Goal: Task Accomplishment & Management: Manage account settings

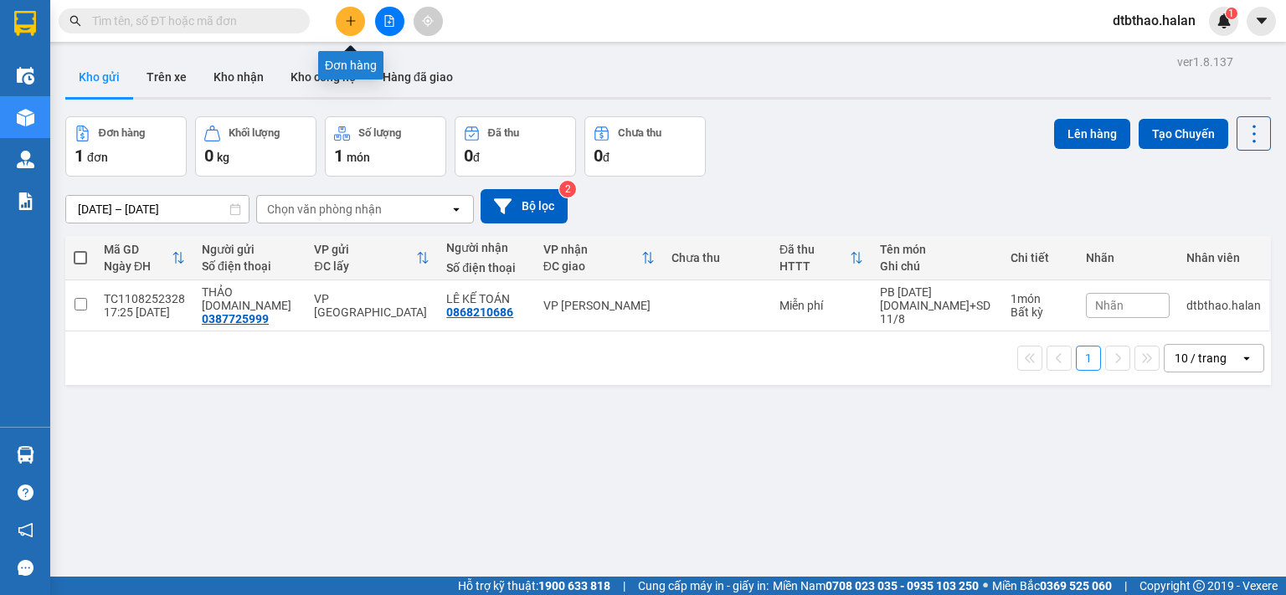
click at [353, 21] on icon "plus" at bounding box center [350, 20] width 9 height 1
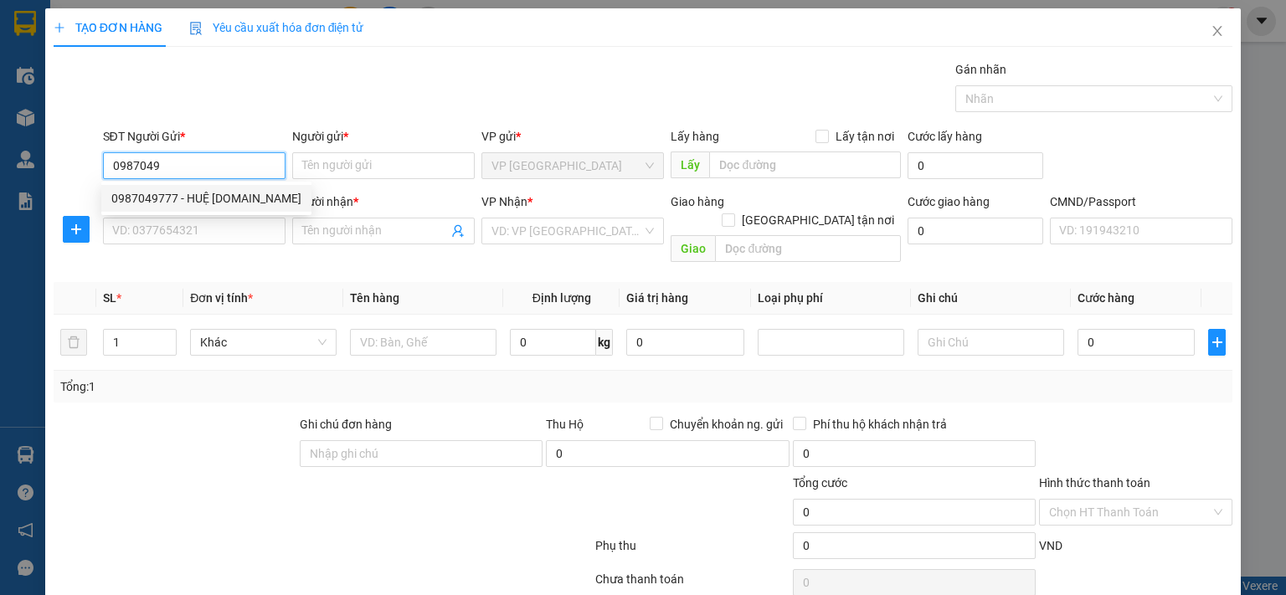
click at [238, 205] on div "0987049777 - HUỆ [DOMAIN_NAME]" at bounding box center [206, 198] width 190 height 18
type input "0987049777"
type input "HUỆ [DOMAIN_NAME]"
type input "0987049777"
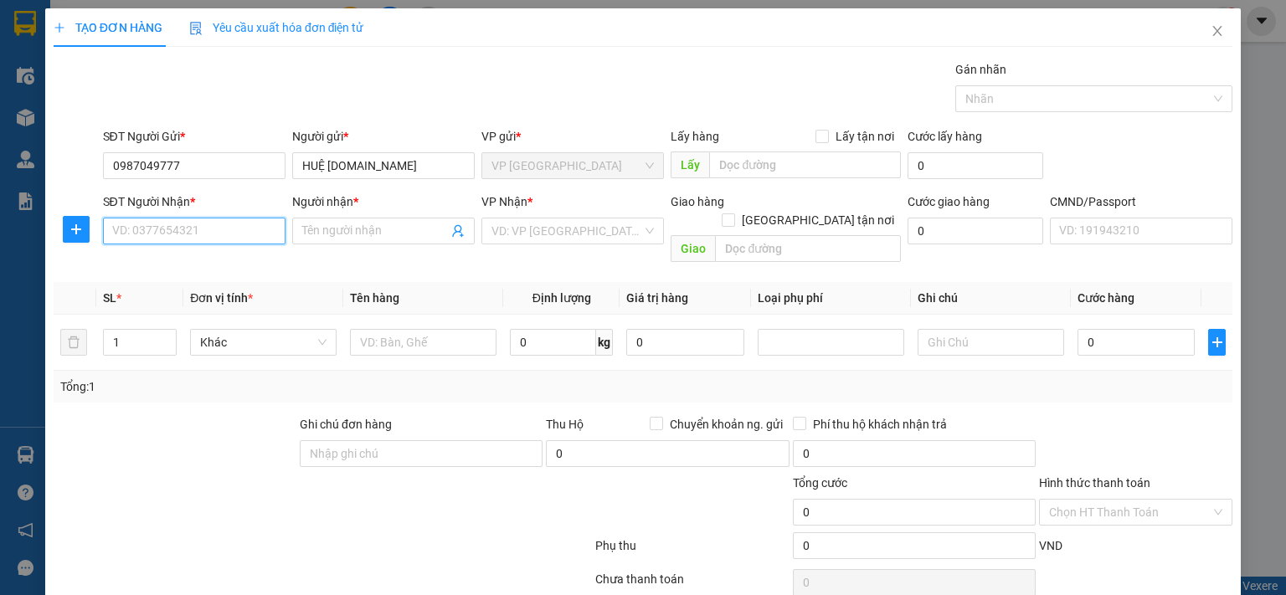
click at [240, 238] on input "SĐT Người Nhận *" at bounding box center [194, 231] width 183 height 27
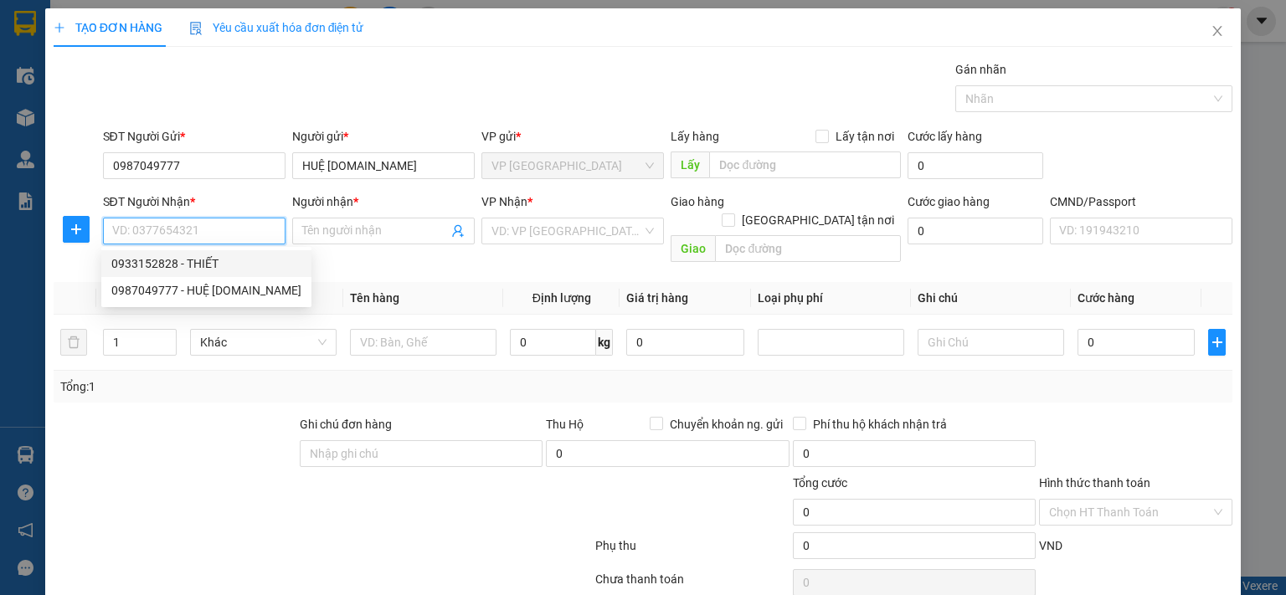
click at [201, 267] on div "0933152828 - THIẾT" at bounding box center [206, 264] width 190 height 18
type input "0933152828"
type input "THIẾT"
checkbox input "true"
type input "24 HOÀNG QUỐC VIỆT, [GEOGRAPHIC_DATA], [GEOGRAPHIC_DATA], [GEOGRAPHIC_DATA]"
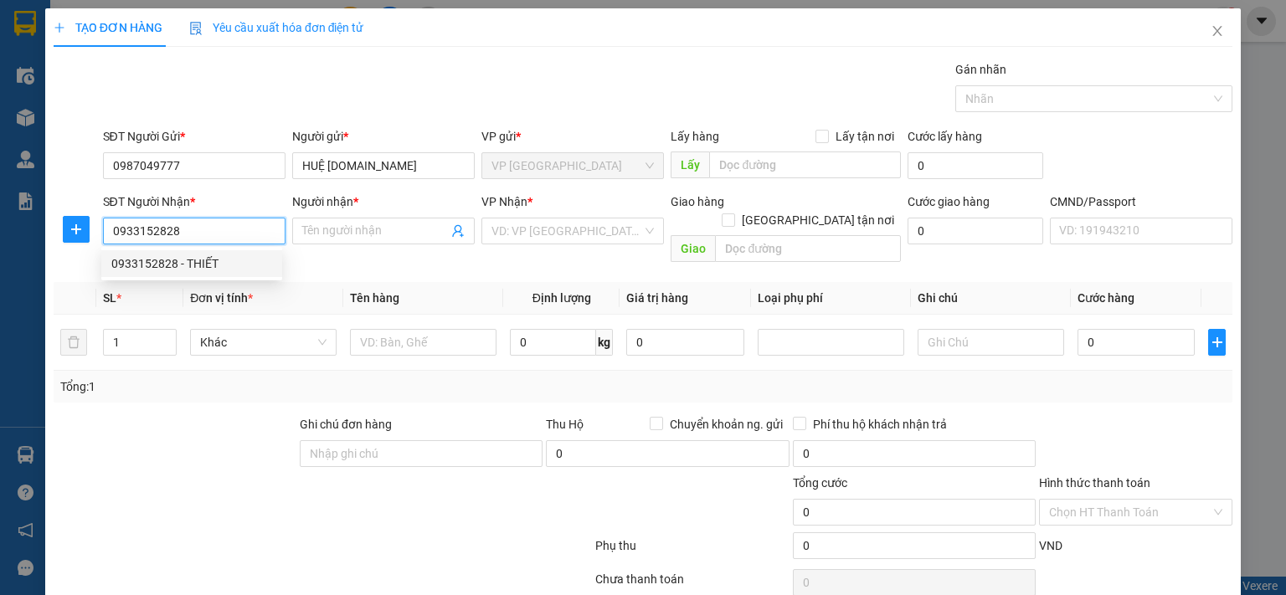
type input "25.000"
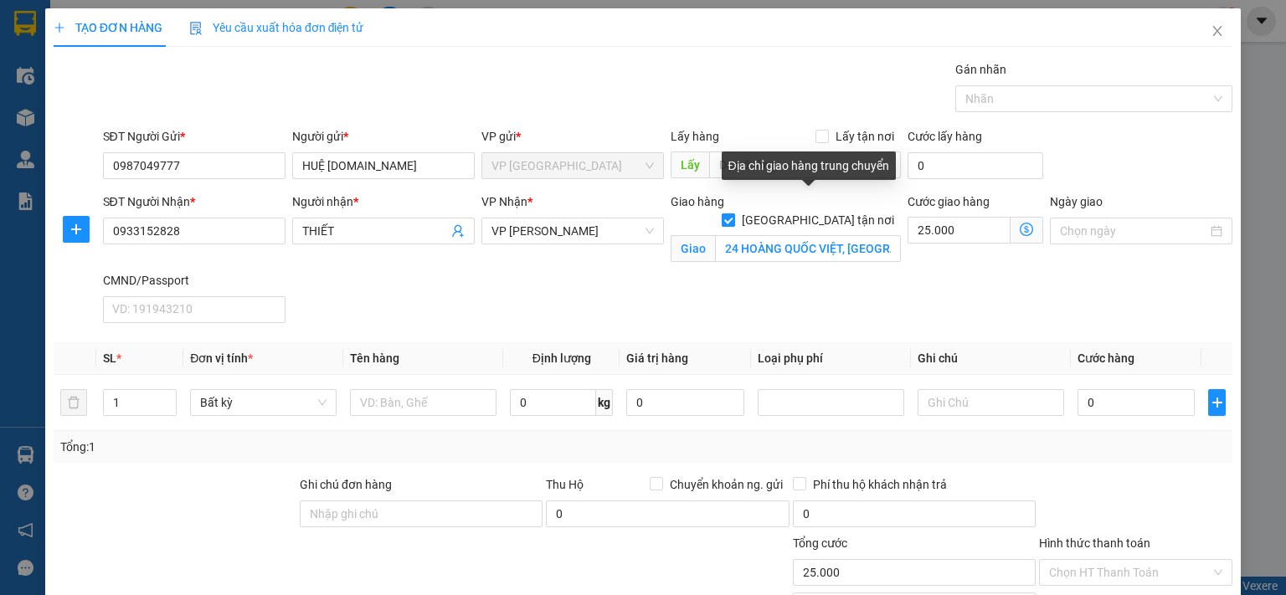
click at [734, 214] on input "[GEOGRAPHIC_DATA] tận nơi" at bounding box center [728, 220] width 12 height 12
checkbox input "false"
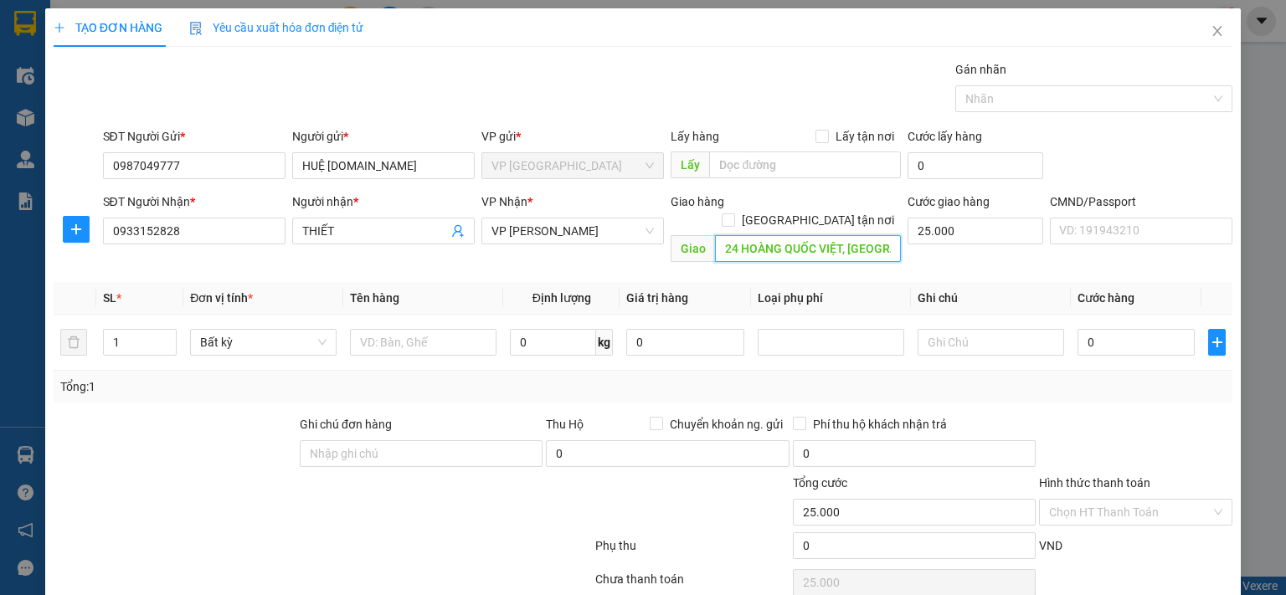
click at [779, 235] on input "24 HOÀNG QUỐC VIỆT, [GEOGRAPHIC_DATA], [GEOGRAPHIC_DATA], [GEOGRAPHIC_DATA]" at bounding box center [808, 248] width 186 height 27
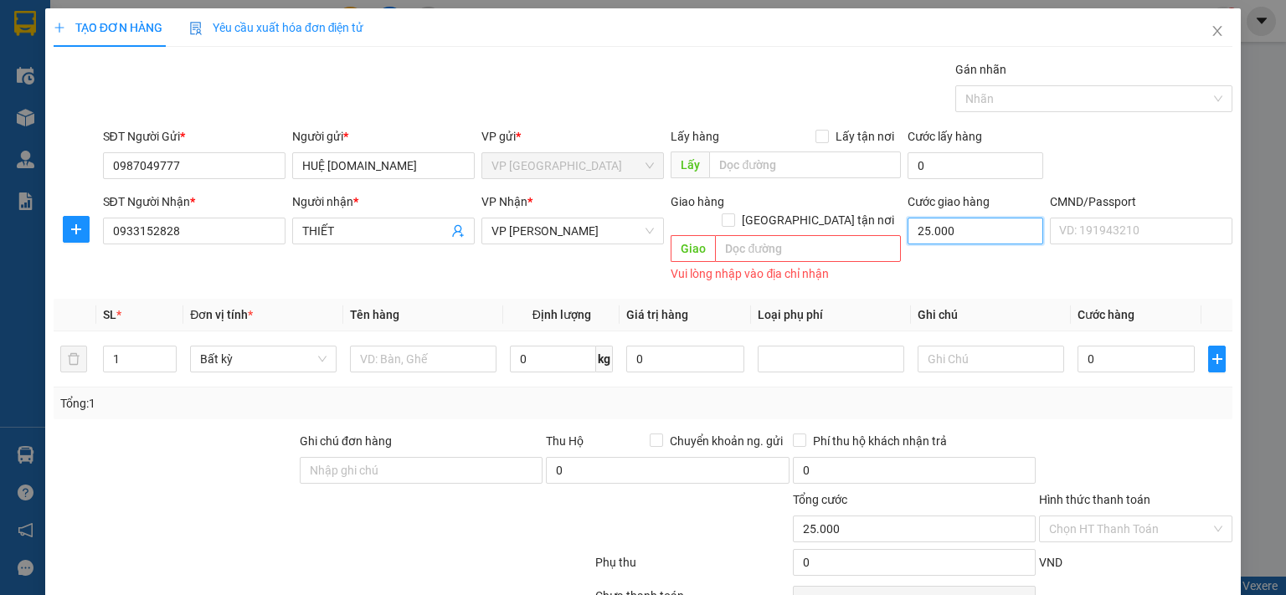
click at [981, 225] on input "25.000" at bounding box center [976, 231] width 136 height 27
type input "0"
click at [390, 346] on input "text" at bounding box center [423, 359] width 147 height 27
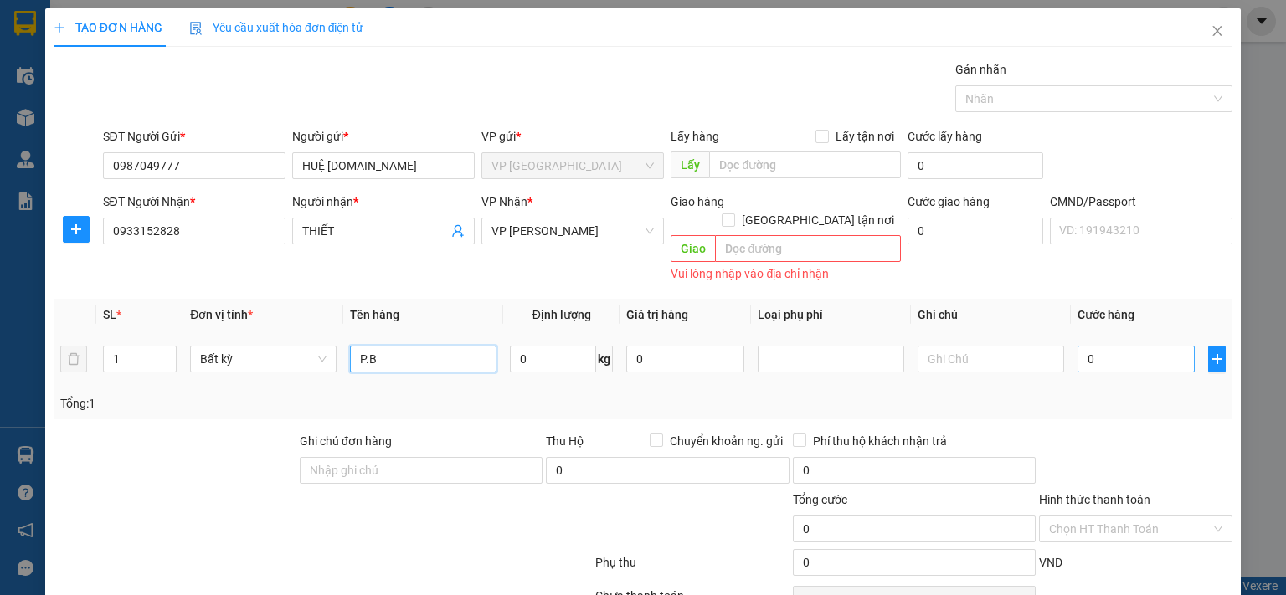
type input "P.B"
click at [1089, 346] on input "0" at bounding box center [1136, 359] width 117 height 27
type input "3"
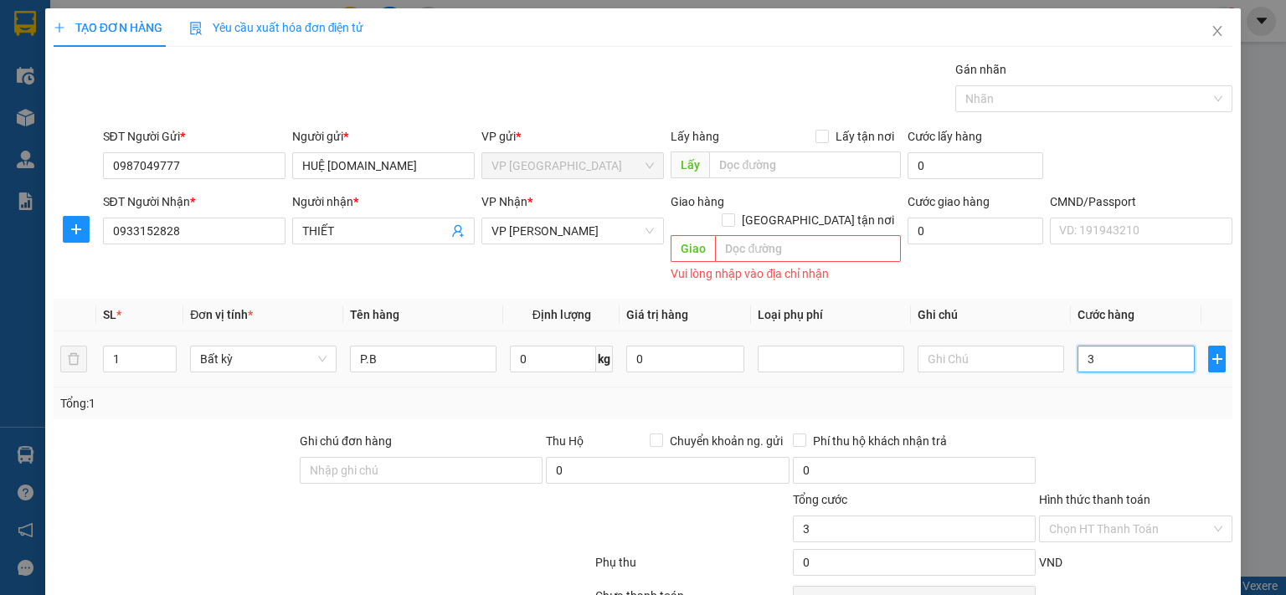
type input "35"
type input "350"
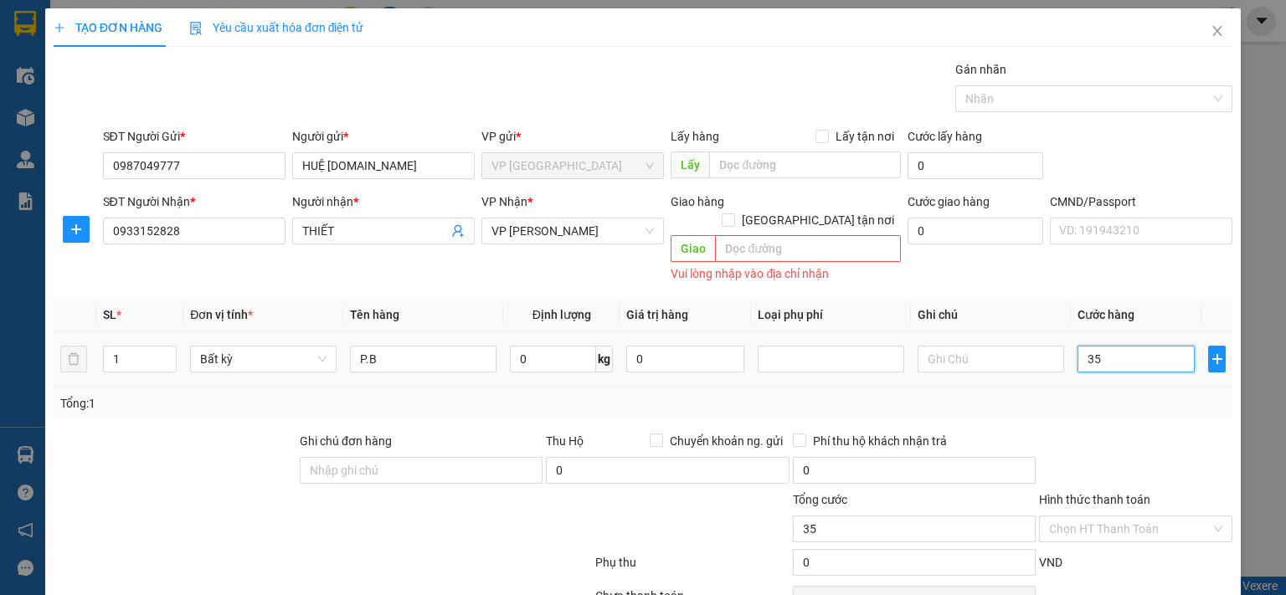
type input "350"
type input "3.500"
type input "35.000"
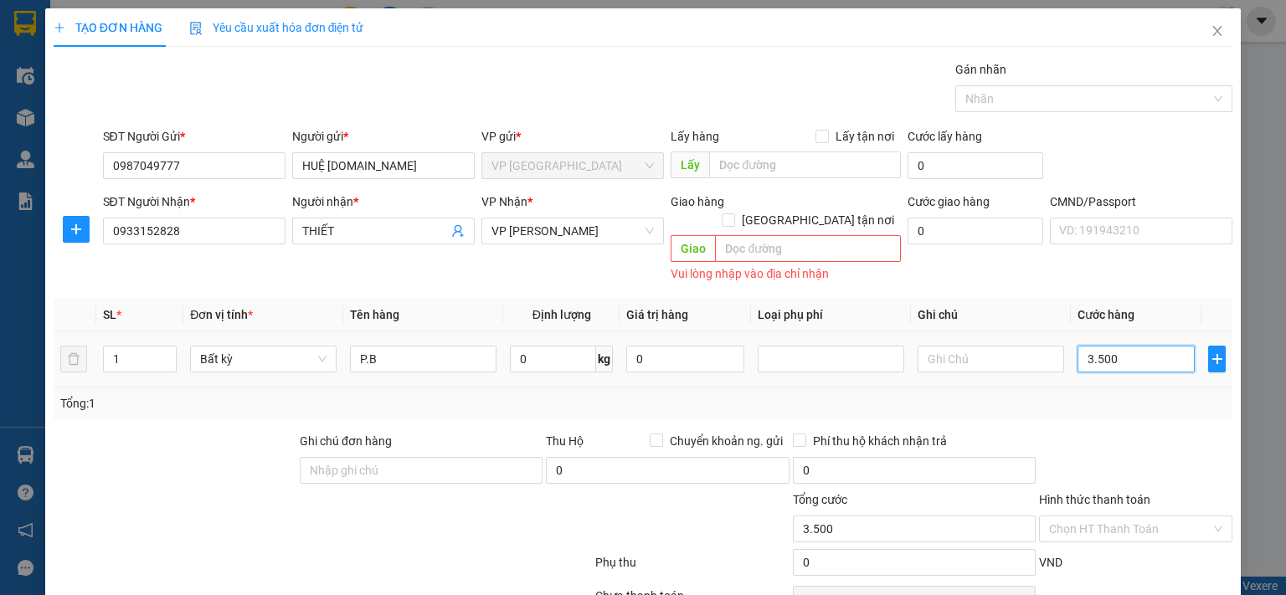
type input "35.000"
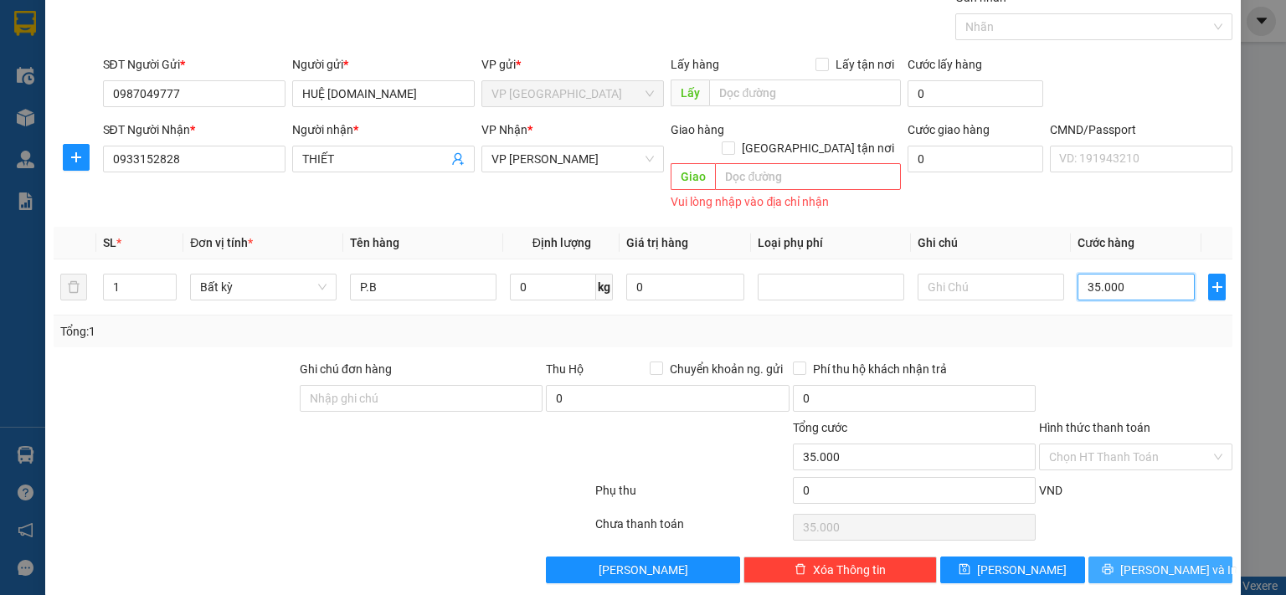
type input "35.000"
click at [1142, 561] on span "[PERSON_NAME] và In" at bounding box center [1178, 570] width 117 height 18
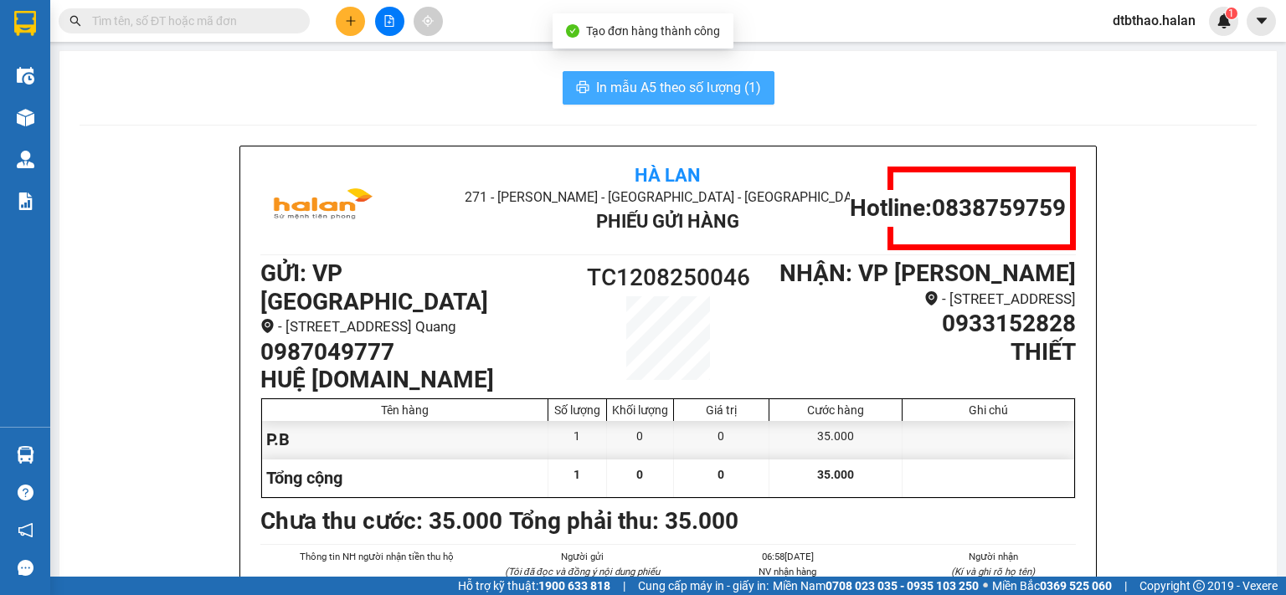
click at [691, 83] on span "In mẫu A5 theo số lượng (1)" at bounding box center [678, 87] width 165 height 21
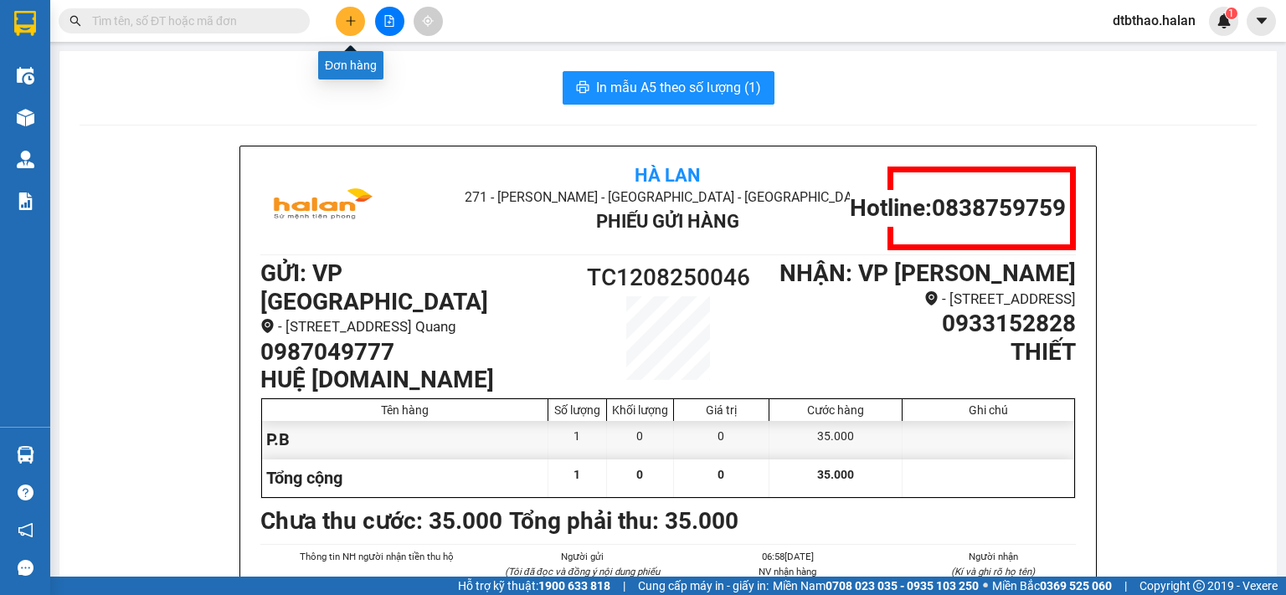
click at [348, 20] on icon "plus" at bounding box center [350, 20] width 9 height 1
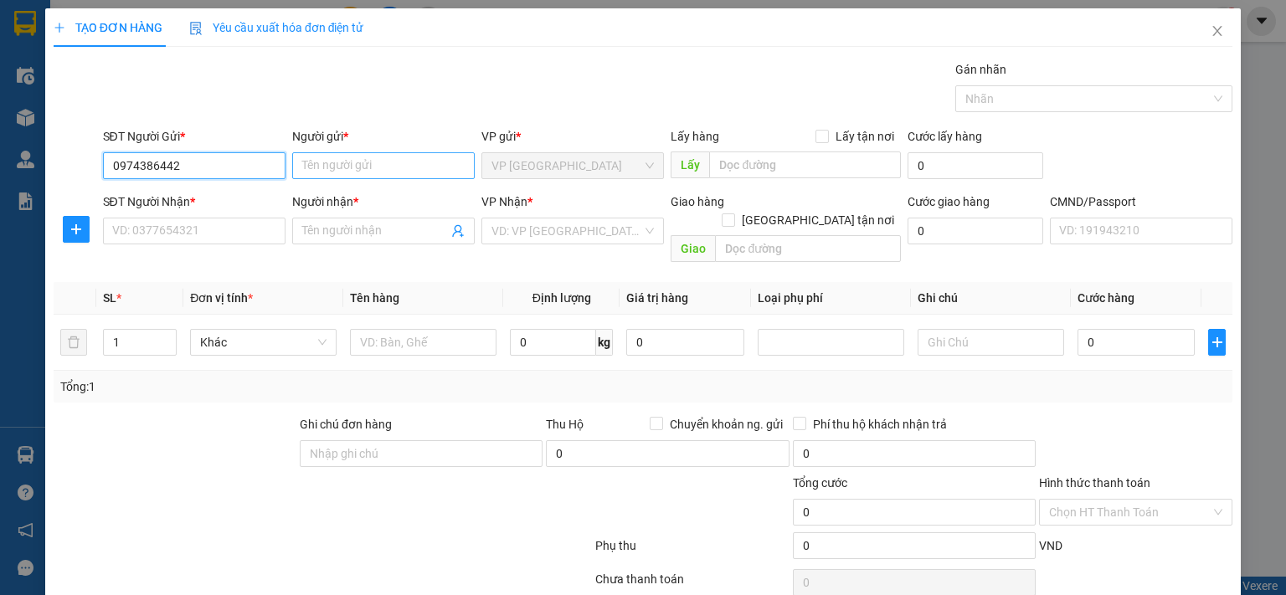
type input "0974386442"
click at [330, 167] on input "Người gửi *" at bounding box center [383, 165] width 183 height 27
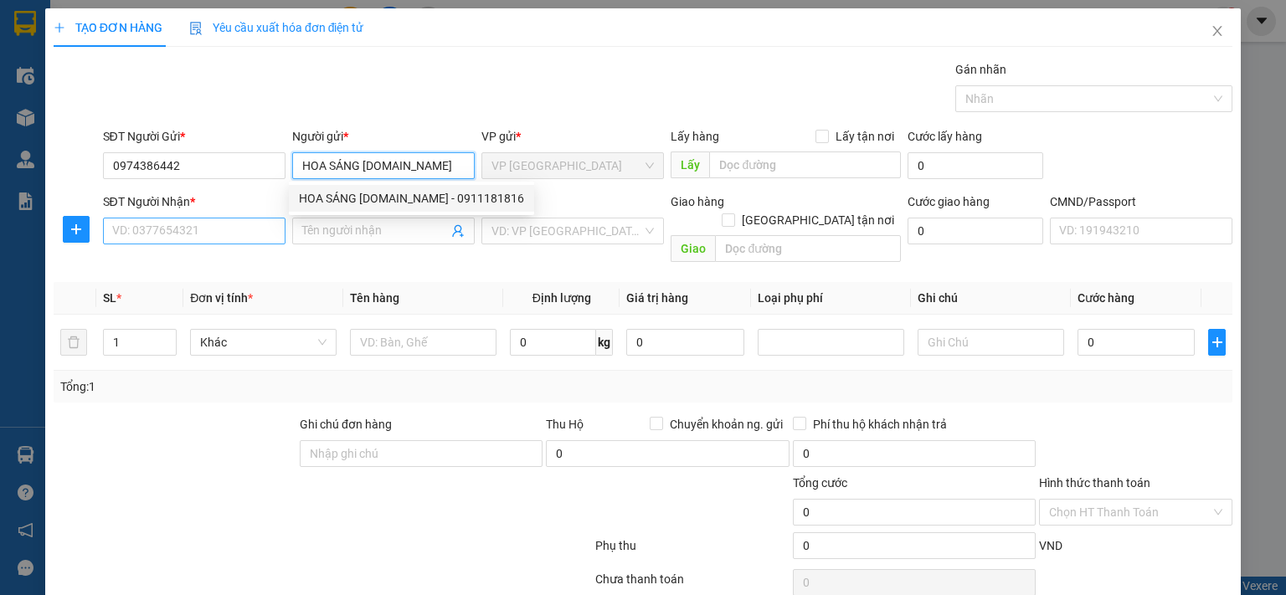
type input "HOA SÁNG [DOMAIN_NAME]"
click at [212, 234] on input "SĐT Người Nhận *" at bounding box center [194, 231] width 183 height 27
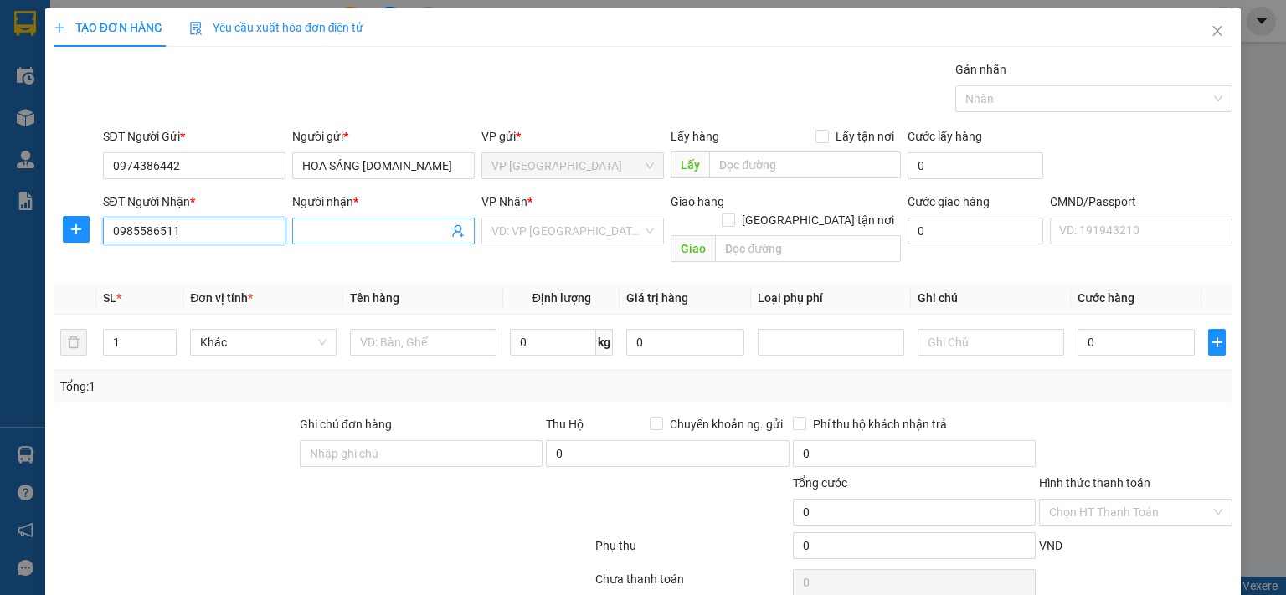
type input "0985586511"
click at [331, 230] on input "Người nhận *" at bounding box center [375, 231] width 146 height 18
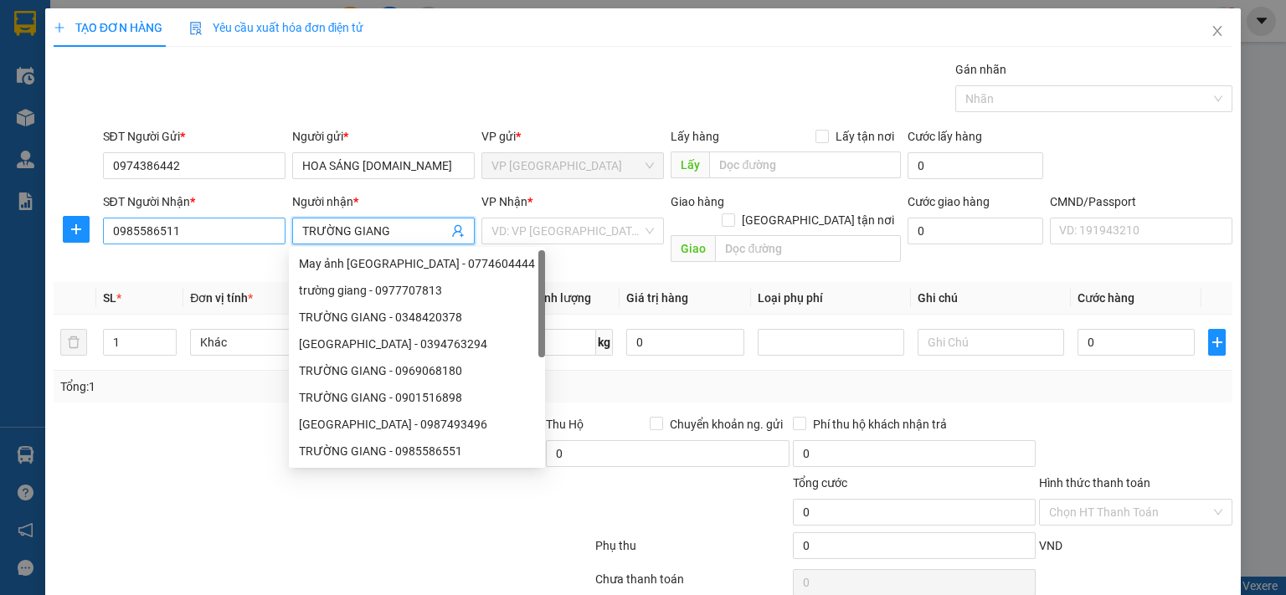
type input "TRƯỜNG GIANG"
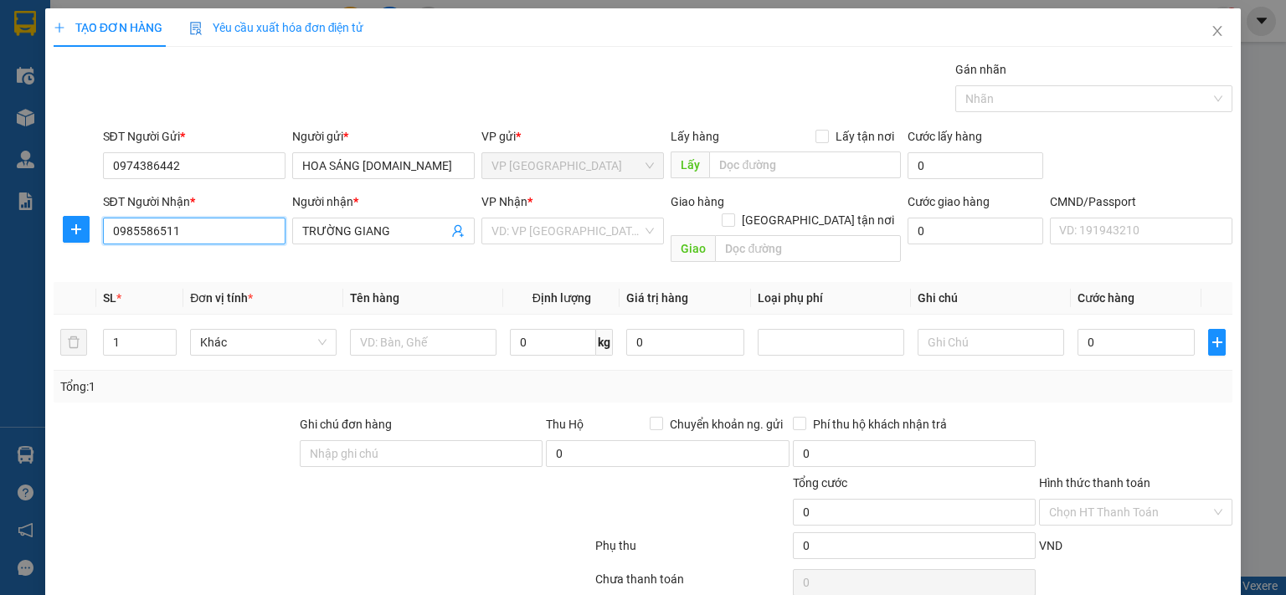
drag, startPoint x: 188, startPoint y: 232, endPoint x: 93, endPoint y: 233, distance: 94.6
click at [93, 233] on div "SĐT Người Nhận * 0985586511 0985586511 Người nhận * TRƯỜNG GIANG VP Nhận * VD: …" at bounding box center [643, 231] width 1182 height 77
click at [1211, 33] on icon "close" at bounding box center [1217, 30] width 13 height 13
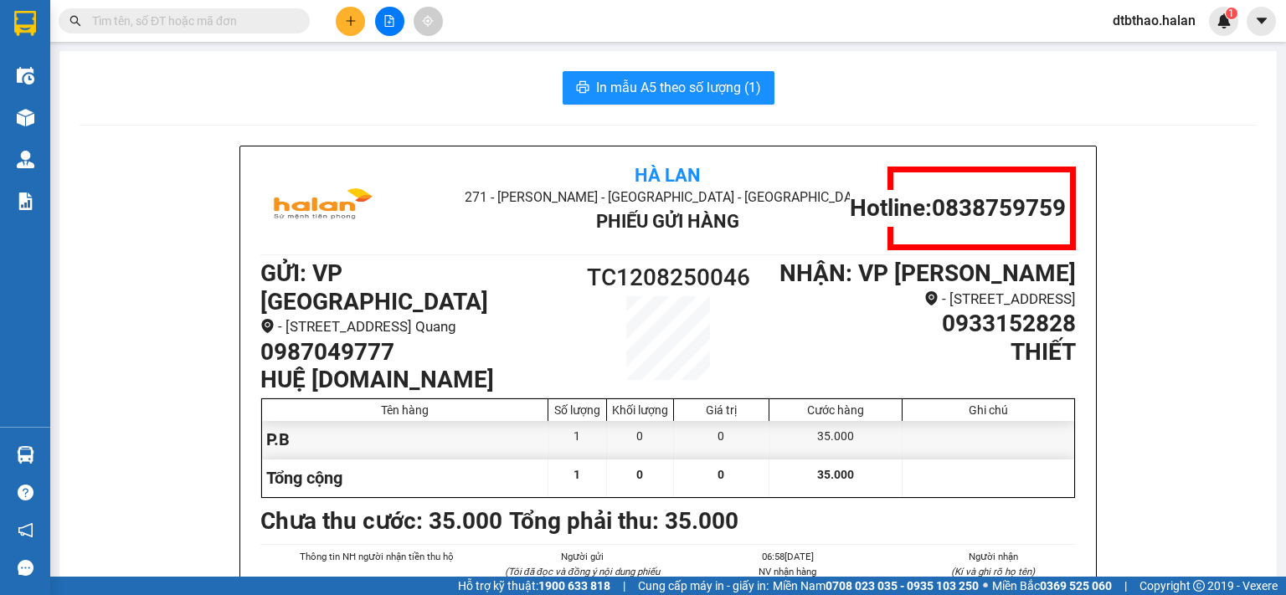
click at [167, 23] on input "text" at bounding box center [191, 21] width 198 height 18
paste input "0985586511"
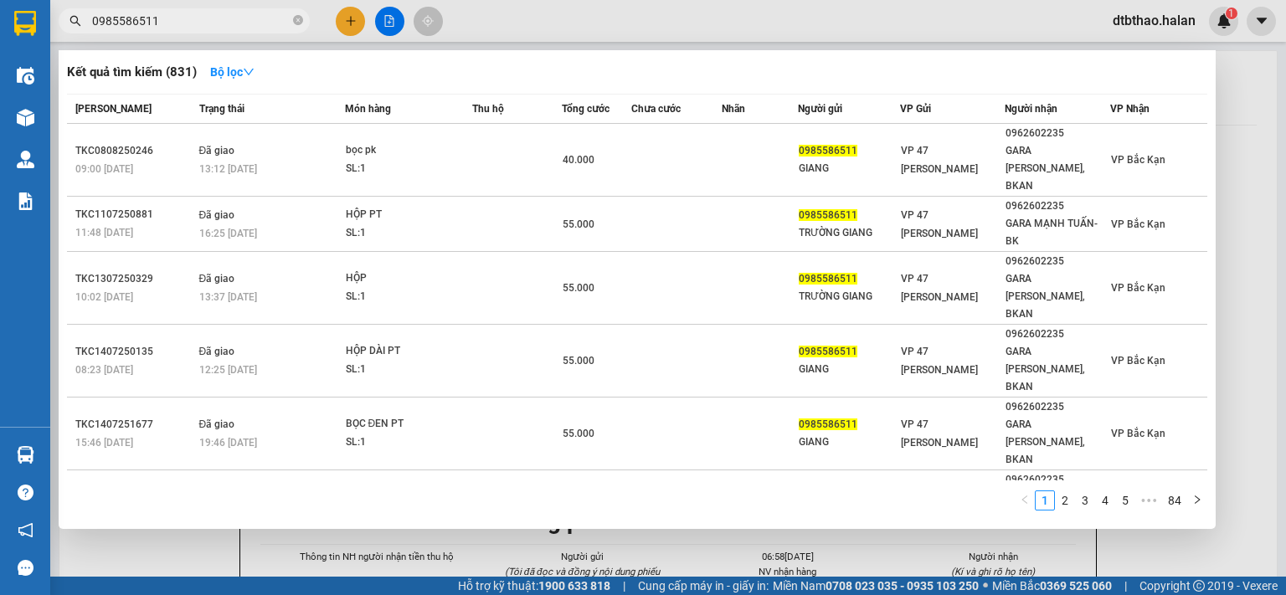
type input "0985586511"
click at [349, 18] on div at bounding box center [643, 297] width 1286 height 595
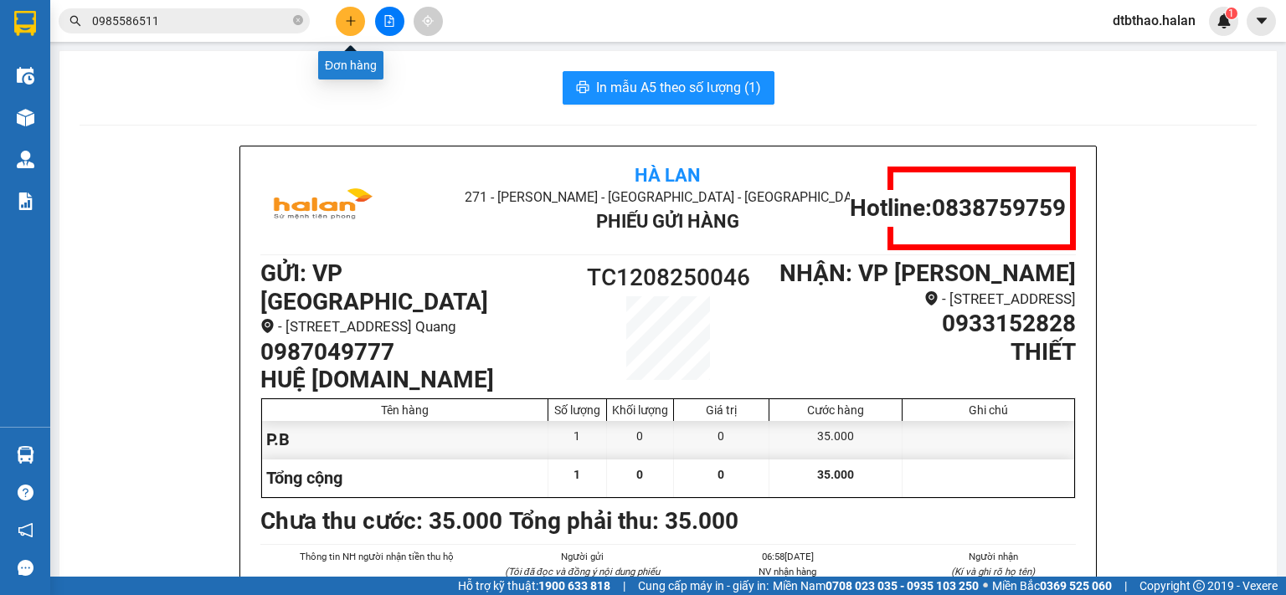
click at [348, 17] on icon "plus" at bounding box center [351, 21] width 12 height 12
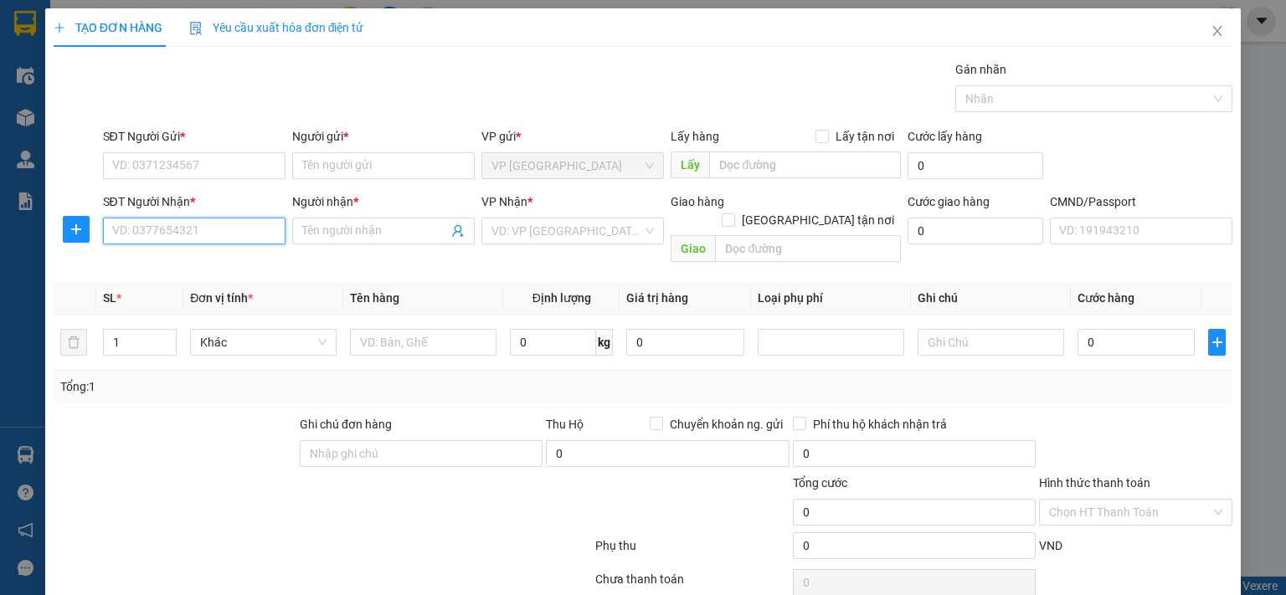
click at [250, 234] on input "SĐT Người Nhận *" at bounding box center [194, 231] width 183 height 27
paste input "0985586511"
type input "0985586511"
click at [352, 225] on input "Người nhận *" at bounding box center [375, 231] width 146 height 18
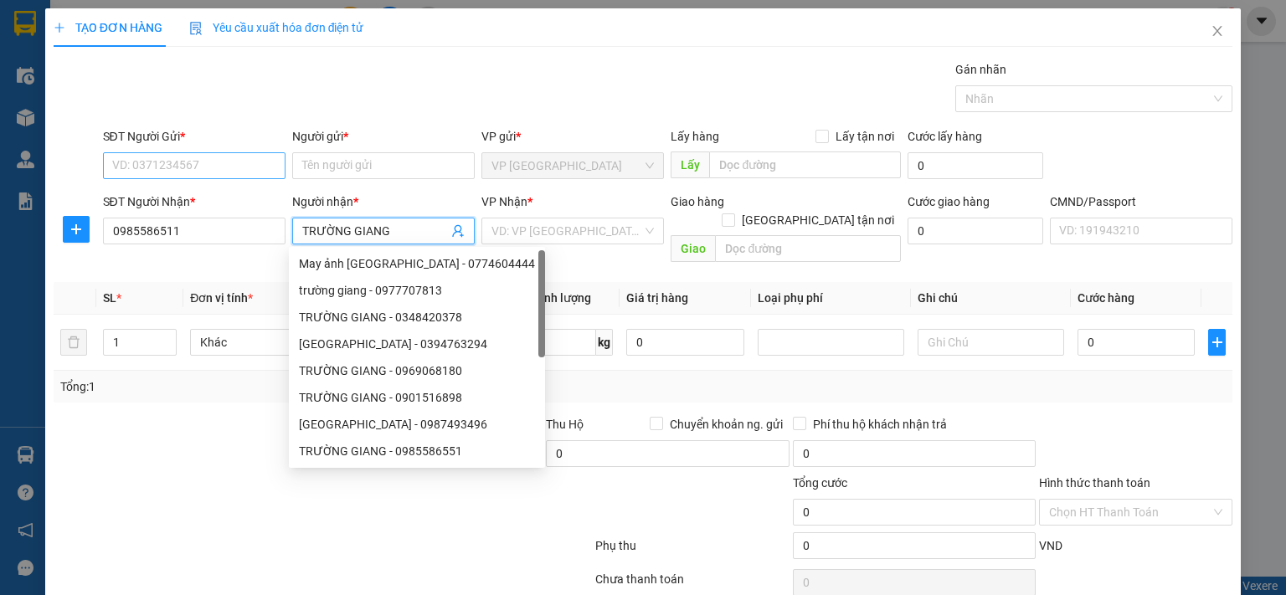
type input "TRƯỜNG GIANG"
click at [137, 164] on input "SĐT Người Gửi *" at bounding box center [194, 165] width 183 height 27
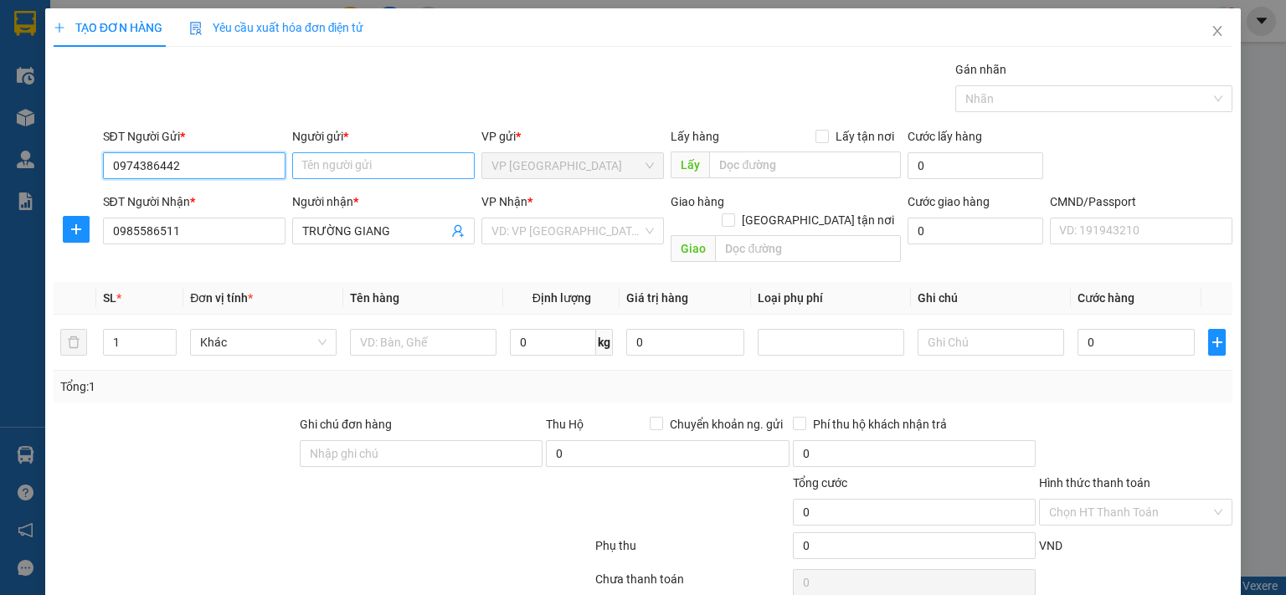
type input "0974386442"
click at [436, 171] on input "Người gửi *" at bounding box center [383, 165] width 183 height 27
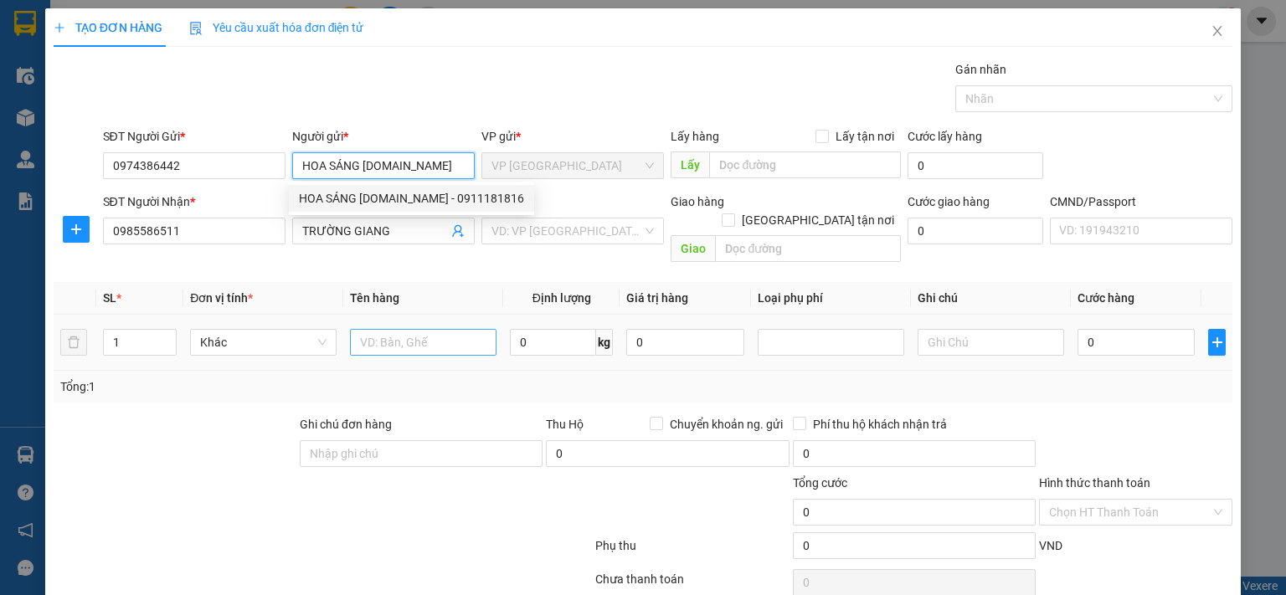
type input "HOA SÁNG [DOMAIN_NAME]"
drag, startPoint x: 374, startPoint y: 322, endPoint x: 399, endPoint y: 331, distance: 26.5
click at [385, 329] on input "text" at bounding box center [423, 342] width 147 height 27
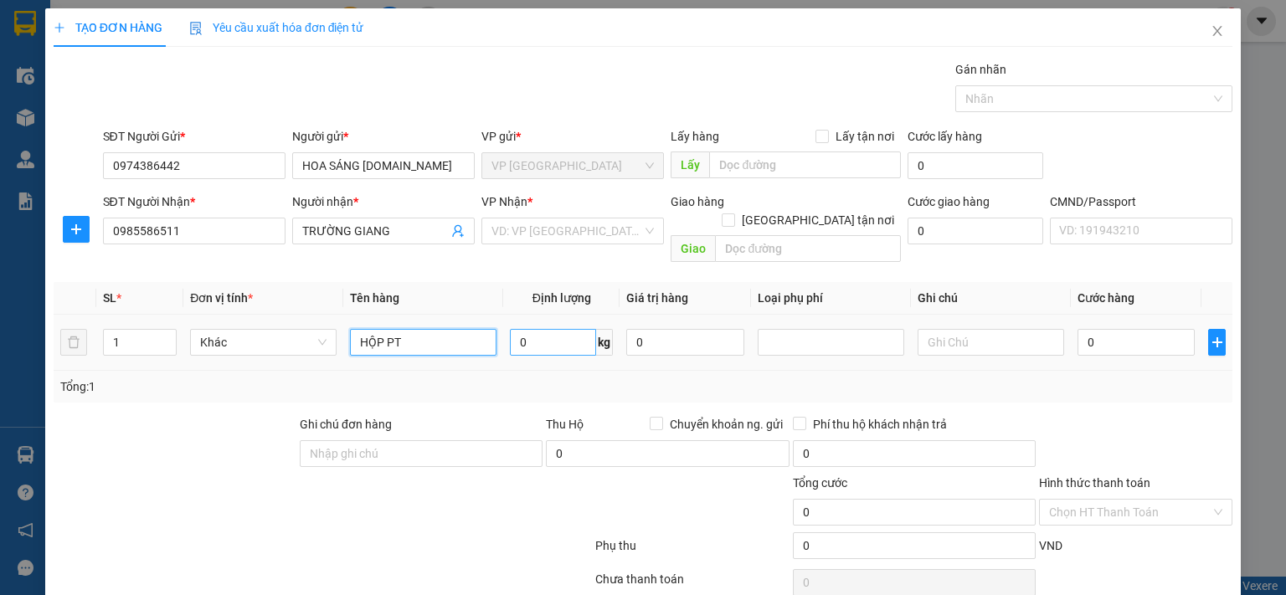
type input "HỘP PT"
click at [549, 329] on input "0" at bounding box center [553, 342] width 86 height 27
type input "3"
click at [1105, 329] on input "0" at bounding box center [1136, 342] width 117 height 27
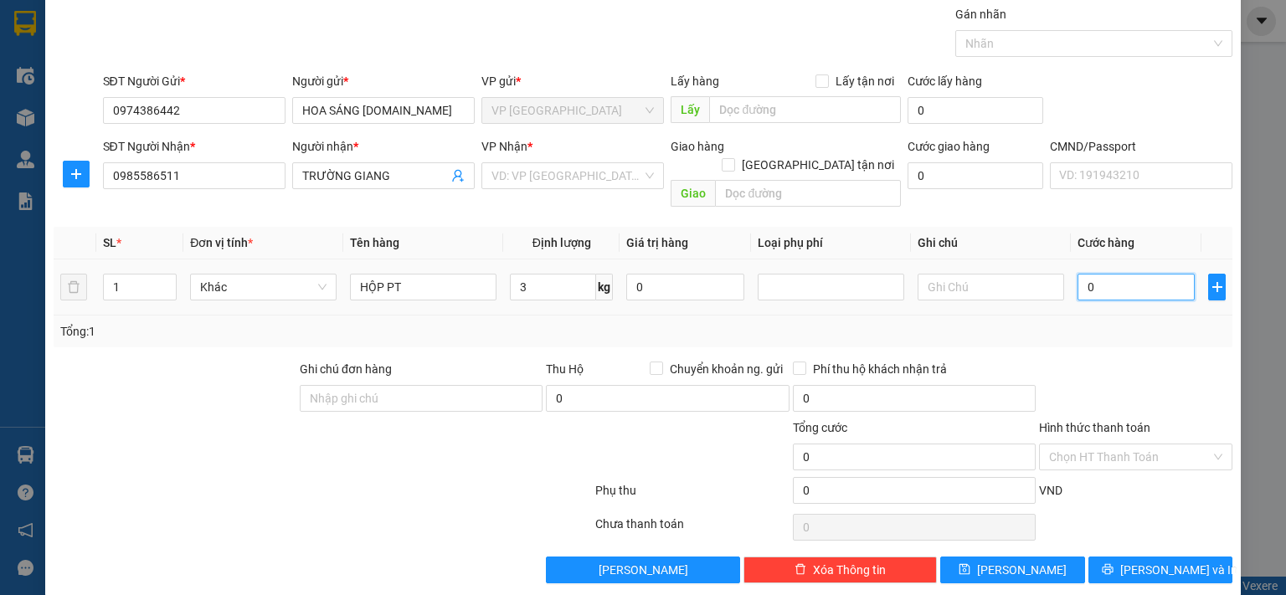
click at [1127, 274] on input "0" at bounding box center [1136, 287] width 117 height 27
type input "5"
type input "50"
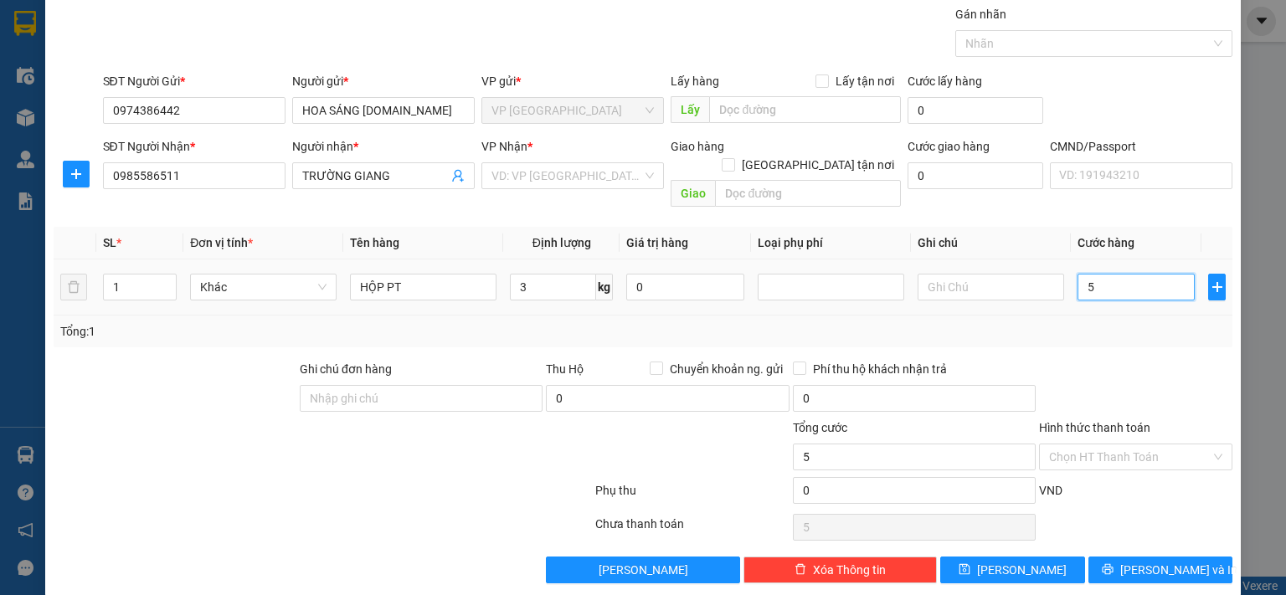
type input "50"
type input "500"
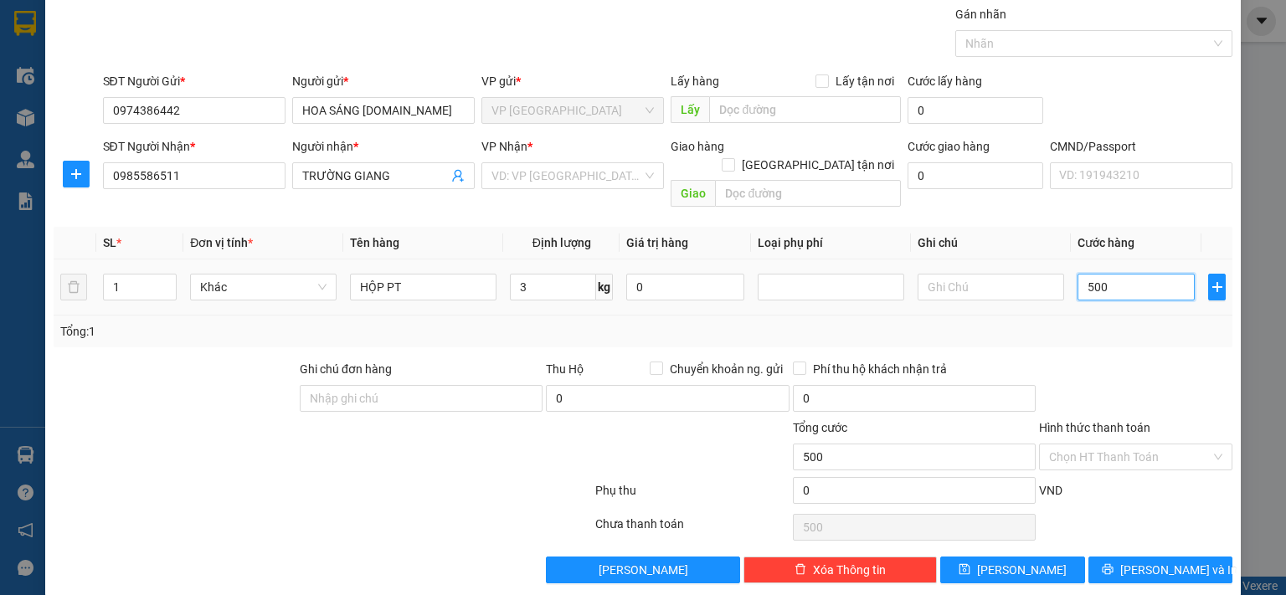
type input "5.000"
type input "50.000"
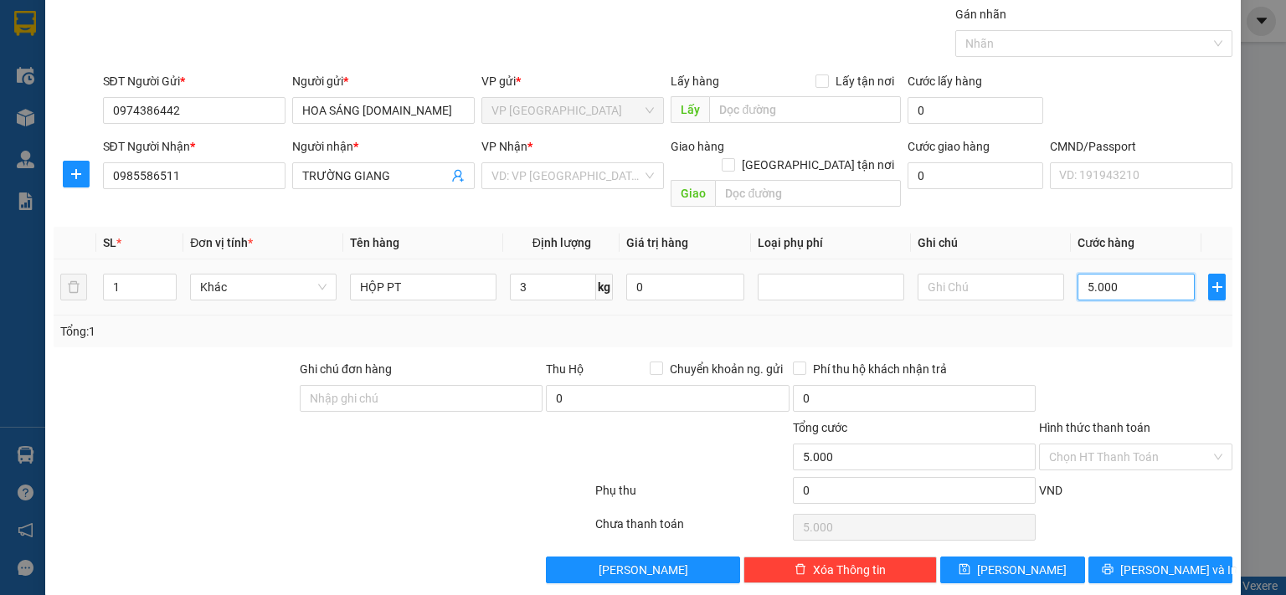
type input "50.000"
click at [1142, 561] on span "[PERSON_NAME] và In" at bounding box center [1178, 570] width 117 height 18
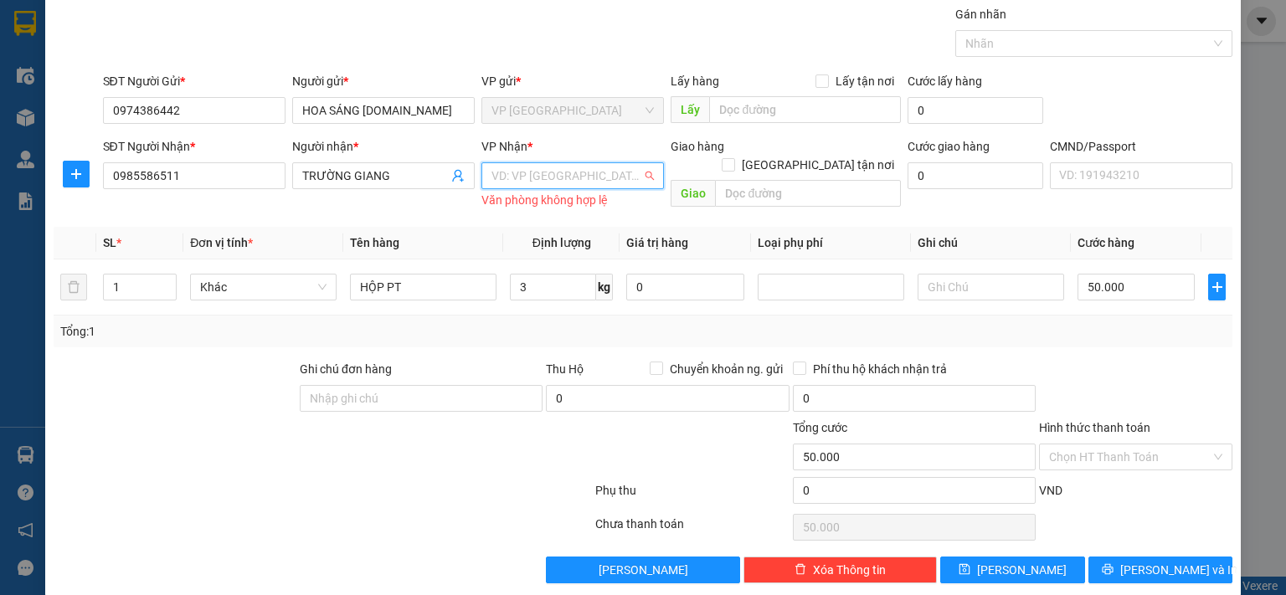
click at [556, 179] on input "search" at bounding box center [567, 175] width 151 height 25
type input "47"
click at [553, 209] on div "VP 47 [PERSON_NAME]" at bounding box center [567, 208] width 161 height 18
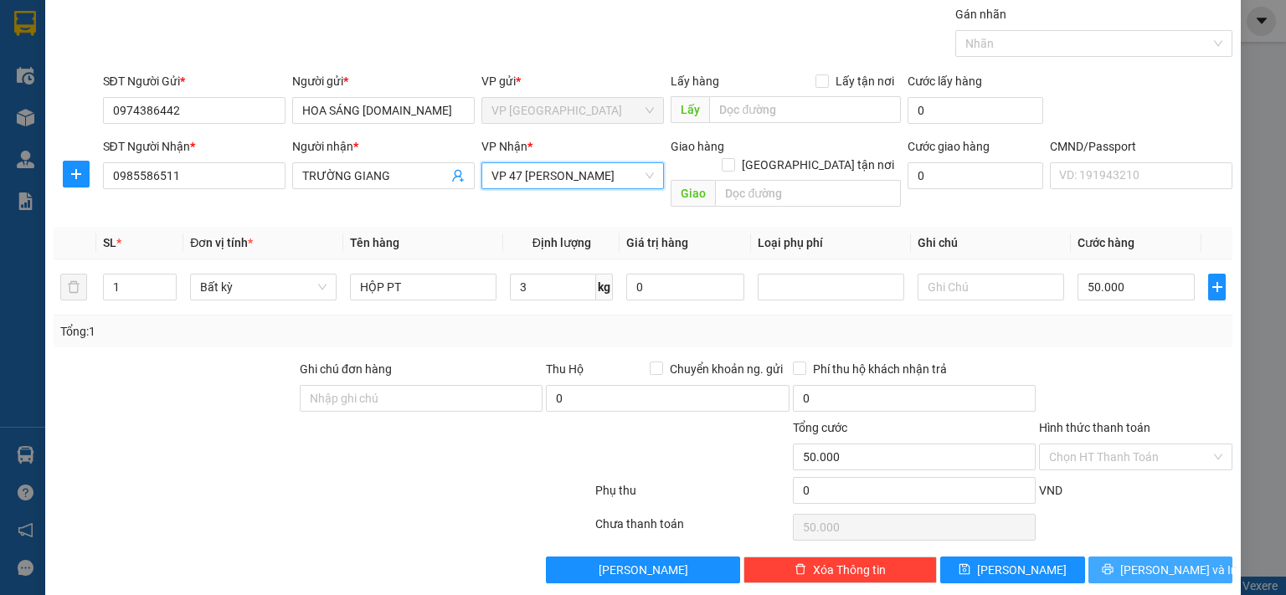
click at [1145, 561] on span "[PERSON_NAME] và In" at bounding box center [1178, 570] width 117 height 18
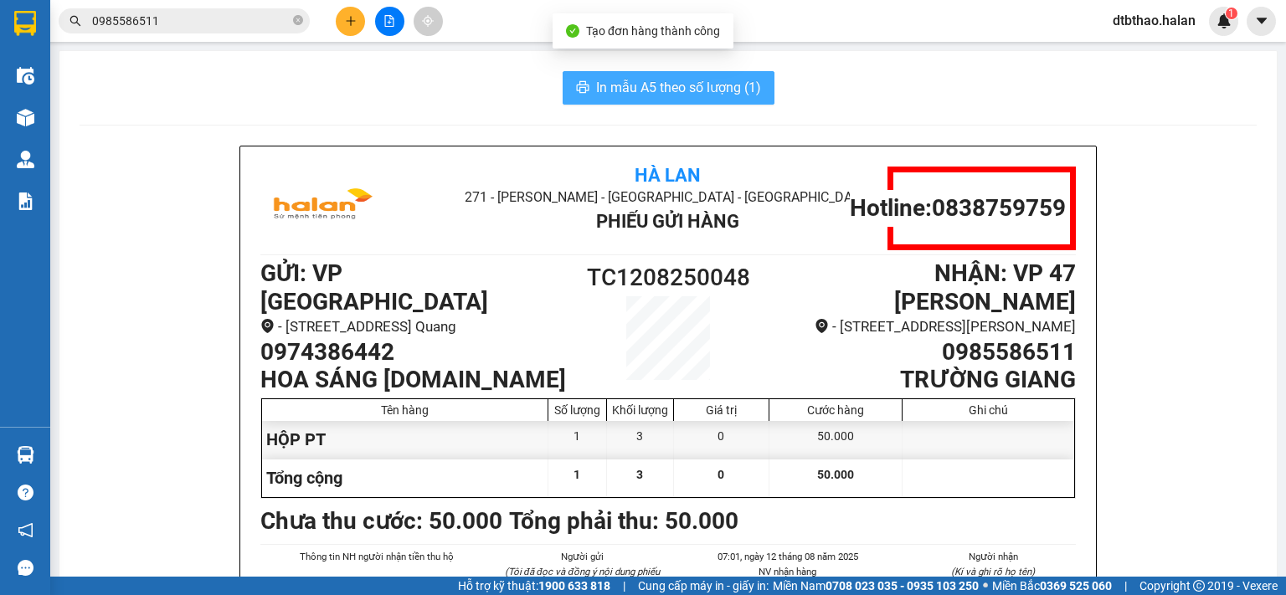
click at [687, 82] on span "In mẫu A5 theo số lượng (1)" at bounding box center [678, 87] width 165 height 21
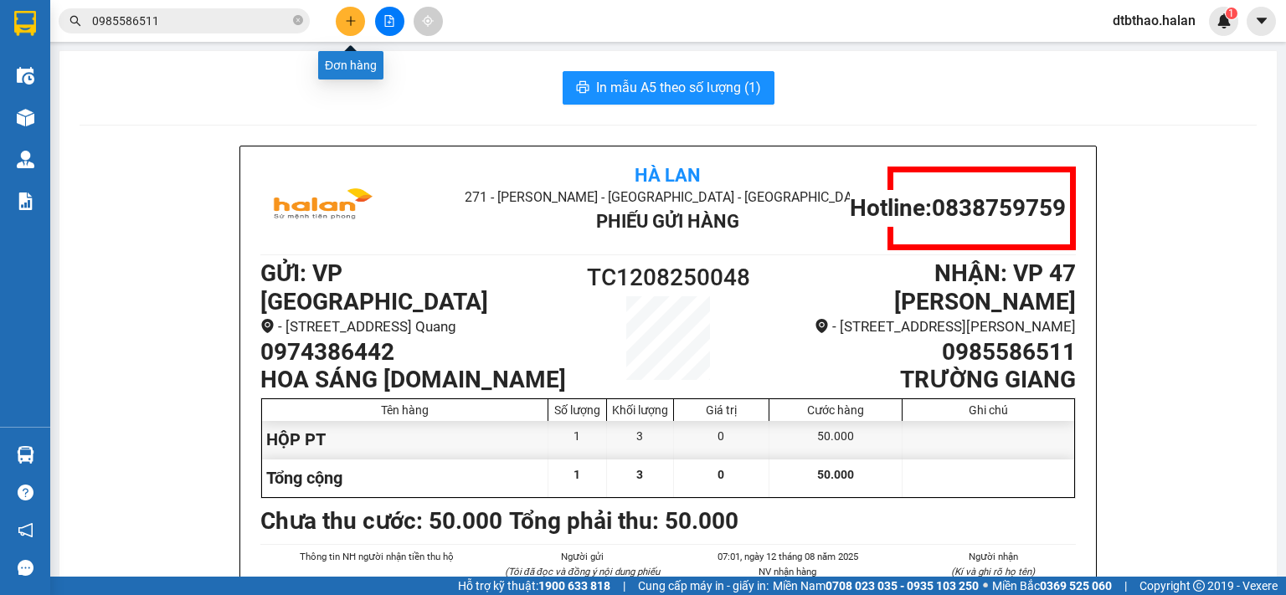
click at [353, 18] on icon "plus" at bounding box center [351, 21] width 12 height 12
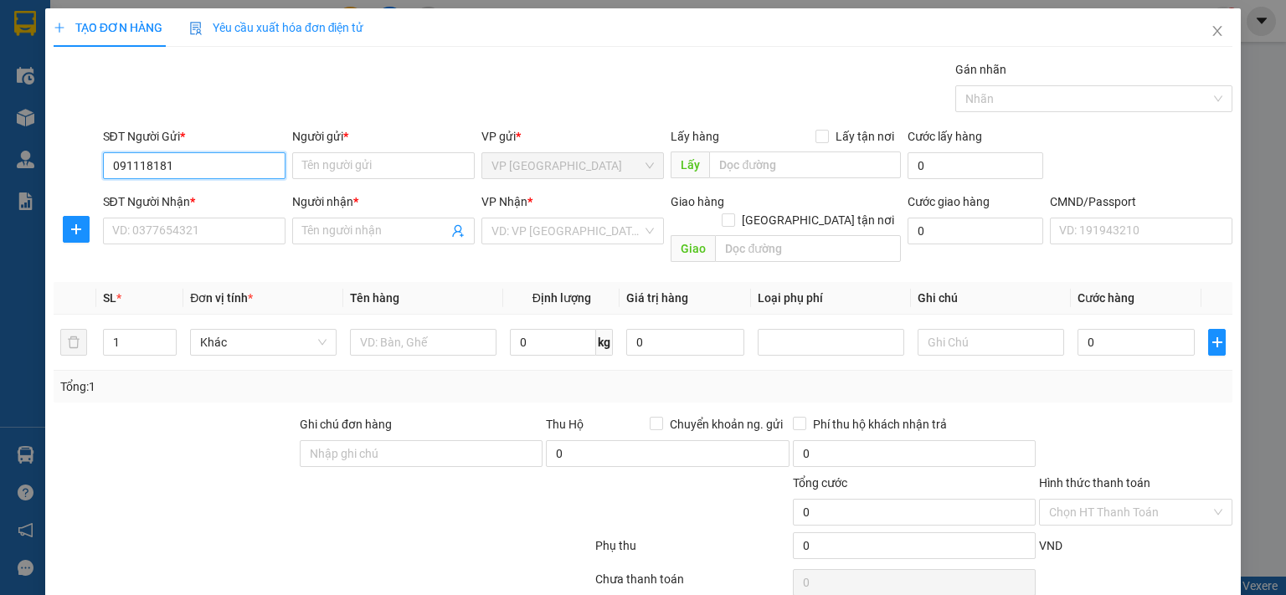
type input "0911181816"
click at [141, 202] on div "0911181816 - HOA SÁNG [DOMAIN_NAME]" at bounding box center [223, 198] width 225 height 18
type input "HOA SÁNG [DOMAIN_NAME]"
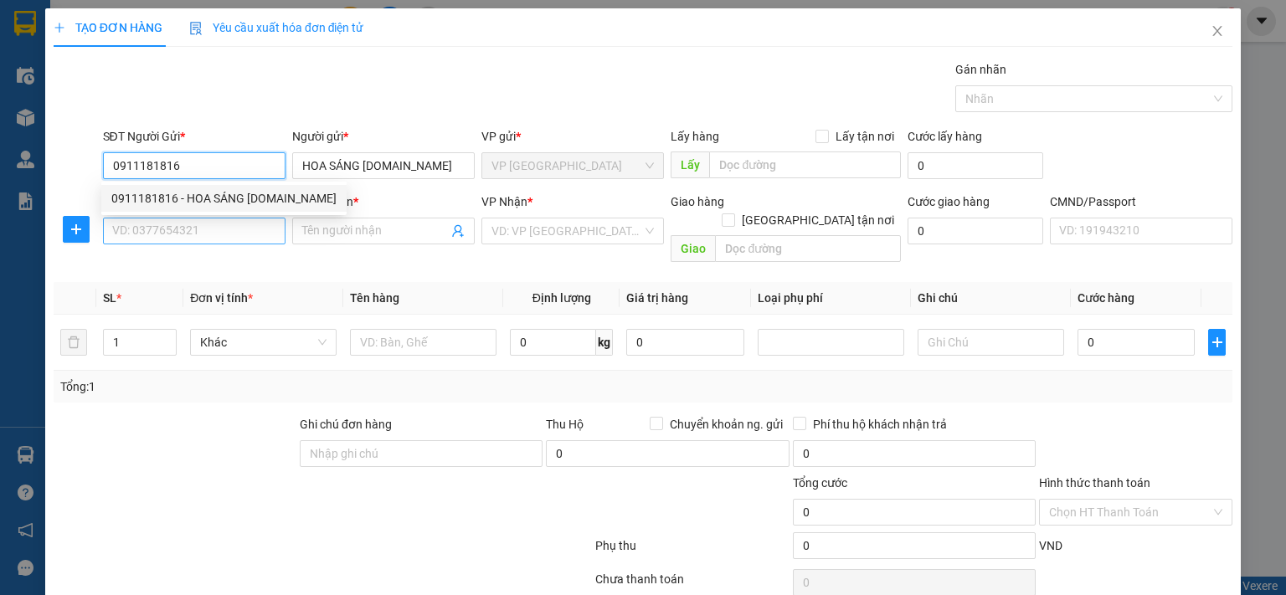
type input "0911181816"
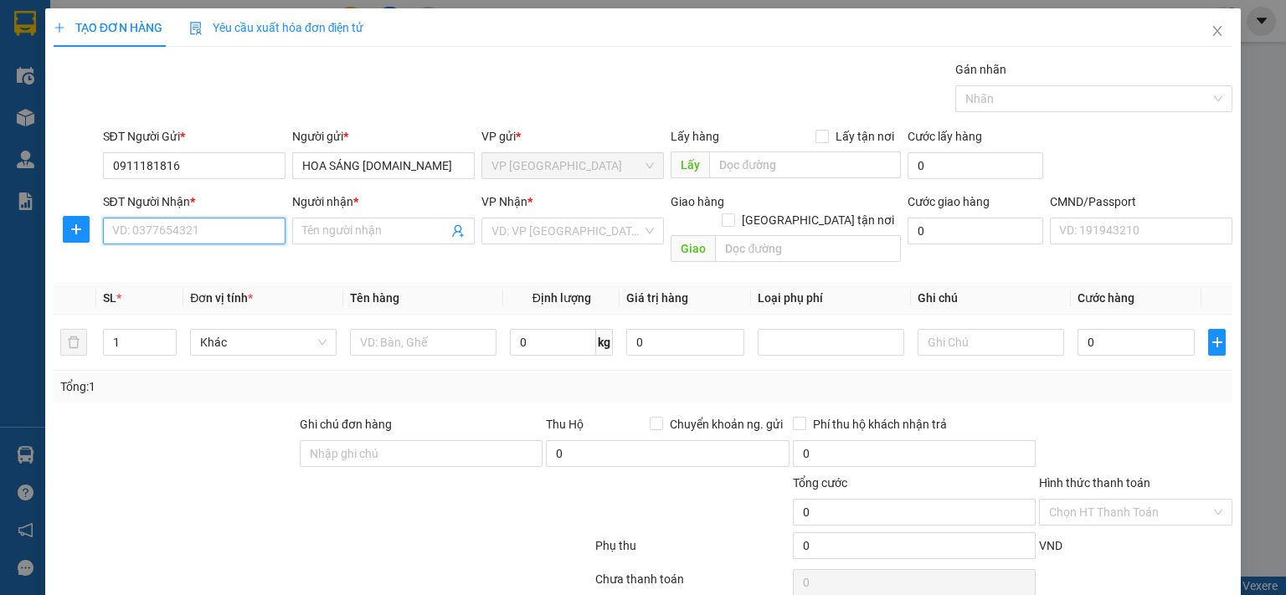
click at [153, 229] on input "SĐT Người Nhận *" at bounding box center [194, 231] width 183 height 27
type input "0936243490"
click at [355, 222] on input "Người nhận *" at bounding box center [375, 231] width 146 height 18
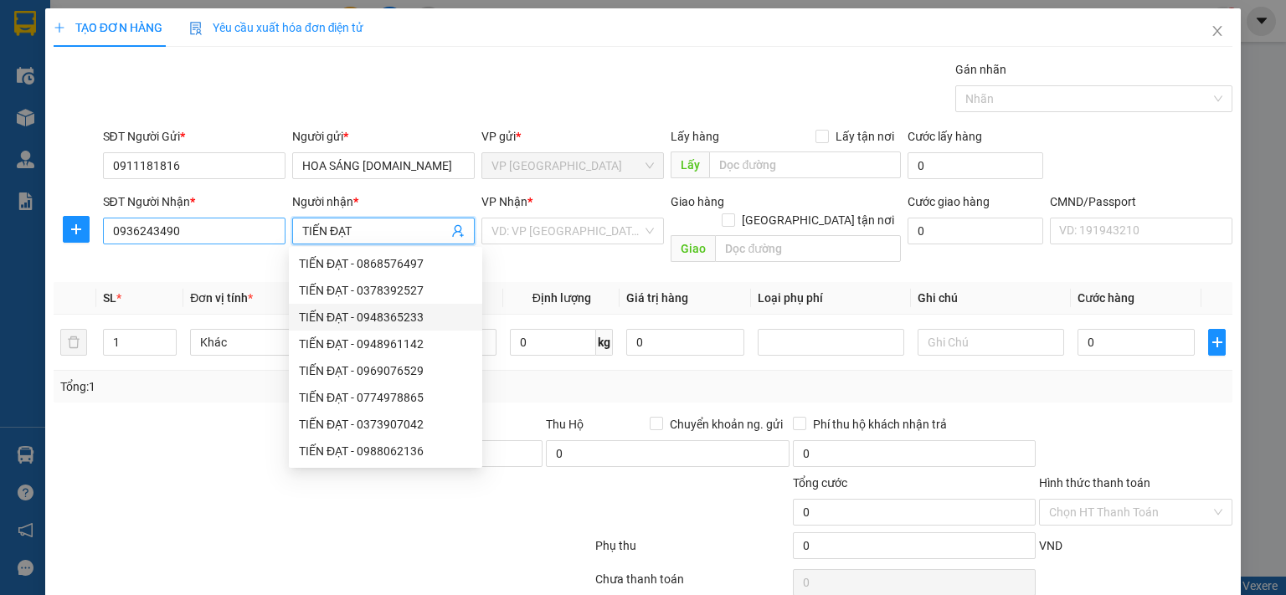
type input "TIẾN ĐẠT"
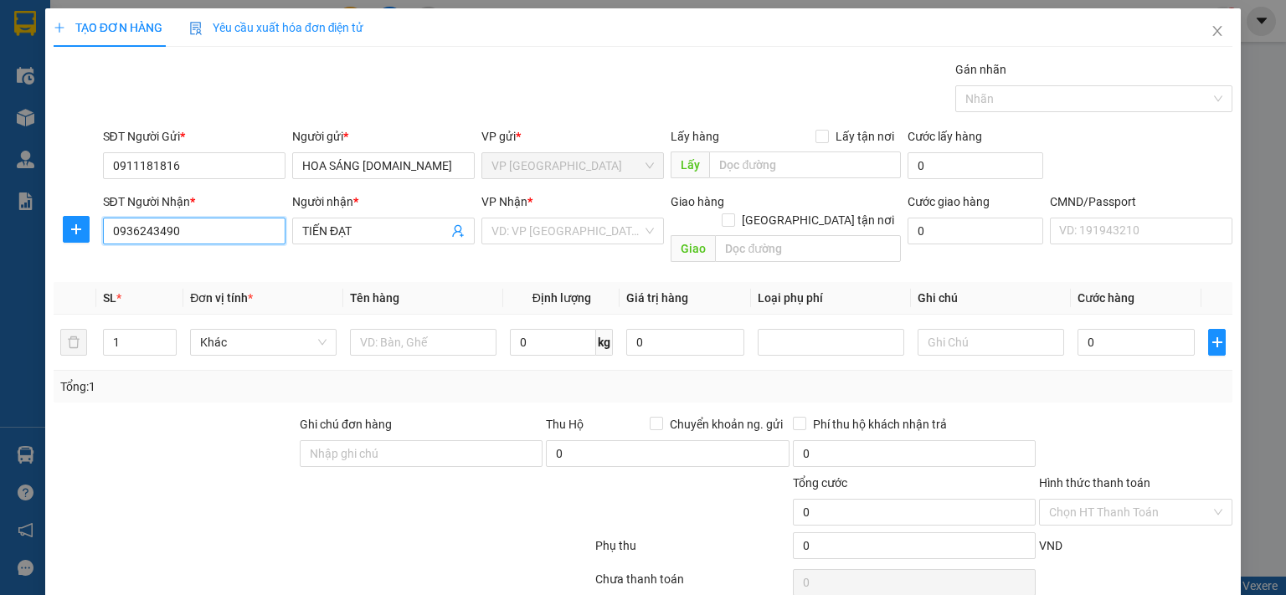
drag, startPoint x: 244, startPoint y: 235, endPoint x: 97, endPoint y: 235, distance: 146.5
click at [97, 235] on div "SĐT Người Nhận * 0936243490 0936243490 Người nhận * TIẾN ĐẠT VP Nhận * VD: VP […" at bounding box center [643, 231] width 1182 height 77
click at [1211, 33] on icon "close" at bounding box center [1217, 30] width 13 height 13
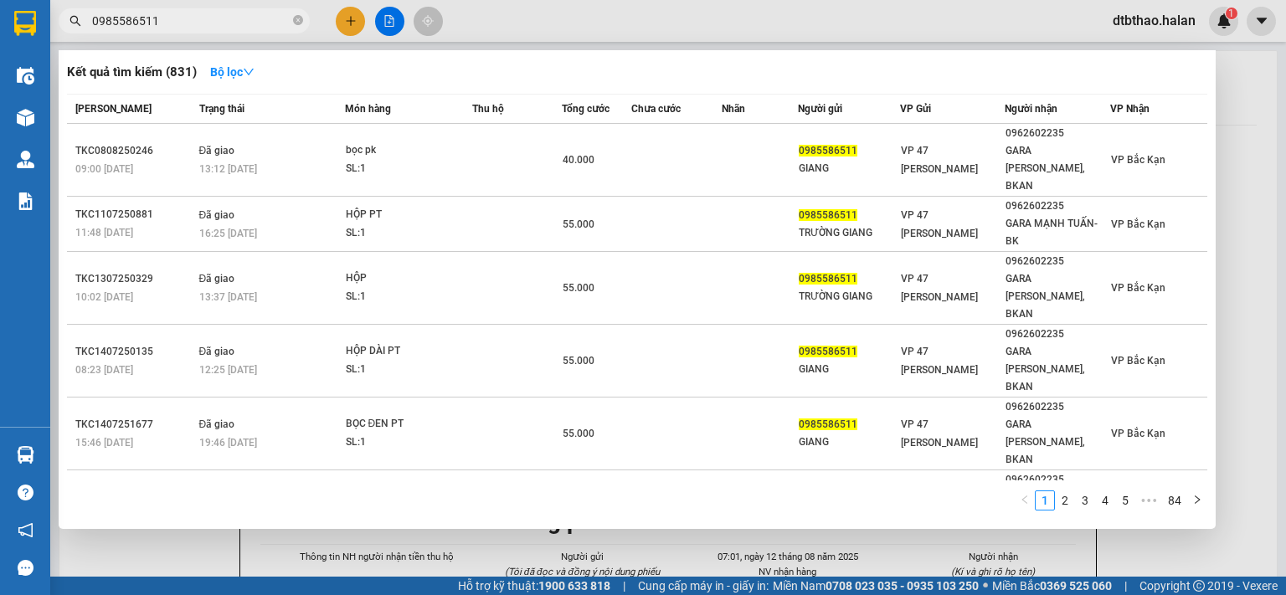
drag, startPoint x: 169, startPoint y: 24, endPoint x: 67, endPoint y: 24, distance: 102.2
click at [67, 24] on span "0985586511" at bounding box center [184, 20] width 251 height 25
paste input "36243490"
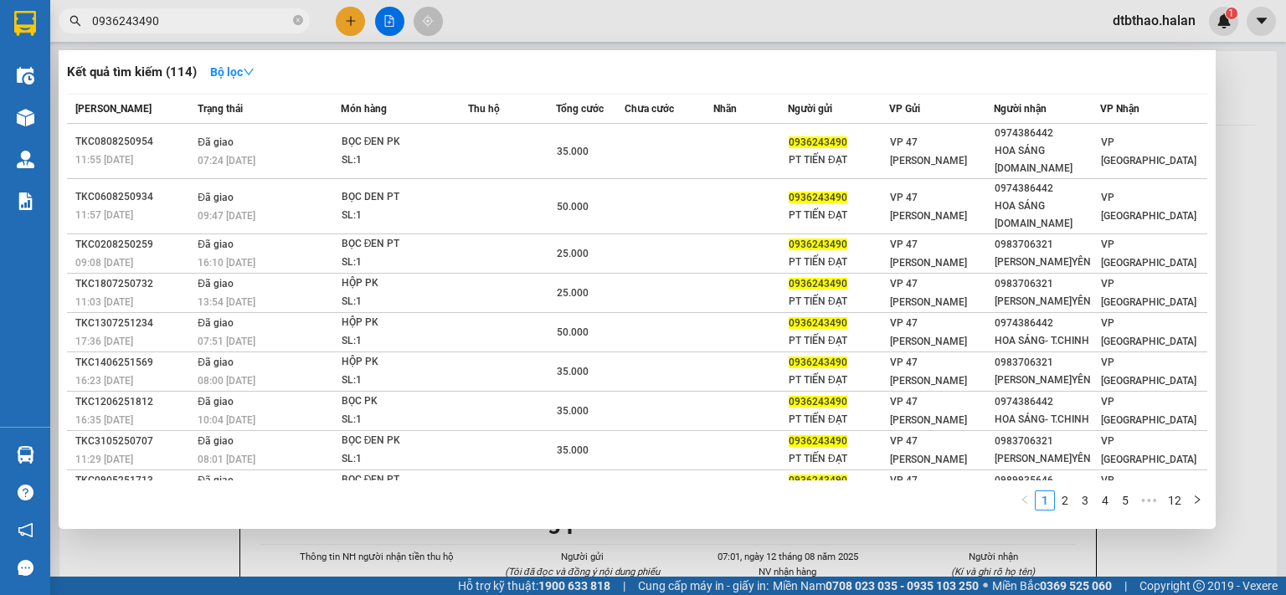
type input "0936243490"
click at [352, 23] on div at bounding box center [643, 297] width 1286 height 595
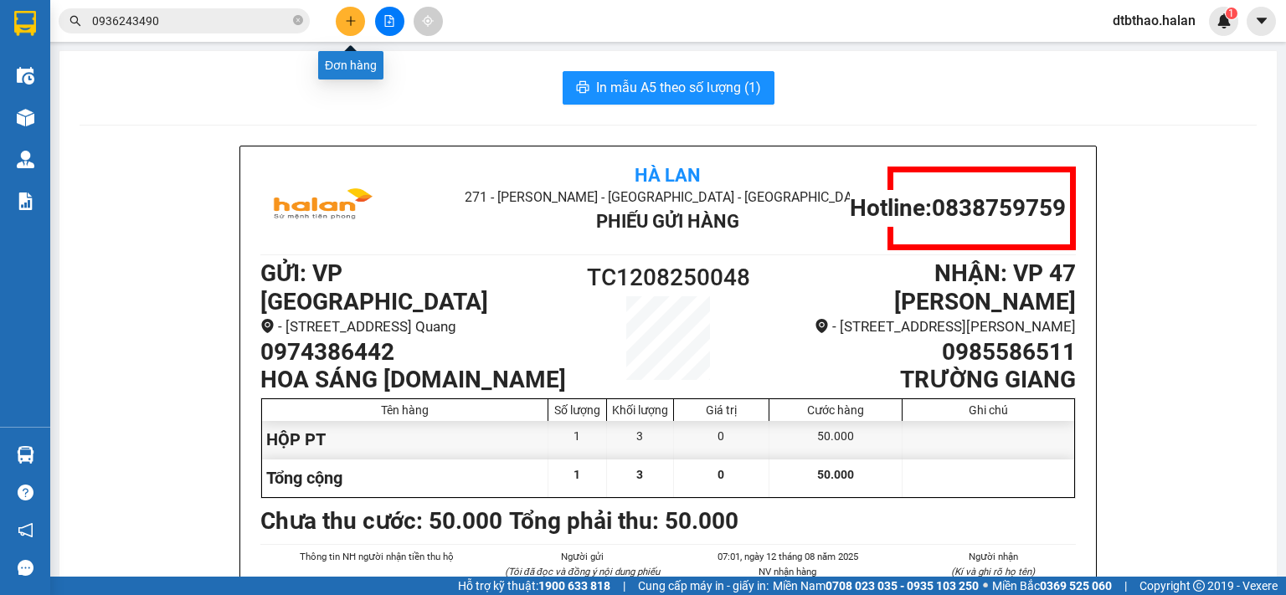
click at [345, 25] on icon "plus" at bounding box center [351, 21] width 12 height 12
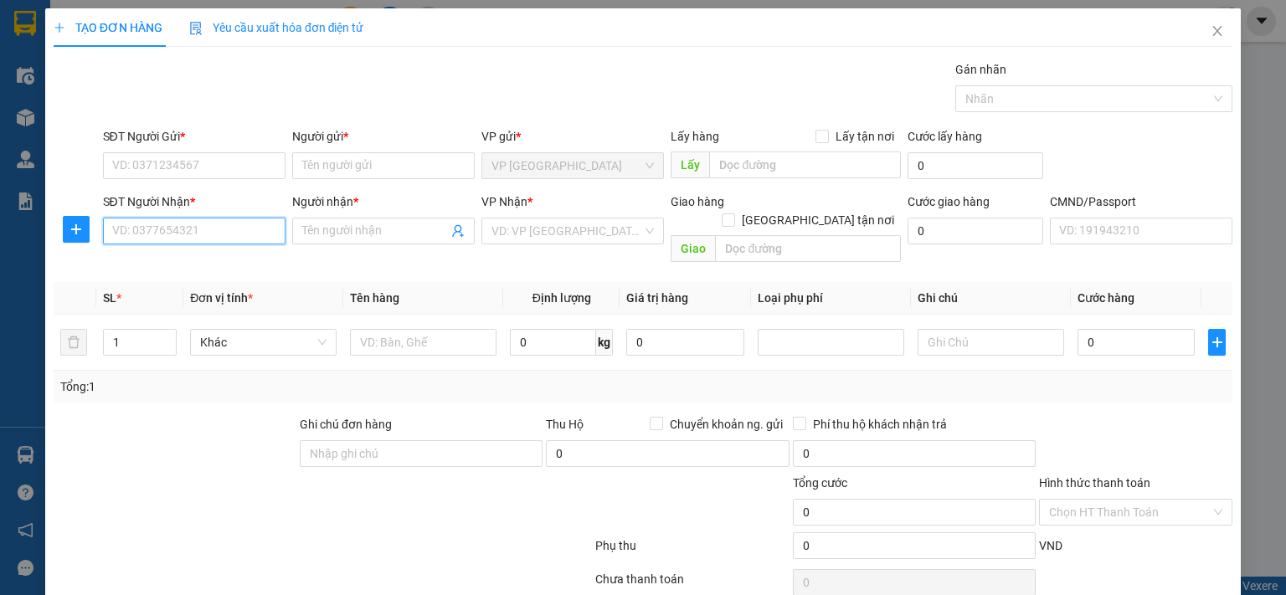
click at [203, 227] on input "SĐT Người Nhận *" at bounding box center [194, 231] width 183 height 27
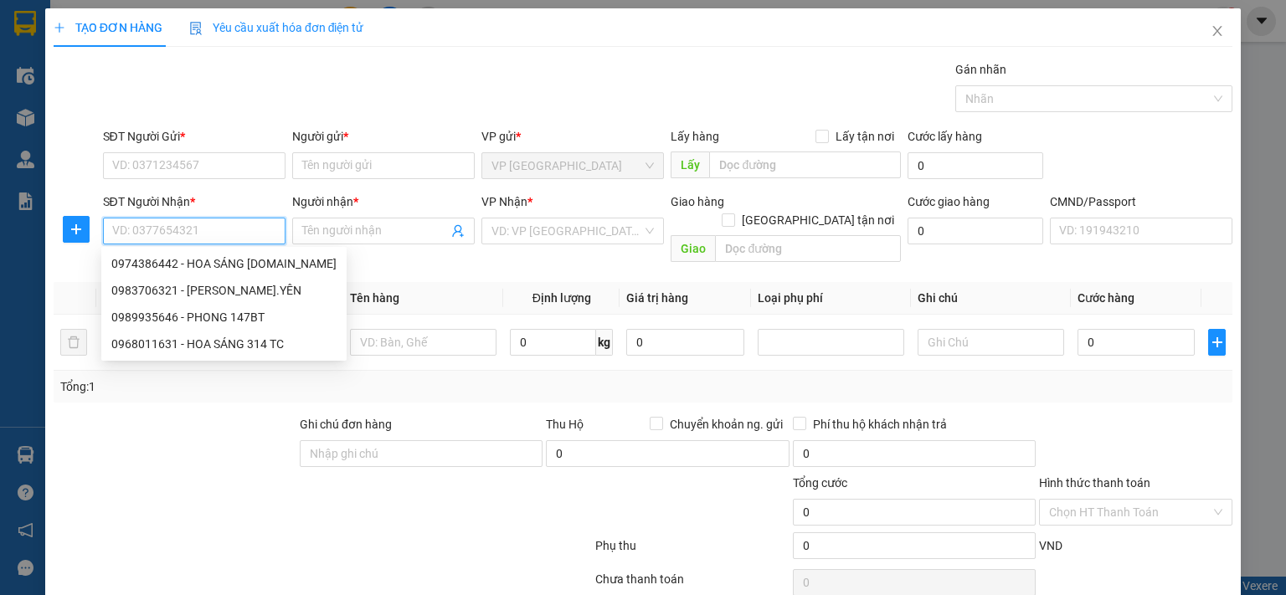
paste input "0936243490"
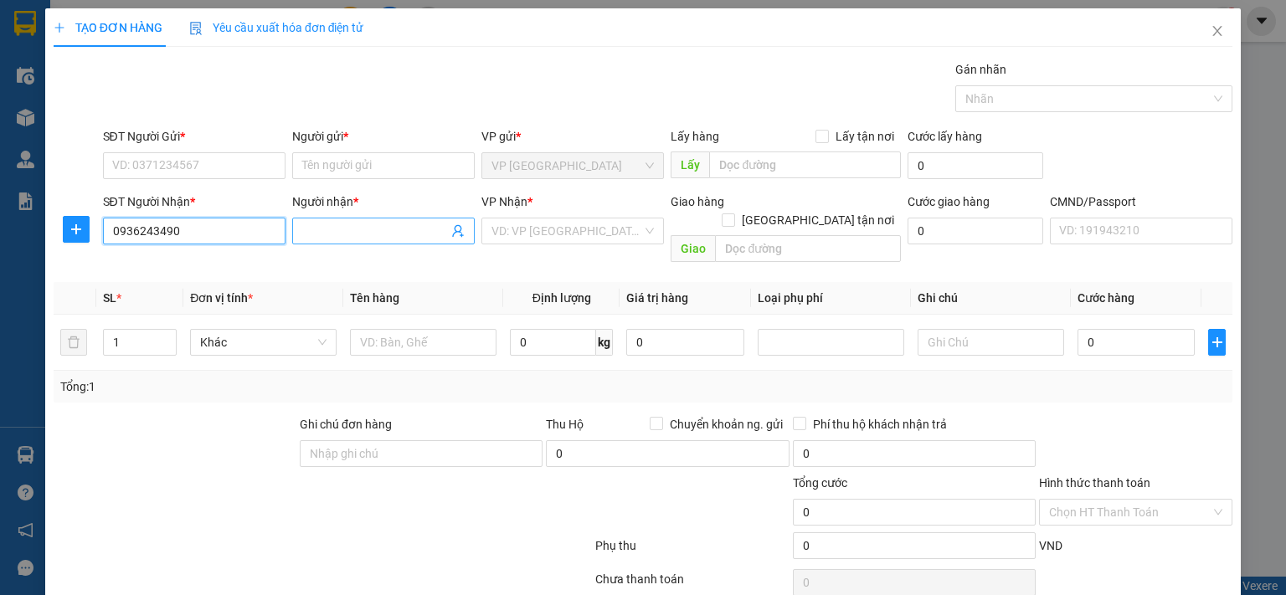
type input "0936243490"
click at [340, 235] on input "Người nhận *" at bounding box center [375, 231] width 146 height 18
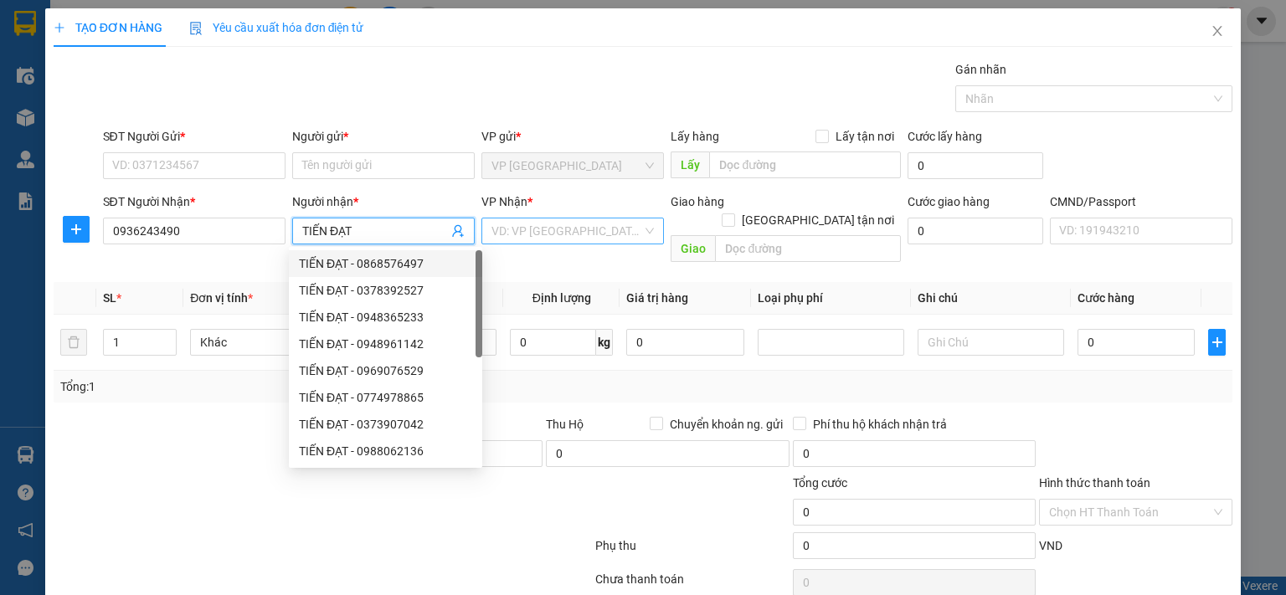
type input "TIẾN ĐẠT"
click at [529, 239] on input "search" at bounding box center [567, 231] width 151 height 25
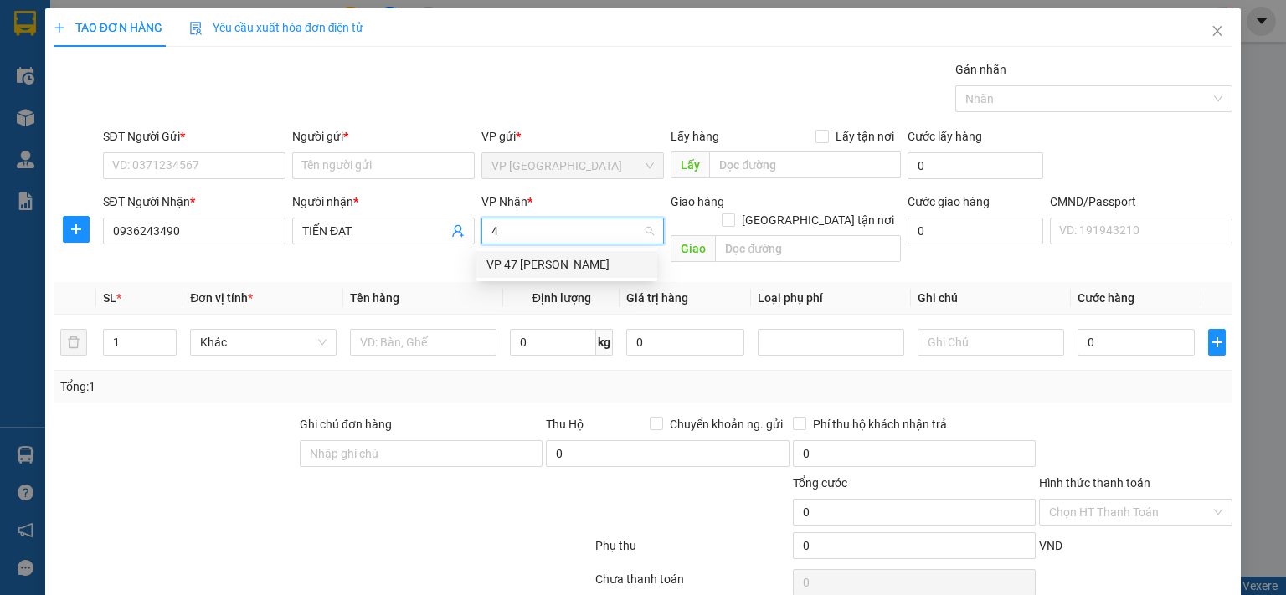
type input "47"
click at [532, 267] on div "VP 47 [PERSON_NAME]" at bounding box center [567, 264] width 161 height 18
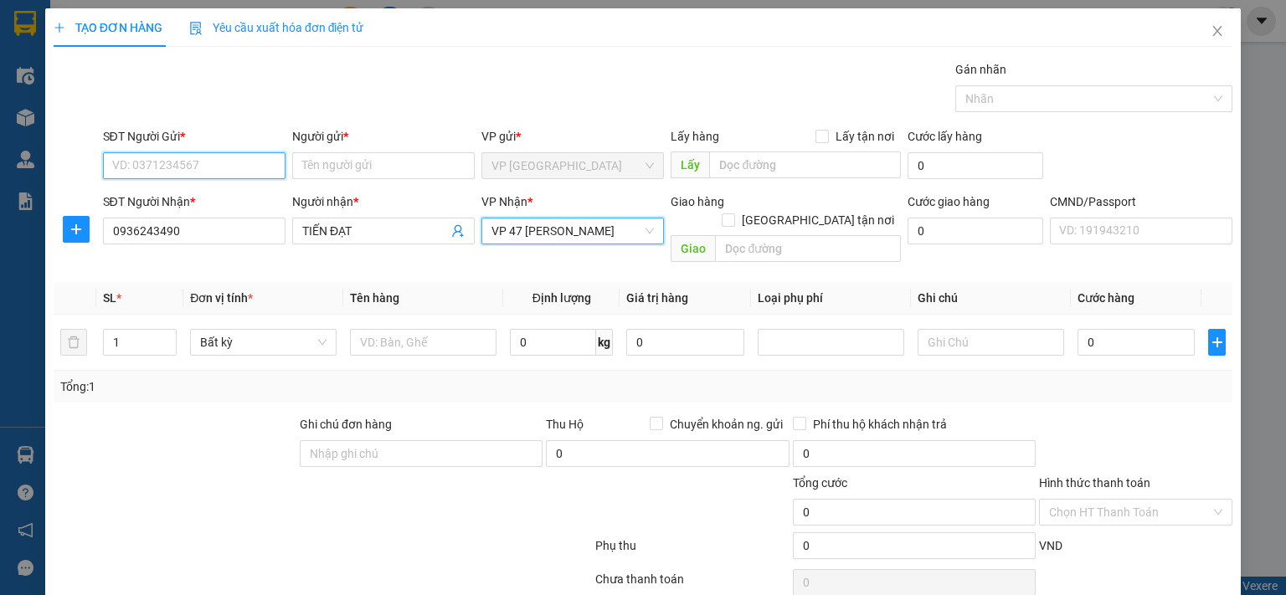
click at [263, 167] on input "SĐT Người Gửi *" at bounding box center [194, 165] width 183 height 27
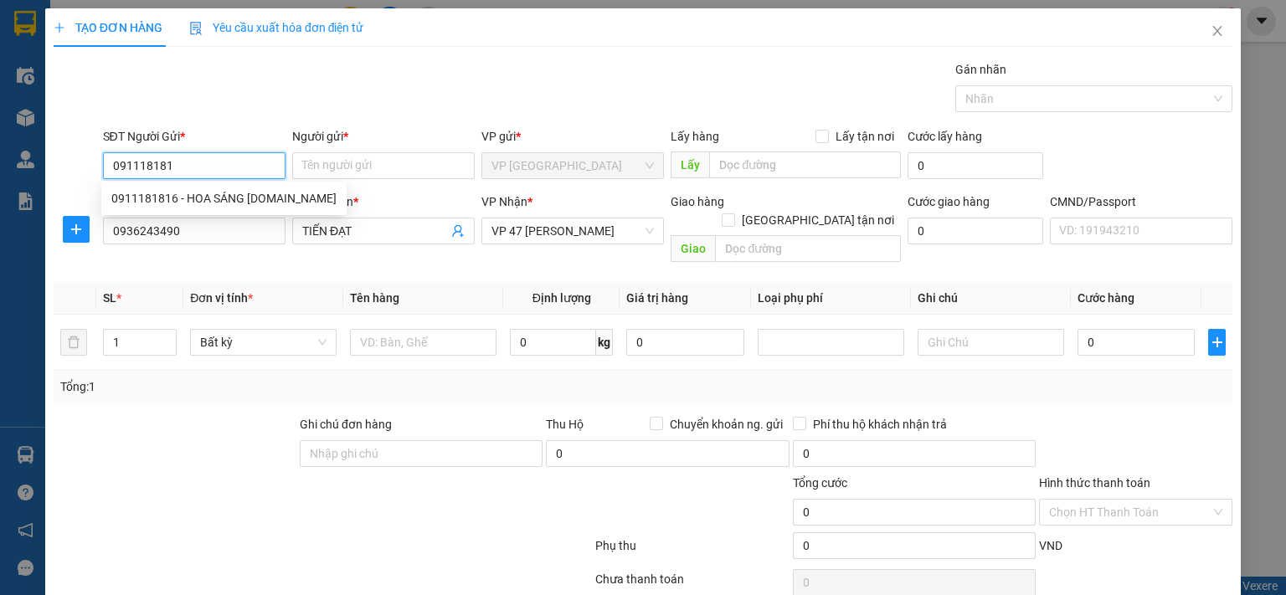
type input "0911181816"
click at [227, 203] on div "0911181816 - HOA SÁNG [DOMAIN_NAME]" at bounding box center [223, 198] width 225 height 18
type input "HOA SÁNG [DOMAIN_NAME]"
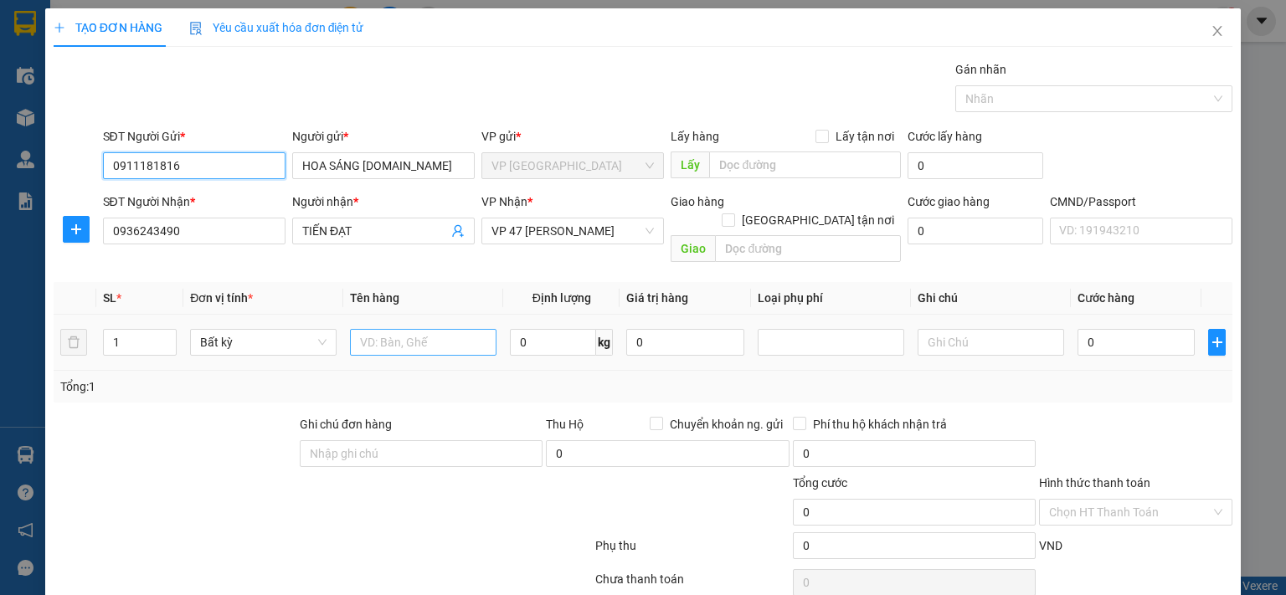
type input "0911181816"
click at [382, 329] on input "text" at bounding box center [423, 342] width 147 height 27
type input "HỘP ĐEN PT"
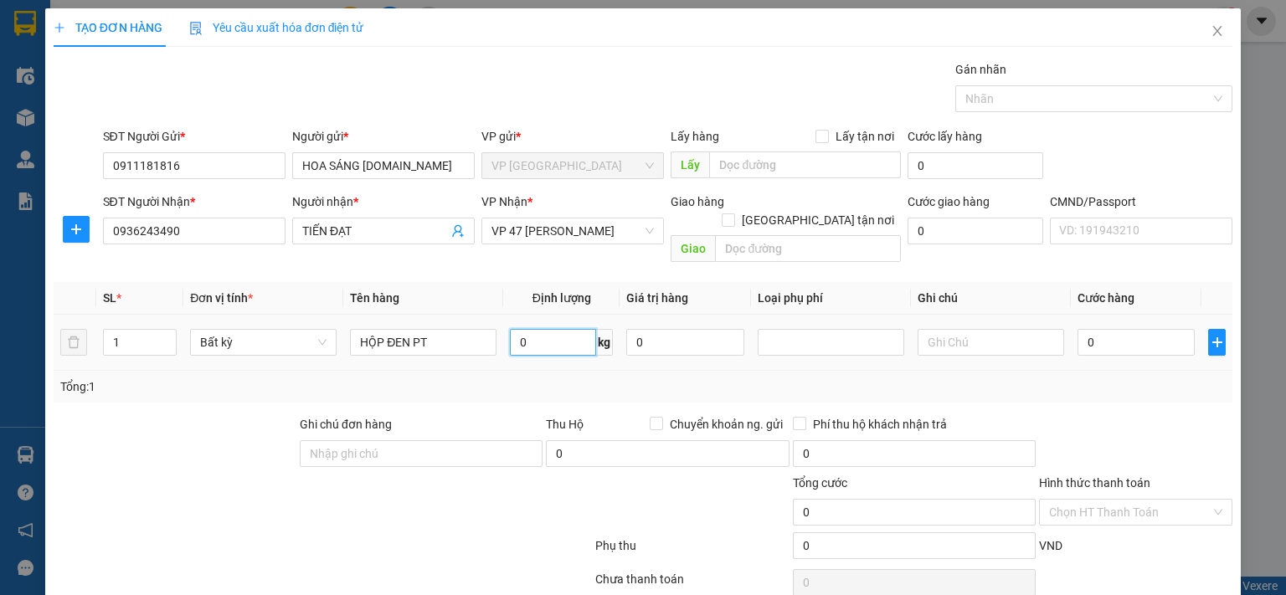
click at [577, 329] on input "0" at bounding box center [553, 342] width 86 height 27
type input "6"
click at [992, 329] on input "text" at bounding box center [991, 342] width 147 height 27
type input "50.000"
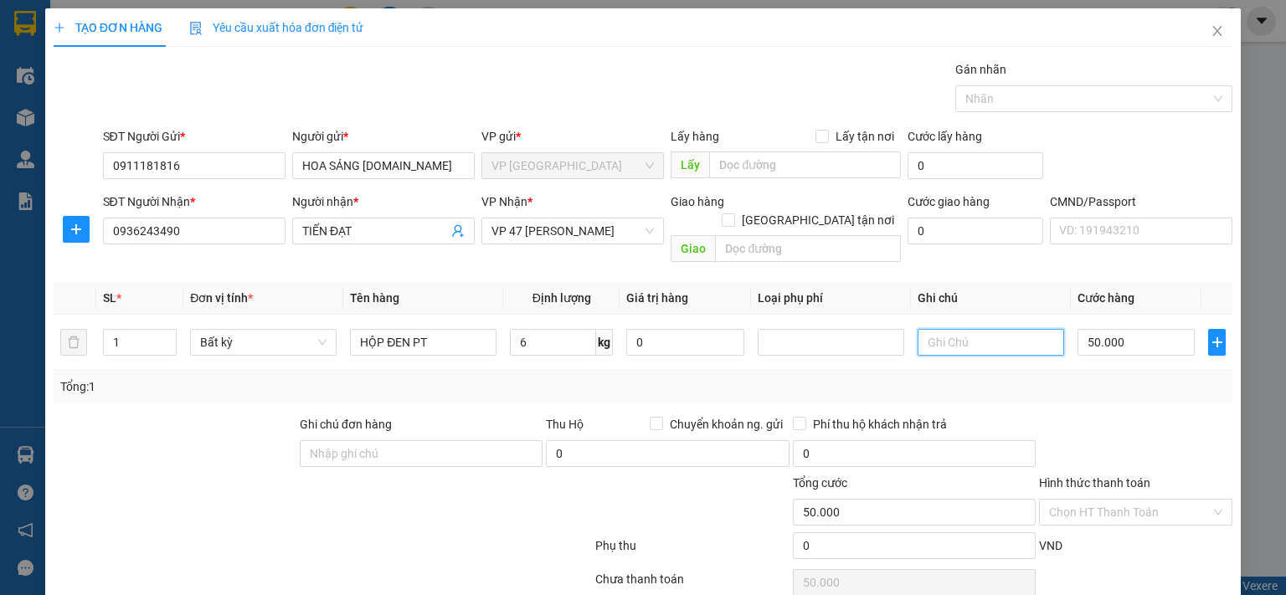
scroll to position [55, 0]
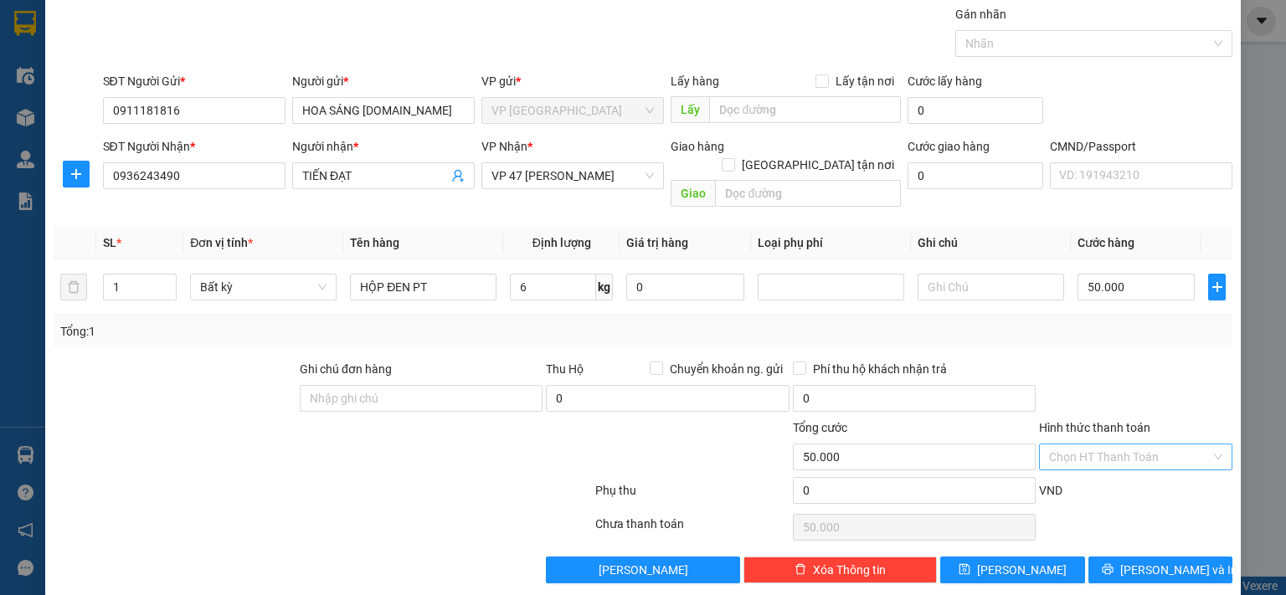
click at [1077, 445] on input "Hình thức thanh toán" at bounding box center [1130, 457] width 162 height 25
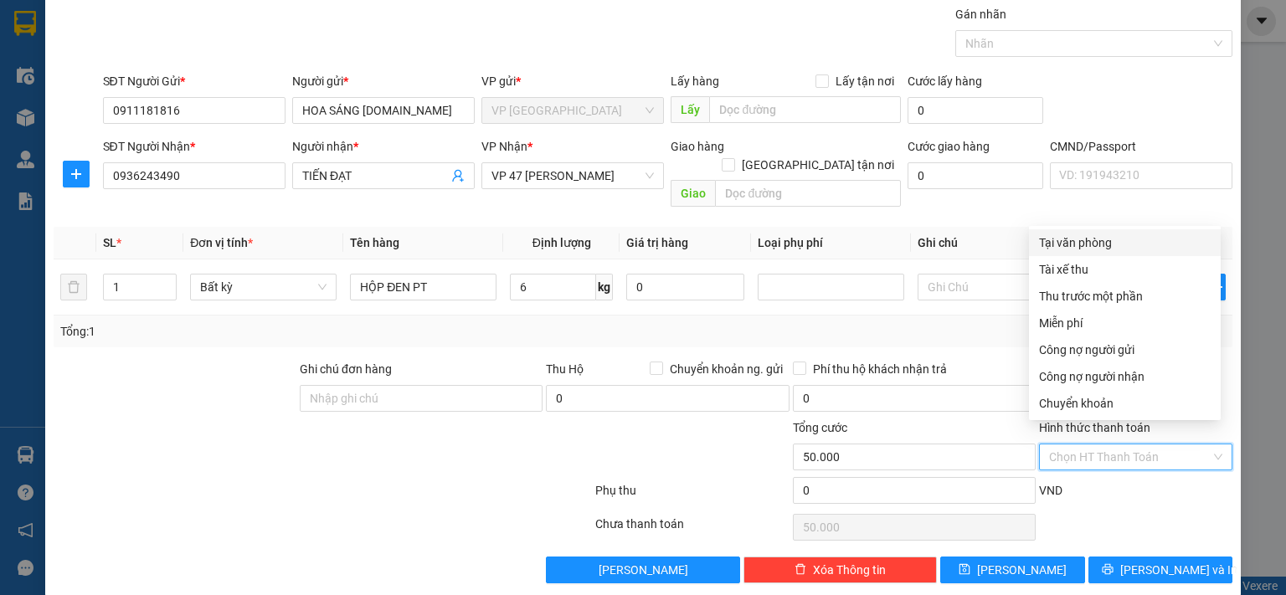
click at [1089, 243] on div "Tại văn phòng" at bounding box center [1125, 243] width 172 height 18
type input "0"
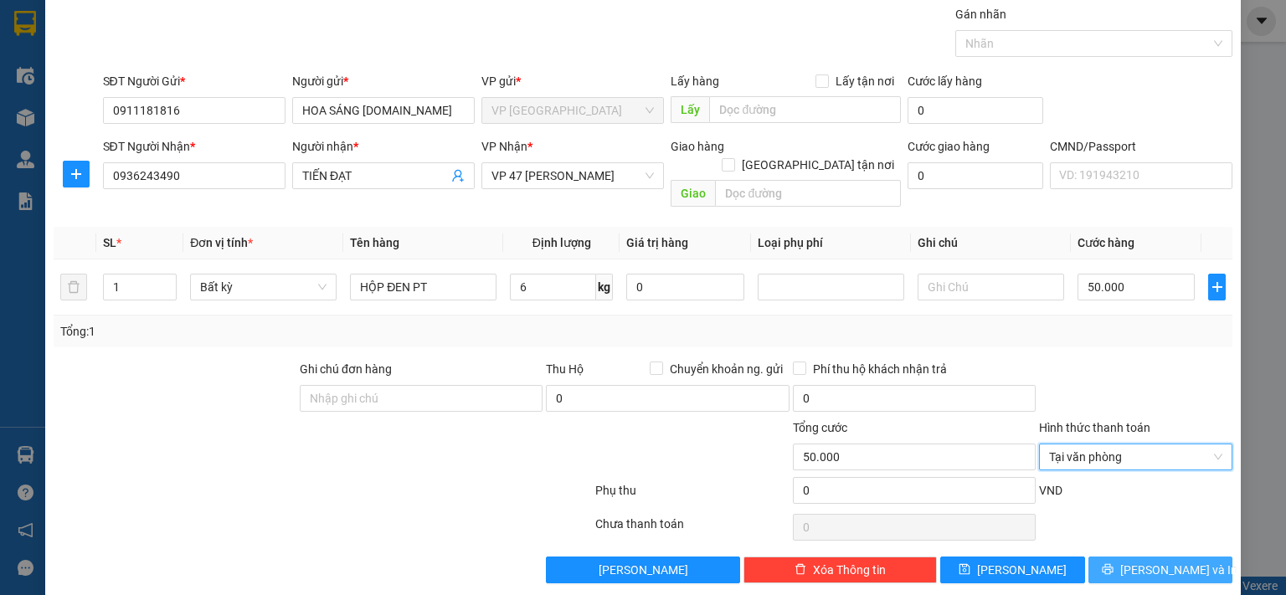
click at [1140, 561] on span "[PERSON_NAME] và In" at bounding box center [1178, 570] width 117 height 18
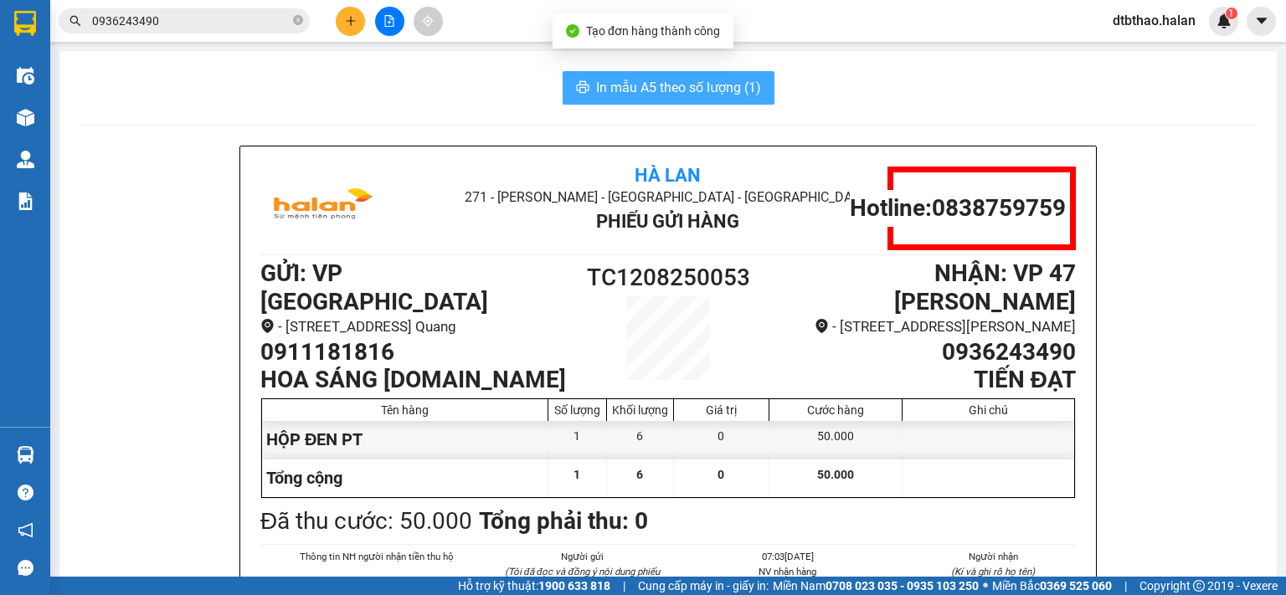
click at [710, 90] on span "In mẫu A5 theo số lượng (1)" at bounding box center [678, 87] width 165 height 21
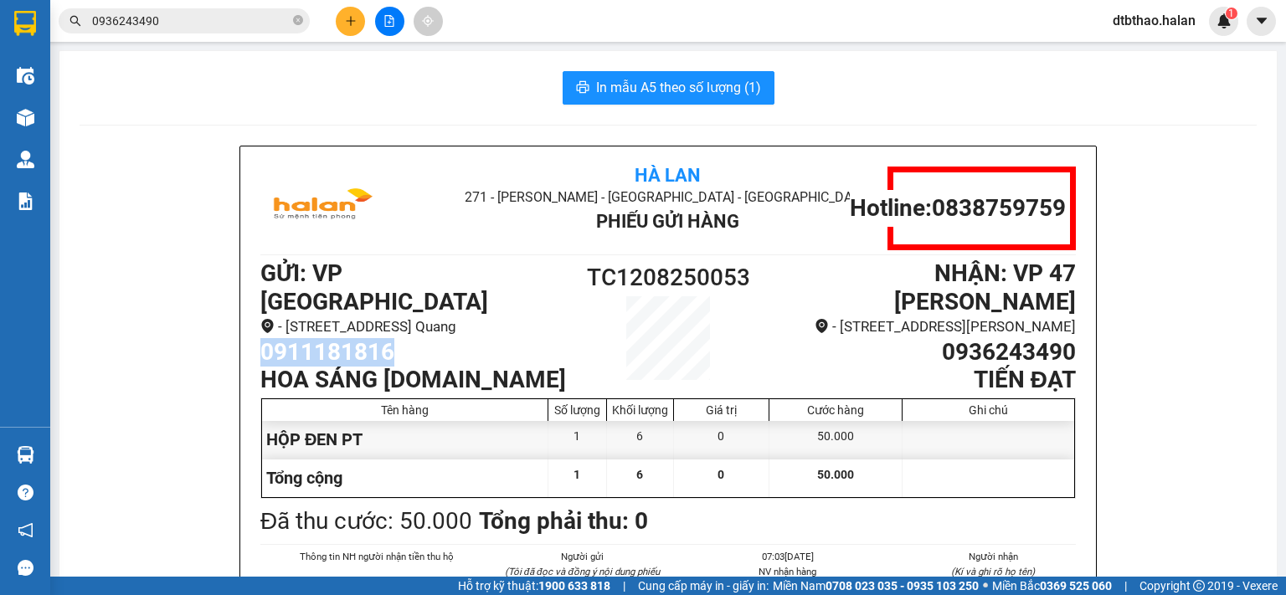
drag, startPoint x: 253, startPoint y: 344, endPoint x: 388, endPoint y: 353, distance: 135.1
click at [388, 353] on h1 "0911181816" at bounding box center [413, 352] width 306 height 28
copy h1 "0911181816"
click at [352, 23] on icon "plus" at bounding box center [351, 21] width 12 height 12
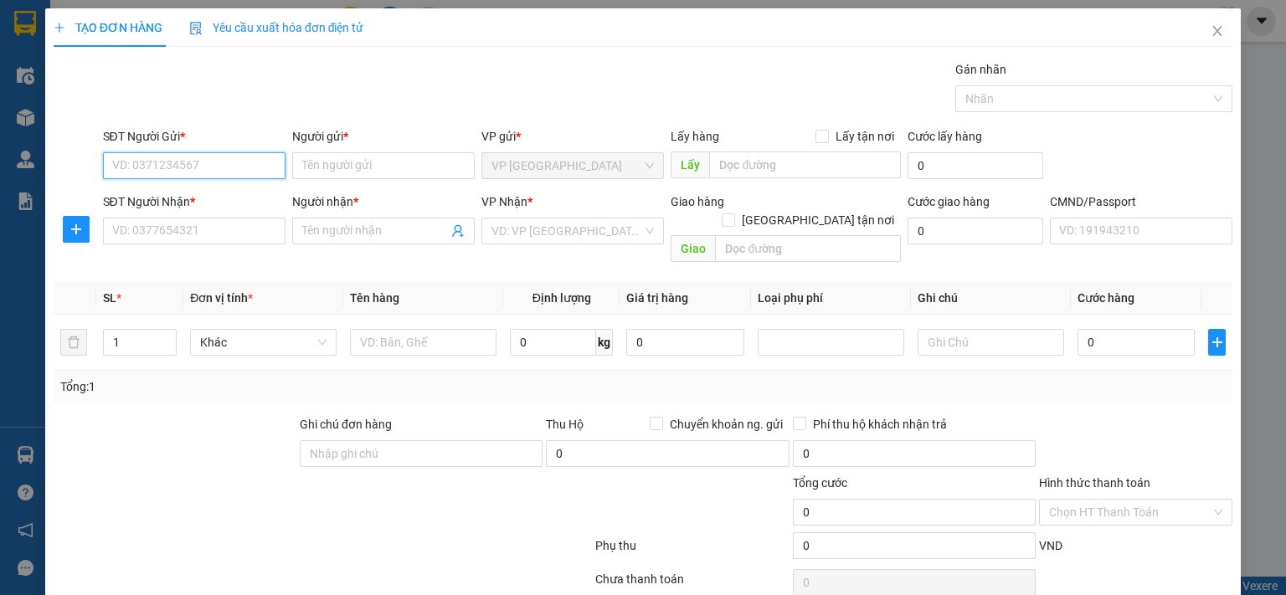
paste input "0911181816"
type input "0911181816"
click at [211, 193] on div "0911181816 - HOA SÁNG [DOMAIN_NAME]" at bounding box center [223, 198] width 225 height 18
type input "HOA SÁNG [DOMAIN_NAME]"
type input "0911181816"
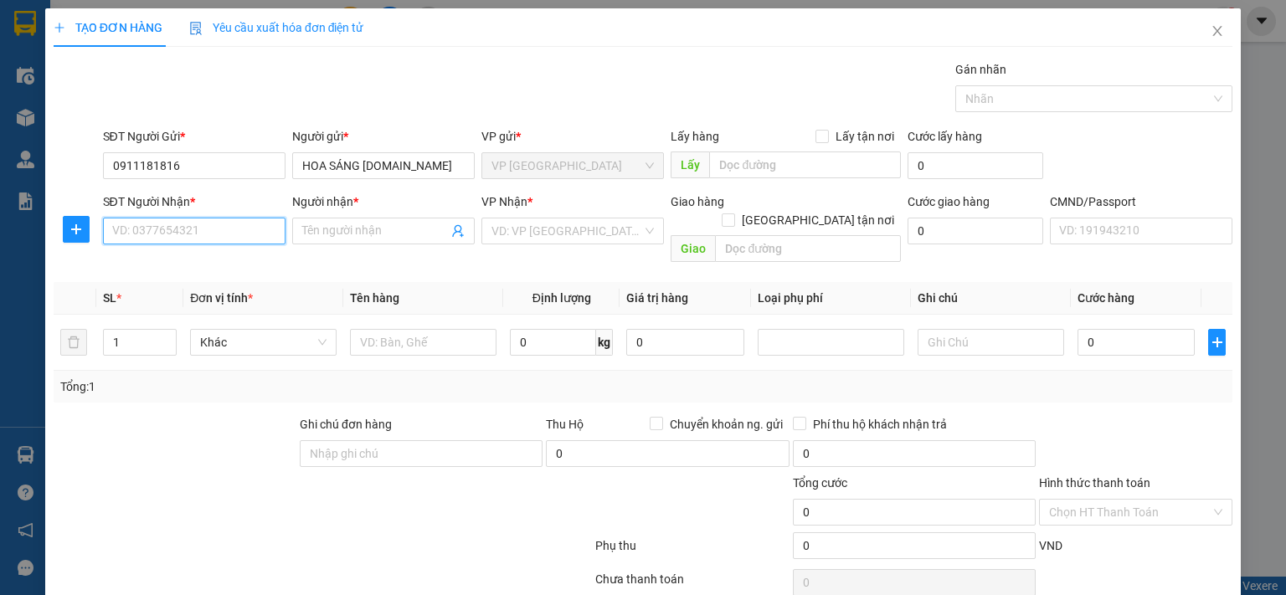
click at [208, 234] on input "SĐT Người Nhận *" at bounding box center [194, 231] width 183 height 27
type input "0981405834"
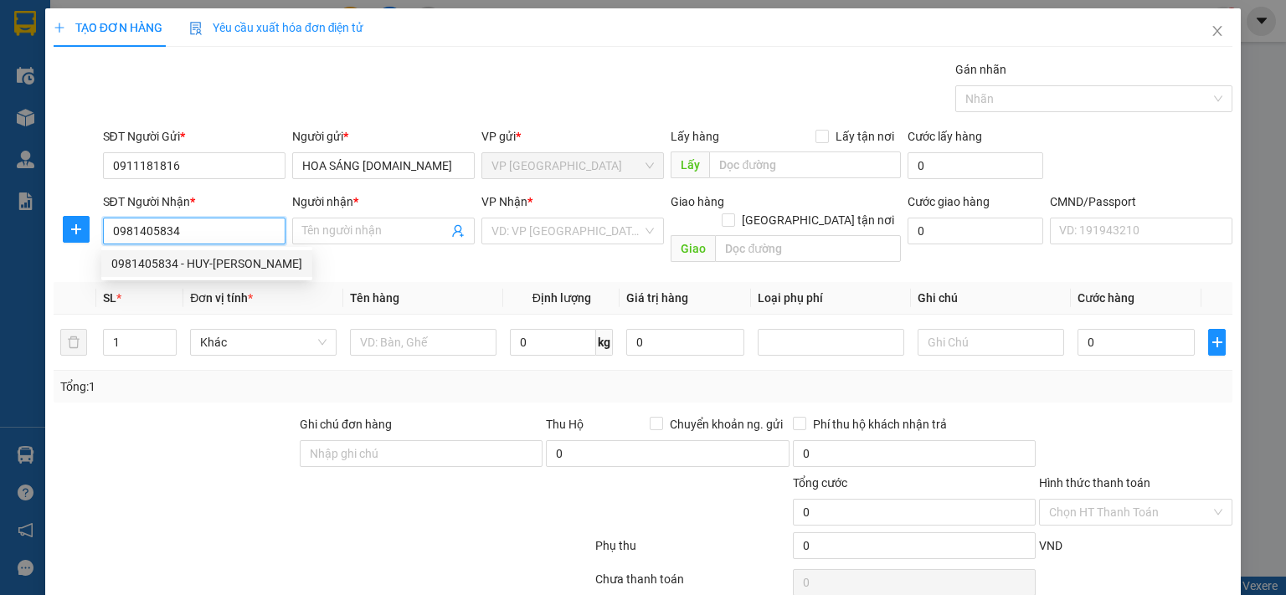
click at [215, 260] on div "0981405834 - HUY-[PERSON_NAME]" at bounding box center [206, 264] width 191 height 18
type input "HUY-[PERSON_NAME]"
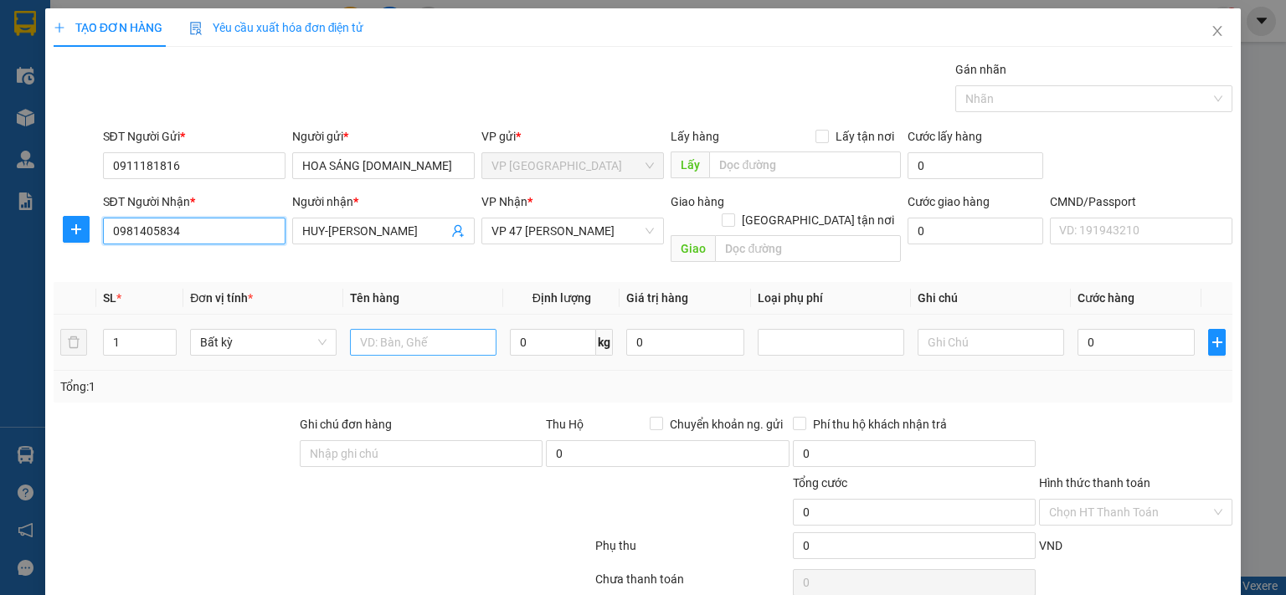
type input "0981405834"
click at [401, 329] on input "text" at bounding box center [423, 342] width 147 height 27
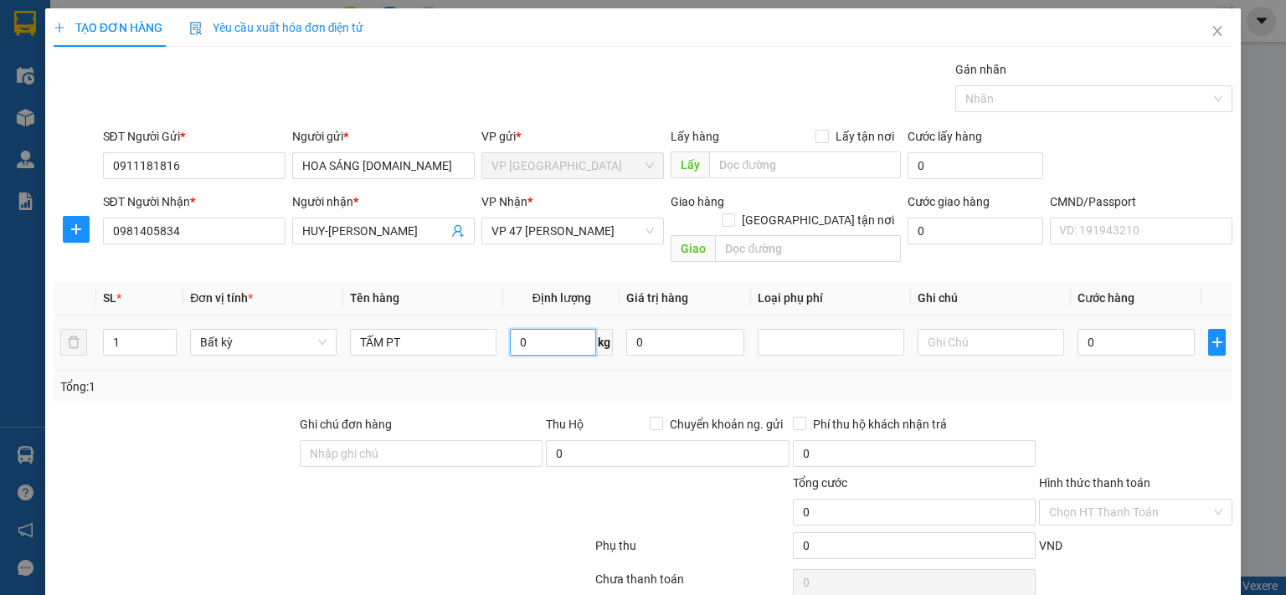
click at [553, 329] on input "0" at bounding box center [553, 342] width 86 height 27
click at [383, 329] on input "TẤM PT" at bounding box center [423, 342] width 147 height 27
type input "TẤM NHỰA PT"
click at [545, 329] on input "0" at bounding box center [553, 342] width 86 height 27
type input "0.2"
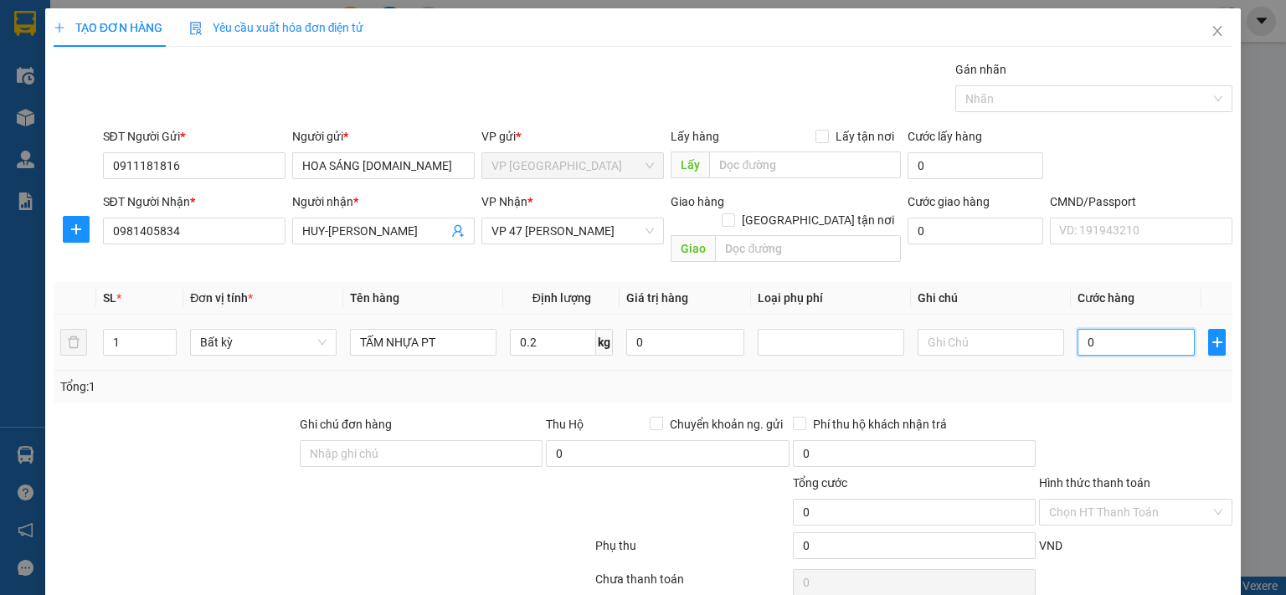
click at [1155, 329] on input "0" at bounding box center [1136, 342] width 117 height 27
type input "35.000"
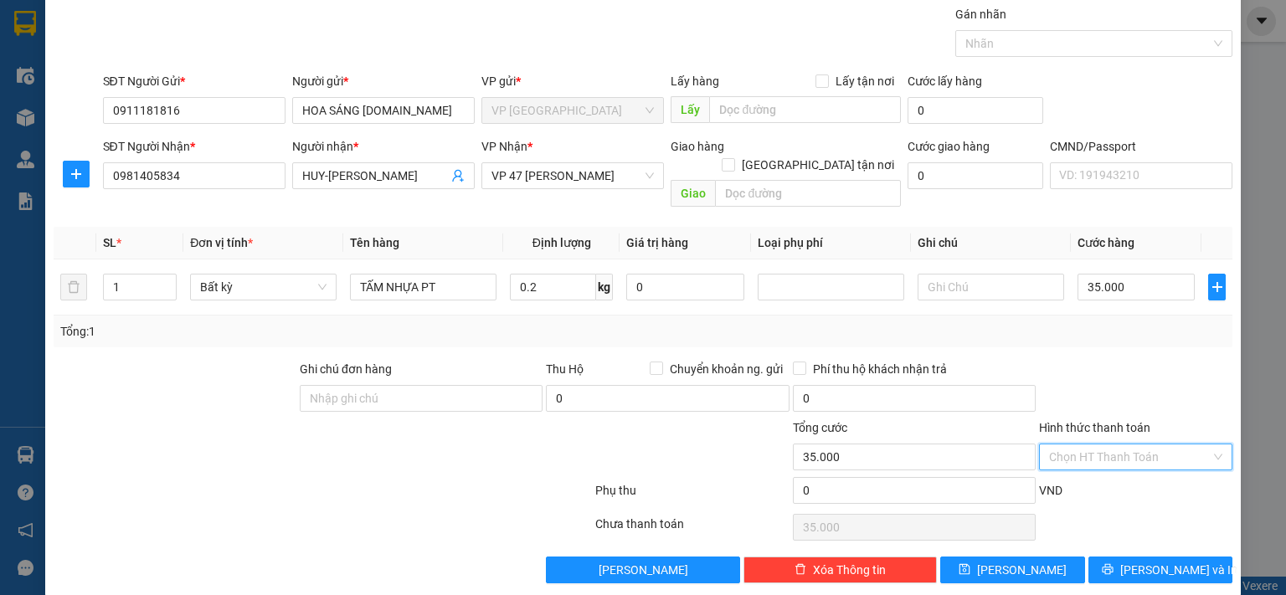
click at [1136, 445] on input "Hình thức thanh toán" at bounding box center [1130, 457] width 162 height 25
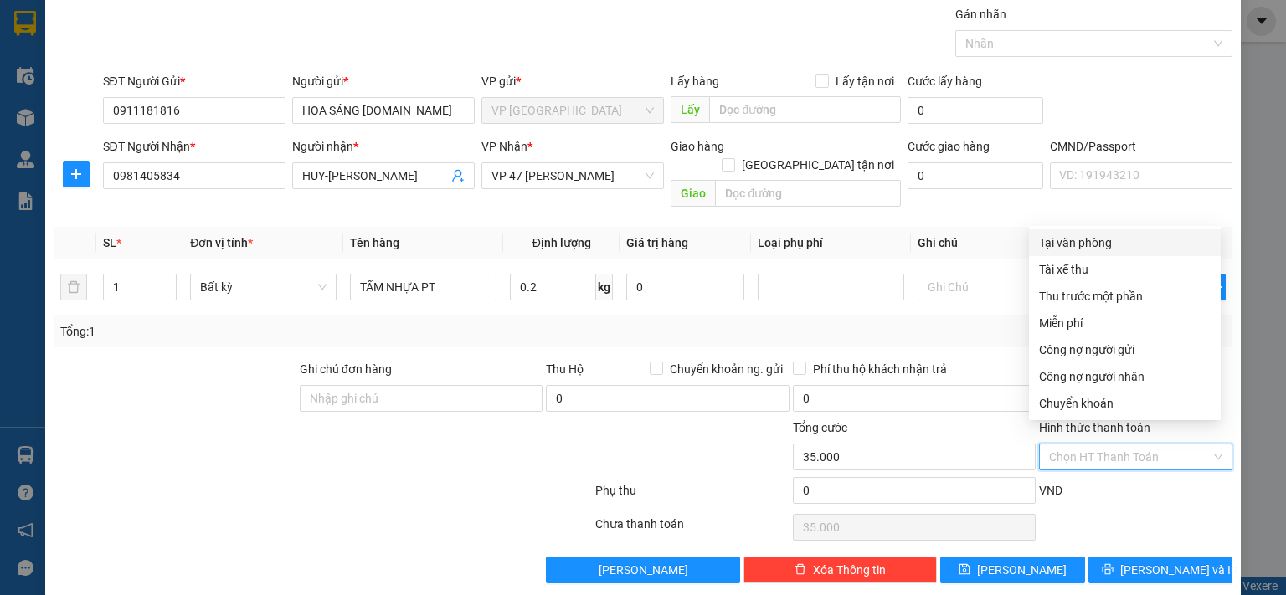
click at [1089, 244] on div "Tại văn phòng" at bounding box center [1125, 243] width 172 height 18
type input "0"
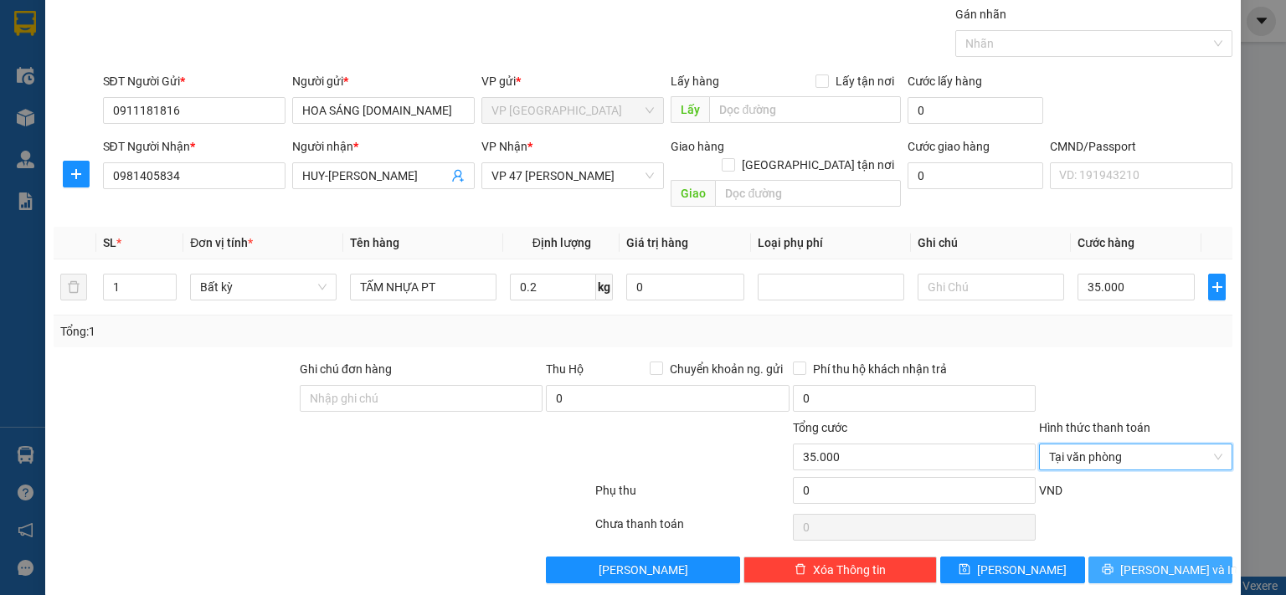
click at [1146, 561] on span "[PERSON_NAME] và In" at bounding box center [1178, 570] width 117 height 18
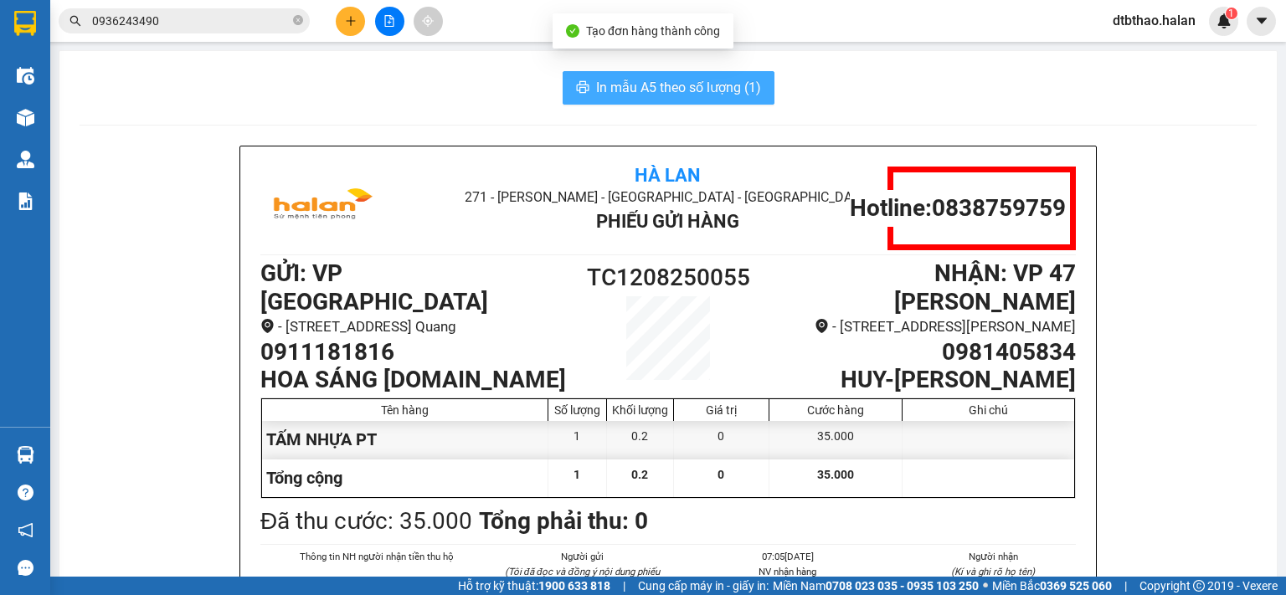
click at [596, 86] on span "In mẫu A5 theo số lượng (1)" at bounding box center [678, 87] width 165 height 21
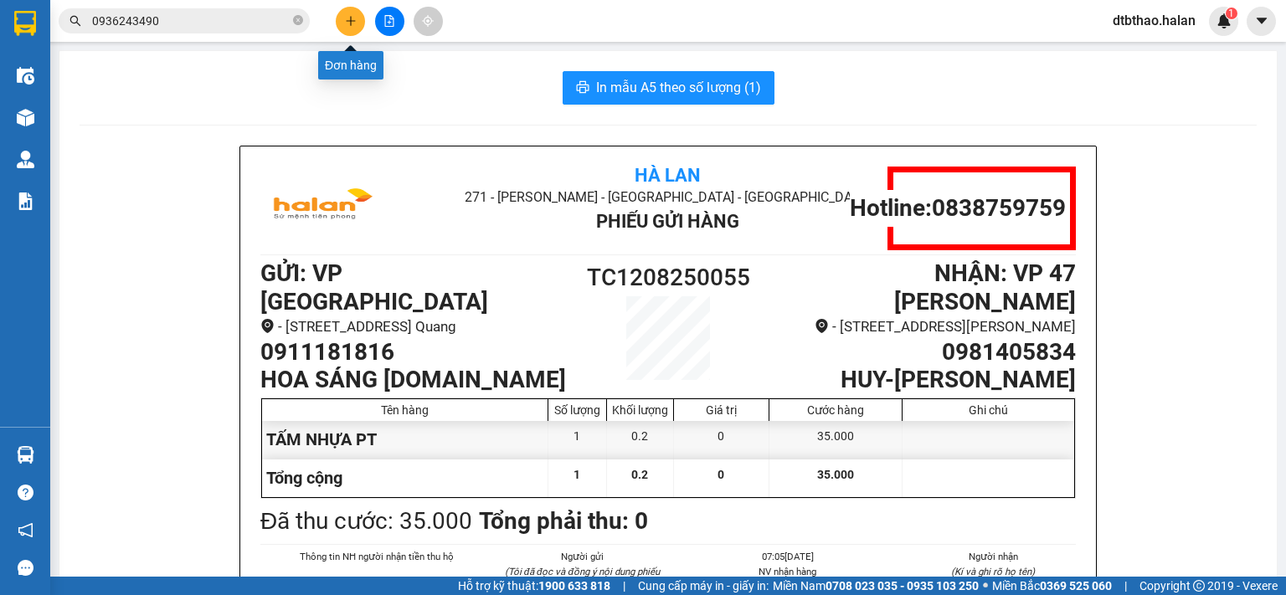
click at [355, 26] on icon "plus" at bounding box center [351, 21] width 12 height 12
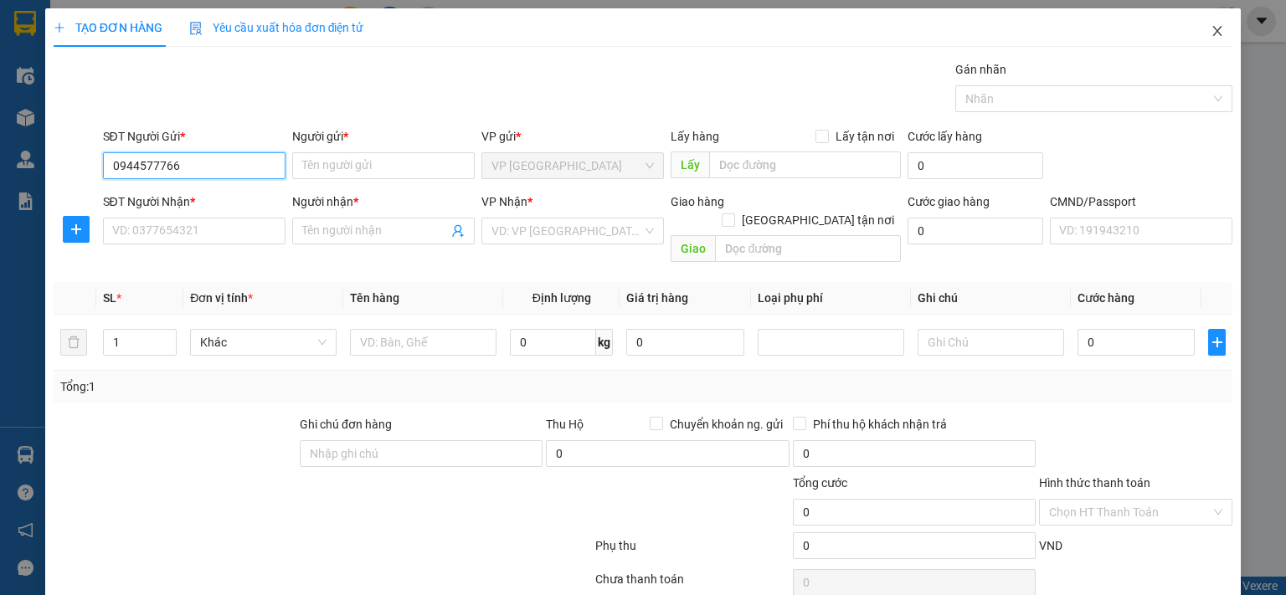
type input "0944577766"
click at [1211, 36] on icon "close" at bounding box center [1217, 30] width 13 height 13
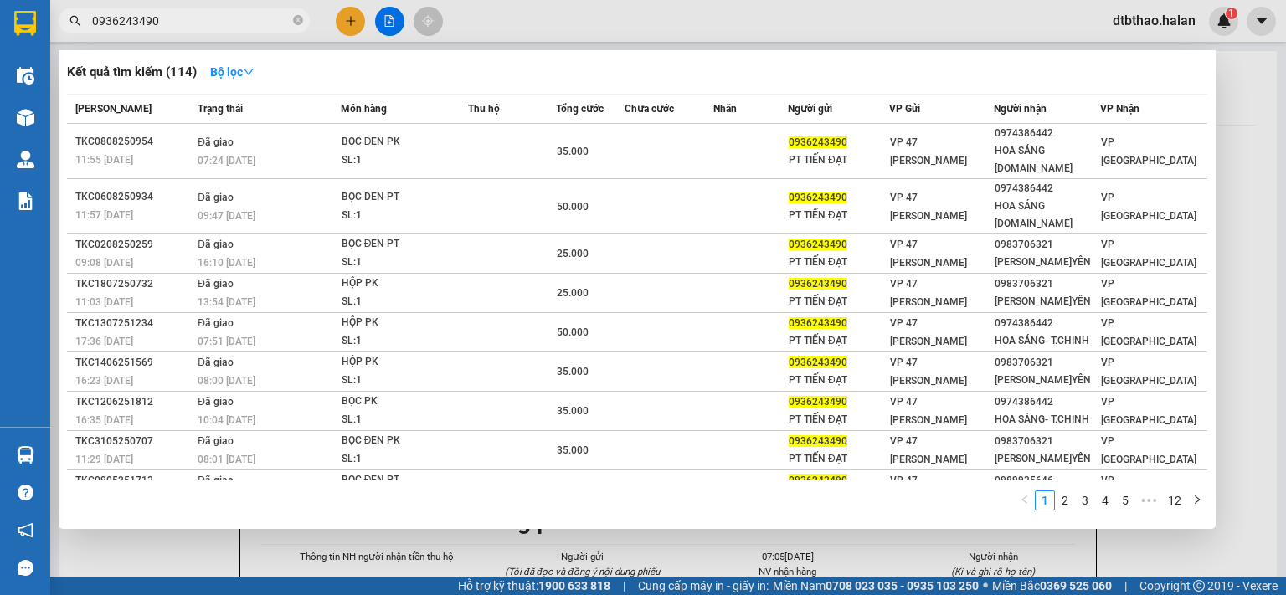
drag, startPoint x: 178, startPoint y: 17, endPoint x: 62, endPoint y: 22, distance: 115.7
click at [62, 22] on span "0936243490" at bounding box center [184, 20] width 251 height 25
paste input "44577766"
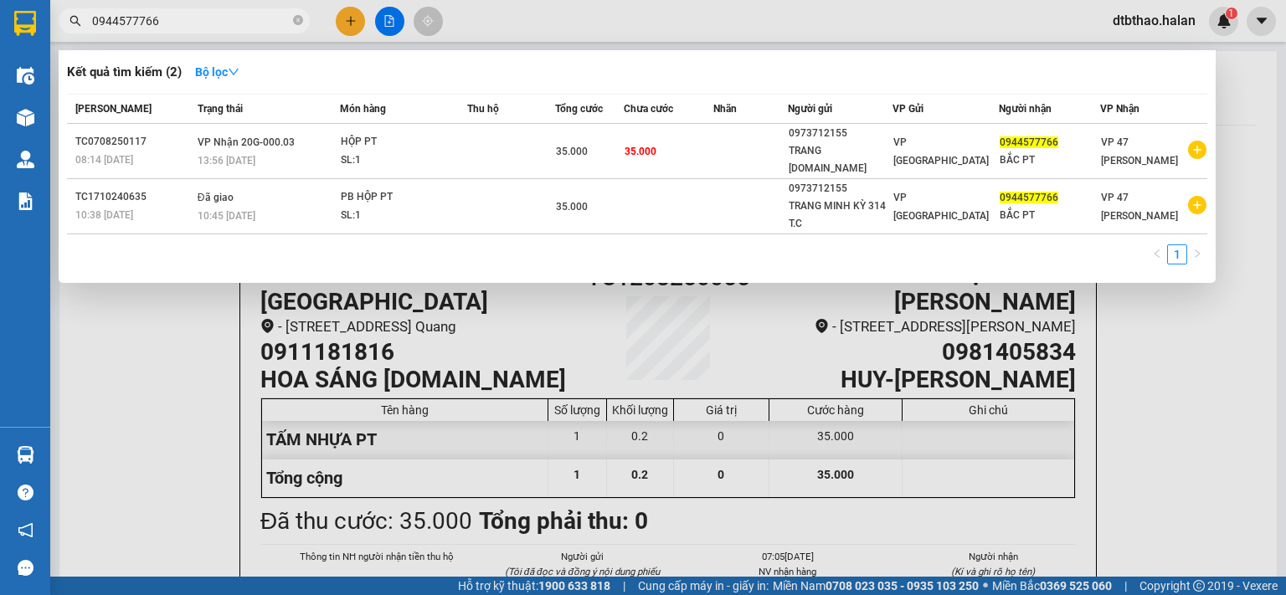
type input "0944577766"
click at [346, 18] on div at bounding box center [643, 297] width 1286 height 595
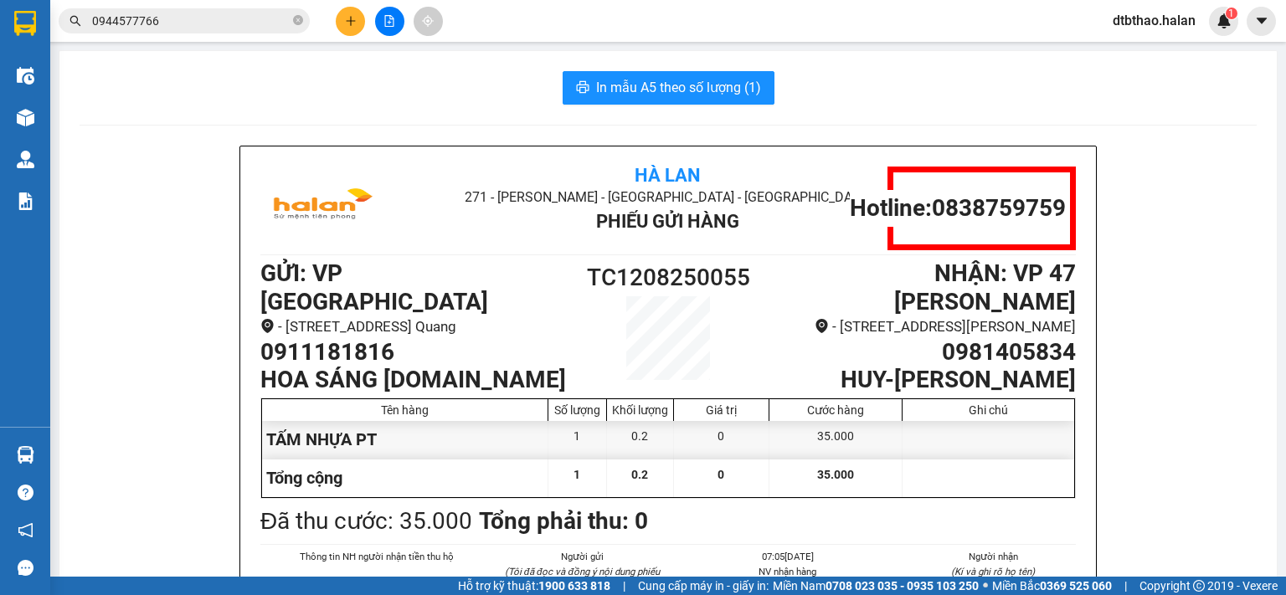
click at [340, 20] on button at bounding box center [350, 21] width 29 height 29
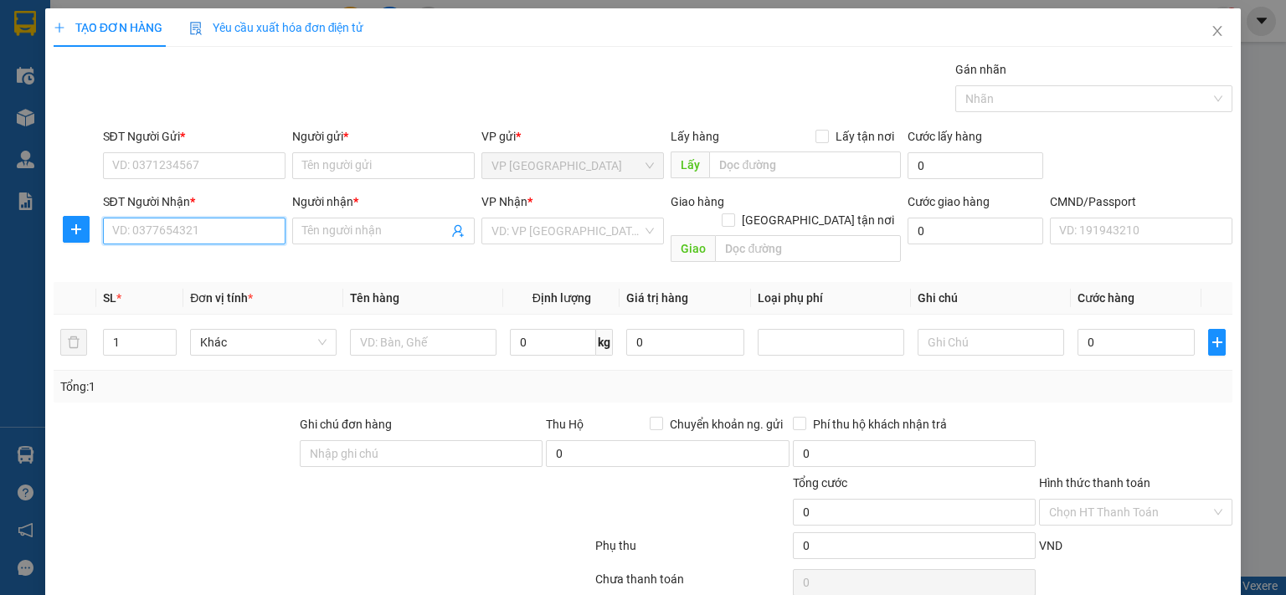
click at [223, 233] on input "SĐT Người Nhận *" at bounding box center [194, 231] width 183 height 27
paste input "0944577766"
type input "0944577766"
click at [201, 269] on div "0944577766 - BẮC PT" at bounding box center [191, 264] width 161 height 18
type input "BẮC PT"
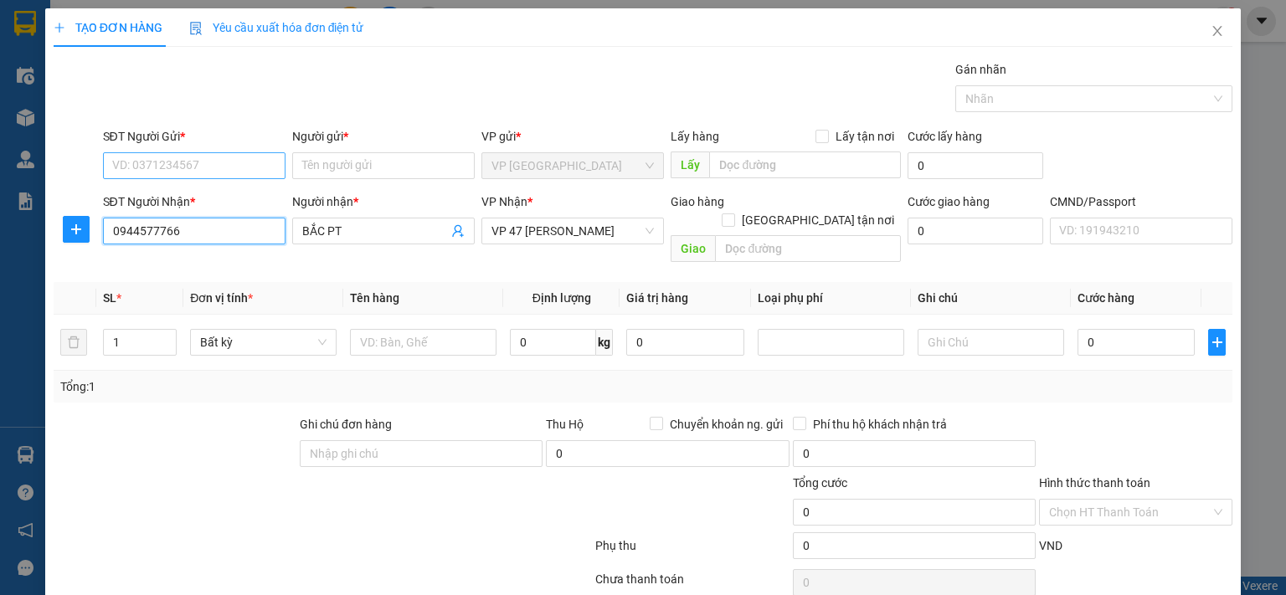
type input "0944577766"
click at [229, 163] on input "SĐT Người Gửi *" at bounding box center [194, 165] width 183 height 27
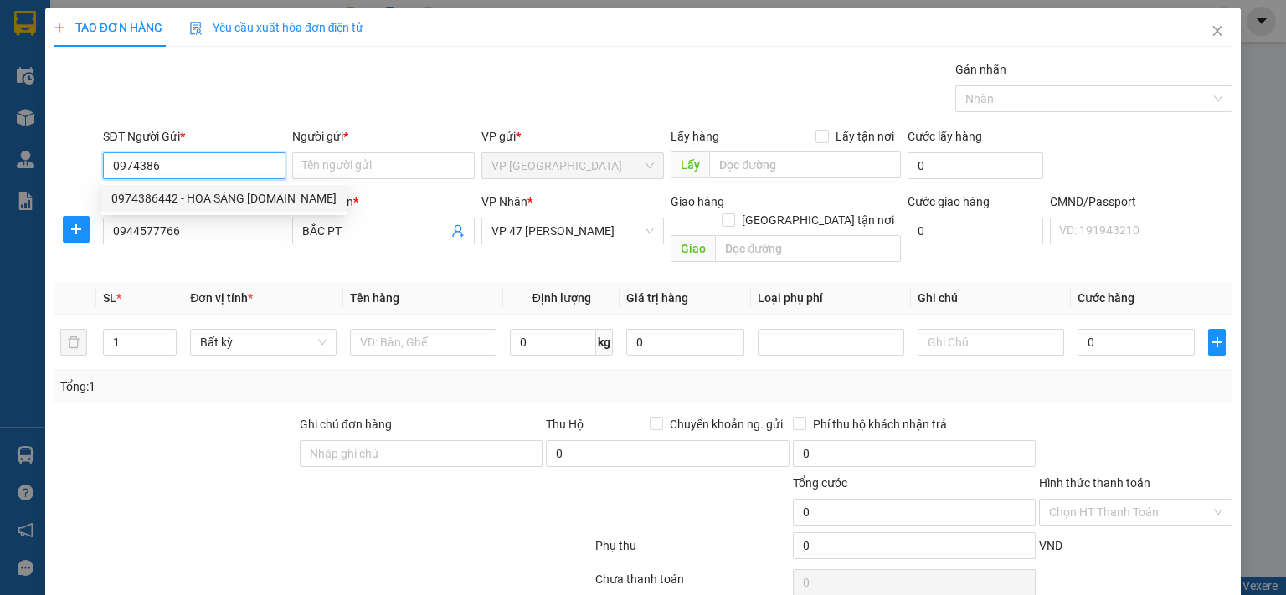
drag, startPoint x: 247, startPoint y: 202, endPoint x: 333, endPoint y: 293, distance: 125.6
click at [247, 203] on div "0974386442 - HOA SÁNG [DOMAIN_NAME]" at bounding box center [223, 198] width 225 height 18
type input "0974386442"
type input "HOA SÁNG [DOMAIN_NAME]"
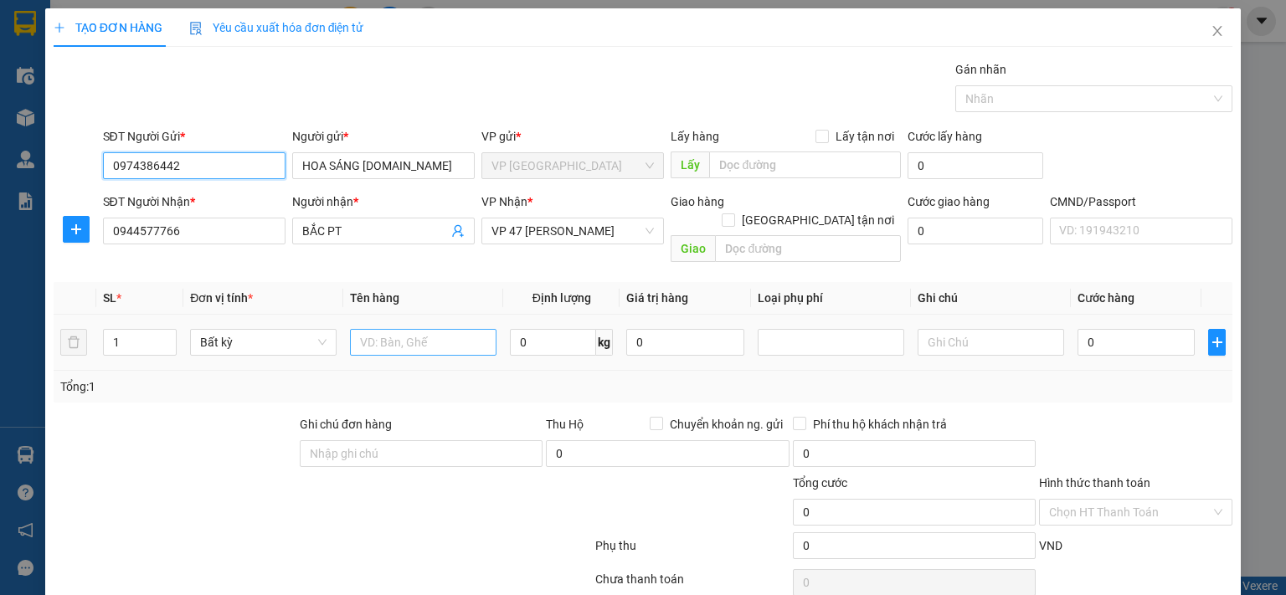
type input "0974386442"
click at [429, 329] on input "text" at bounding box center [423, 342] width 147 height 27
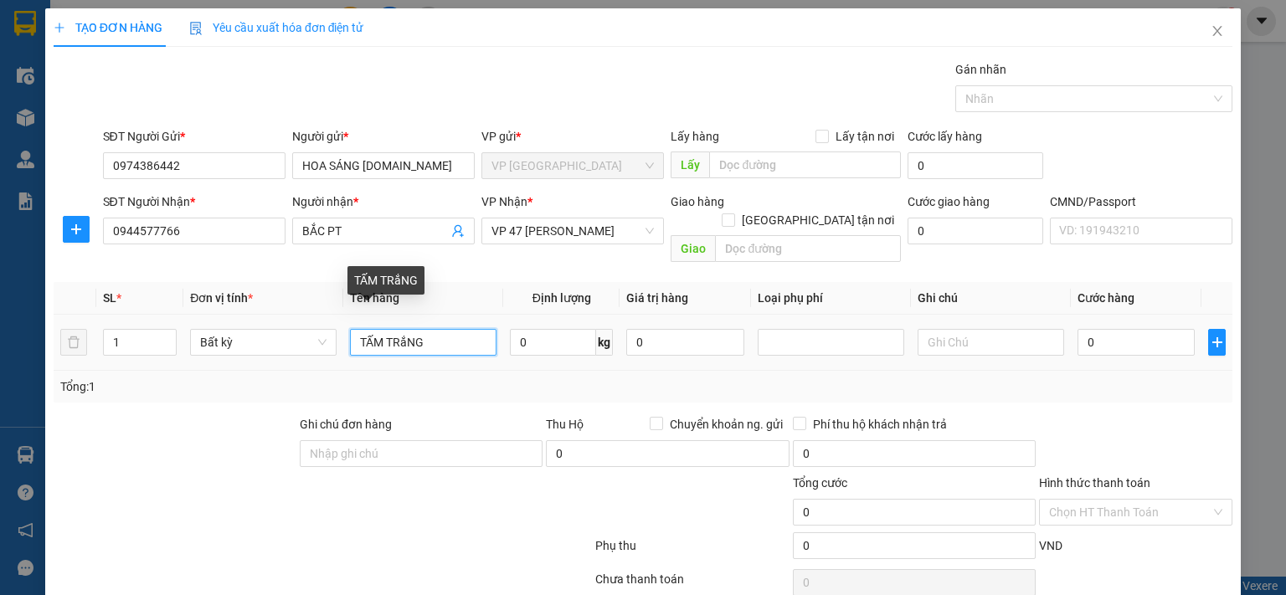
drag, startPoint x: 405, startPoint y: 323, endPoint x: 394, endPoint y: 323, distance: 10.9
click at [394, 329] on input "TẤM TRắNG" at bounding box center [423, 342] width 147 height 27
click at [495, 335] on td "TẤM TRẮNG" at bounding box center [423, 343] width 160 height 56
click at [469, 333] on input "TẤM TRẮNG" at bounding box center [423, 342] width 147 height 27
type input "TẤM TRẮNG PT"
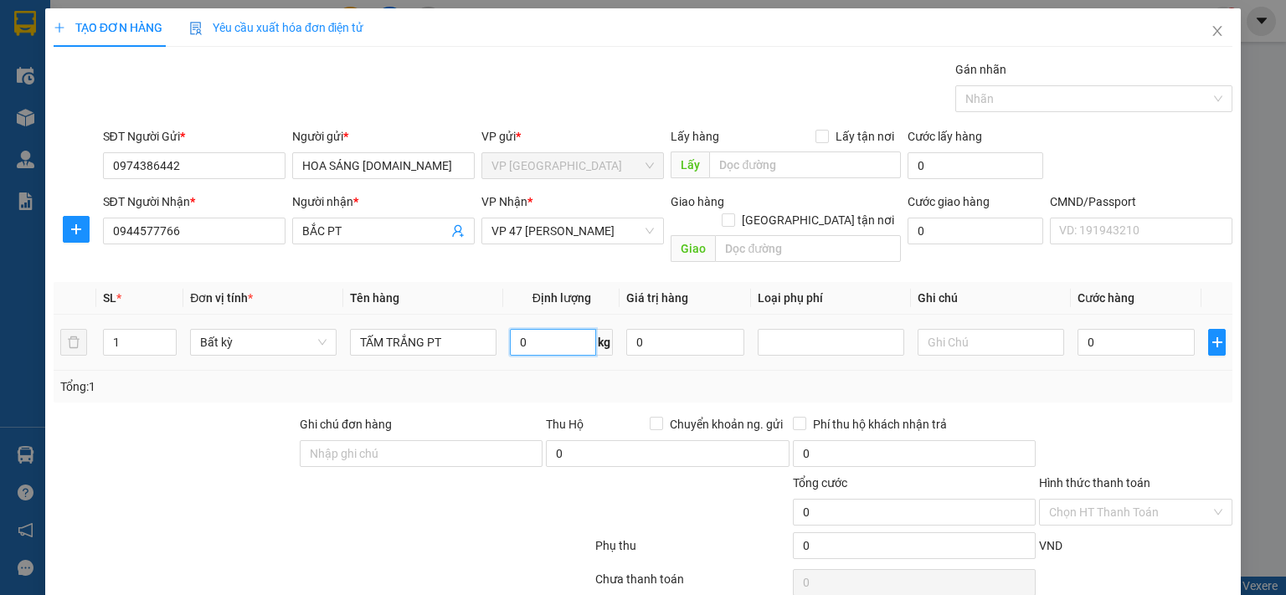
click at [547, 329] on input "0" at bounding box center [553, 342] width 86 height 27
type input "0.2"
click at [1141, 329] on input "0" at bounding box center [1136, 342] width 117 height 27
type input "35.000"
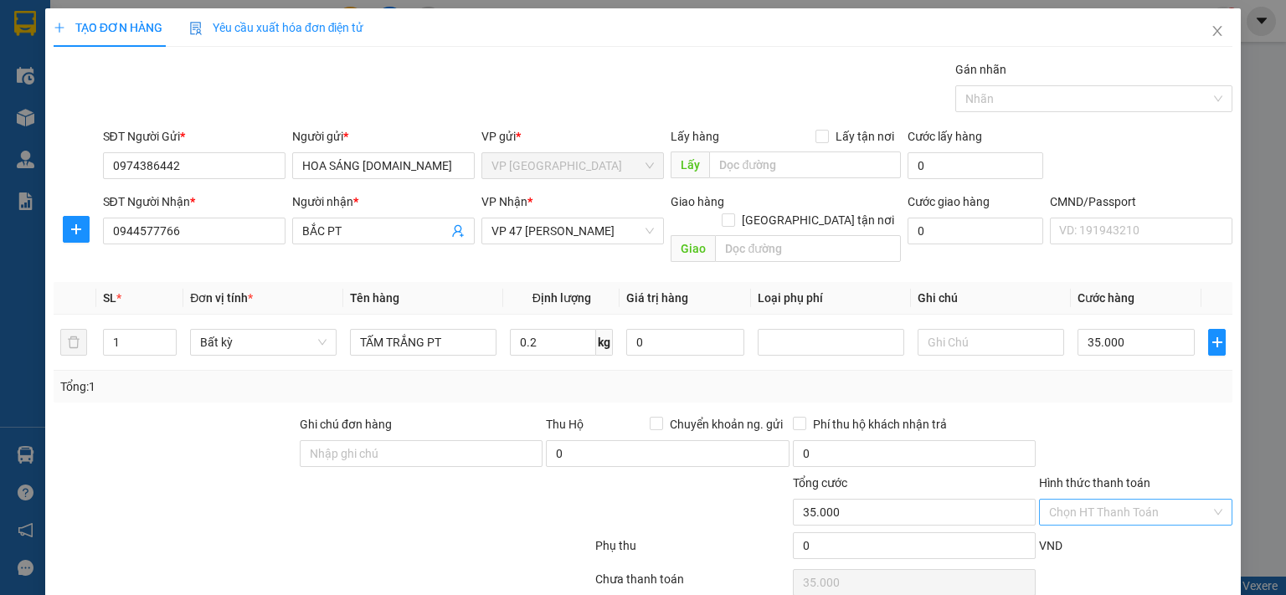
click at [1162, 500] on input "Hình thức thanh toán" at bounding box center [1130, 512] width 162 height 25
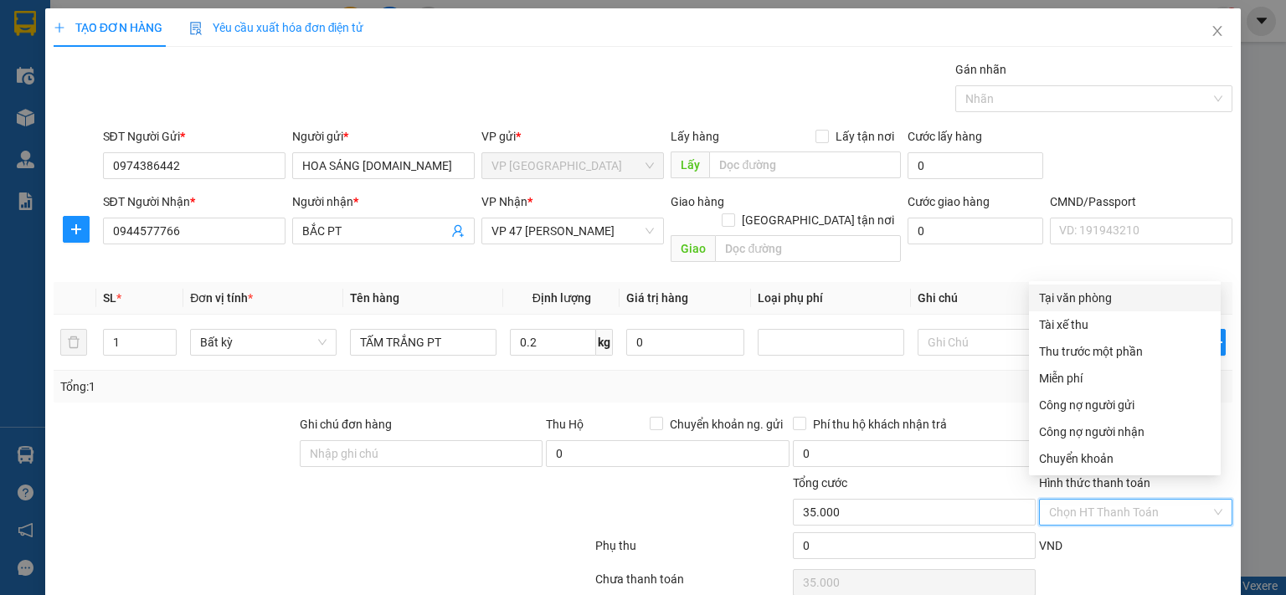
click at [1067, 295] on div "Tại văn phòng" at bounding box center [1125, 298] width 172 height 18
type input "0"
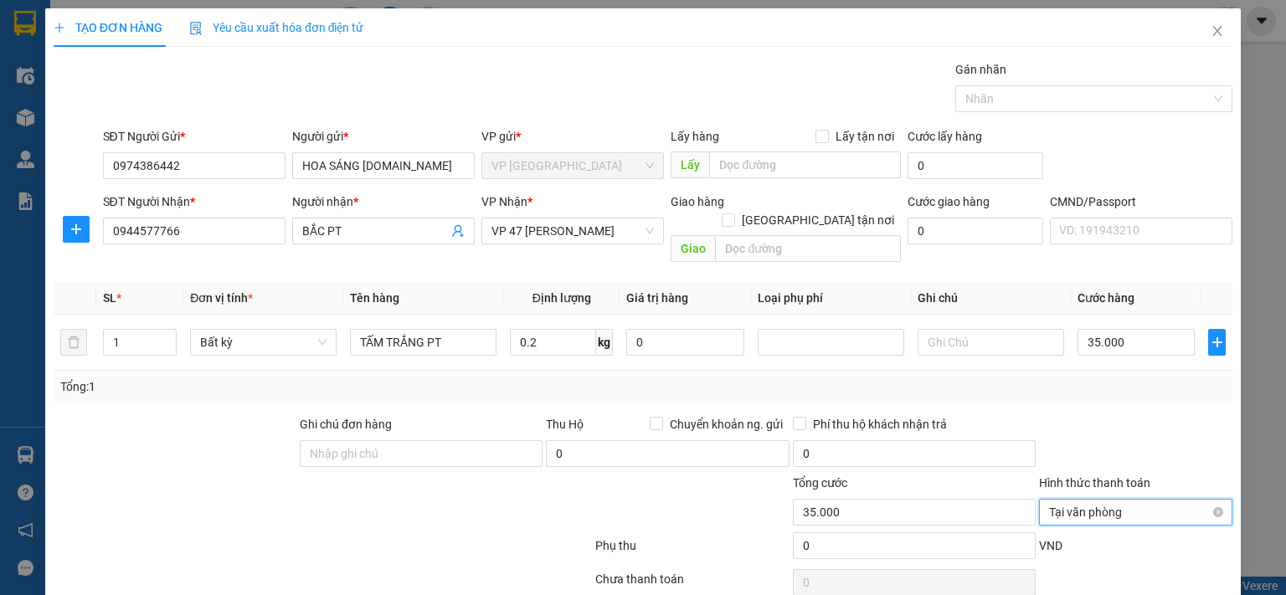
scroll to position [55, 0]
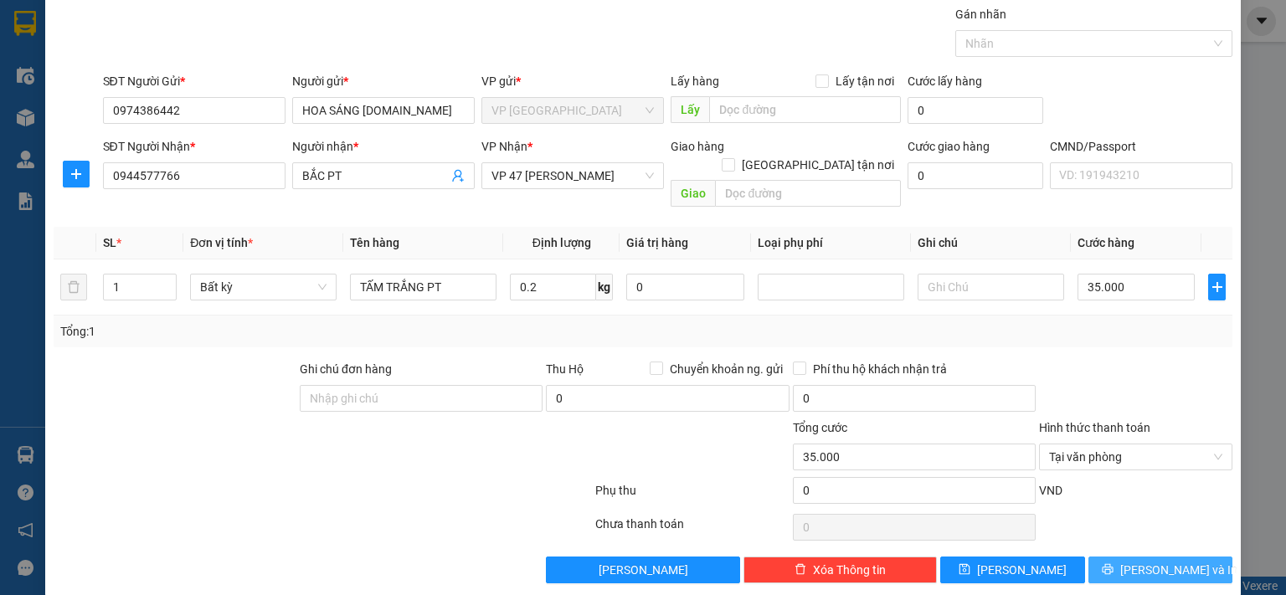
click at [1134, 561] on span "[PERSON_NAME] và In" at bounding box center [1178, 570] width 117 height 18
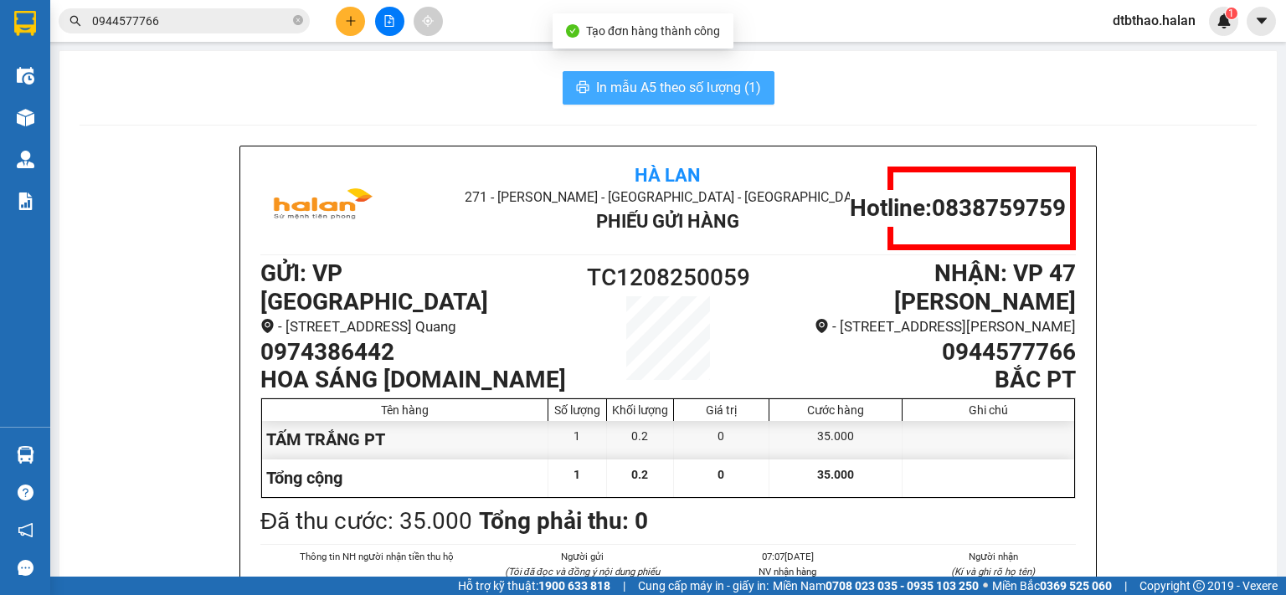
click at [713, 92] on span "In mẫu A5 theo số lượng (1)" at bounding box center [678, 87] width 165 height 21
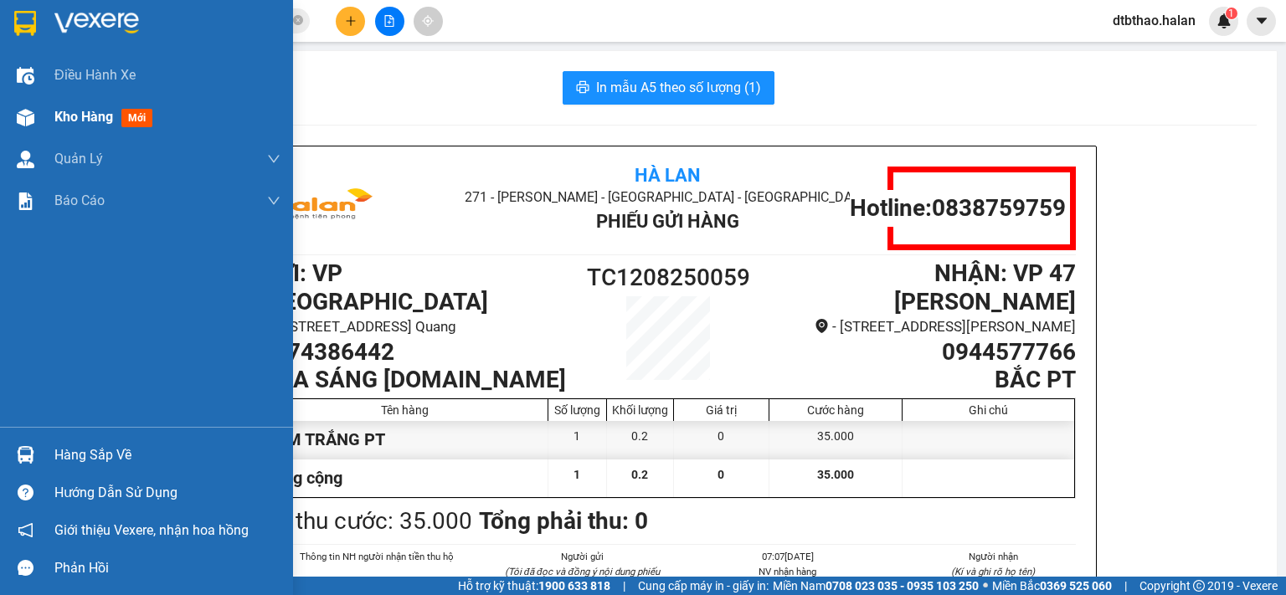
click at [85, 116] on span "Kho hàng" at bounding box center [83, 117] width 59 height 16
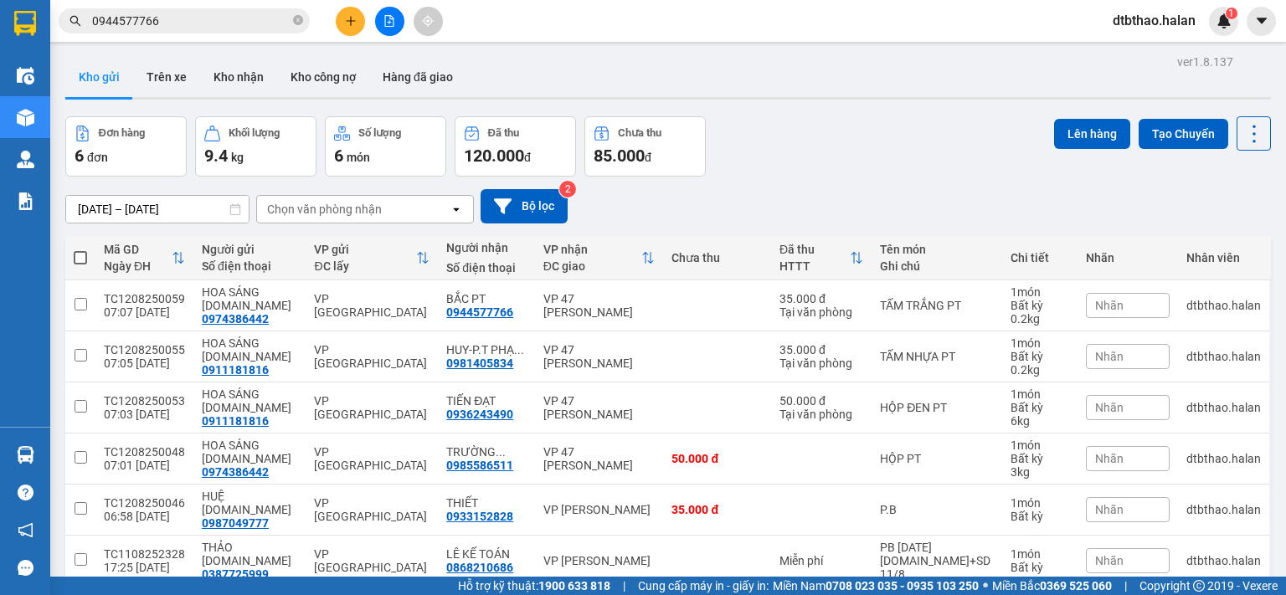
click at [90, 78] on button "Kho gửi" at bounding box center [99, 77] width 68 height 40
click at [77, 303] on input "checkbox" at bounding box center [81, 304] width 13 height 13
checkbox input "true"
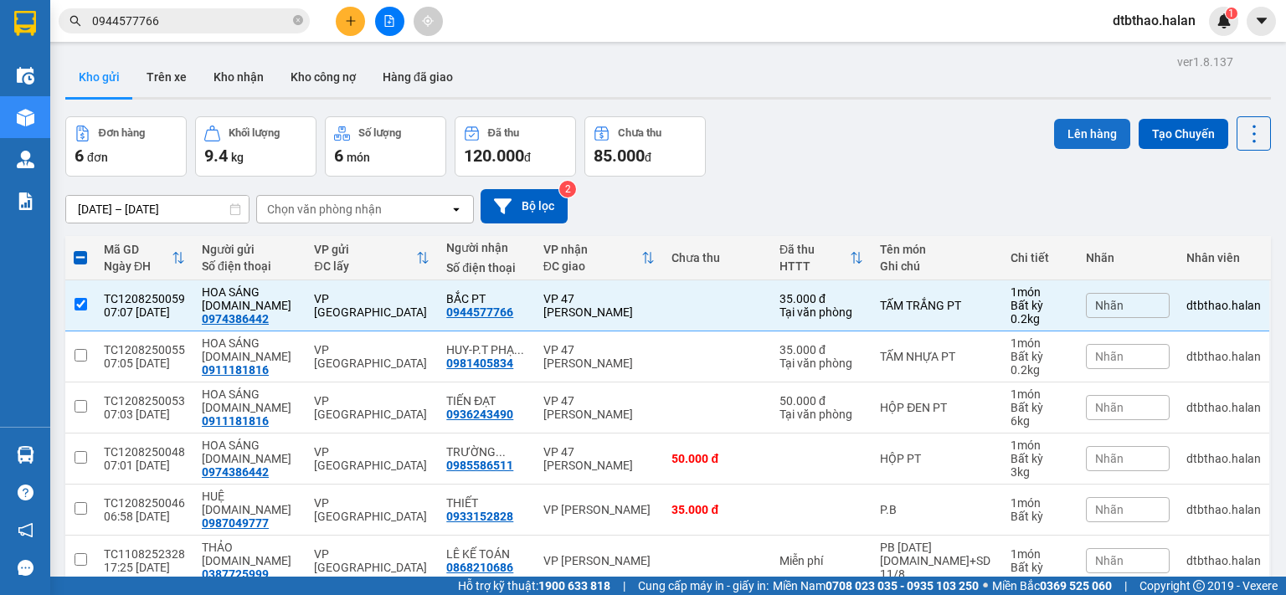
click at [1065, 126] on button "Lên hàng" at bounding box center [1092, 134] width 76 height 30
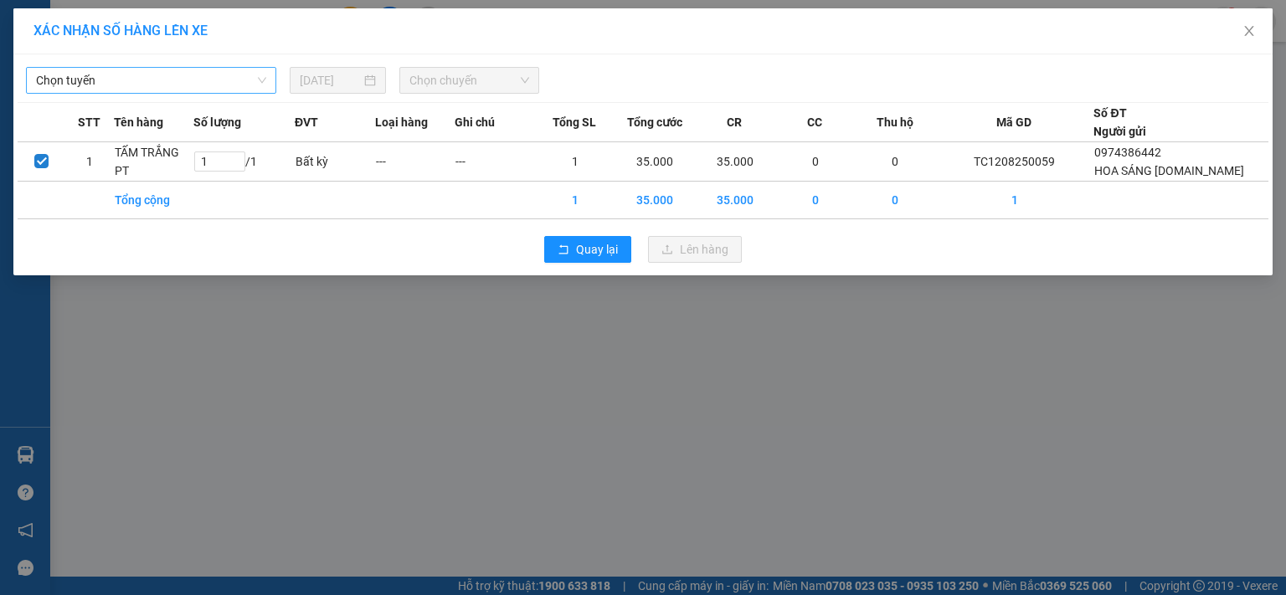
click at [228, 78] on span "Chọn tuyến" at bounding box center [151, 80] width 230 height 25
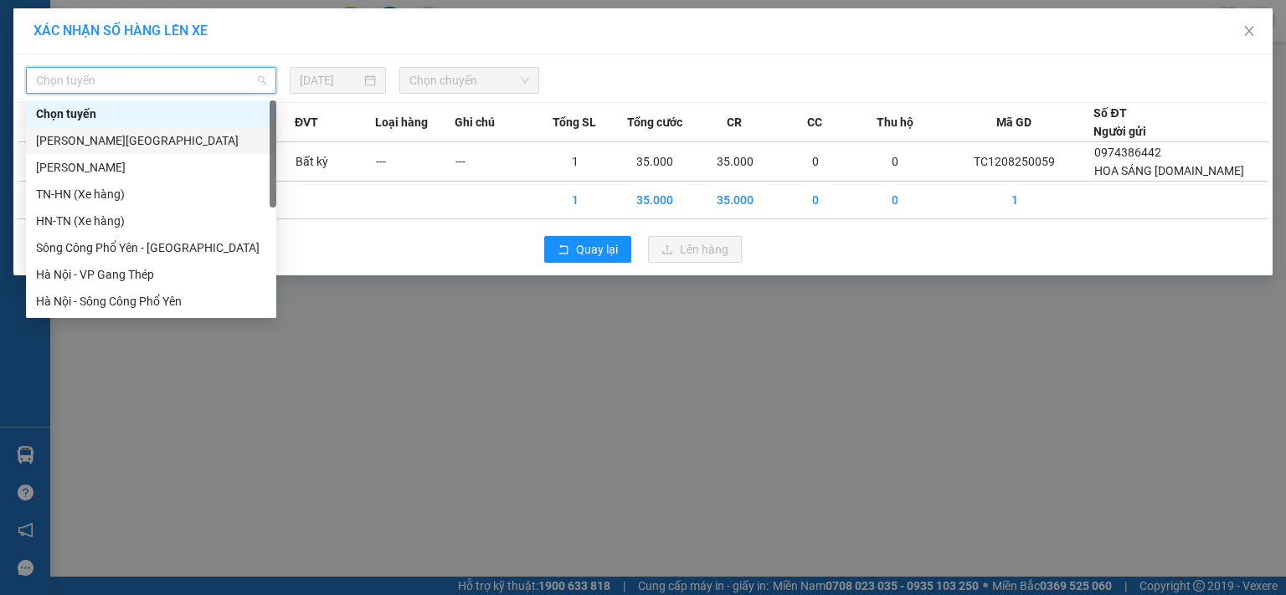
click at [137, 142] on div "[PERSON_NAME][GEOGRAPHIC_DATA]" at bounding box center [151, 140] width 230 height 18
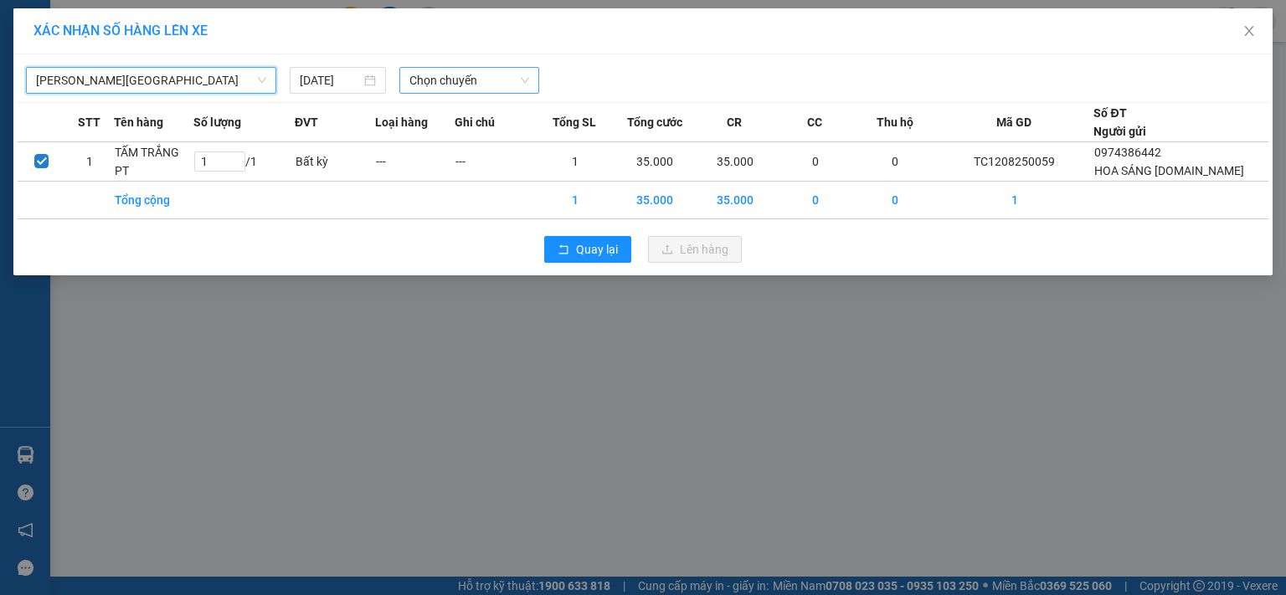
click at [466, 89] on span "Chọn chuyến" at bounding box center [469, 80] width 121 height 25
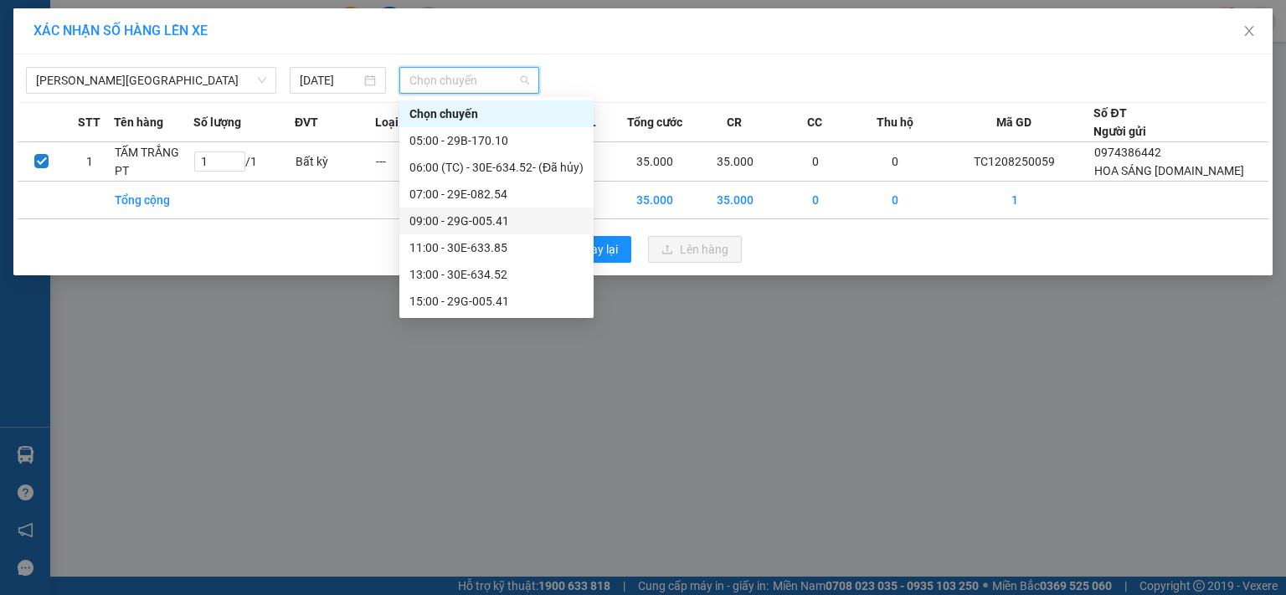
click at [489, 227] on div "09:00 - 29G-005.41" at bounding box center [496, 221] width 174 height 18
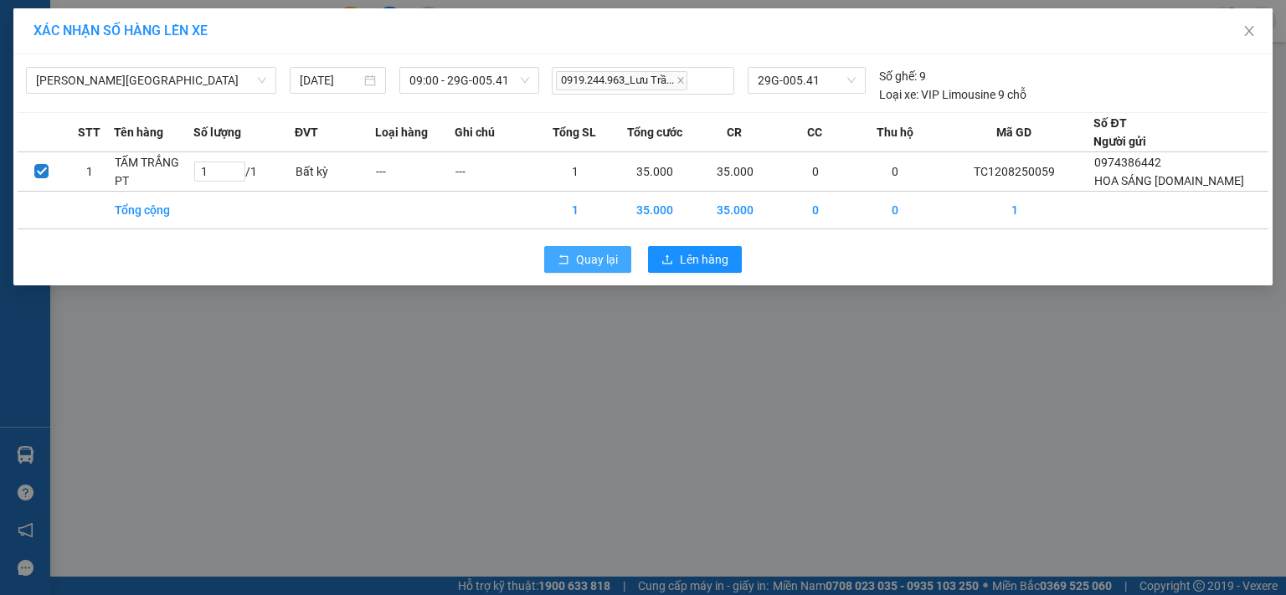
click at [607, 258] on span "Quay lại" at bounding box center [597, 259] width 42 height 18
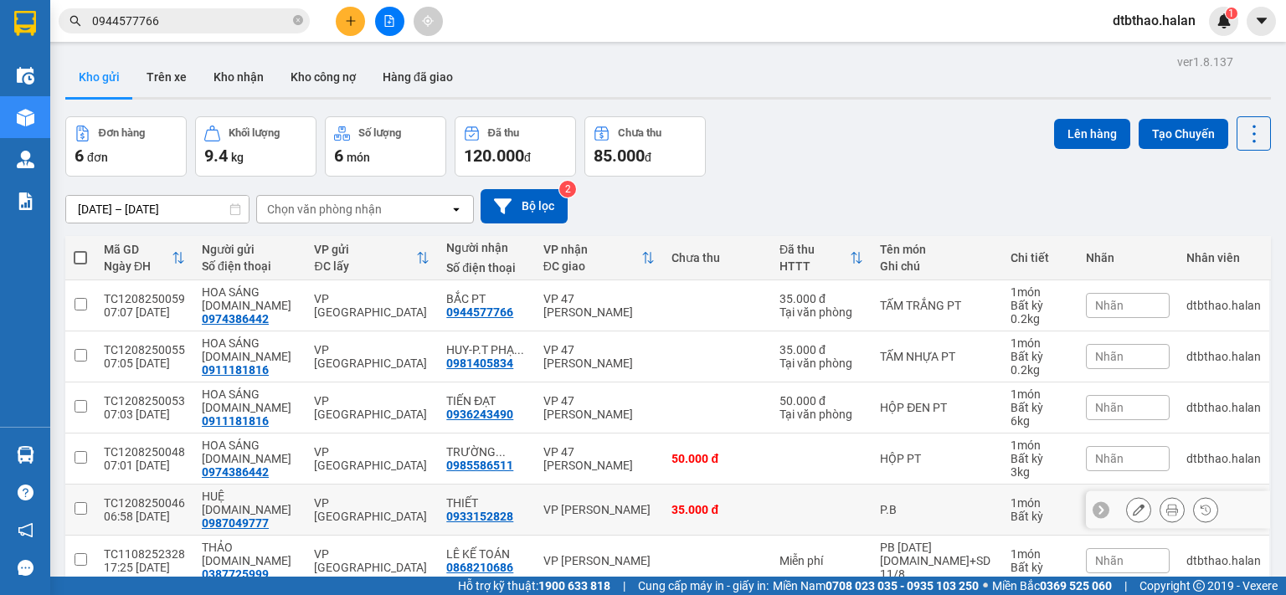
scroll to position [77, 0]
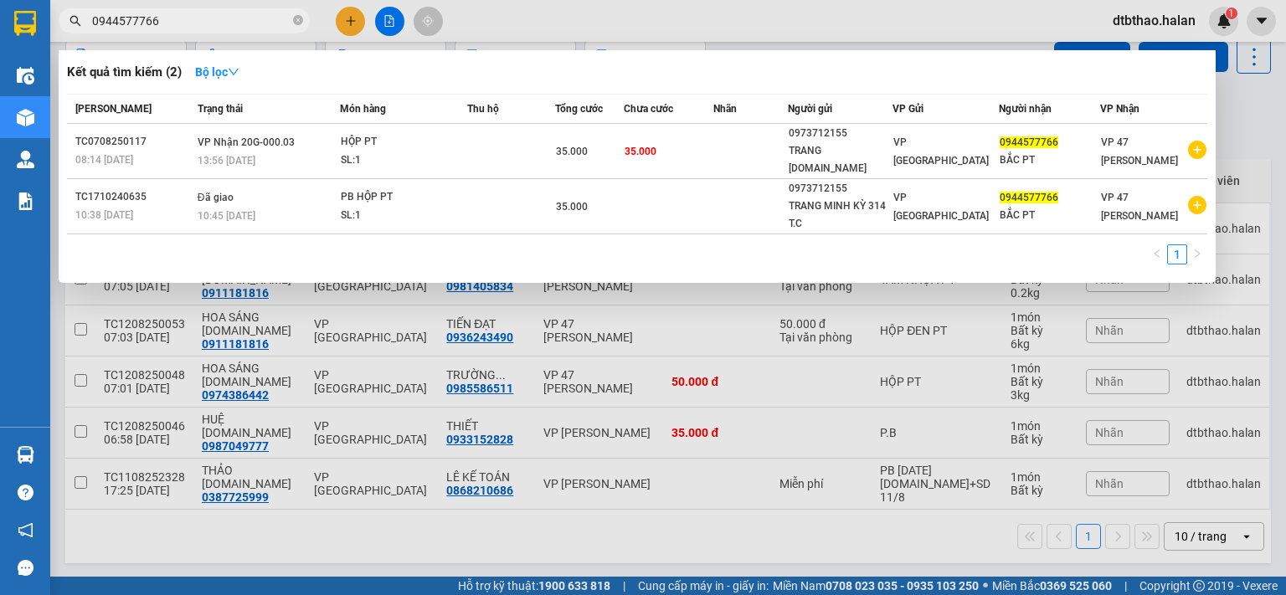
drag, startPoint x: 184, startPoint y: 20, endPoint x: 74, endPoint y: 23, distance: 110.6
click at [74, 23] on div "0944577766" at bounding box center [163, 20] width 327 height 25
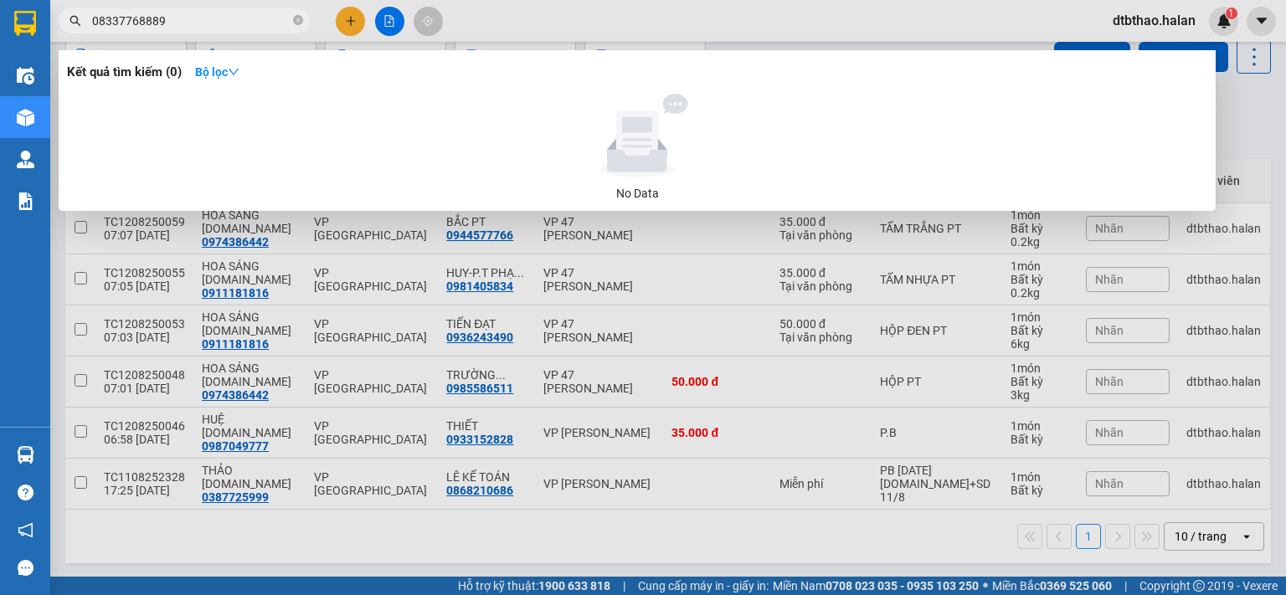
click at [126, 18] on input "08337768889" at bounding box center [191, 21] width 198 height 18
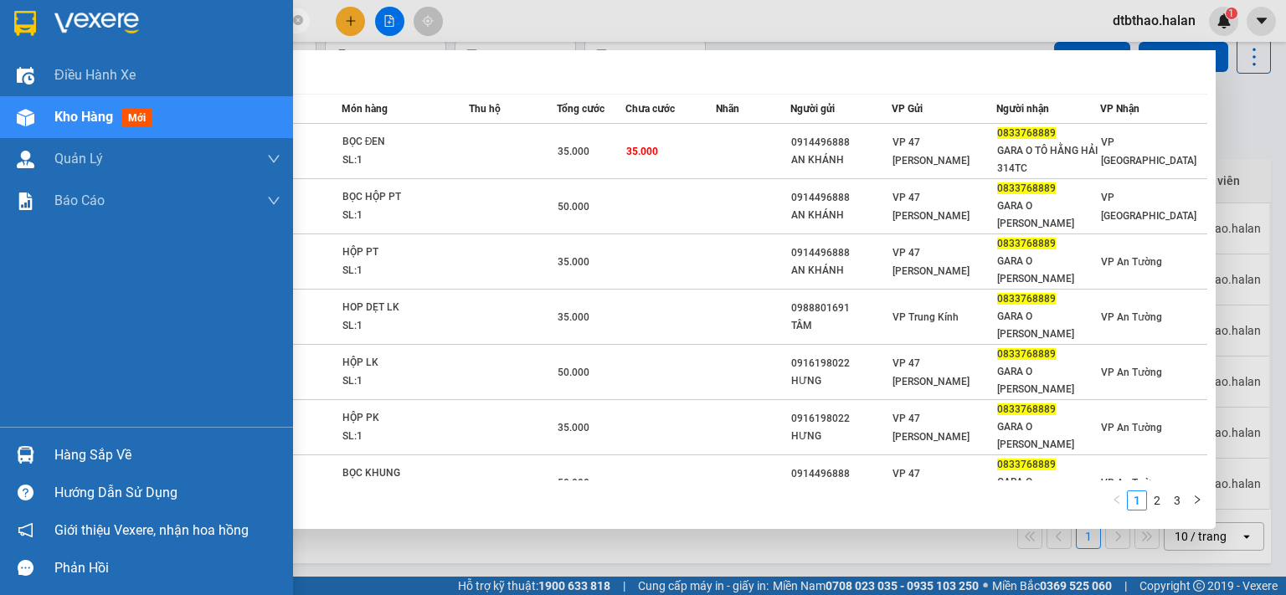
type input "0833768889"
click at [21, 394] on div "Điều hành xe Kho hàng mới Quản [PERSON_NAME] lý chuyến Quản lý kiểm kho Báo cáo…" at bounding box center [146, 240] width 293 height 373
click at [77, 460] on div "Hàng sắp về" at bounding box center [167, 455] width 226 height 25
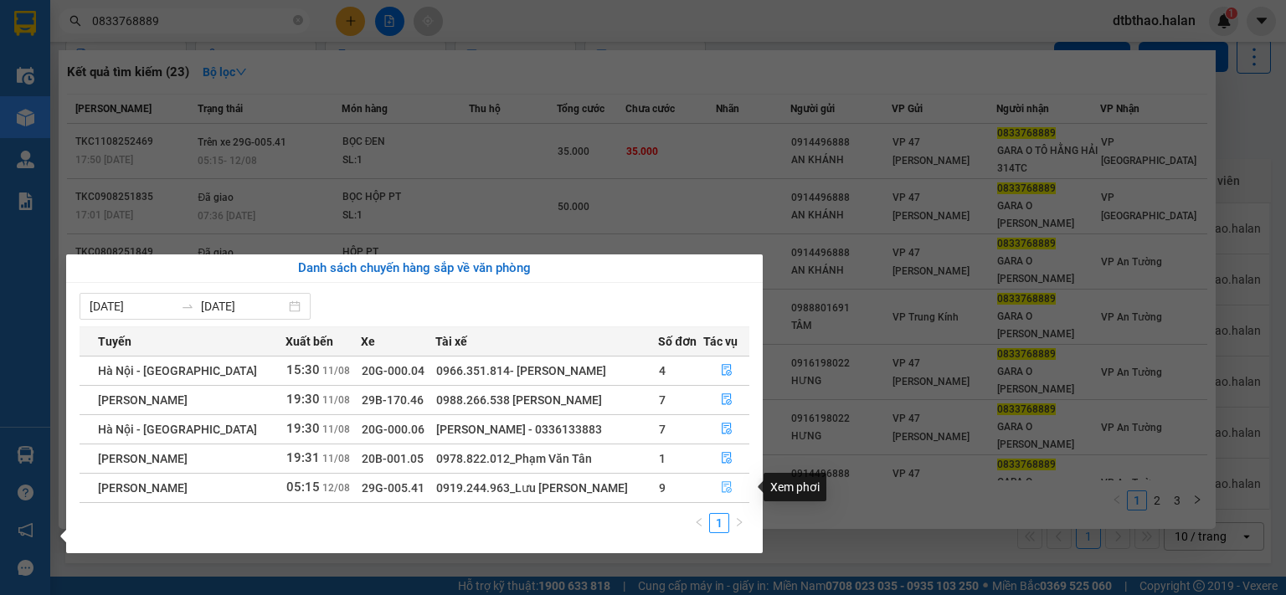
click at [721, 488] on icon "file-done" at bounding box center [727, 488] width 12 height 12
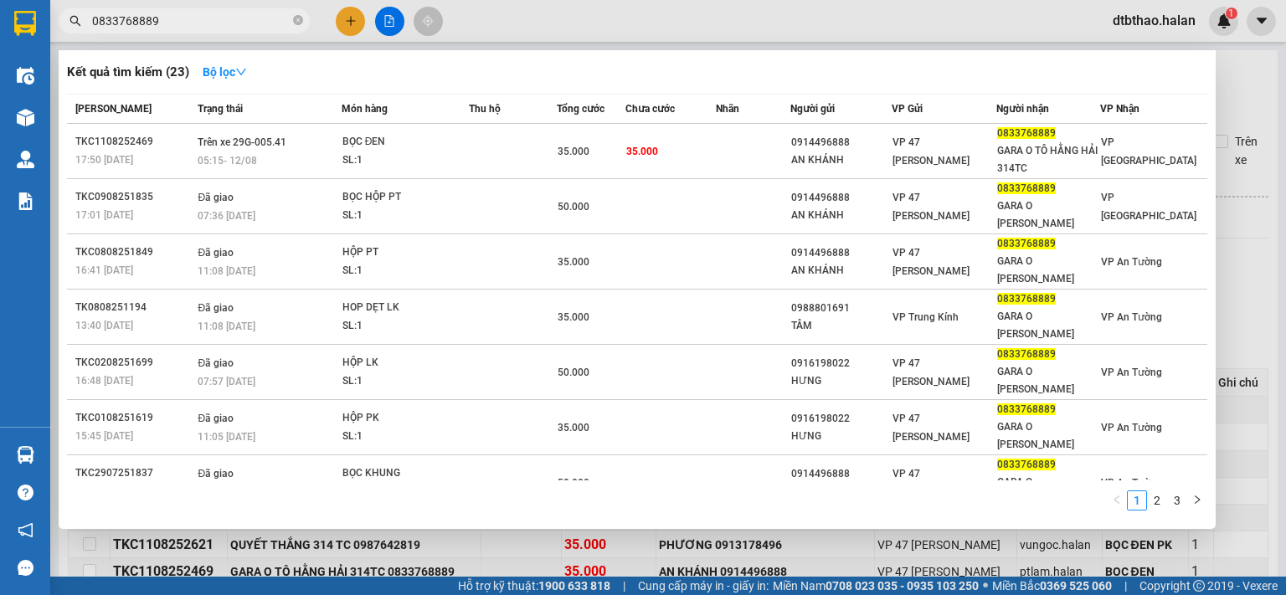
click at [552, 549] on div at bounding box center [643, 297] width 1286 height 595
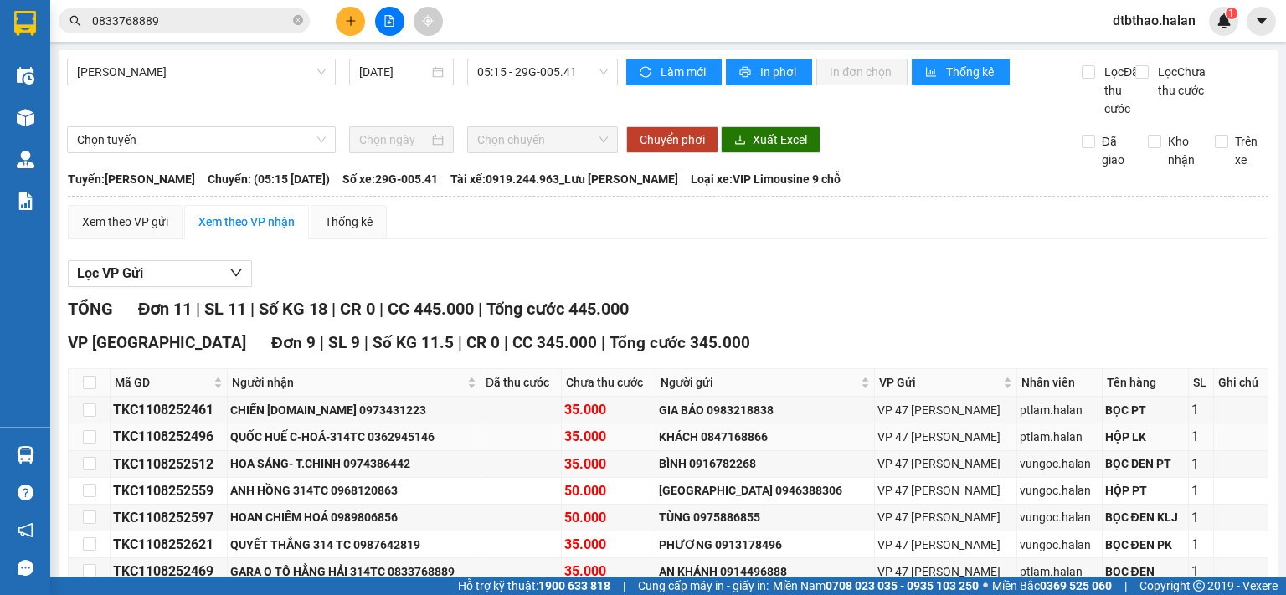
scroll to position [335, 0]
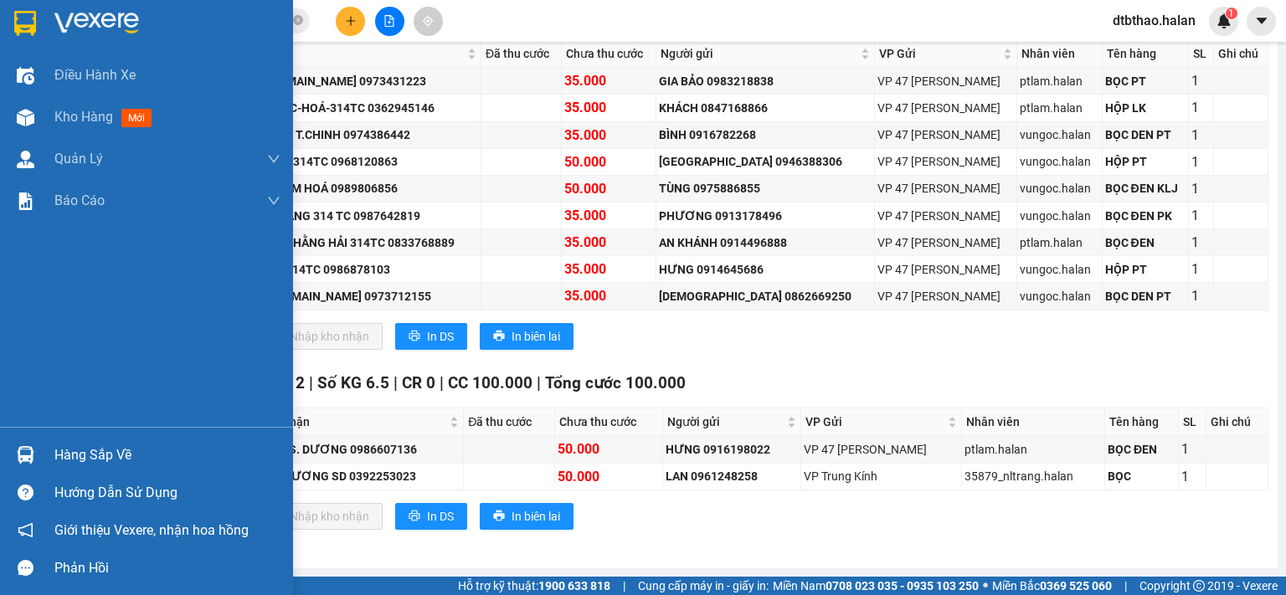
click at [52, 451] on div "Hàng sắp về" at bounding box center [146, 455] width 293 height 38
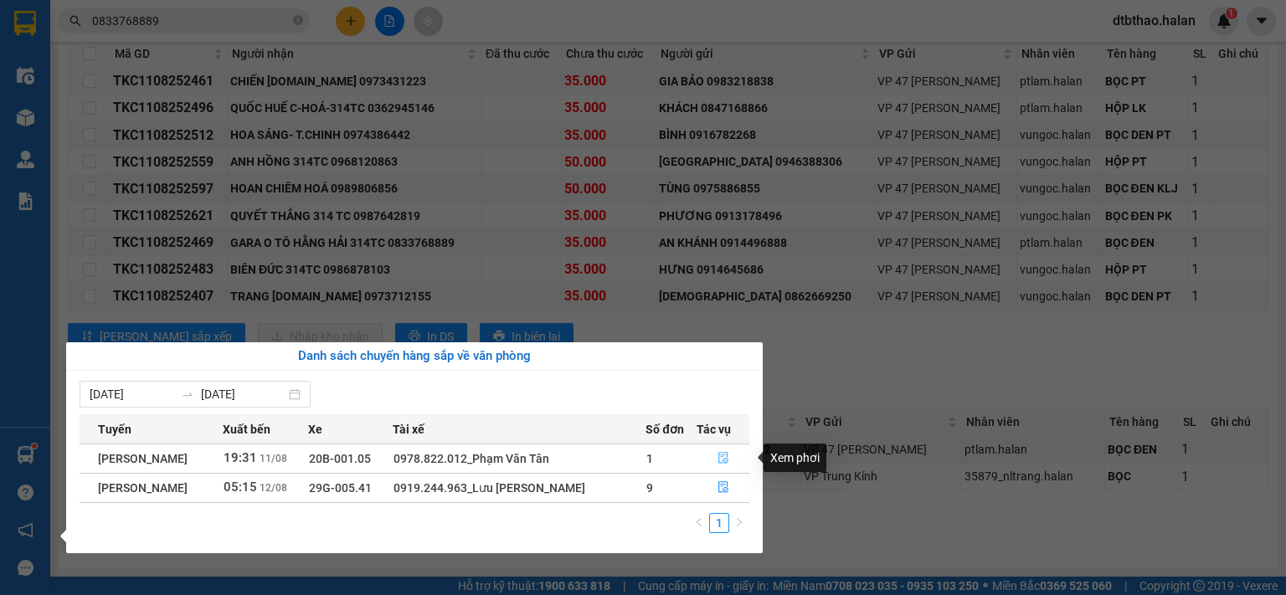
click at [724, 460] on icon "file-done" at bounding box center [724, 458] width 12 height 12
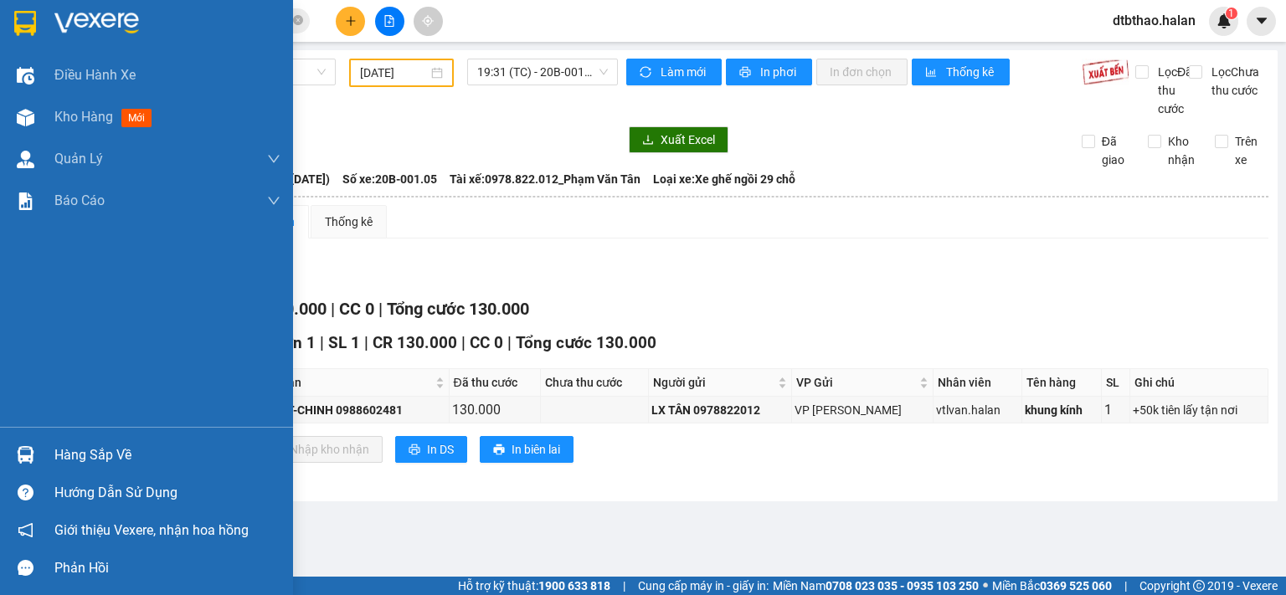
click at [59, 456] on div "Hàng sắp về" at bounding box center [167, 455] width 226 height 25
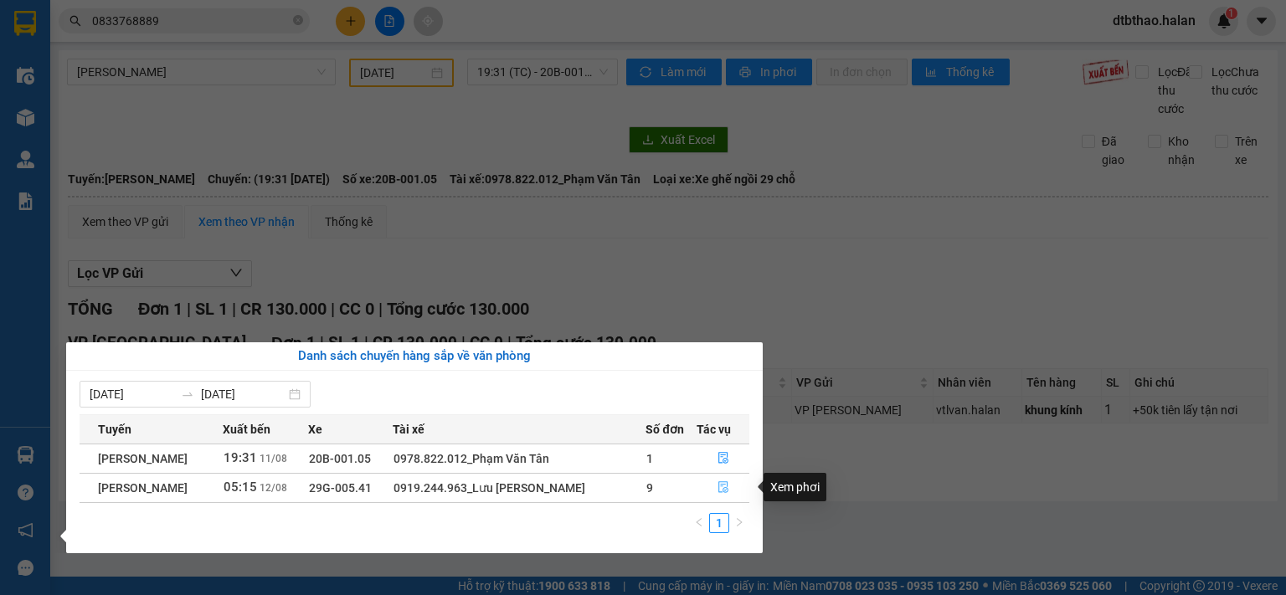
click at [728, 493] on icon "file-done" at bounding box center [724, 488] width 12 height 12
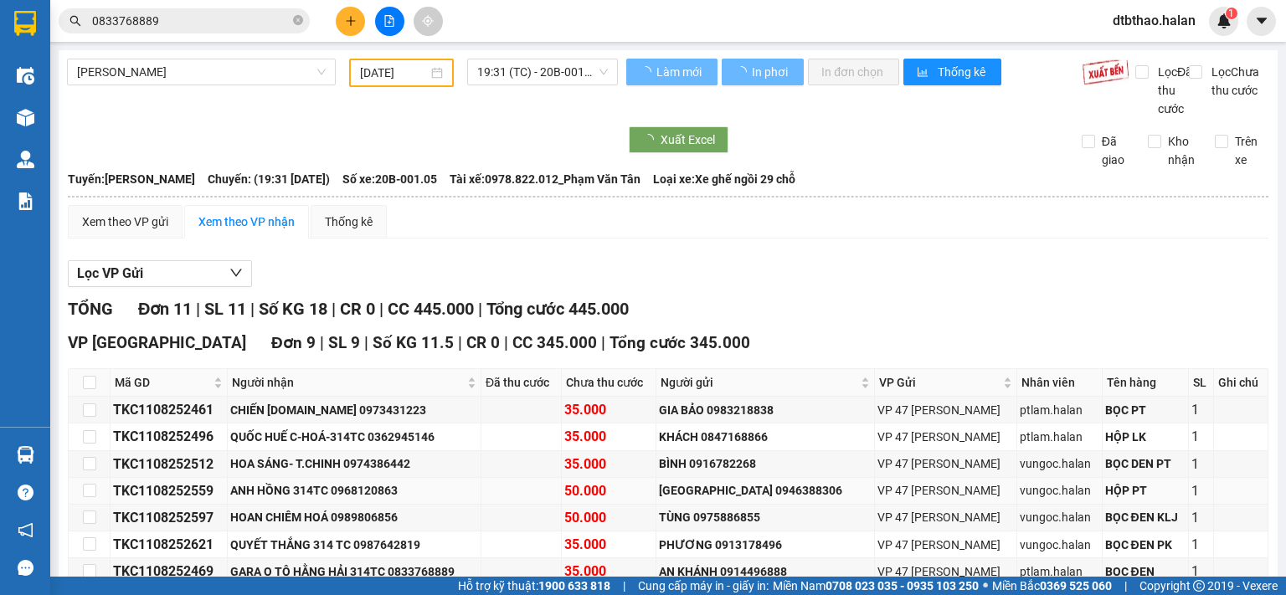
type input "[DATE]"
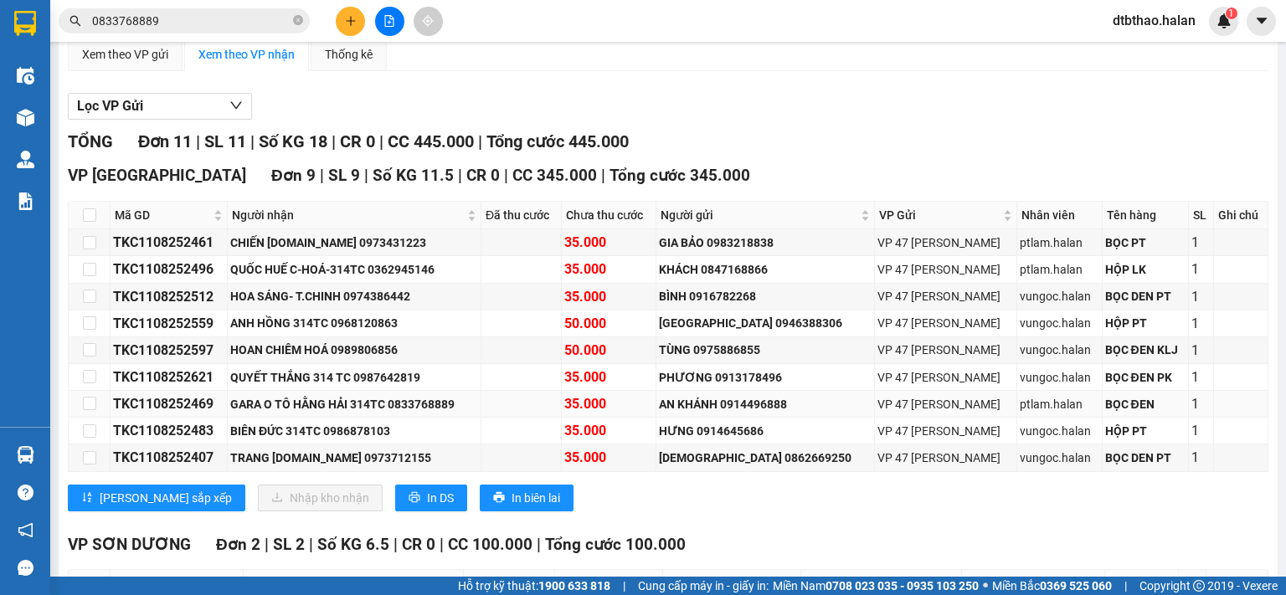
scroll to position [343, 0]
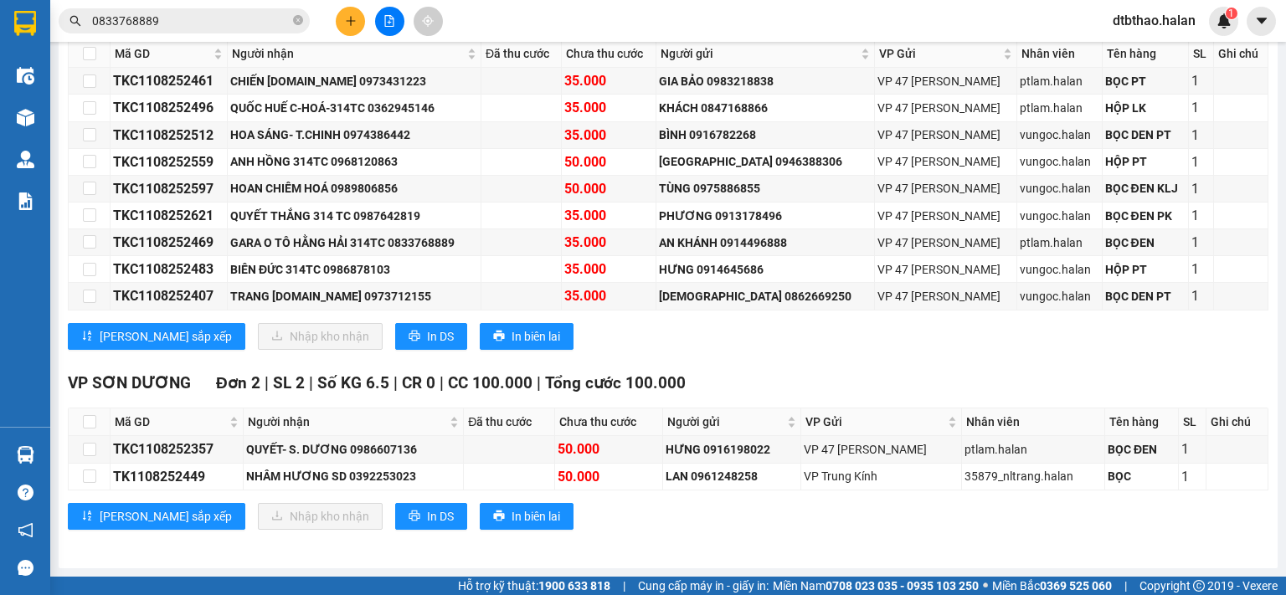
click at [512, 13] on div "Kết quả tìm kiếm ( 23 ) Bộ lọc Mã ĐH Trạng thái Món hàng Thu hộ Tổng cước Chưa …" at bounding box center [643, 21] width 1286 height 42
click at [348, 23] on icon "plus" at bounding box center [351, 21] width 12 height 12
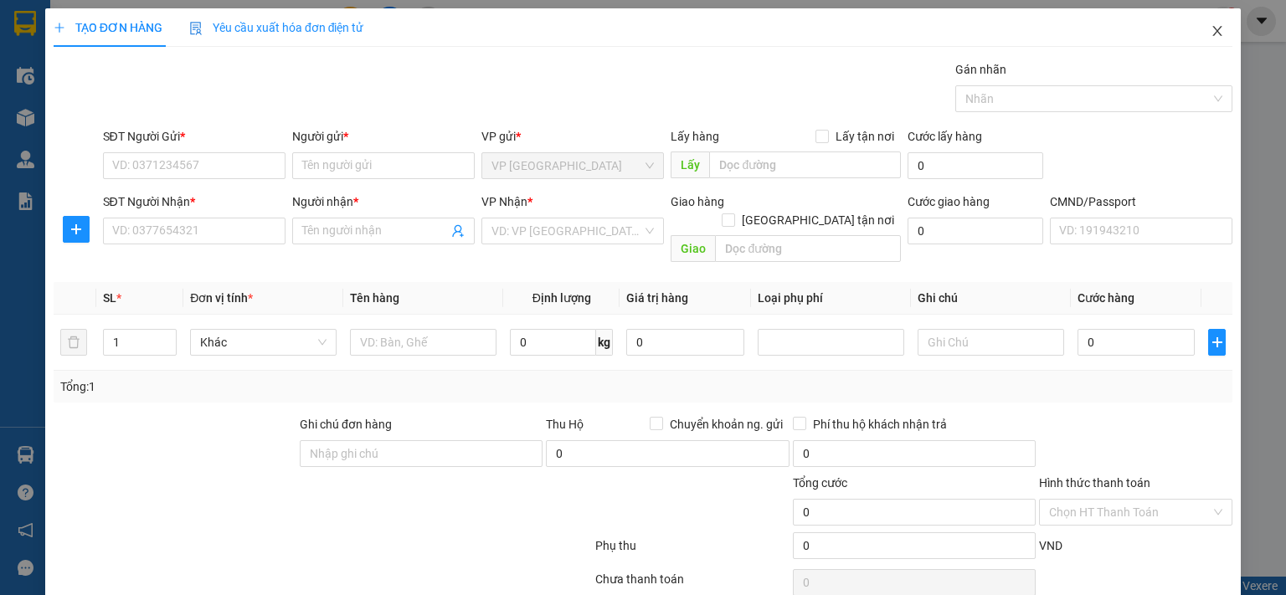
click at [1213, 36] on icon "close" at bounding box center [1217, 31] width 9 height 10
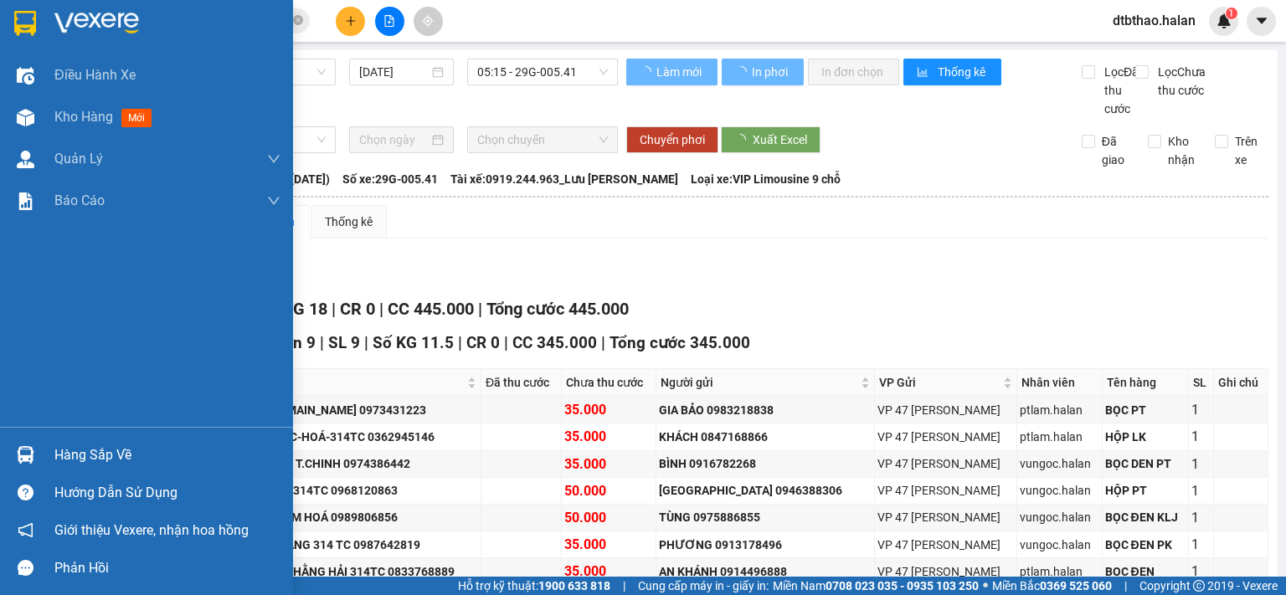
click at [82, 457] on div "Hàng sắp về" at bounding box center [167, 455] width 226 height 25
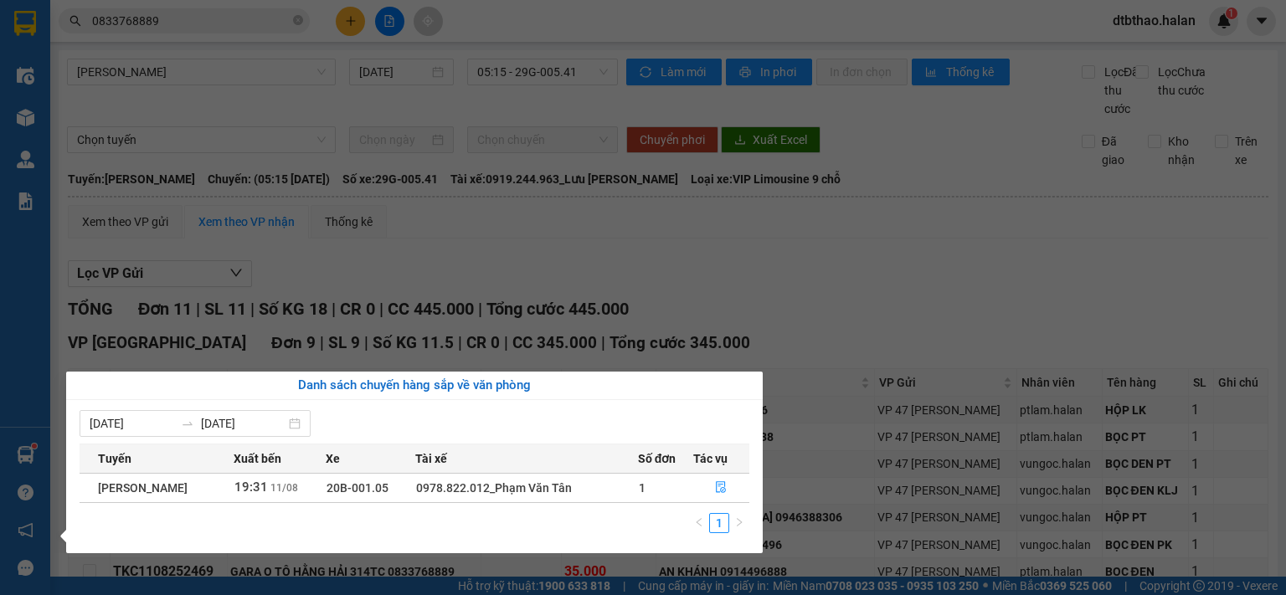
click at [894, 340] on section "Kết quả tìm kiếm ( 23 ) Bộ lọc Mã ĐH Trạng thái Món hàng Thu hộ Tổng cước Chưa …" at bounding box center [643, 297] width 1286 height 595
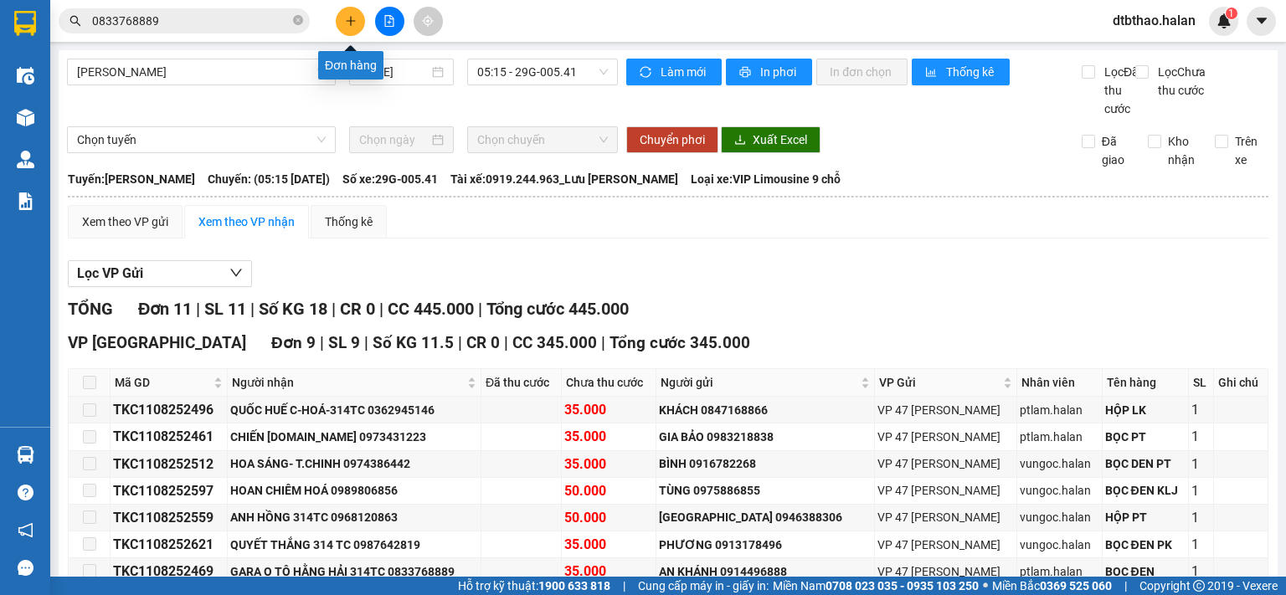
click at [350, 22] on icon "plus" at bounding box center [350, 20] width 1 height 9
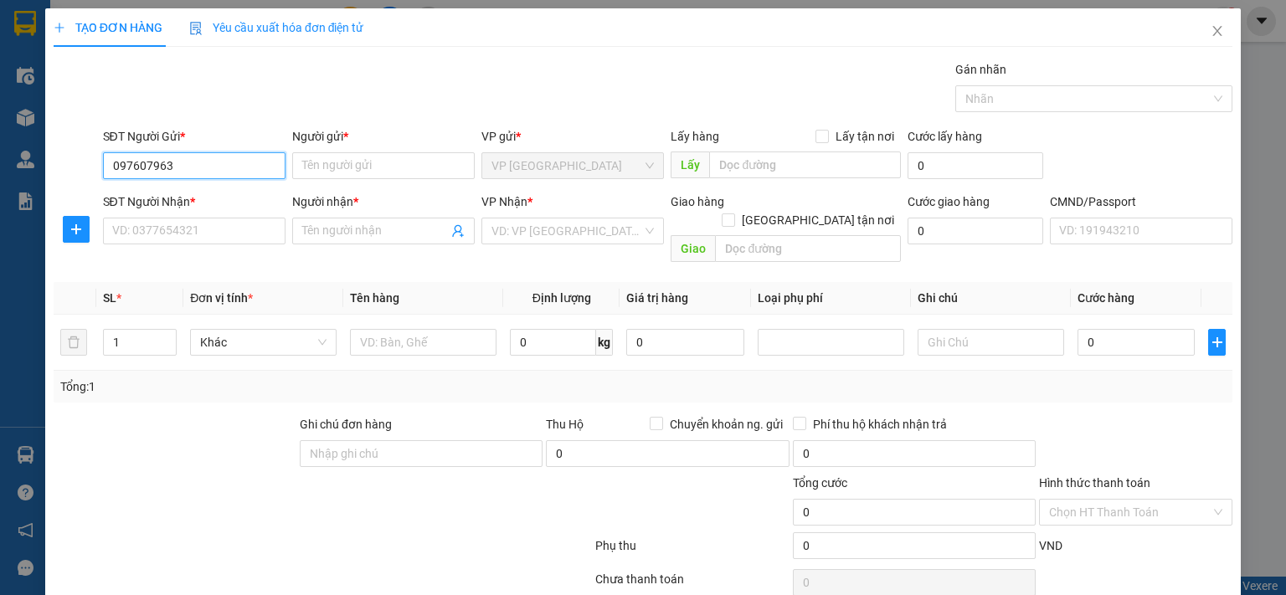
type input "0976079636"
click at [234, 200] on div "0976079636 - CHINH [DOMAIN_NAME]" at bounding box center [212, 198] width 203 height 18
type input "CHINH [DOMAIN_NAME]"
type input "0976079636"
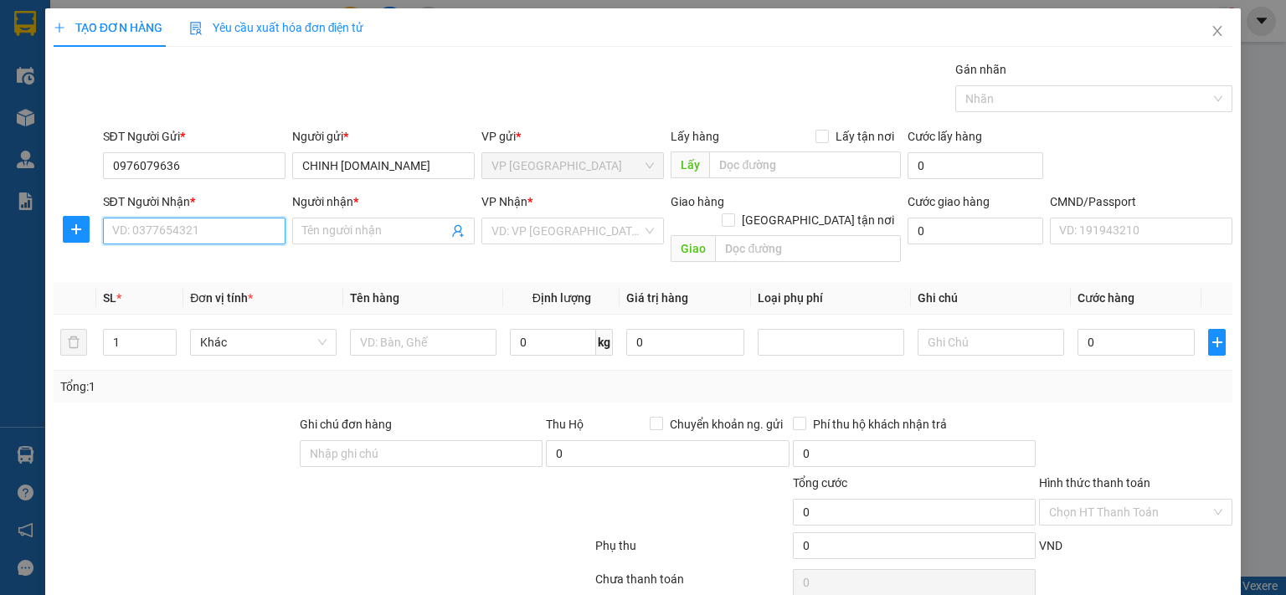
click at [251, 240] on input "SĐT Người Nhận *" at bounding box center [194, 231] width 183 height 27
type input "0968001052"
click at [412, 234] on input "Người nhận *" at bounding box center [375, 231] width 146 height 18
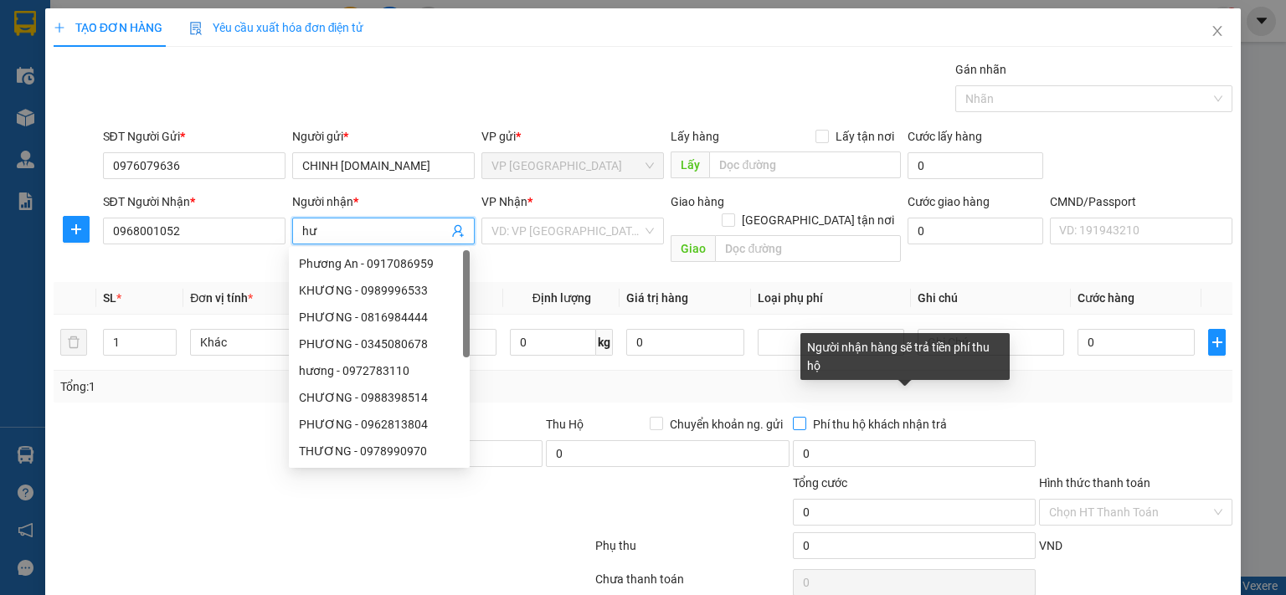
type input "h"
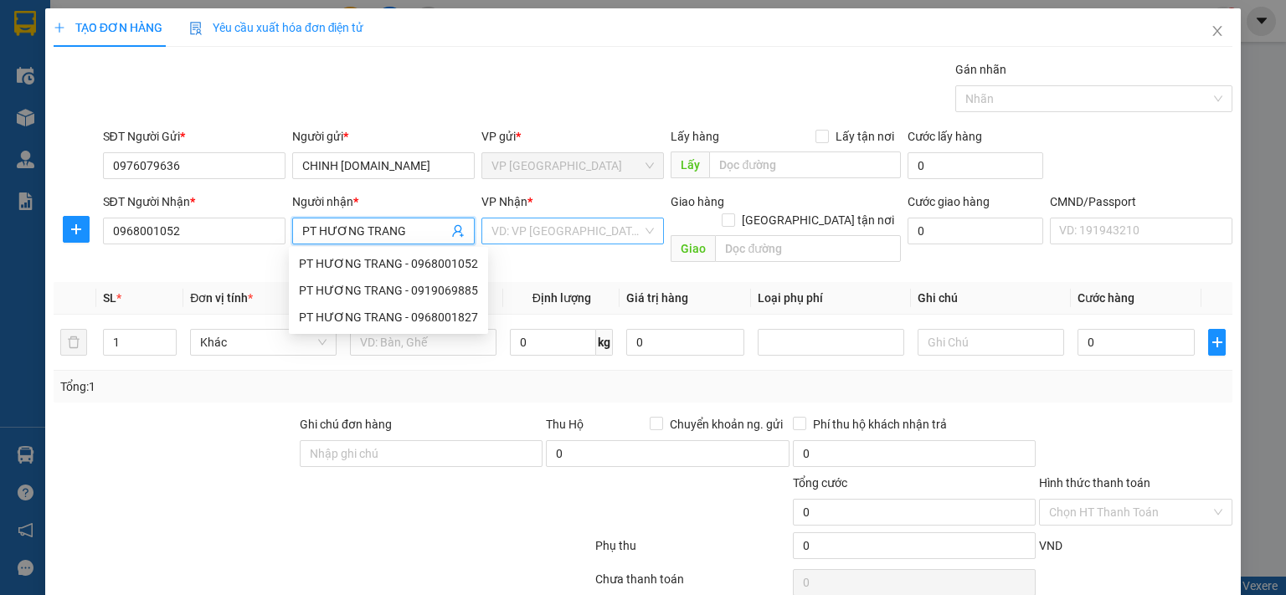
type input "PT HƯƠNG TRANG"
click at [512, 226] on input "search" at bounding box center [567, 231] width 151 height 25
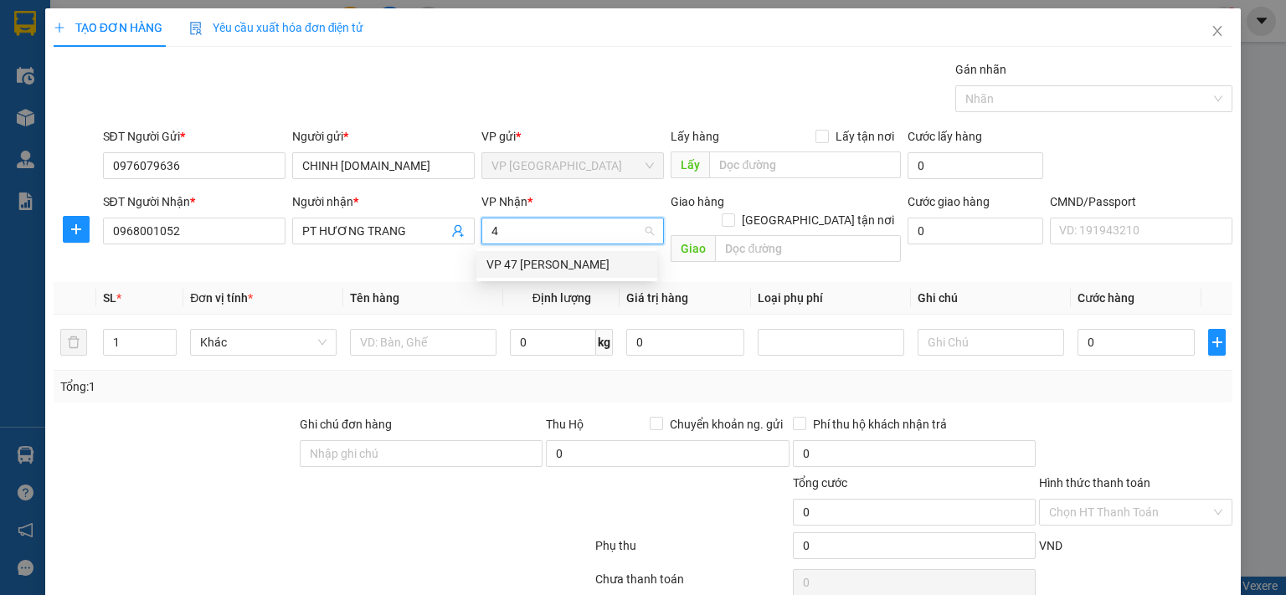
type input "47"
click at [594, 264] on div "VP 47 [PERSON_NAME]" at bounding box center [567, 264] width 161 height 18
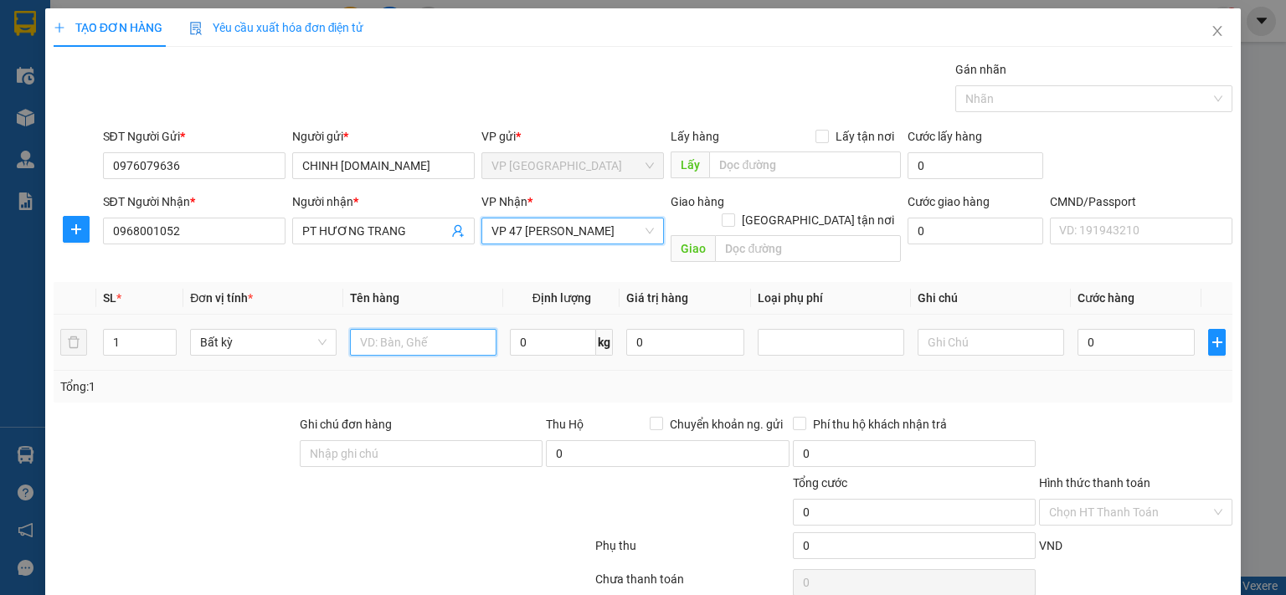
click at [449, 331] on input "text" at bounding box center [423, 342] width 147 height 27
type input "HỘP PT"
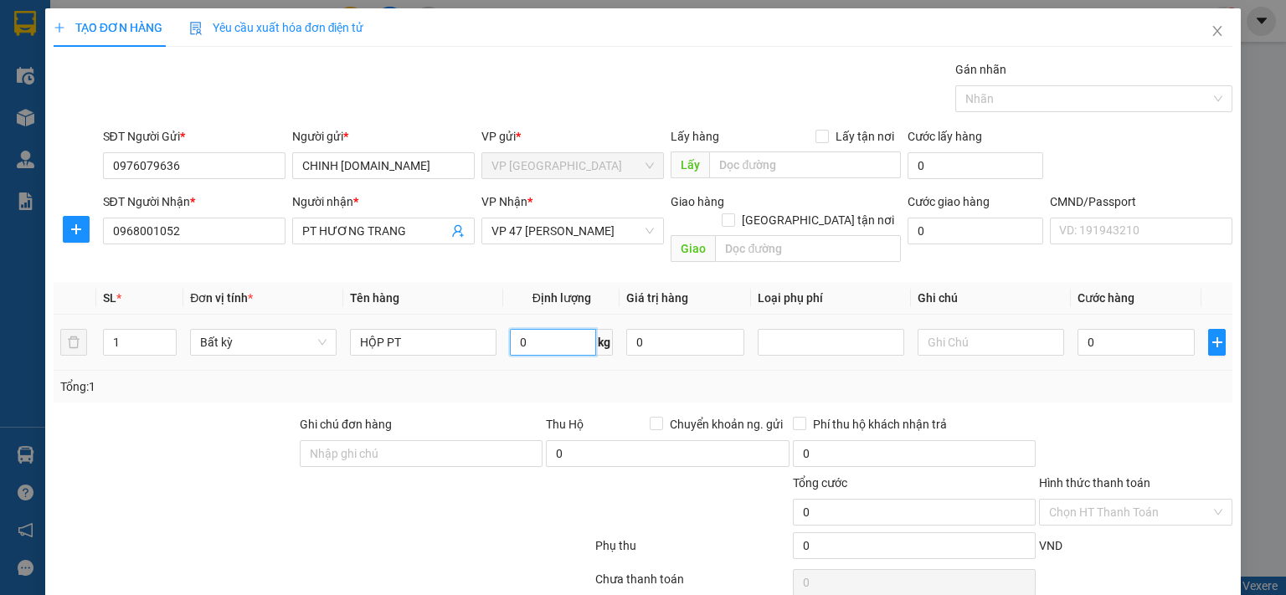
drag, startPoint x: 543, startPoint y: 325, endPoint x: 566, endPoint y: 338, distance: 27.0
click at [543, 329] on input "0" at bounding box center [553, 342] width 86 height 27
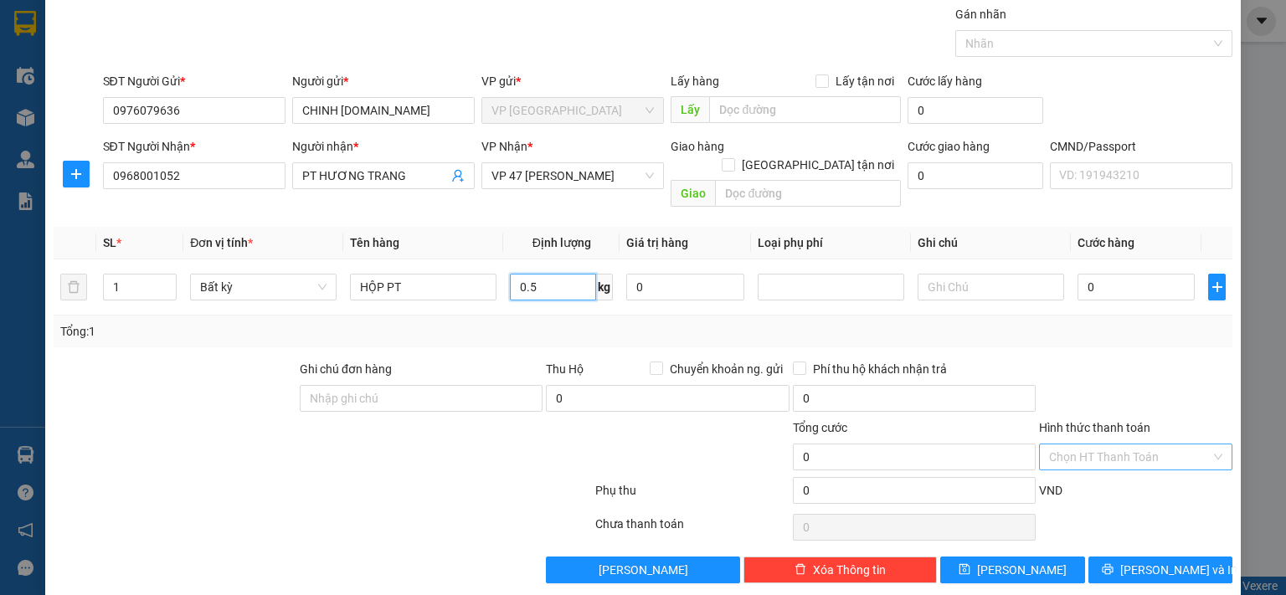
type input "0.5"
click at [1119, 445] on input "Hình thức thanh toán" at bounding box center [1130, 457] width 162 height 25
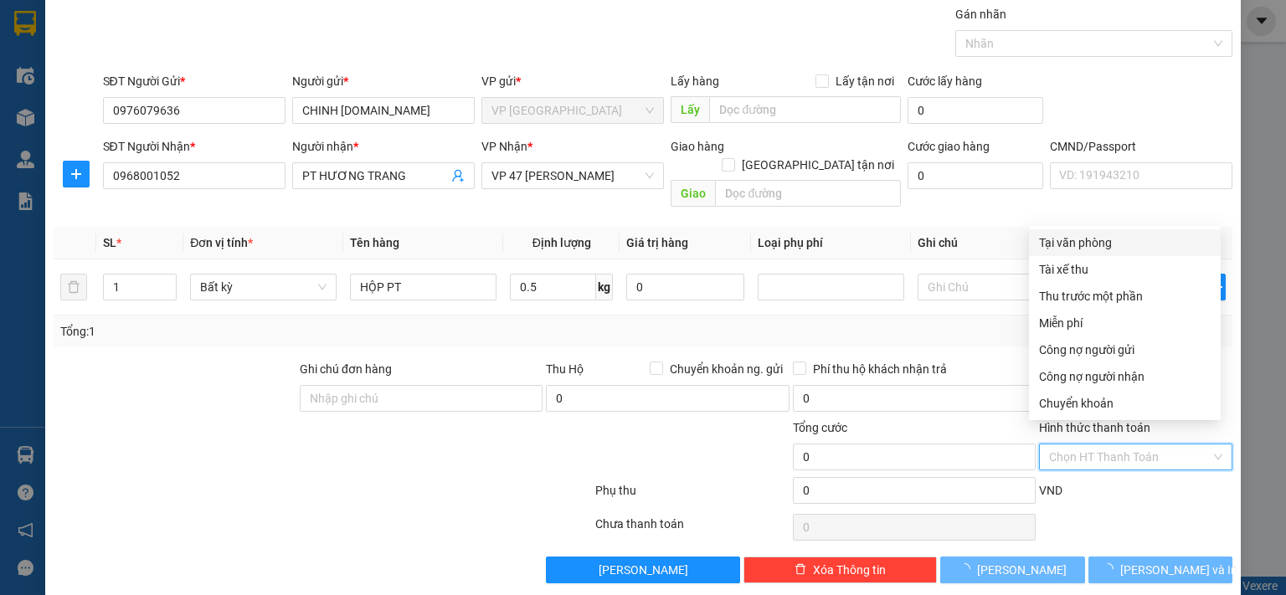
type input "35.000"
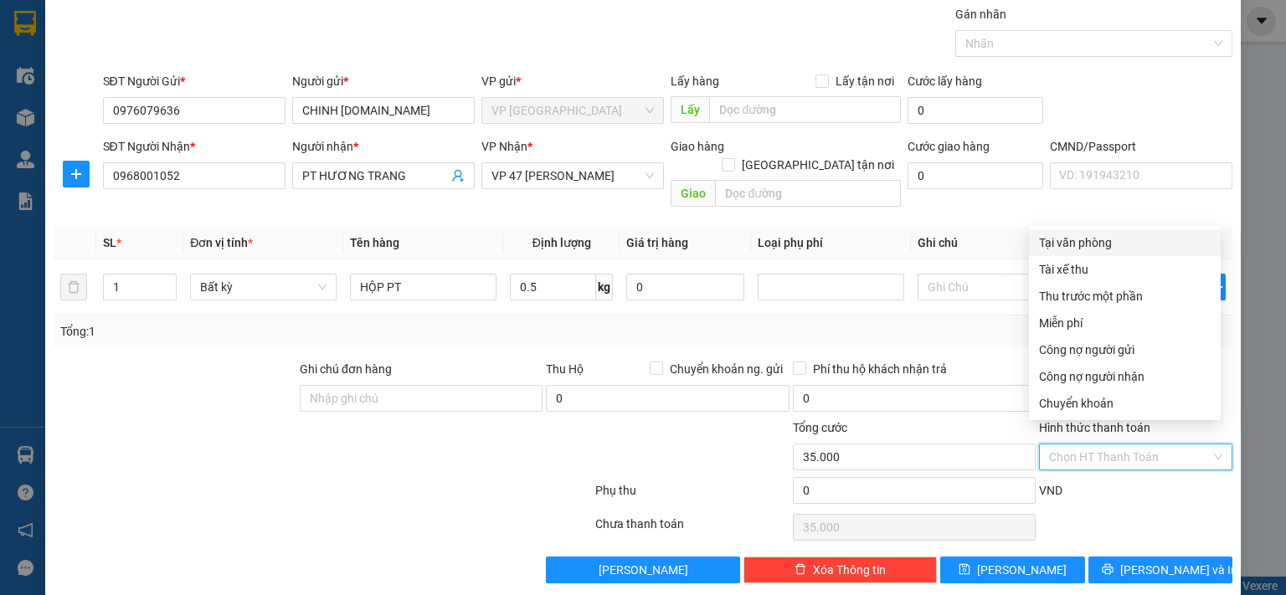
click at [1069, 244] on div "Tại văn phòng" at bounding box center [1125, 243] width 172 height 18
type input "0"
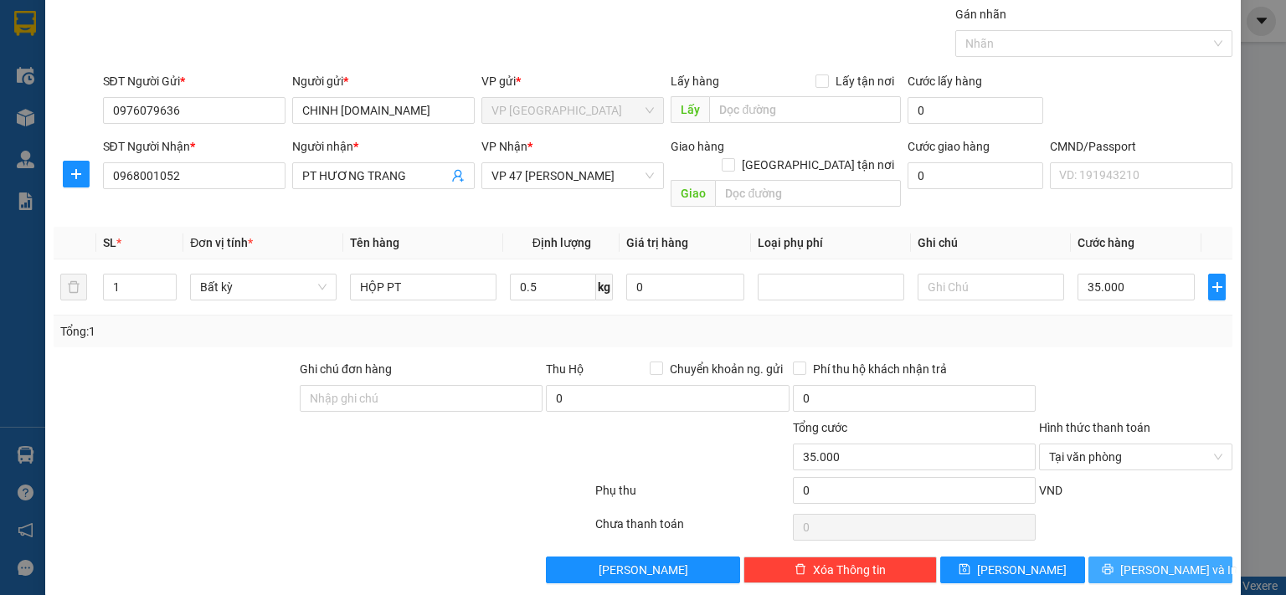
click at [1103, 557] on button "[PERSON_NAME] và In" at bounding box center [1161, 570] width 145 height 27
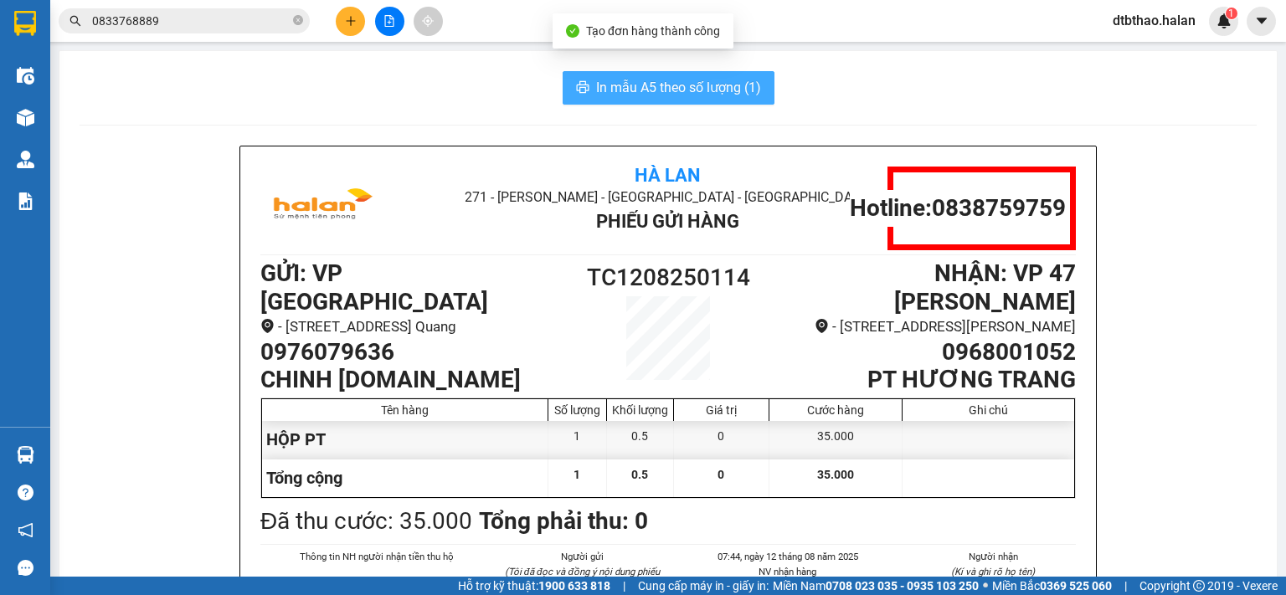
click at [616, 91] on span "In mẫu A5 theo số lượng (1)" at bounding box center [678, 87] width 165 height 21
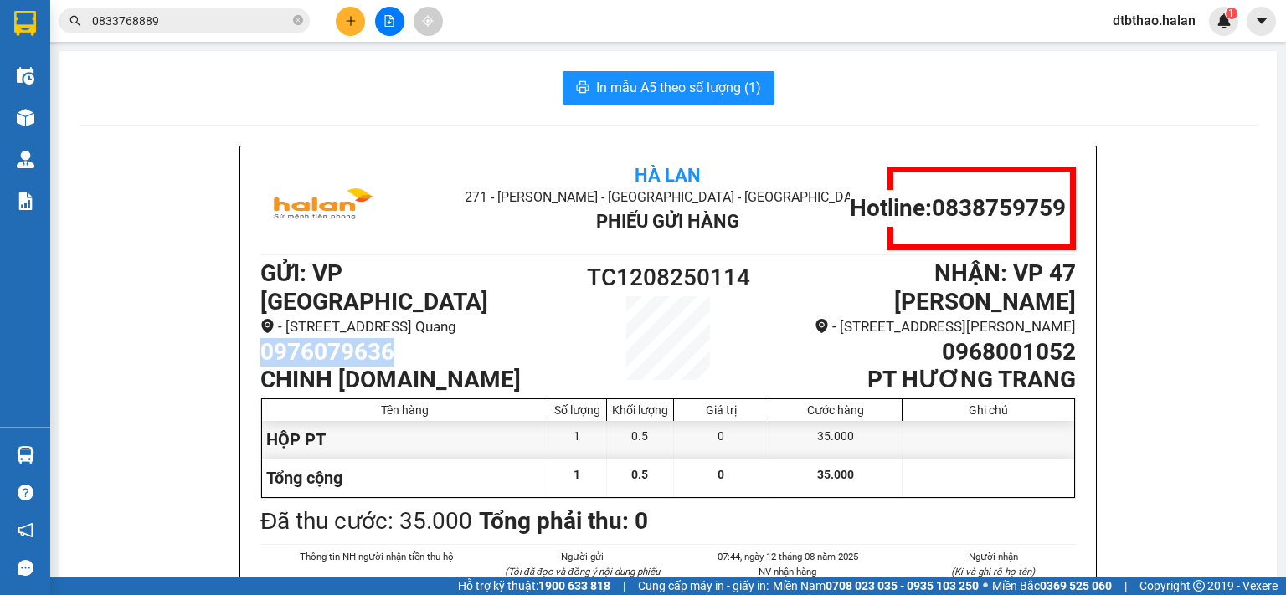
drag, startPoint x: 249, startPoint y: 348, endPoint x: 404, endPoint y: 346, distance: 155.8
click at [404, 346] on div "Hà Lan 271 - [PERSON_NAME] - [GEOGRAPHIC_DATA] - [GEOGRAPHIC_DATA] Hàng Hotline…" at bounding box center [668, 434] width 856 height 574
copy h1 "0976079636"
click at [355, 16] on icon "plus" at bounding box center [351, 21] width 12 height 12
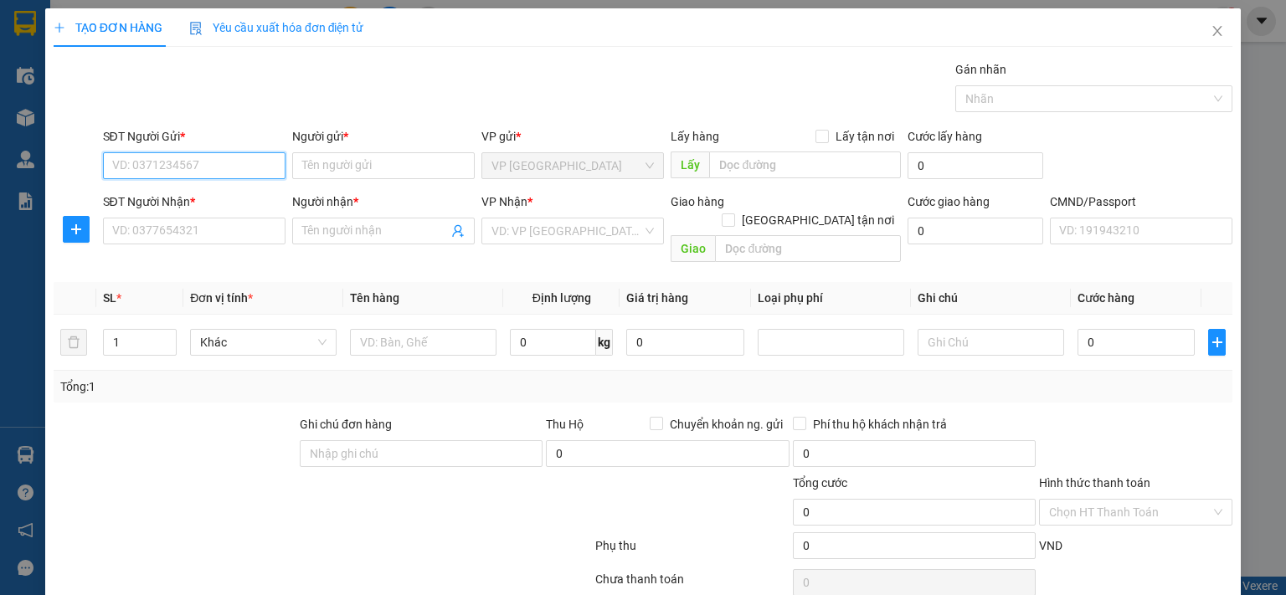
paste input "0976079636"
type input "0976079636"
click at [215, 200] on div "0976079636 - CHINH [DOMAIN_NAME]" at bounding box center [212, 198] width 203 height 18
type input "CHINH [DOMAIN_NAME]"
type input "0976079636"
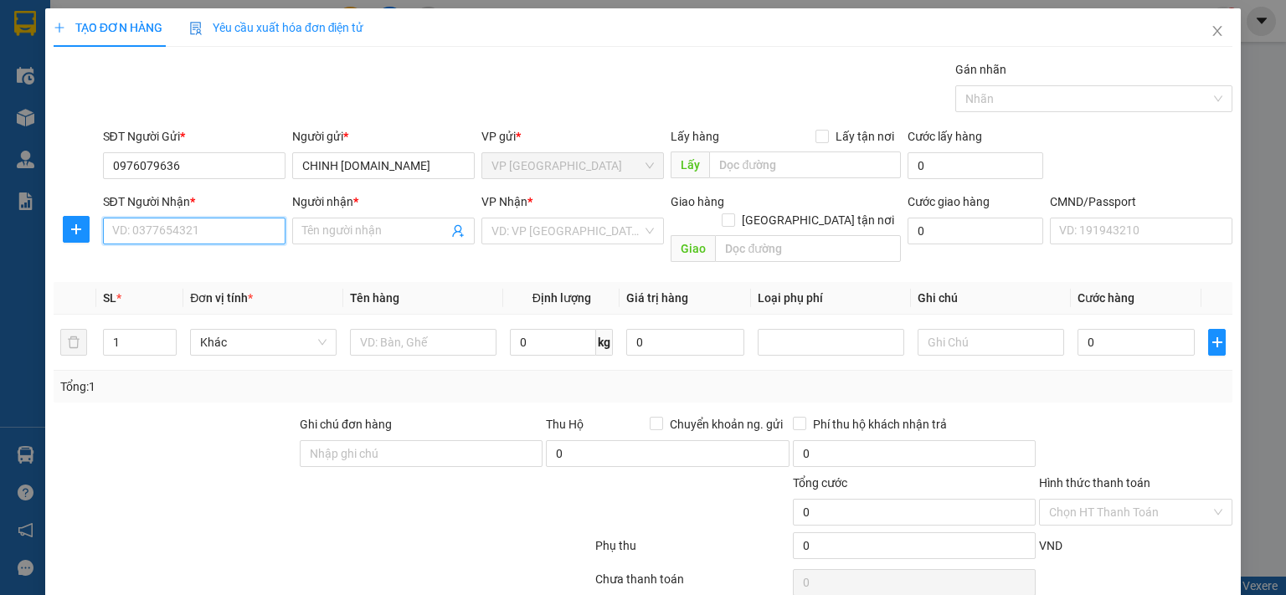
click at [228, 237] on input "SĐT Người Nhận *" at bounding box center [194, 231] width 183 height 27
type input "0963656965"
click at [198, 261] on div "0963656965 - PT.AN THỊNH" at bounding box center [191, 264] width 161 height 18
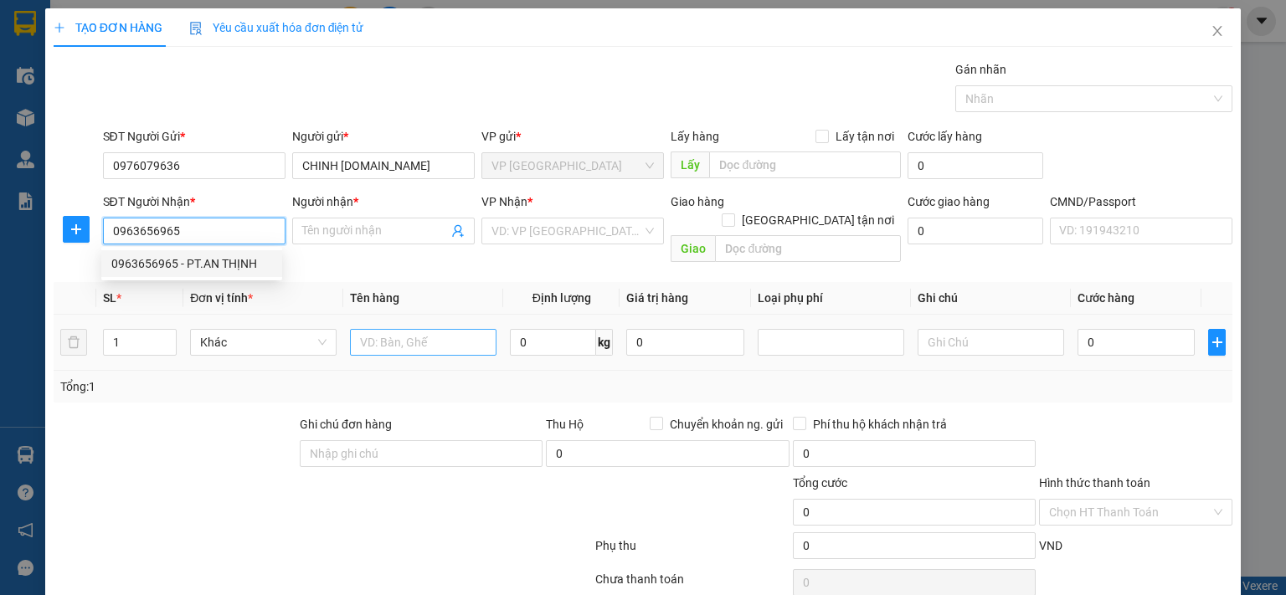
type input "PT.AN THỊNH"
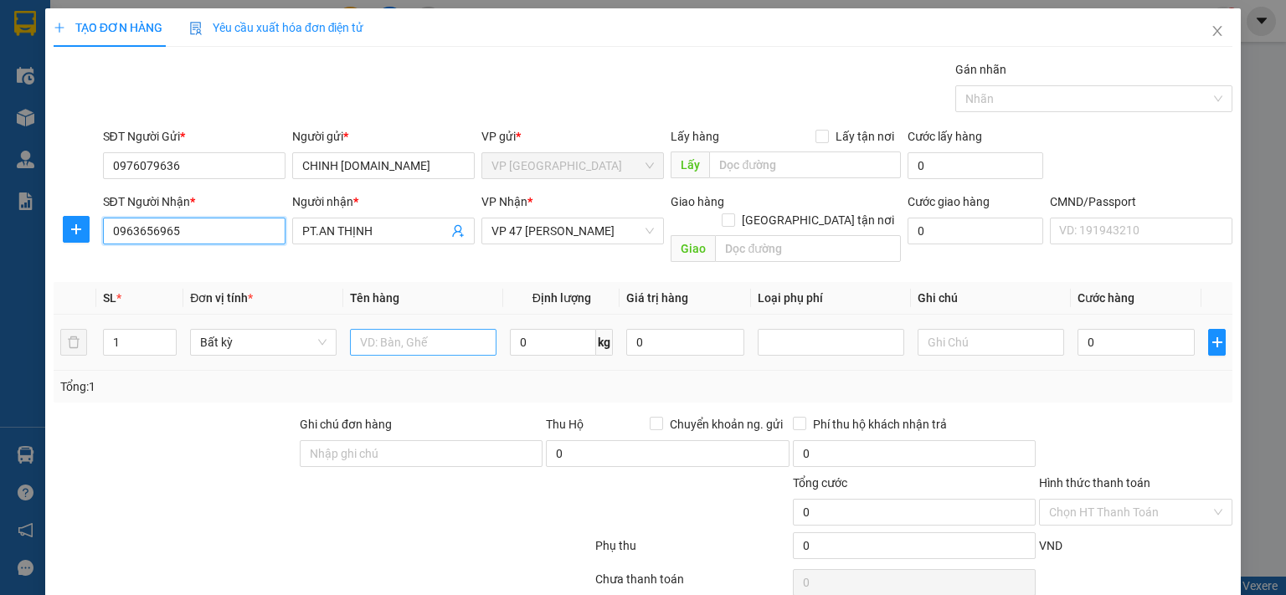
type input "0963656965"
click at [446, 329] on input "text" at bounding box center [423, 342] width 147 height 27
type input "PT AN THỊNH"
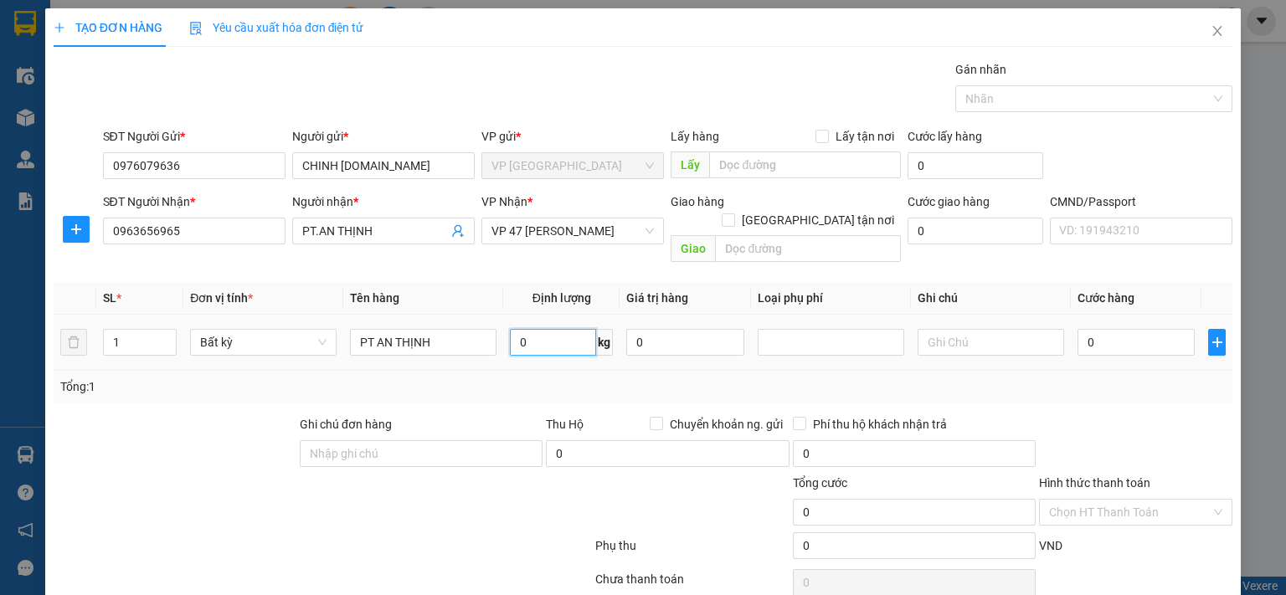
click at [556, 329] on input "0" at bounding box center [553, 342] width 86 height 27
type input "3"
click at [1128, 329] on input "0" at bounding box center [1136, 342] width 117 height 27
type input "50.000"
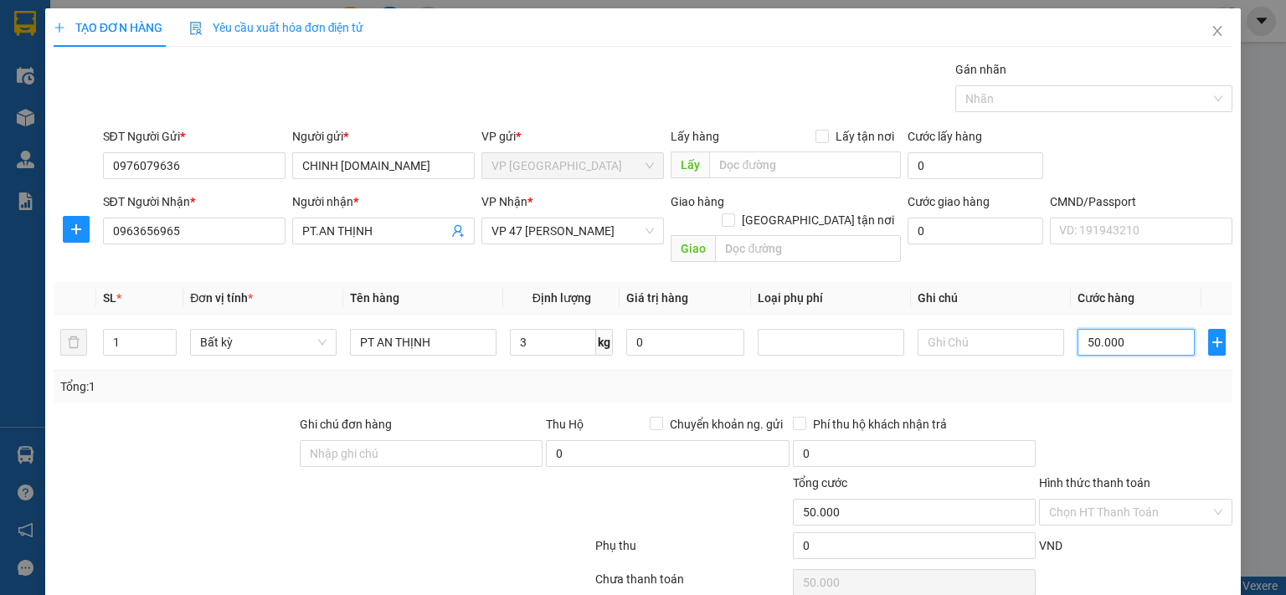
scroll to position [55, 0]
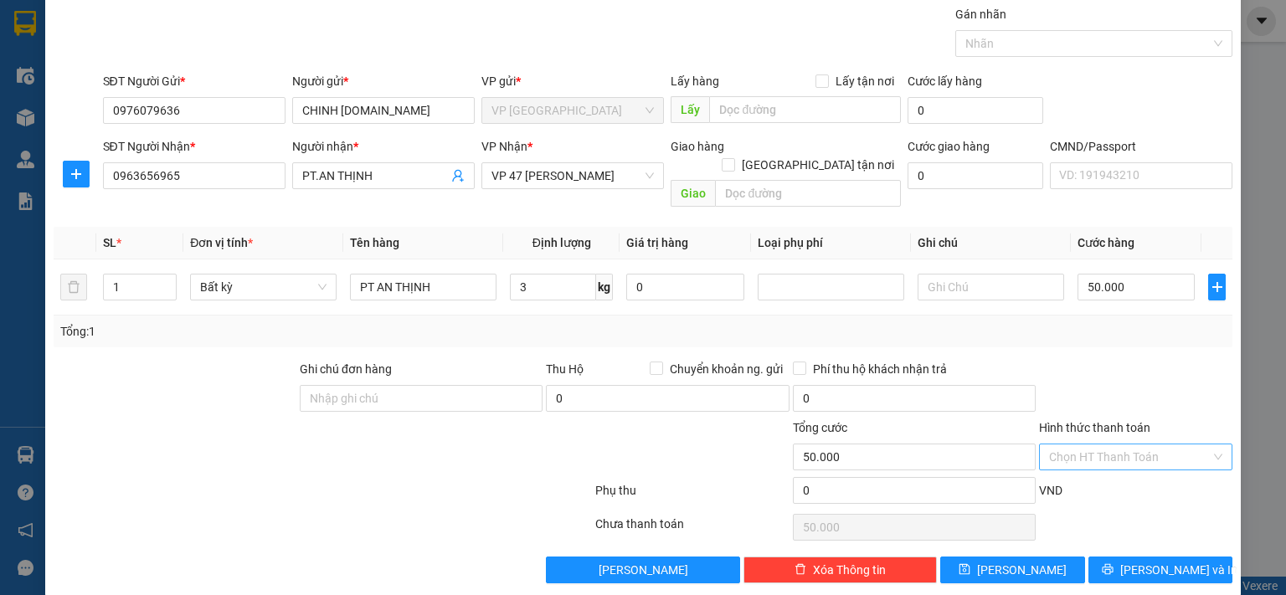
click at [1130, 445] on input "Hình thức thanh toán" at bounding box center [1130, 457] width 162 height 25
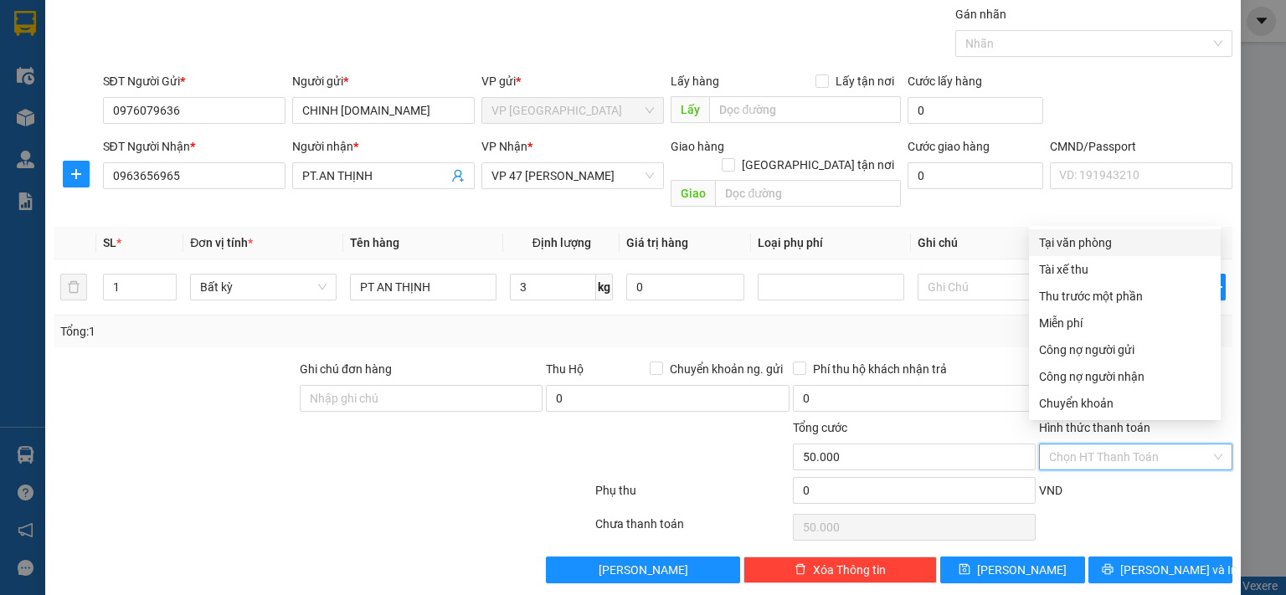
click at [1102, 239] on div "Tại văn phòng" at bounding box center [1125, 243] width 172 height 18
type input "0"
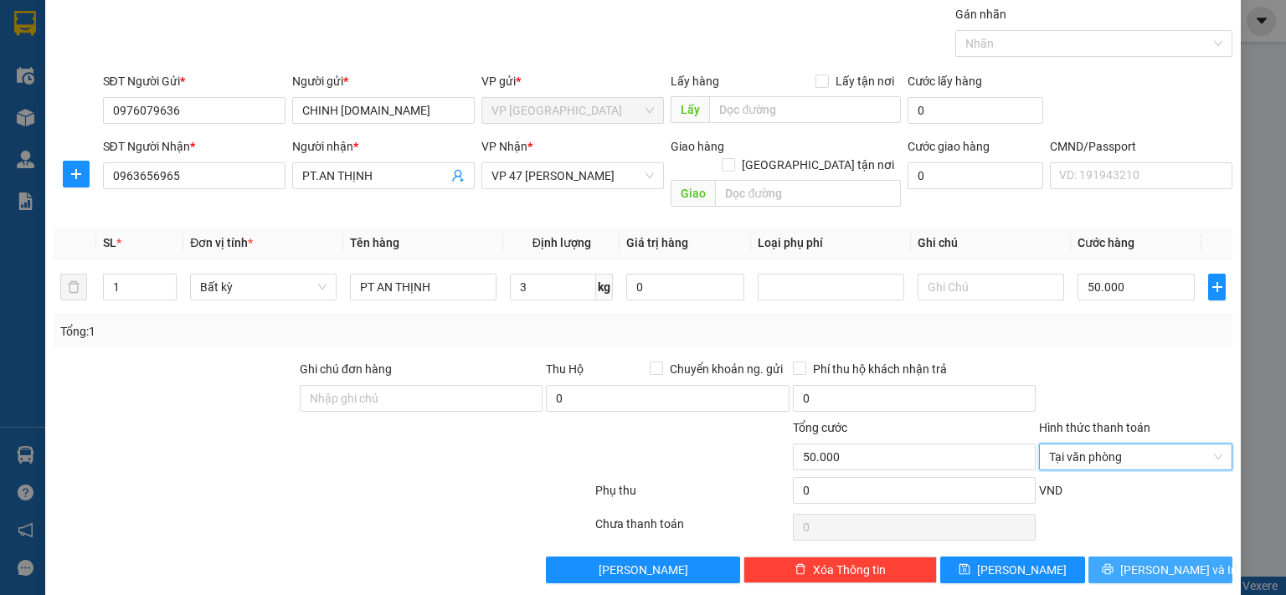
click at [1134, 561] on span "[PERSON_NAME] và In" at bounding box center [1178, 570] width 117 height 18
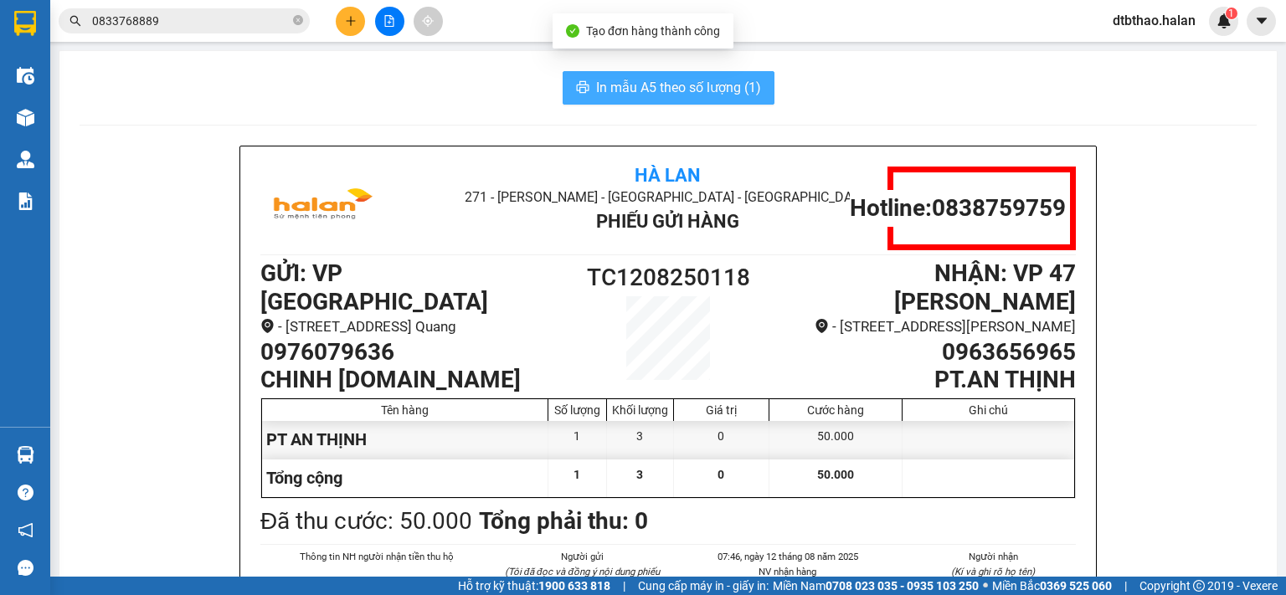
click at [713, 90] on span "In mẫu A5 theo số lượng (1)" at bounding box center [678, 87] width 165 height 21
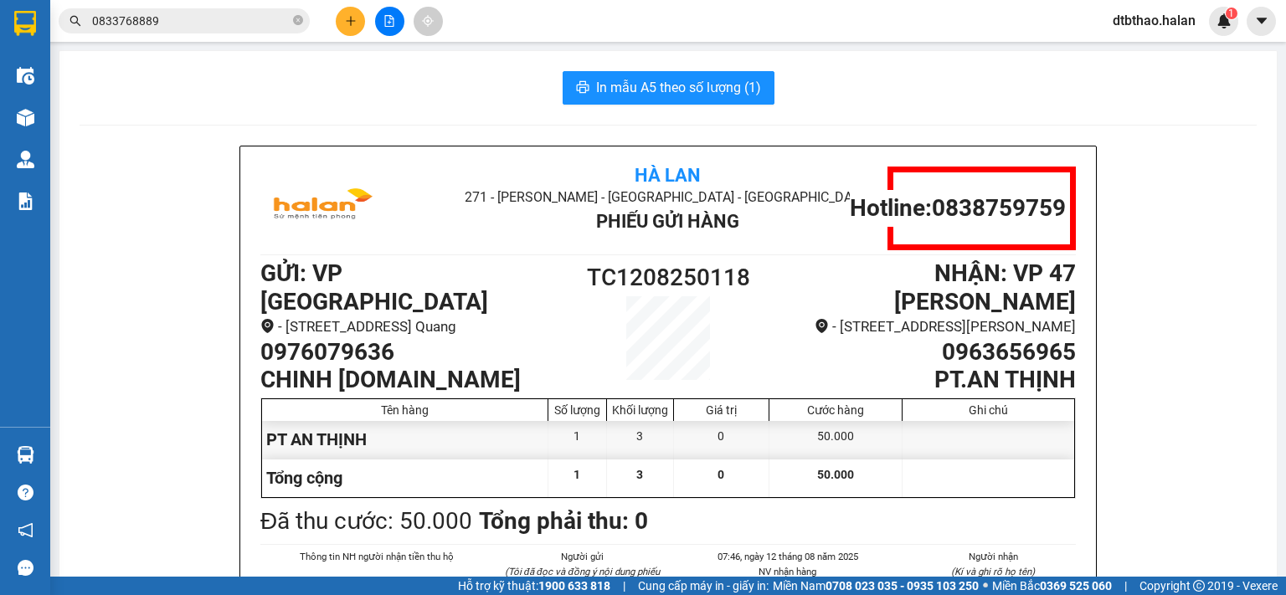
scroll to position [84, 0]
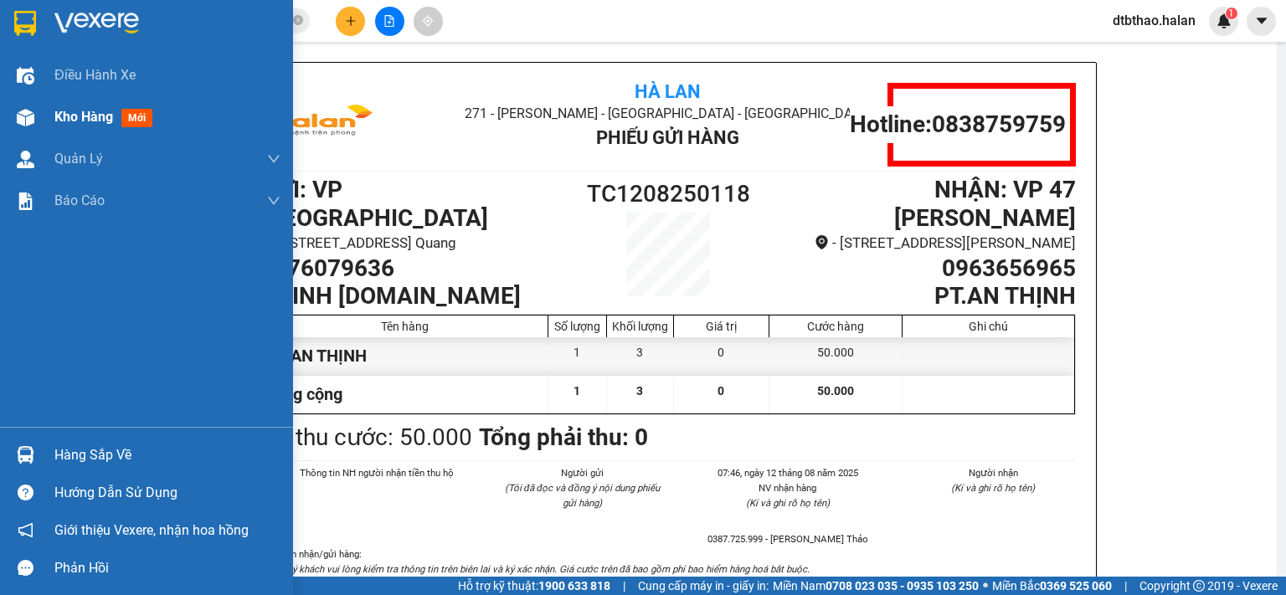
click at [83, 115] on span "Kho hàng" at bounding box center [83, 117] width 59 height 16
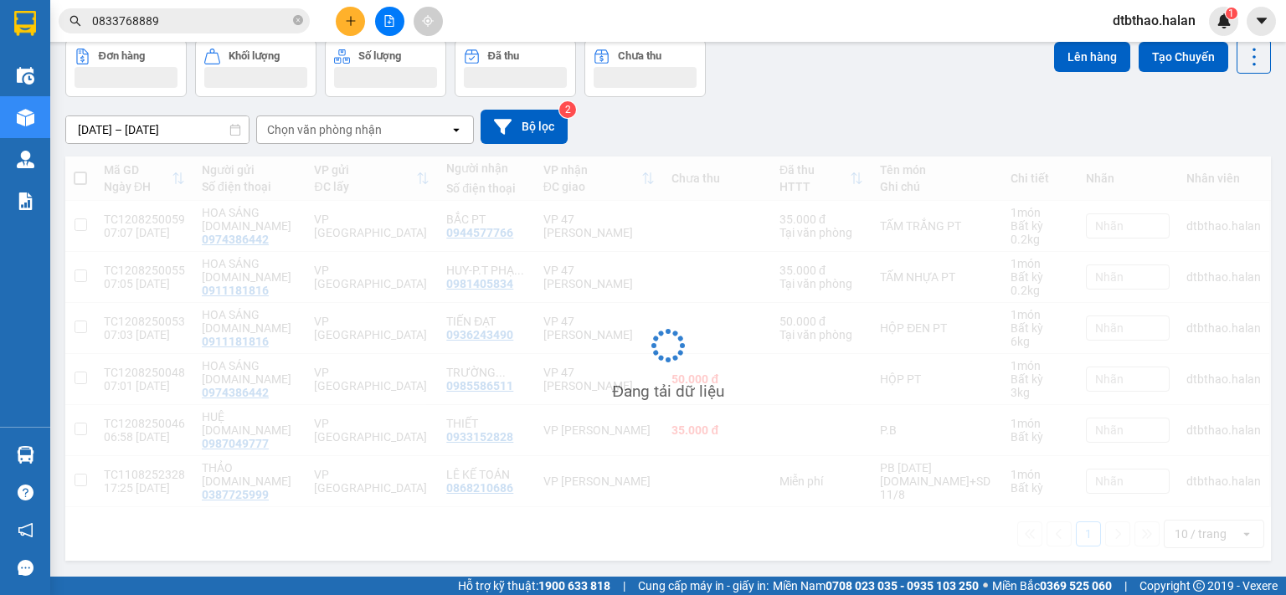
scroll to position [77, 0]
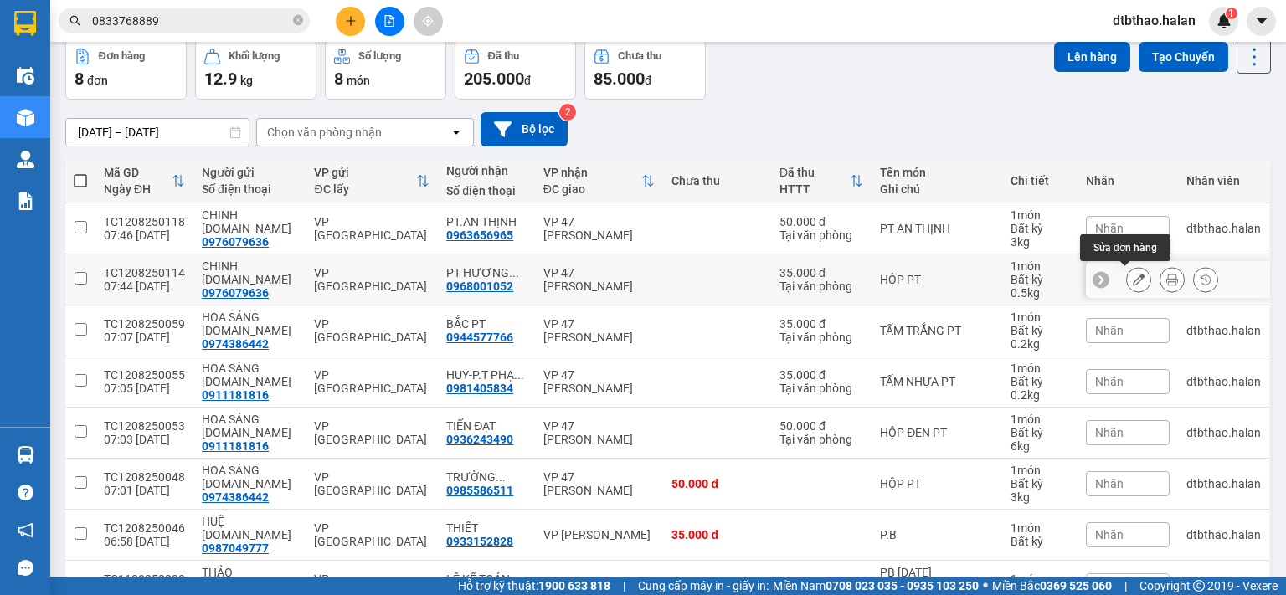
click at [1133, 280] on icon at bounding box center [1139, 280] width 12 height 12
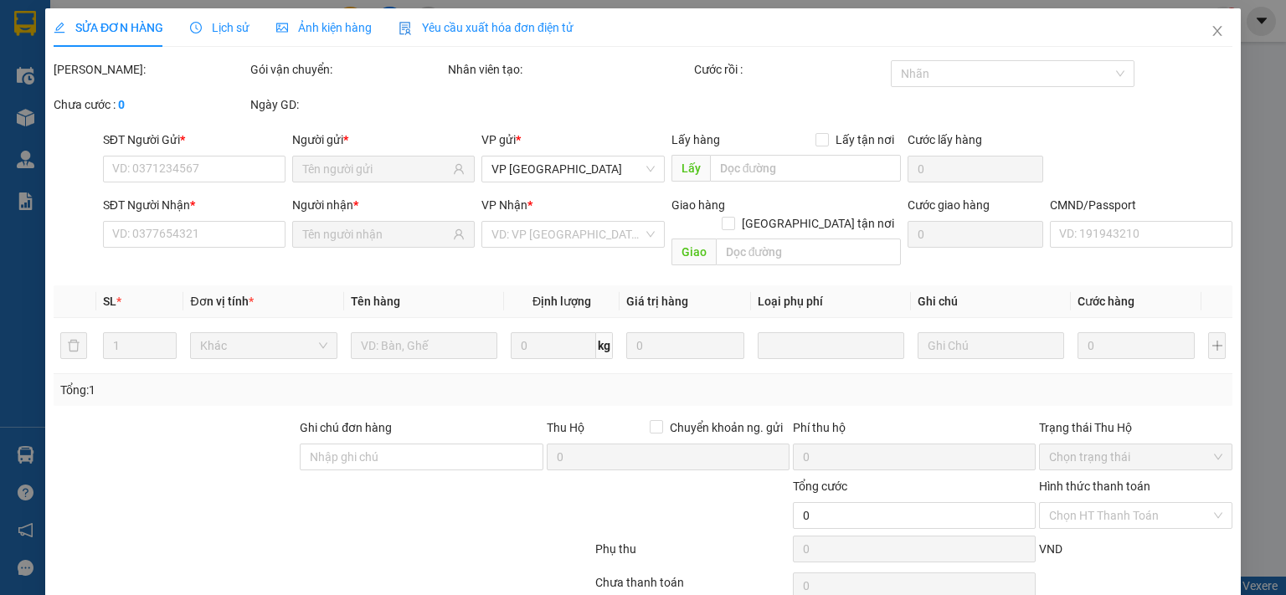
type input "0976079636"
type input "0968001052"
type input "35.000"
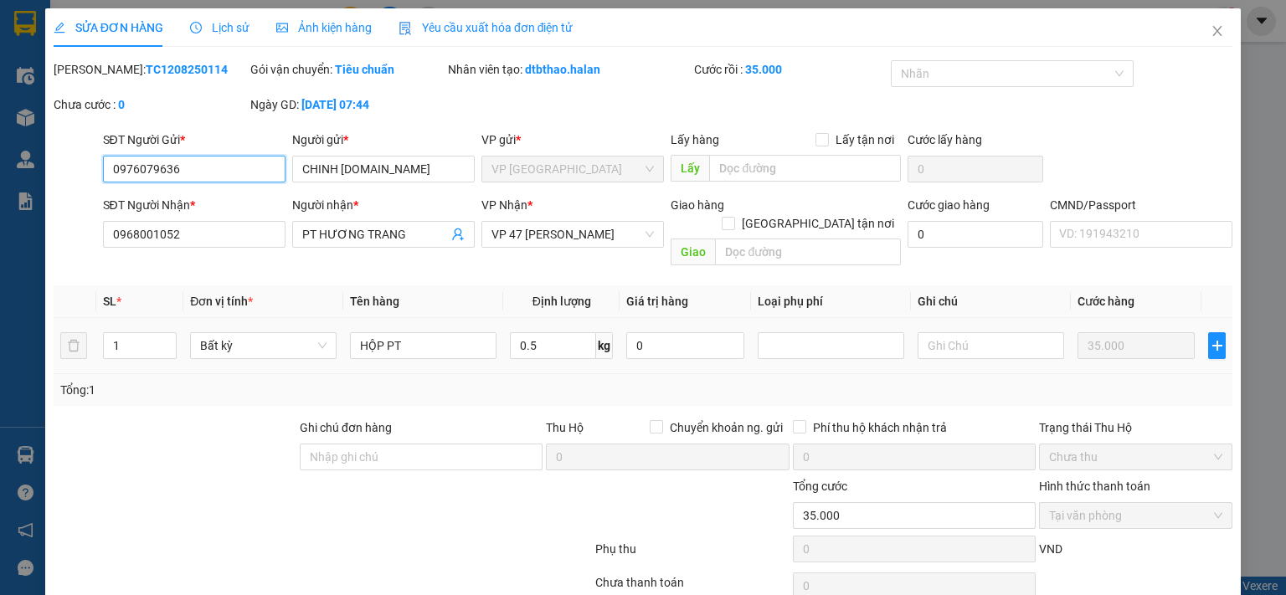
scroll to position [59, 0]
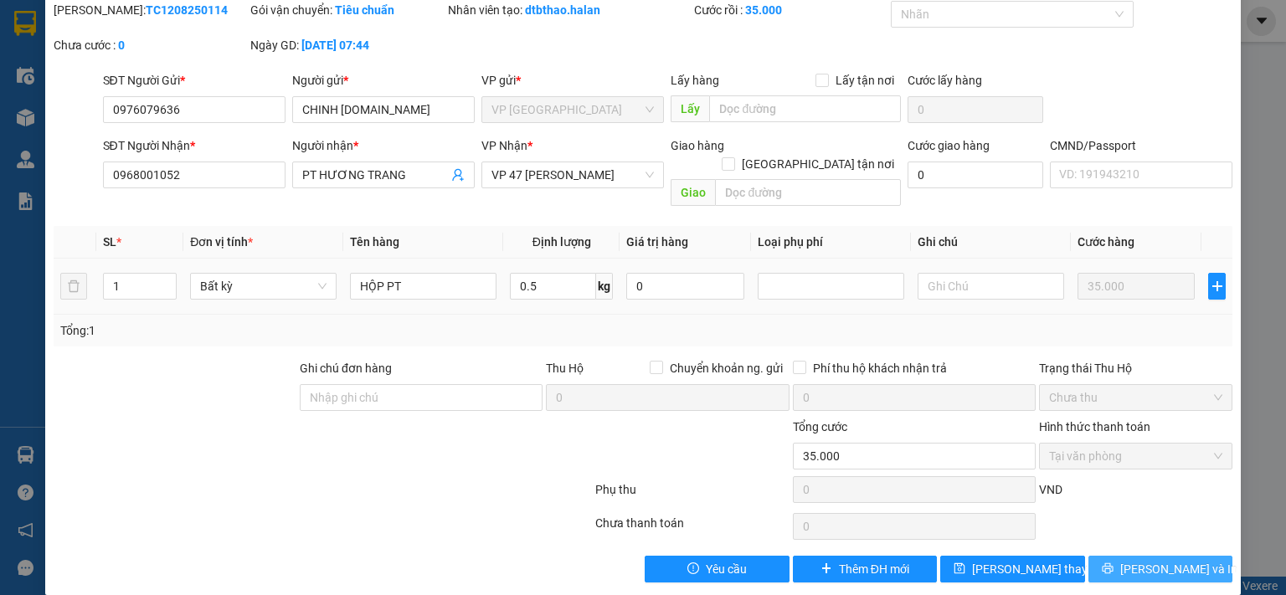
click at [1114, 563] on icon "printer" at bounding box center [1108, 569] width 12 height 12
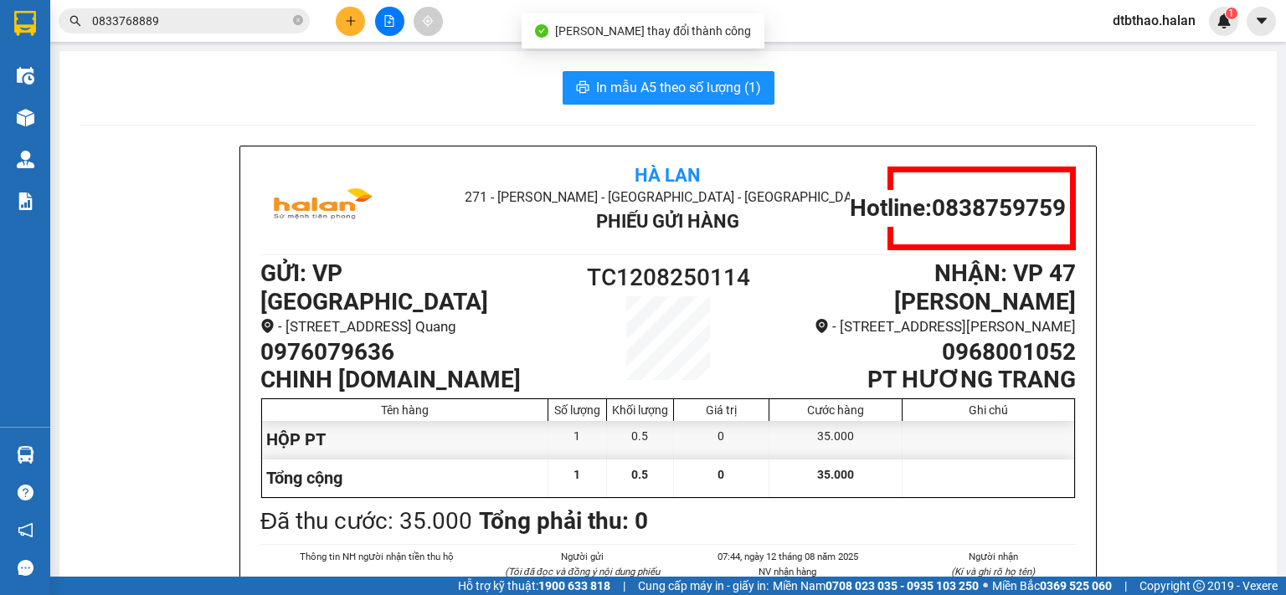
scroll to position [84, 0]
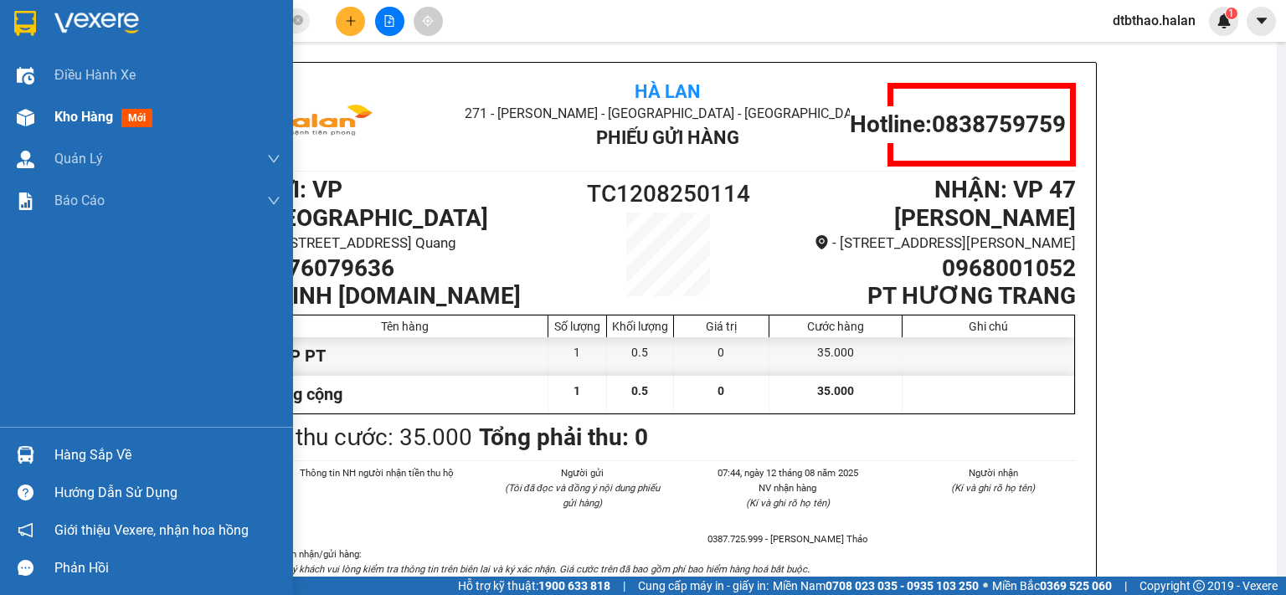
click at [91, 120] on span "Kho hàng" at bounding box center [83, 117] width 59 height 16
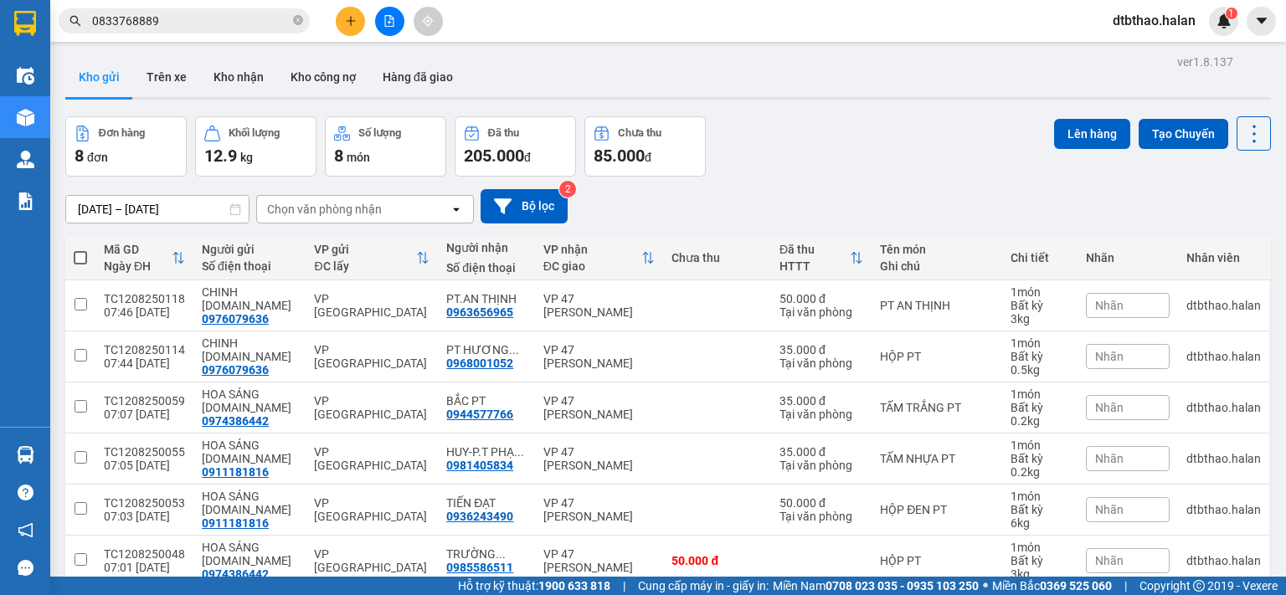
click at [74, 256] on span at bounding box center [80, 257] width 13 height 13
click at [80, 250] on input "checkbox" at bounding box center [80, 250] width 0 height 0
checkbox input "true"
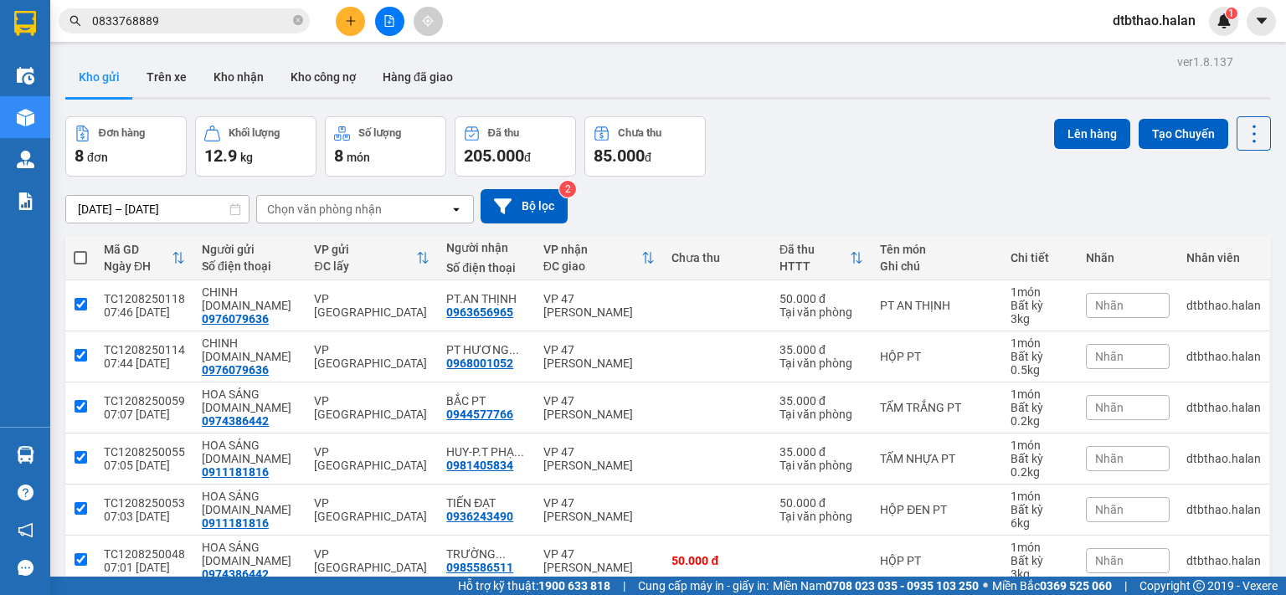
checkbox input "true"
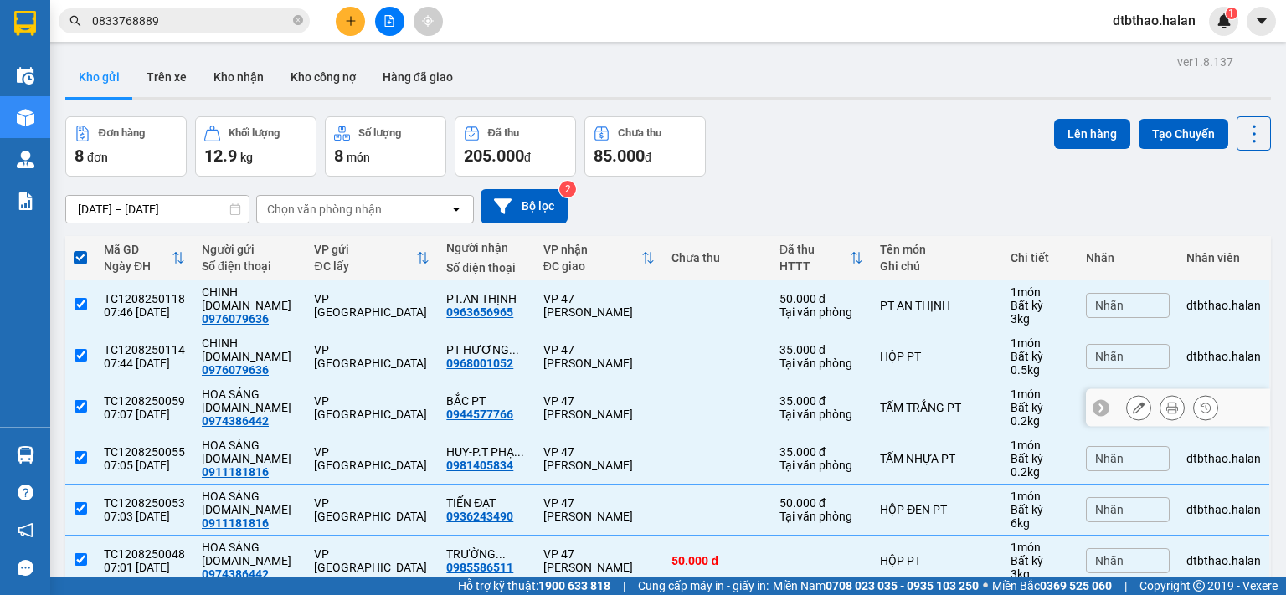
scroll to position [164, 0]
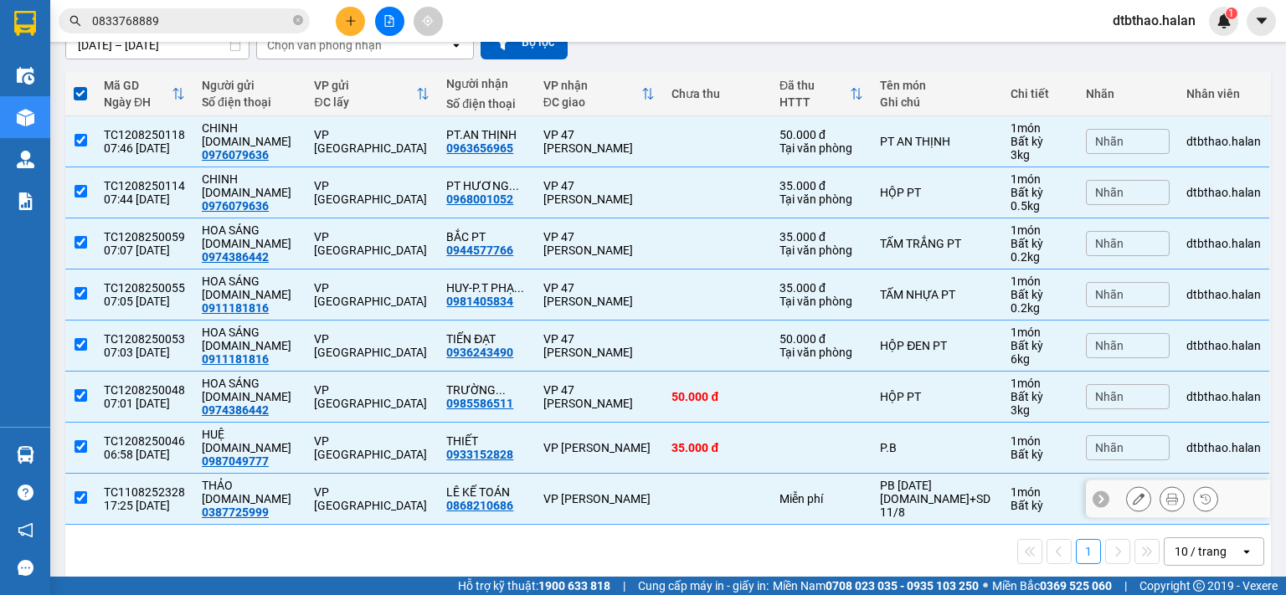
click at [75, 492] on input "checkbox" at bounding box center [81, 498] width 13 height 13
checkbox input "false"
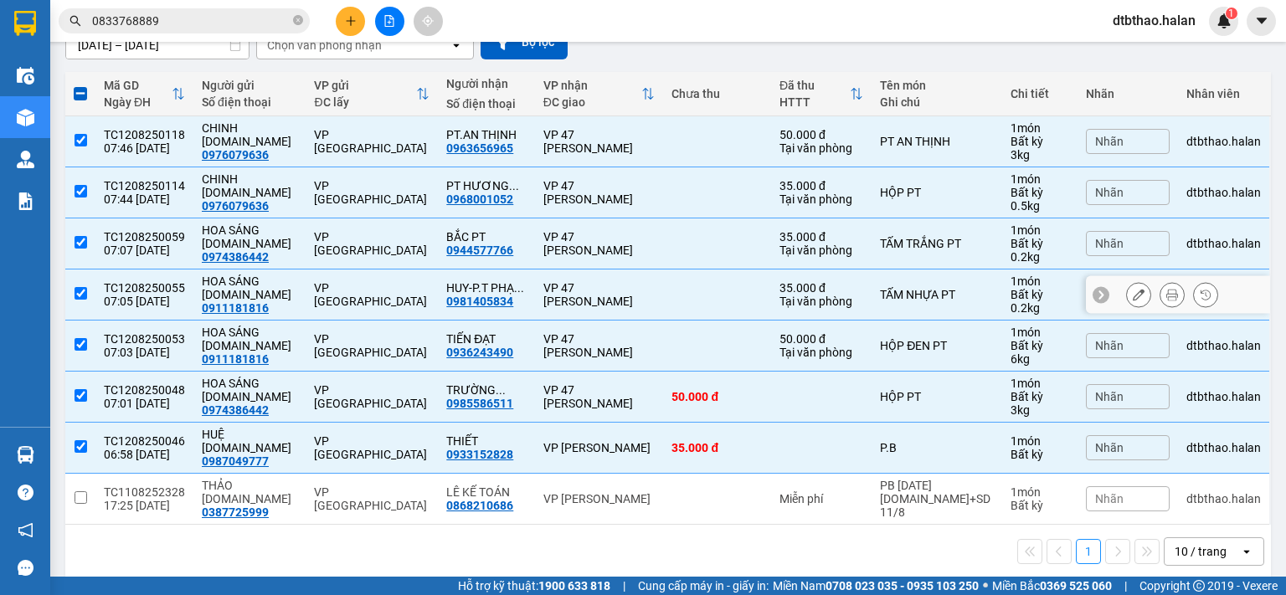
scroll to position [0, 0]
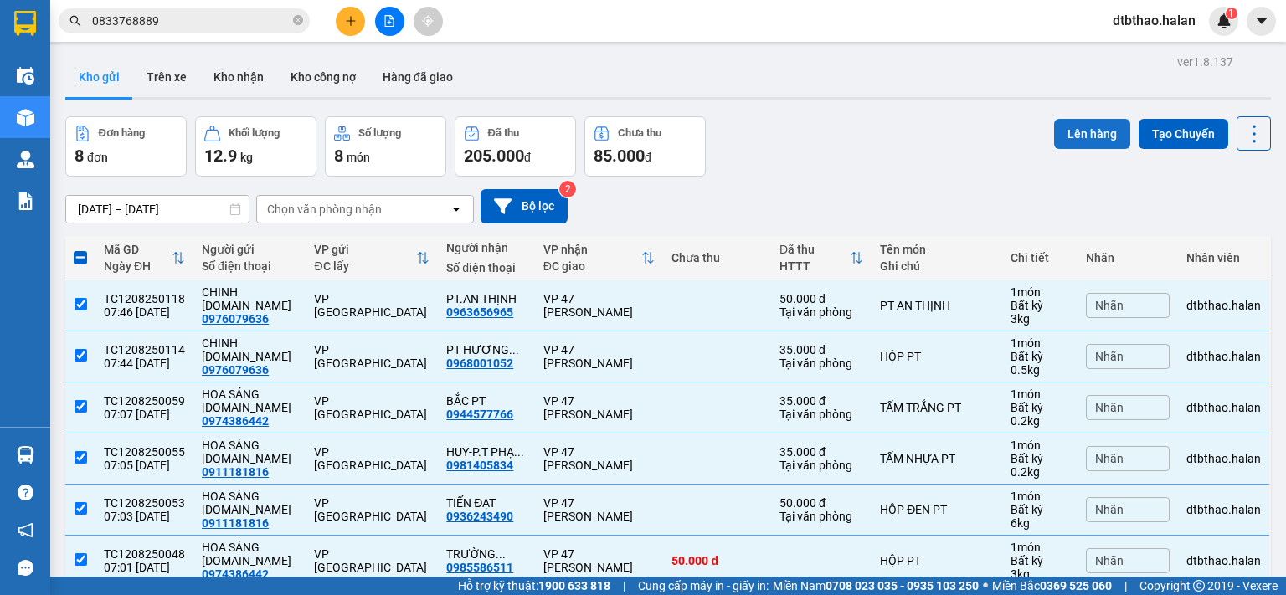
click at [1074, 133] on button "Lên hàng" at bounding box center [1092, 134] width 76 height 30
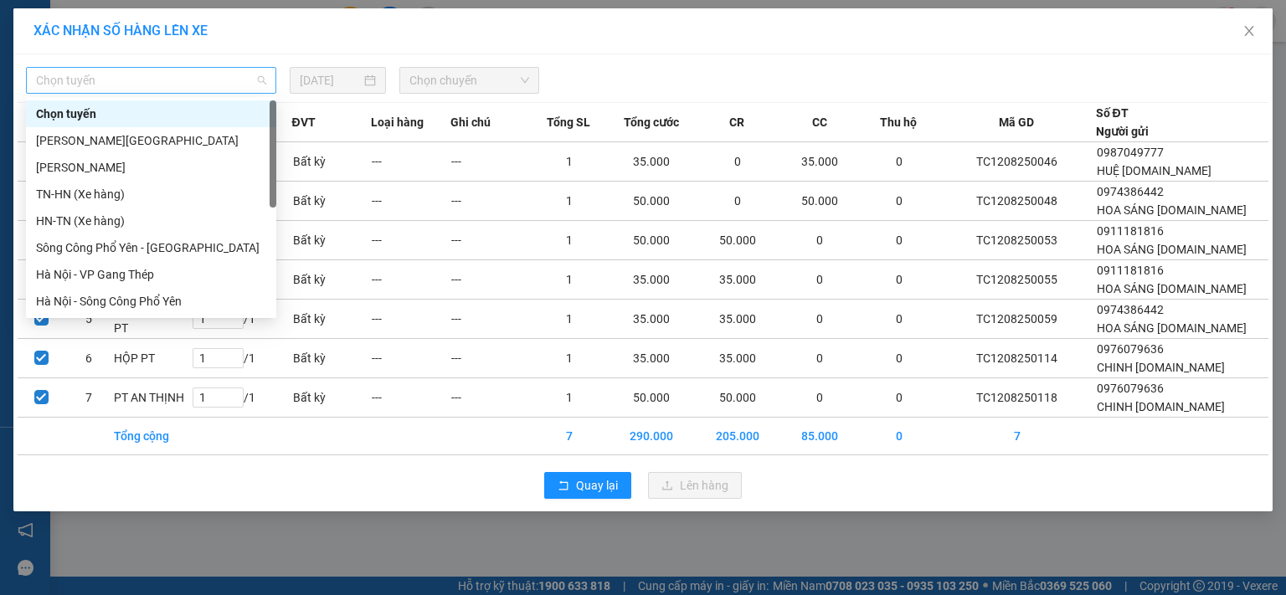
click at [208, 69] on span "Chọn tuyến" at bounding box center [151, 80] width 230 height 25
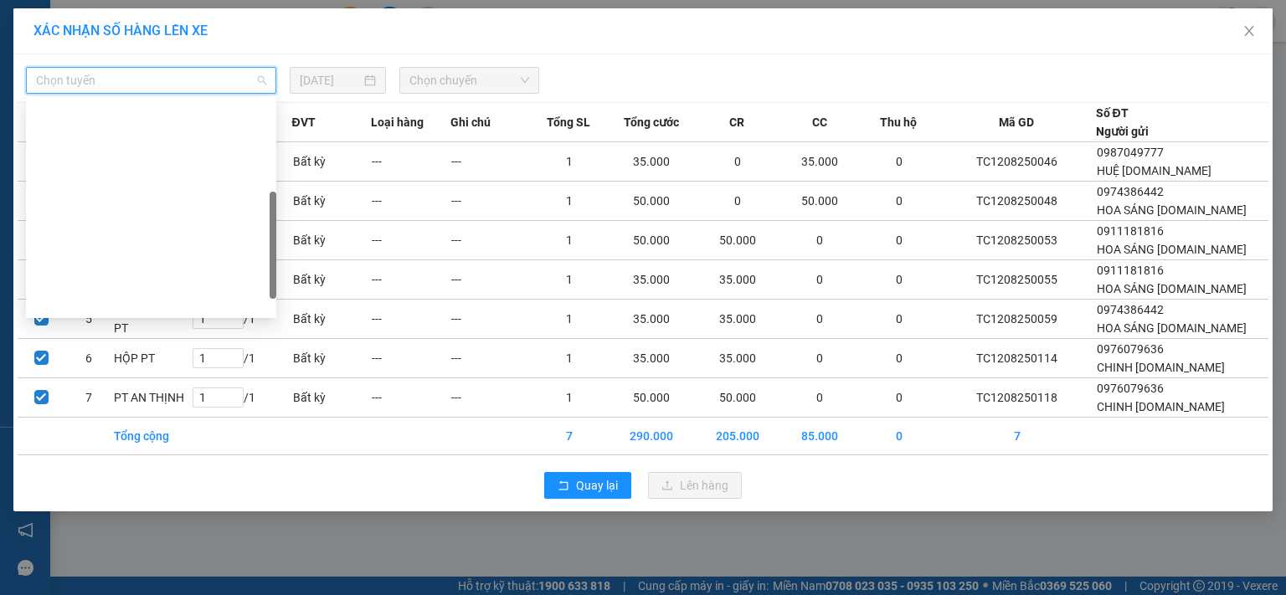
scroll to position [251, 0]
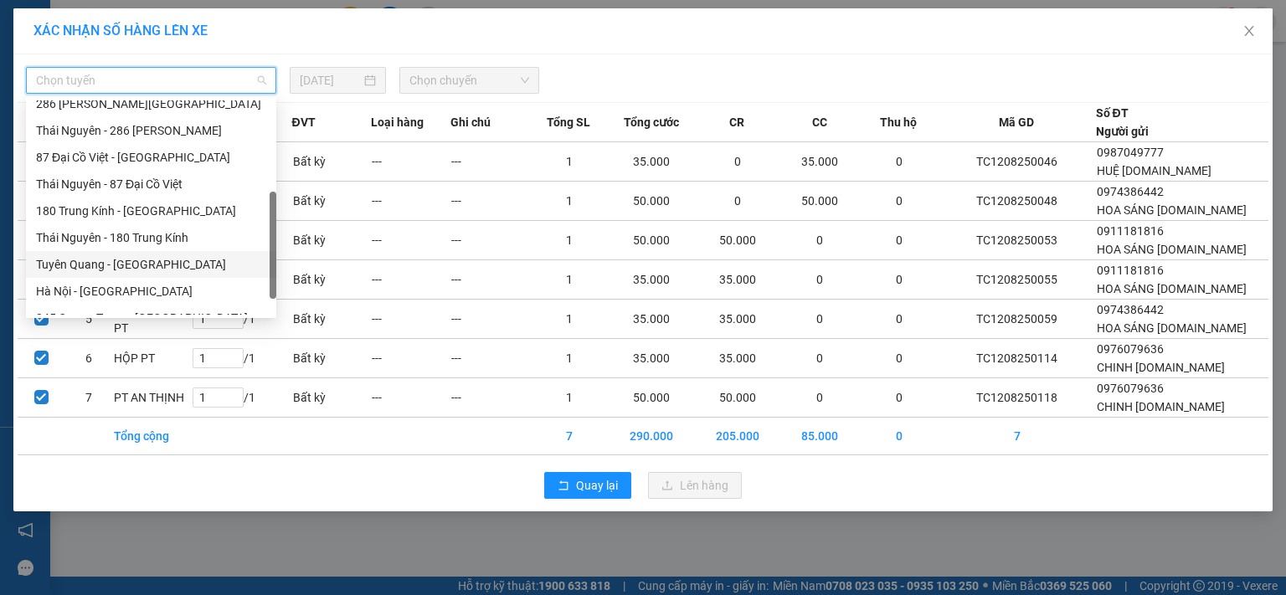
click at [95, 264] on div "Tuyên Quang - [GEOGRAPHIC_DATA]" at bounding box center [151, 264] width 230 height 18
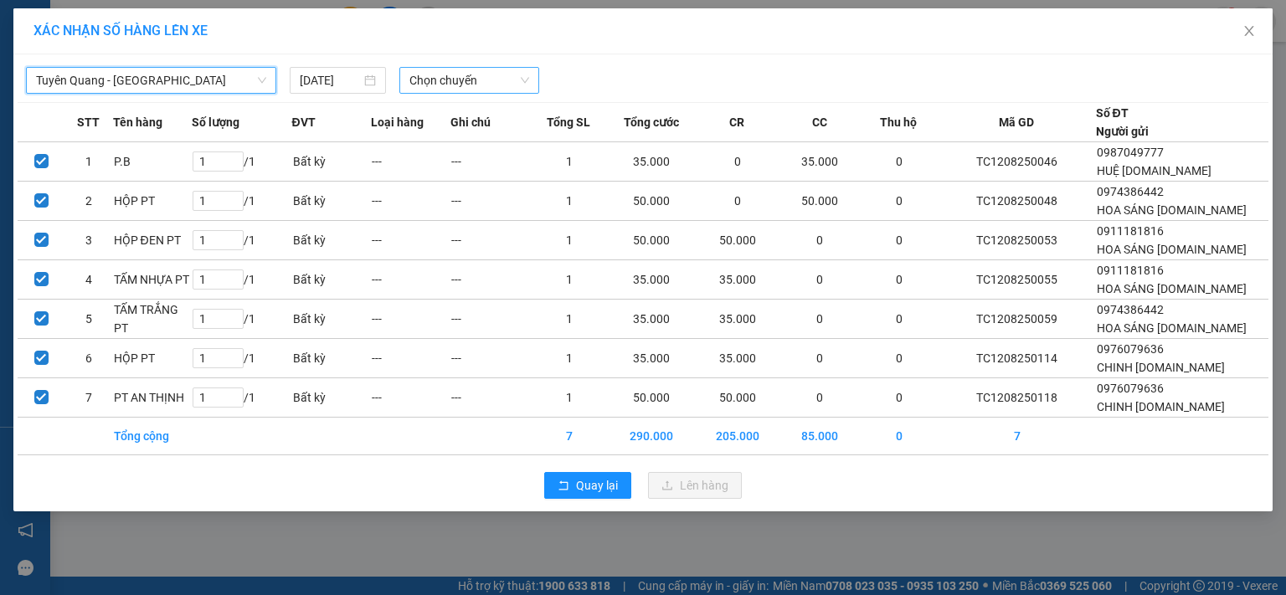
click at [482, 82] on span "Chọn chuyến" at bounding box center [469, 80] width 121 height 25
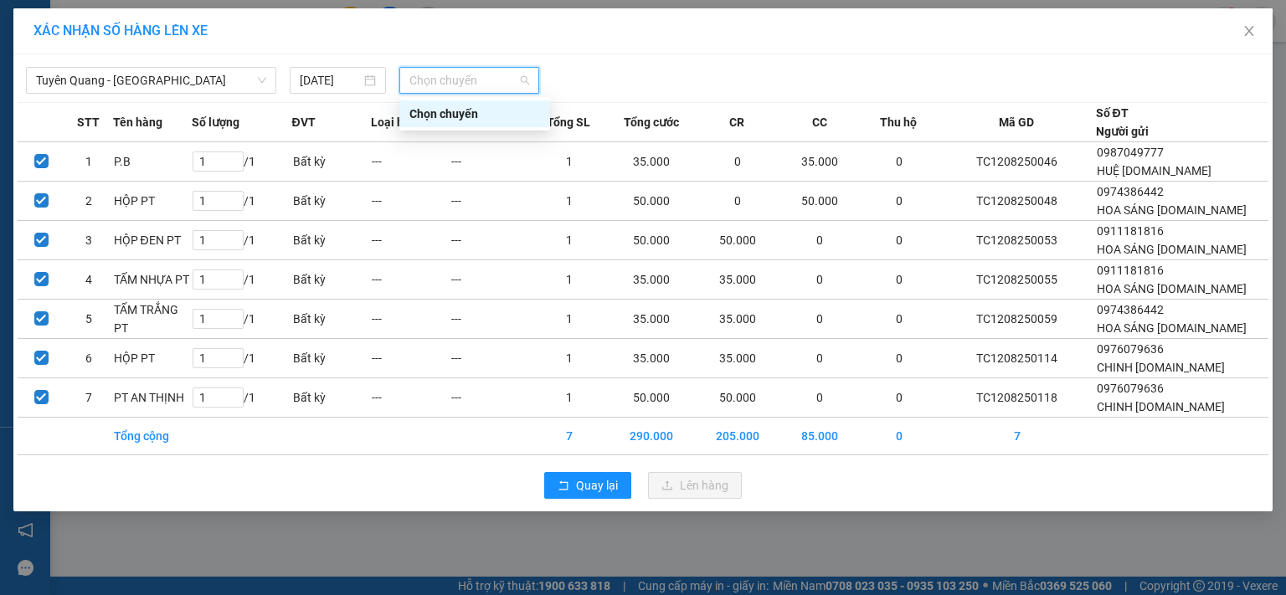
click at [465, 108] on div "Chọn chuyến" at bounding box center [474, 114] width 131 height 18
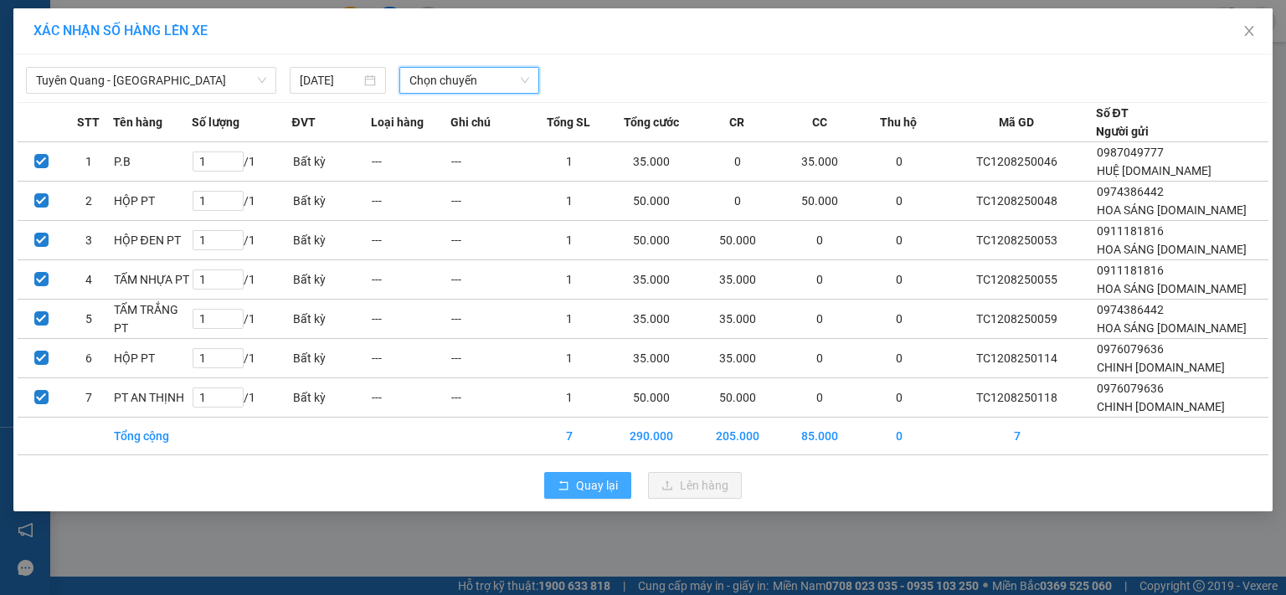
click at [594, 483] on span "Quay lại" at bounding box center [597, 485] width 42 height 18
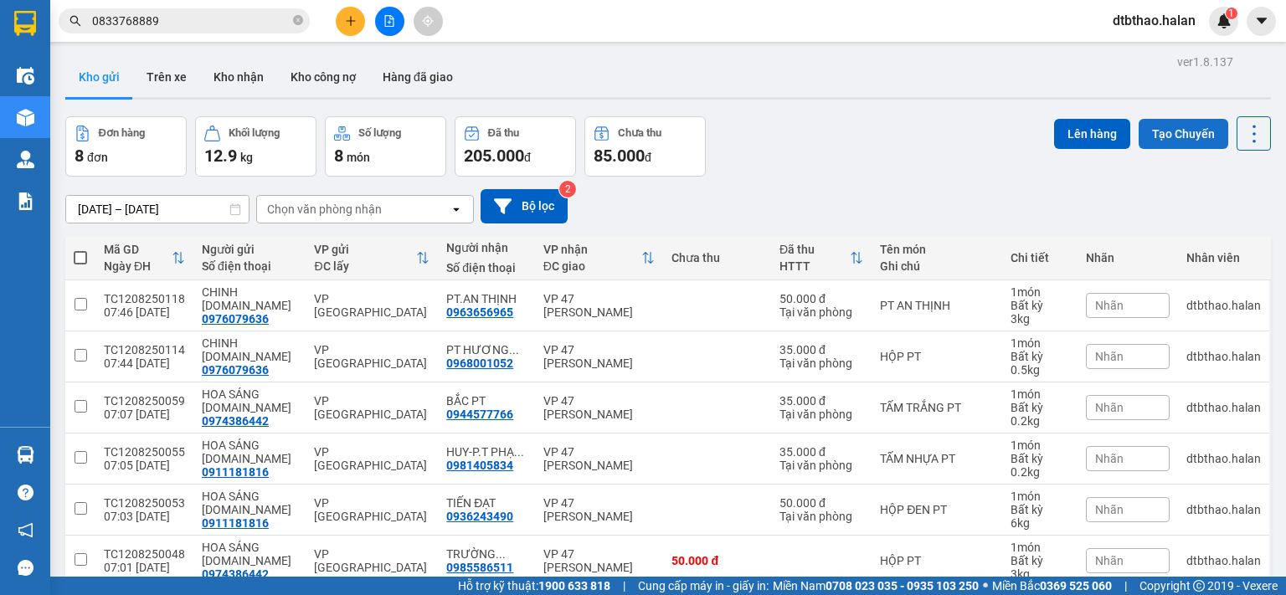
click at [1163, 131] on button "Tạo Chuyến" at bounding box center [1184, 134] width 90 height 30
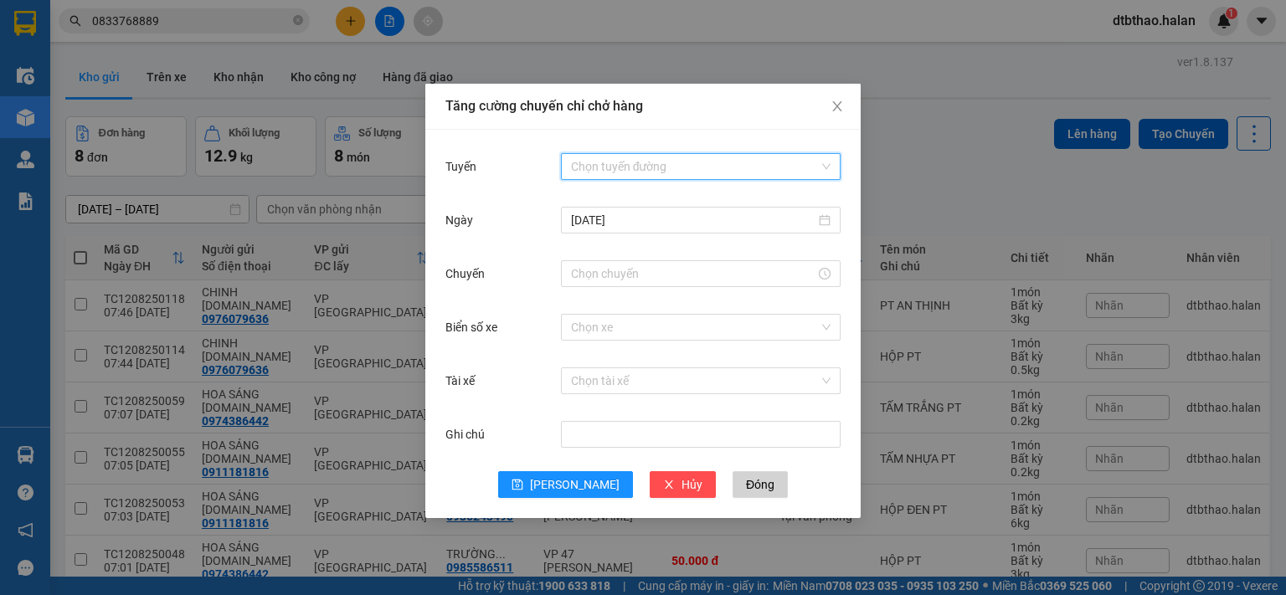
click at [653, 157] on input "Tuyến" at bounding box center [695, 166] width 248 height 25
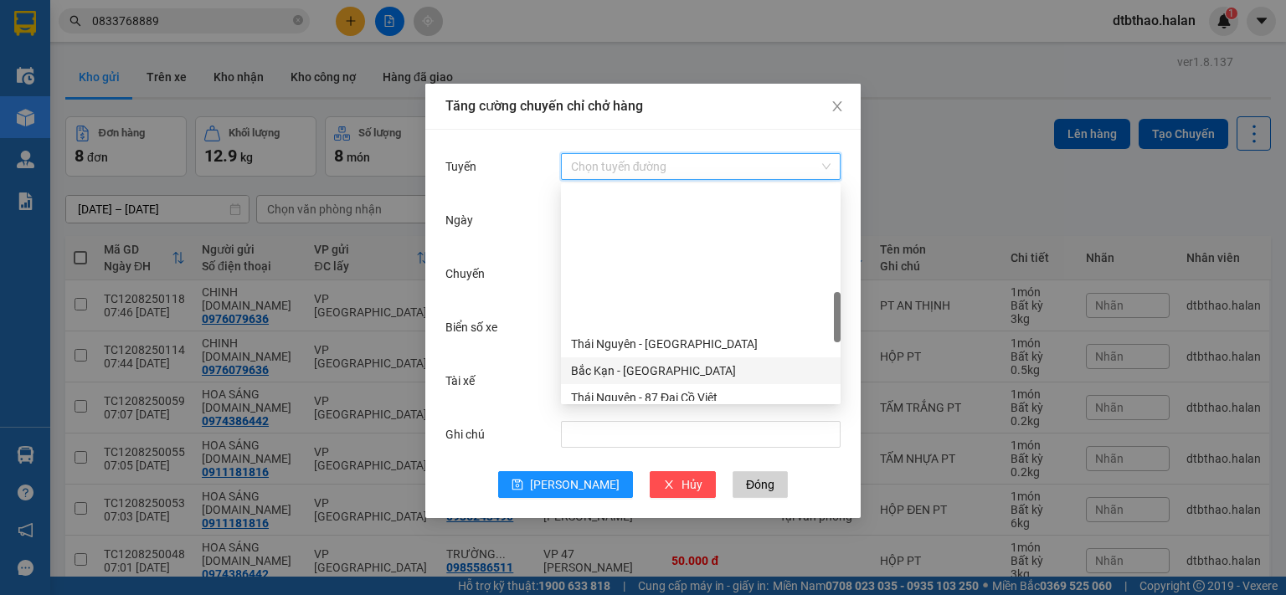
scroll to position [670, 0]
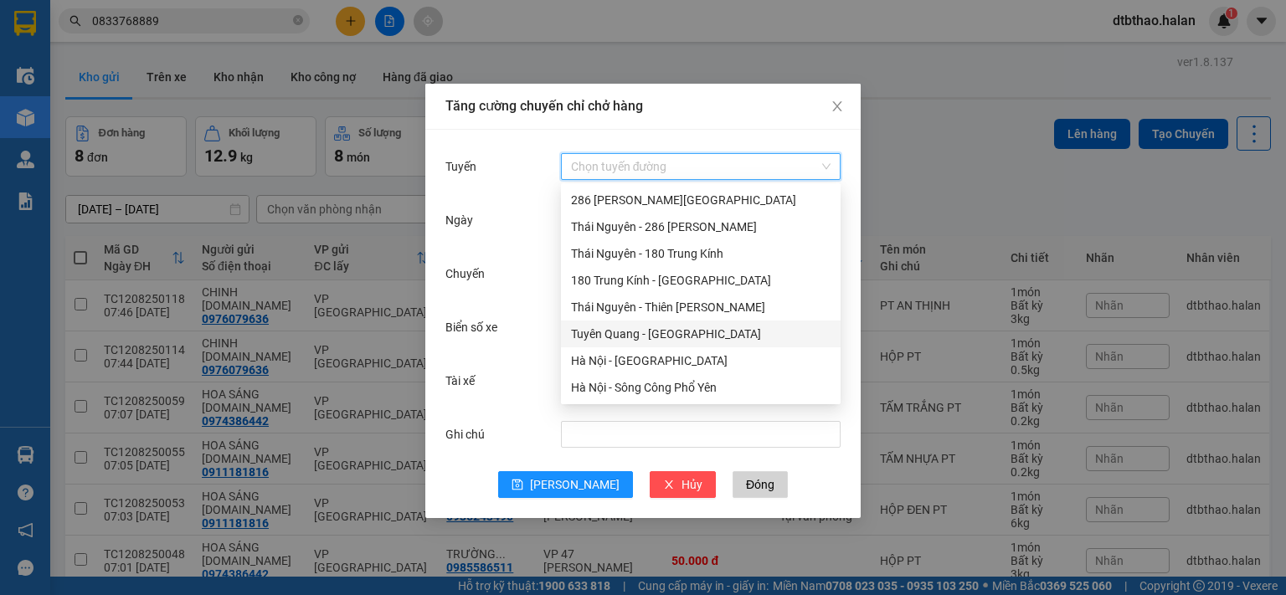
click at [679, 332] on div "Tuyên Quang - [GEOGRAPHIC_DATA]" at bounding box center [701, 334] width 260 height 18
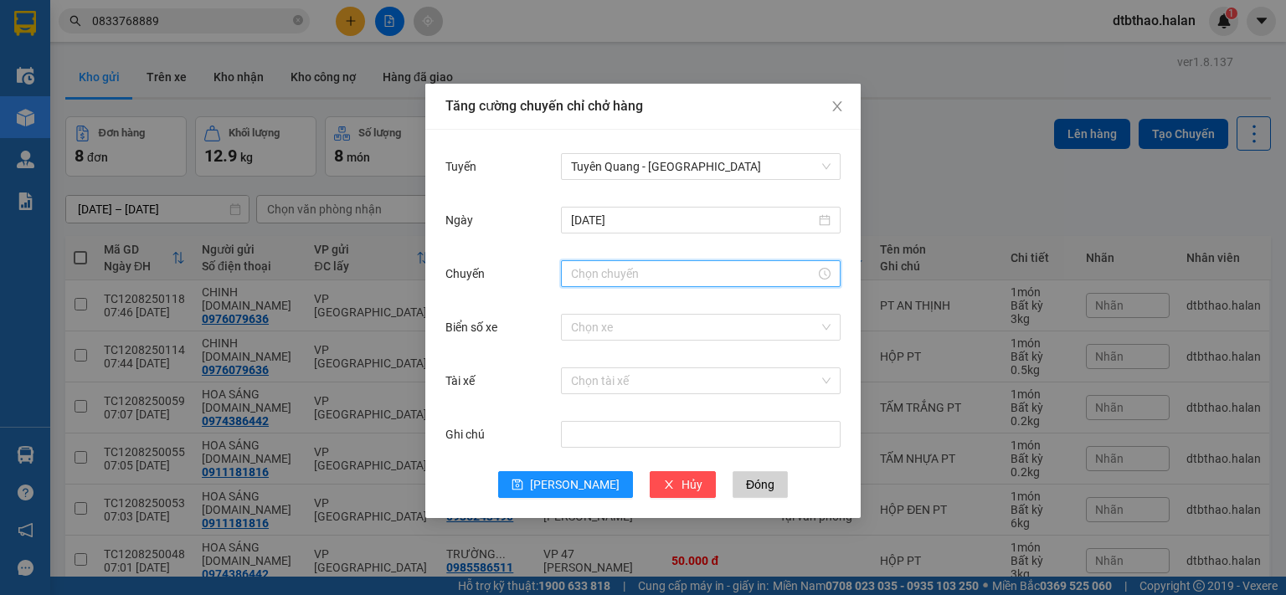
click at [634, 274] on input "Chuyến" at bounding box center [693, 274] width 245 height 18
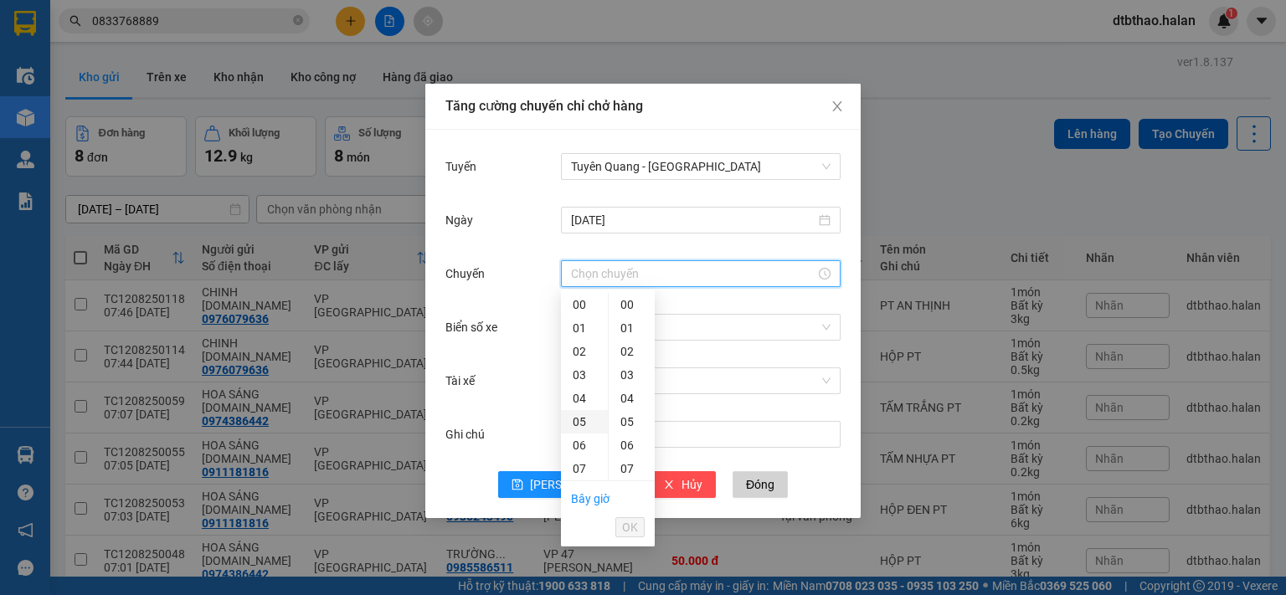
scroll to position [84, 0]
click at [576, 408] on div "08" at bounding box center [584, 408] width 47 height 23
type input "08:00"
click at [619, 527] on button "OK" at bounding box center [629, 528] width 29 height 20
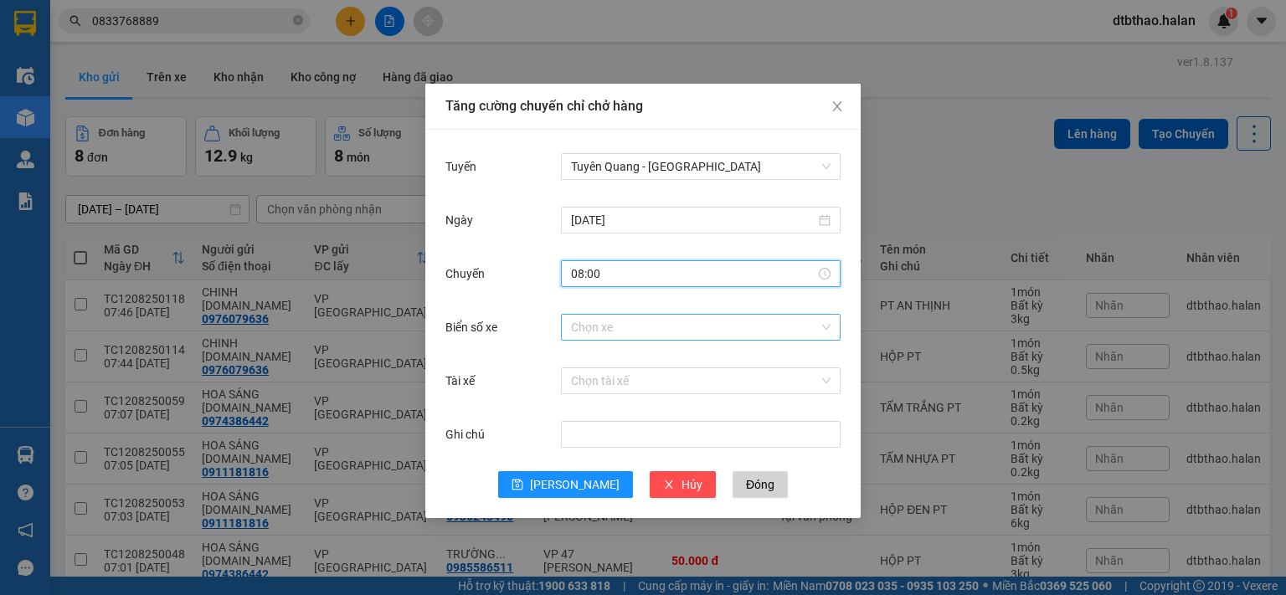
click at [603, 326] on input "Biển số xe" at bounding box center [695, 327] width 248 height 25
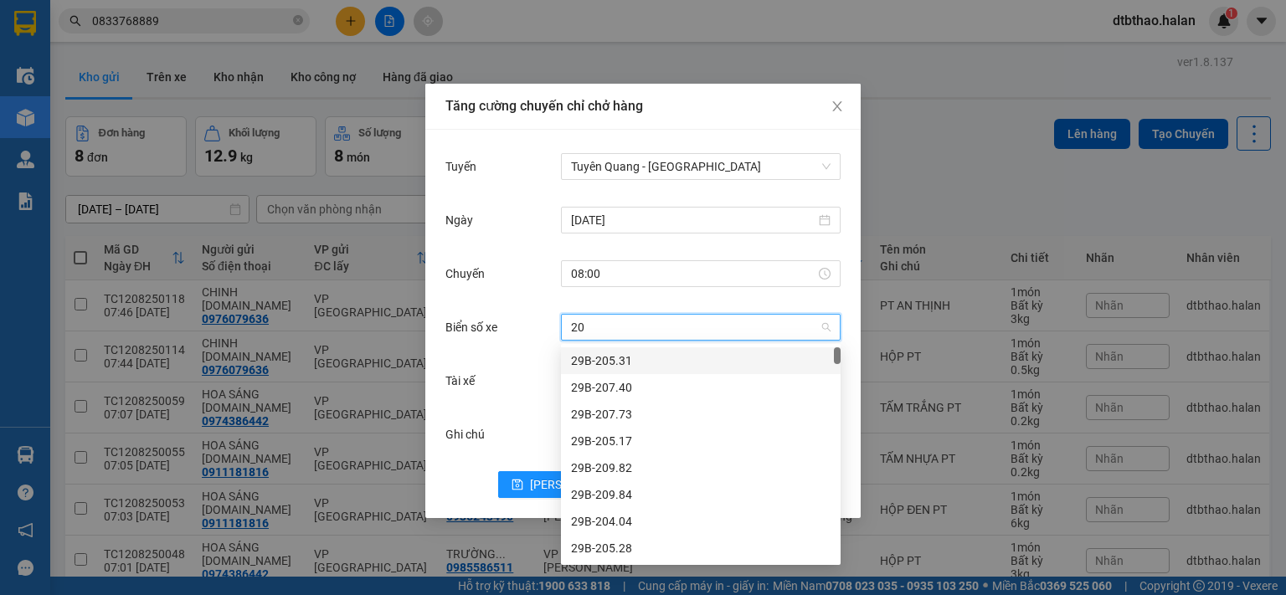
type input "20g"
click at [605, 492] on div "20G-000.06" at bounding box center [701, 495] width 260 height 18
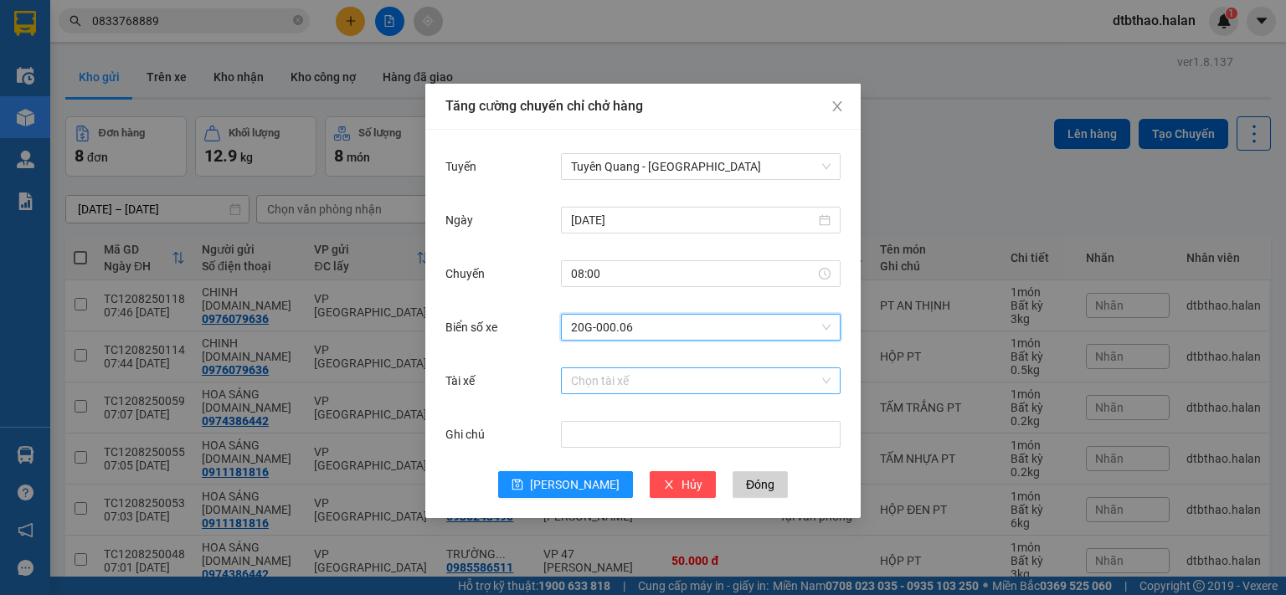
click at [633, 383] on input "Tài xế" at bounding box center [695, 380] width 248 height 25
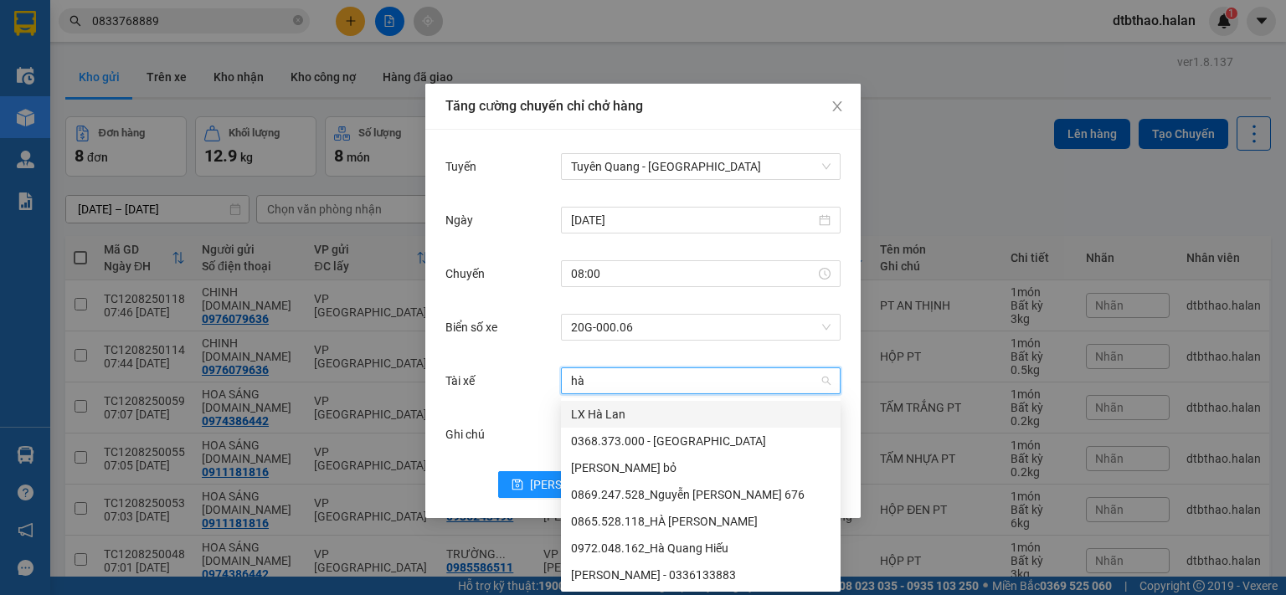
type input "hà q"
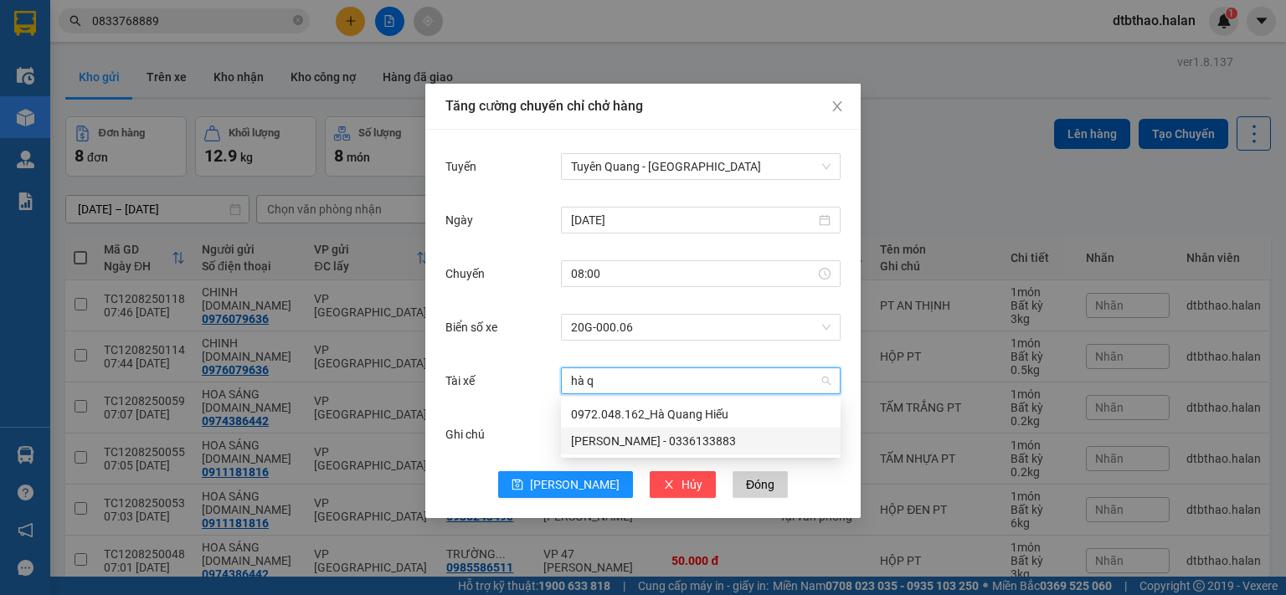
click at [693, 445] on div "[PERSON_NAME] - 0336133883" at bounding box center [701, 441] width 260 height 18
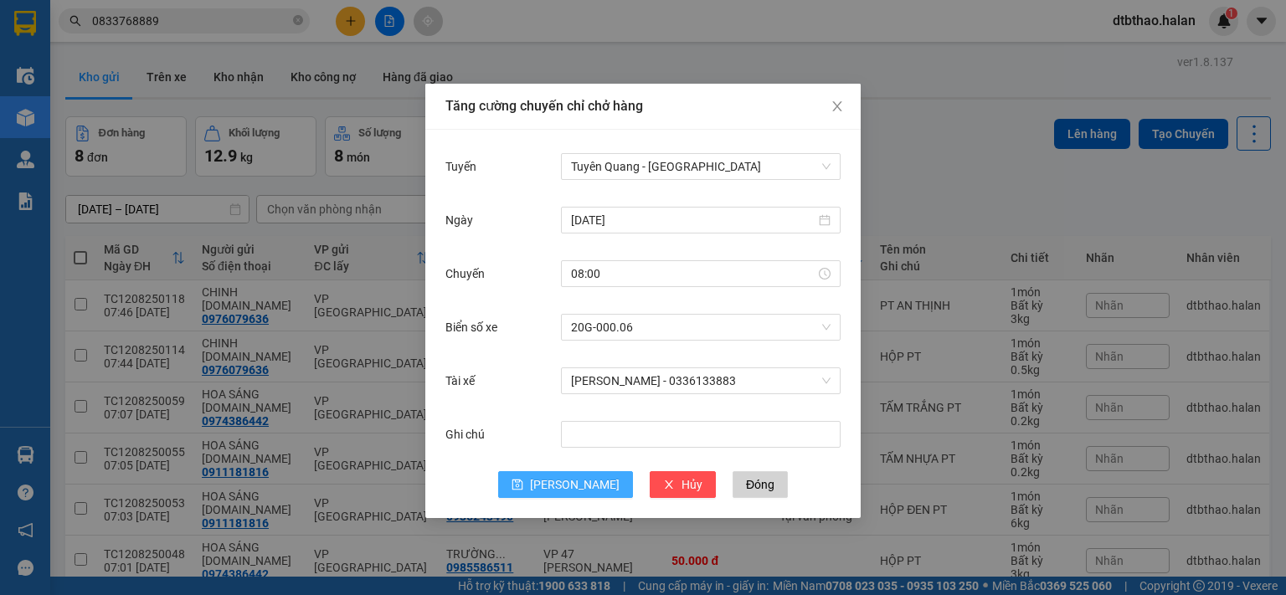
click at [571, 485] on span "[PERSON_NAME]" at bounding box center [575, 485] width 90 height 18
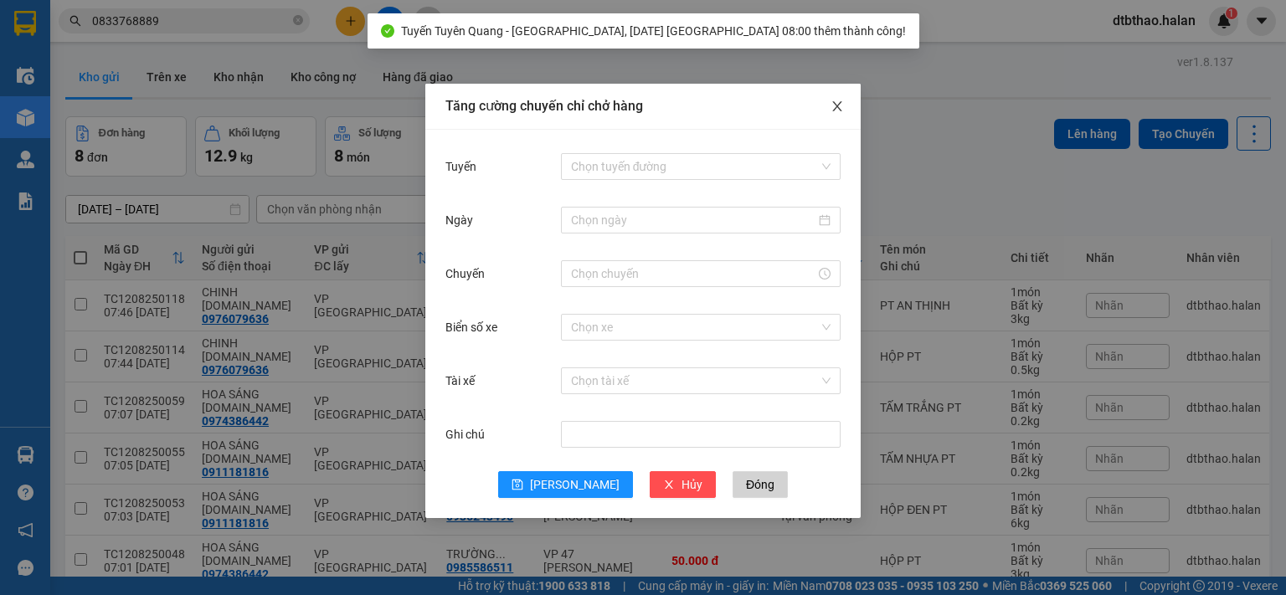
click at [833, 110] on icon "close" at bounding box center [837, 106] width 13 height 13
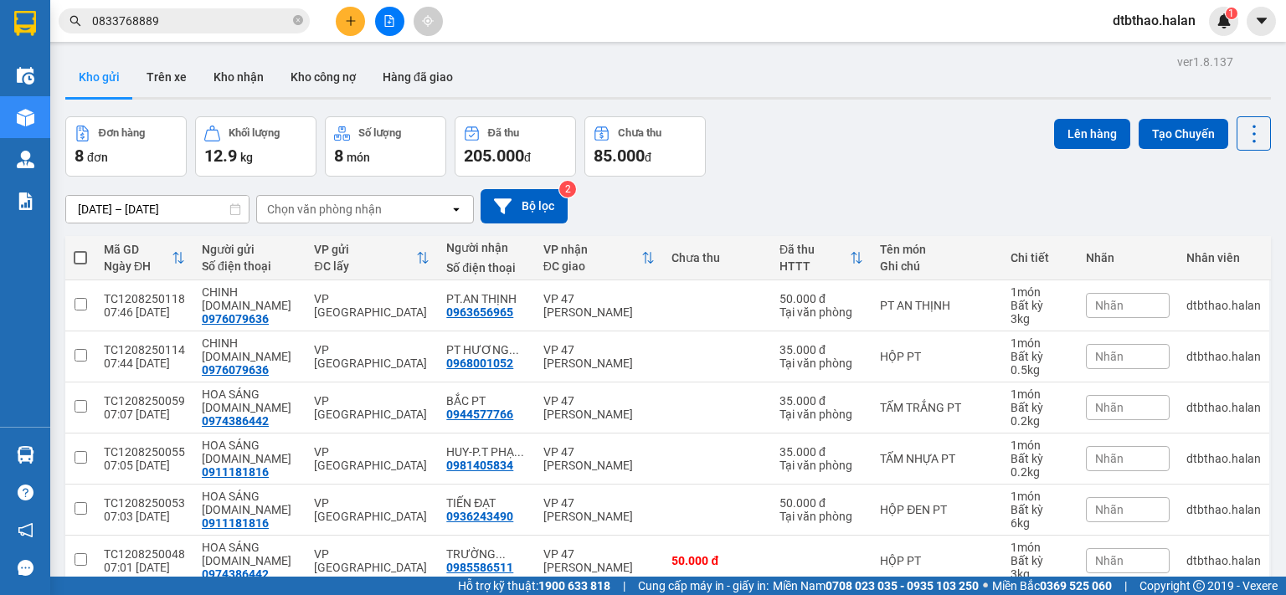
click at [81, 253] on span at bounding box center [80, 257] width 13 height 13
click at [80, 250] on input "checkbox" at bounding box center [80, 250] width 0 height 0
checkbox input "true"
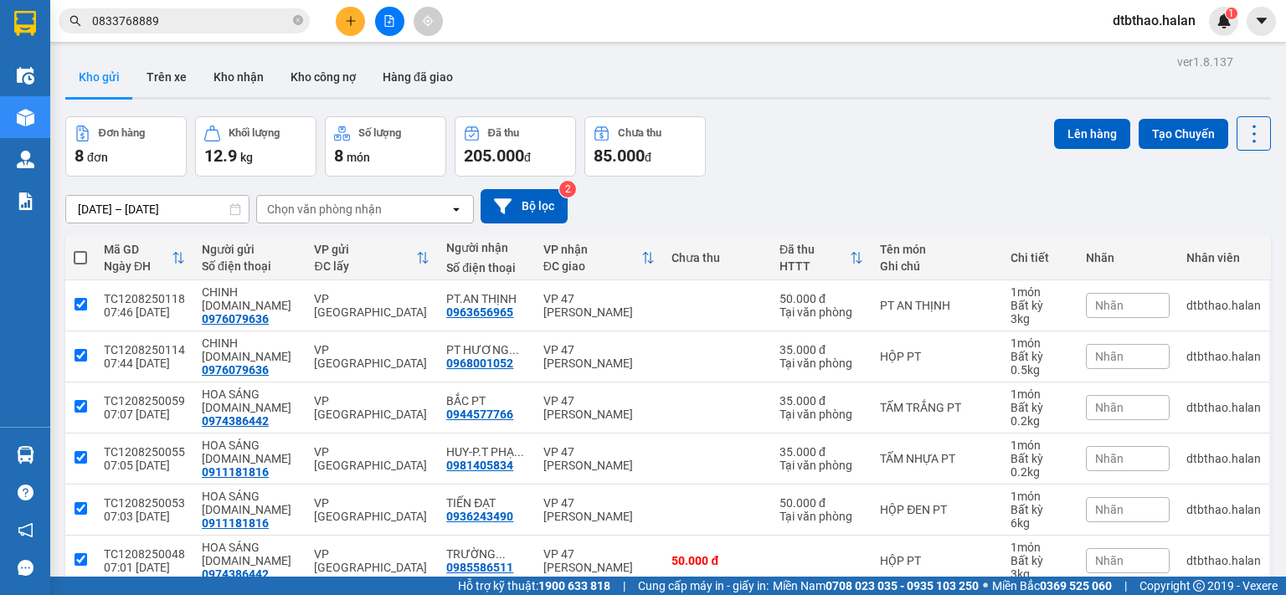
checkbox input "true"
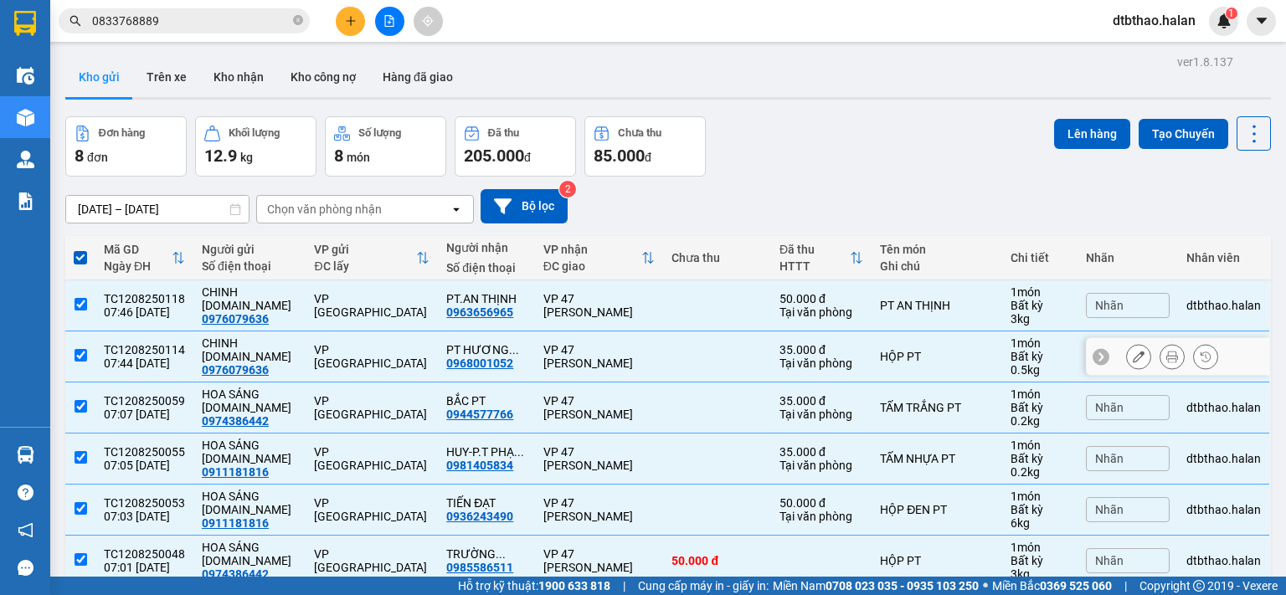
scroll to position [164, 0]
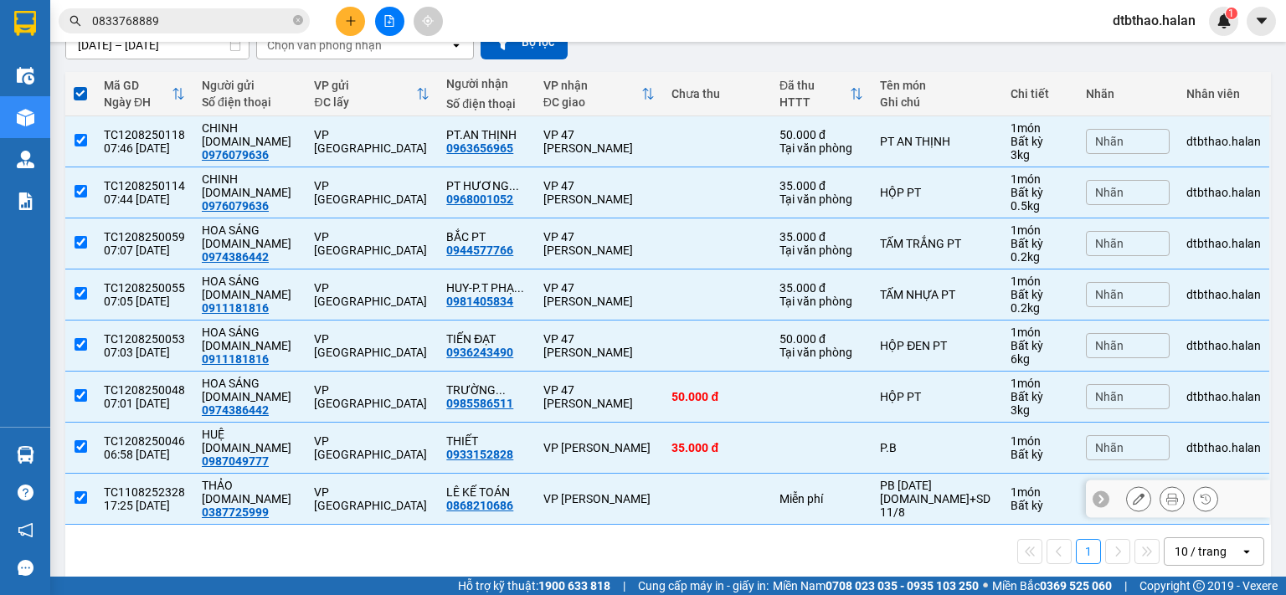
click at [76, 492] on input "checkbox" at bounding box center [81, 498] width 13 height 13
checkbox input "false"
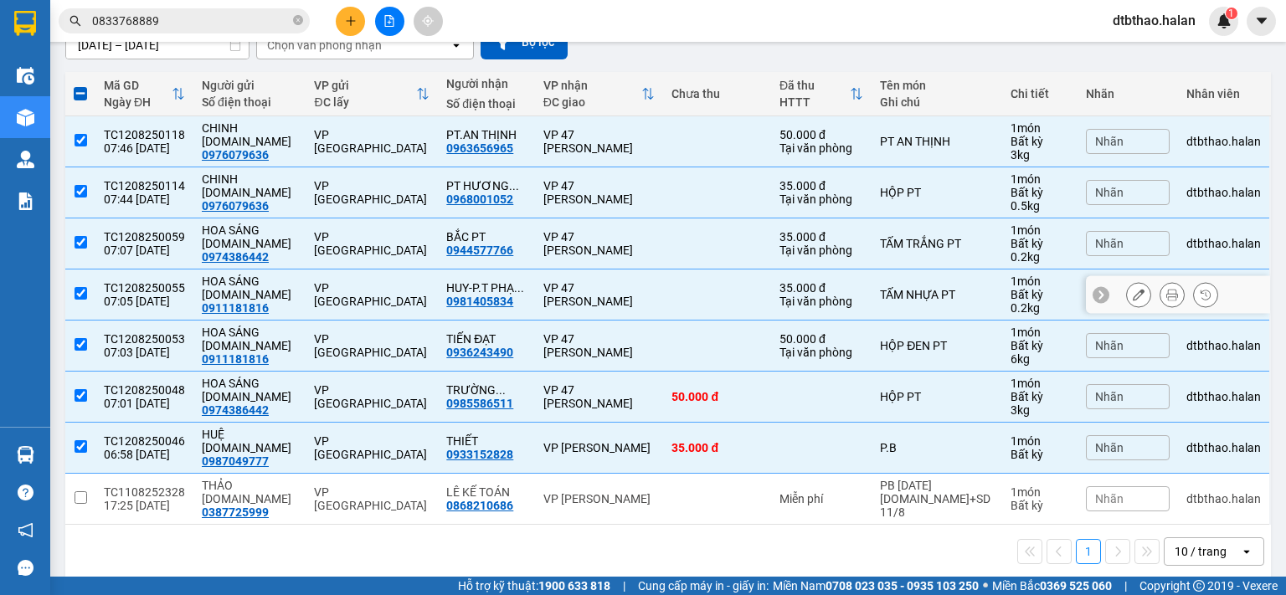
scroll to position [0, 0]
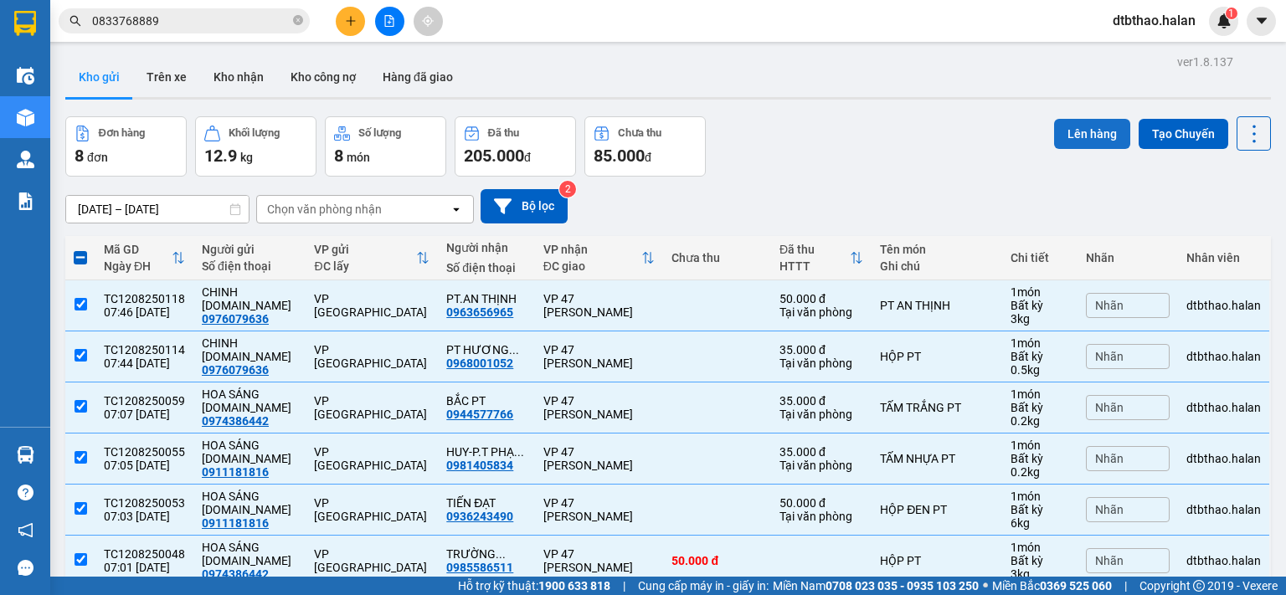
click at [1072, 136] on button "Lên hàng" at bounding box center [1092, 134] width 76 height 30
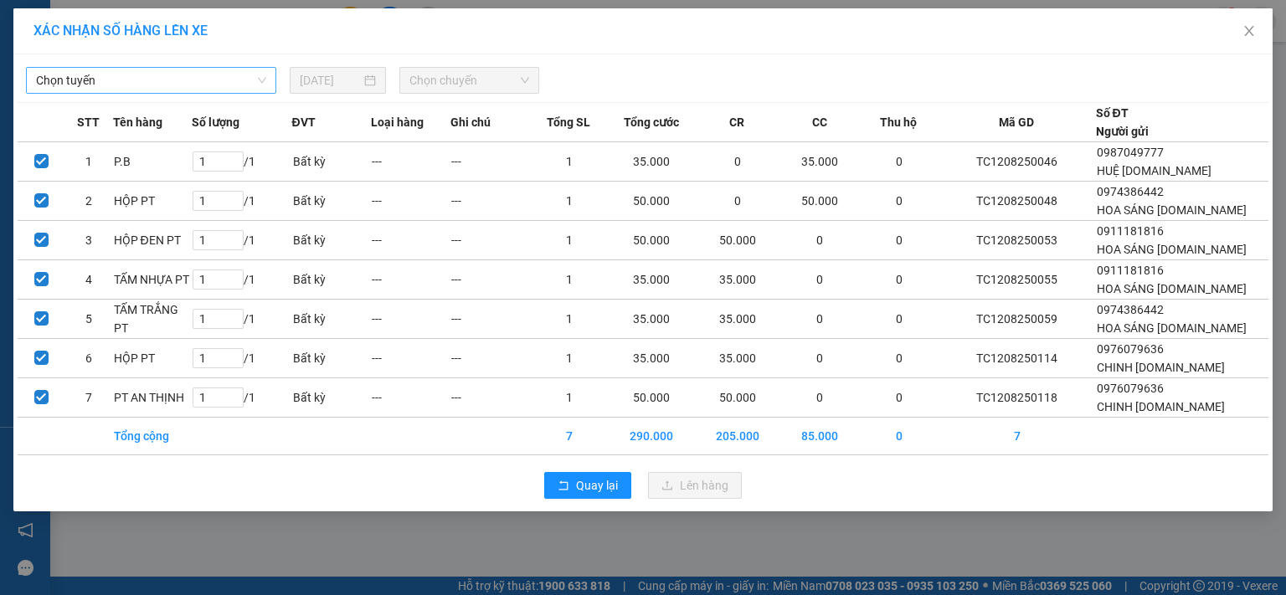
click at [179, 82] on span "Chọn tuyến" at bounding box center [151, 80] width 230 height 25
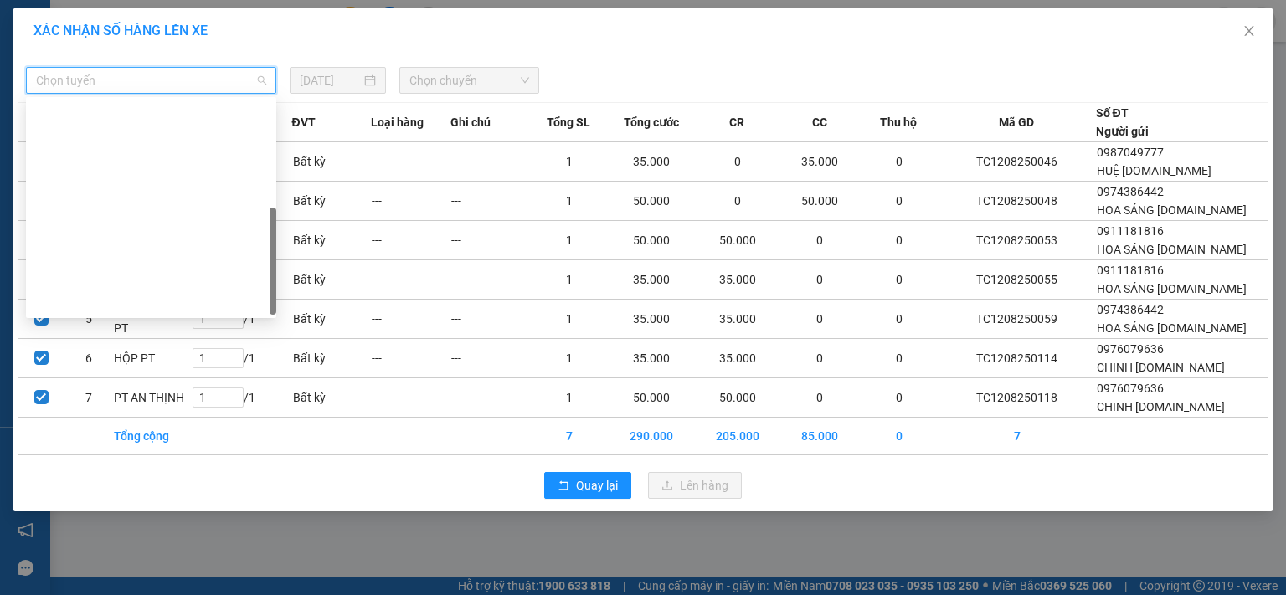
scroll to position [295, 0]
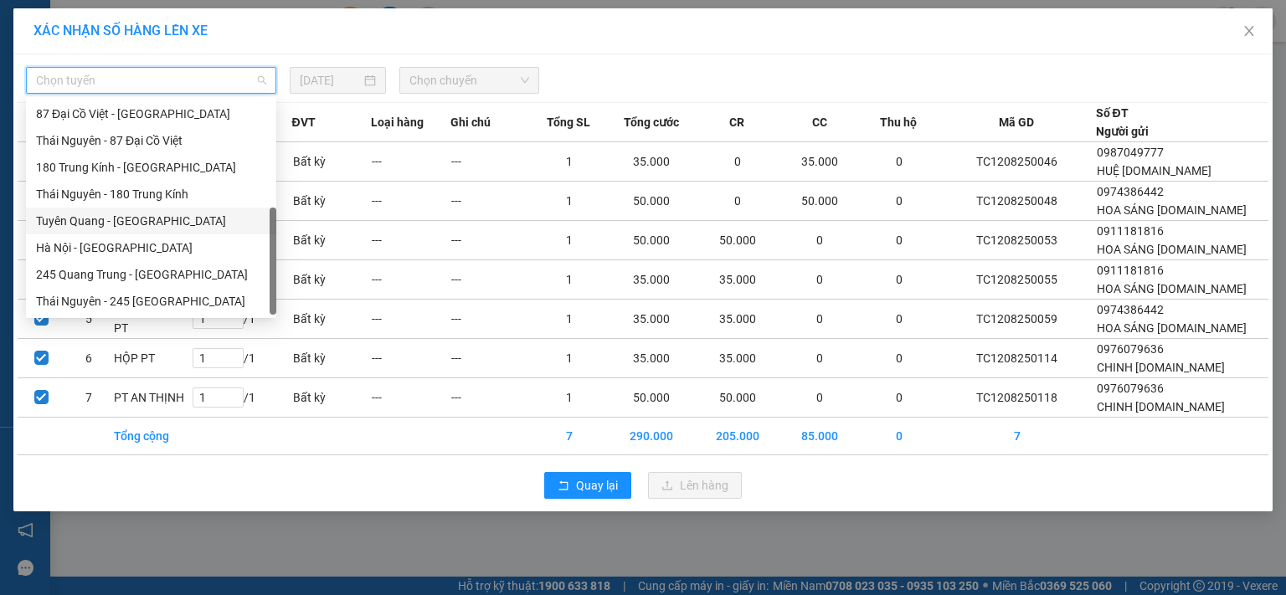
click at [134, 219] on div "Tuyên Quang - [GEOGRAPHIC_DATA]" at bounding box center [151, 221] width 230 height 18
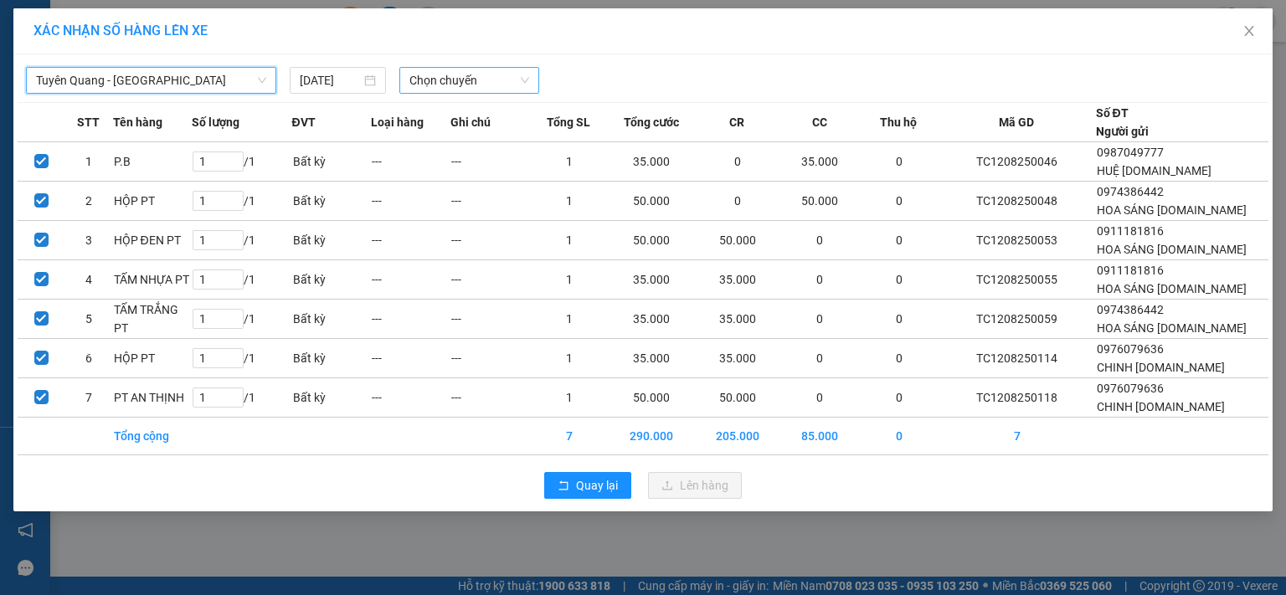
click at [472, 80] on span "Chọn chuyến" at bounding box center [469, 80] width 121 height 25
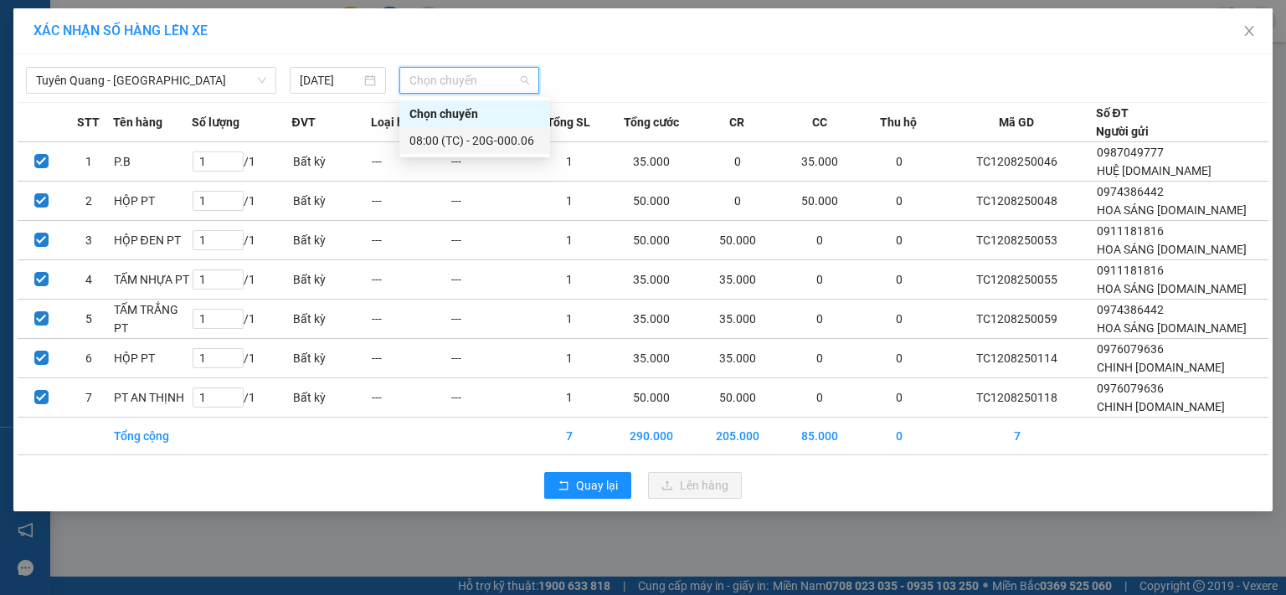
click at [476, 147] on div "08:00 (TC) - 20G-000.06" at bounding box center [474, 140] width 131 height 18
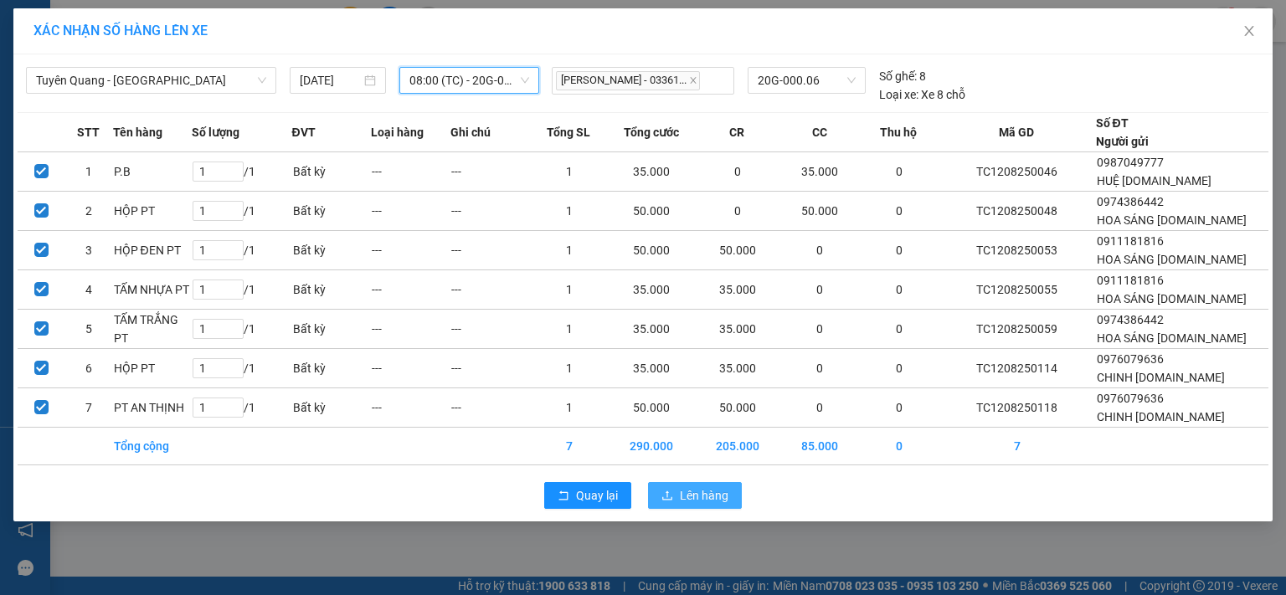
click at [692, 493] on span "Lên hàng" at bounding box center [704, 496] width 49 height 18
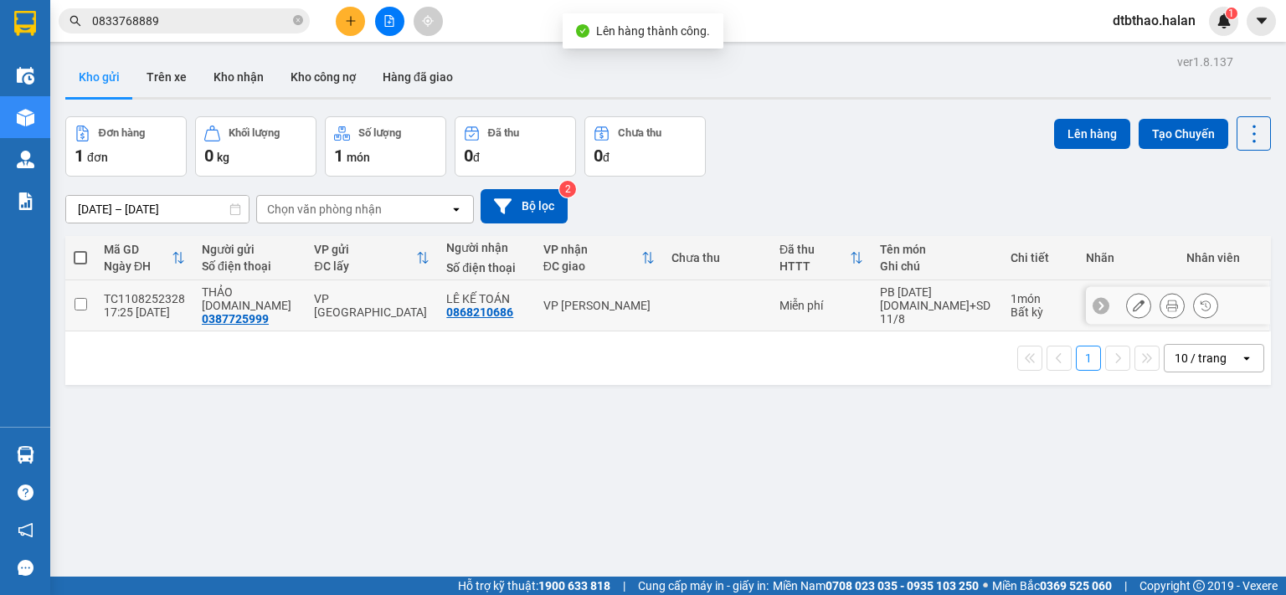
click at [75, 304] on input "checkbox" at bounding box center [81, 304] width 13 height 13
checkbox input "true"
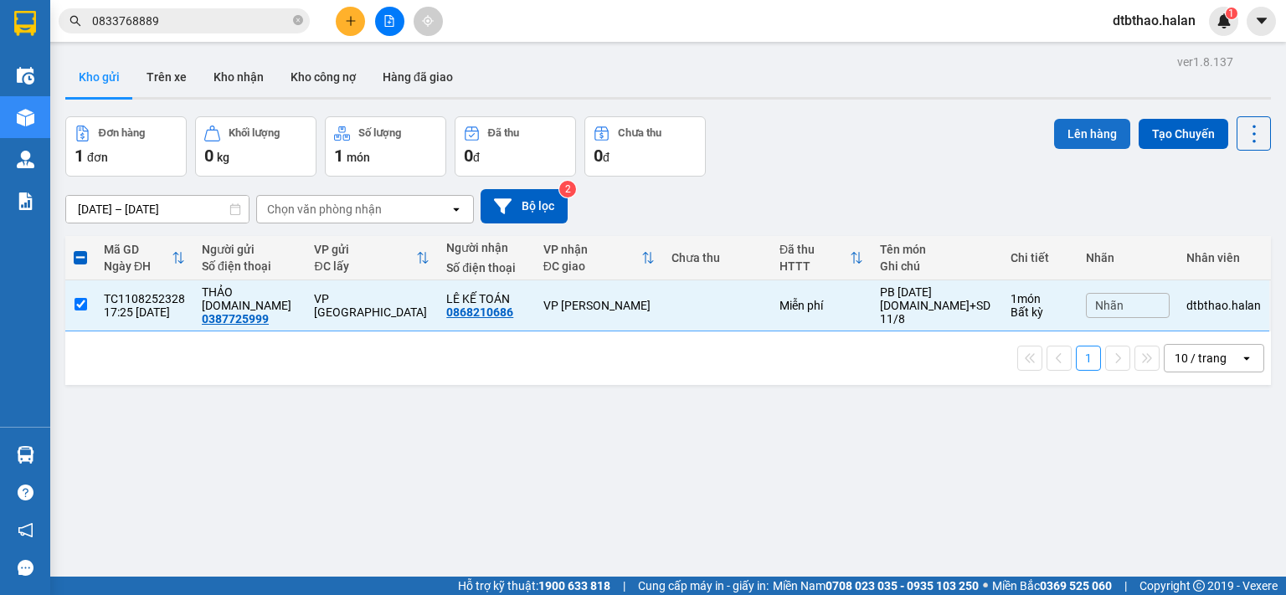
click at [1081, 136] on button "Lên hàng" at bounding box center [1092, 134] width 76 height 30
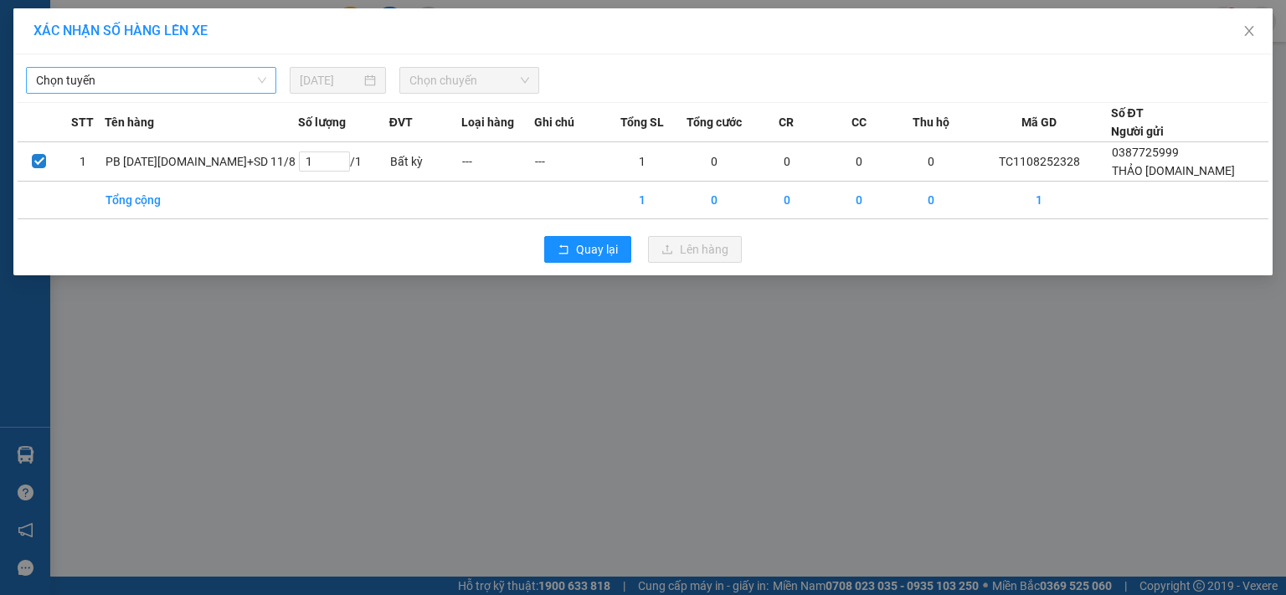
click at [74, 78] on span "Chọn tuyến" at bounding box center [151, 80] width 230 height 25
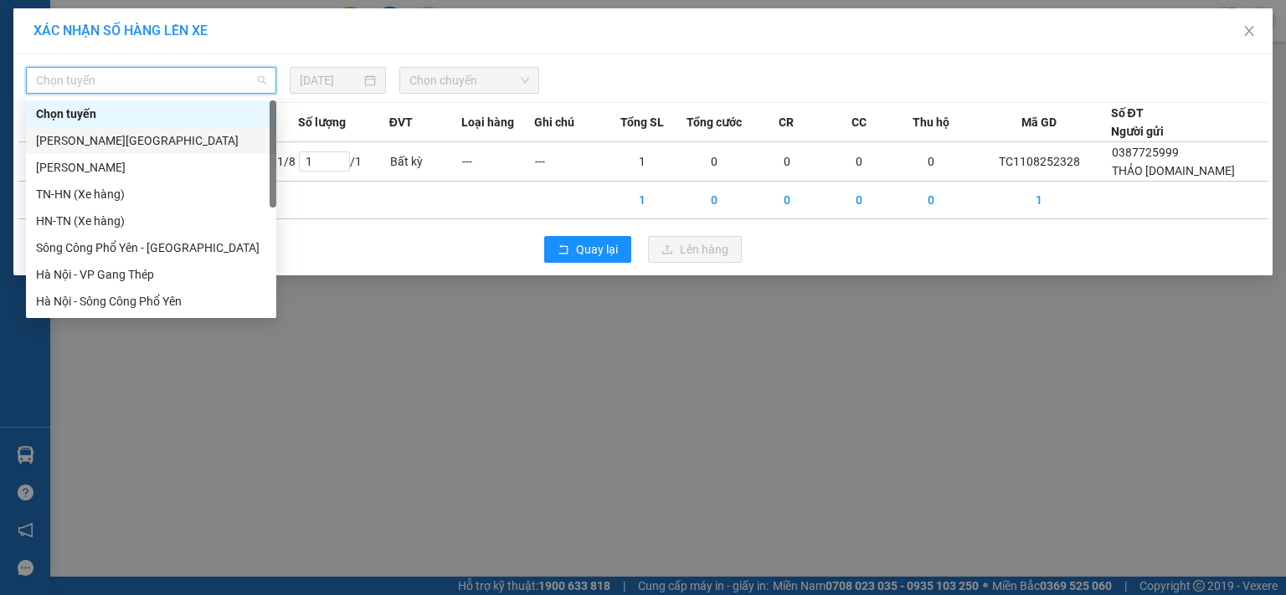
click at [106, 138] on div "[PERSON_NAME][GEOGRAPHIC_DATA]" at bounding box center [151, 140] width 230 height 18
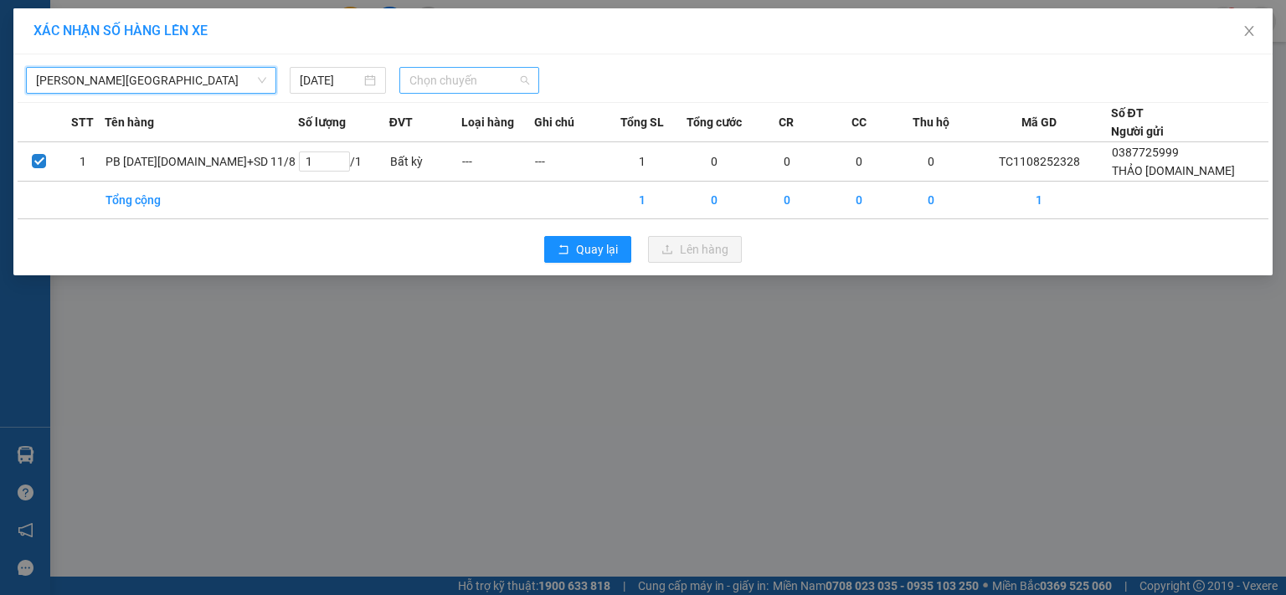
click at [451, 83] on span "Chọn chuyến" at bounding box center [469, 80] width 121 height 25
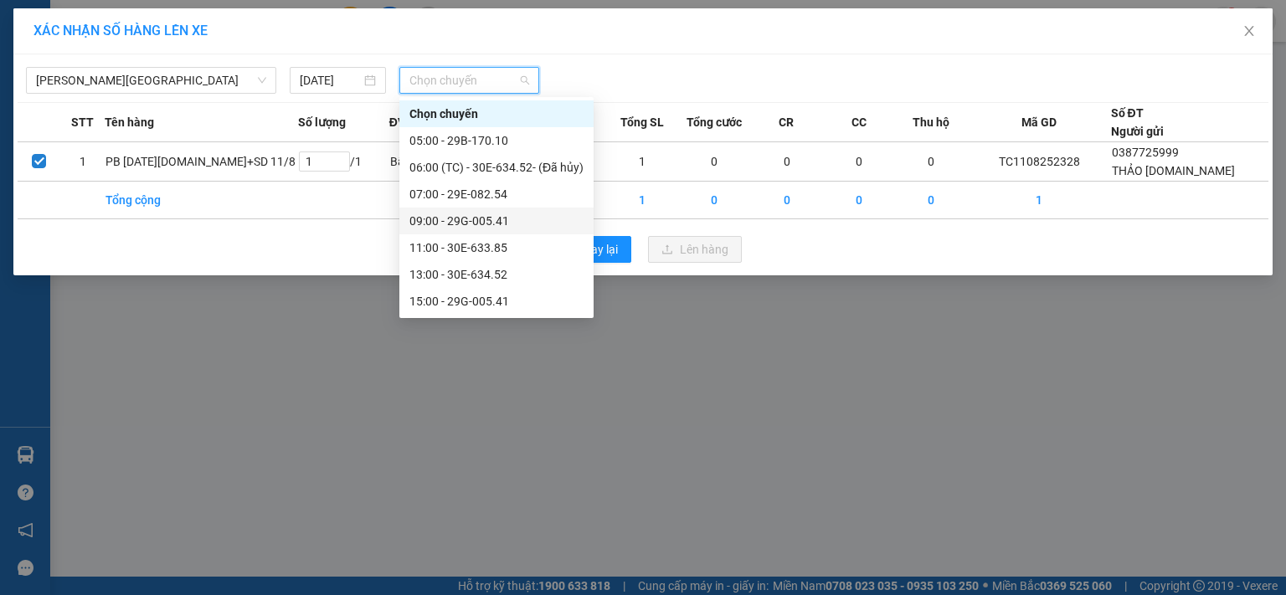
click at [498, 222] on div "09:00 - 29G-005.41" at bounding box center [496, 221] width 174 height 18
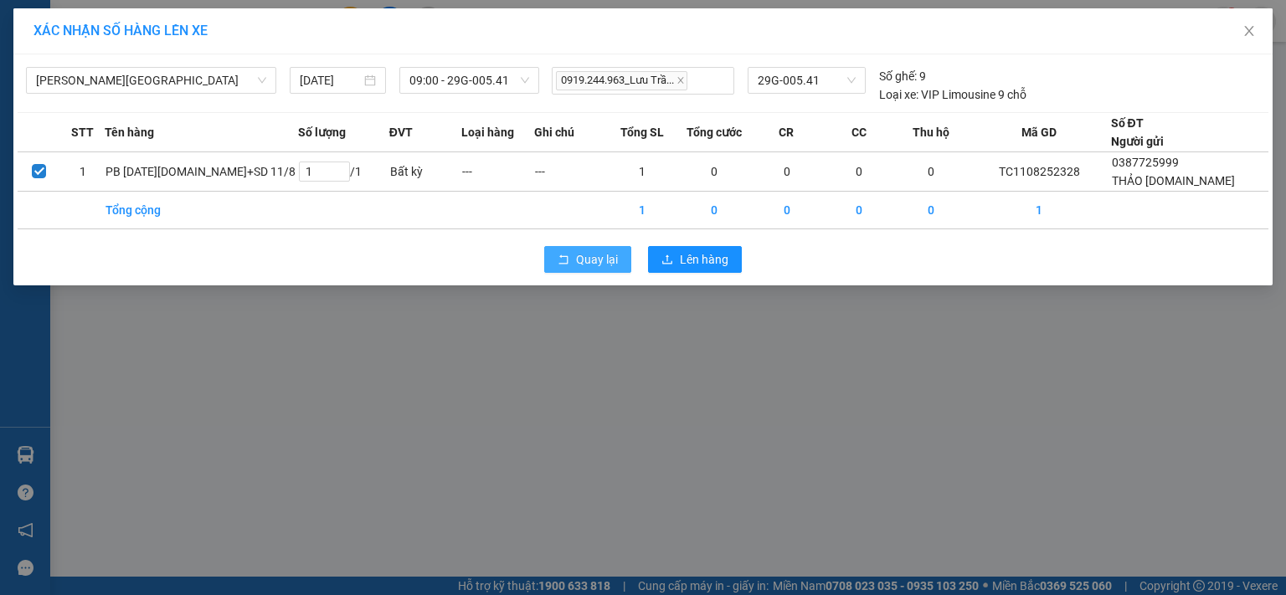
click at [593, 260] on span "Quay lại" at bounding box center [597, 259] width 42 height 18
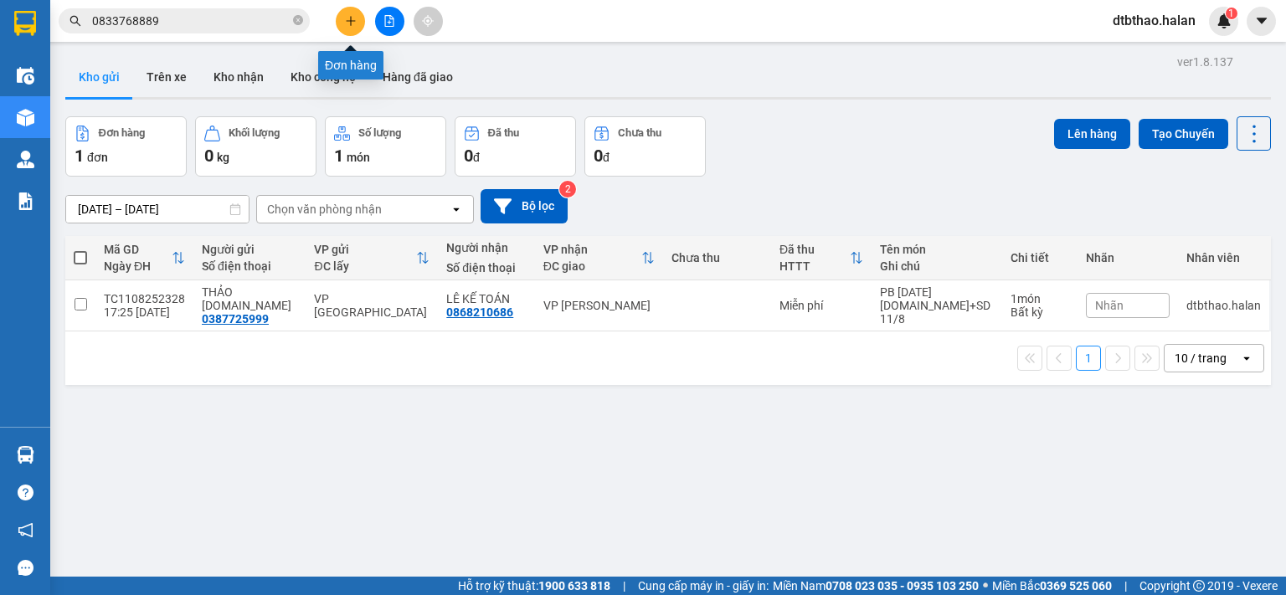
click at [342, 25] on button at bounding box center [350, 21] width 29 height 29
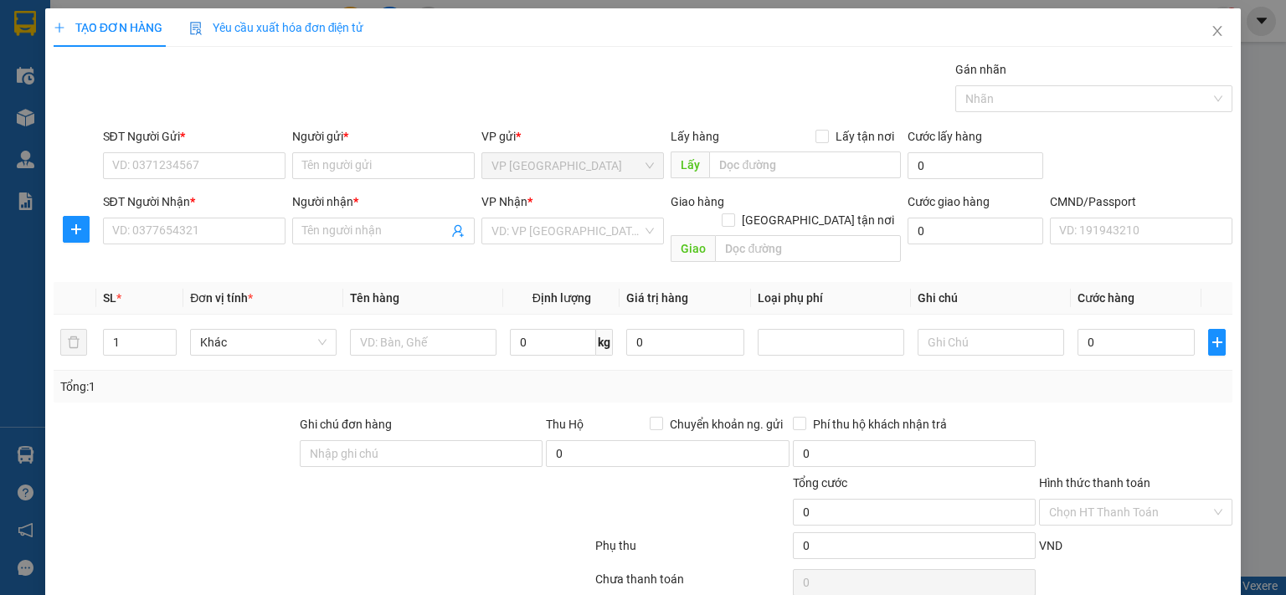
scroll to position [55, 0]
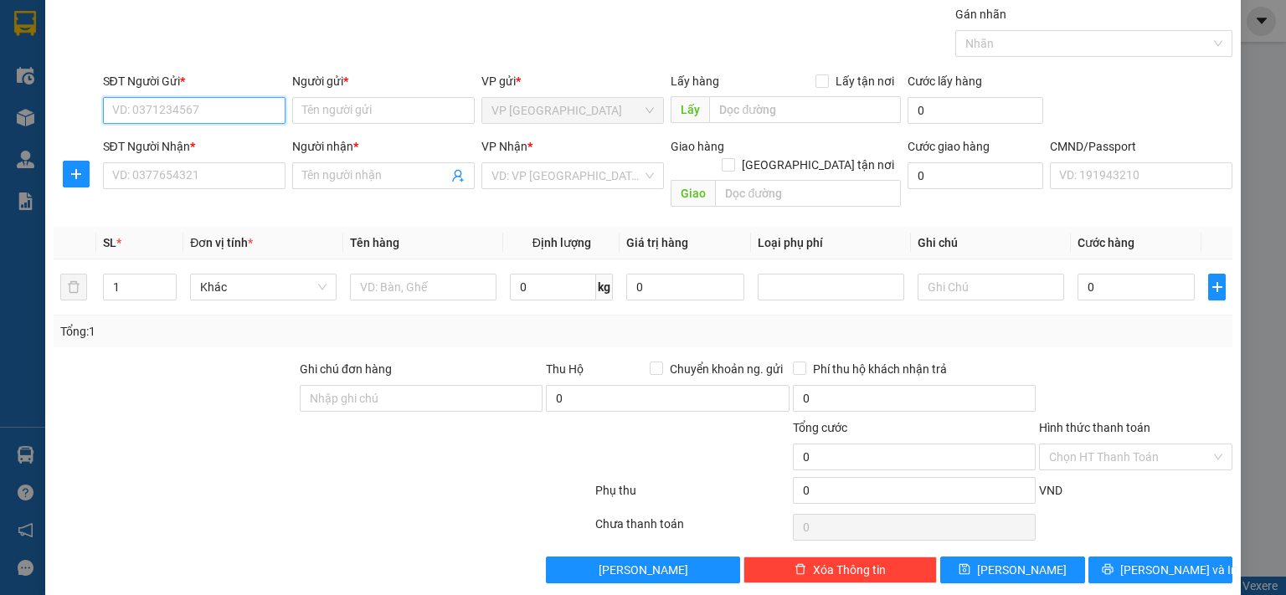
drag, startPoint x: 178, startPoint y: 101, endPoint x: 184, endPoint y: 136, distance: 34.8
click at [179, 101] on input "SĐT Người Gửi *" at bounding box center [194, 110] width 183 height 27
type input "0987642819"
click at [384, 115] on input "Người gửi *" at bounding box center [383, 110] width 183 height 27
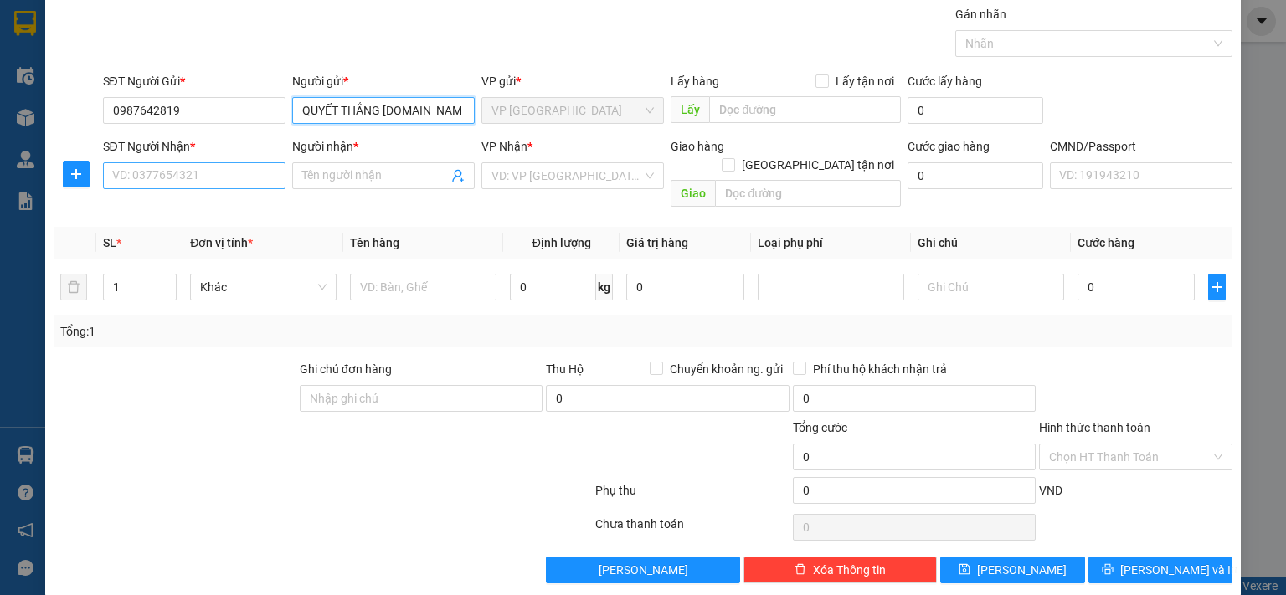
type input "QUYẾT THẮNG [DOMAIN_NAME]"
click at [250, 173] on input "SĐT Người Nhận *" at bounding box center [194, 175] width 183 height 27
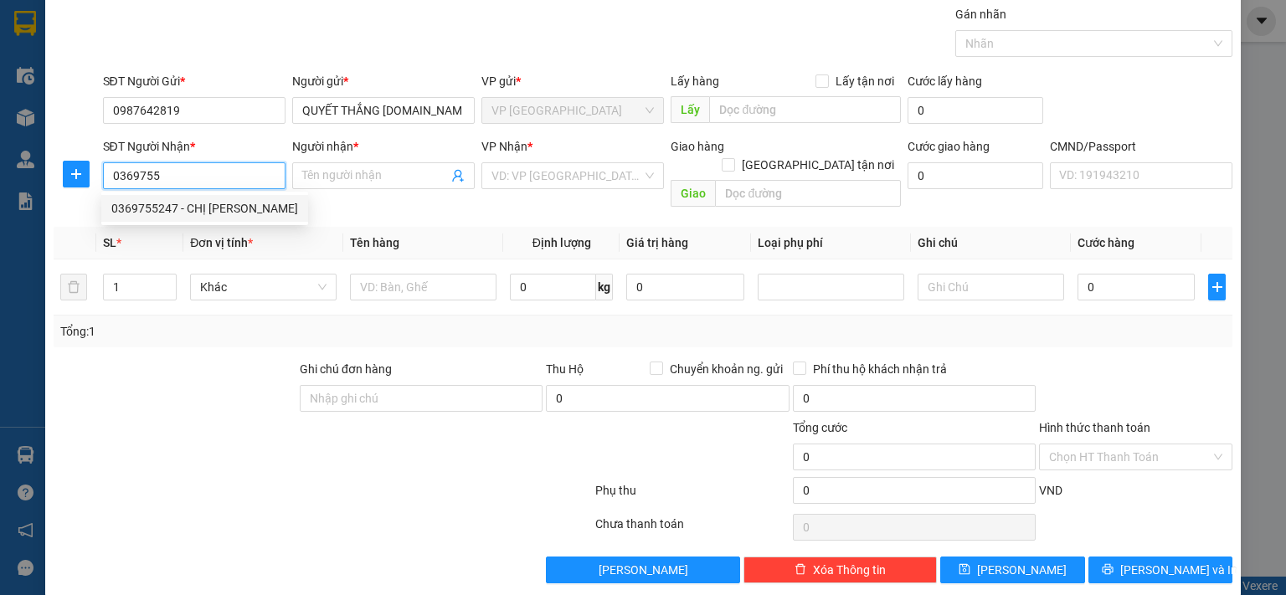
click at [211, 217] on div "0369755247 - CHỊ [PERSON_NAME]" at bounding box center [204, 208] width 187 height 18
type input "0369755247"
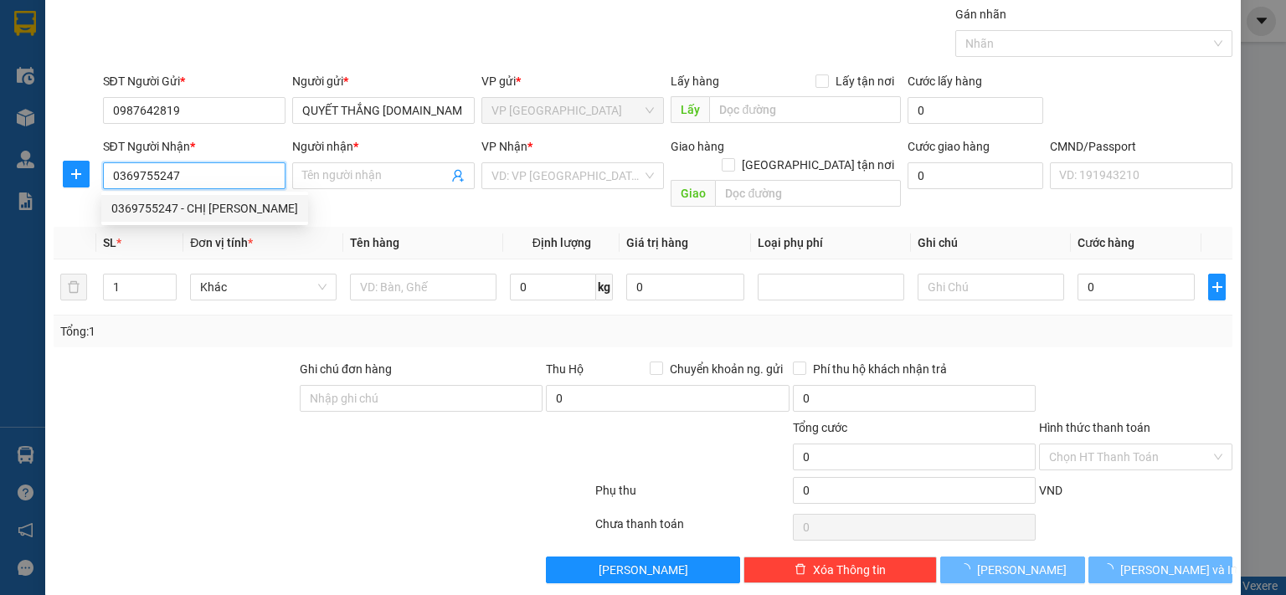
type input "CHỊ [PERSON_NAME]"
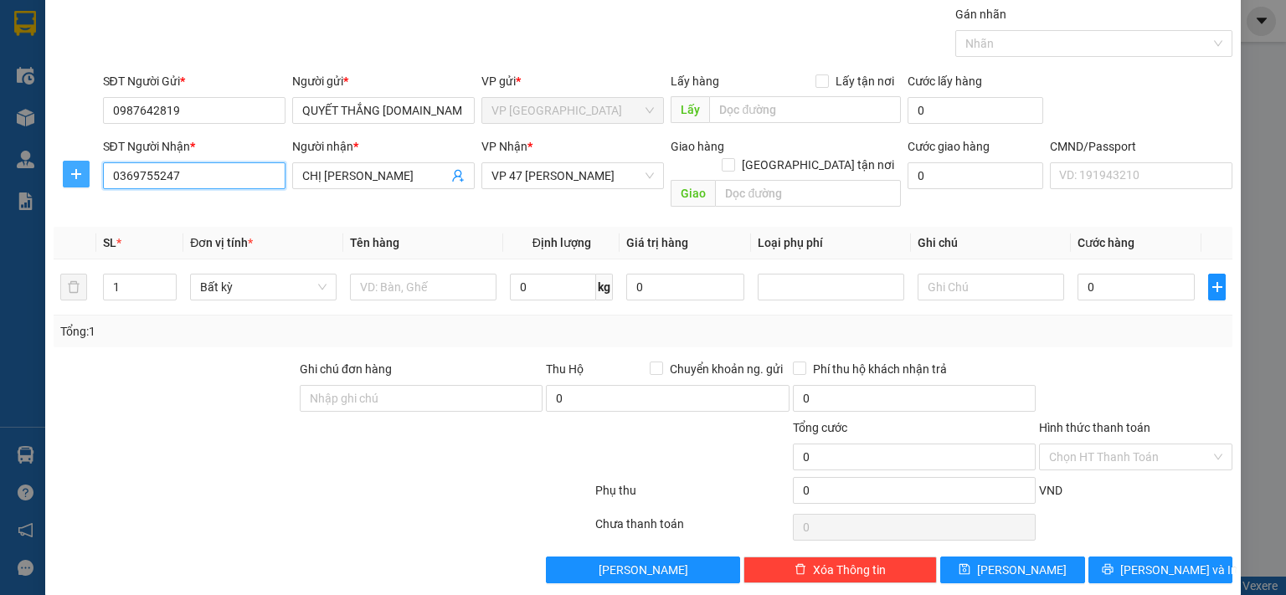
type input "0369755247"
click at [76, 172] on icon "plus" at bounding box center [76, 173] width 13 height 13
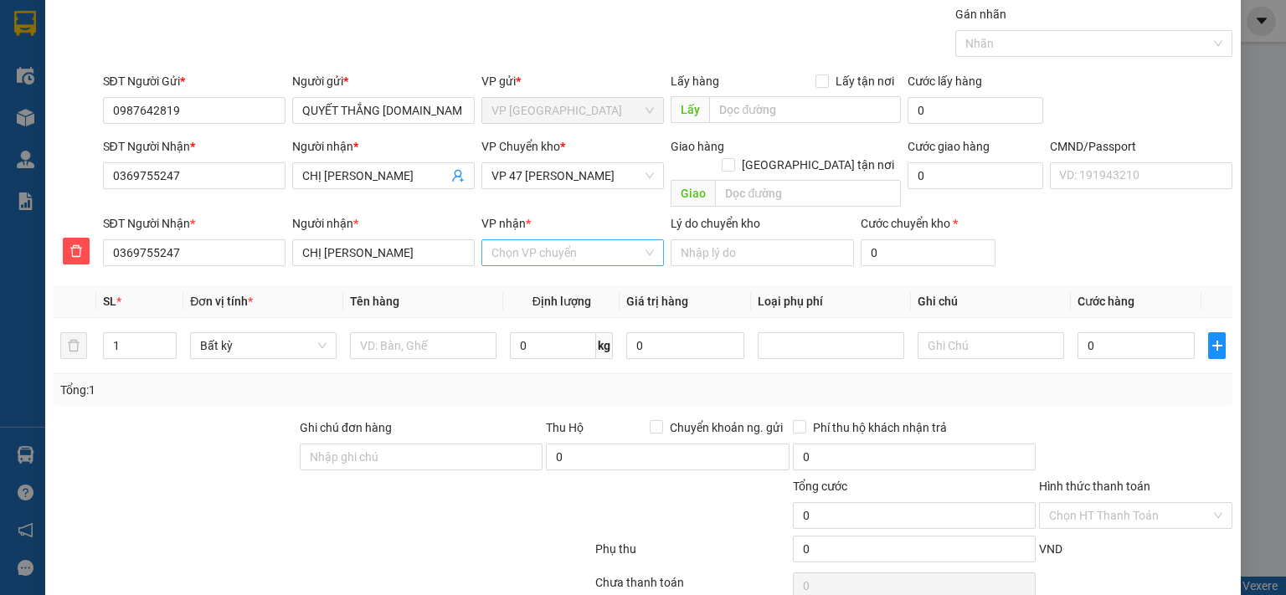
drag, startPoint x: 517, startPoint y: 234, endPoint x: 519, endPoint y: 245, distance: 10.4
click at [519, 240] on input "VP nhận *" at bounding box center [567, 252] width 151 height 25
type input "47"
click at [559, 272] on div "VP 47 [PERSON_NAME]" at bounding box center [567, 267] width 161 height 18
click at [565, 184] on span "VP 47 [PERSON_NAME]" at bounding box center [573, 175] width 162 height 25
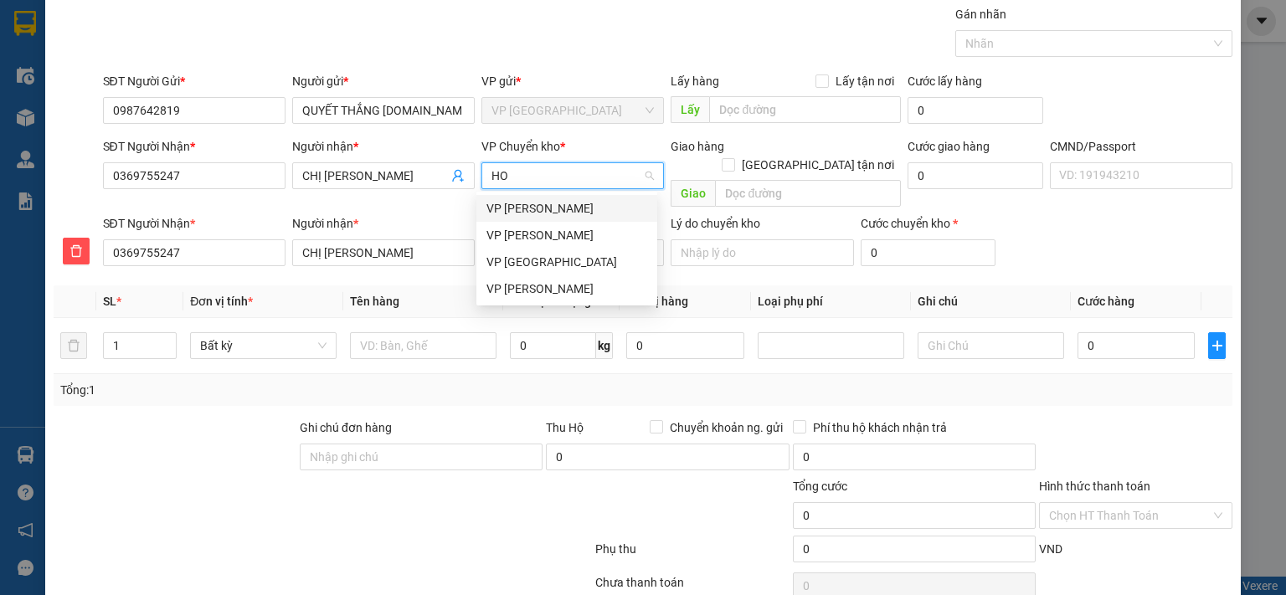
scroll to position [0, 0]
type input "HOA"
click at [518, 269] on div "VP [PERSON_NAME]" at bounding box center [567, 262] width 161 height 18
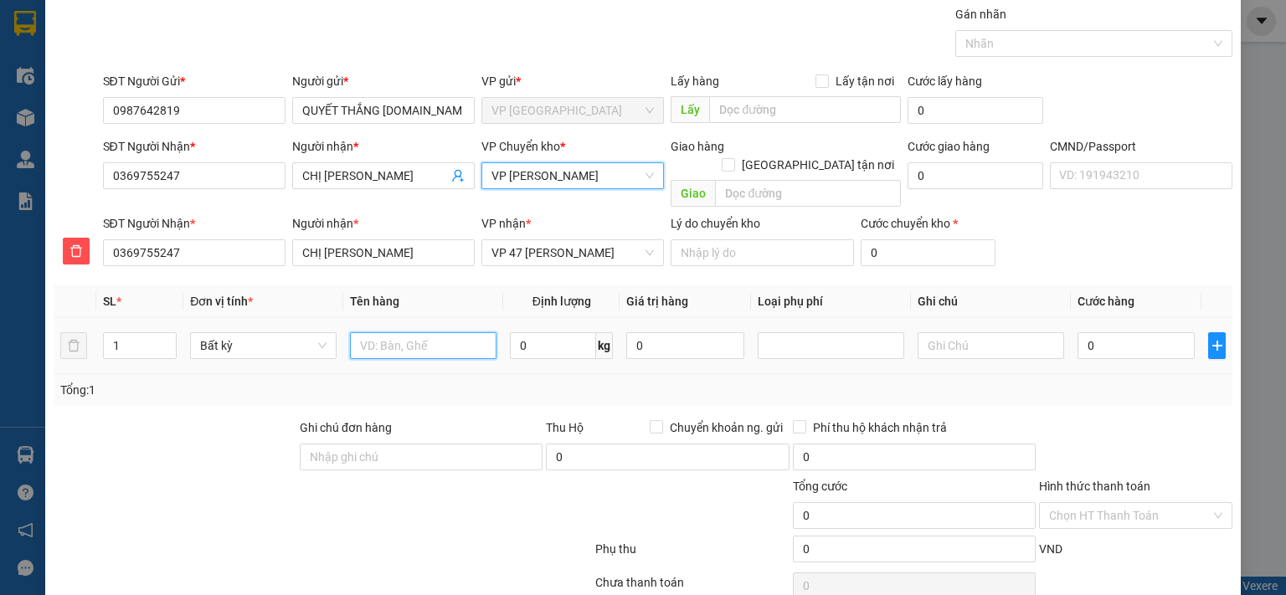
click at [405, 332] on input "text" at bounding box center [423, 345] width 147 height 27
type input "BỌC PT"
click at [535, 332] on input "0" at bounding box center [553, 345] width 86 height 27
type input "2.2"
click at [1138, 503] on input "Hình thức thanh toán" at bounding box center [1130, 515] width 162 height 25
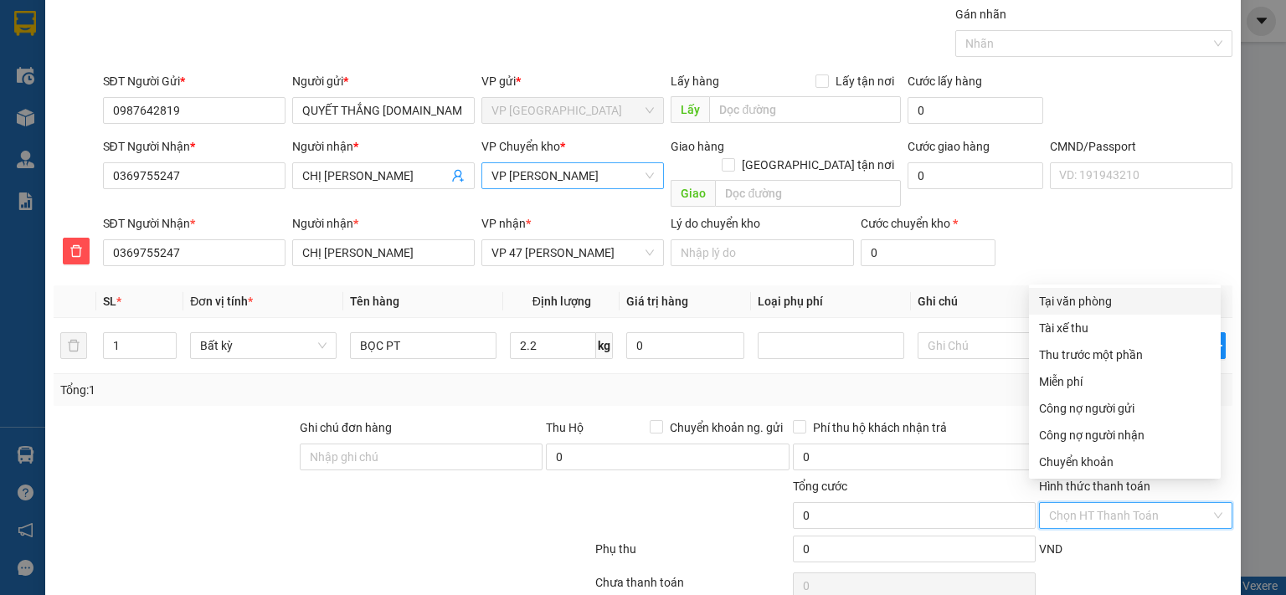
type input "50.000"
click at [705, 506] on div at bounding box center [692, 506] width 197 height 59
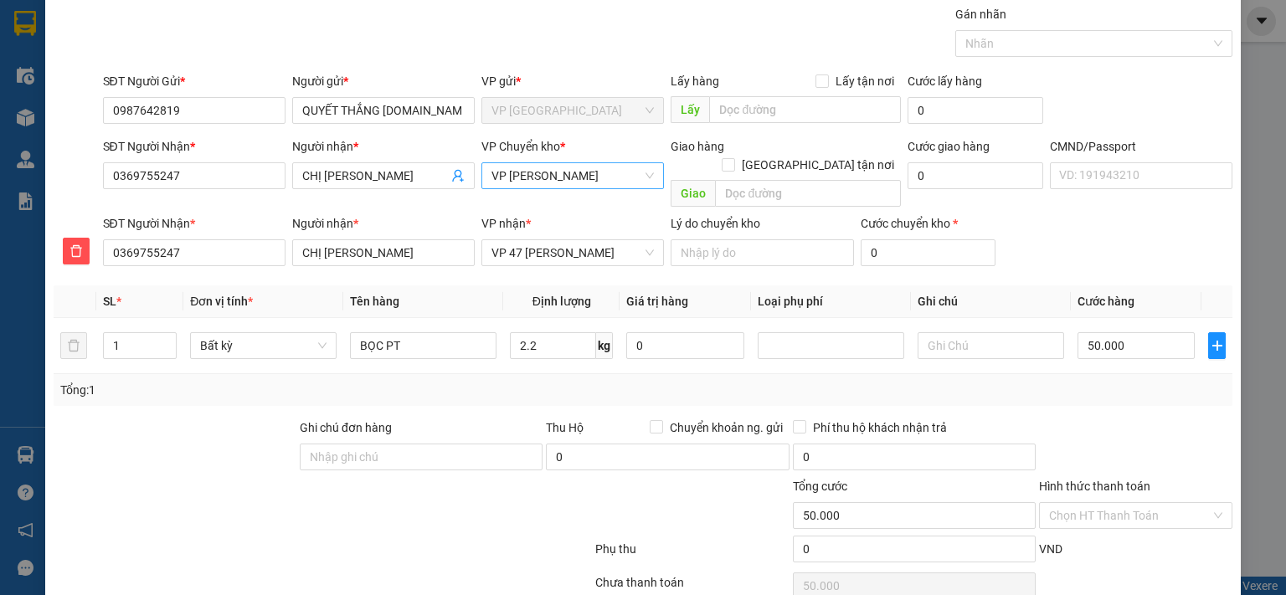
scroll to position [114, 0]
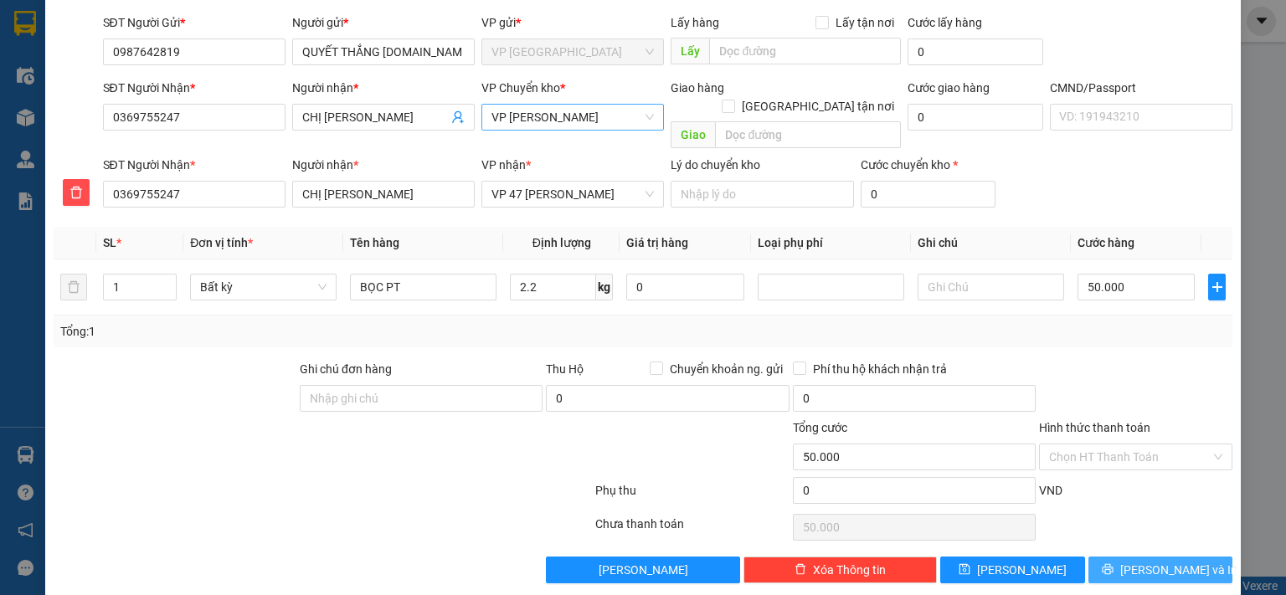
click at [1114, 564] on icon "printer" at bounding box center [1108, 570] width 12 height 12
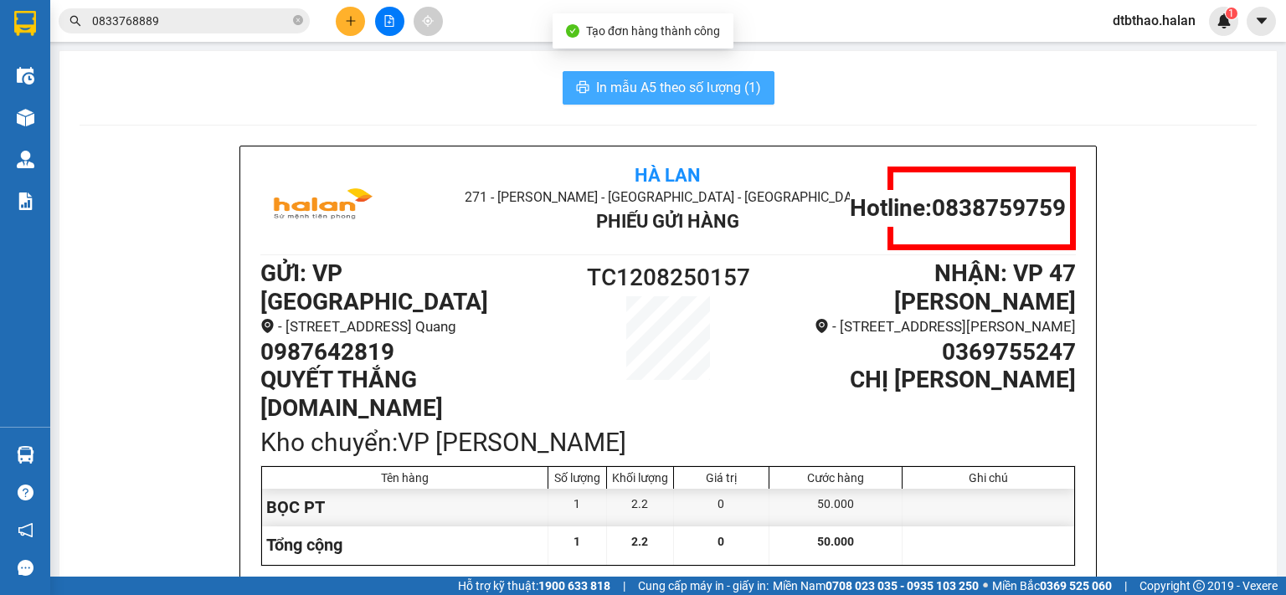
click at [698, 93] on span "In mẫu A5 theo số lượng (1)" at bounding box center [678, 87] width 165 height 21
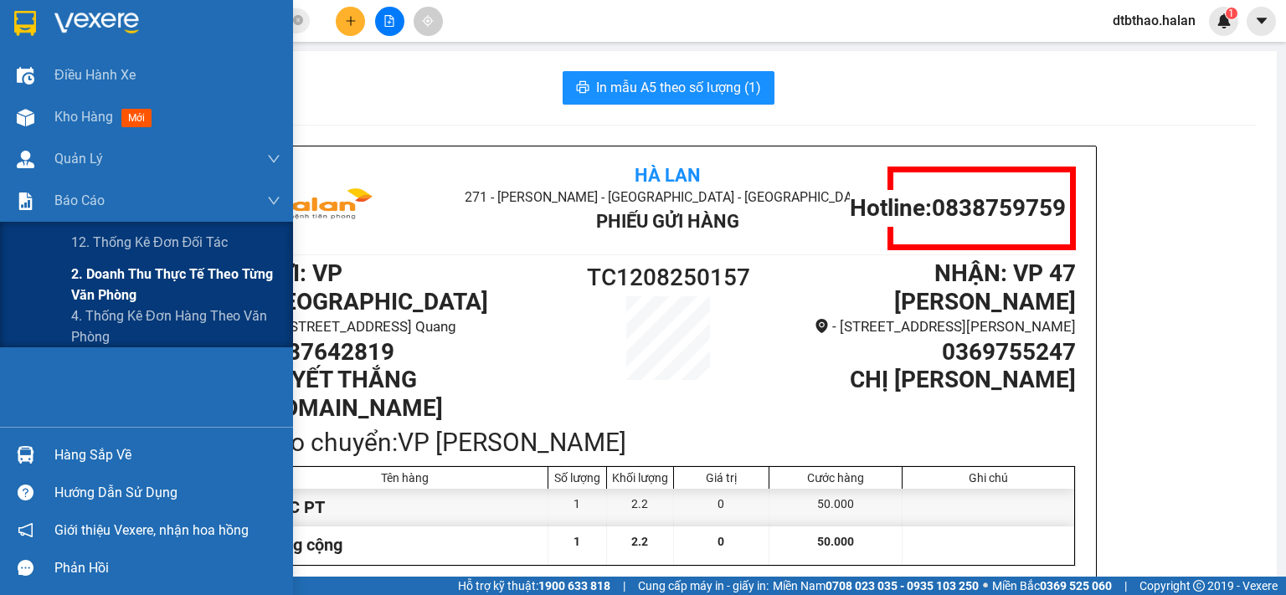
click at [103, 281] on span "2. Doanh thu thực tế theo từng văn phòng" at bounding box center [175, 285] width 209 height 42
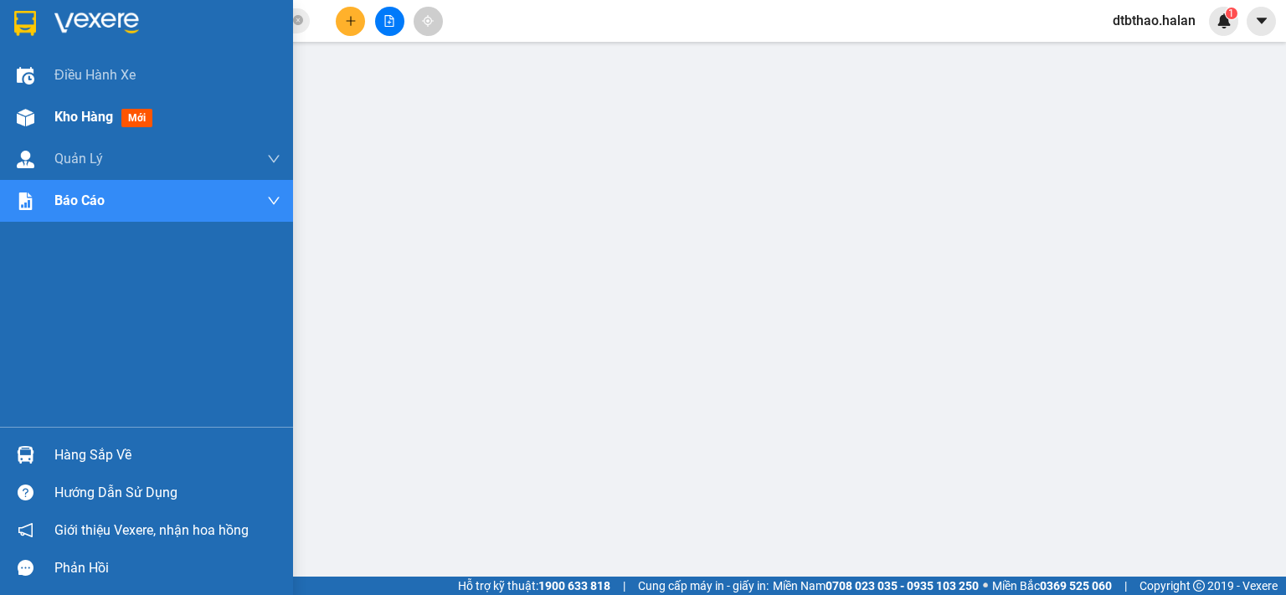
click at [50, 111] on div "Kho hàng mới" at bounding box center [146, 117] width 293 height 42
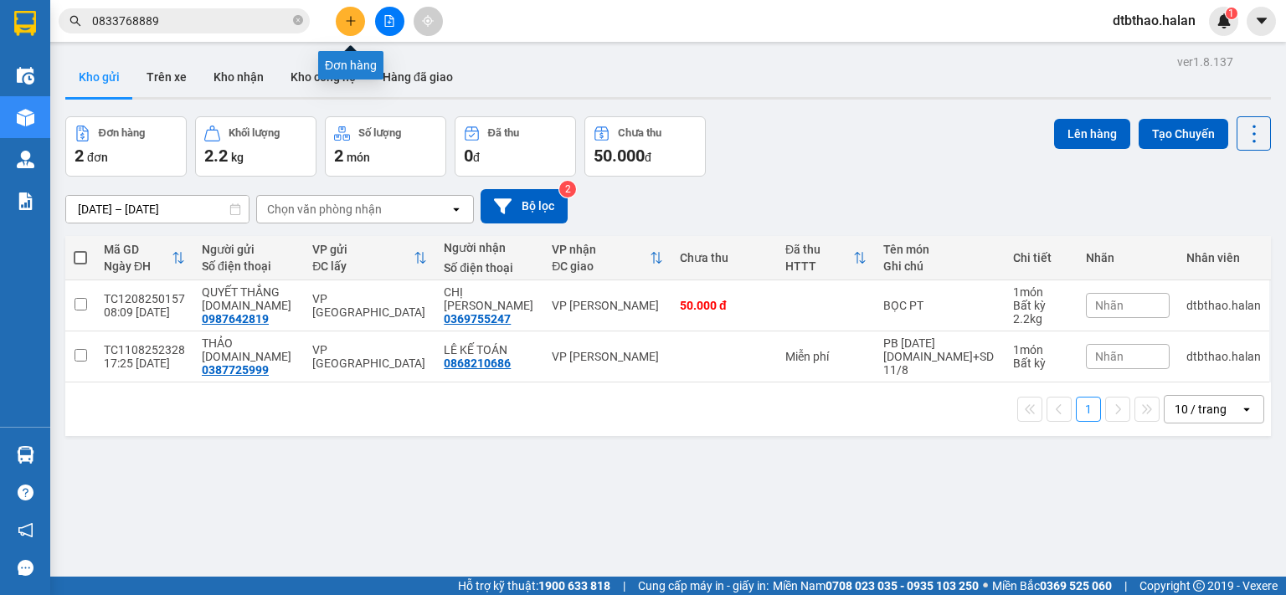
click at [345, 25] on icon "plus" at bounding box center [351, 21] width 12 height 12
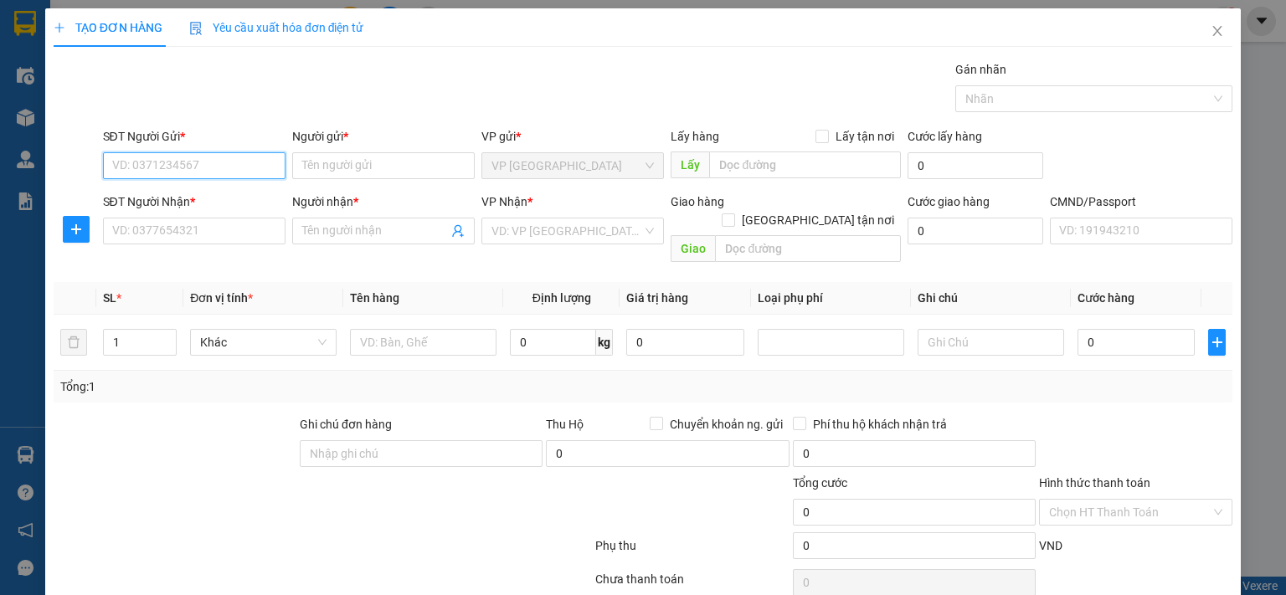
click at [233, 163] on input "SĐT Người Gửi *" at bounding box center [194, 165] width 183 height 27
type input "0978838212"
drag, startPoint x: 211, startPoint y: 205, endPoint x: 206, endPoint y: 240, distance: 35.5
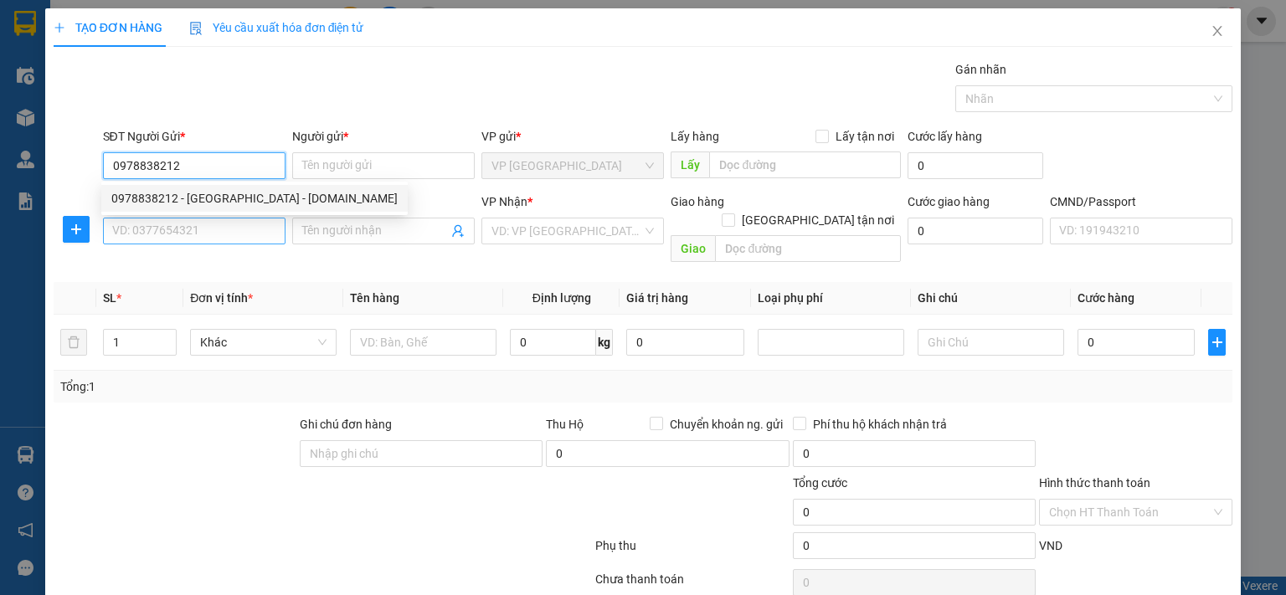
click at [211, 210] on div "0978838212 - [GEOGRAPHIC_DATA] - [DOMAIN_NAME]" at bounding box center [254, 198] width 306 height 27
type input "[GEOGRAPHIC_DATA] - [DOMAIN_NAME]"
type input "0978838212"
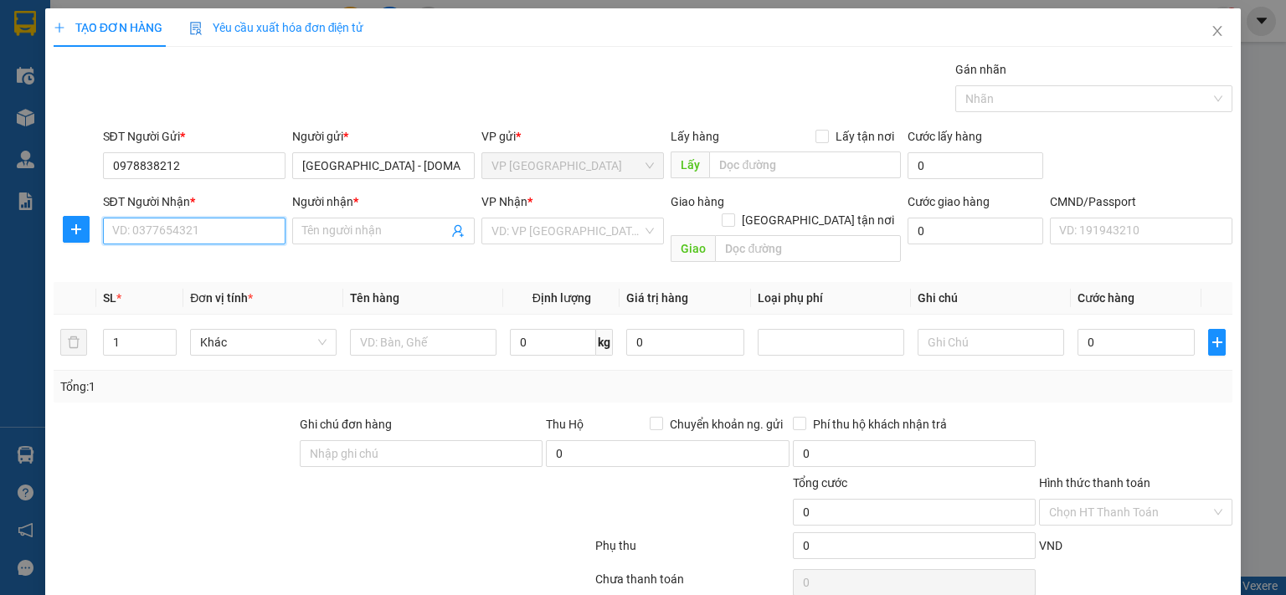
click at [206, 240] on input "SĐT Người Nhận *" at bounding box center [194, 231] width 183 height 27
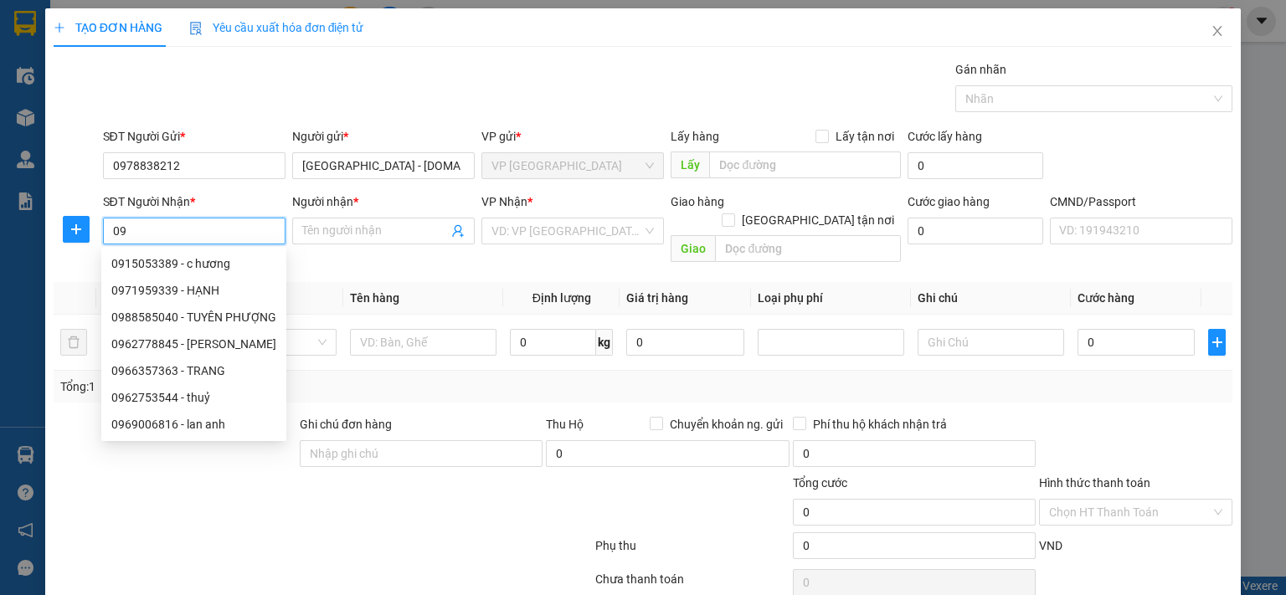
type input "0"
click at [203, 154] on input "0978838212" at bounding box center [194, 165] width 183 height 27
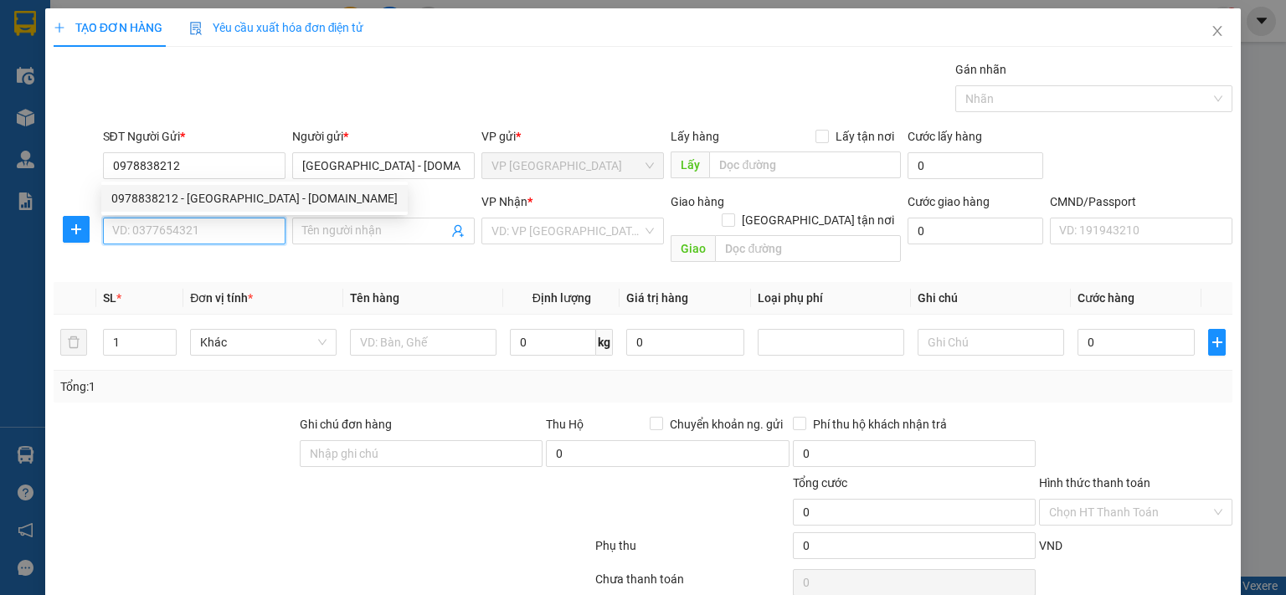
click at [212, 234] on input "SĐT Người Nhận *" at bounding box center [194, 231] width 183 height 27
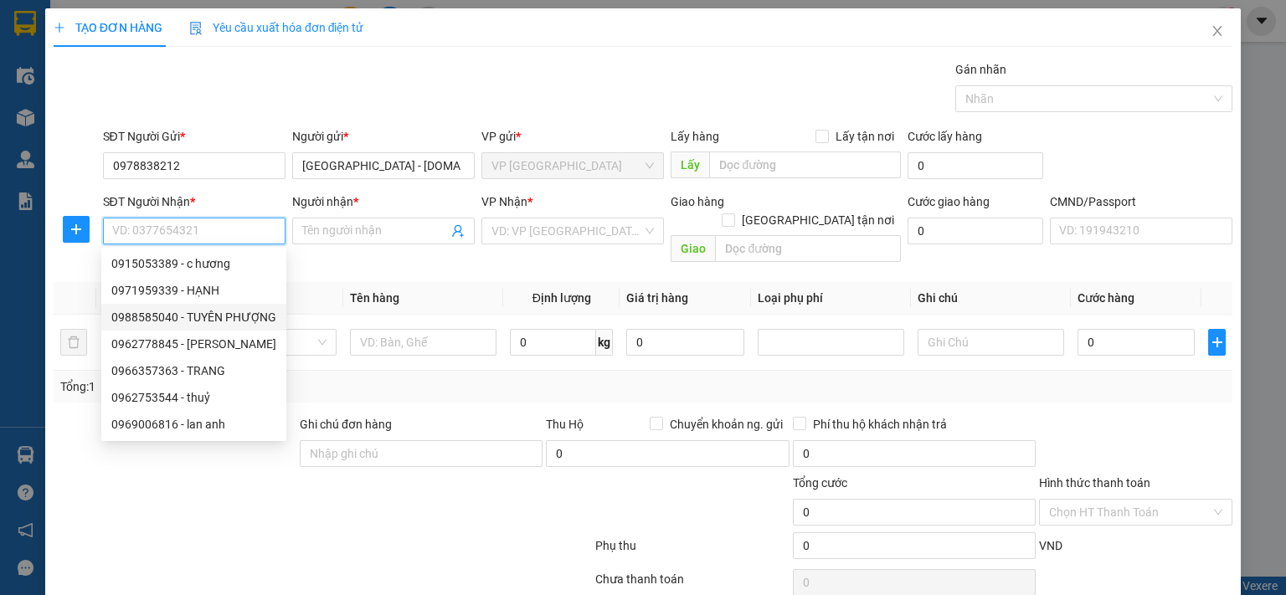
click at [170, 321] on div "0988585040 - TUYÊN PHƯỢNG" at bounding box center [193, 317] width 165 height 18
type input "0988585040"
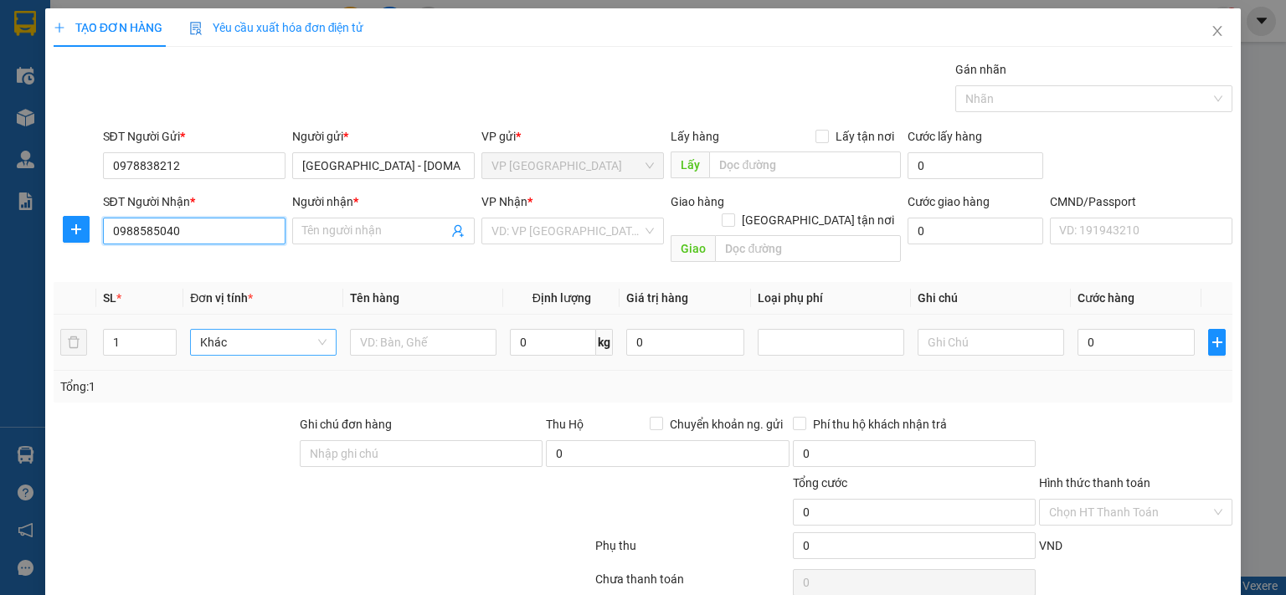
type input "TUYÊN PHƯỢNG"
click at [143, 229] on input "0988585040" at bounding box center [194, 231] width 183 height 27
type input "0988858040"
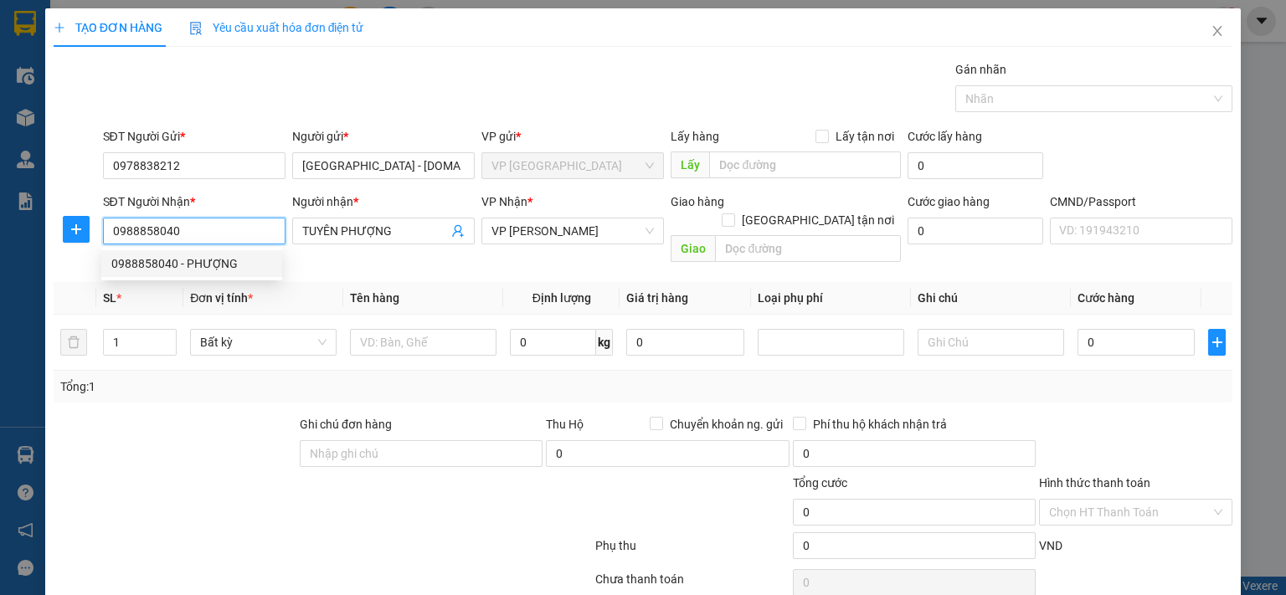
click at [215, 261] on div "0988858040 - PHƯỢNG" at bounding box center [191, 264] width 161 height 18
type input "PHƯỢNG"
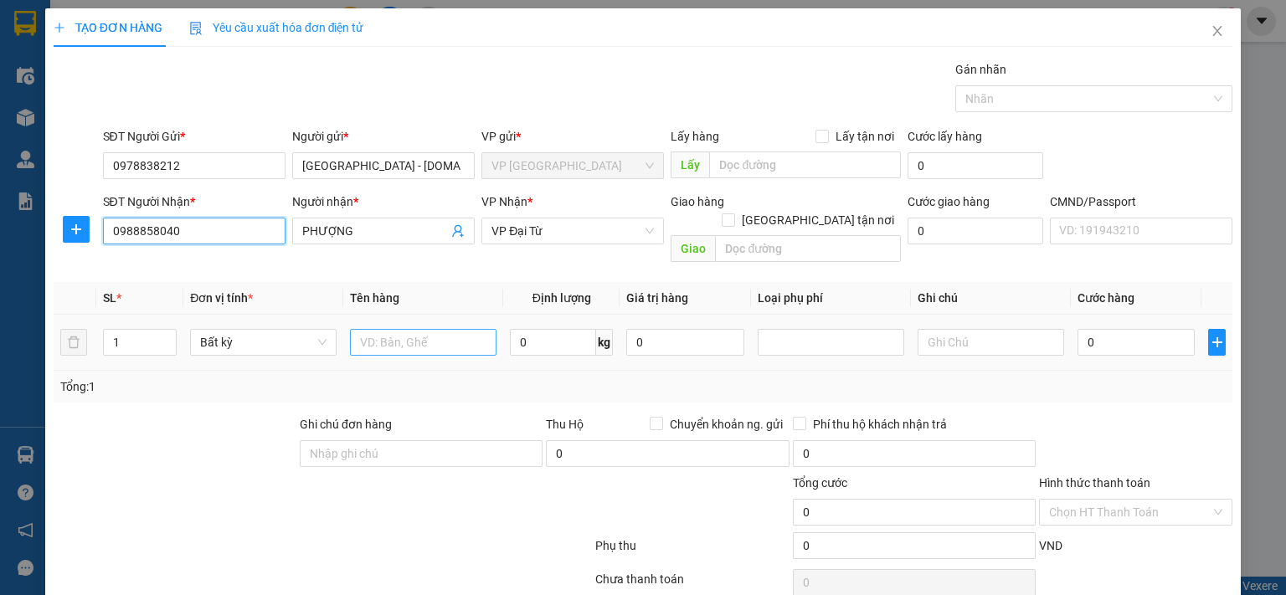
type input "0988858040"
click at [409, 329] on input "text" at bounding box center [423, 342] width 147 height 27
type input "TÚI CÚC"
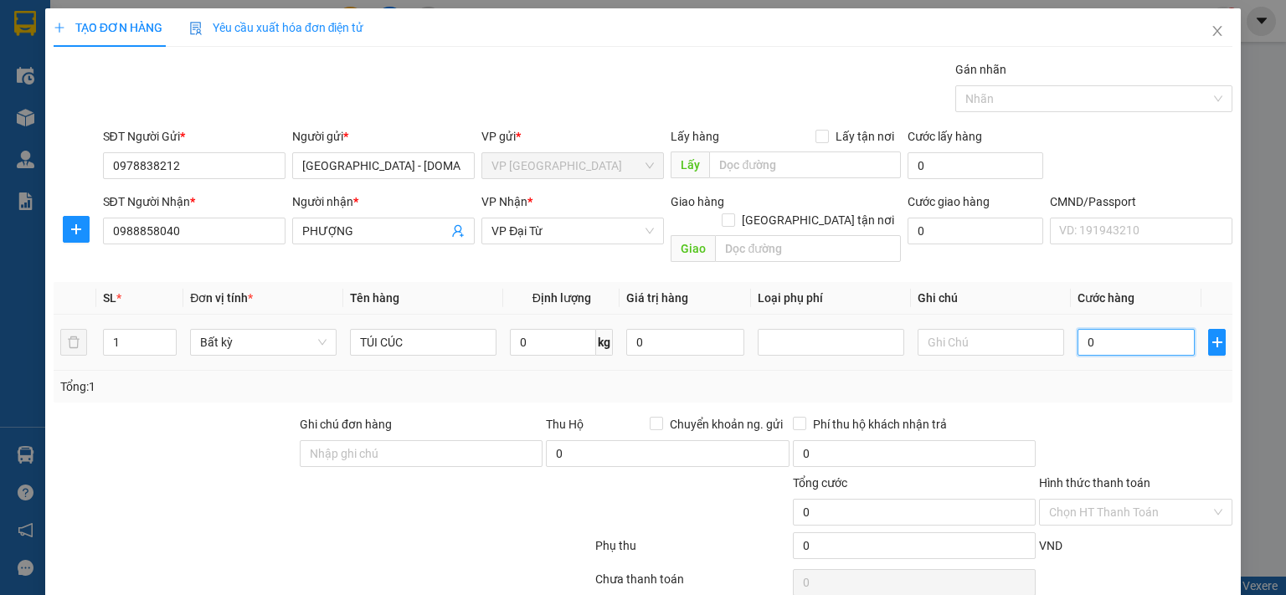
click at [1111, 331] on input "0" at bounding box center [1136, 342] width 117 height 27
type input "3"
type input "35"
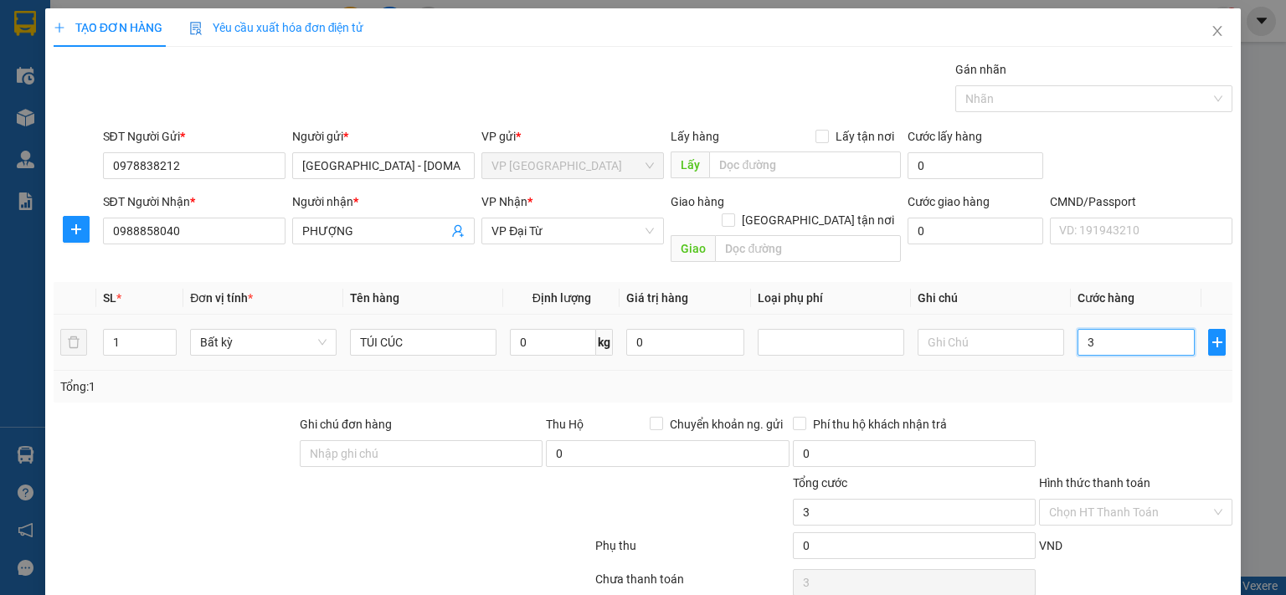
type input "35"
type input "350"
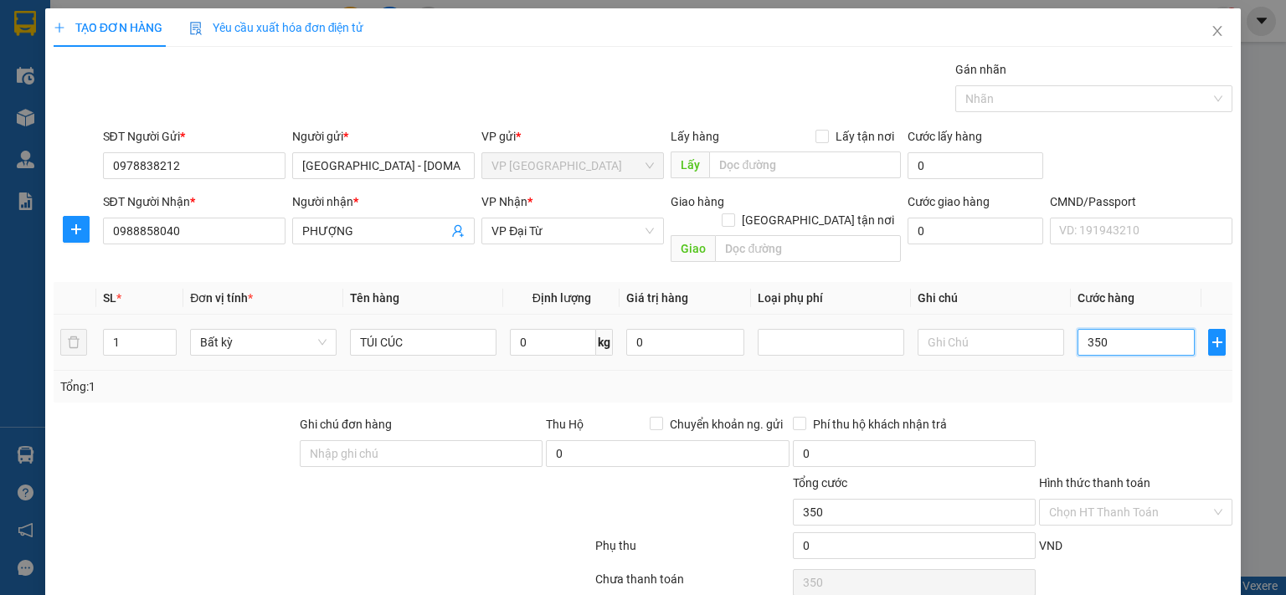
type input "3.500"
type input "35.000"
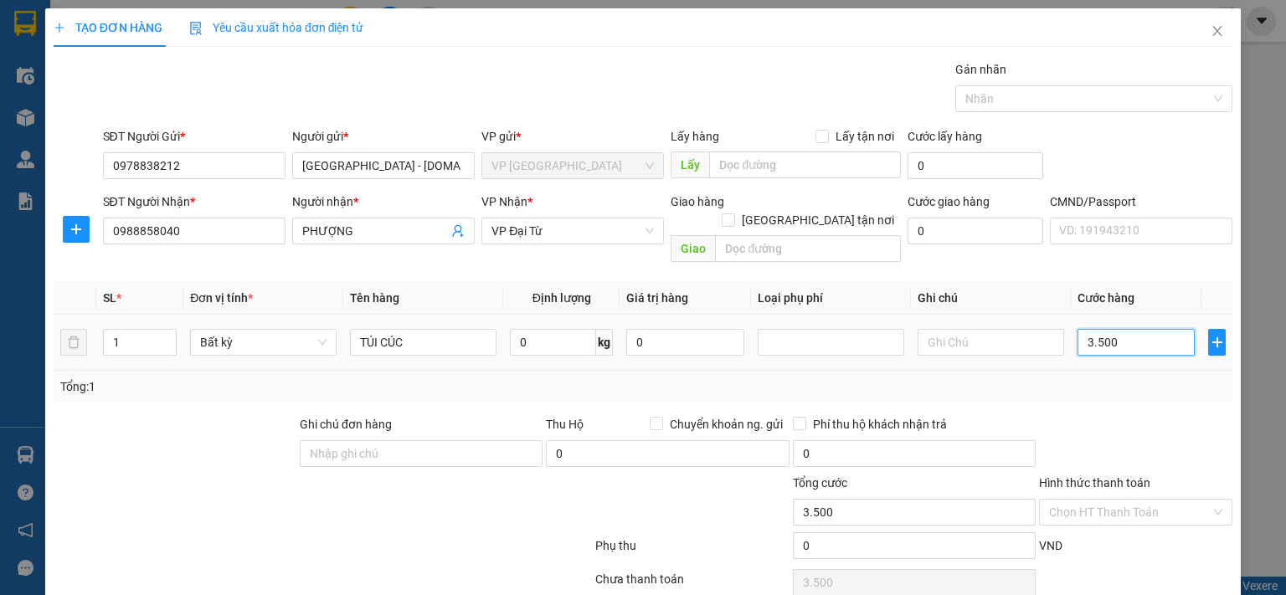
type input "35.000"
click at [1130, 331] on input "35.000" at bounding box center [1136, 342] width 117 height 27
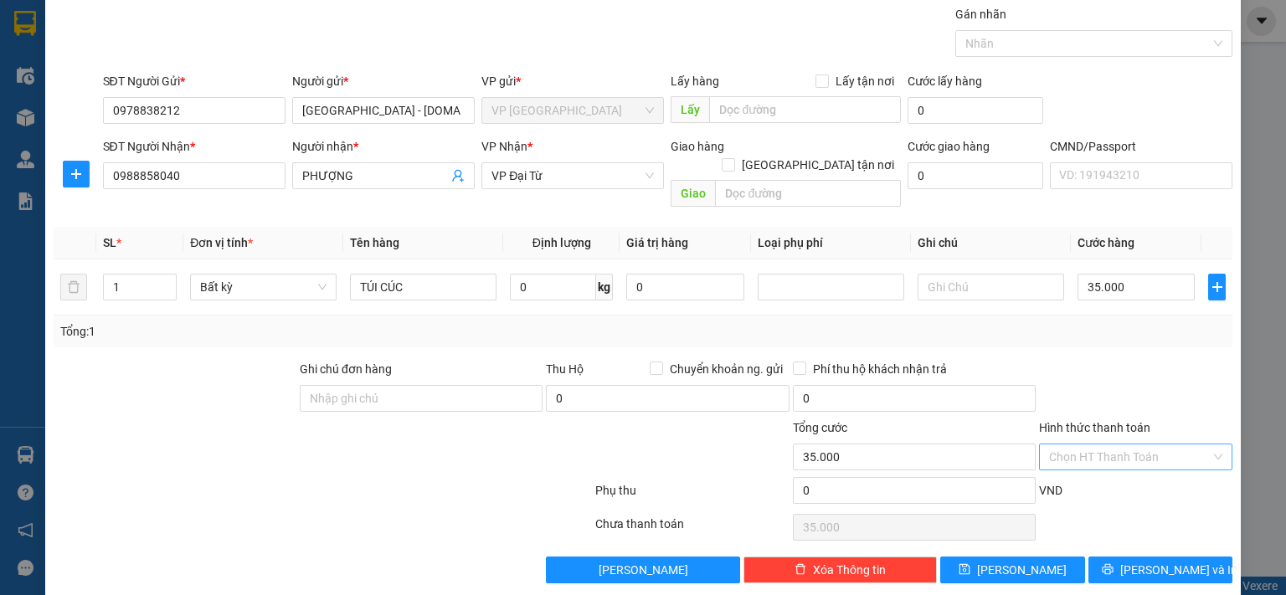
click at [1109, 445] on input "Hình thức thanh toán" at bounding box center [1130, 457] width 162 height 25
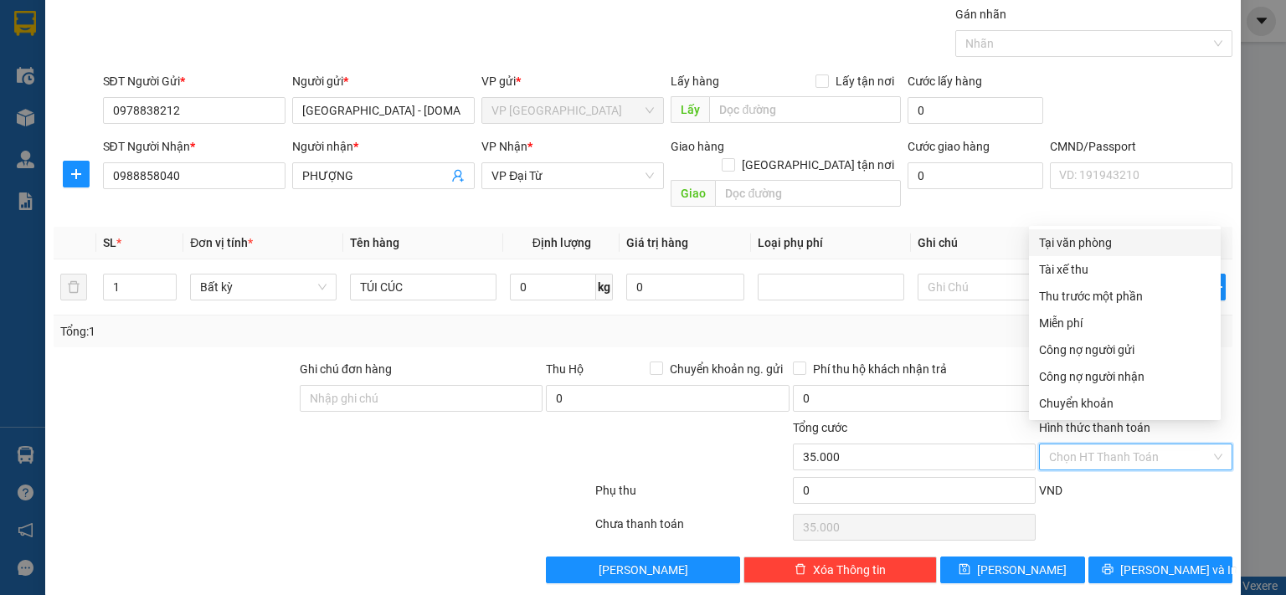
drag, startPoint x: 1089, startPoint y: 246, endPoint x: 1085, endPoint y: 325, distance: 78.8
click at [1089, 247] on div "Tại văn phòng" at bounding box center [1125, 243] width 172 height 18
type input "0"
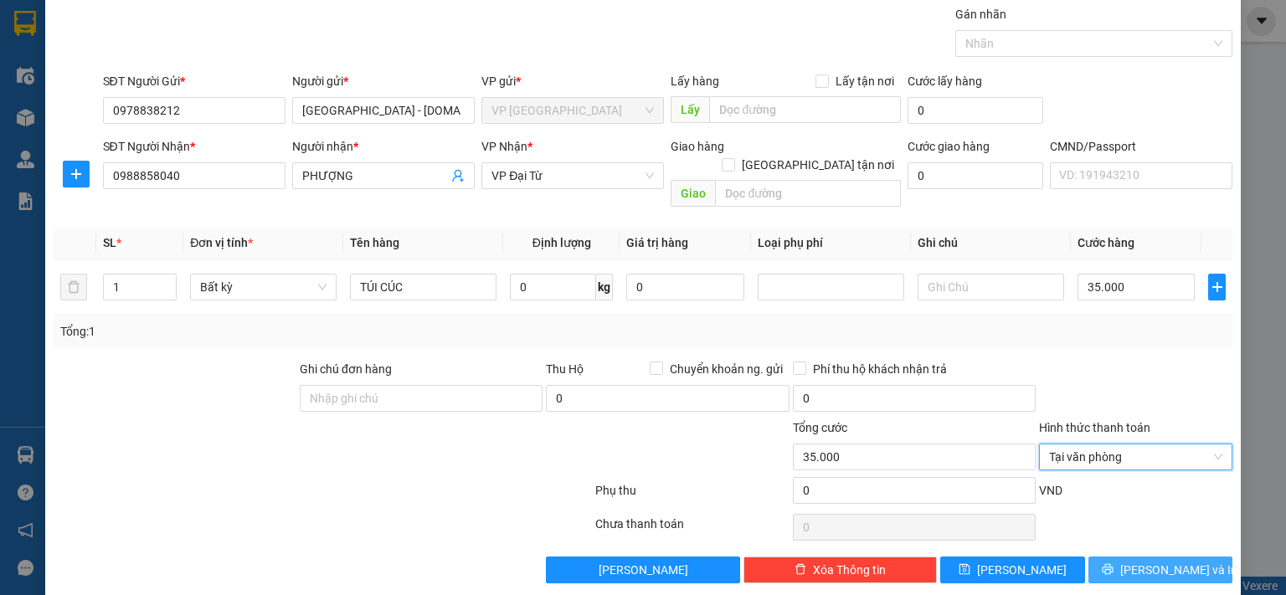
click at [1129, 557] on button "[PERSON_NAME] và In" at bounding box center [1161, 570] width 145 height 27
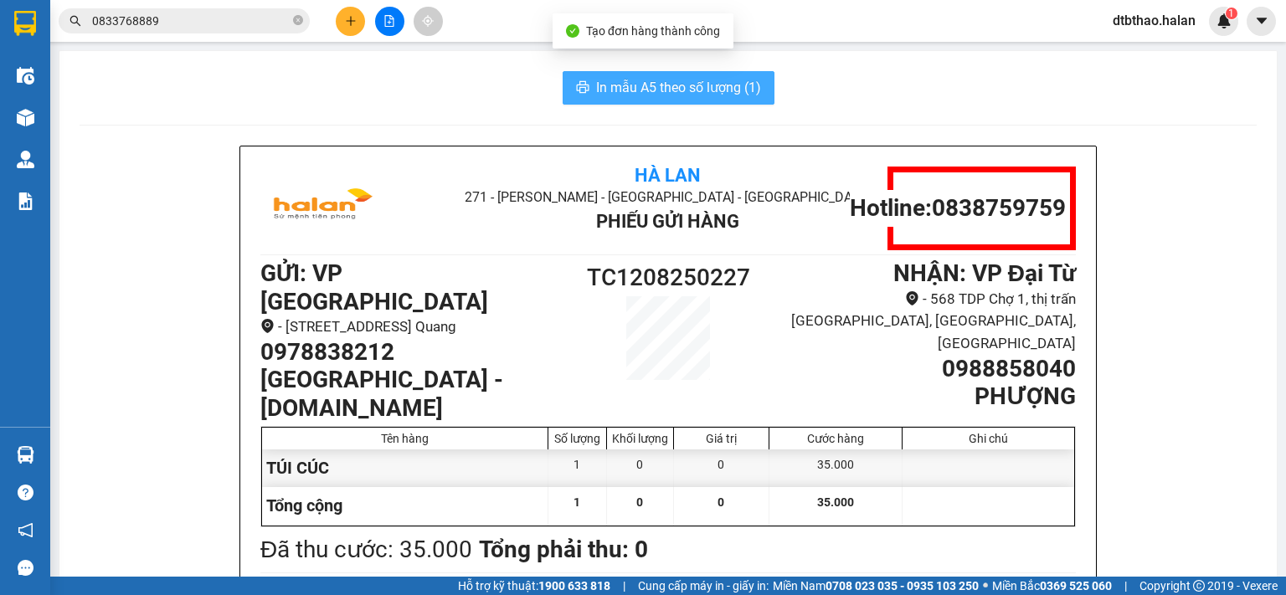
click at [720, 89] on span "In mẫu A5 theo số lượng (1)" at bounding box center [678, 87] width 165 height 21
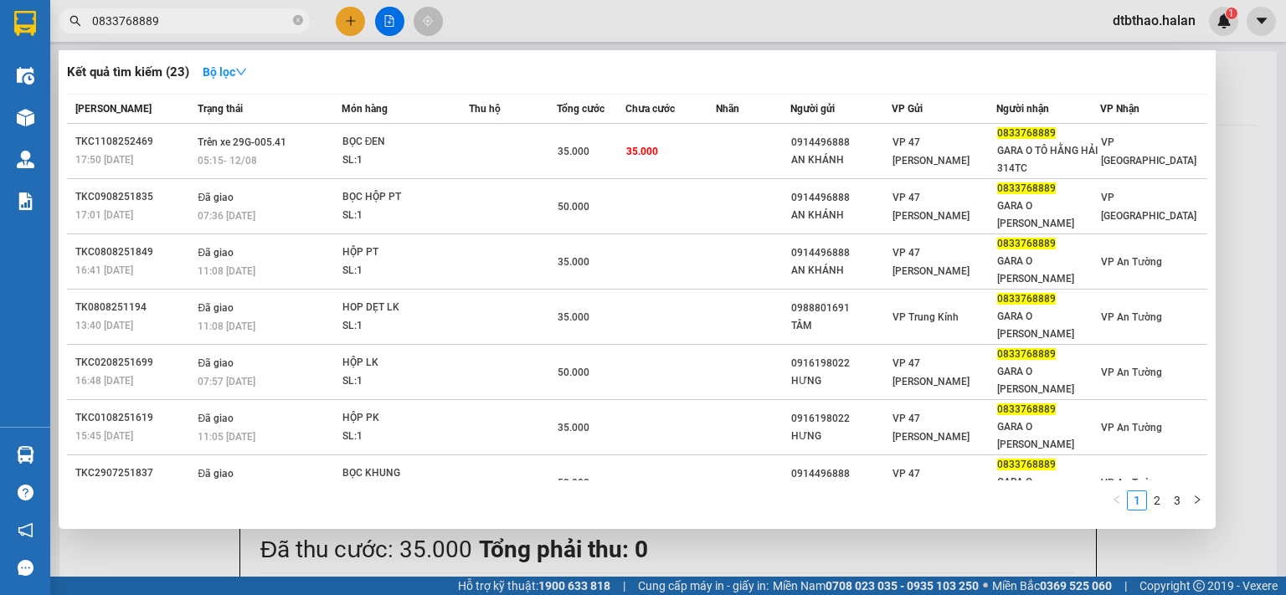
drag, startPoint x: 157, startPoint y: 22, endPoint x: 71, endPoint y: 22, distance: 85.4
click at [71, 22] on div "0833768889" at bounding box center [163, 20] width 327 height 25
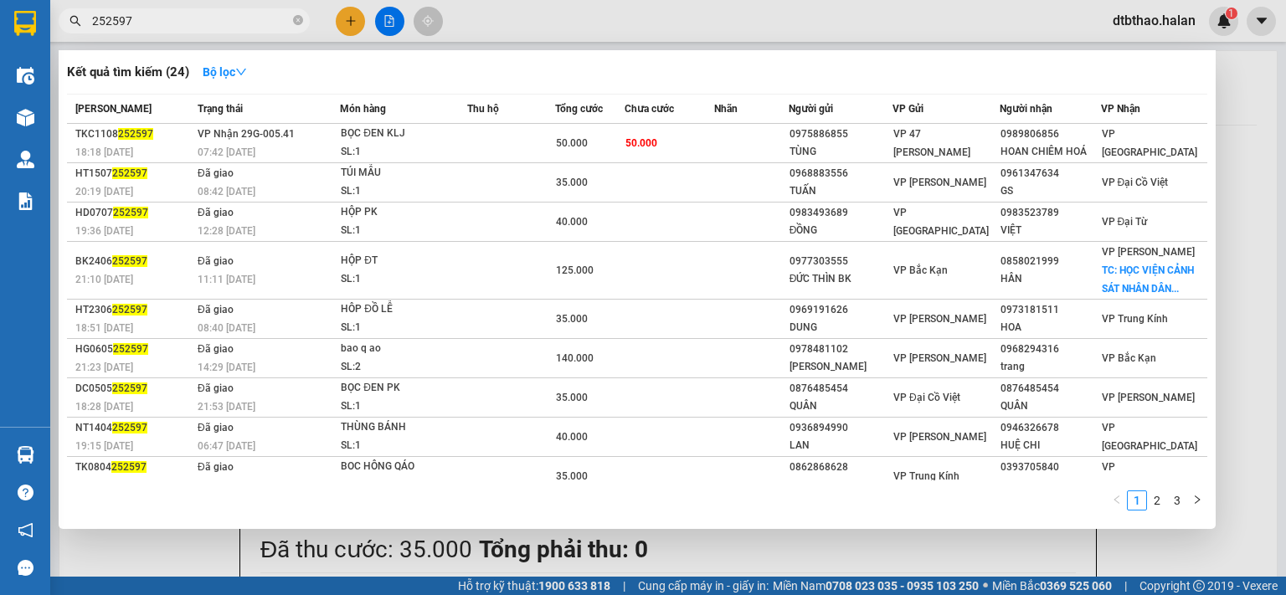
type input "252597"
click at [171, 554] on div at bounding box center [643, 297] width 1286 height 595
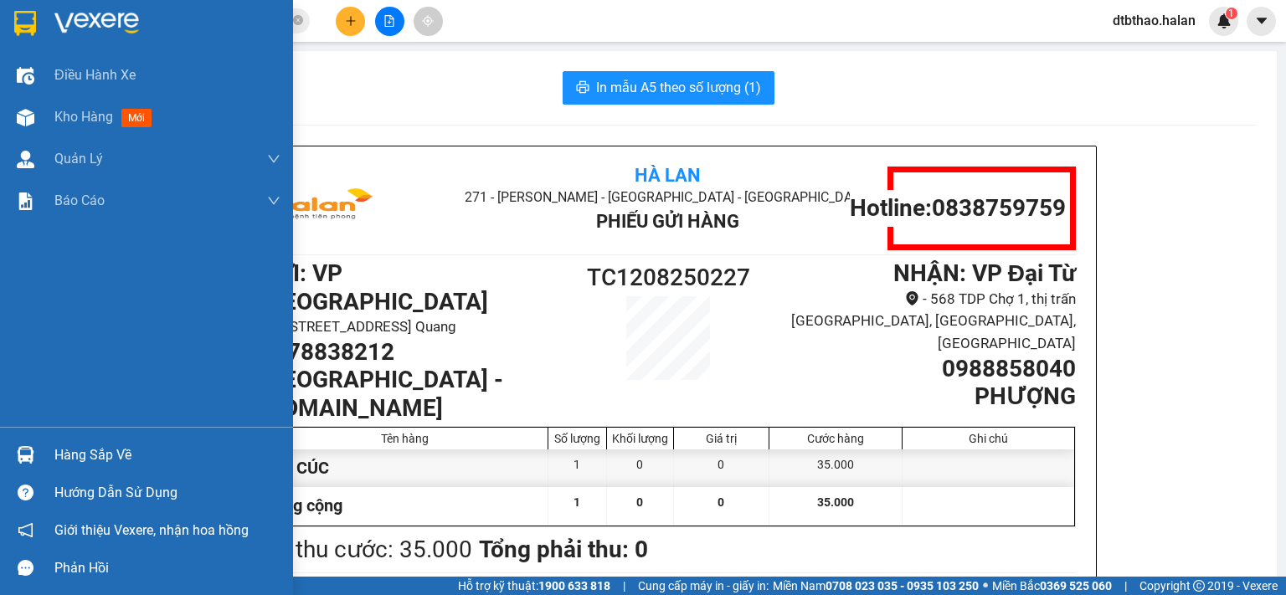
click at [81, 463] on div "Hàng sắp về" at bounding box center [167, 455] width 226 height 25
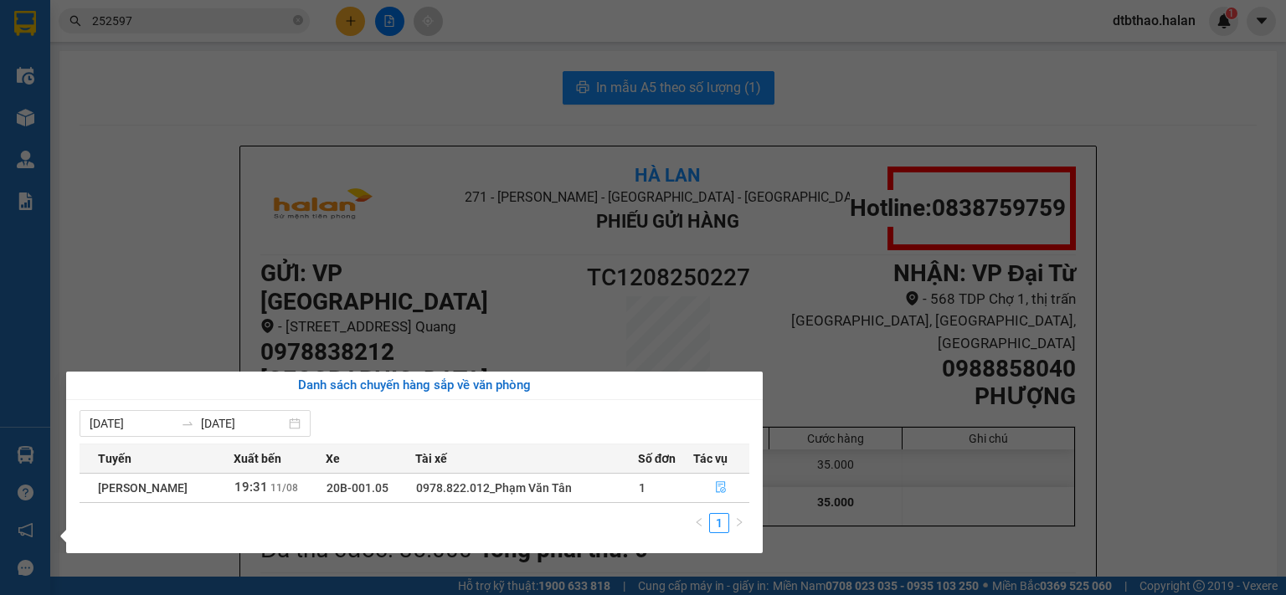
click at [725, 492] on icon "file-done" at bounding box center [721, 488] width 12 height 12
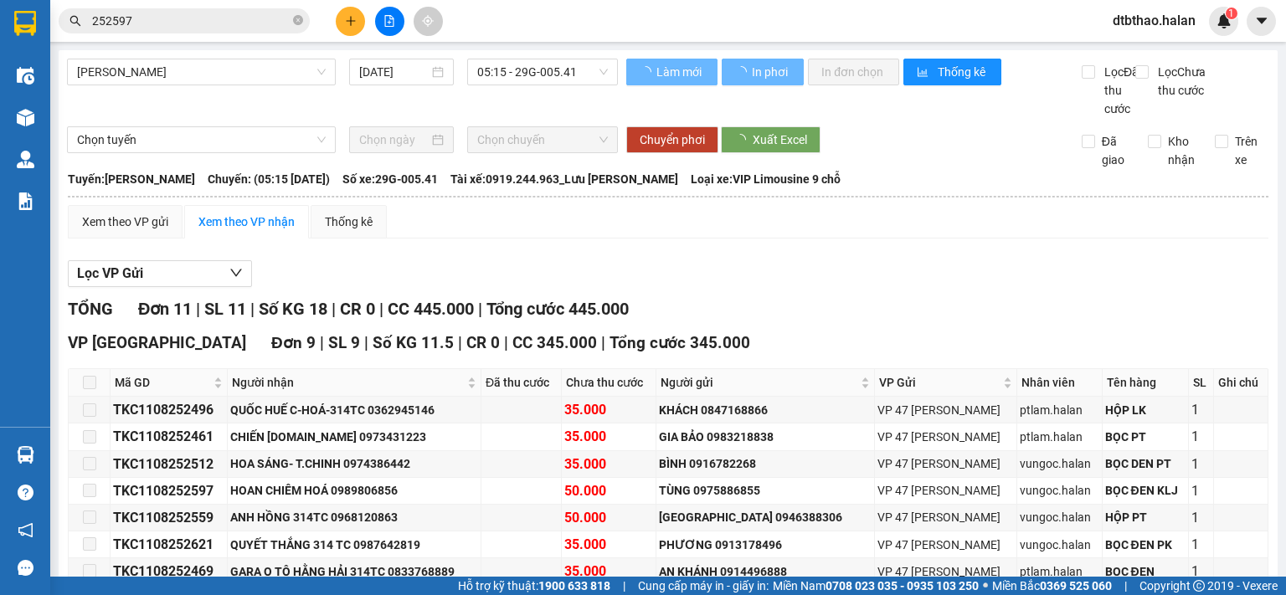
type input "[DATE]"
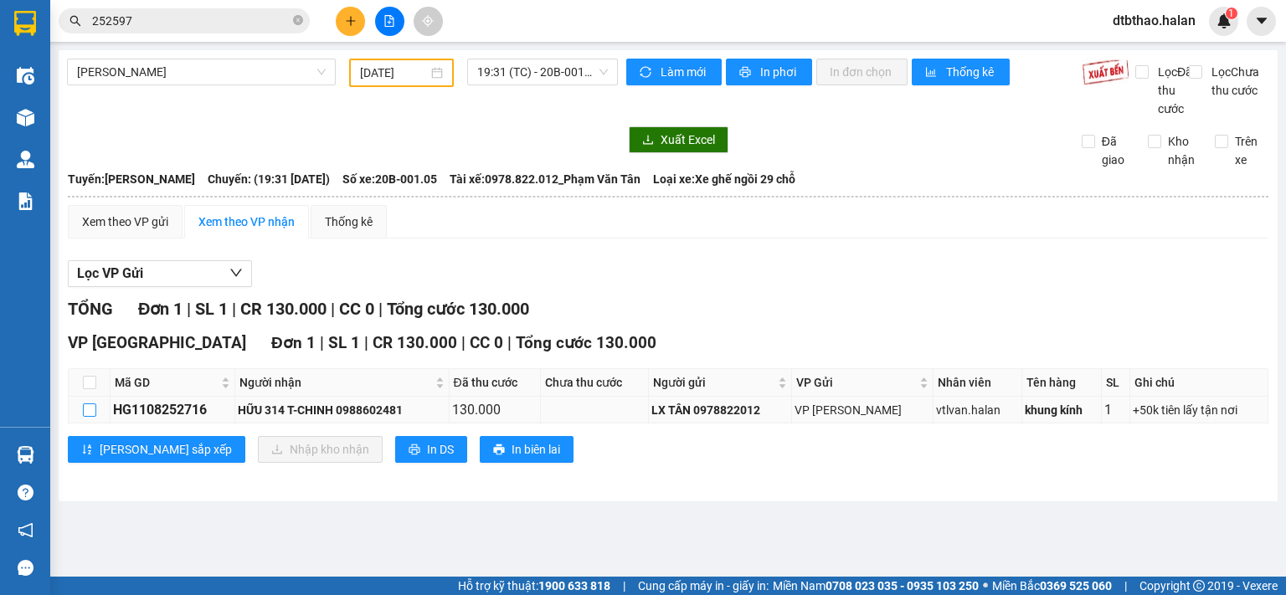
click at [85, 417] on input "checkbox" at bounding box center [89, 410] width 13 height 13
checkbox input "true"
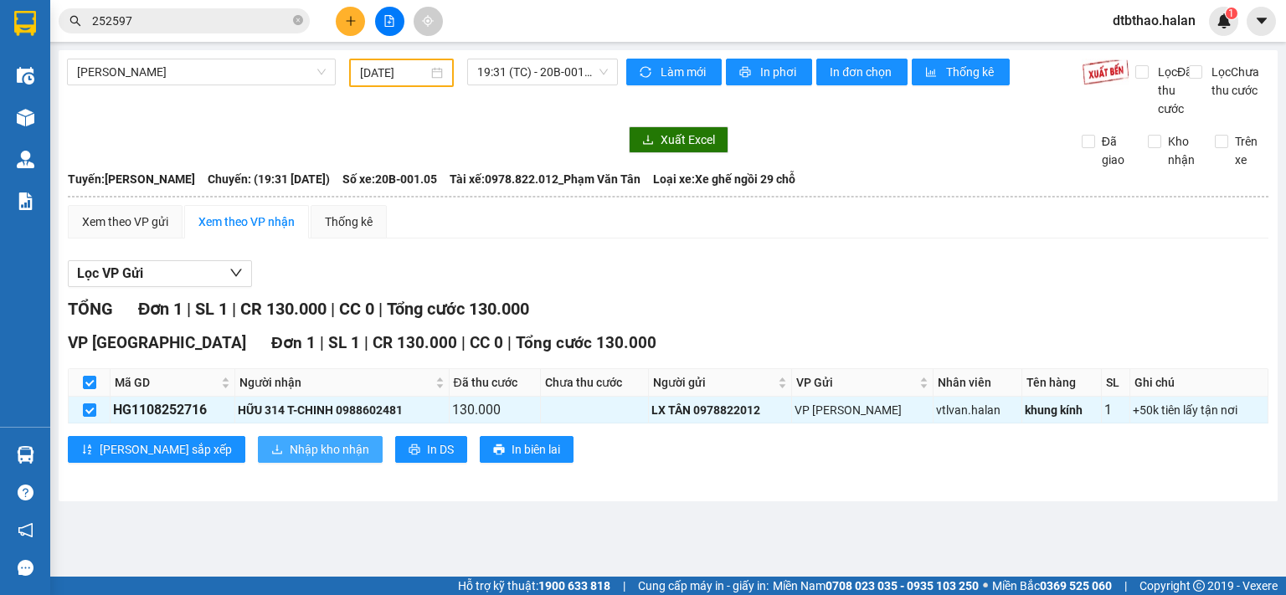
click at [290, 459] on span "Nhập kho nhận" at bounding box center [330, 449] width 80 height 18
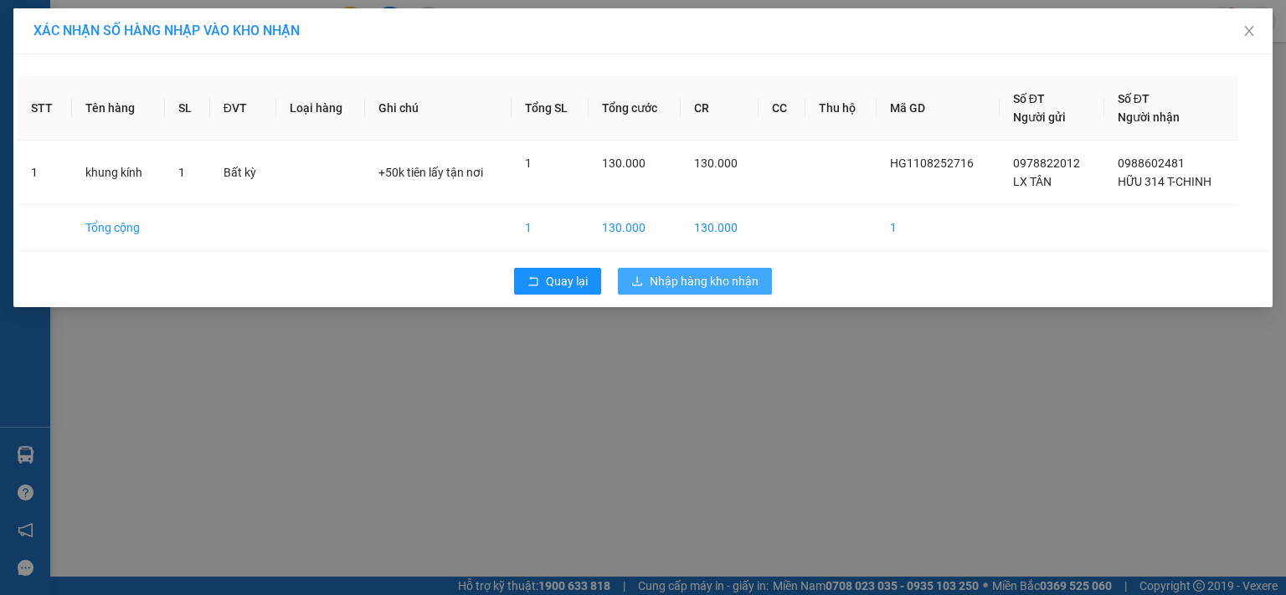
click at [703, 282] on span "Nhập hàng kho nhận" at bounding box center [704, 281] width 109 height 18
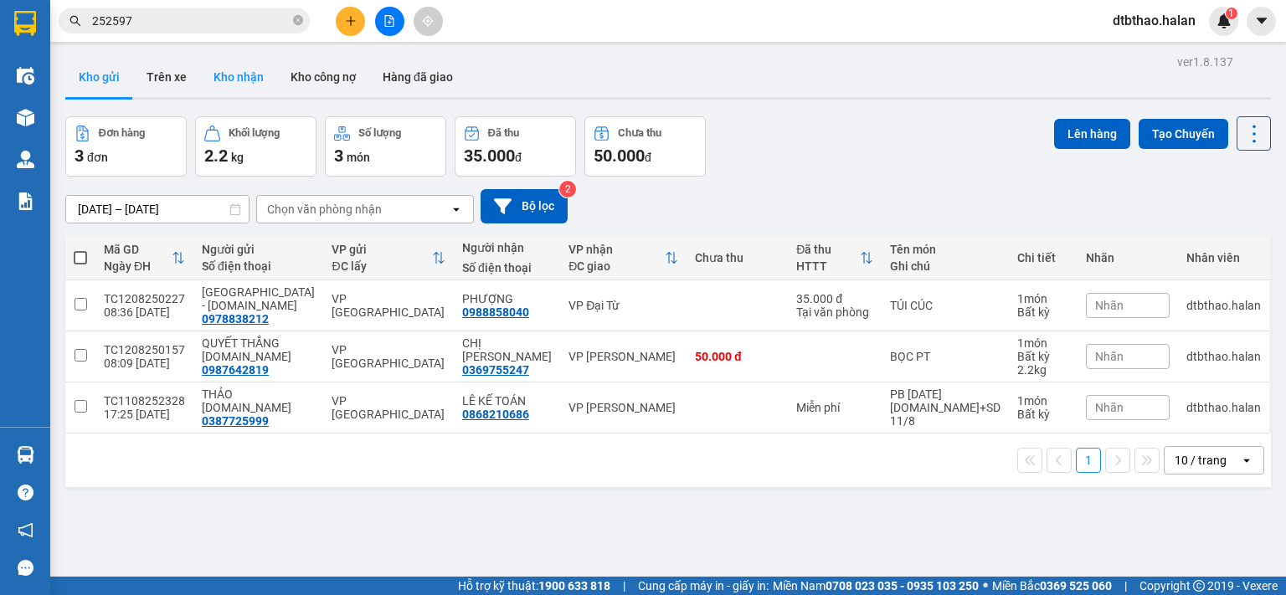
click at [244, 70] on button "Kho nhận" at bounding box center [238, 77] width 77 height 40
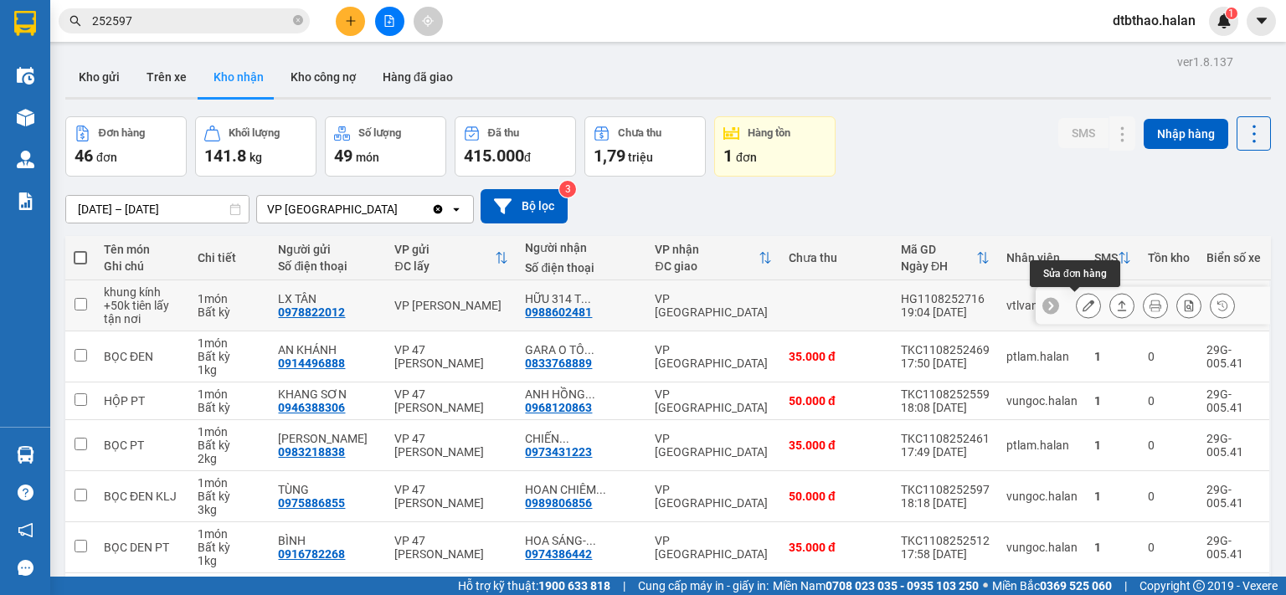
click at [1083, 306] on icon at bounding box center [1089, 306] width 12 height 12
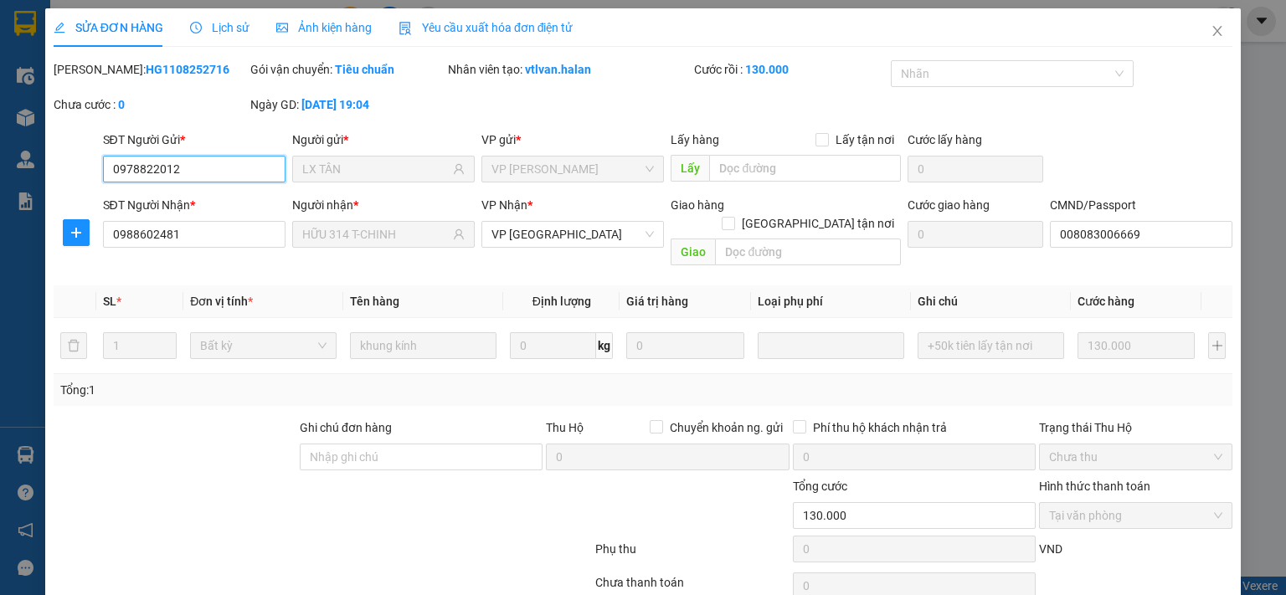
scroll to position [59, 0]
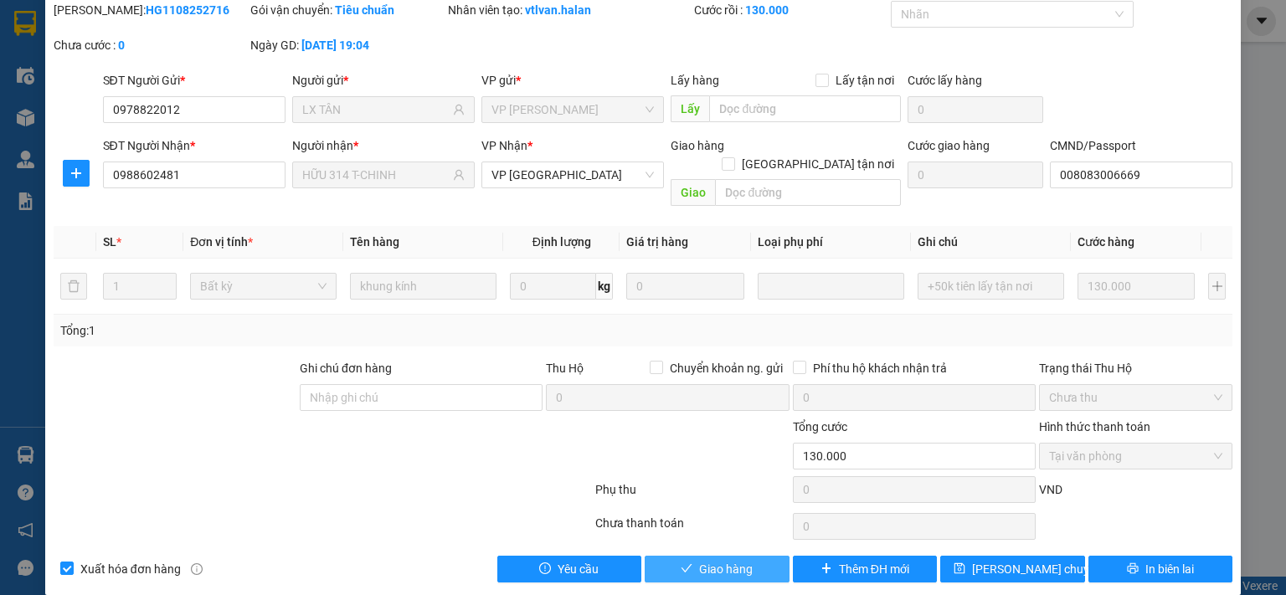
click at [721, 560] on span "Giao hàng" at bounding box center [726, 569] width 54 height 18
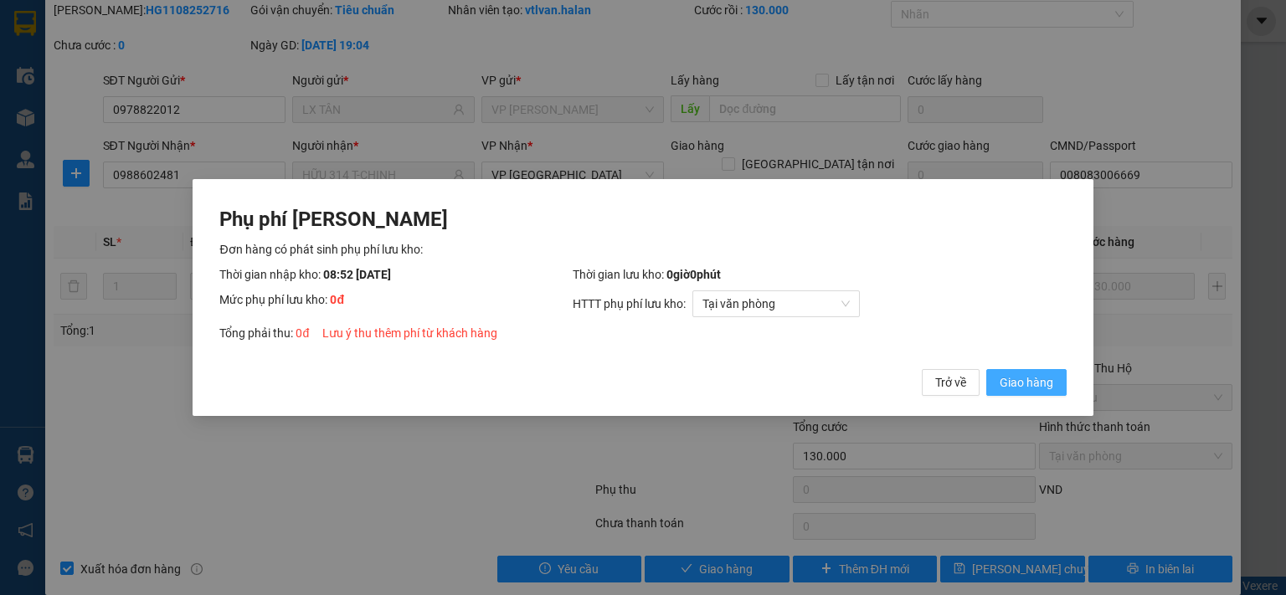
click at [1044, 383] on span "Giao hàng" at bounding box center [1027, 382] width 54 height 18
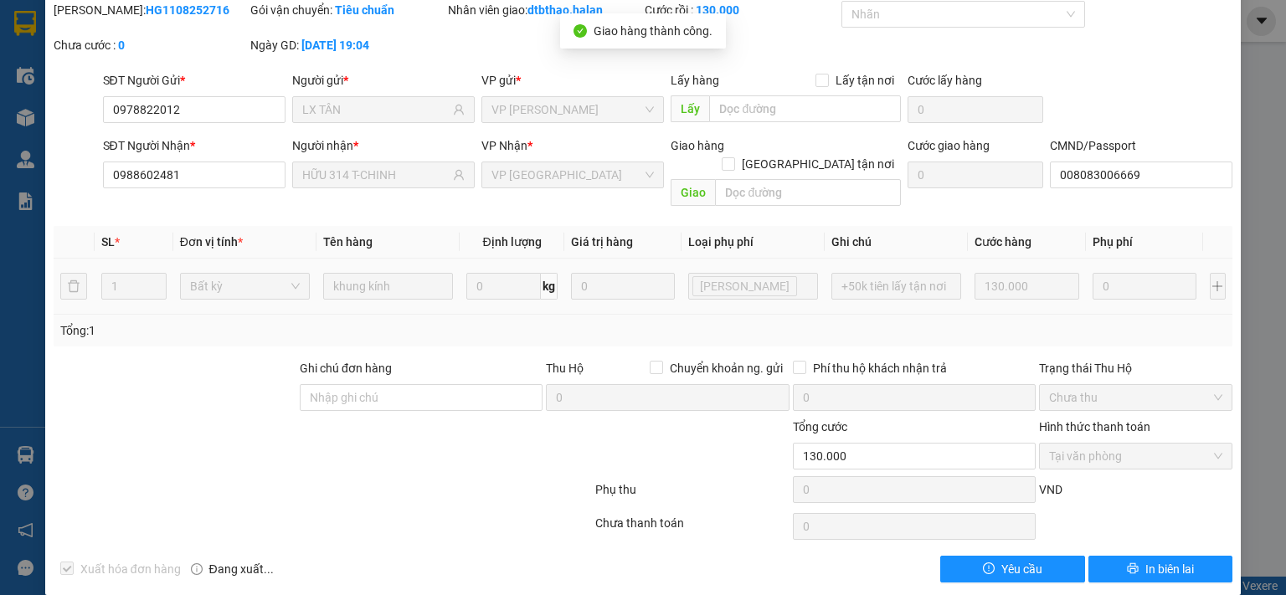
scroll to position [0, 0]
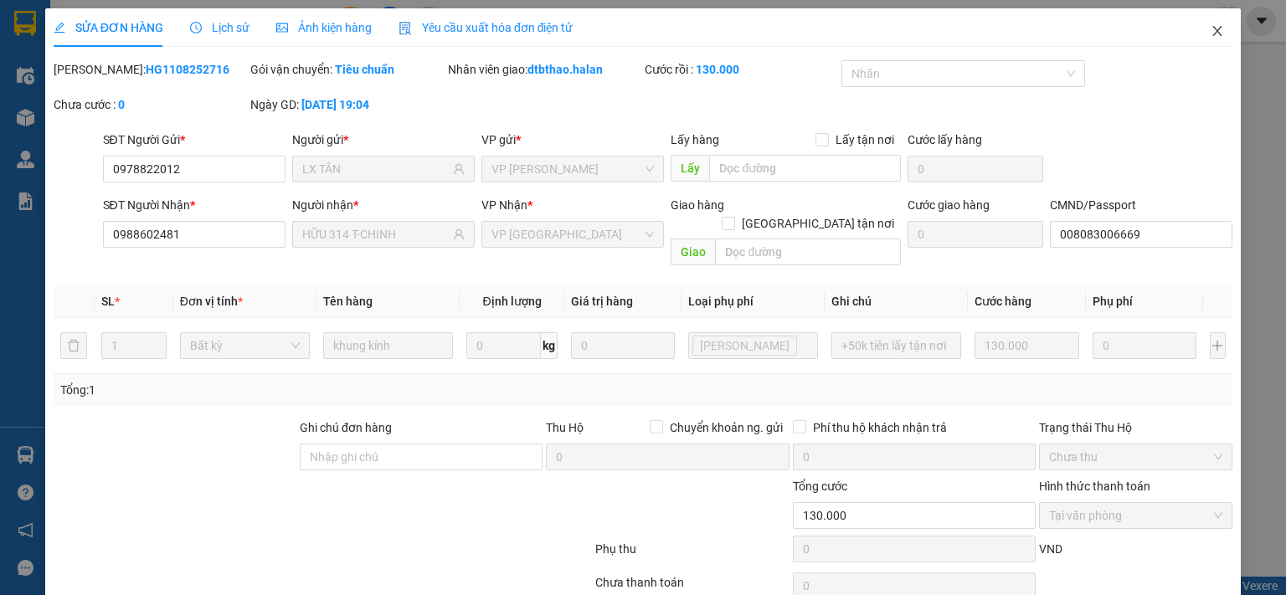
click at [1211, 37] on icon "close" at bounding box center [1217, 30] width 13 height 13
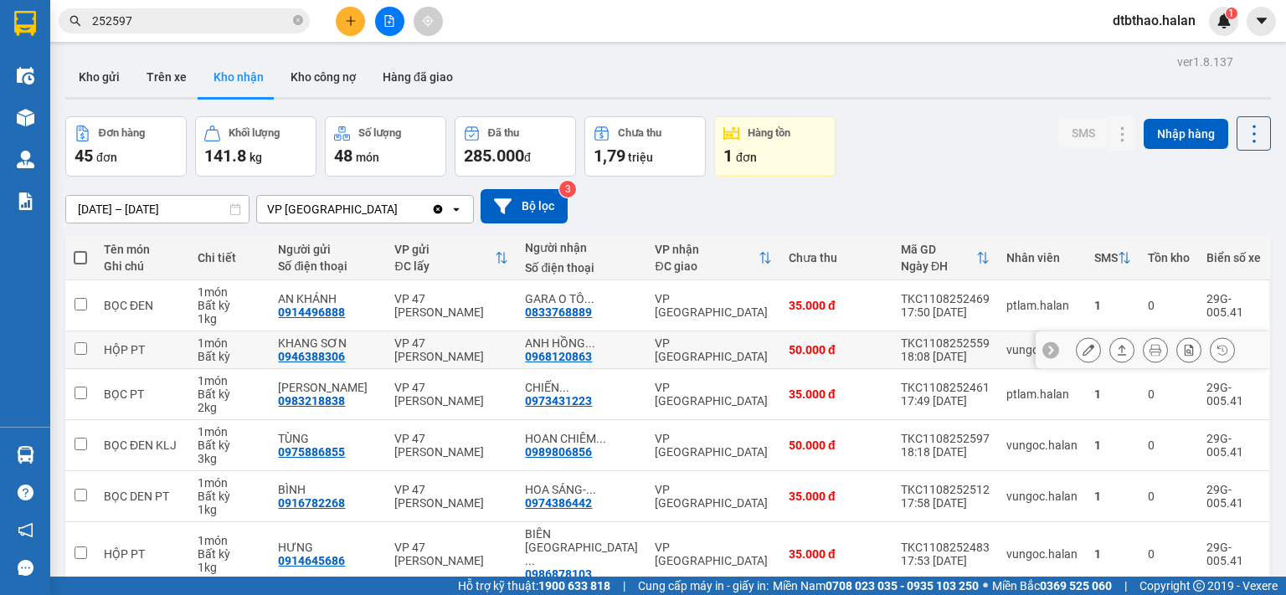
scroll to position [251, 0]
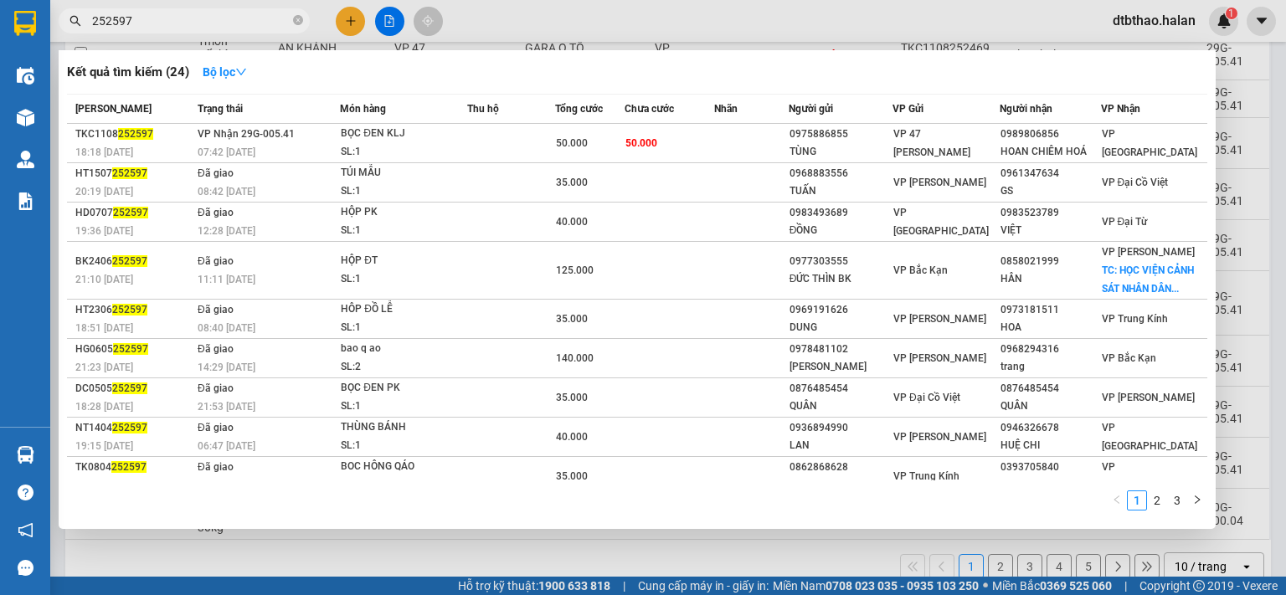
drag, startPoint x: 106, startPoint y: 22, endPoint x: 153, endPoint y: 14, distance: 48.3
click at [153, 14] on input "252597" at bounding box center [191, 21] width 198 height 18
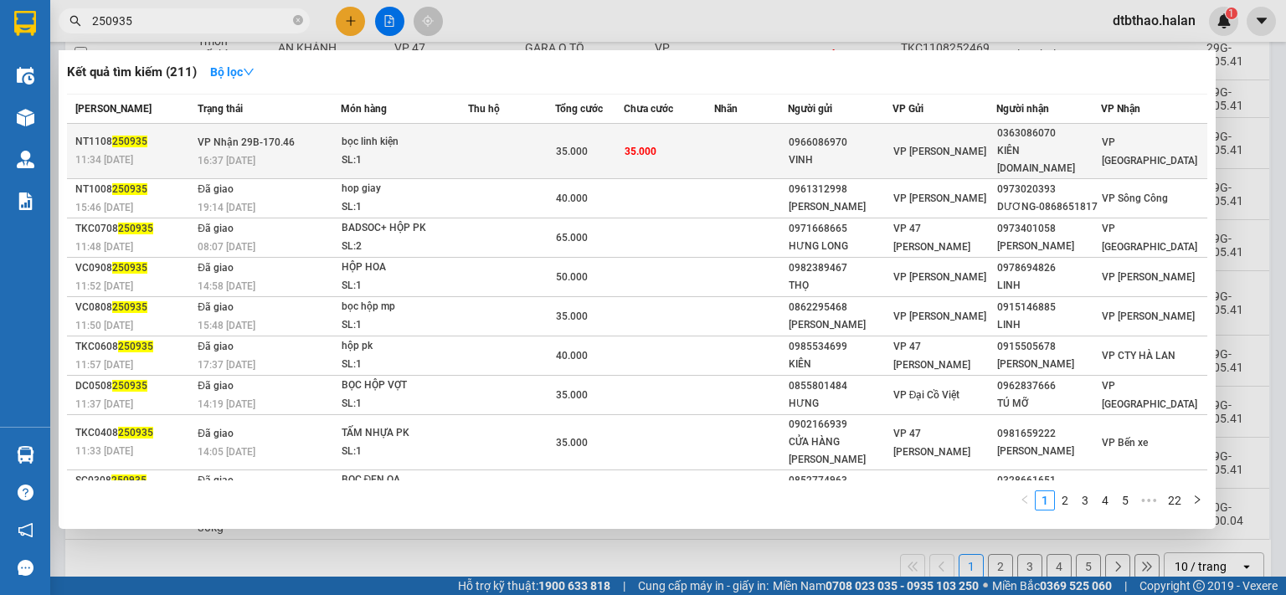
click at [911, 152] on td "VP [PERSON_NAME]" at bounding box center [945, 151] width 104 height 55
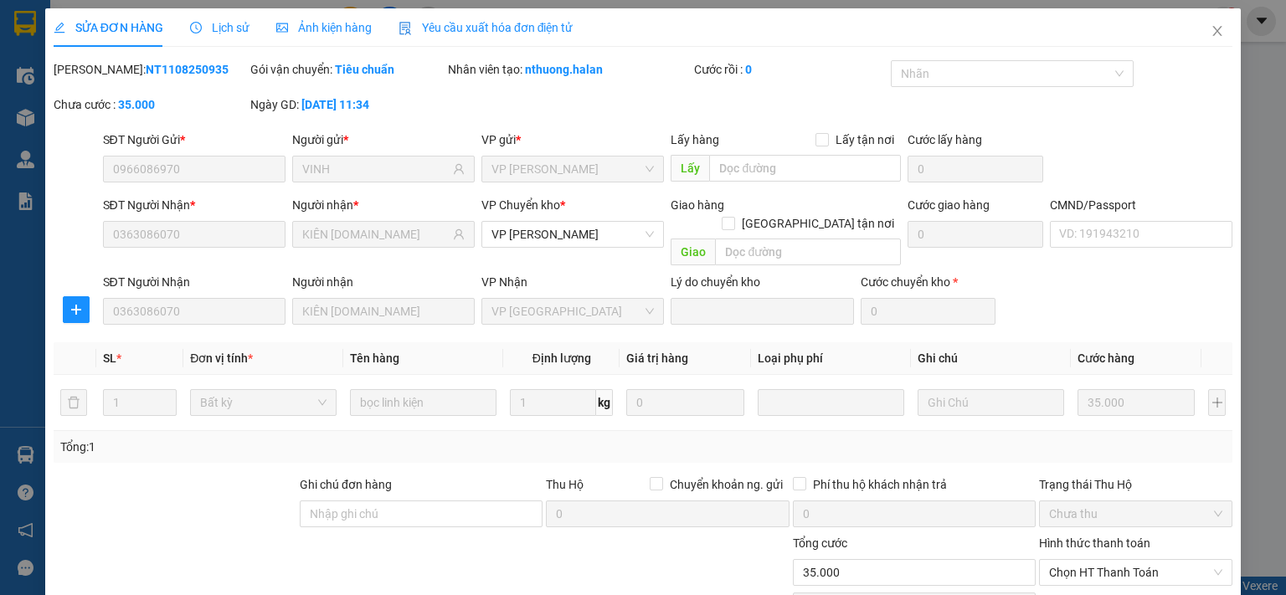
scroll to position [116, 0]
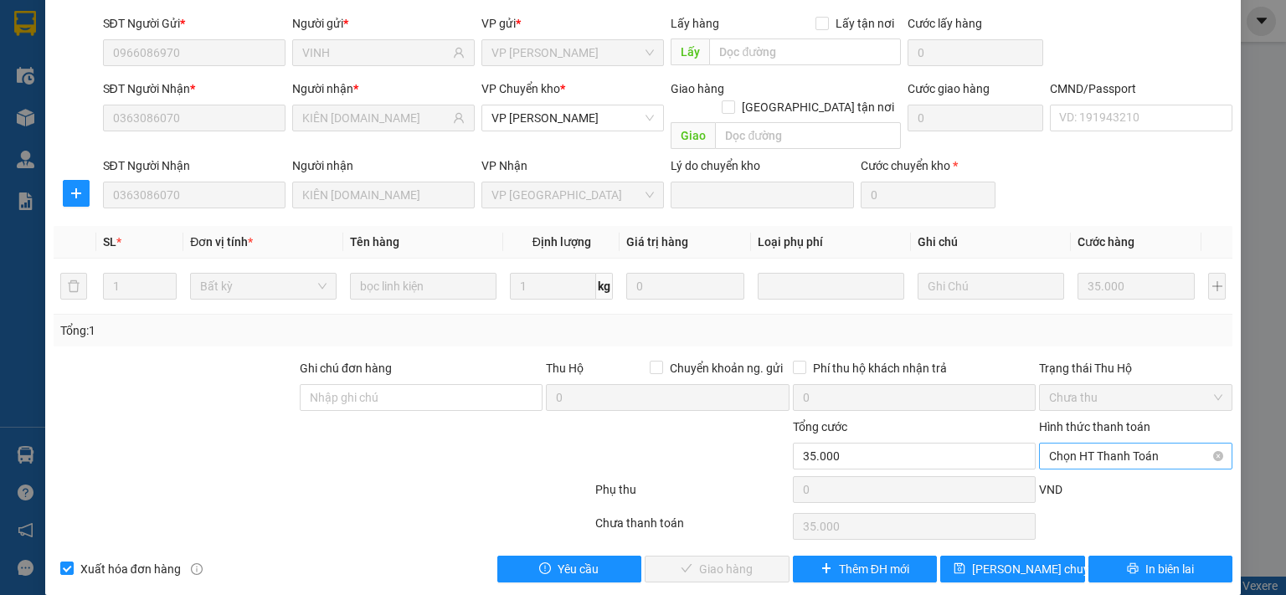
click at [1053, 444] on span "Chọn HT Thanh Toán" at bounding box center [1135, 456] width 173 height 25
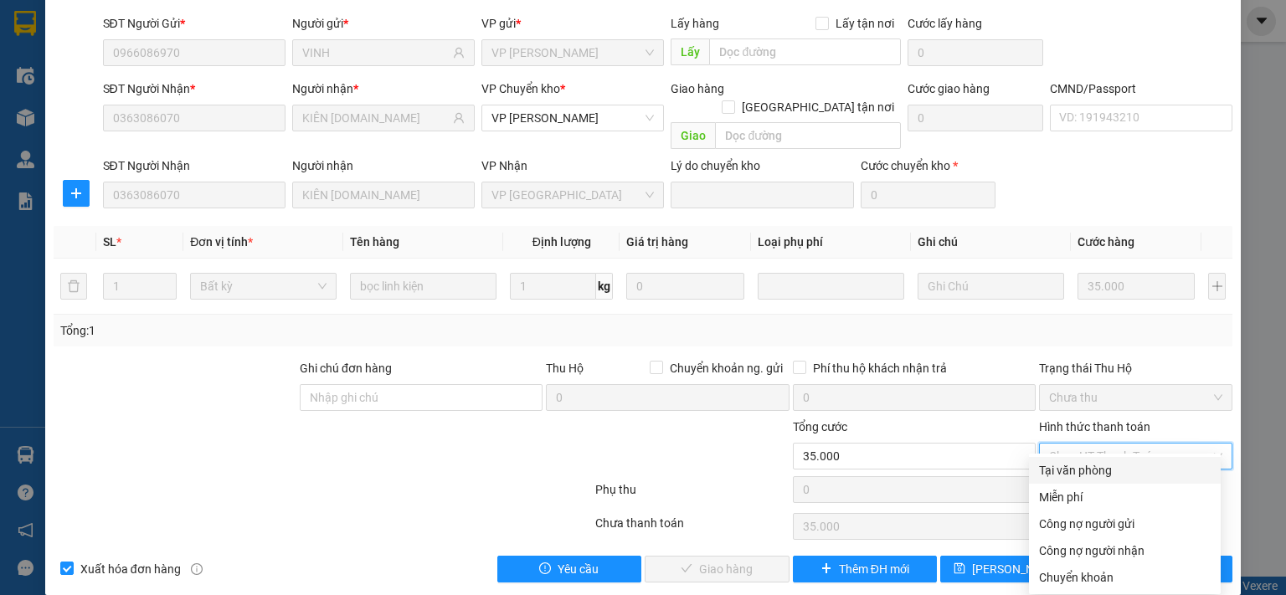
click at [1053, 471] on div "Tại văn phòng" at bounding box center [1125, 470] width 172 height 18
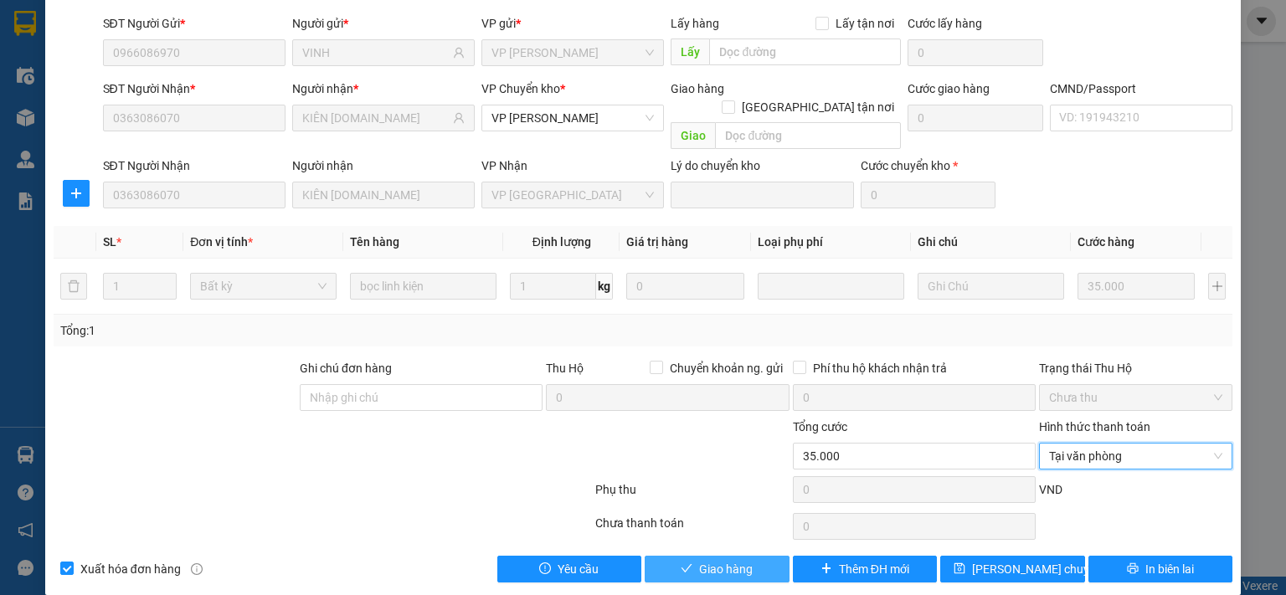
click at [731, 560] on span "Giao hàng" at bounding box center [726, 569] width 54 height 18
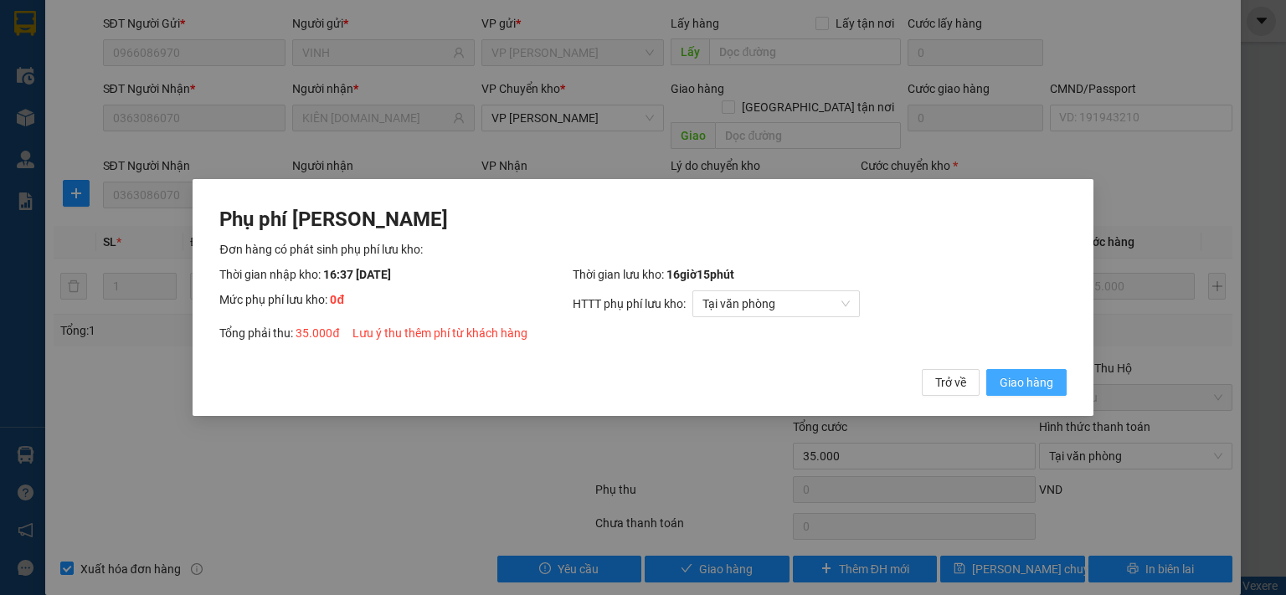
click at [1008, 380] on span "Giao hàng" at bounding box center [1027, 382] width 54 height 18
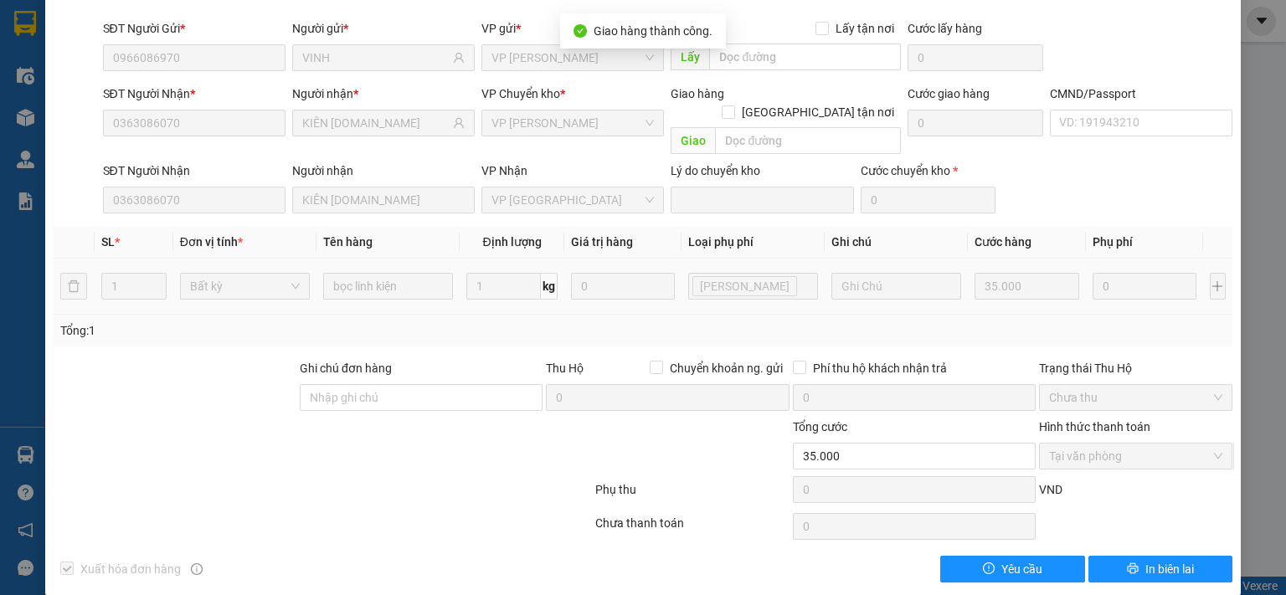
scroll to position [0, 0]
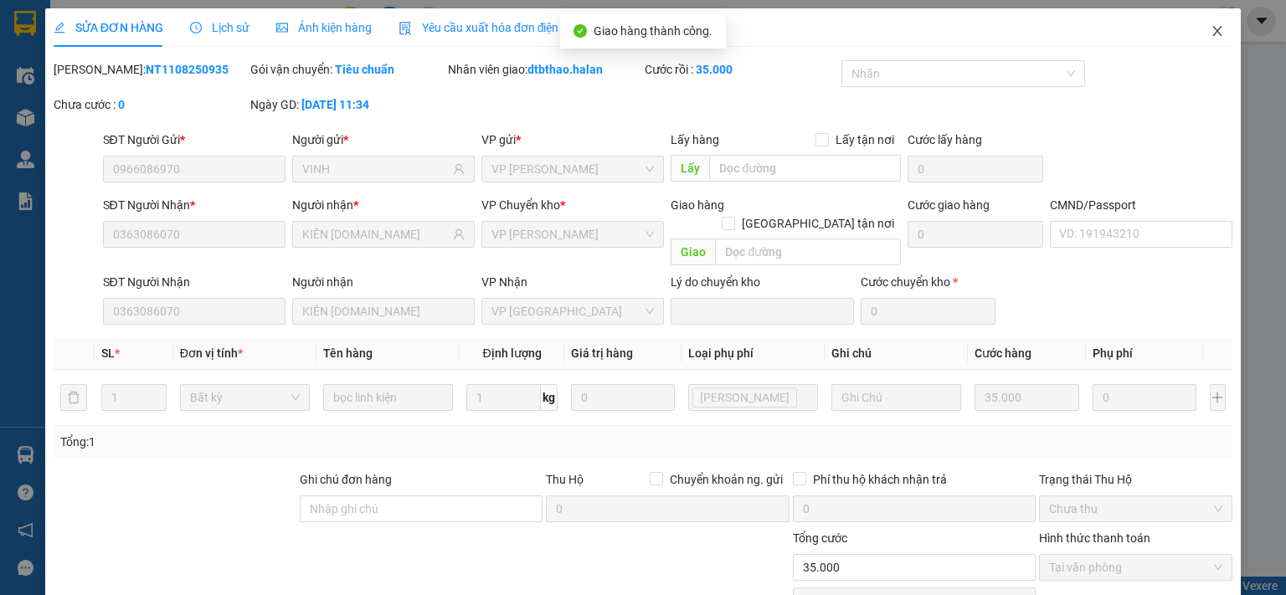
click at [1211, 33] on icon "close" at bounding box center [1217, 30] width 13 height 13
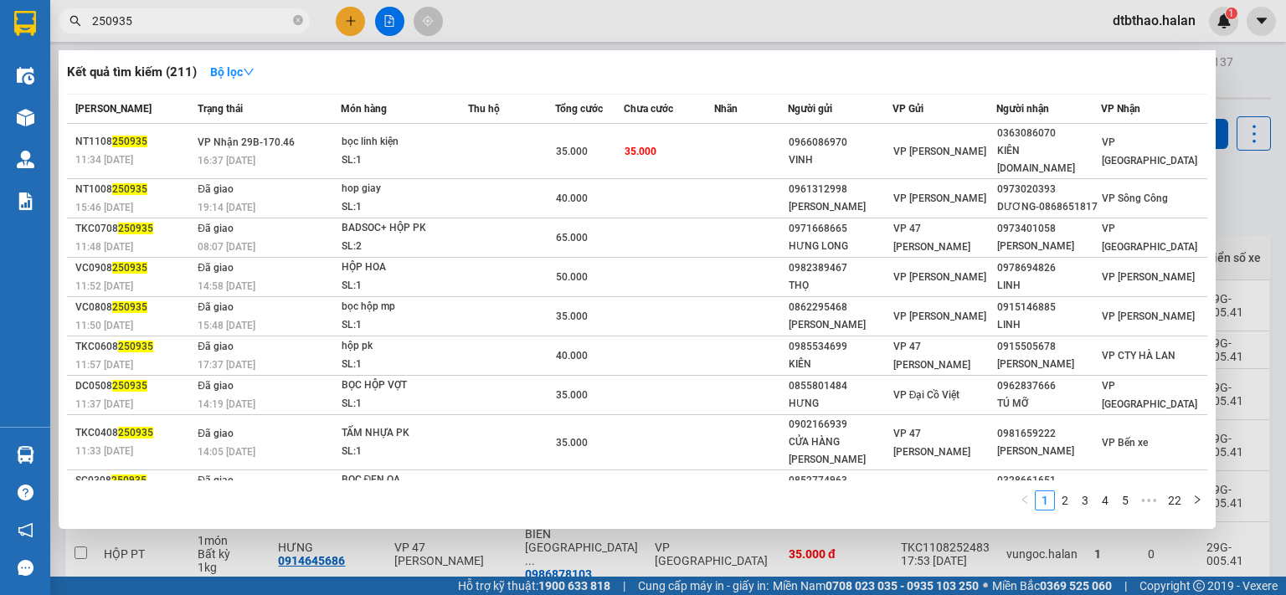
drag, startPoint x: 104, startPoint y: 18, endPoint x: 173, endPoint y: 30, distance: 69.8
click at [173, 30] on span "250935" at bounding box center [184, 20] width 251 height 25
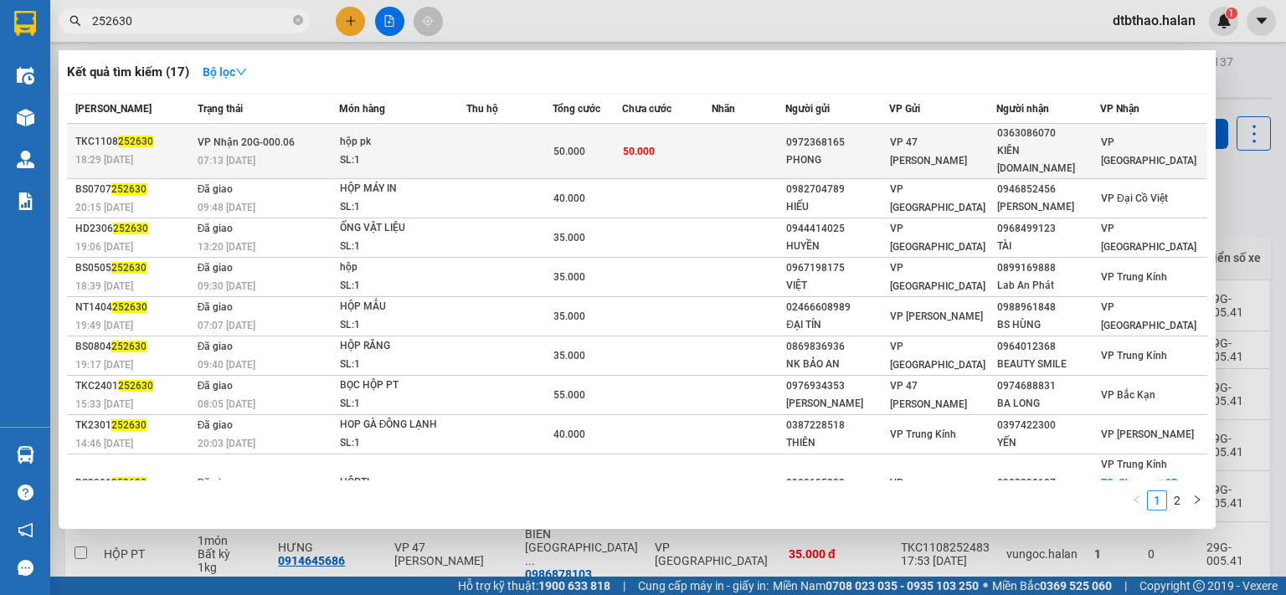
click at [1048, 147] on div "KIÊN [DOMAIN_NAME]" at bounding box center [1048, 159] width 102 height 35
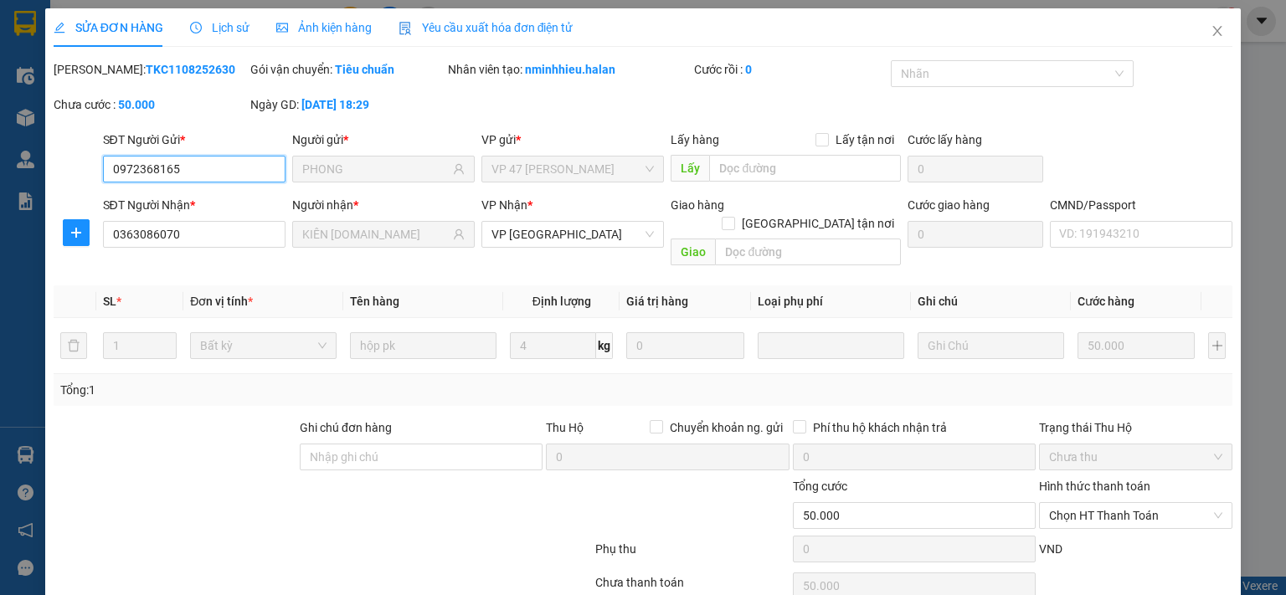
scroll to position [59, 0]
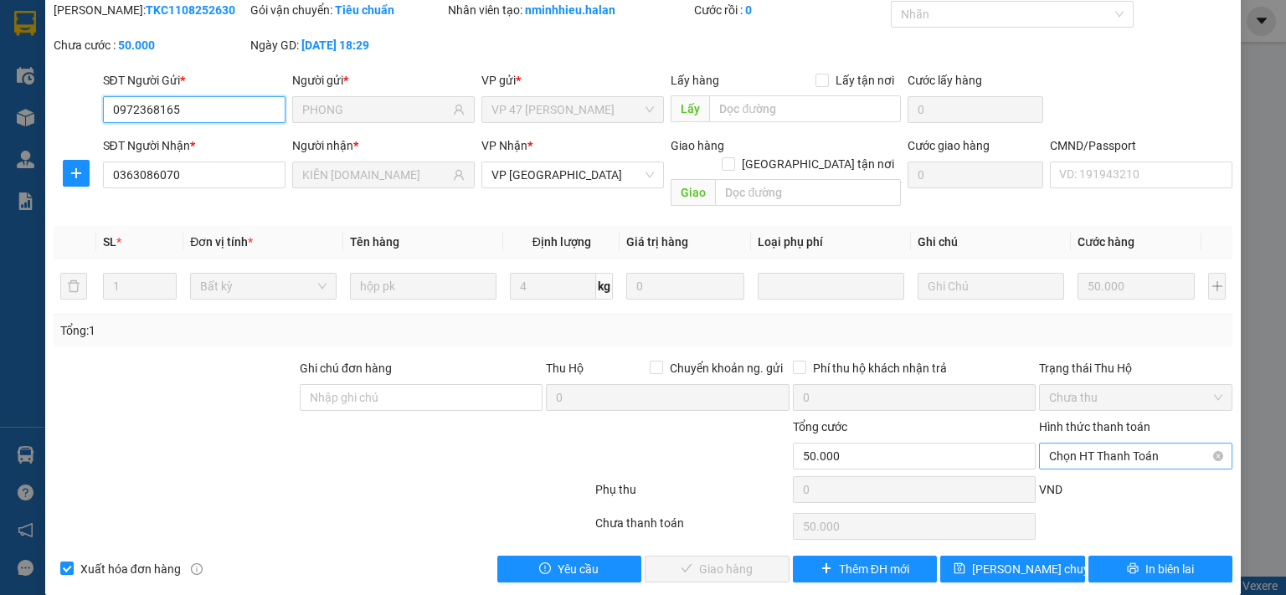
click at [1049, 444] on span "Chọn HT Thanh Toán" at bounding box center [1135, 456] width 173 height 25
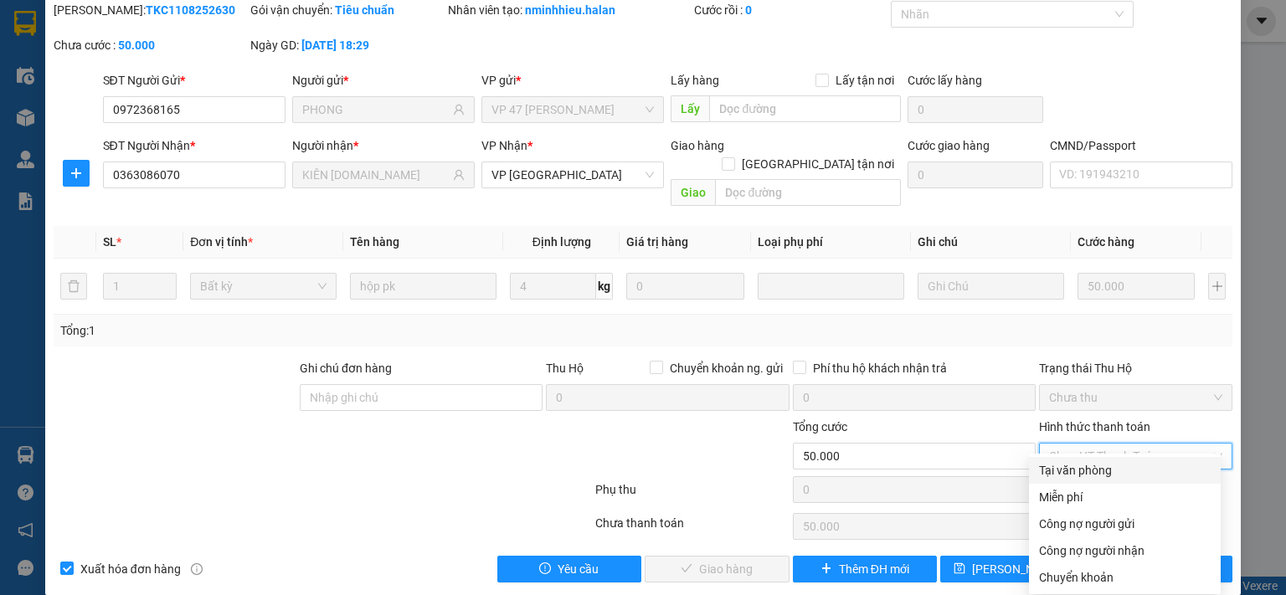
drag, startPoint x: 1051, startPoint y: 477, endPoint x: 1021, endPoint y: 501, distance: 38.2
click at [1051, 476] on div "Tại văn phòng" at bounding box center [1125, 470] width 172 height 18
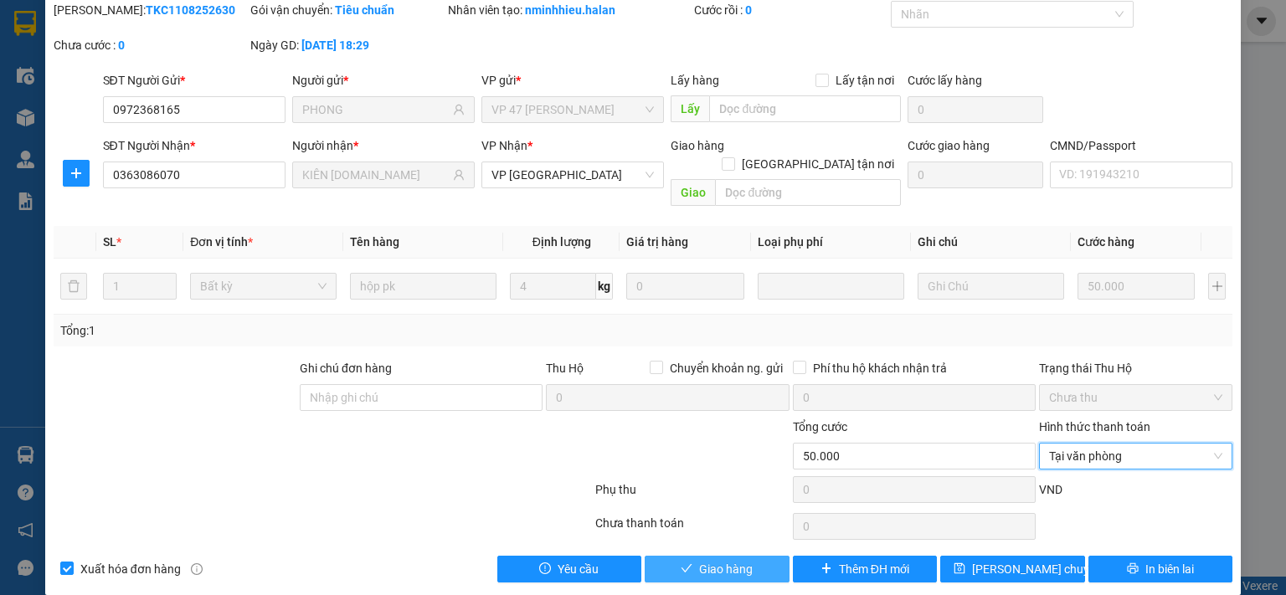
click at [760, 556] on button "Giao hàng" at bounding box center [717, 569] width 145 height 27
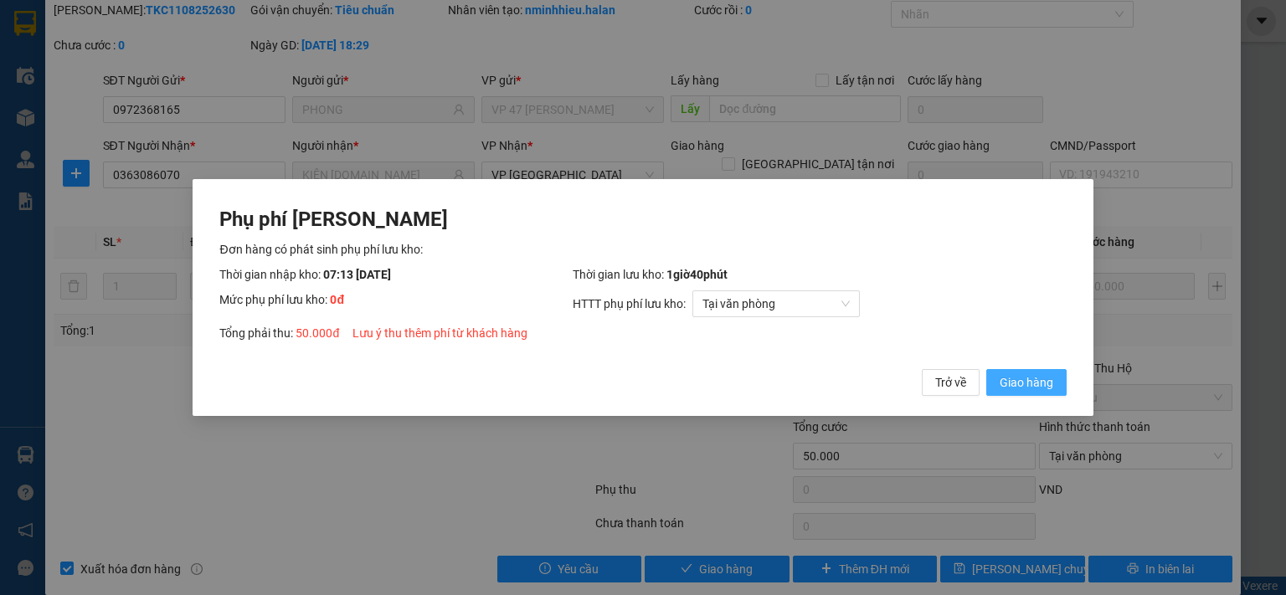
click at [1033, 386] on span "Giao hàng" at bounding box center [1027, 382] width 54 height 18
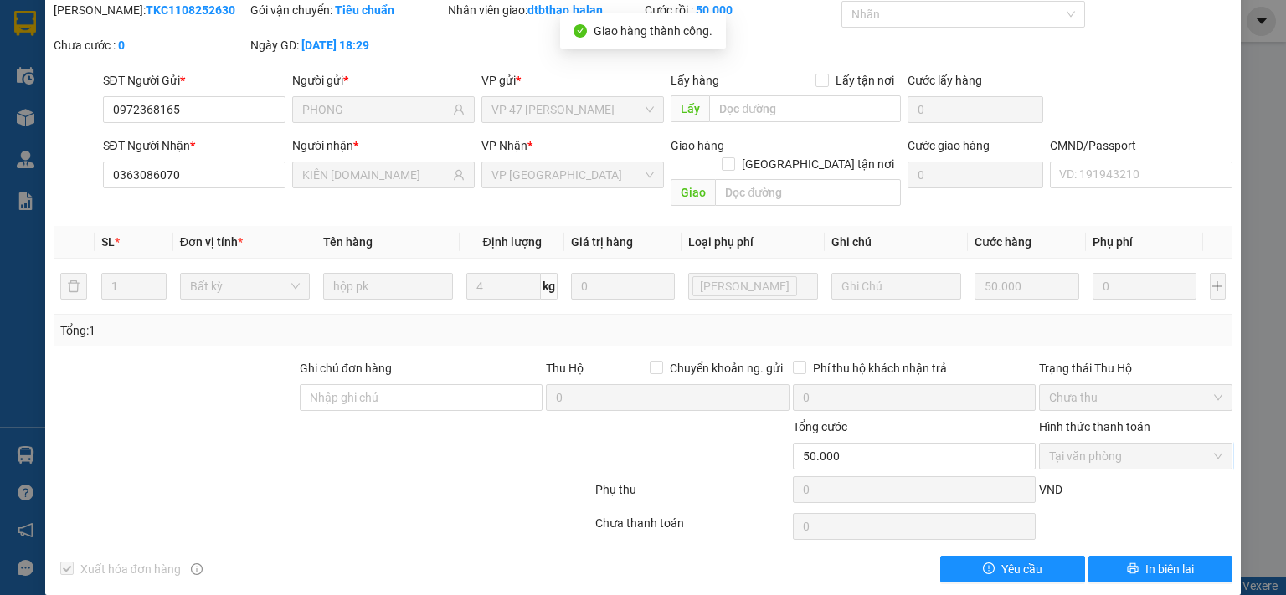
scroll to position [0, 0]
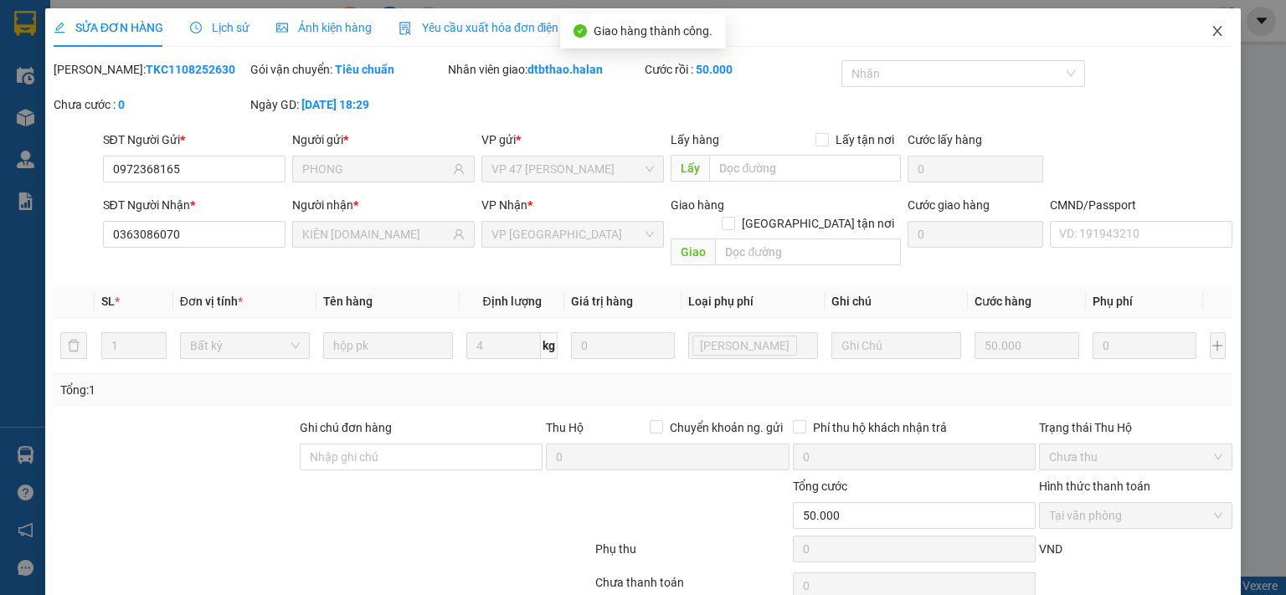
click at [1211, 26] on icon "close" at bounding box center [1217, 30] width 13 height 13
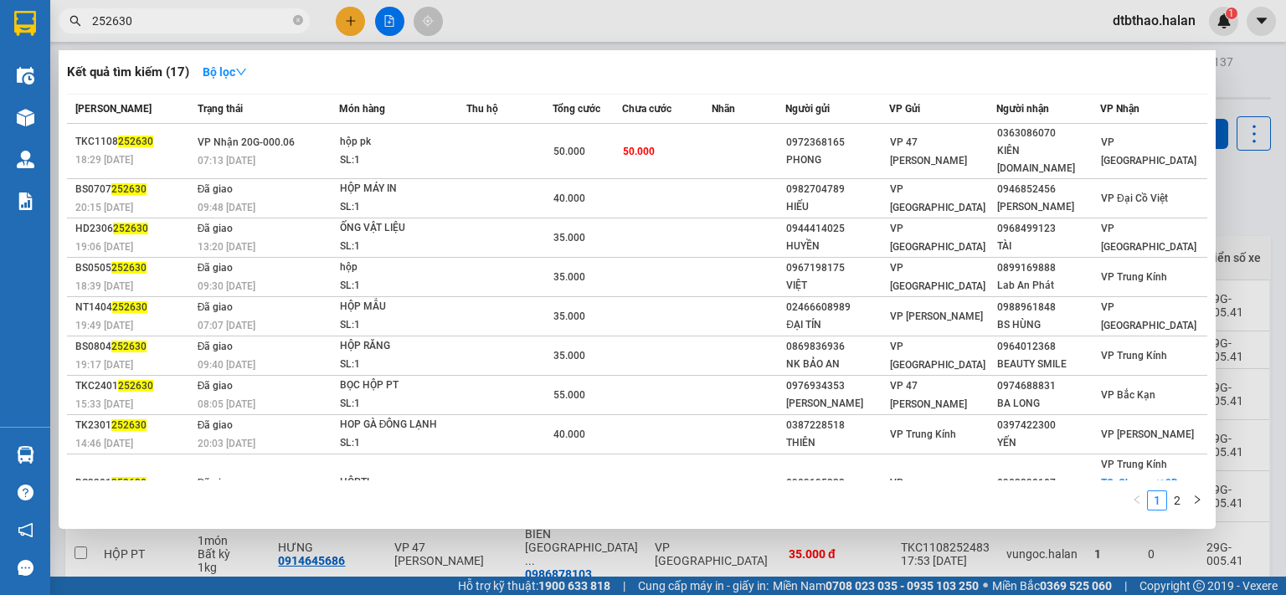
drag, startPoint x: 106, startPoint y: 21, endPoint x: 152, endPoint y: 21, distance: 46.9
click at [152, 21] on input "252630" at bounding box center [191, 21] width 198 height 18
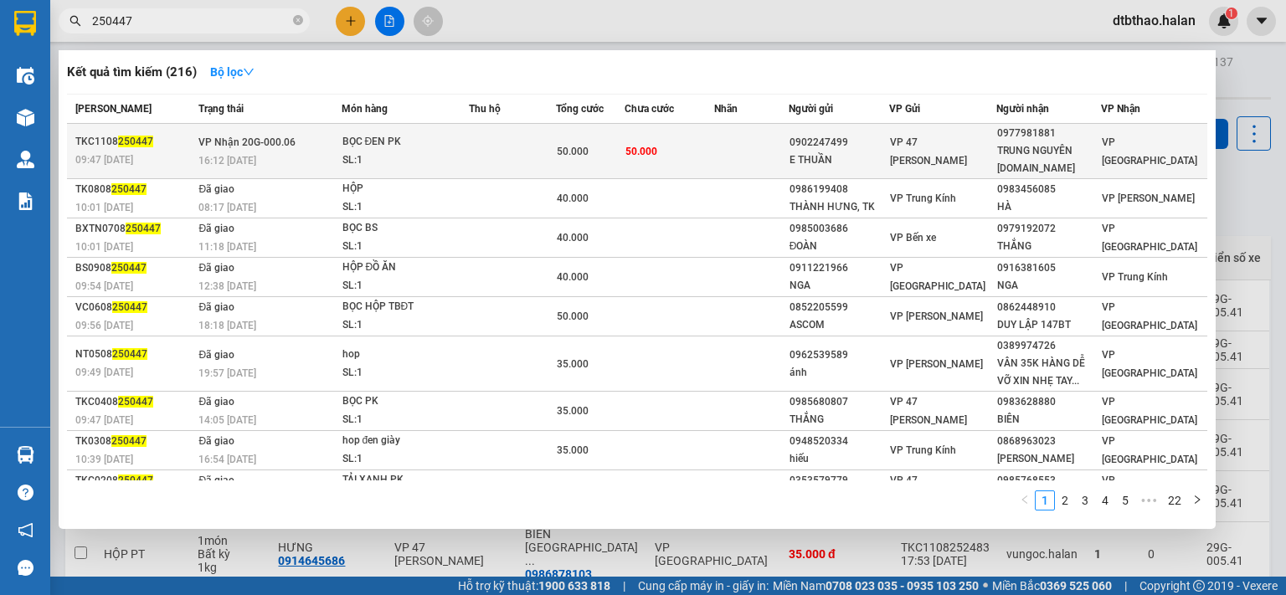
click at [998, 147] on td "0977981881 TRUNG NGUYÊN [DOMAIN_NAME]" at bounding box center [1049, 151] width 104 height 55
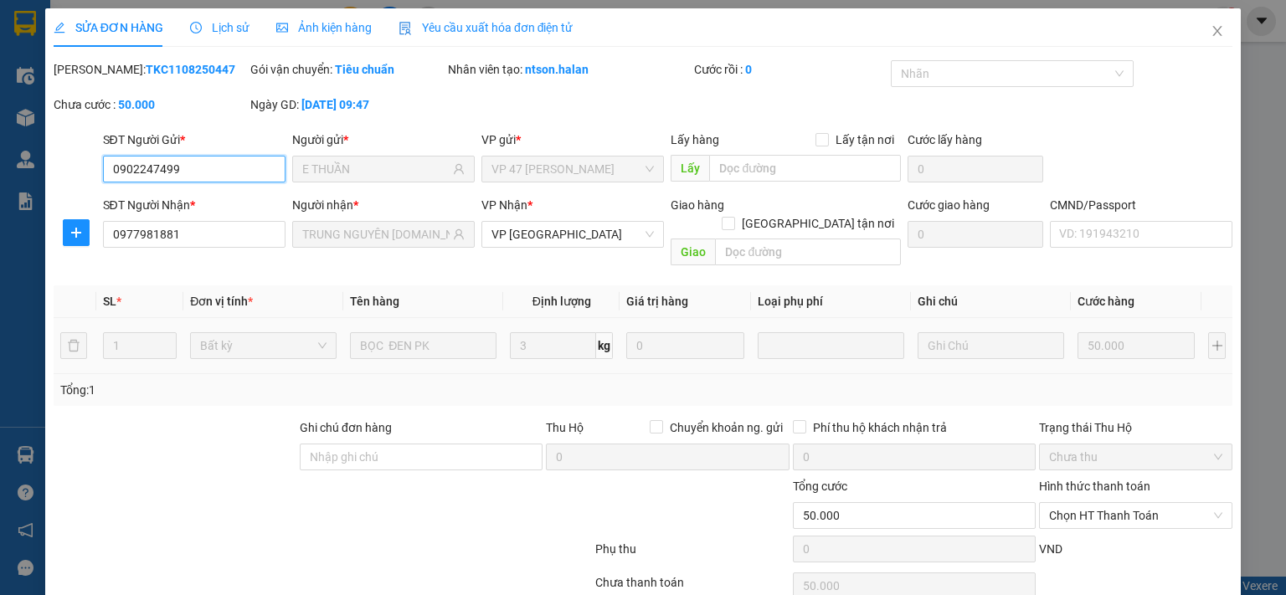
scroll to position [59, 0]
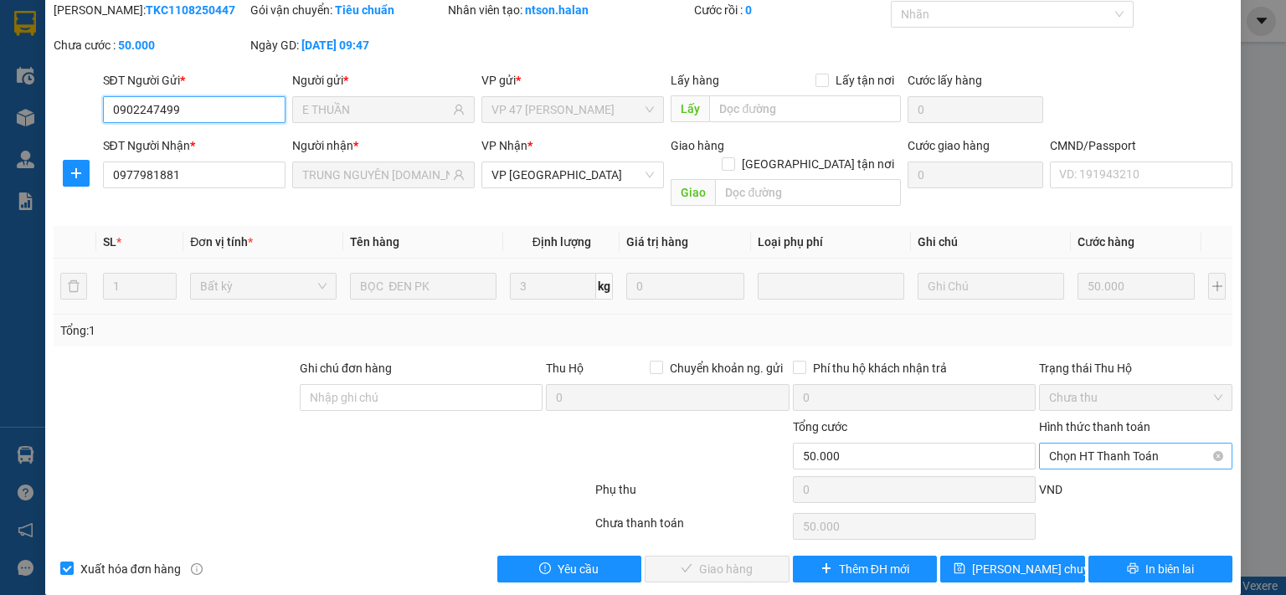
click at [1109, 444] on span "Chọn HT Thanh Toán" at bounding box center [1135, 456] width 173 height 25
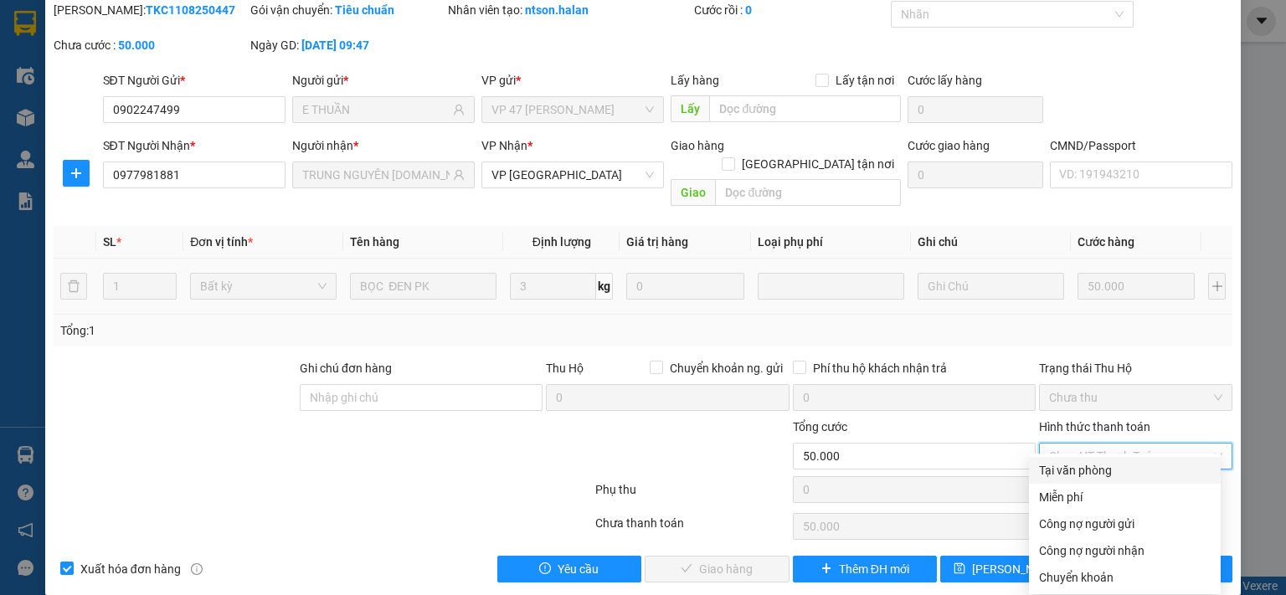
click at [1110, 475] on div "Tại văn phòng" at bounding box center [1125, 470] width 172 height 18
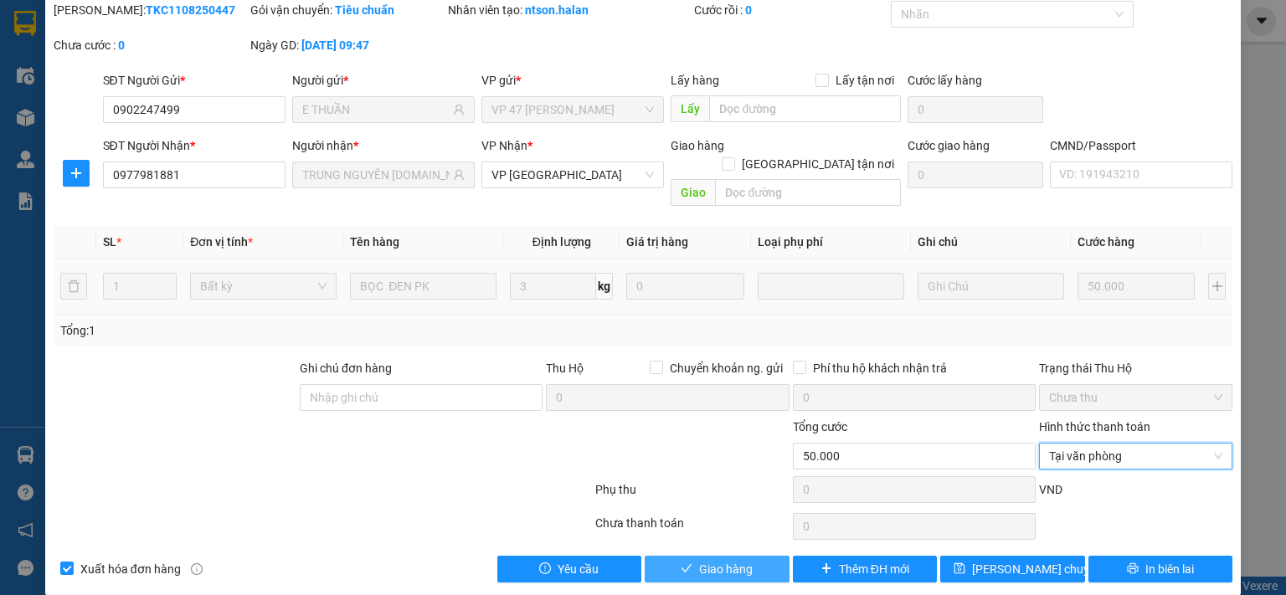
click at [731, 560] on span "Giao hàng" at bounding box center [726, 569] width 54 height 18
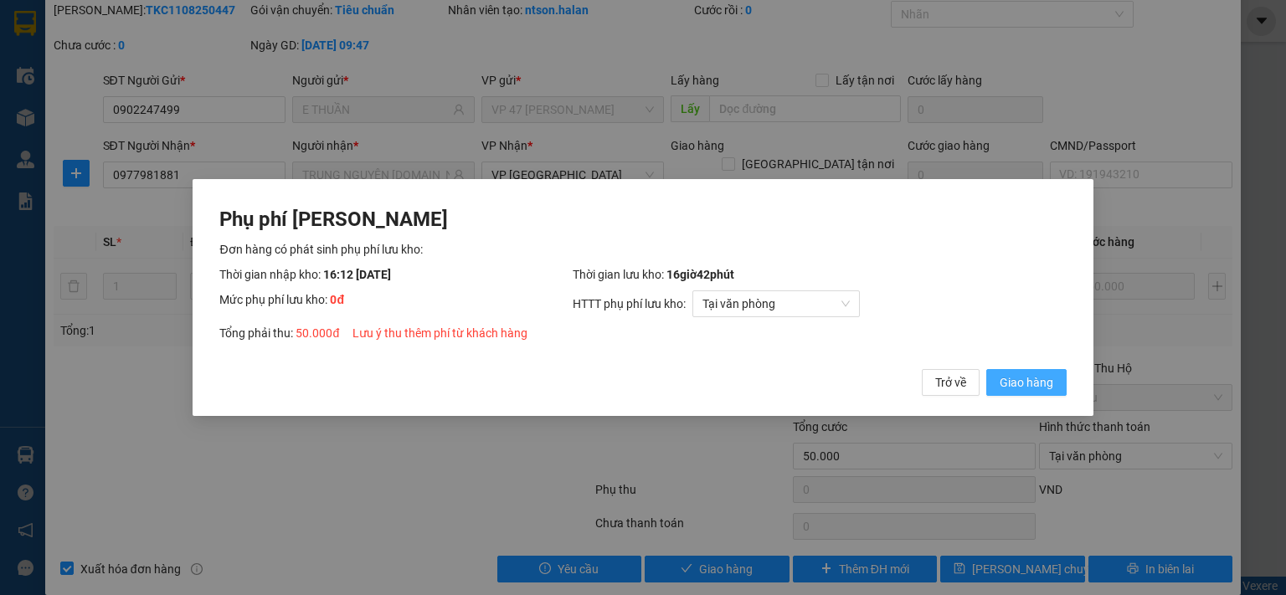
click at [1048, 382] on span "Giao hàng" at bounding box center [1027, 382] width 54 height 18
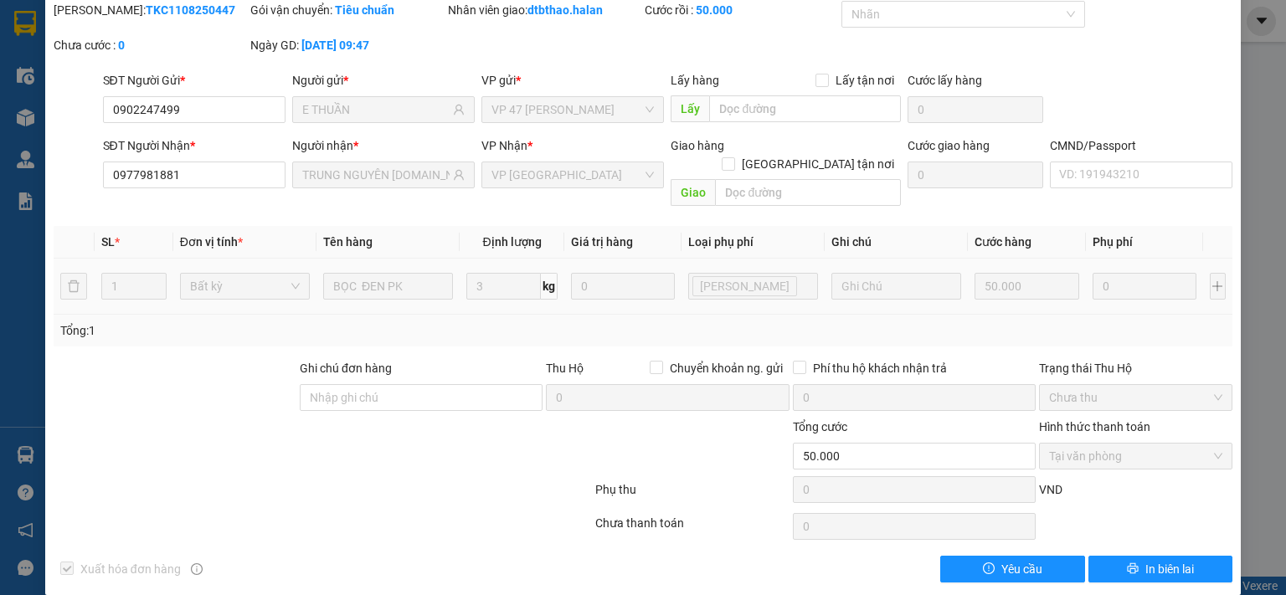
scroll to position [0, 0]
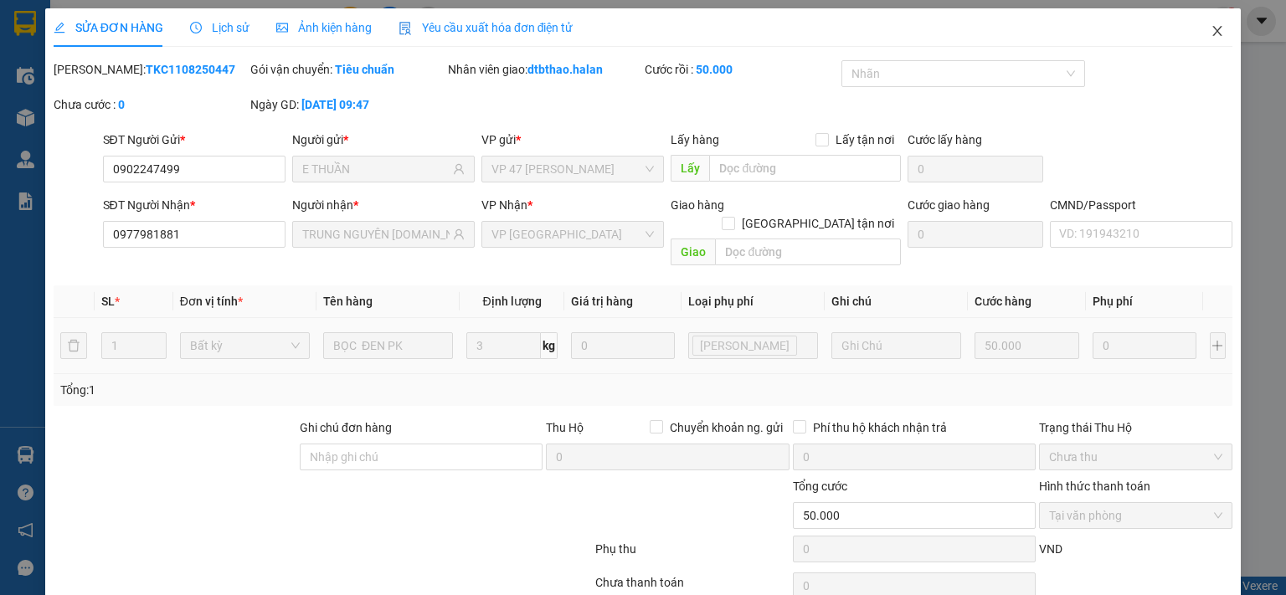
click at [1203, 26] on span "Close" at bounding box center [1217, 31] width 47 height 47
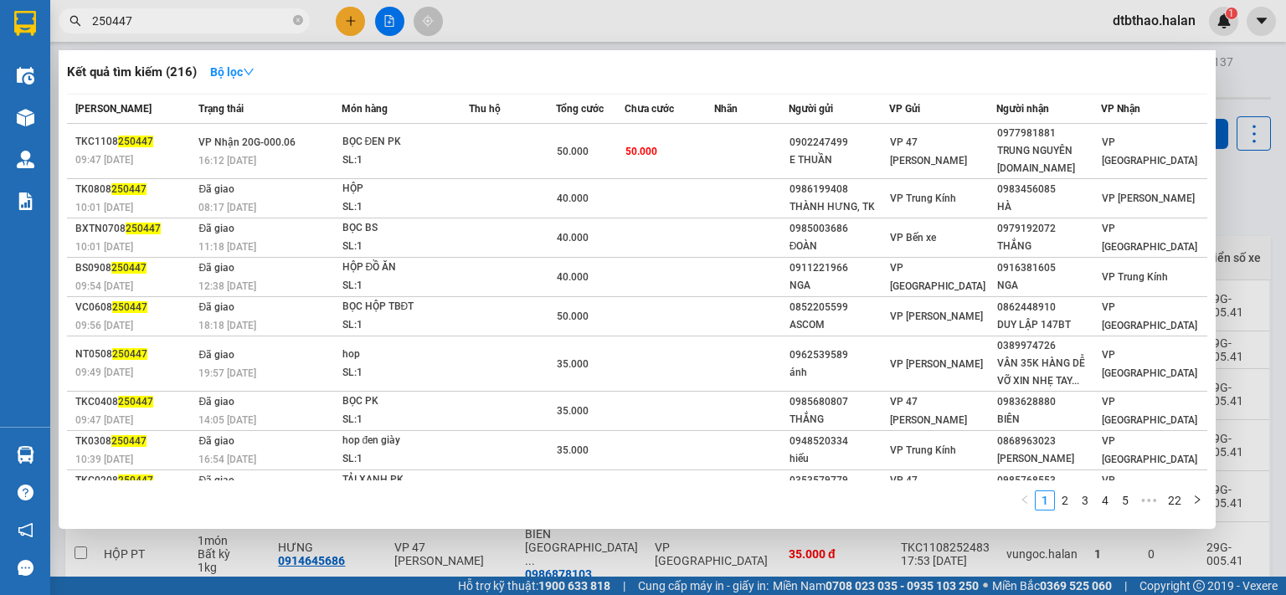
drag, startPoint x: 107, startPoint y: 21, endPoint x: 189, endPoint y: 23, distance: 82.1
click at [189, 23] on input "250447" at bounding box center [191, 21] width 198 height 18
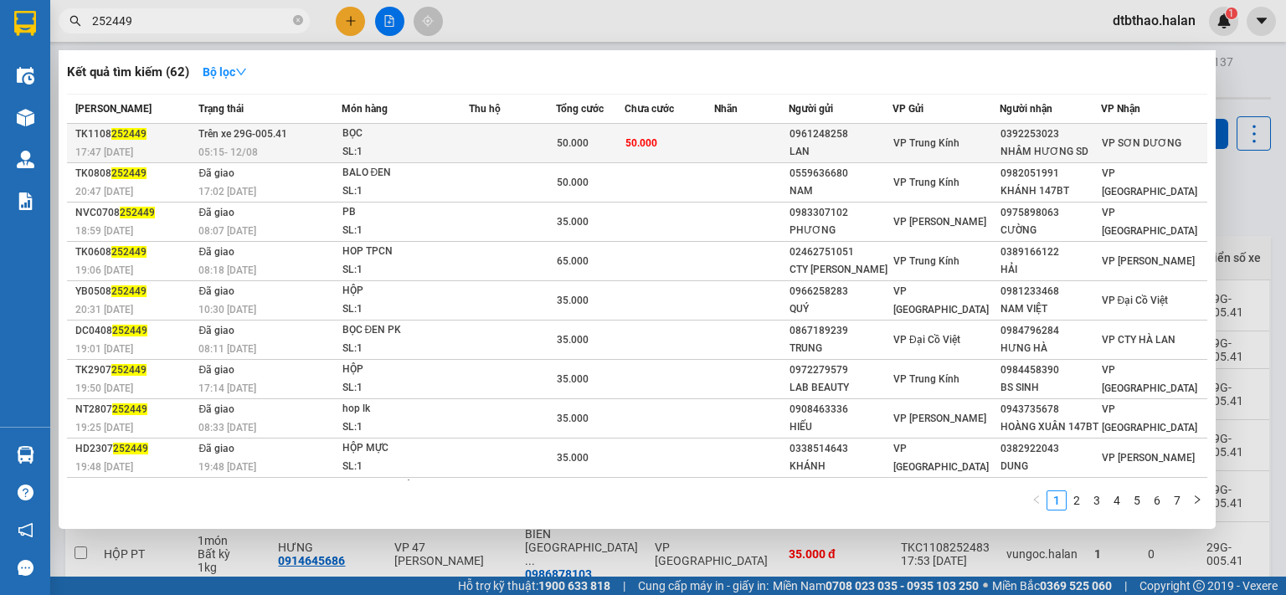
click at [1091, 143] on div "NHÂM HƯƠNG SD" at bounding box center [1051, 152] width 100 height 18
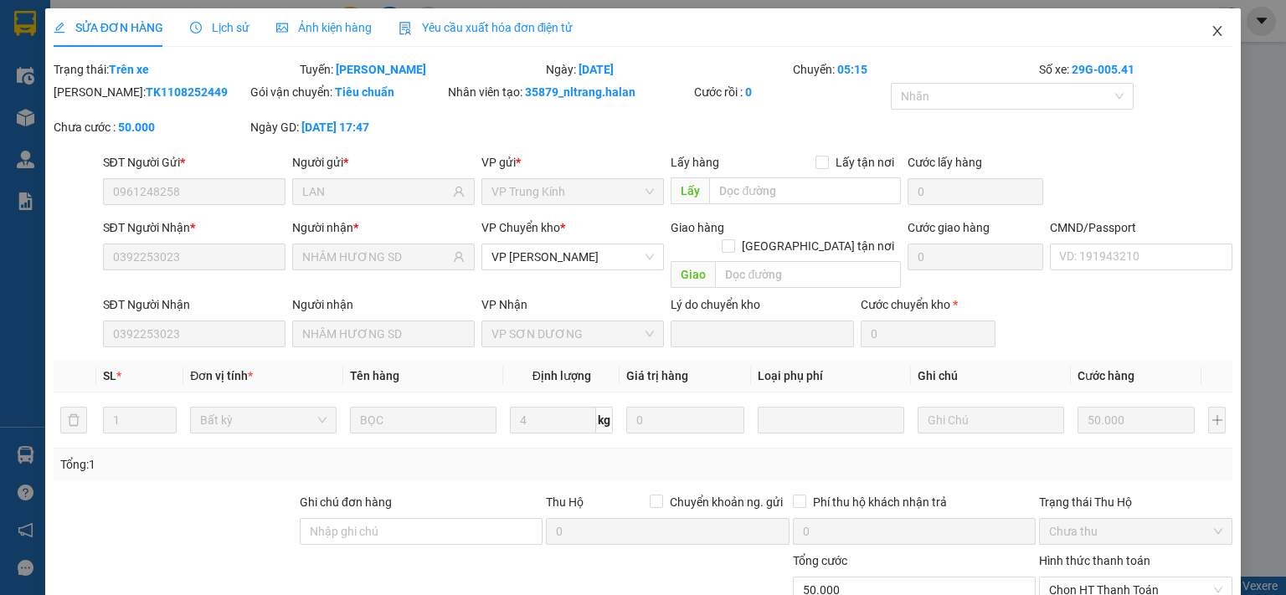
drag, startPoint x: 1202, startPoint y: 26, endPoint x: 824, endPoint y: 590, distance: 678.4
click at [1194, 30] on span "Close" at bounding box center [1217, 31] width 47 height 47
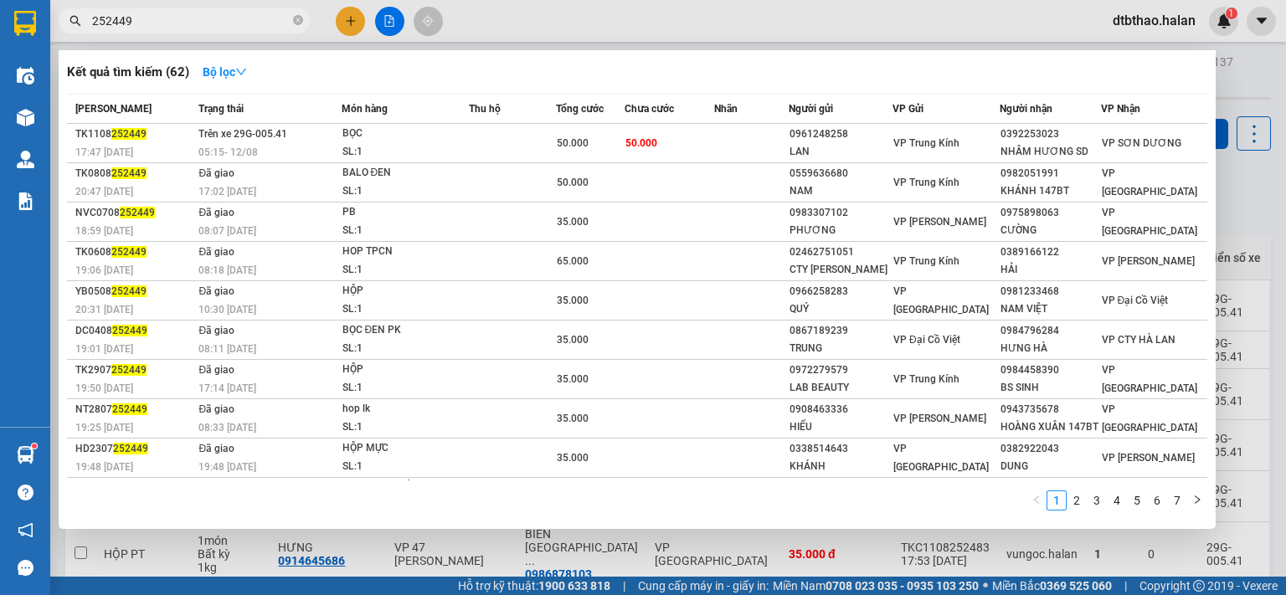
drag, startPoint x: 111, startPoint y: 20, endPoint x: 147, endPoint y: 21, distance: 36.9
click at [147, 21] on input "252449" at bounding box center [191, 21] width 198 height 18
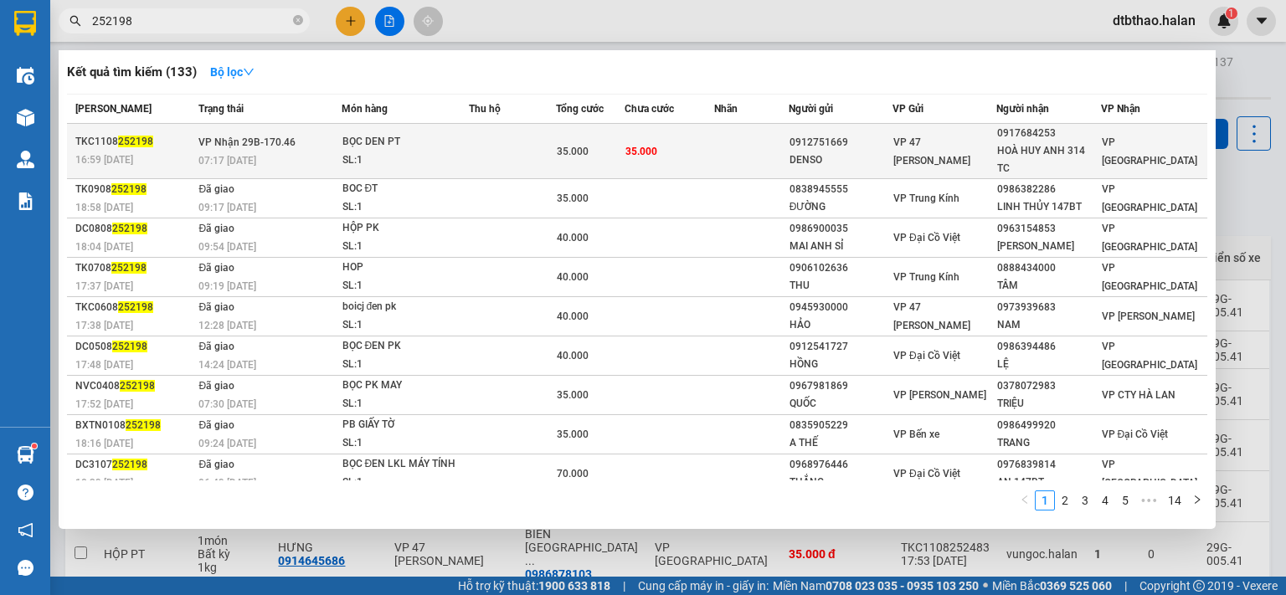
click at [958, 161] on div "VP 47 [PERSON_NAME]" at bounding box center [945, 151] width 102 height 37
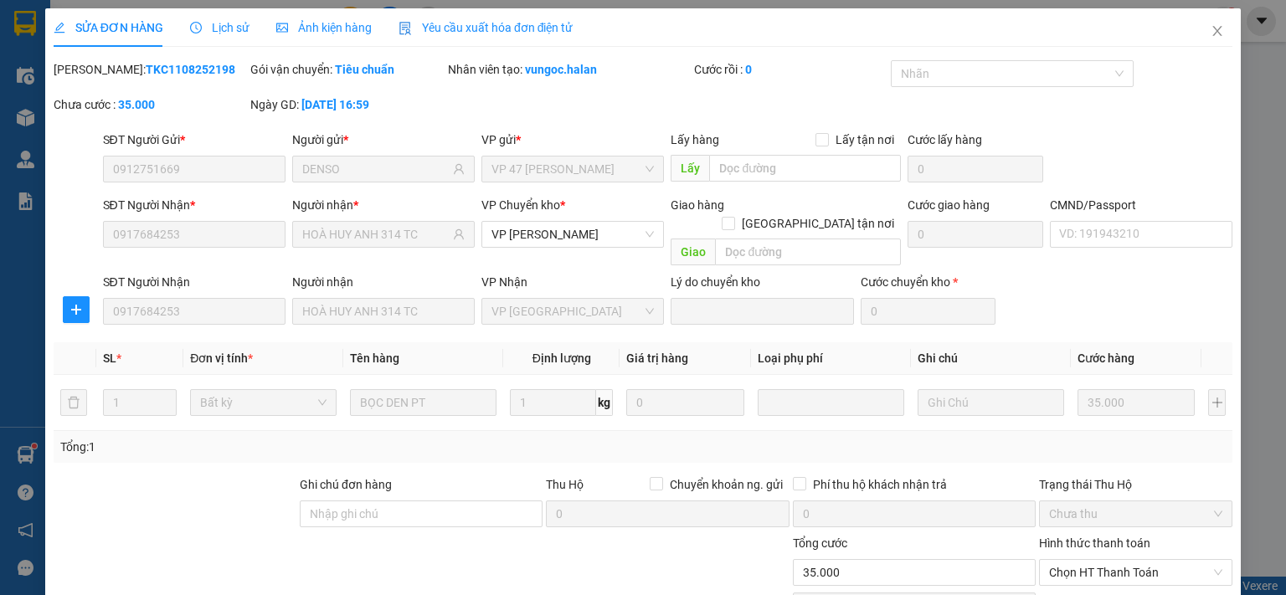
scroll to position [116, 0]
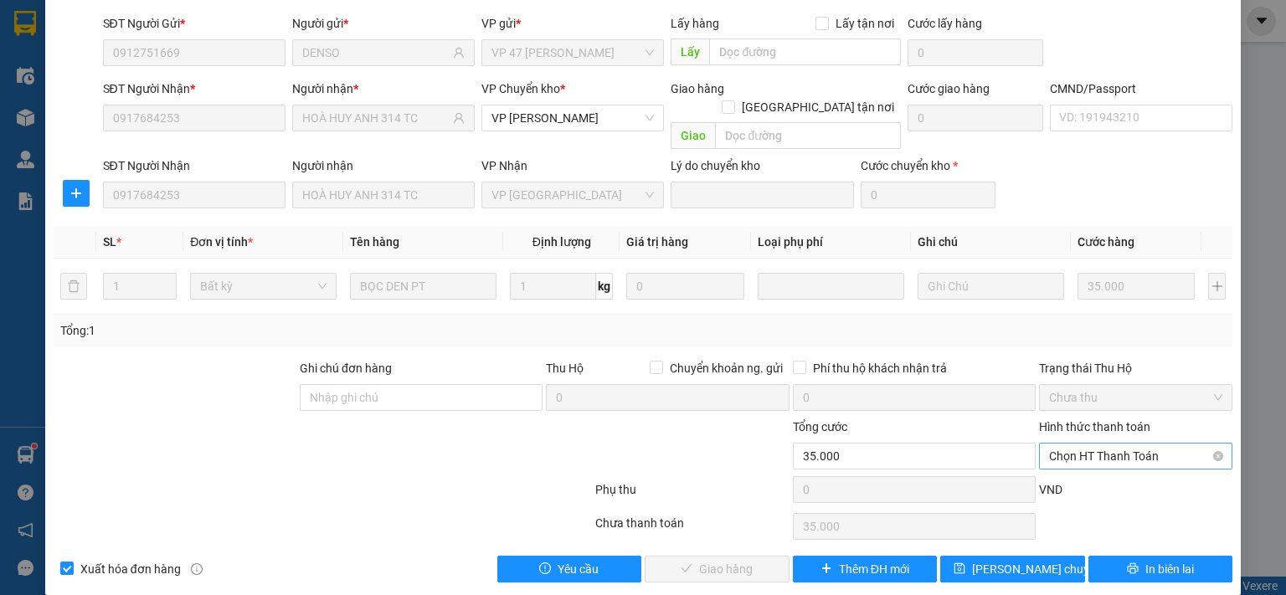
click at [1109, 444] on span "Chọn HT Thanh Toán" at bounding box center [1135, 456] width 173 height 25
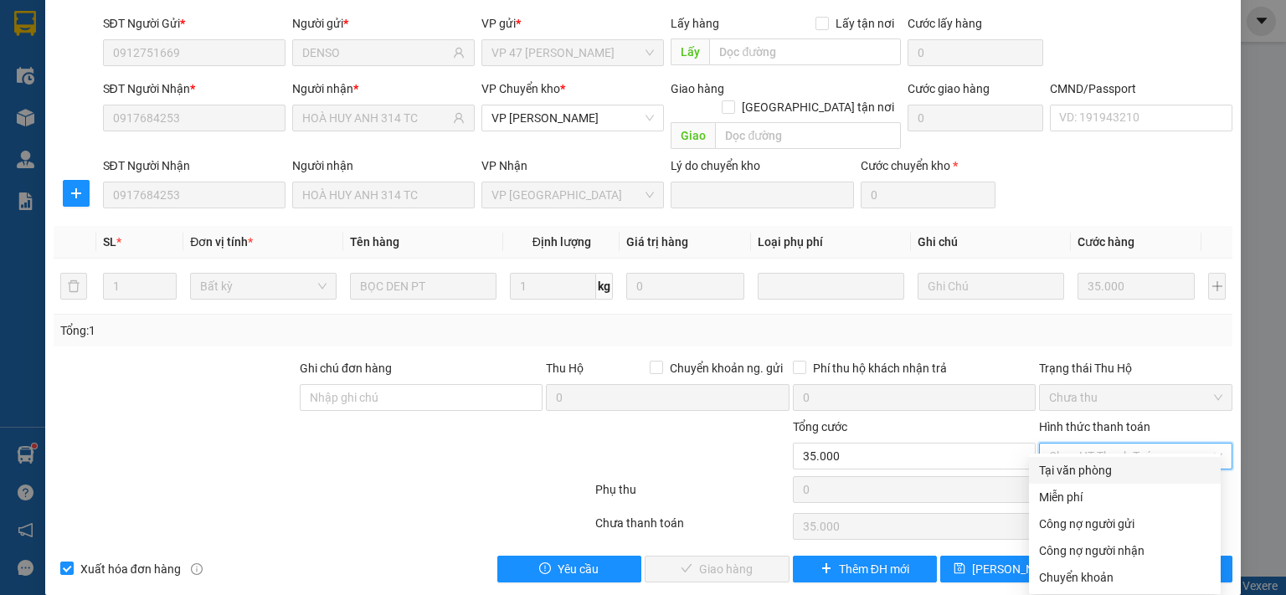
drag, startPoint x: 1089, startPoint y: 467, endPoint x: 988, endPoint y: 509, distance: 108.9
click at [1087, 468] on div "Tại văn phòng" at bounding box center [1125, 470] width 172 height 18
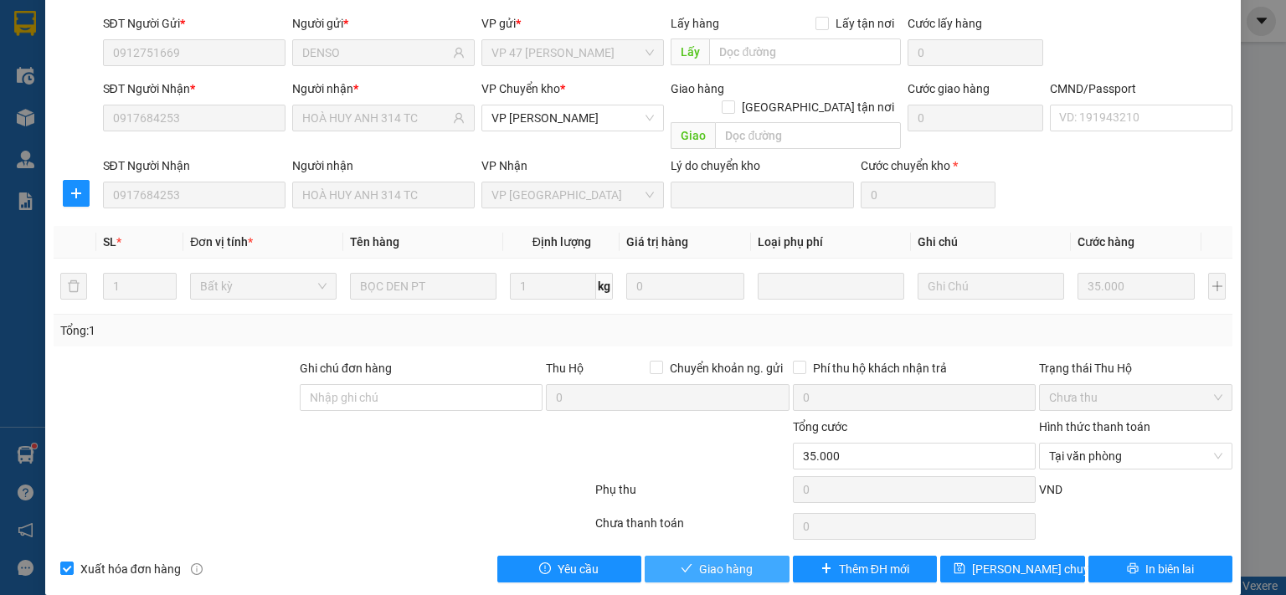
click at [720, 560] on span "Giao hàng" at bounding box center [726, 569] width 54 height 18
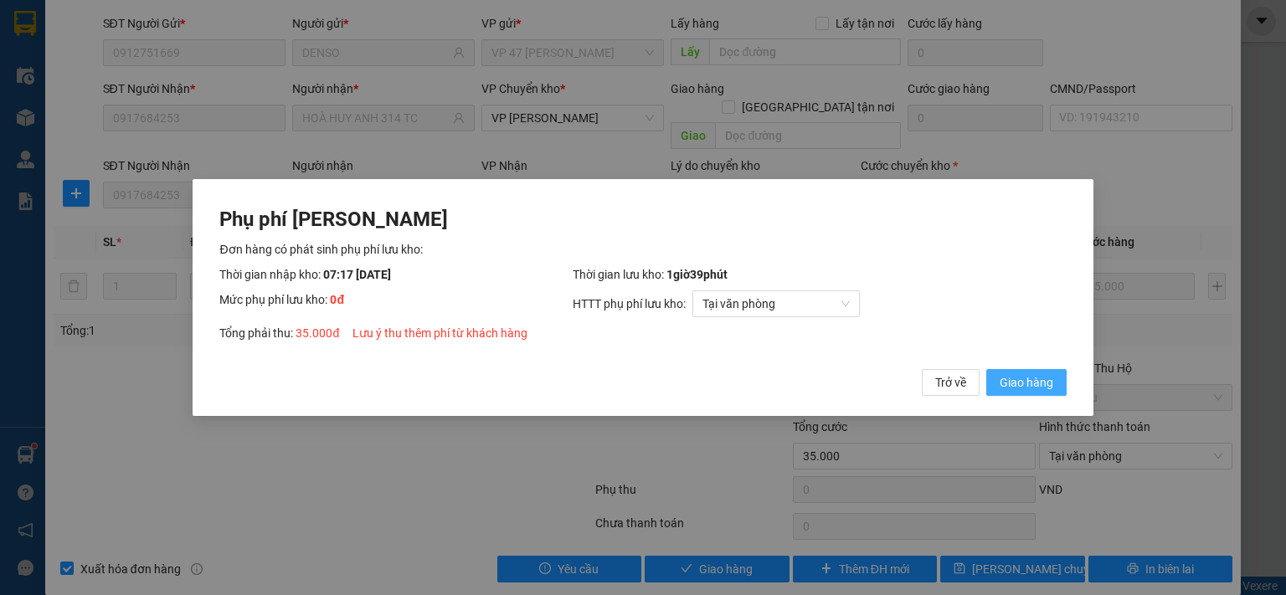
click at [1036, 381] on span "Giao hàng" at bounding box center [1027, 382] width 54 height 18
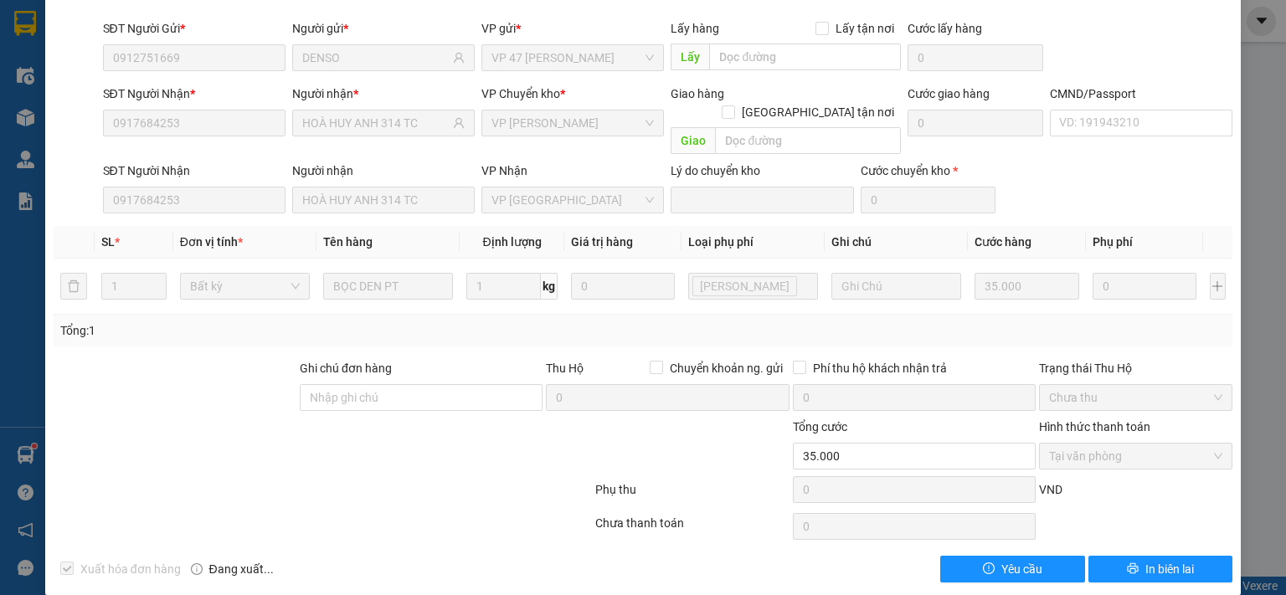
scroll to position [0, 0]
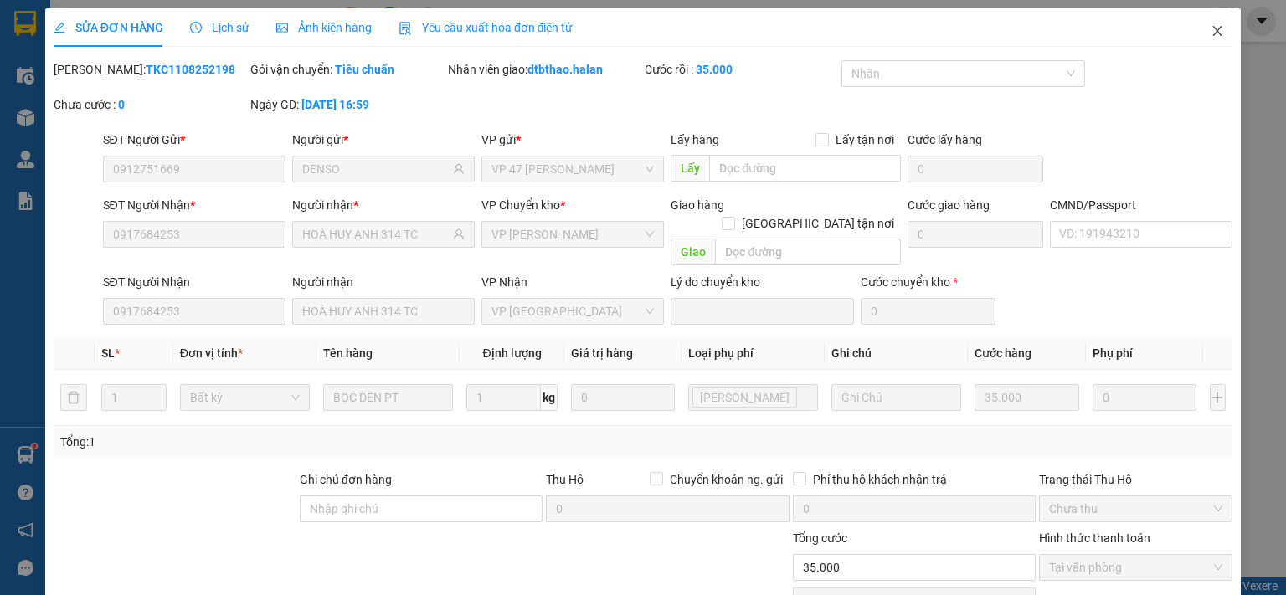
click at [1211, 36] on icon "close" at bounding box center [1217, 30] width 13 height 13
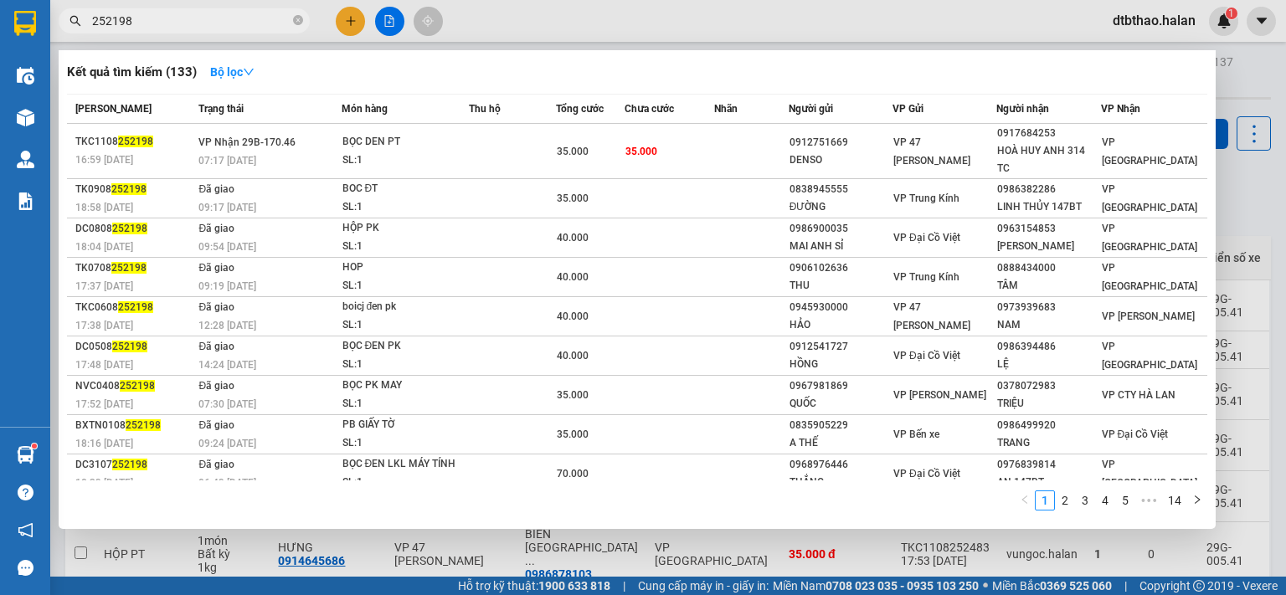
drag, startPoint x: 106, startPoint y: 19, endPoint x: 143, endPoint y: 20, distance: 36.9
click at [143, 20] on input "252198" at bounding box center [191, 21] width 198 height 18
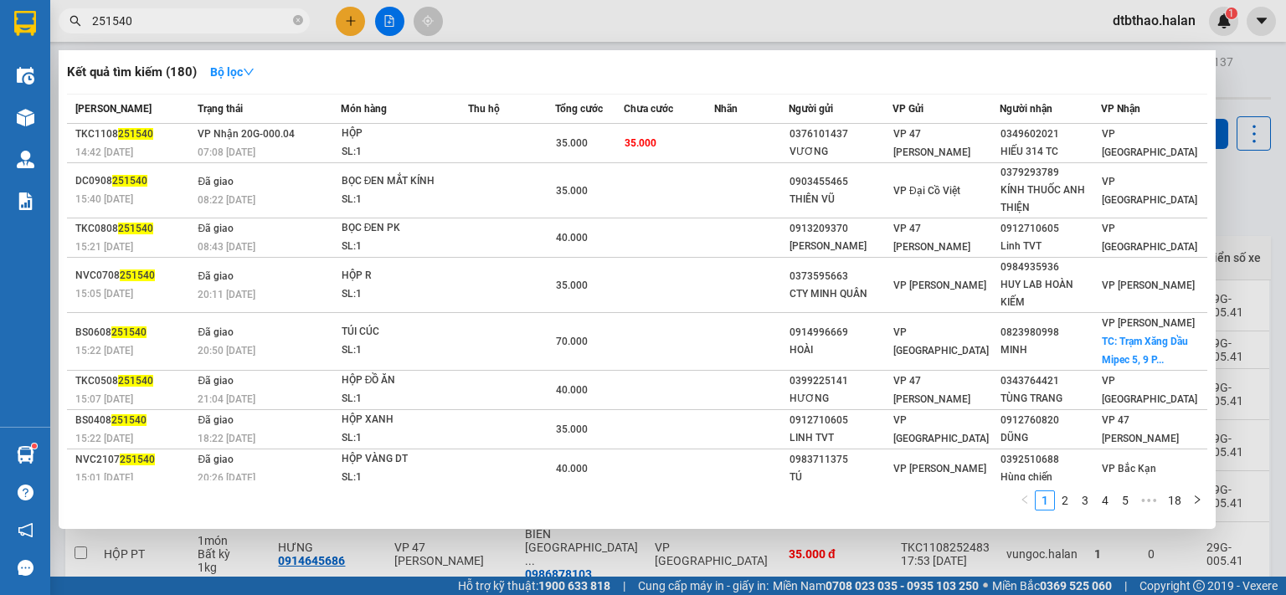
type input "251540"
click at [931, 143] on div "VP 47 [PERSON_NAME]" at bounding box center [947, 143] width 106 height 37
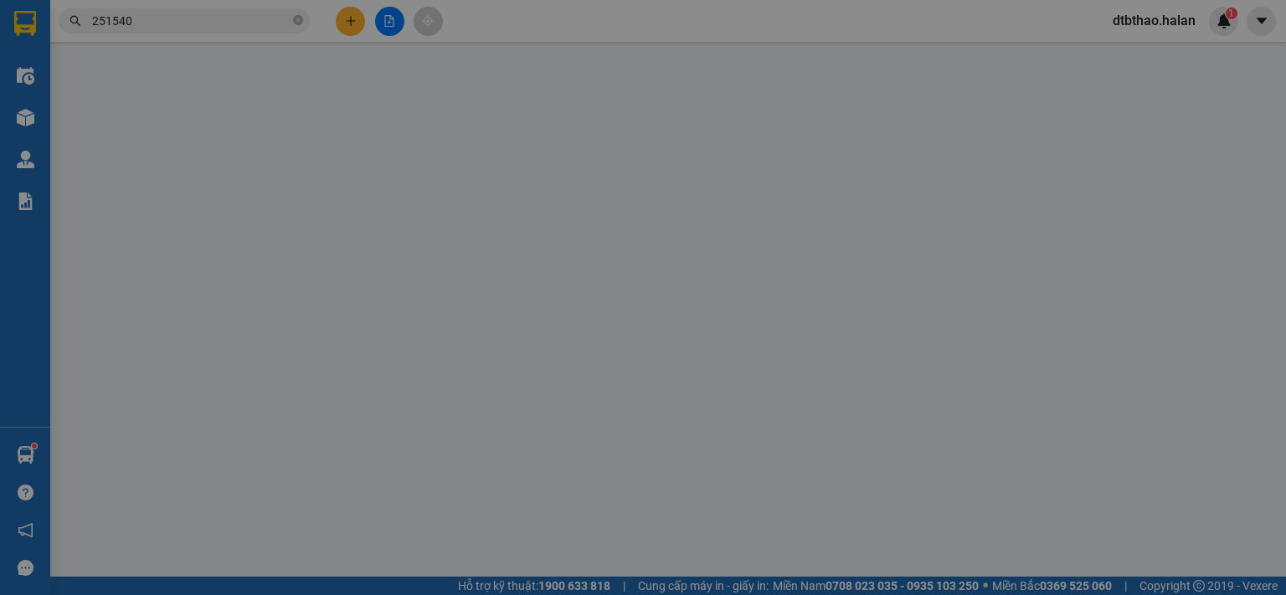
type input "0376101437"
type input "VƯƠNG"
type input "0349602021"
type input "HIẾU 314 TC"
type input "35.000"
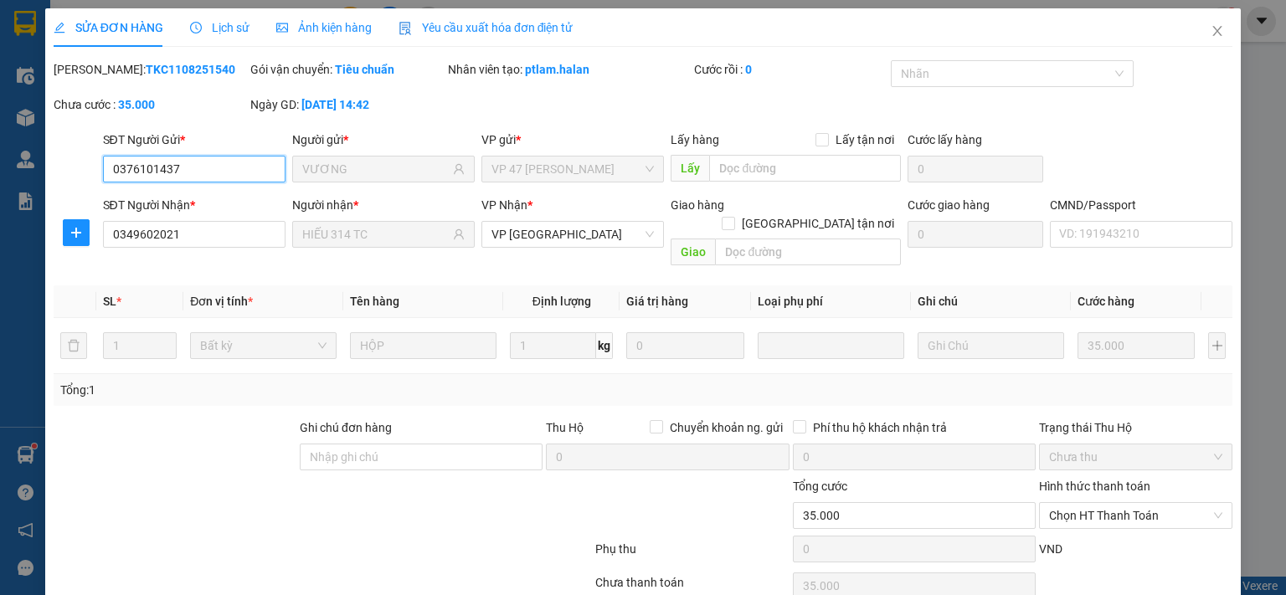
scroll to position [59, 0]
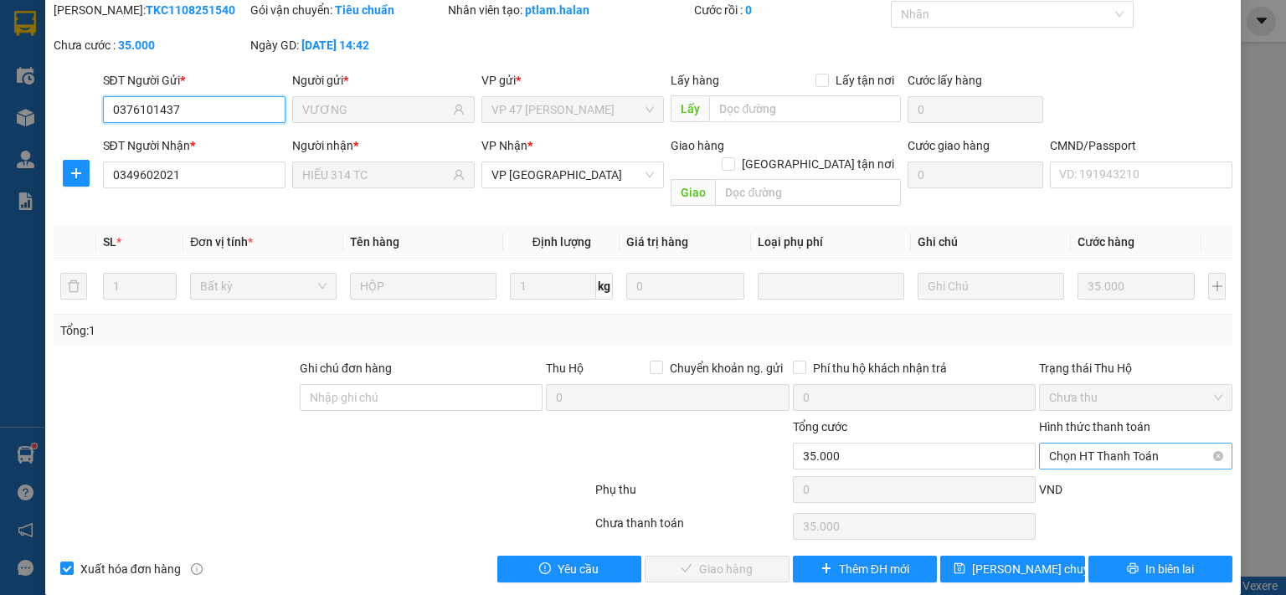
click at [1108, 444] on span "Chọn HT Thanh Toán" at bounding box center [1135, 456] width 173 height 25
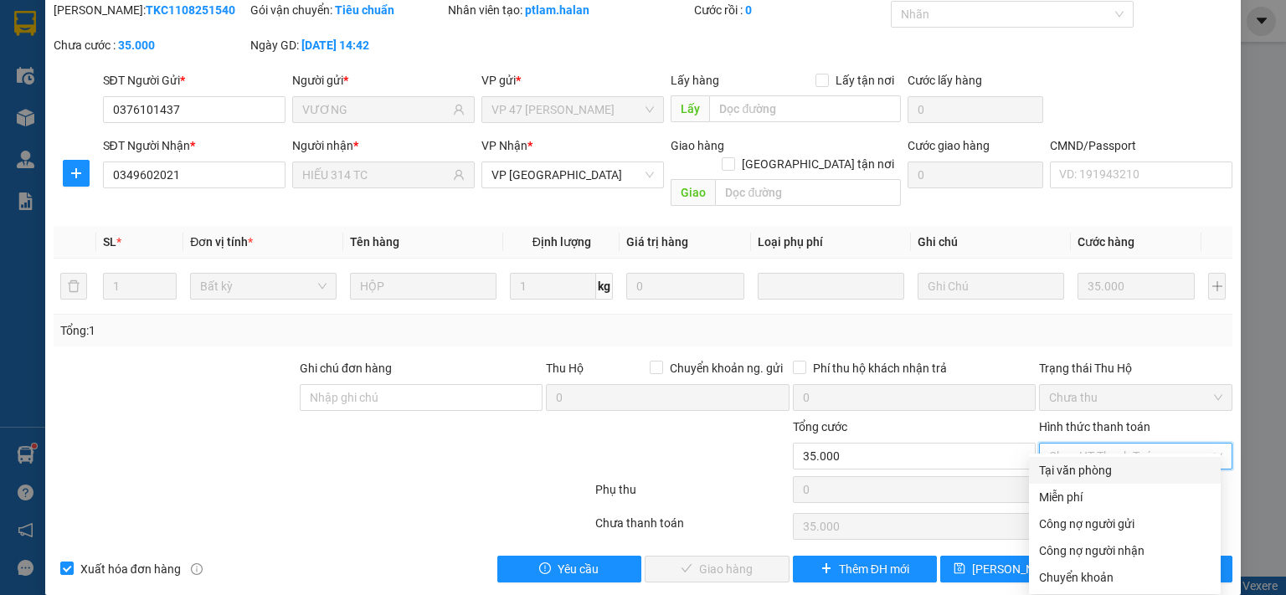
drag, startPoint x: 1089, startPoint y: 471, endPoint x: 1052, endPoint y: 487, distance: 40.1
click at [1086, 472] on div "Tại văn phòng" at bounding box center [1125, 470] width 172 height 18
type input "0"
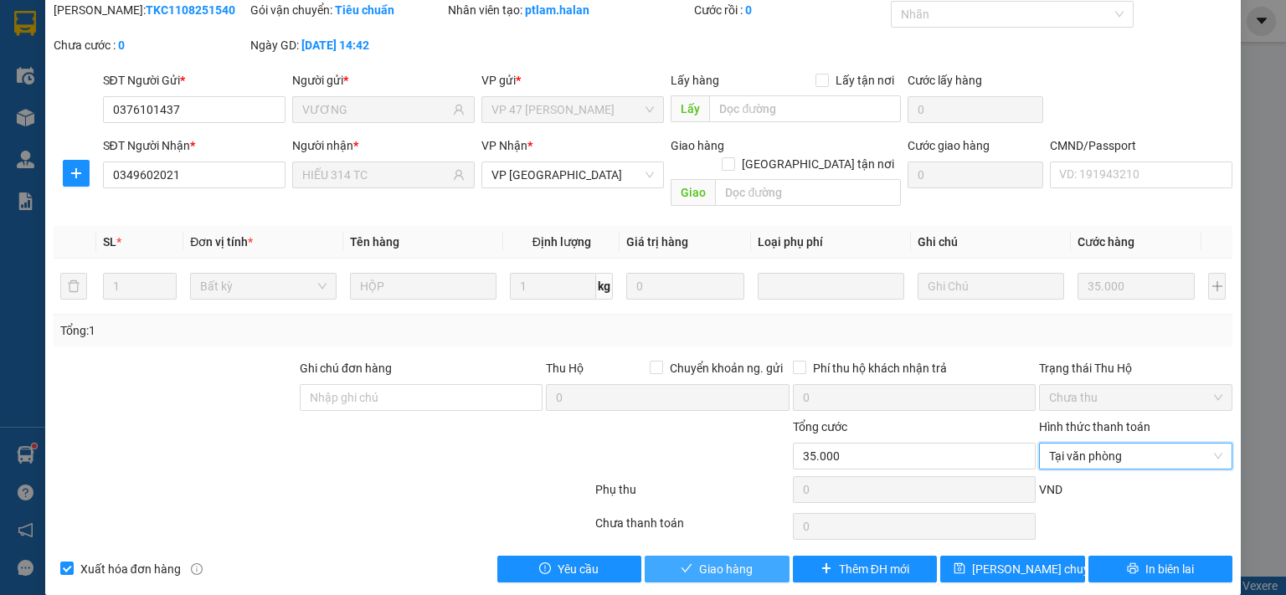
click at [730, 560] on span "Giao hàng" at bounding box center [726, 569] width 54 height 18
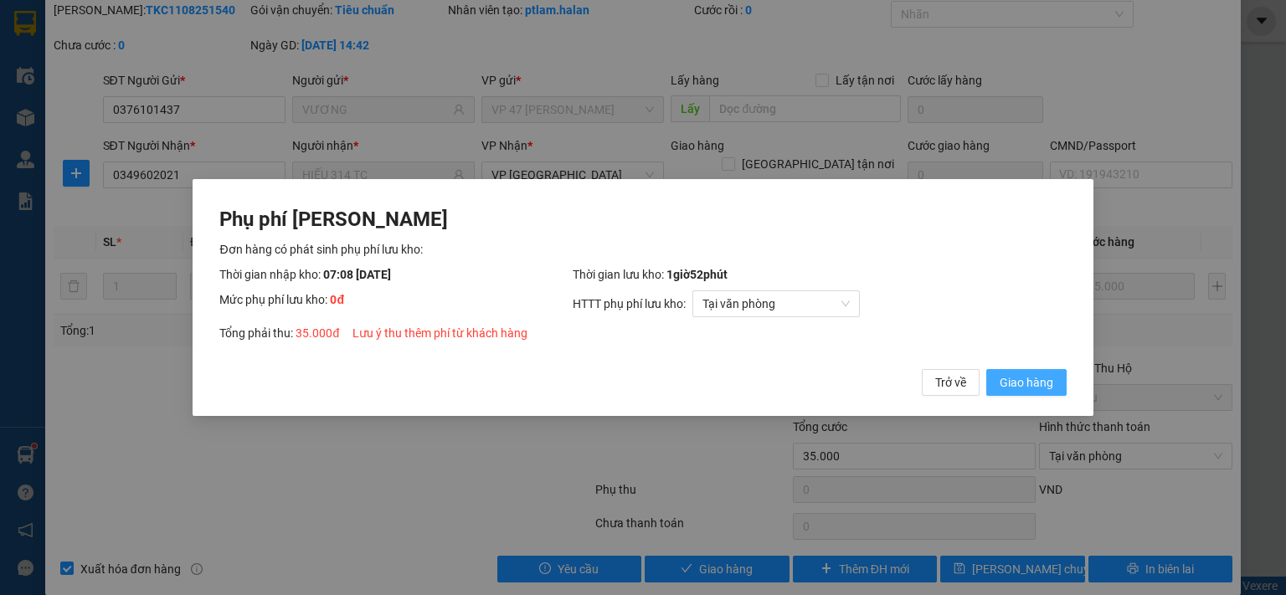
click at [1034, 388] on span "Giao hàng" at bounding box center [1027, 382] width 54 height 18
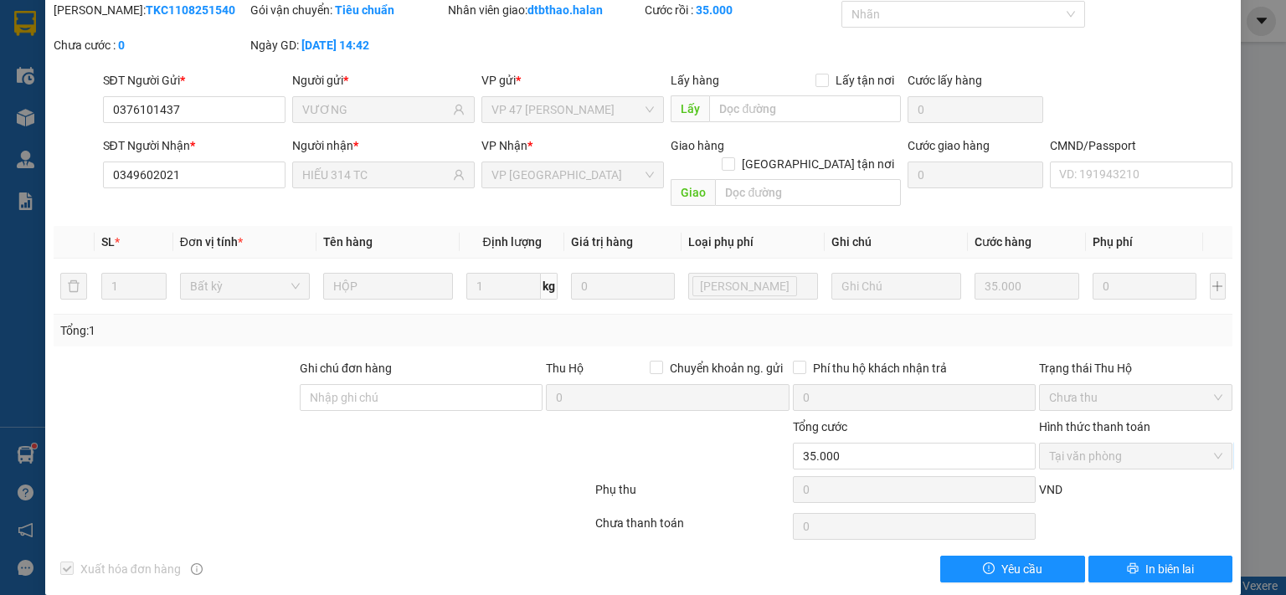
scroll to position [0, 0]
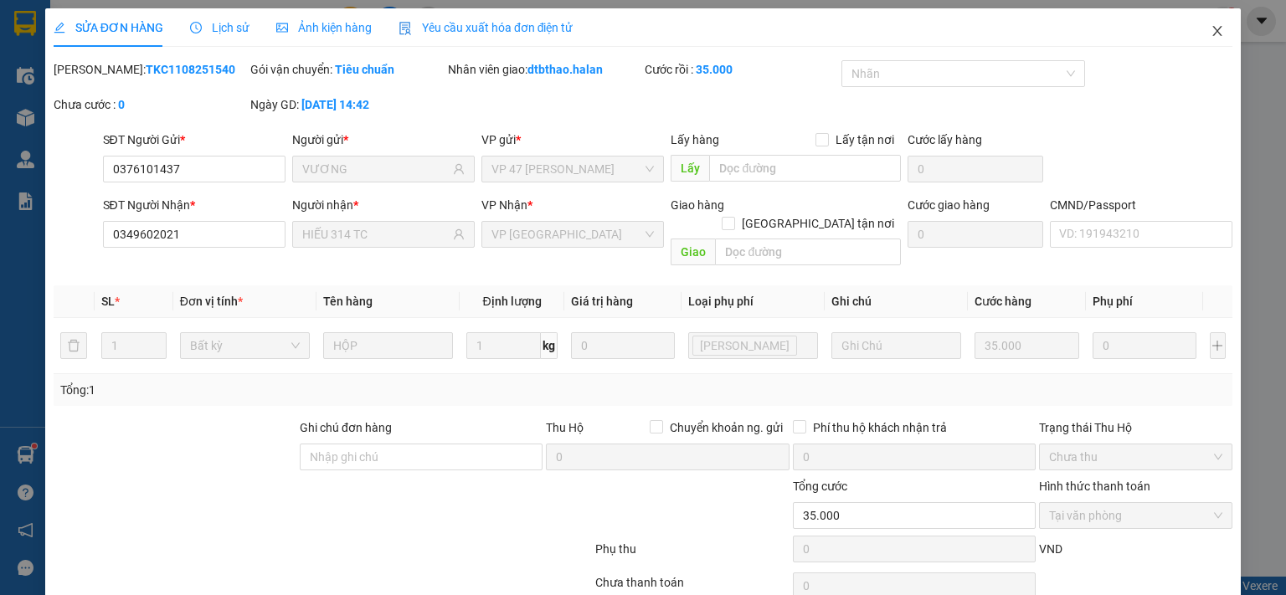
click at [1196, 31] on span "Close" at bounding box center [1217, 31] width 47 height 47
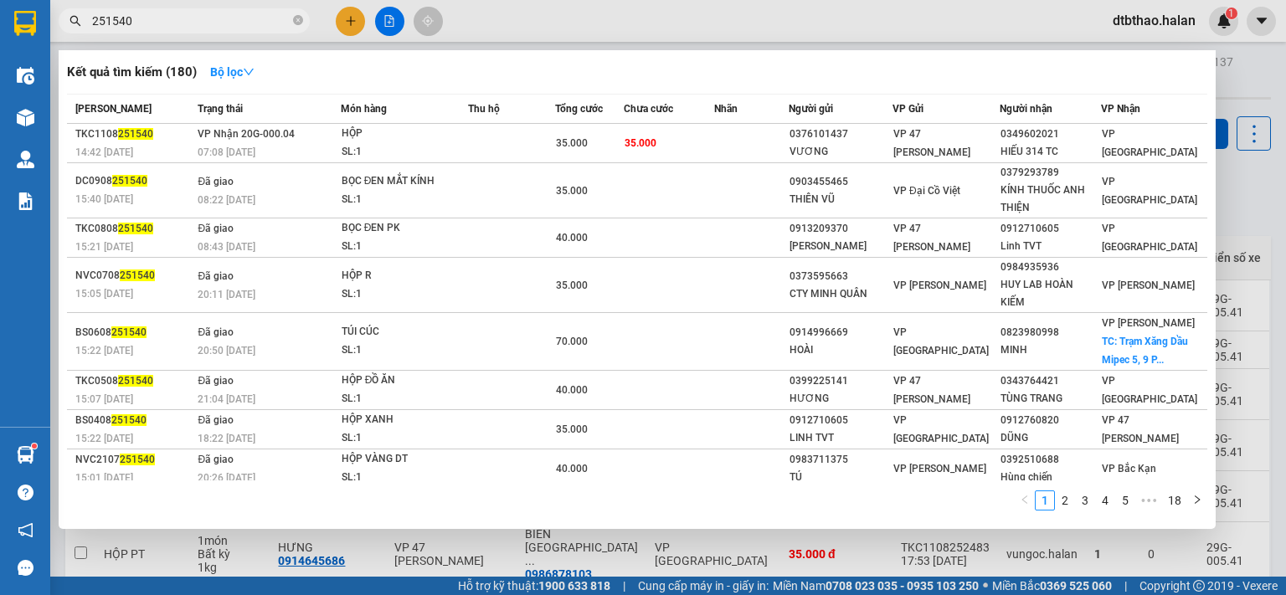
drag, startPoint x: 136, startPoint y: 20, endPoint x: 162, endPoint y: 20, distance: 25.1
click at [162, 20] on input "251540" at bounding box center [191, 21] width 198 height 18
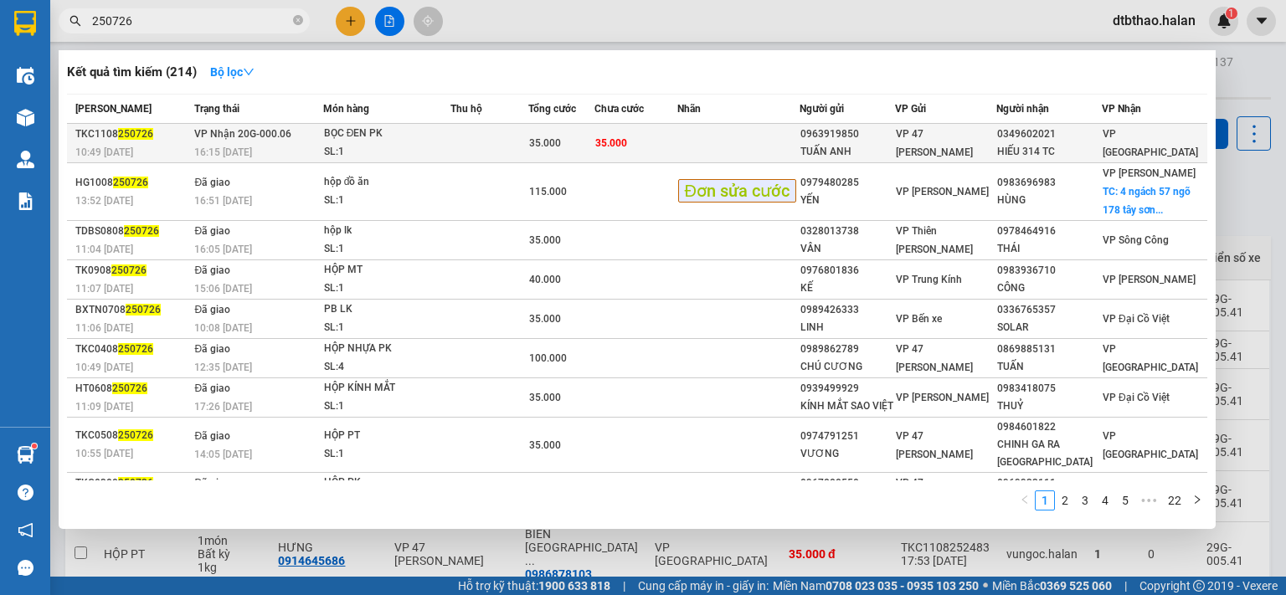
type input "250726"
click at [954, 147] on div "VP 47 [PERSON_NAME]" at bounding box center [945, 143] width 99 height 37
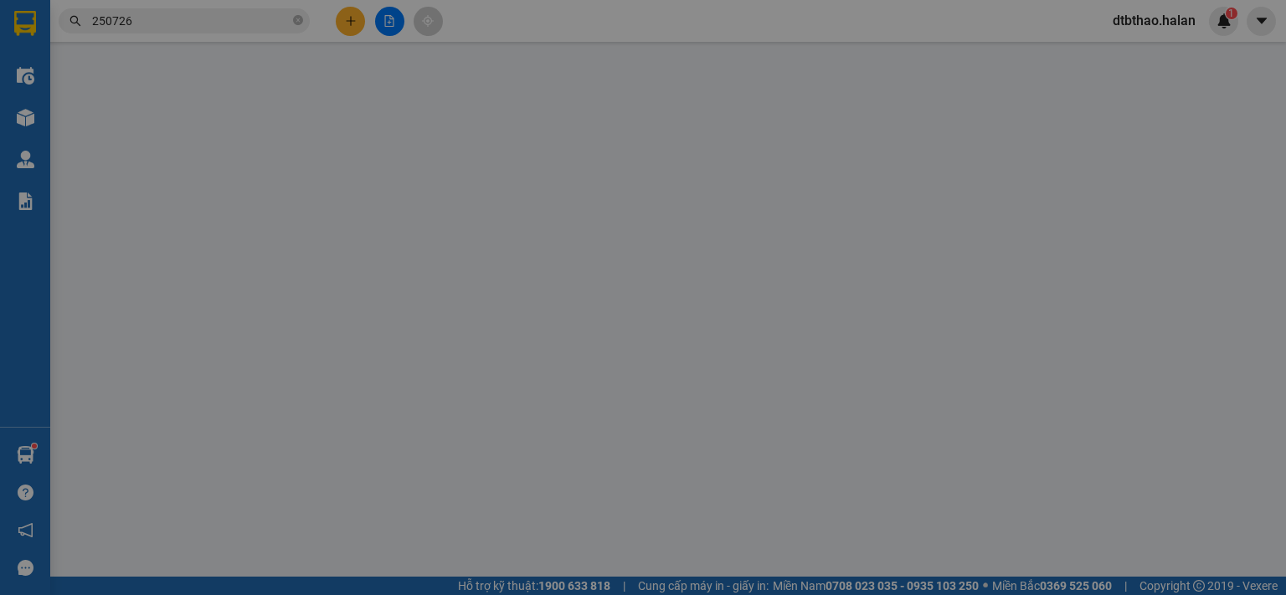
type input "0963919850"
type input "TUẤN ANH"
type input "0349602021"
type input "HIẾU 314 TC"
type input "35.000"
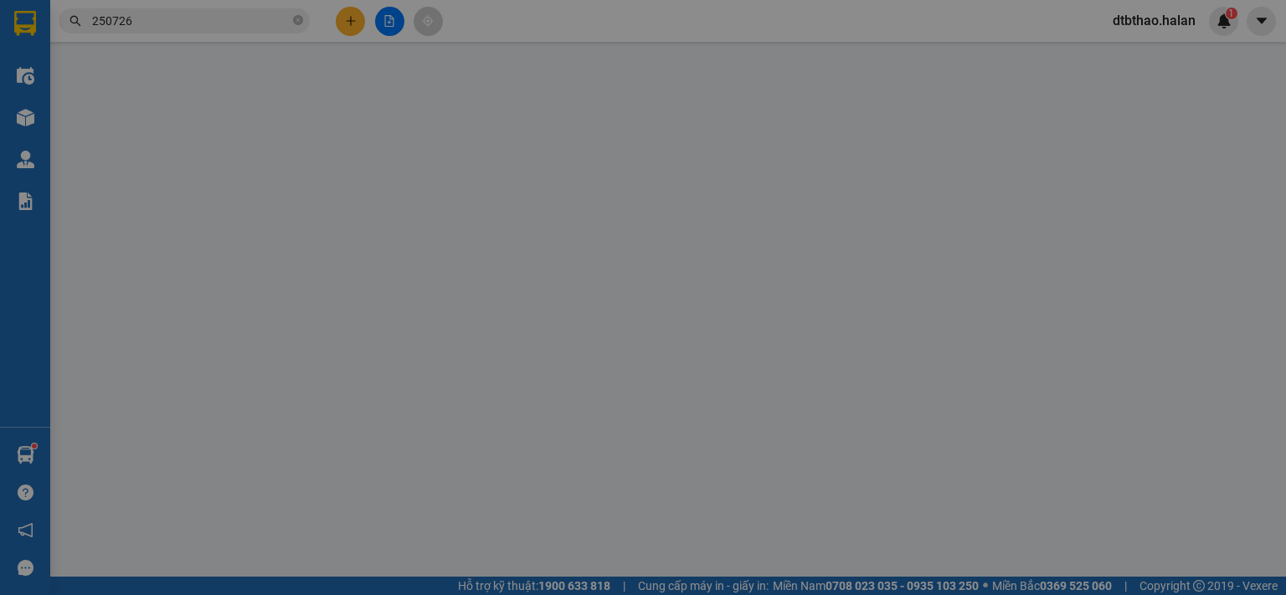
type input "35.000"
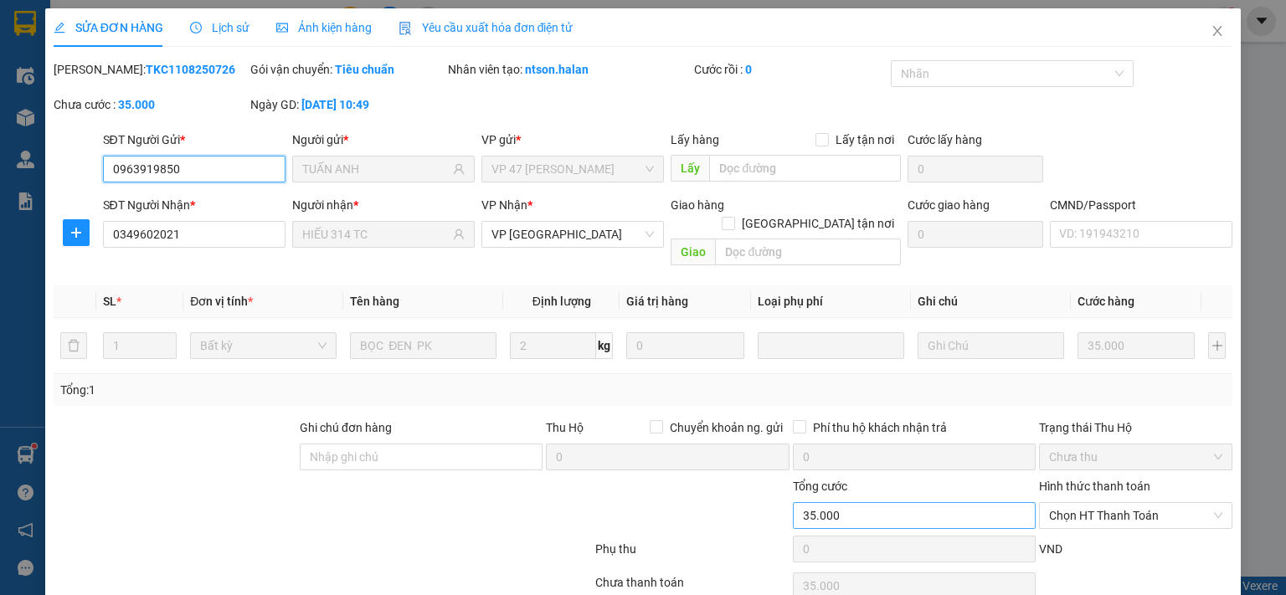
scroll to position [59, 0]
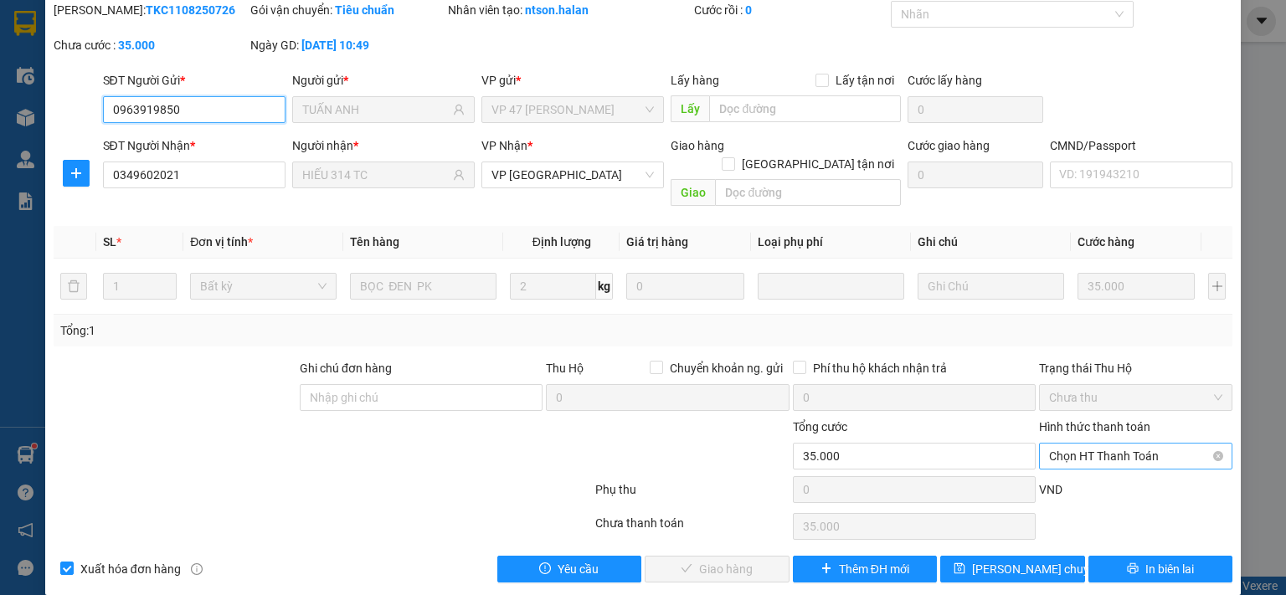
click at [1069, 444] on span "Chọn HT Thanh Toán" at bounding box center [1135, 456] width 173 height 25
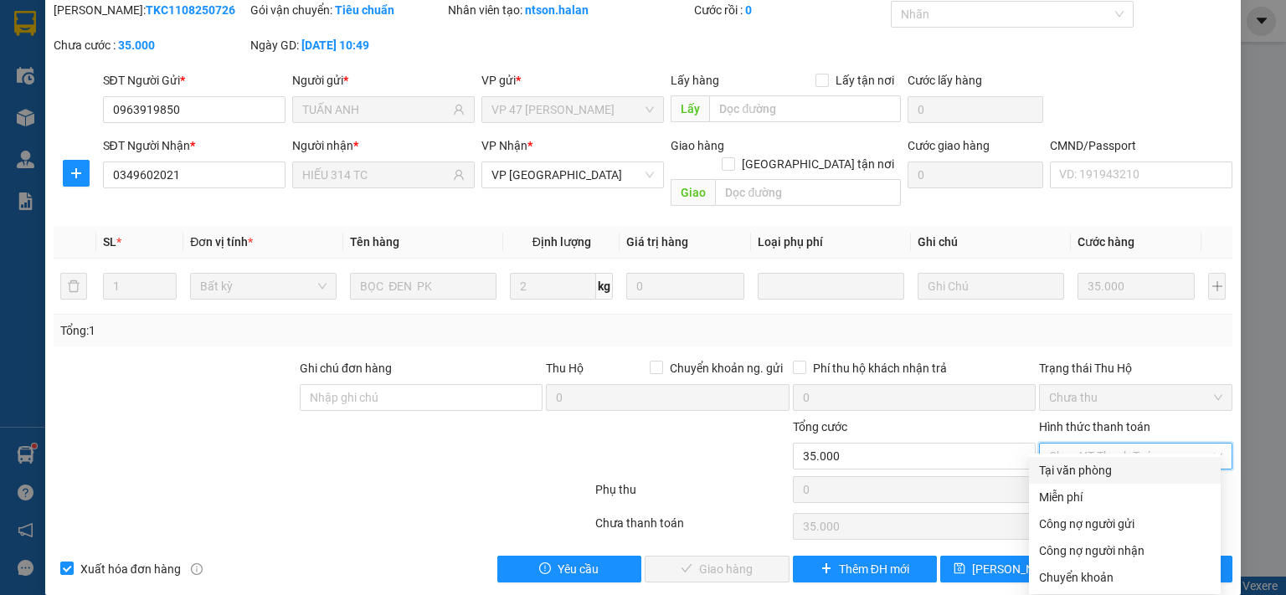
click at [1072, 484] on div "Miễn phí" at bounding box center [1125, 497] width 192 height 27
type input "0"
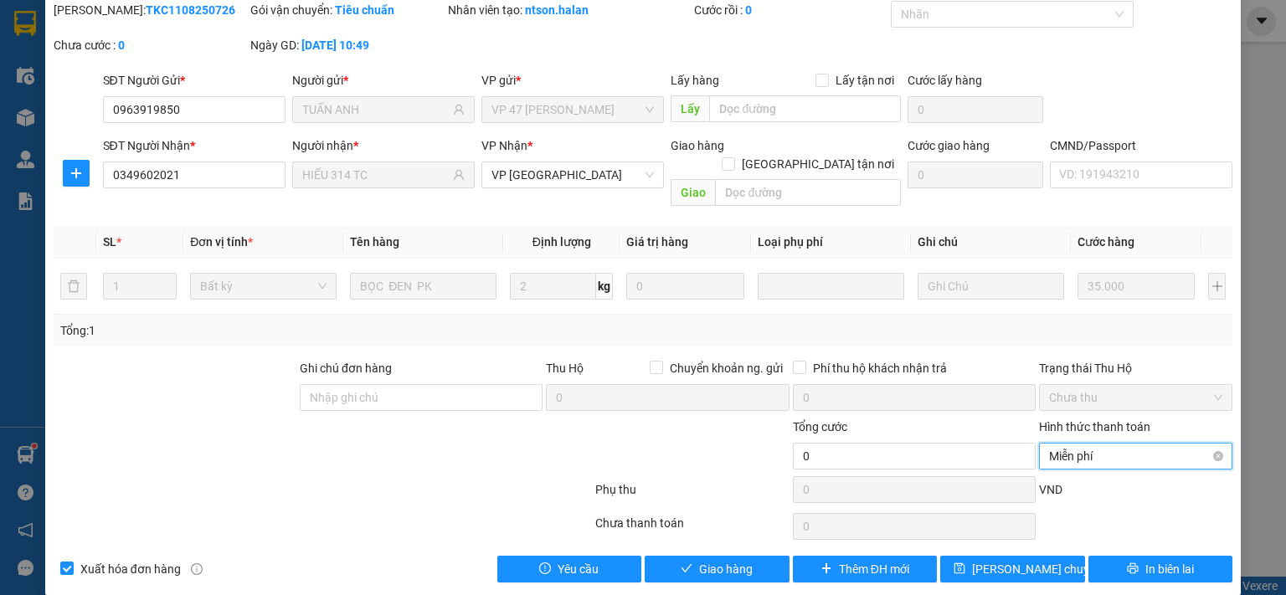
click at [1052, 444] on span "Miễn phí" at bounding box center [1135, 456] width 173 height 25
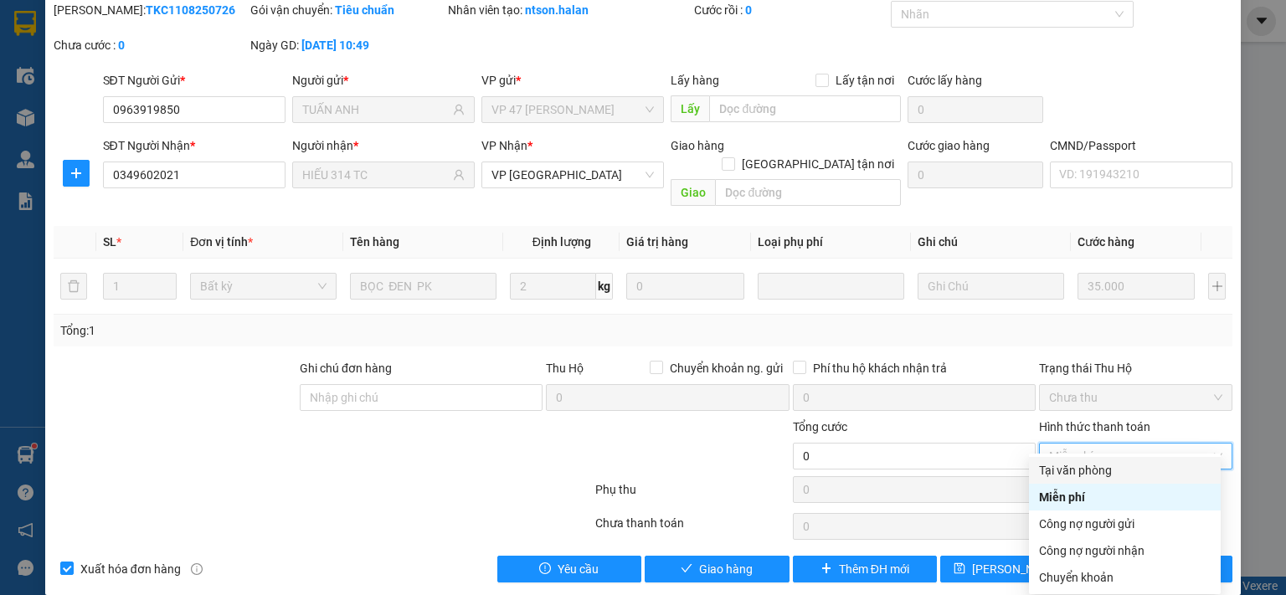
click at [1054, 471] on div "Tại văn phòng" at bounding box center [1125, 470] width 172 height 18
type input "35.000"
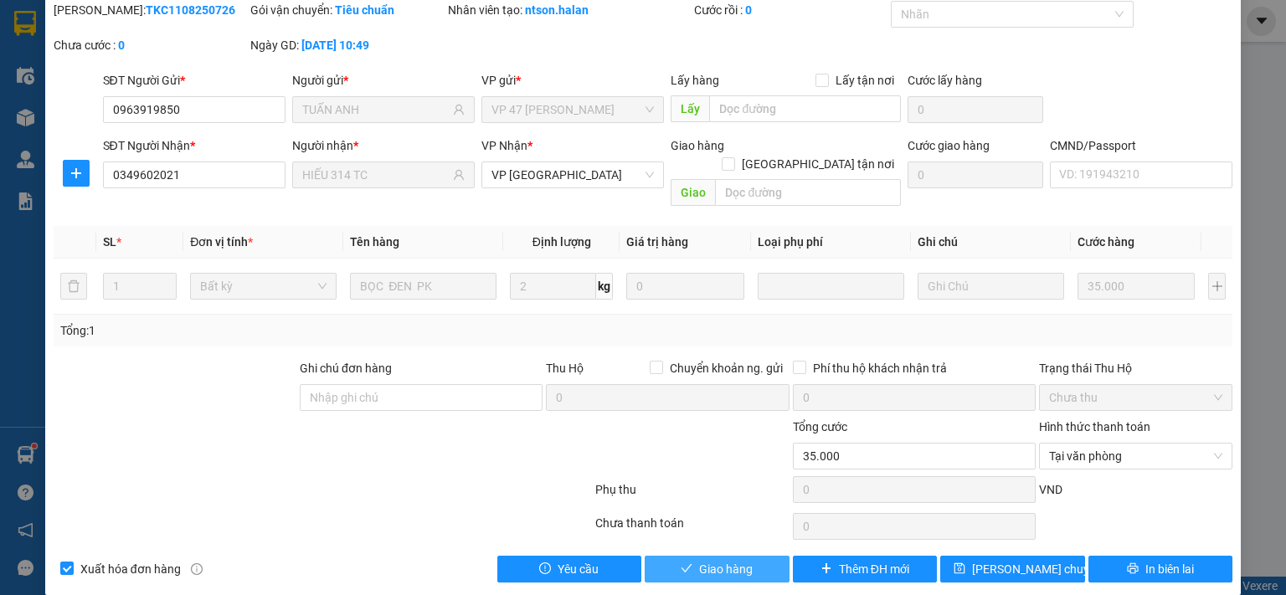
click at [740, 560] on span "Giao hàng" at bounding box center [726, 569] width 54 height 18
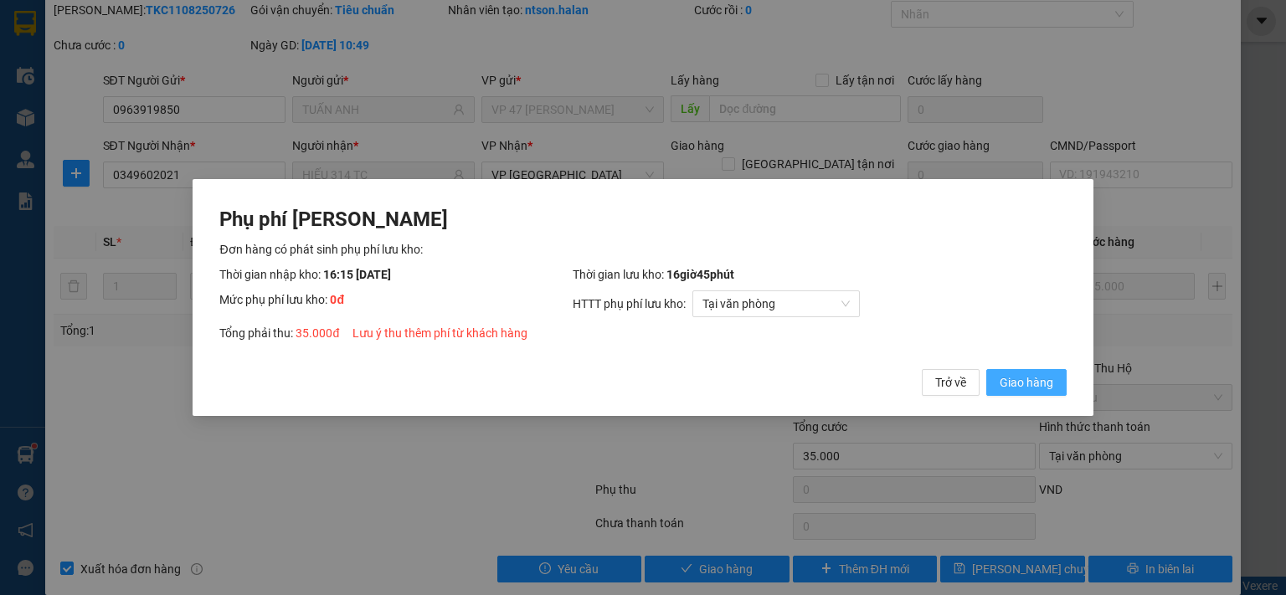
click at [1030, 389] on span "Giao hàng" at bounding box center [1027, 382] width 54 height 18
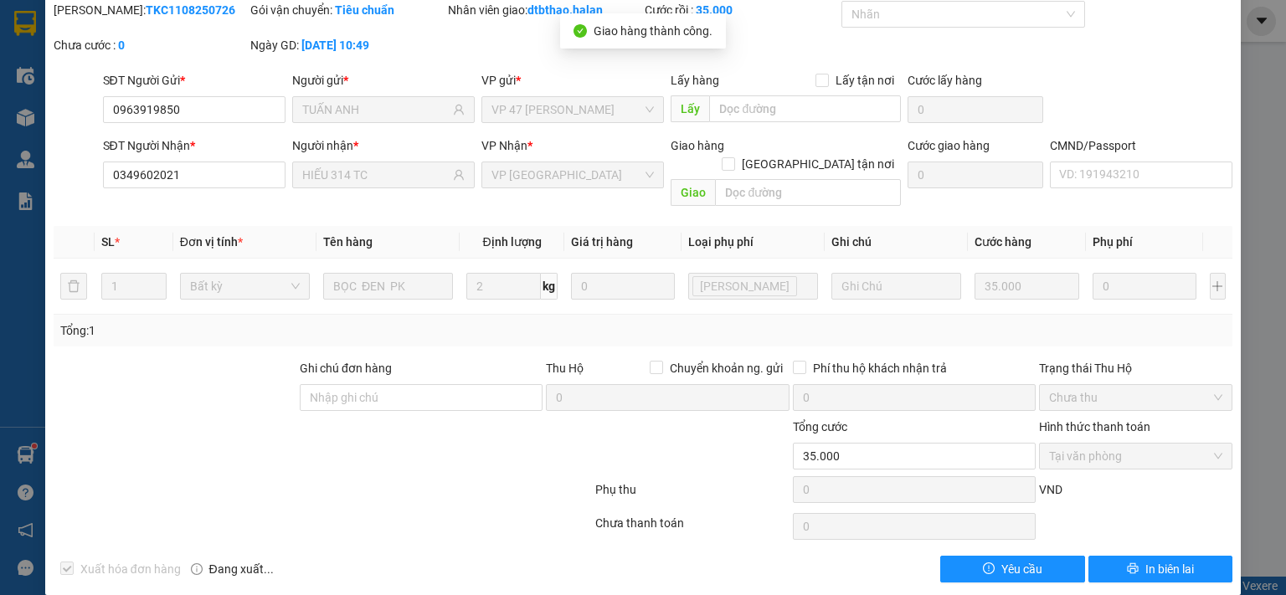
scroll to position [0, 0]
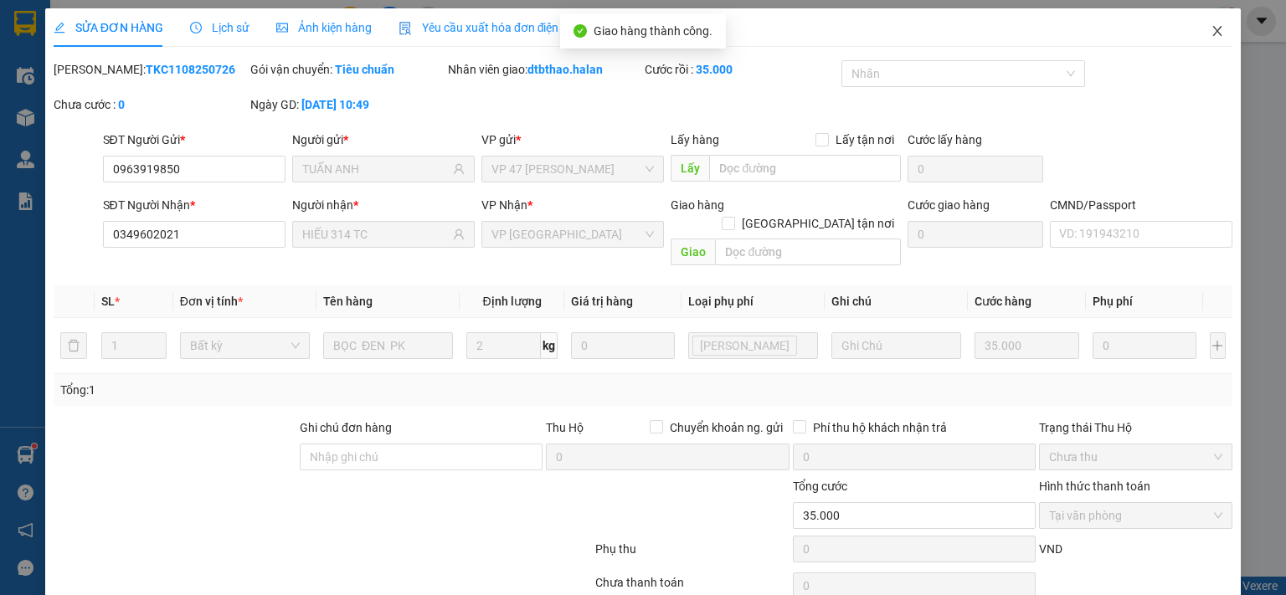
click at [1211, 26] on icon "close" at bounding box center [1217, 30] width 13 height 13
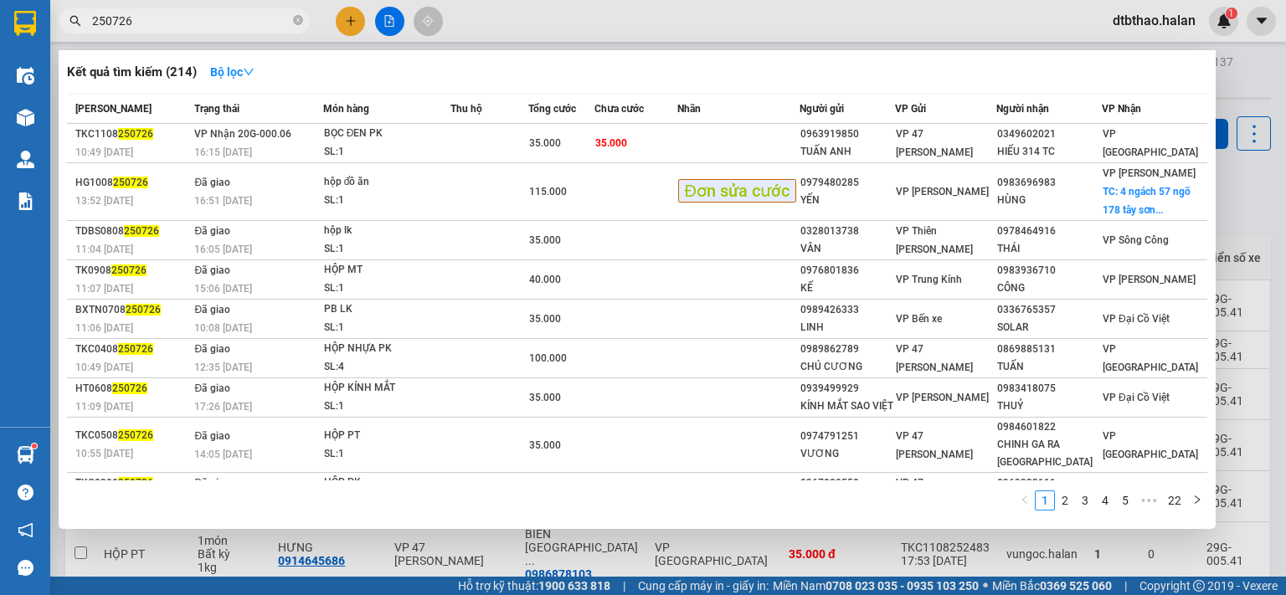
drag, startPoint x: 104, startPoint y: 17, endPoint x: 157, endPoint y: 18, distance: 53.6
click at [157, 18] on input "250726" at bounding box center [191, 21] width 198 height 18
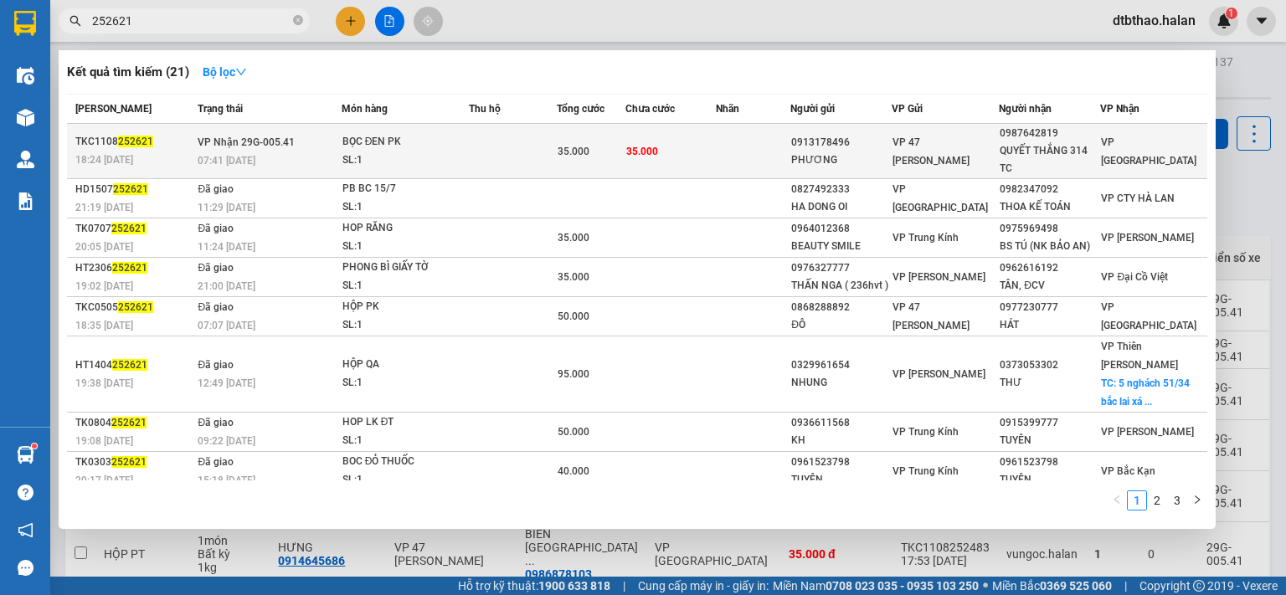
type input "252621"
click at [1012, 144] on div "QUYẾT THẮNG 314 TC" at bounding box center [1050, 159] width 100 height 35
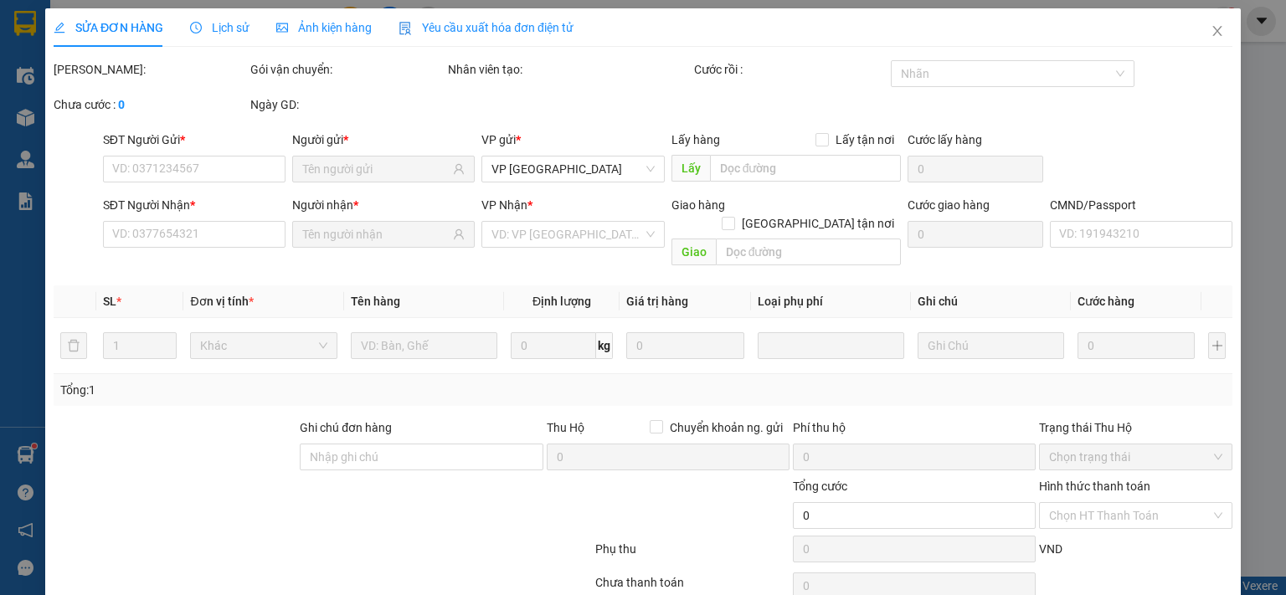
type input "0913178496"
type input "PHƯƠNG"
type input "0987642819"
type input "QUYẾT THẮNG 314 TC"
type input "35.000"
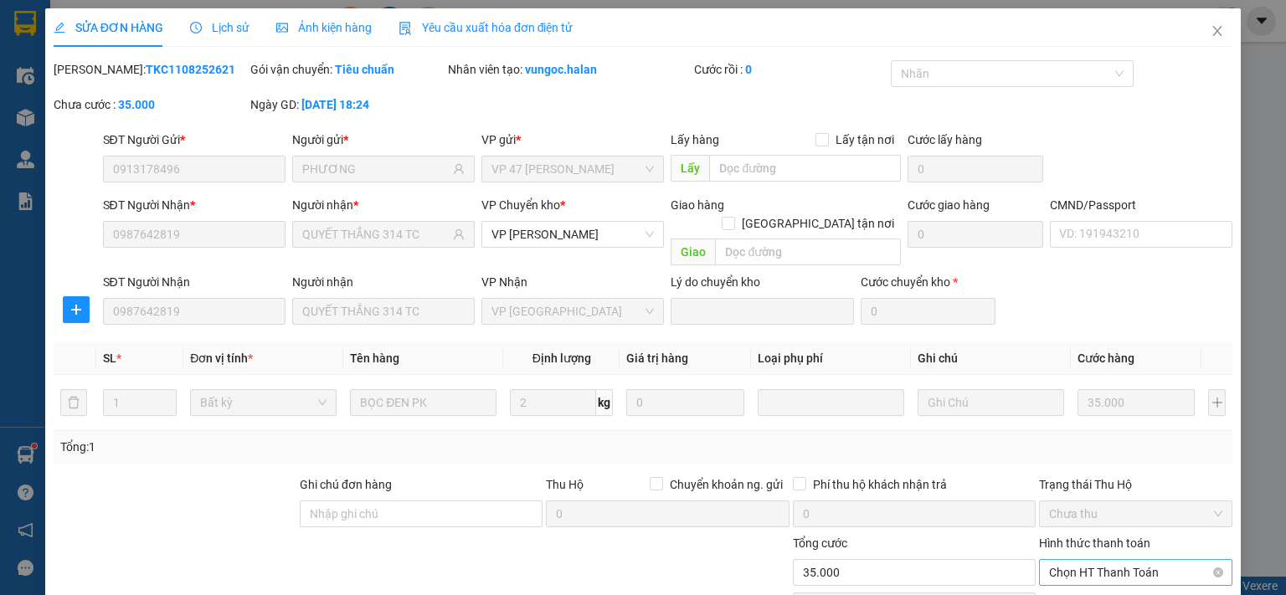
scroll to position [116, 0]
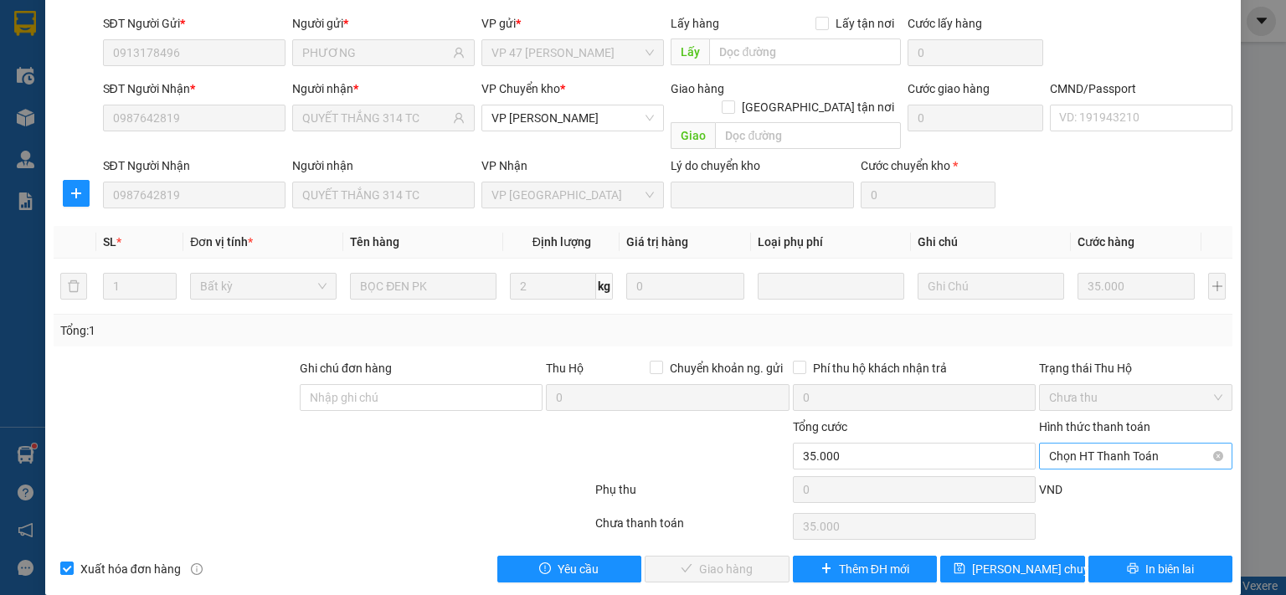
click at [1051, 444] on span "Chọn HT Thanh Toán" at bounding box center [1135, 456] width 173 height 25
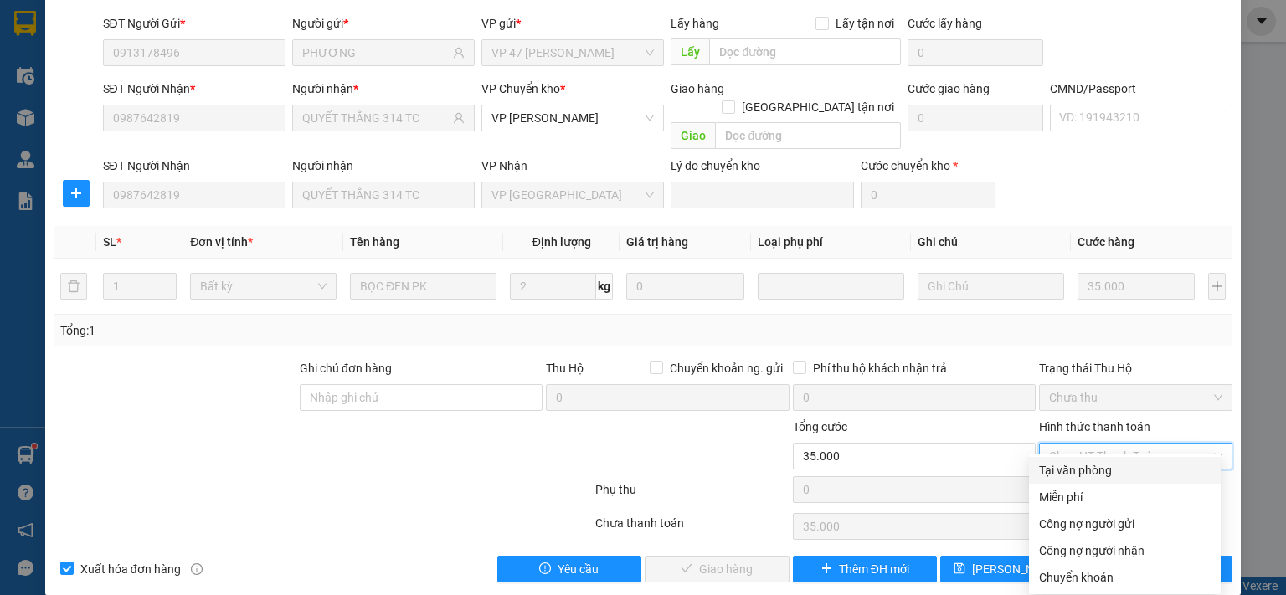
click at [1063, 468] on div "Tại văn phòng" at bounding box center [1125, 470] width 172 height 18
type input "0"
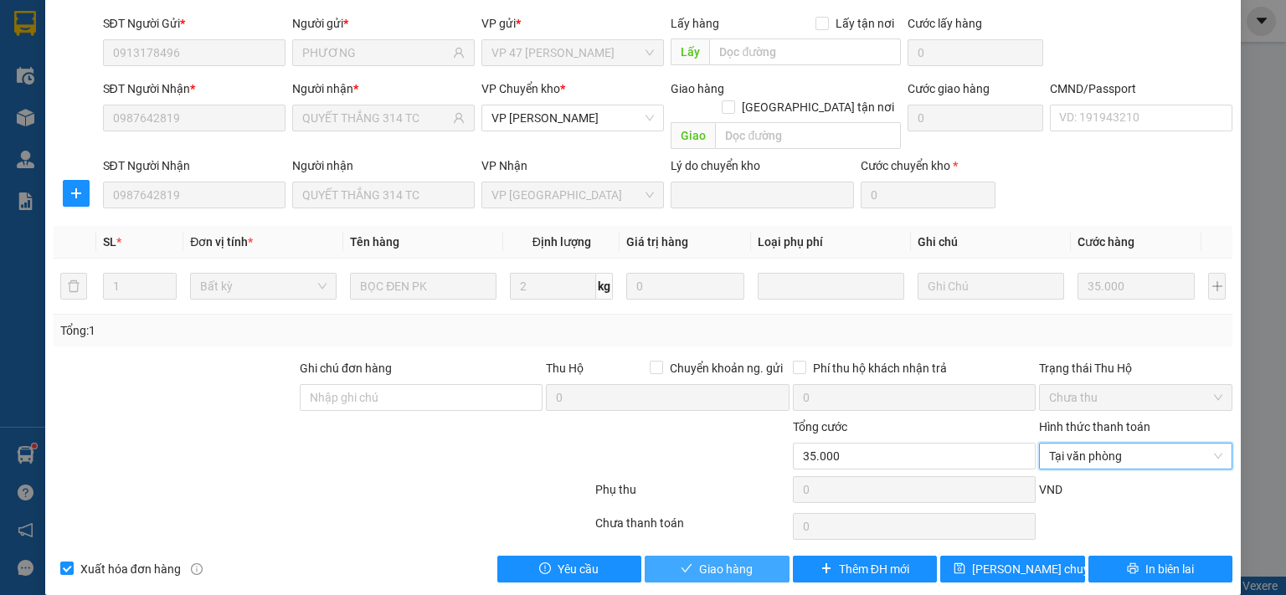
click at [759, 556] on button "Giao hàng" at bounding box center [717, 569] width 145 height 27
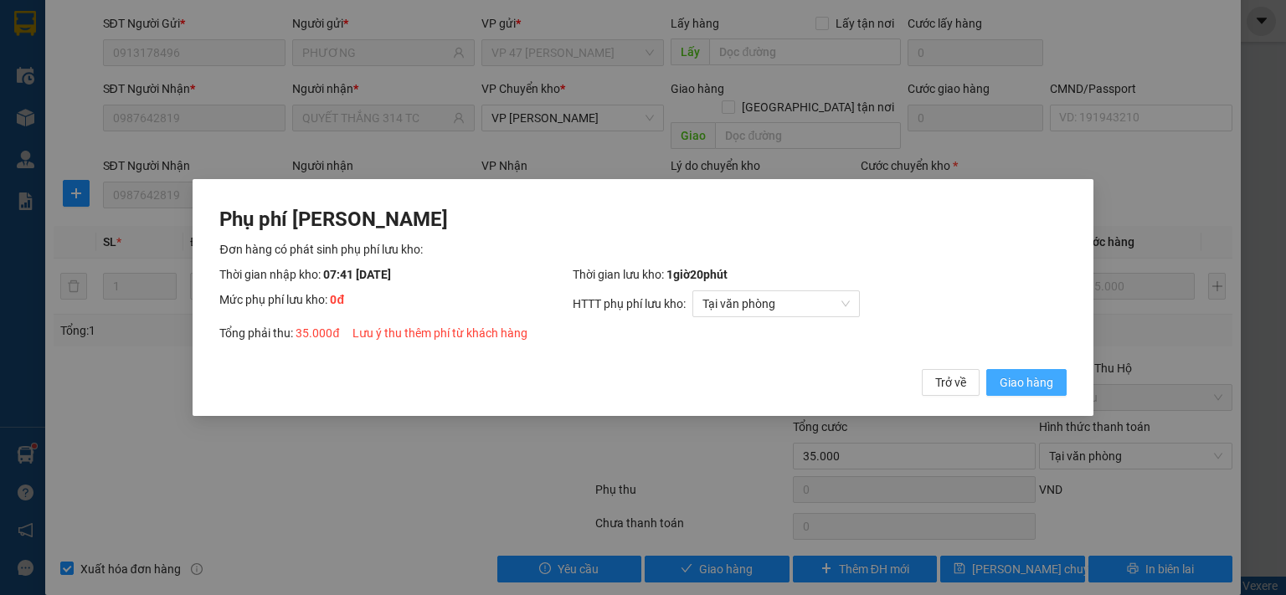
click at [1028, 389] on span "Giao hàng" at bounding box center [1027, 382] width 54 height 18
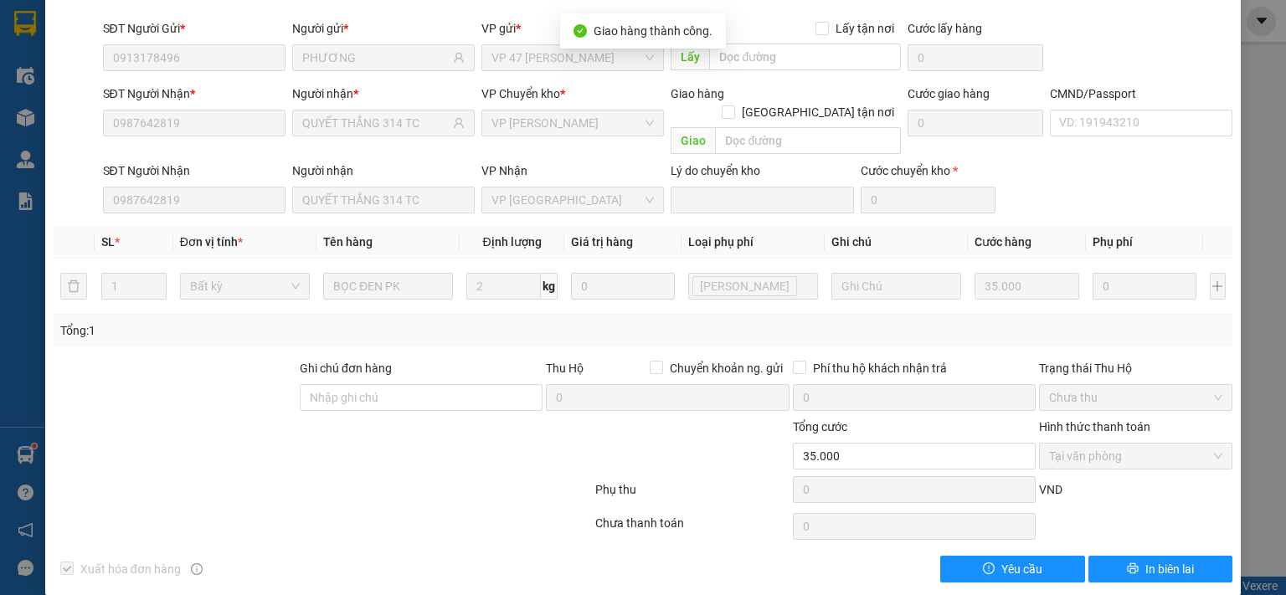
scroll to position [0, 0]
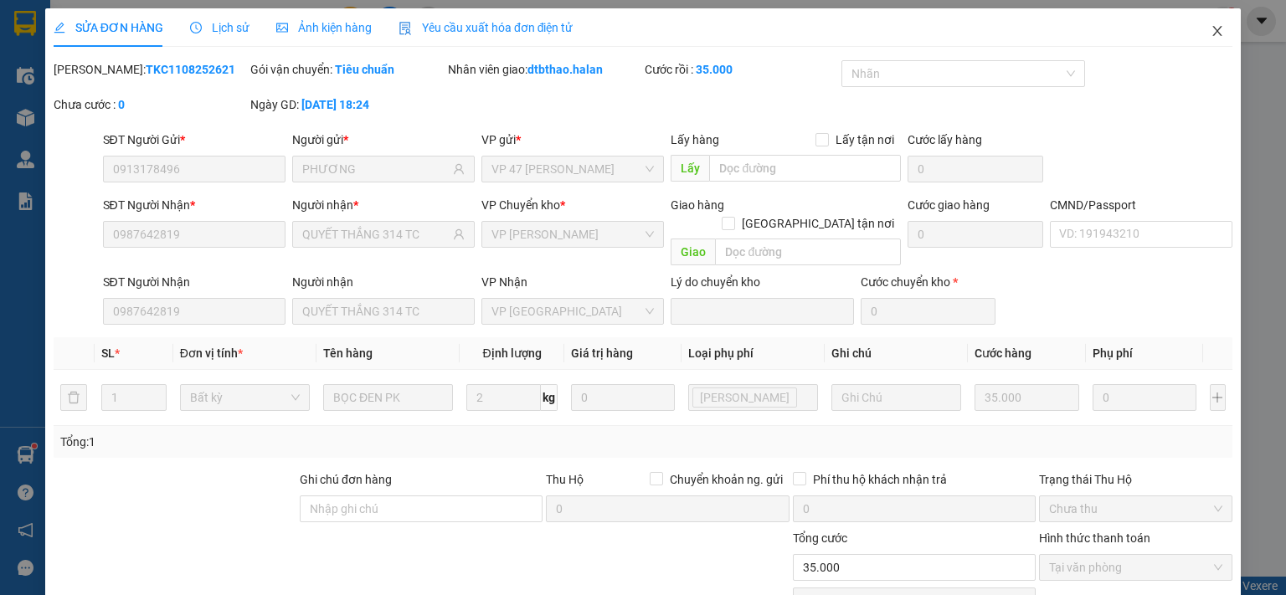
click at [1213, 33] on icon "close" at bounding box center [1217, 31] width 9 height 10
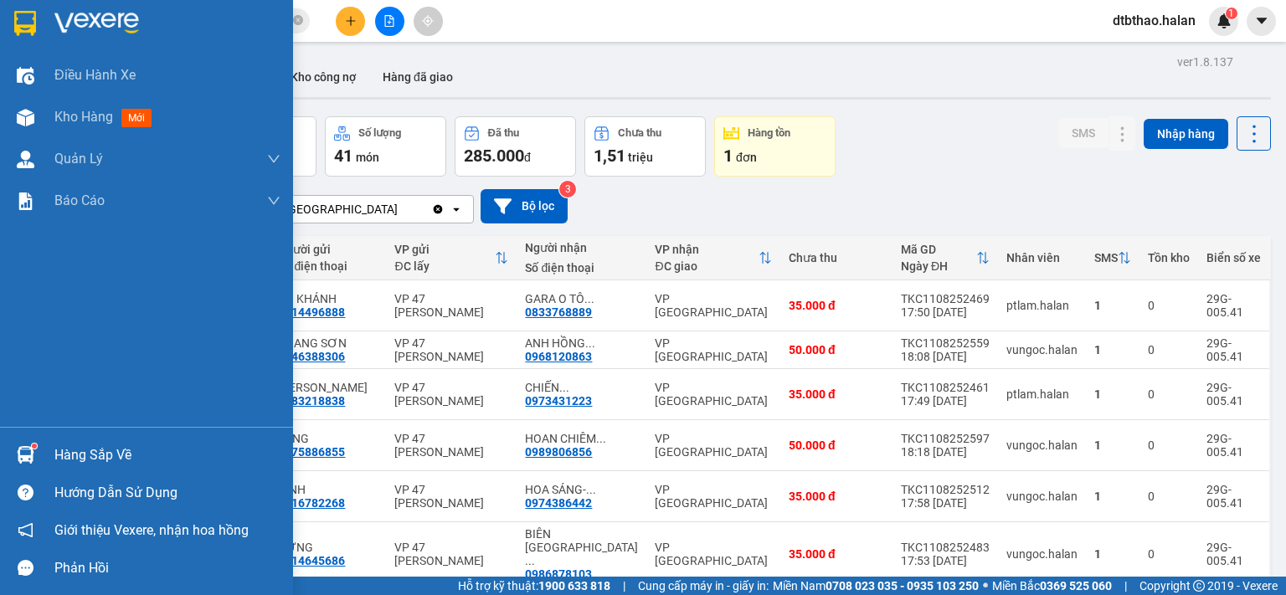
click at [117, 445] on div "Hàng sắp về" at bounding box center [167, 455] width 226 height 25
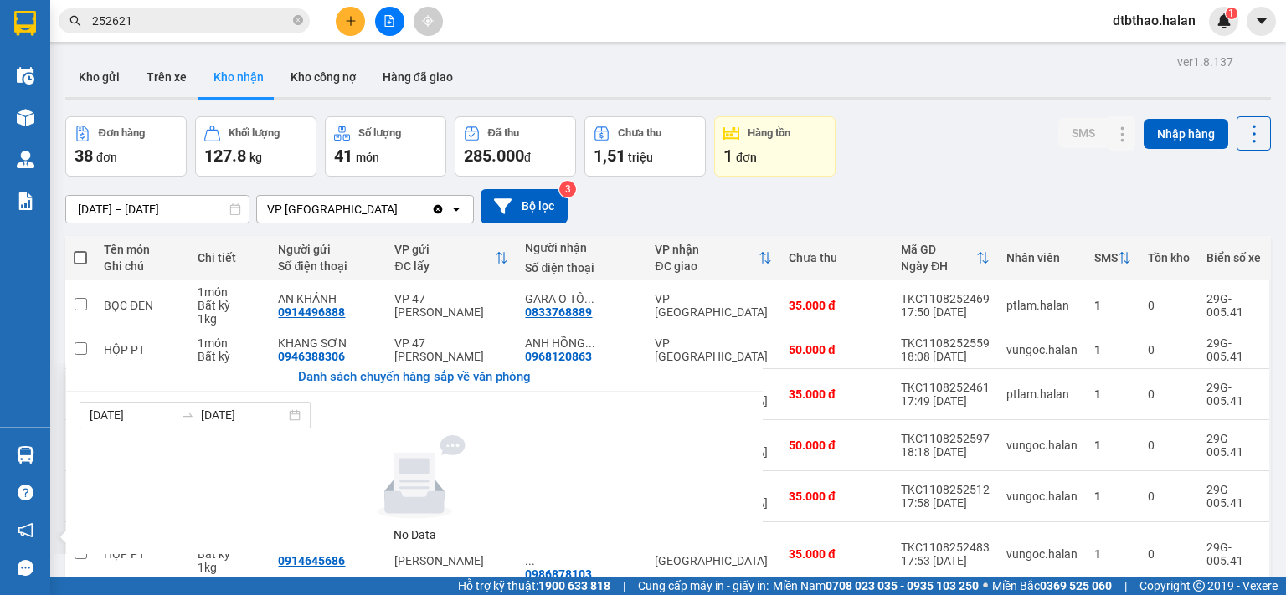
click at [917, 155] on section "Kết quả tìm kiếm ( 21 ) Bộ lọc Mã ĐH Trạng thái Món hàng Thu hộ Tổng cước Chưa …" at bounding box center [643, 297] width 1286 height 595
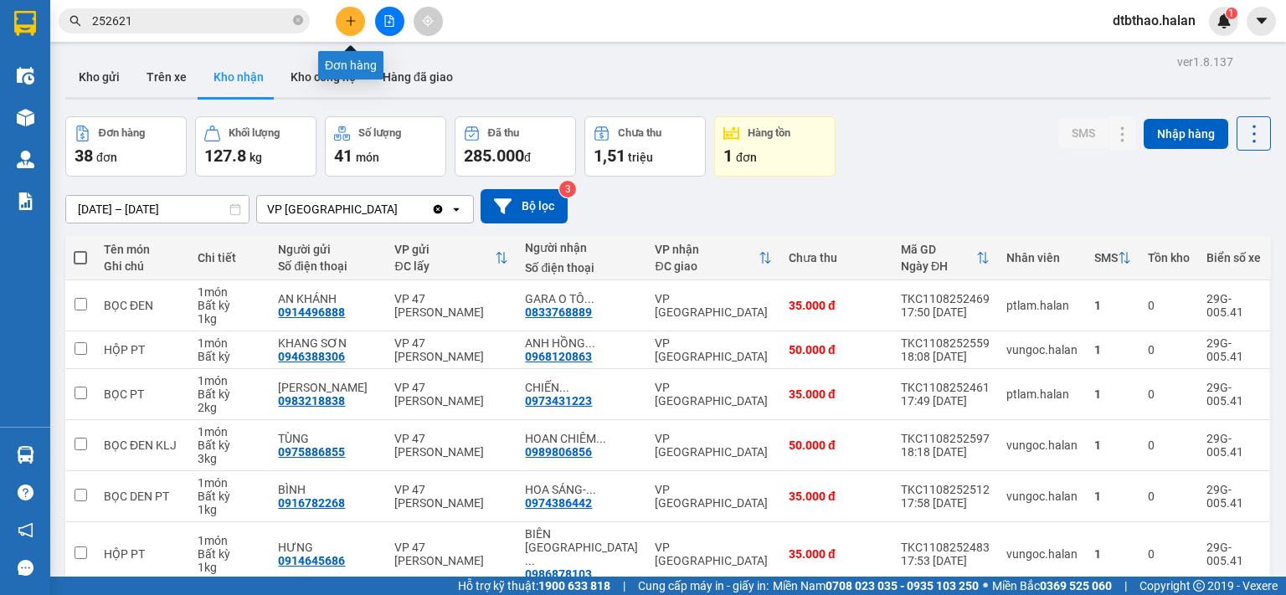
click at [345, 16] on icon "plus" at bounding box center [351, 21] width 12 height 12
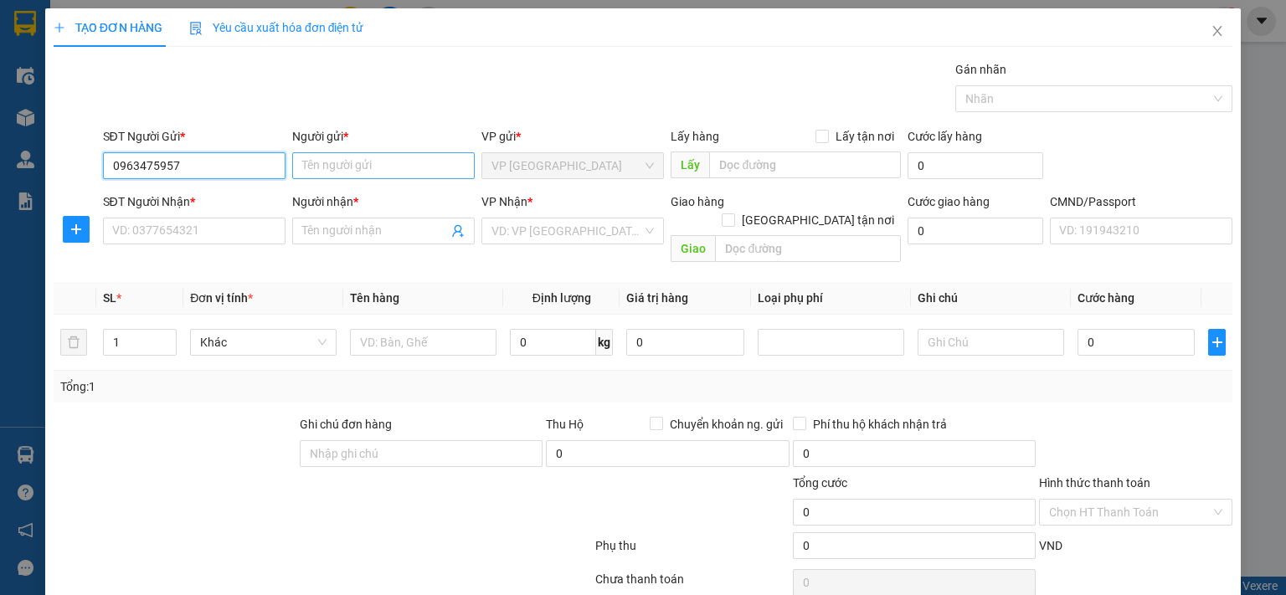
type input "0963475957"
click at [369, 163] on input "Người gửi *" at bounding box center [383, 165] width 183 height 27
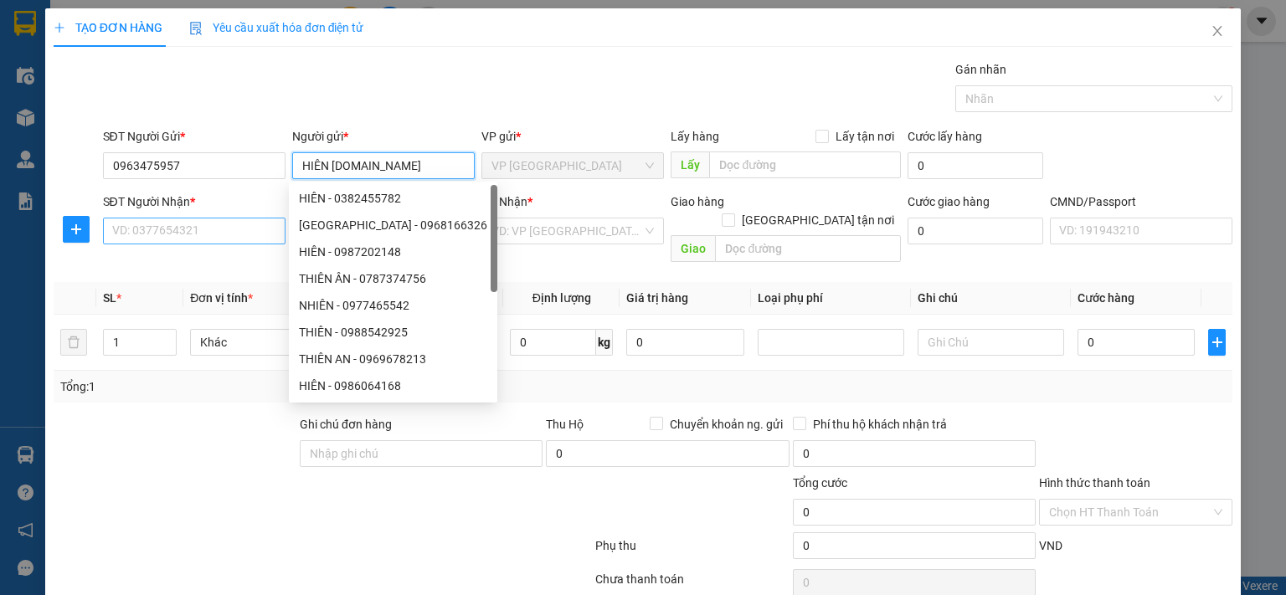
type input "HIÊN 314.TC"
click at [141, 230] on input "SĐT Người Nhận *" at bounding box center [194, 231] width 183 height 27
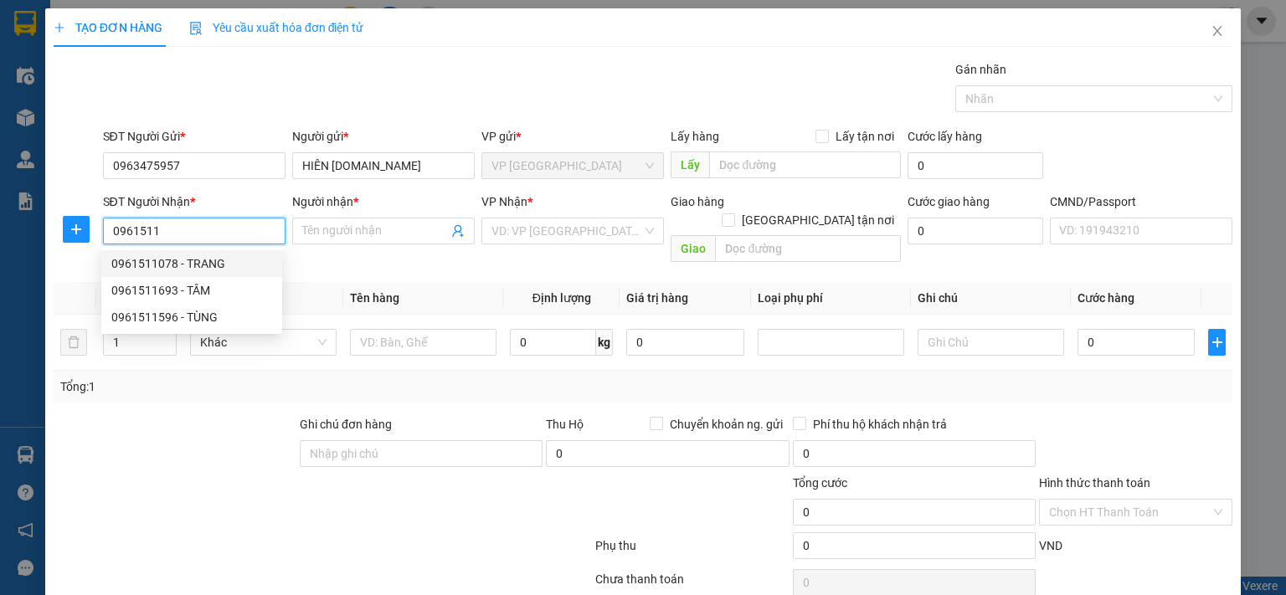
click at [217, 267] on div "0961511078 - TRANG" at bounding box center [191, 264] width 161 height 18
type input "0961511078"
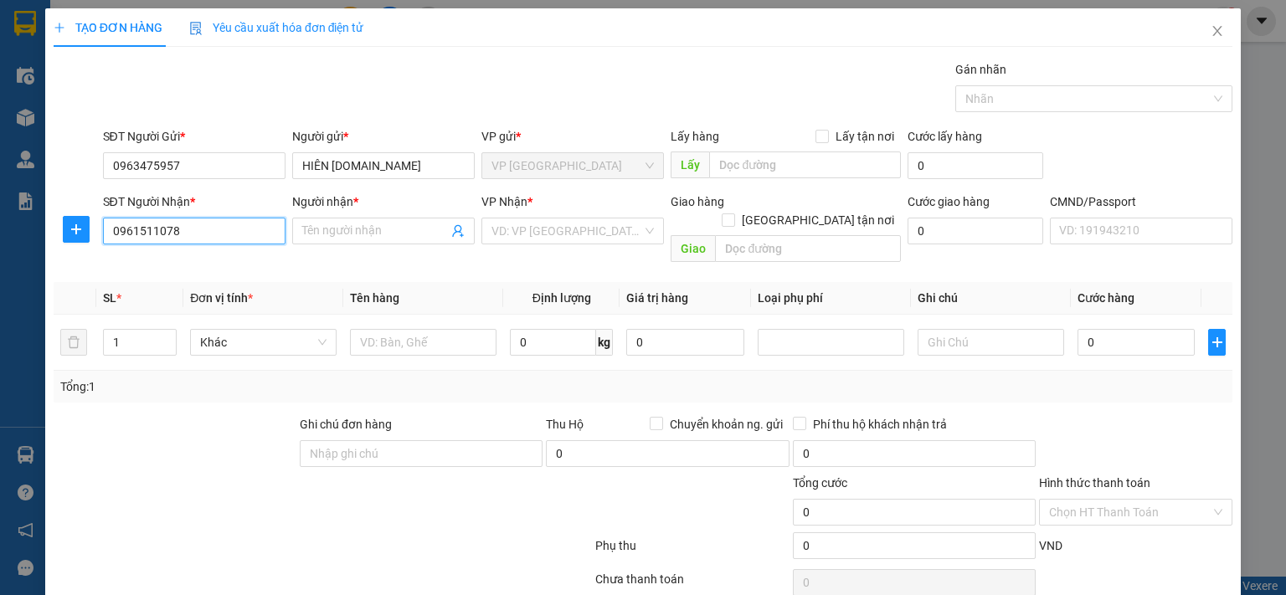
type input "TRANG"
type input "0961511078"
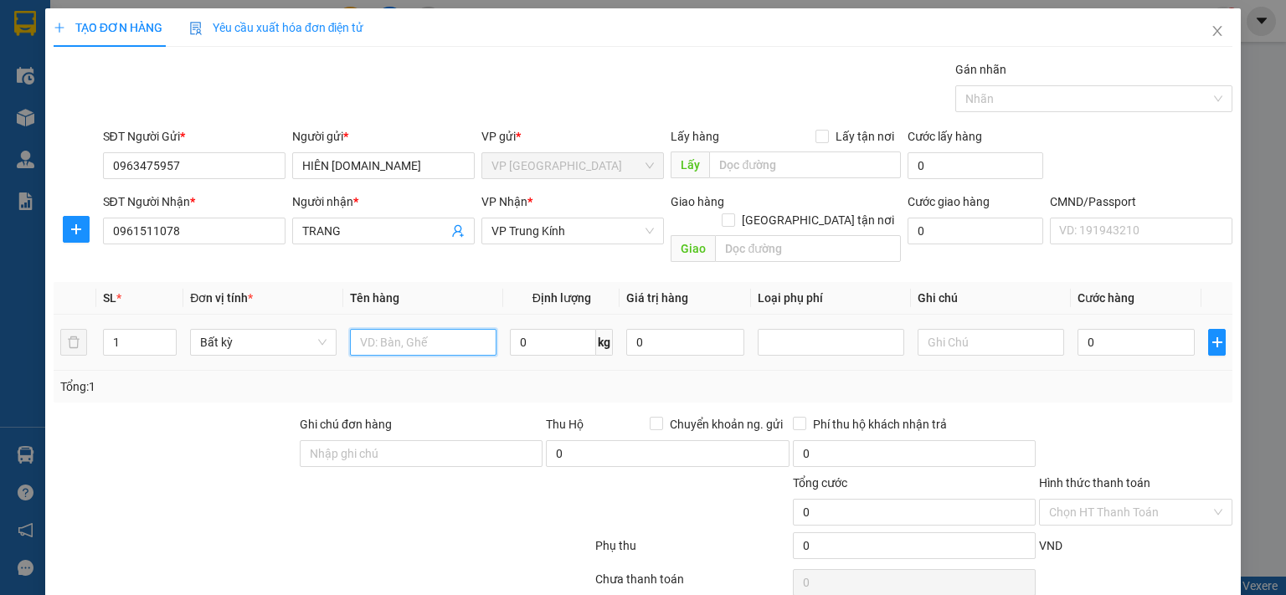
click at [415, 329] on input "text" at bounding box center [423, 342] width 147 height 27
type input "SỌT ĐEN HOA QUẢ"
click at [542, 329] on input "0" at bounding box center [553, 342] width 86 height 27
type input "22"
click at [1104, 329] on input "0" at bounding box center [1136, 342] width 117 height 27
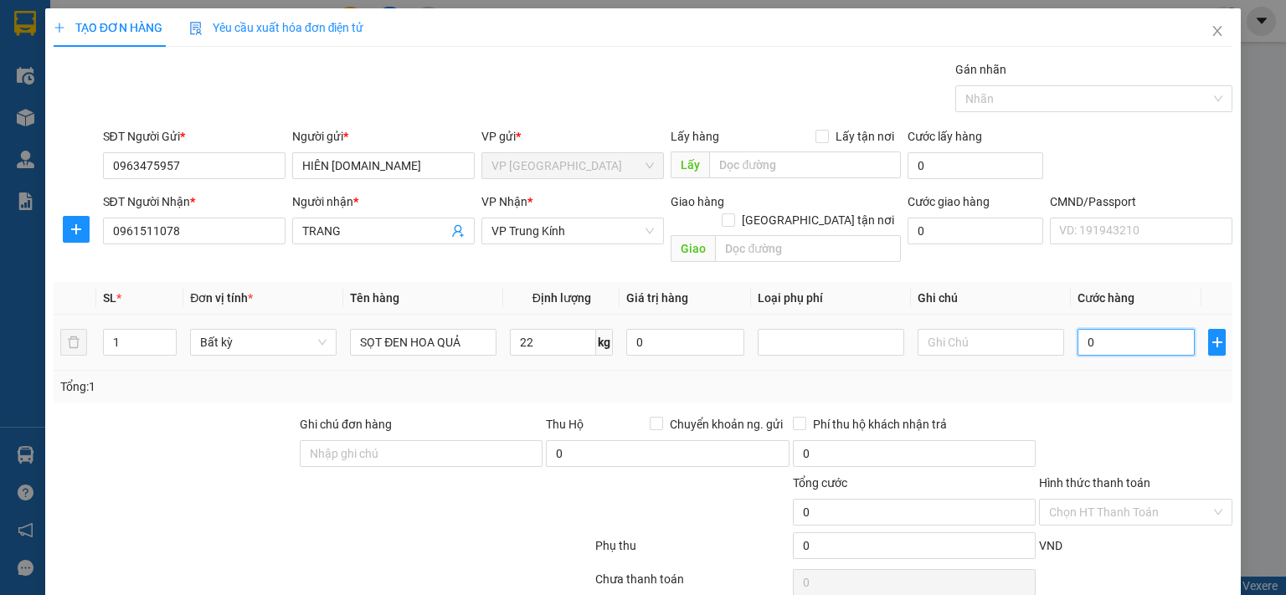
type input "70.000"
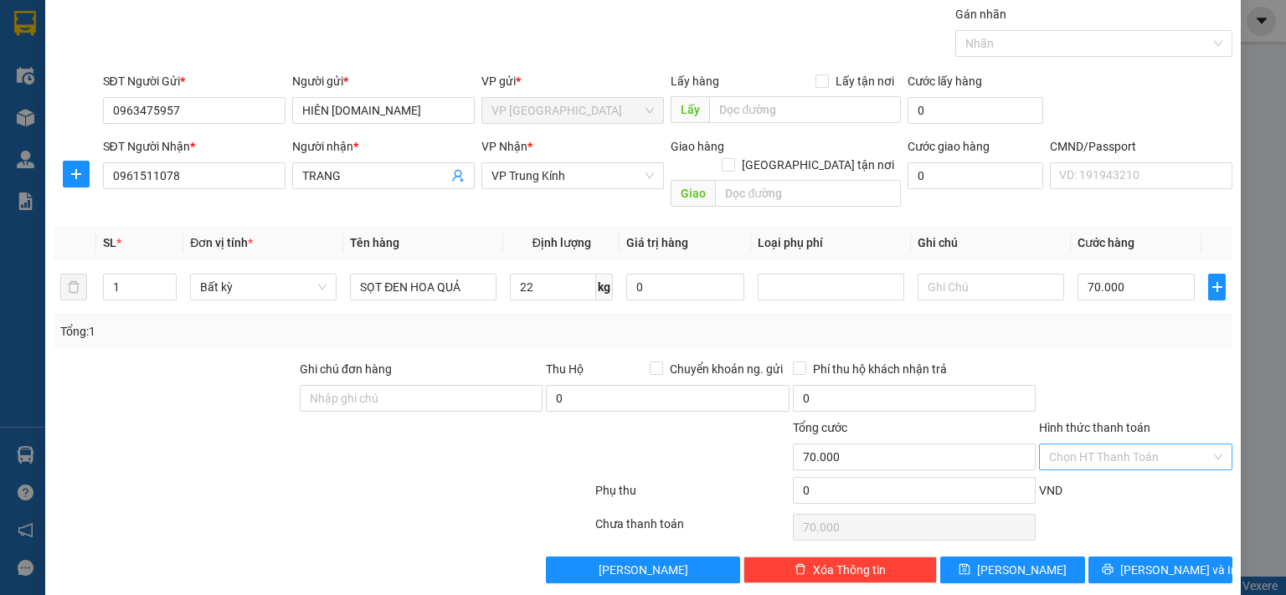
click at [1123, 445] on input "Hình thức thanh toán" at bounding box center [1130, 457] width 162 height 25
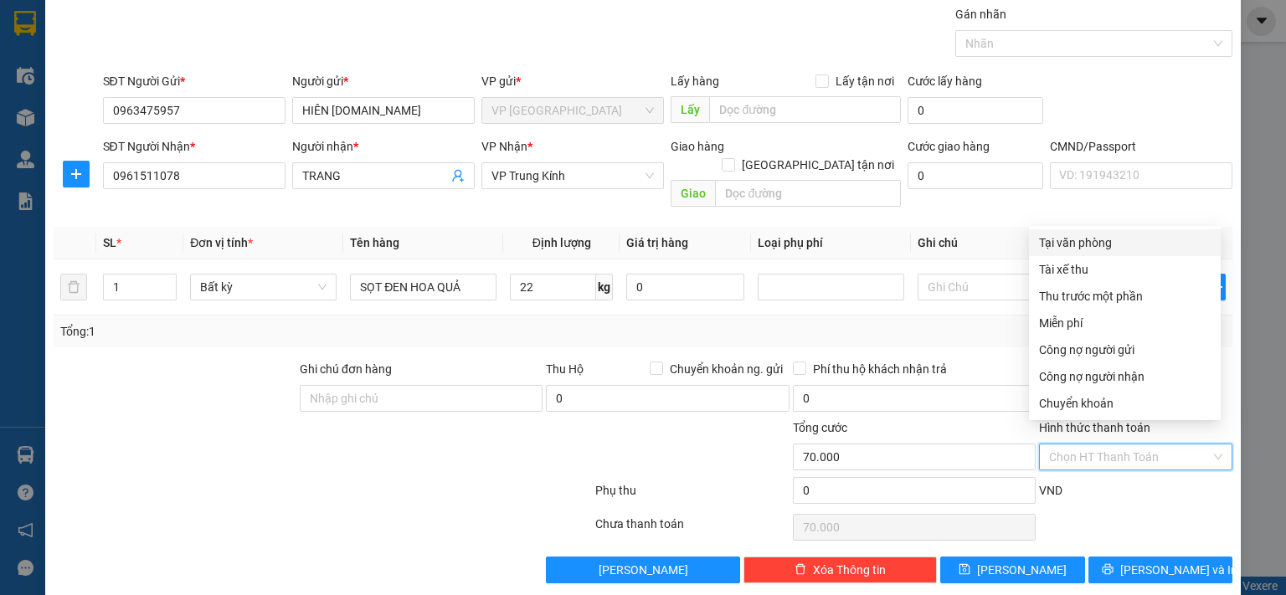
click at [1076, 242] on div "Tại văn phòng" at bounding box center [1125, 243] width 172 height 18
type input "0"
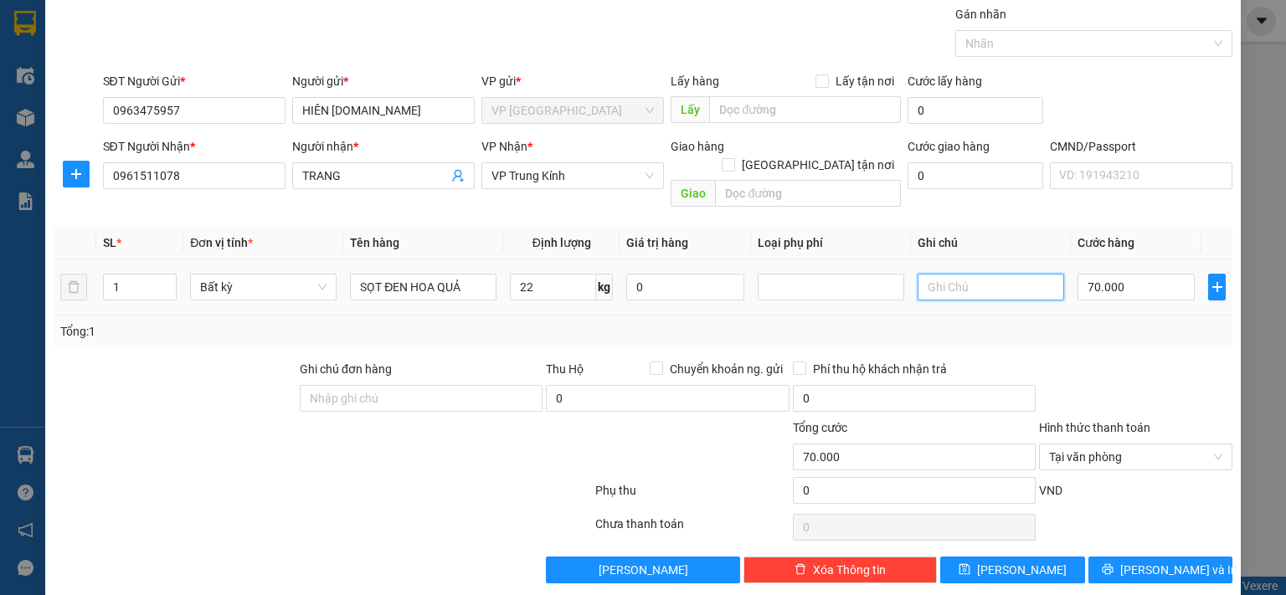
click at [943, 274] on input "text" at bounding box center [991, 287] width 147 height 27
type input "Hg đi 12h30"
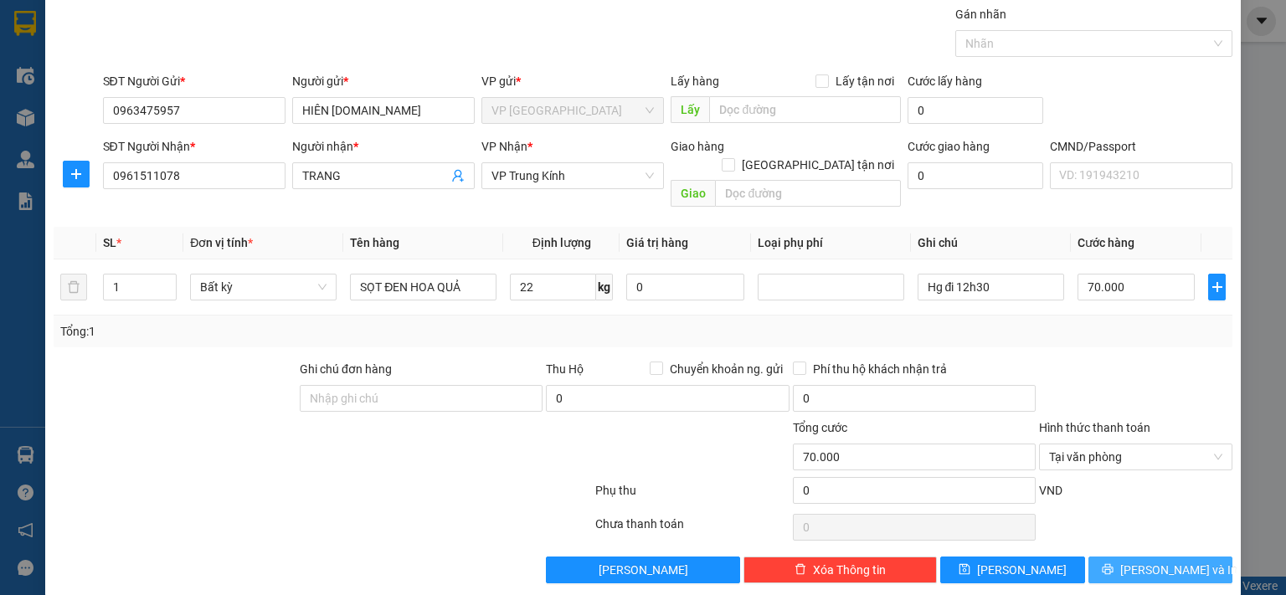
click at [1112, 557] on button "[PERSON_NAME] và In" at bounding box center [1161, 570] width 145 height 27
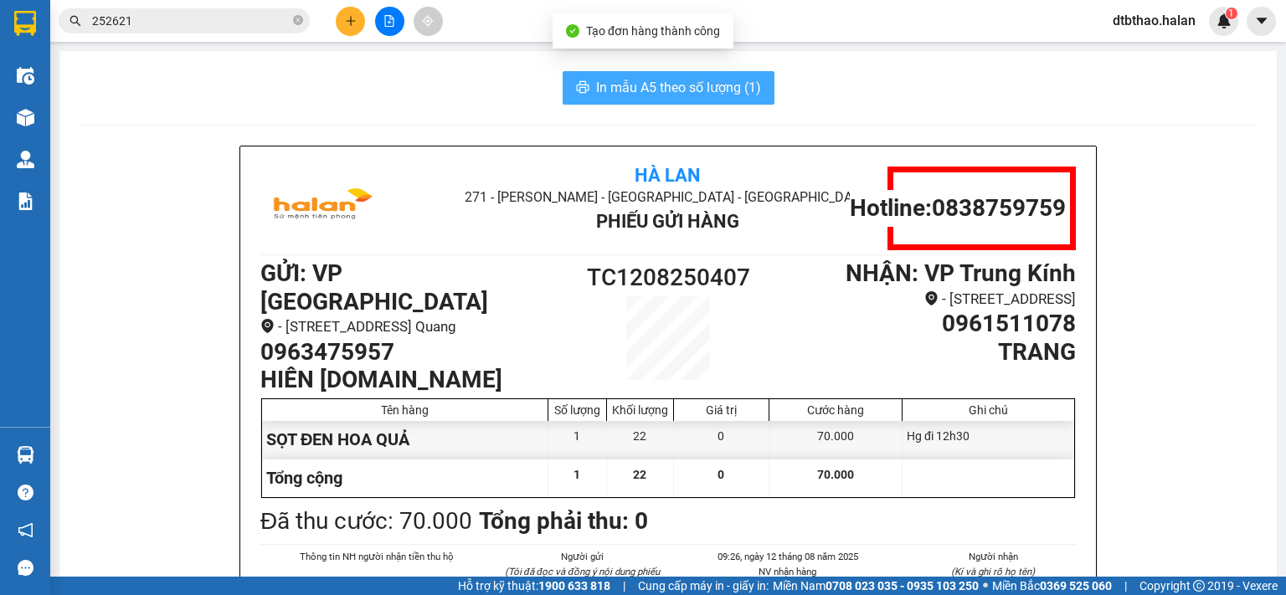
click at [616, 93] on span "In mẫu A5 theo số lượng (1)" at bounding box center [678, 87] width 165 height 21
click at [680, 88] on span "In mẫu A5 theo số lượng (1)" at bounding box center [678, 87] width 165 height 21
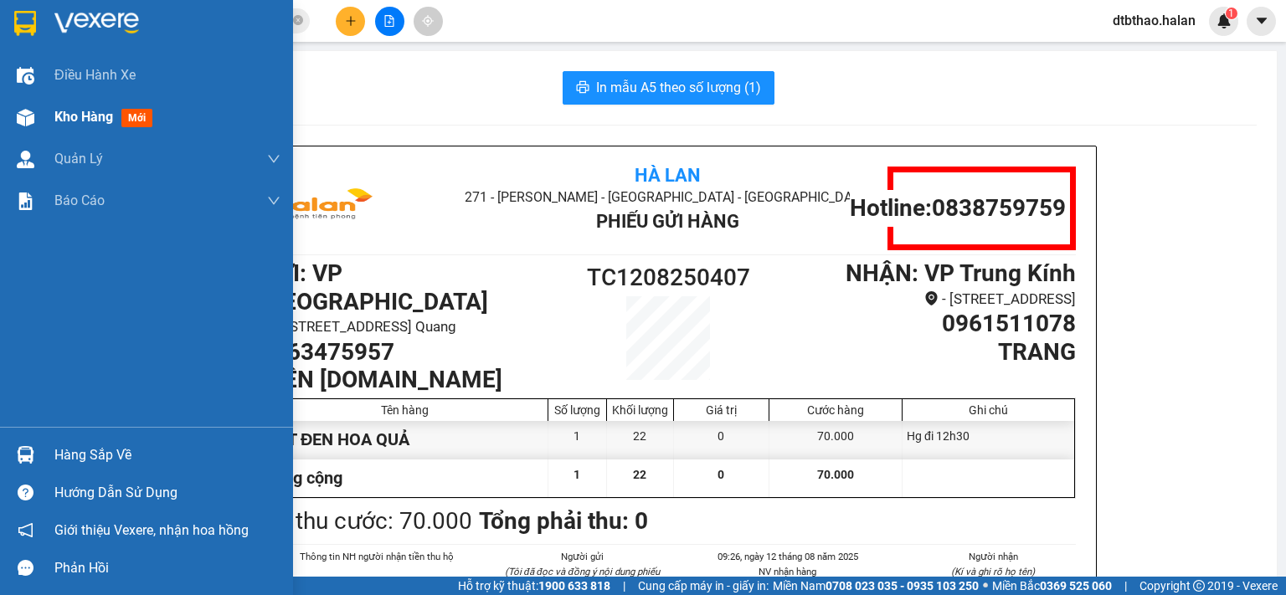
click at [94, 119] on span "Kho hàng" at bounding box center [83, 117] width 59 height 16
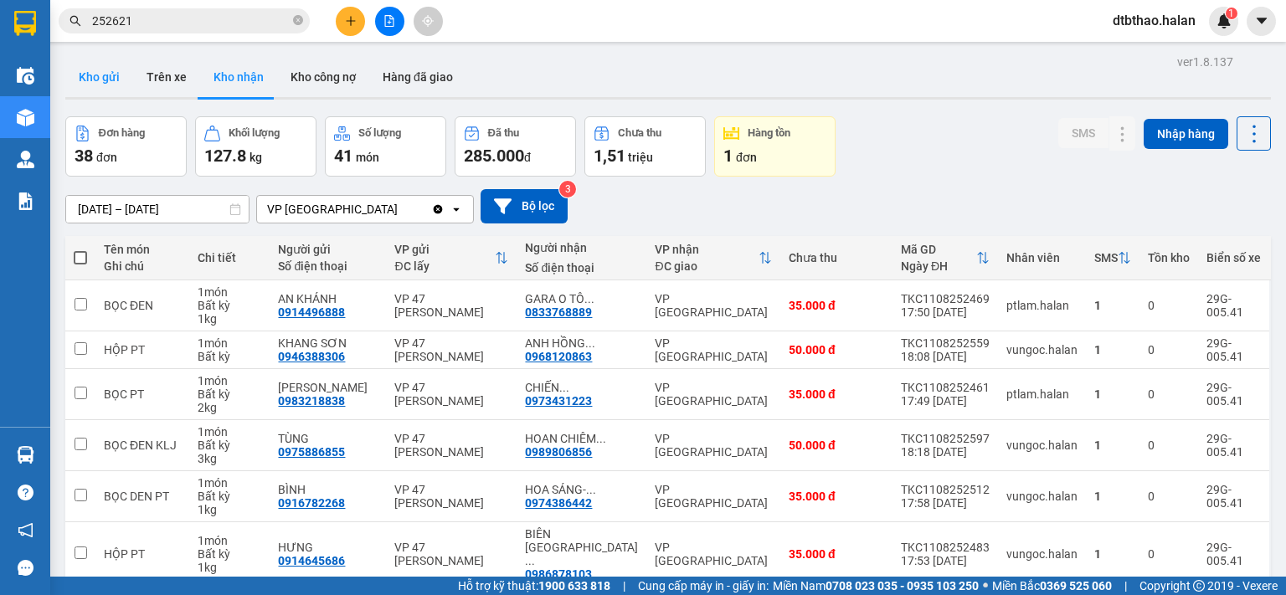
click at [93, 80] on button "Kho gửi" at bounding box center [99, 77] width 68 height 40
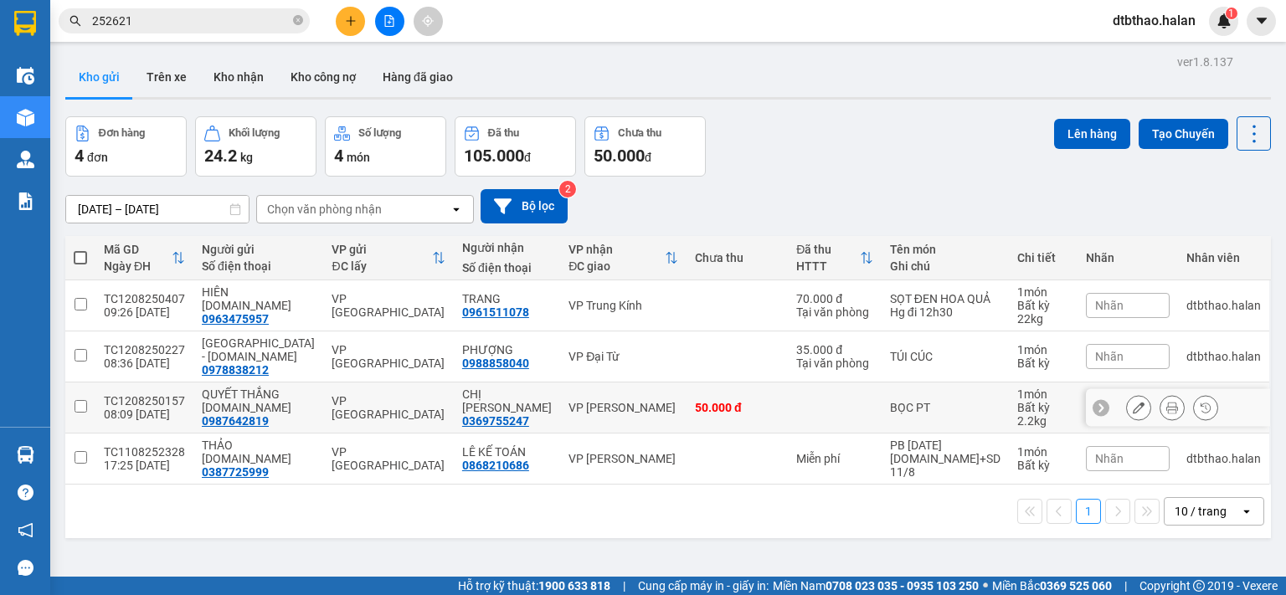
click at [73, 410] on td at bounding box center [80, 408] width 30 height 51
checkbox input "true"
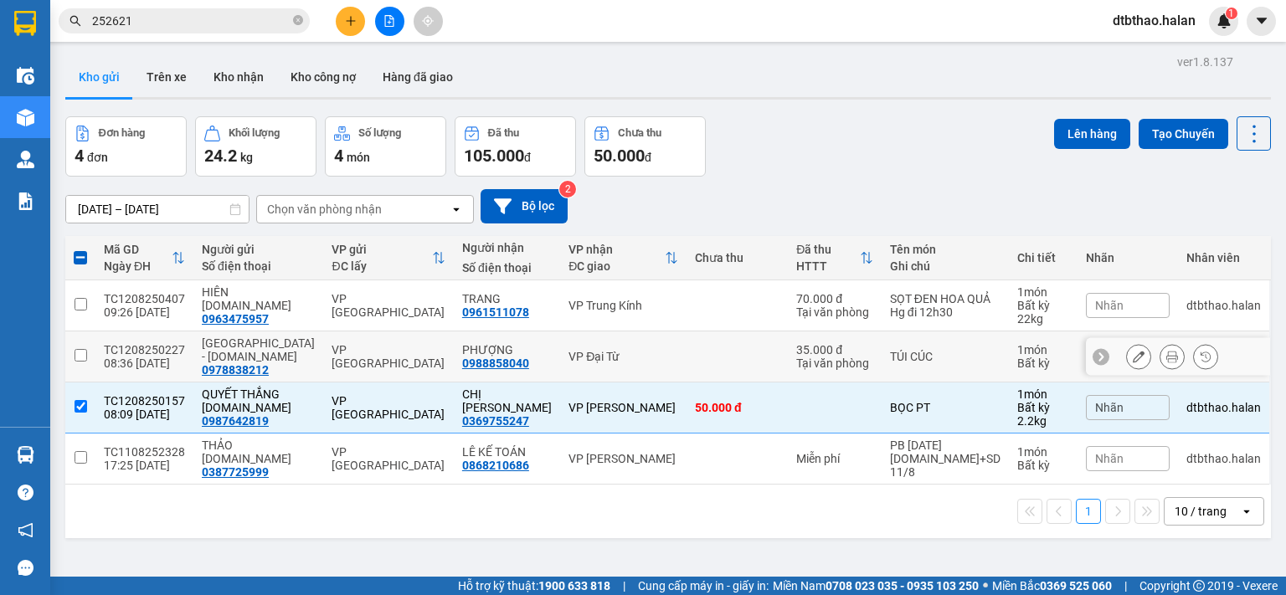
drag, startPoint x: 80, startPoint y: 352, endPoint x: 80, endPoint y: 398, distance: 46.1
click at [80, 353] on input "checkbox" at bounding box center [81, 355] width 13 height 13
checkbox input "true"
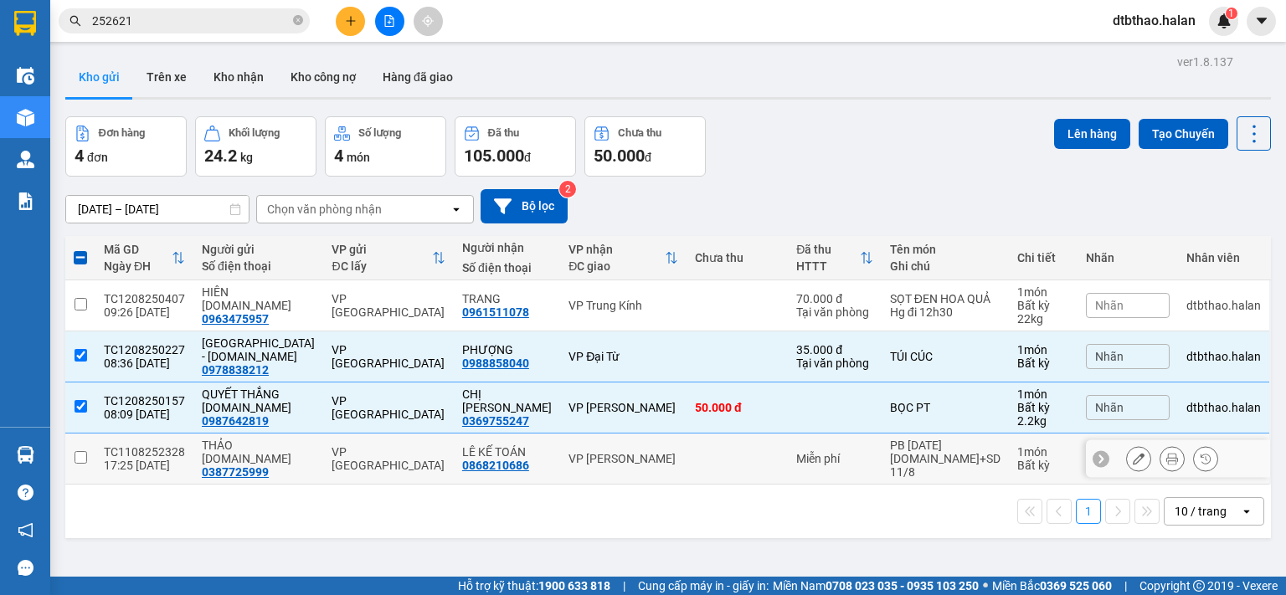
click at [75, 461] on input "checkbox" at bounding box center [81, 457] width 13 height 13
checkbox input "true"
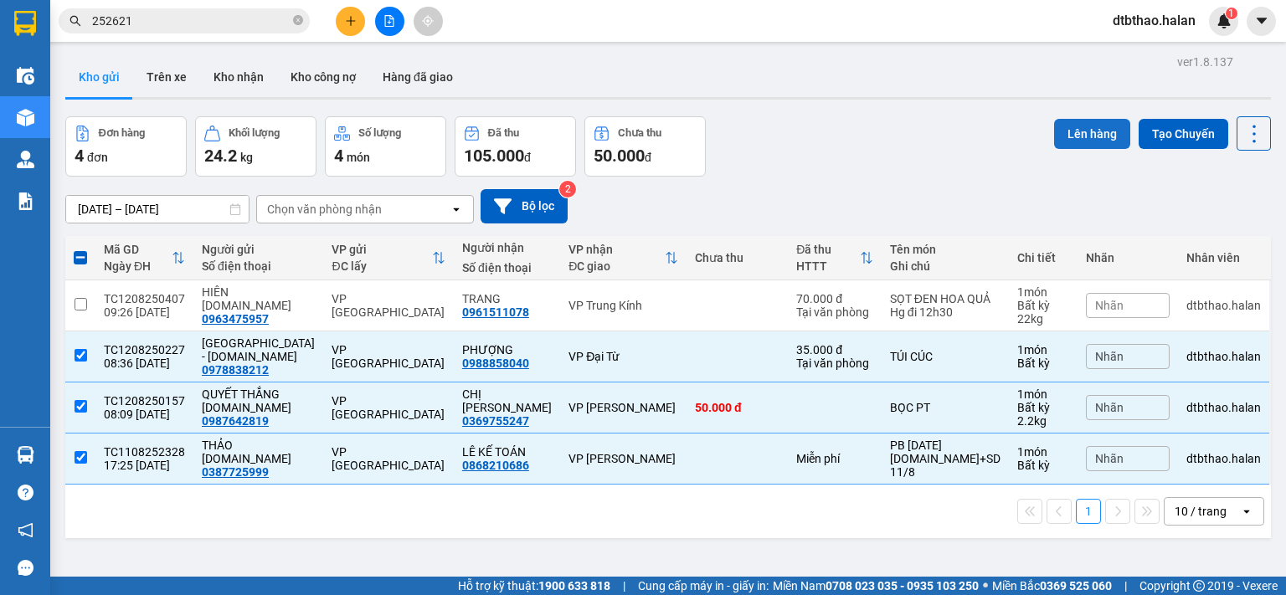
click at [1092, 137] on button "Lên hàng" at bounding box center [1092, 134] width 76 height 30
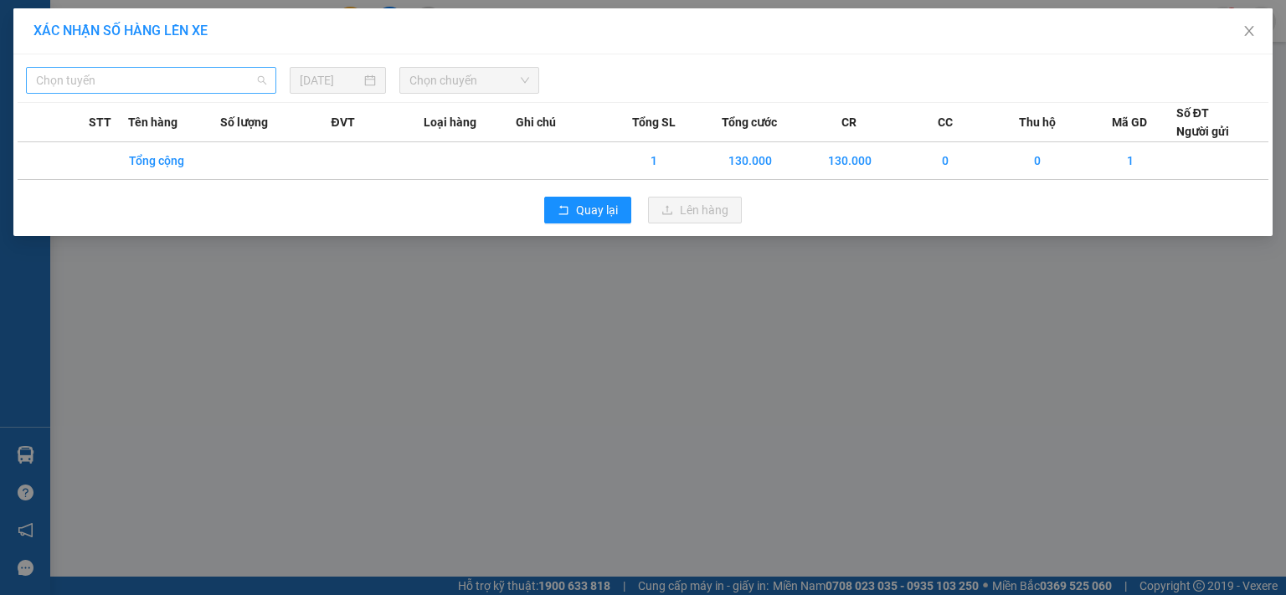
click at [91, 78] on span "Chọn tuyến" at bounding box center [151, 80] width 230 height 25
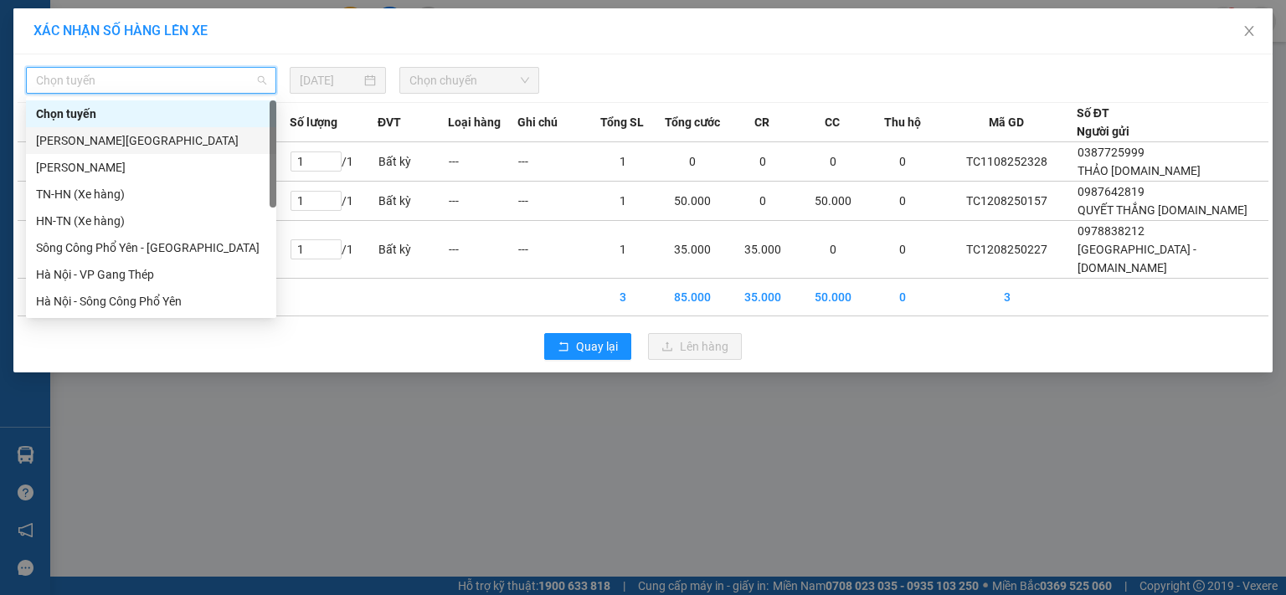
click at [141, 146] on div "[PERSON_NAME][GEOGRAPHIC_DATA]" at bounding box center [151, 140] width 230 height 18
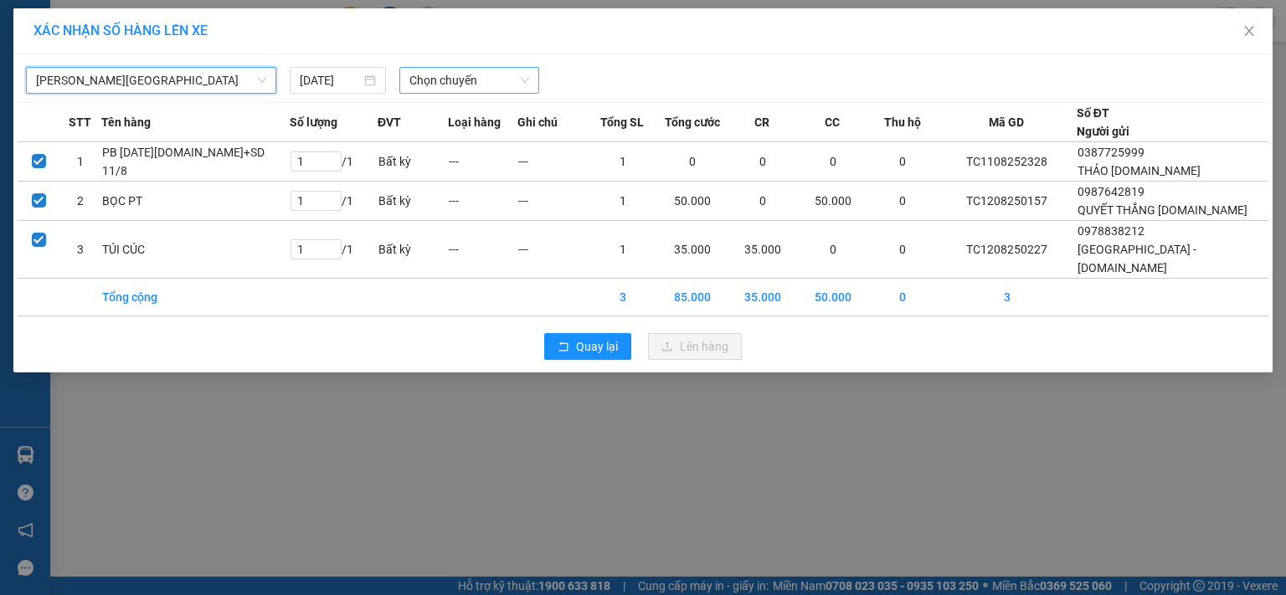
drag, startPoint x: 436, startPoint y: 74, endPoint x: 439, endPoint y: 83, distance: 9.5
click at [437, 74] on span "Chọn chuyến" at bounding box center [469, 80] width 121 height 25
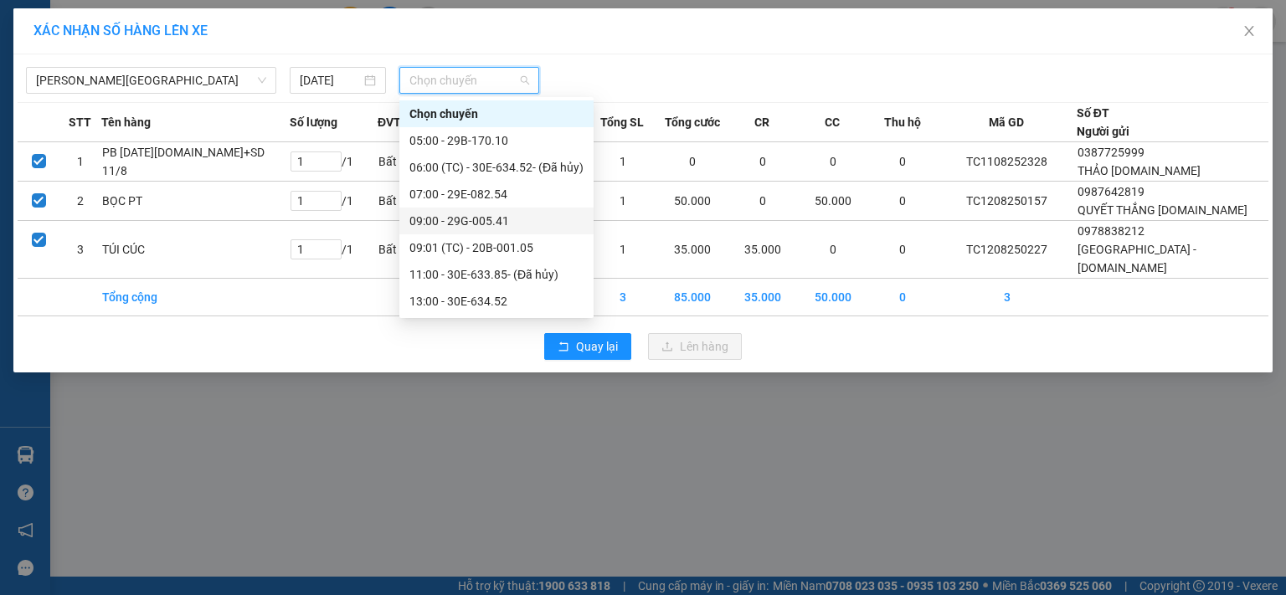
drag, startPoint x: 487, startPoint y: 226, endPoint x: 489, endPoint y: 236, distance: 10.4
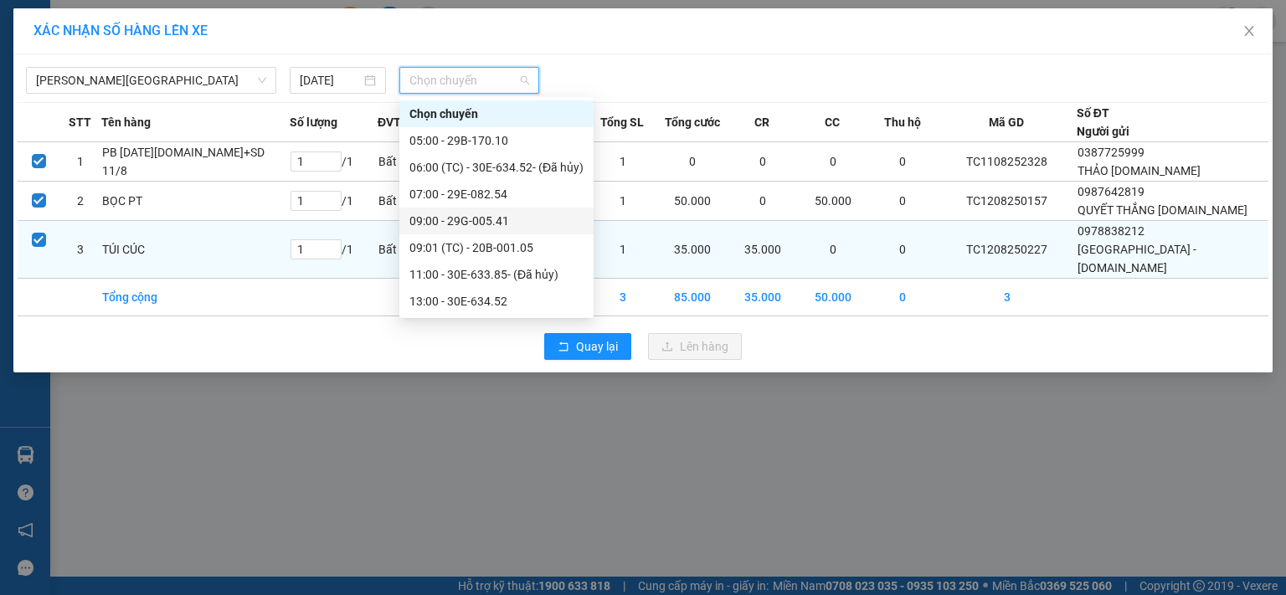
click at [487, 227] on div "09:00 - 29G-005.41" at bounding box center [496, 221] width 174 height 18
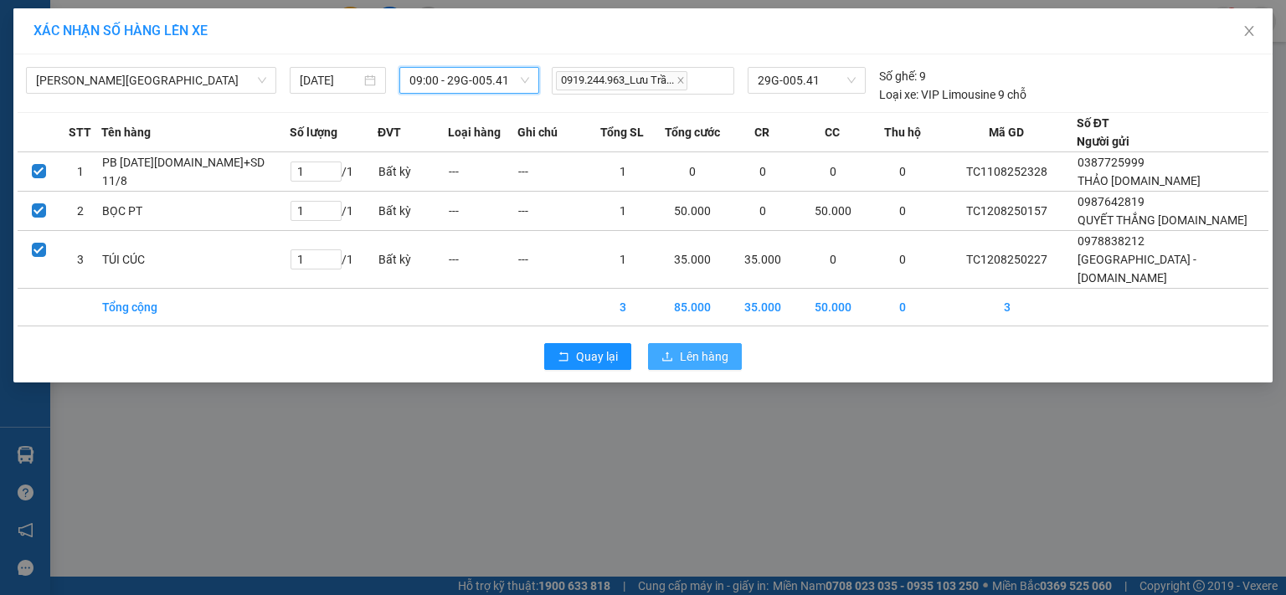
click at [677, 344] on button "Lên hàng" at bounding box center [695, 356] width 94 height 27
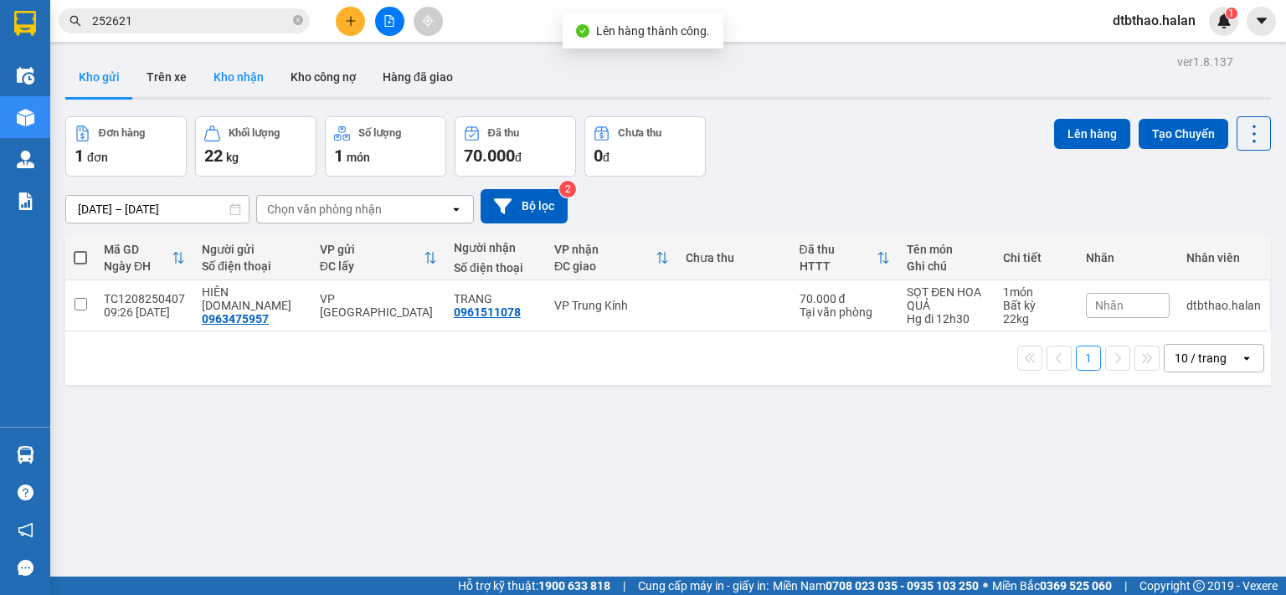
click at [236, 84] on button "Kho nhận" at bounding box center [238, 77] width 77 height 40
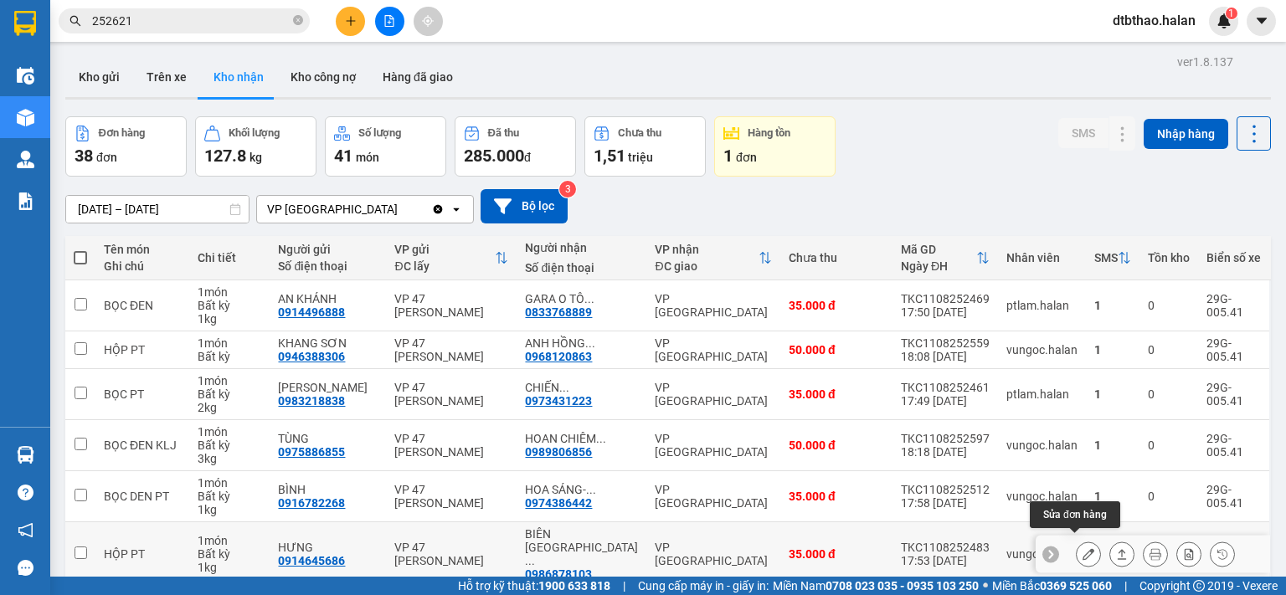
click at [1083, 549] on icon at bounding box center [1089, 555] width 12 height 12
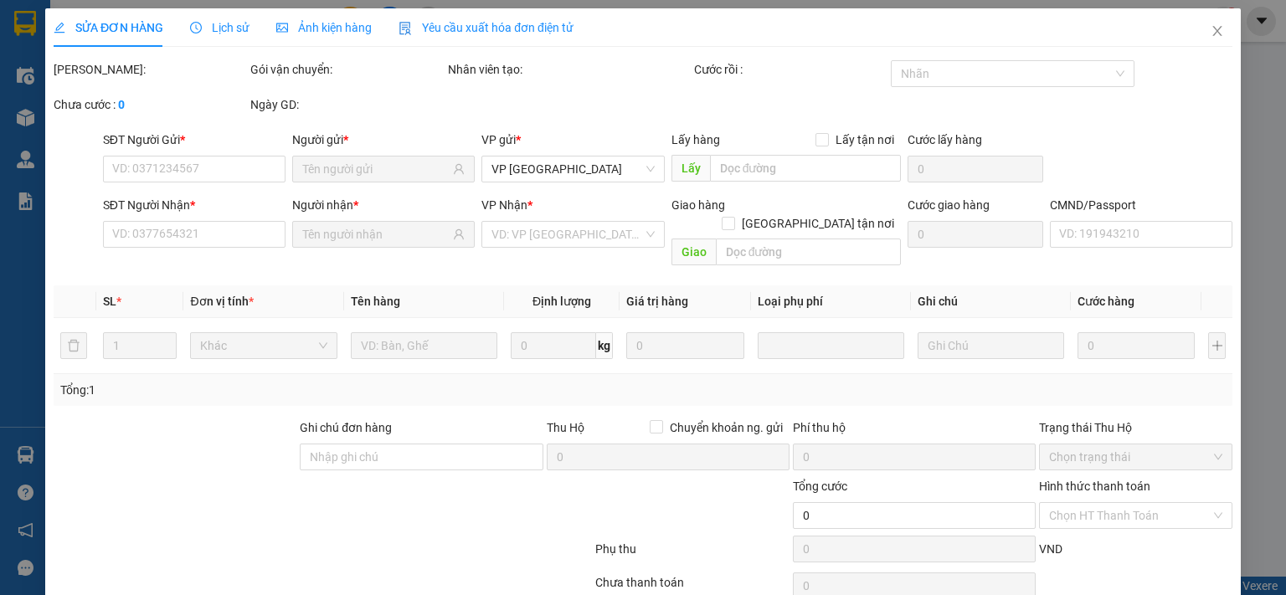
type input "0914645686"
type input "HƯNG"
type input "0986878103"
type input "BIÊN ĐỨC 314TC"
type input "35.000"
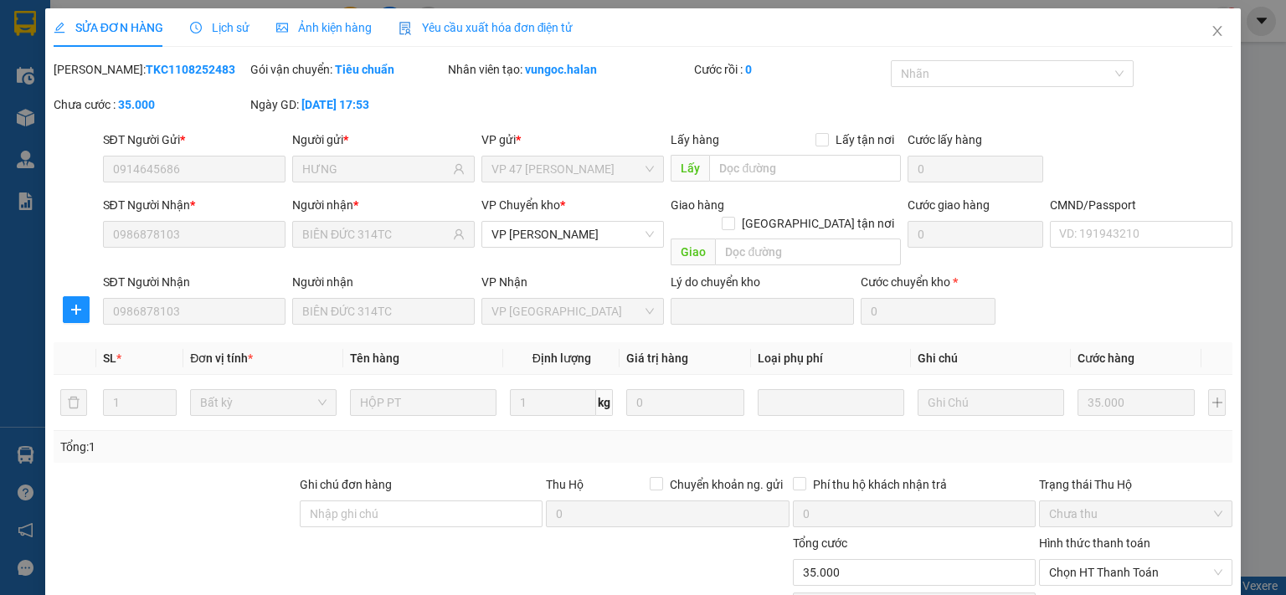
scroll to position [116, 0]
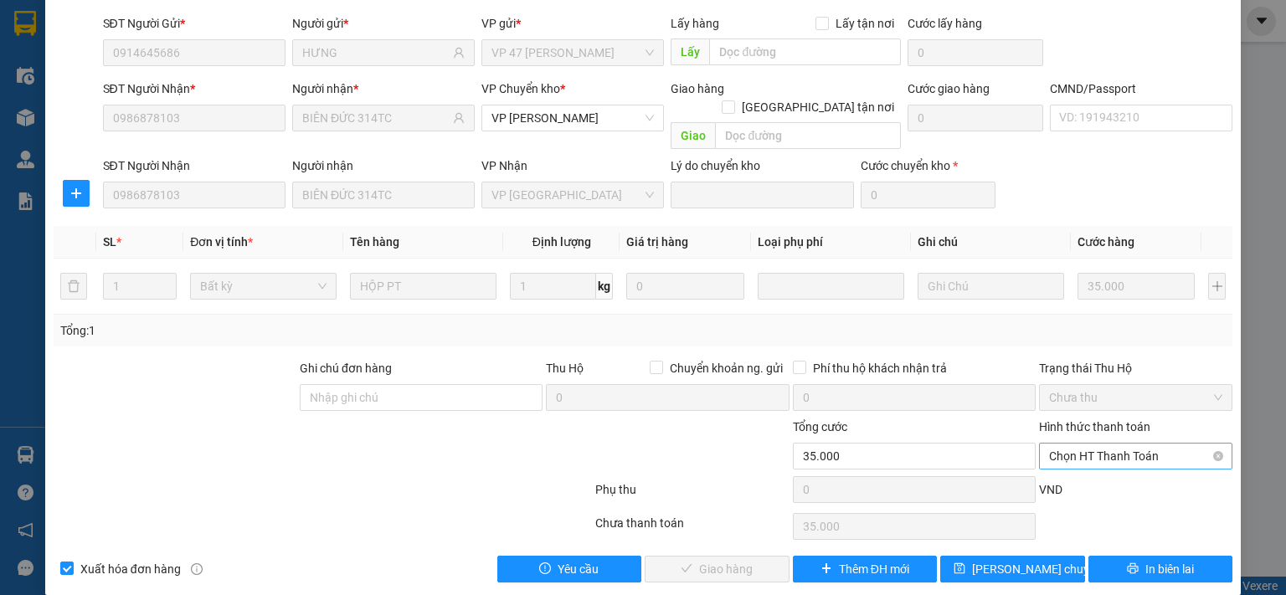
drag, startPoint x: 1097, startPoint y: 441, endPoint x: 1094, endPoint y: 458, distance: 16.9
click at [1097, 445] on span "Chọn HT Thanh Toán" at bounding box center [1135, 456] width 173 height 25
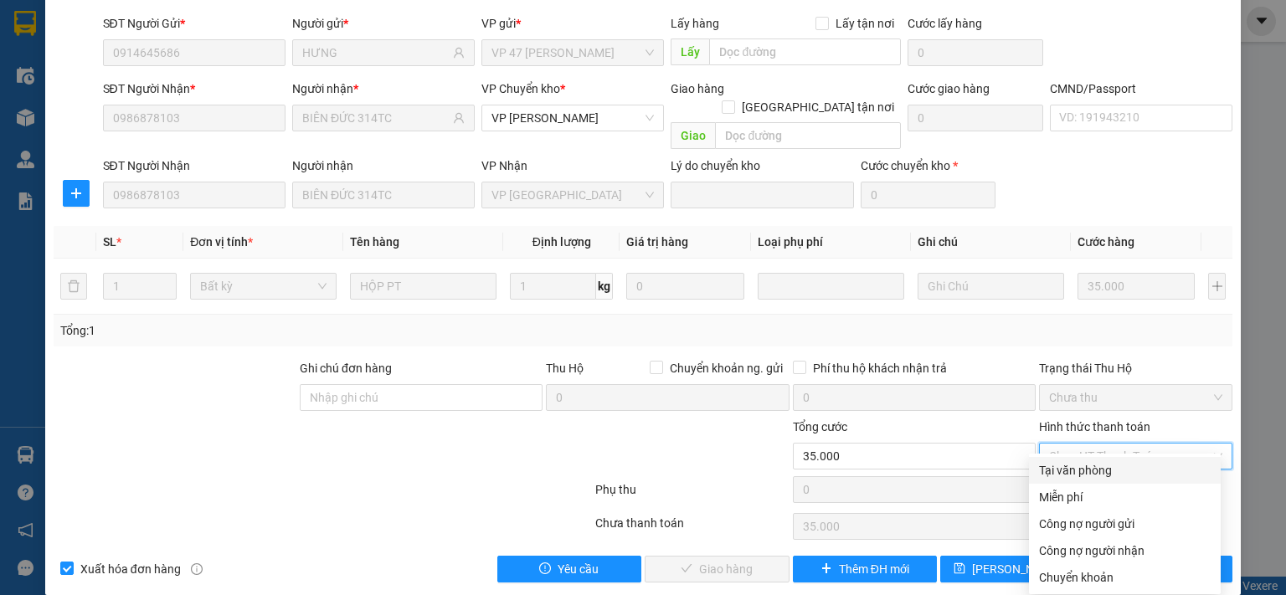
click at [1088, 478] on div "Tại văn phòng" at bounding box center [1125, 470] width 172 height 18
type input "0"
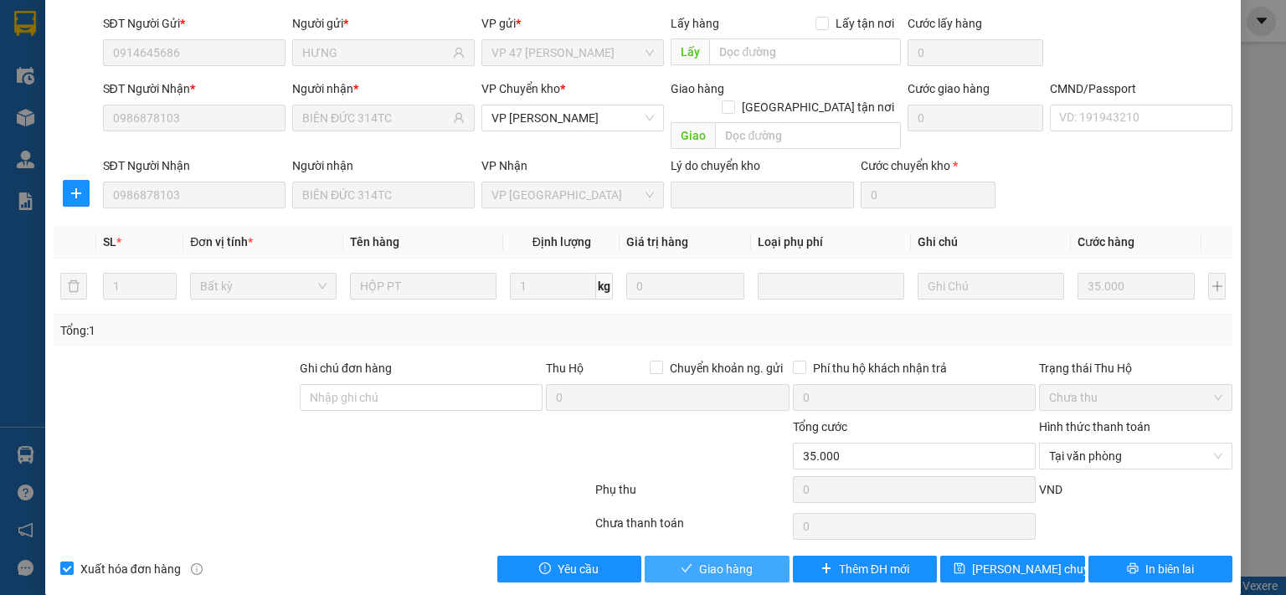
click at [736, 560] on span "Giao hàng" at bounding box center [726, 569] width 54 height 18
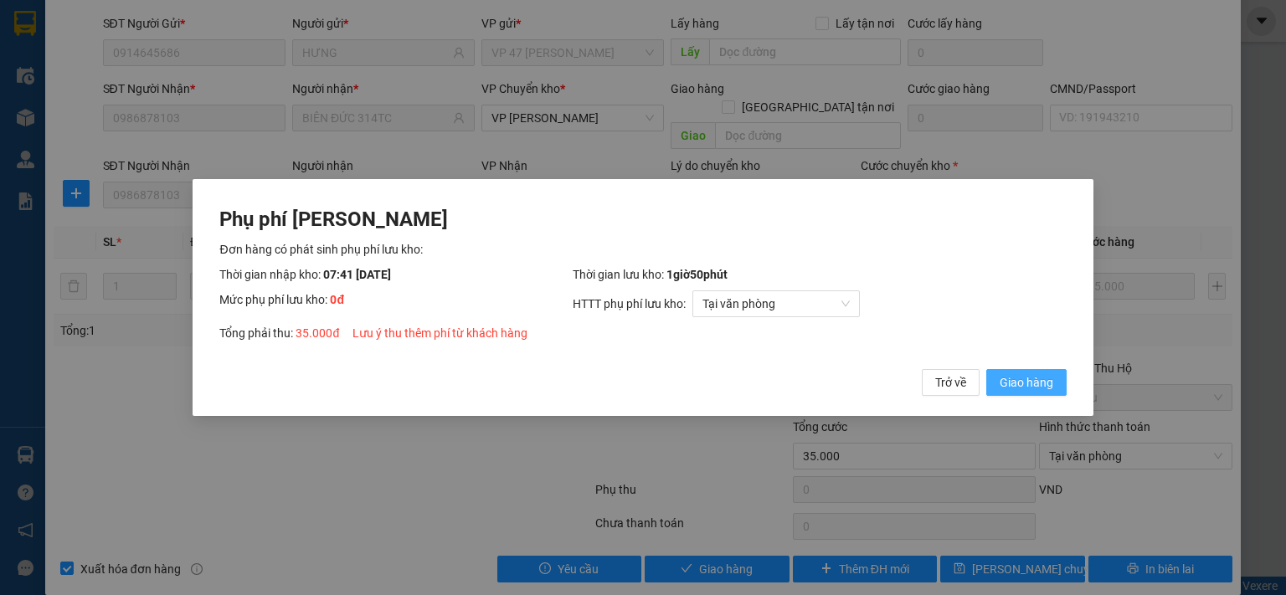
click at [1008, 387] on span "Giao hàng" at bounding box center [1027, 382] width 54 height 18
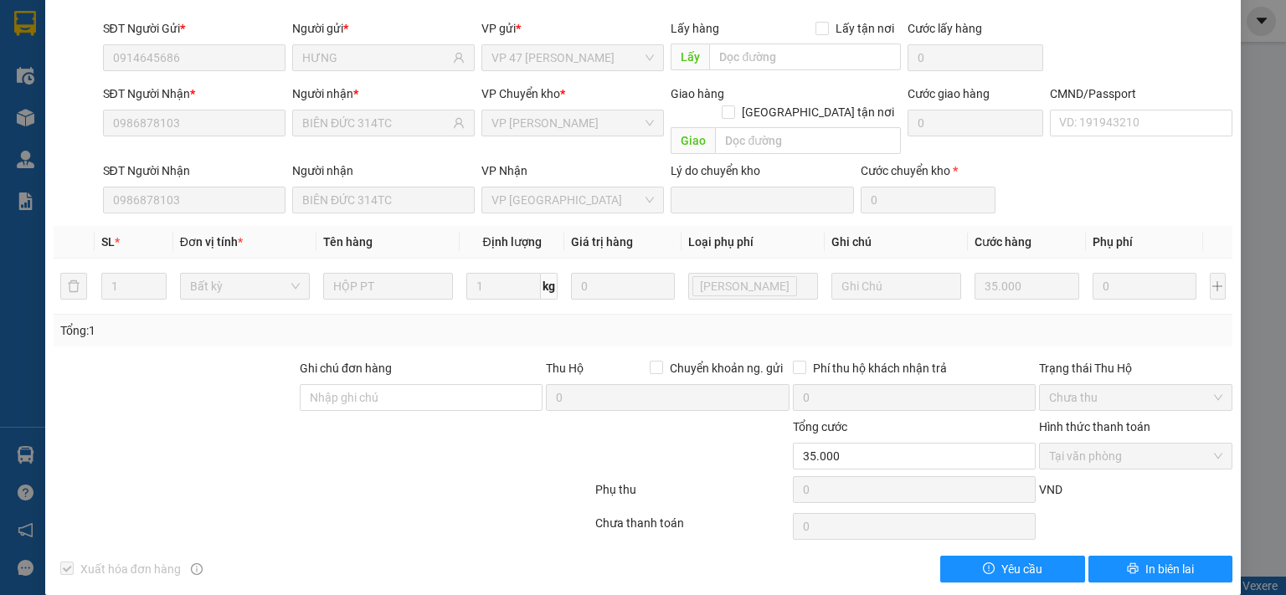
scroll to position [0, 0]
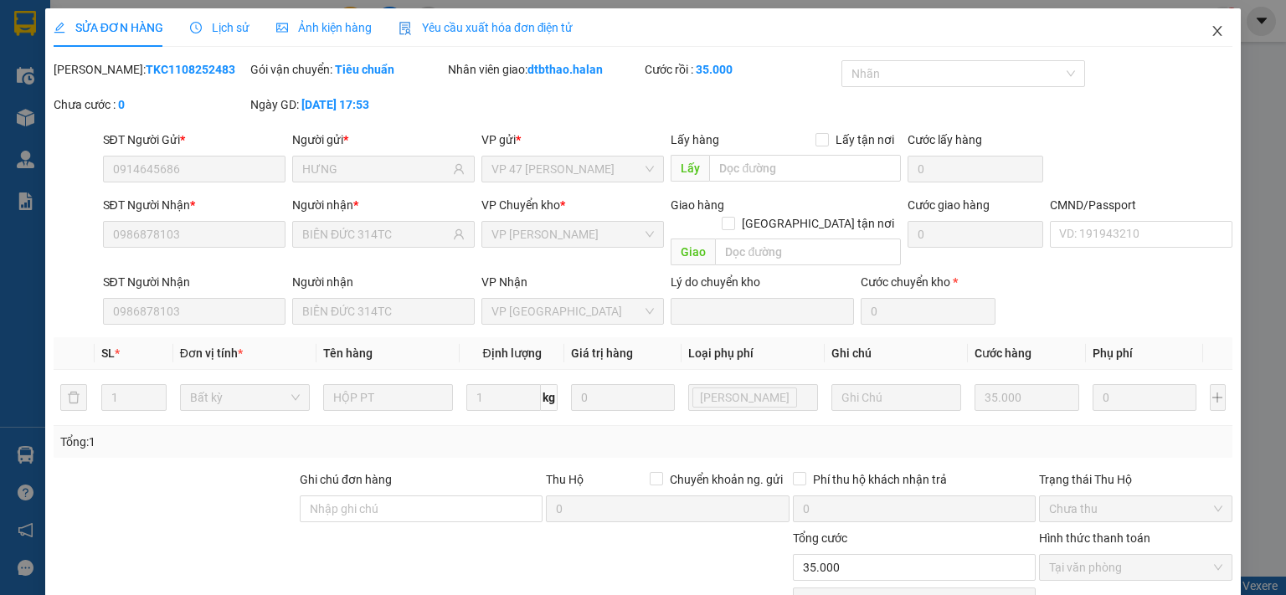
click at [1211, 35] on icon "close" at bounding box center [1217, 30] width 13 height 13
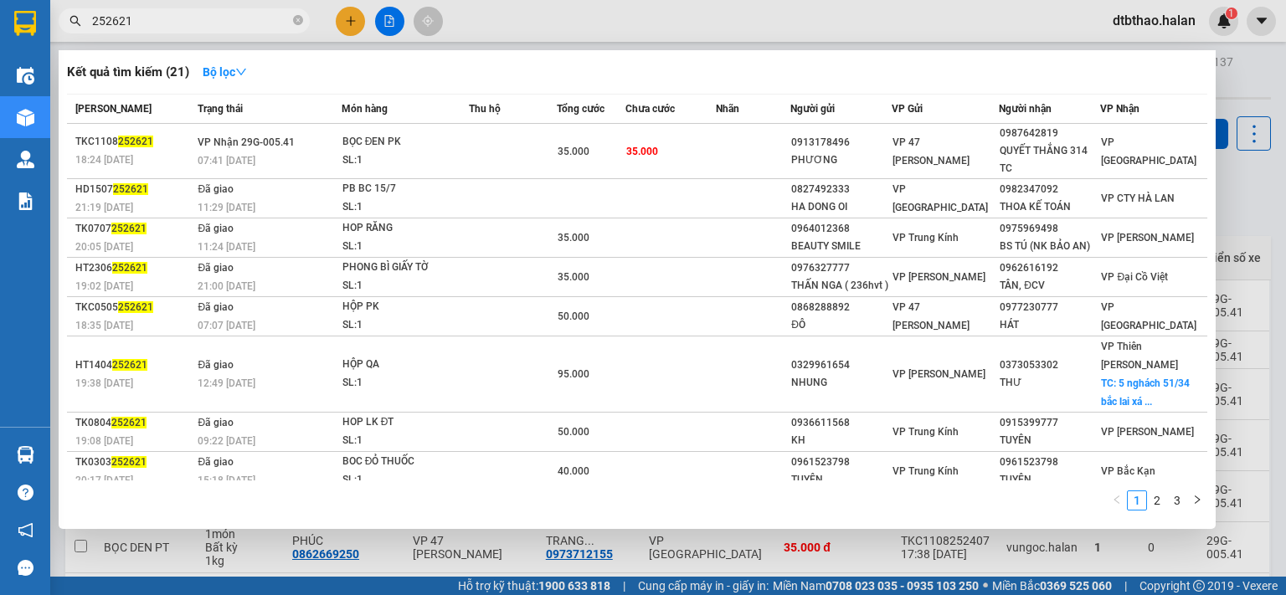
drag, startPoint x: 112, startPoint y: 18, endPoint x: 138, endPoint y: 19, distance: 26.0
click at [138, 19] on input "252621" at bounding box center [191, 21] width 198 height 18
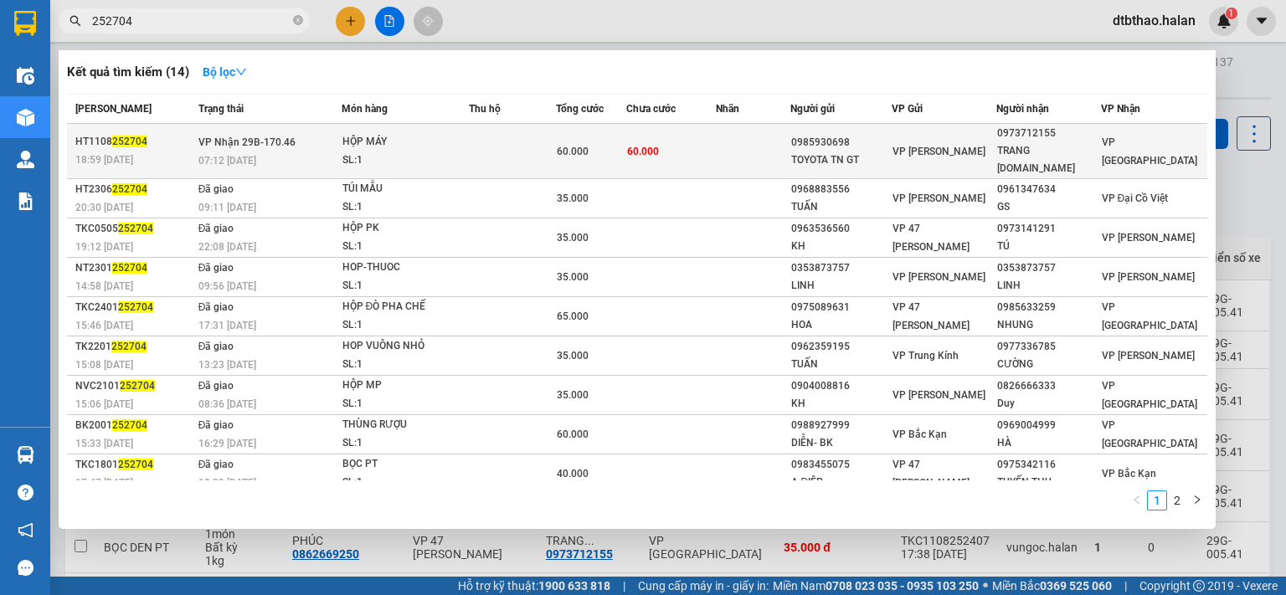
type input "252704"
click at [966, 150] on div "VP [PERSON_NAME]" at bounding box center [944, 151] width 102 height 18
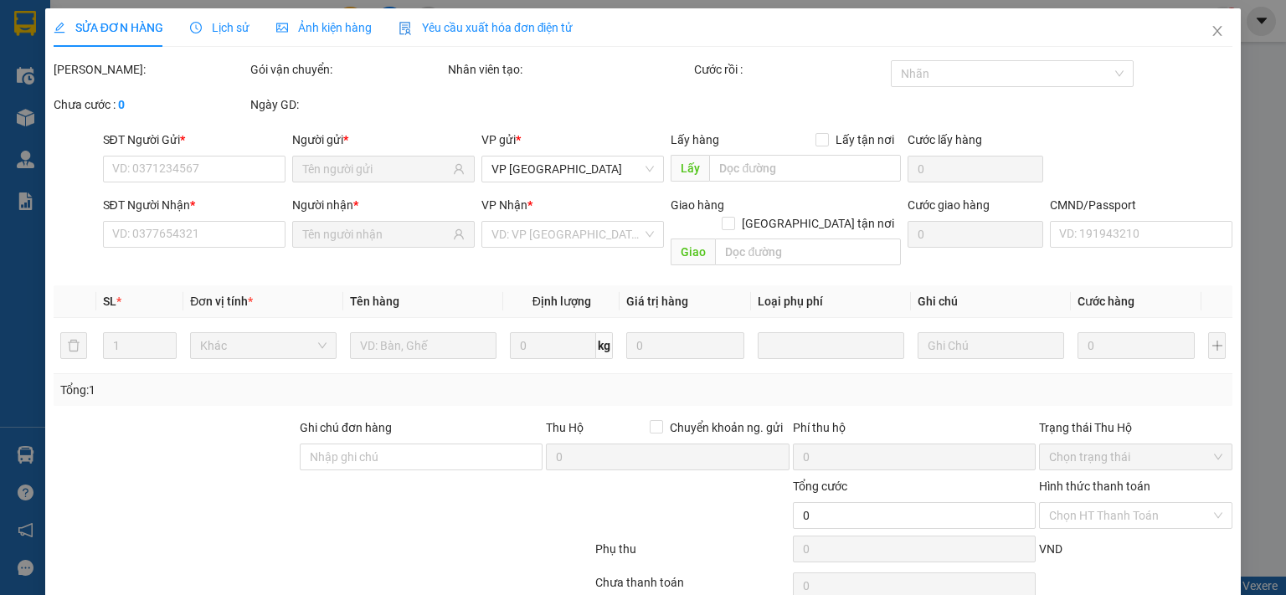
type input "0985930698"
type input "TOYOTA TN GT"
type input "0973712155"
type input "TRANG [DOMAIN_NAME]"
type input "60.000"
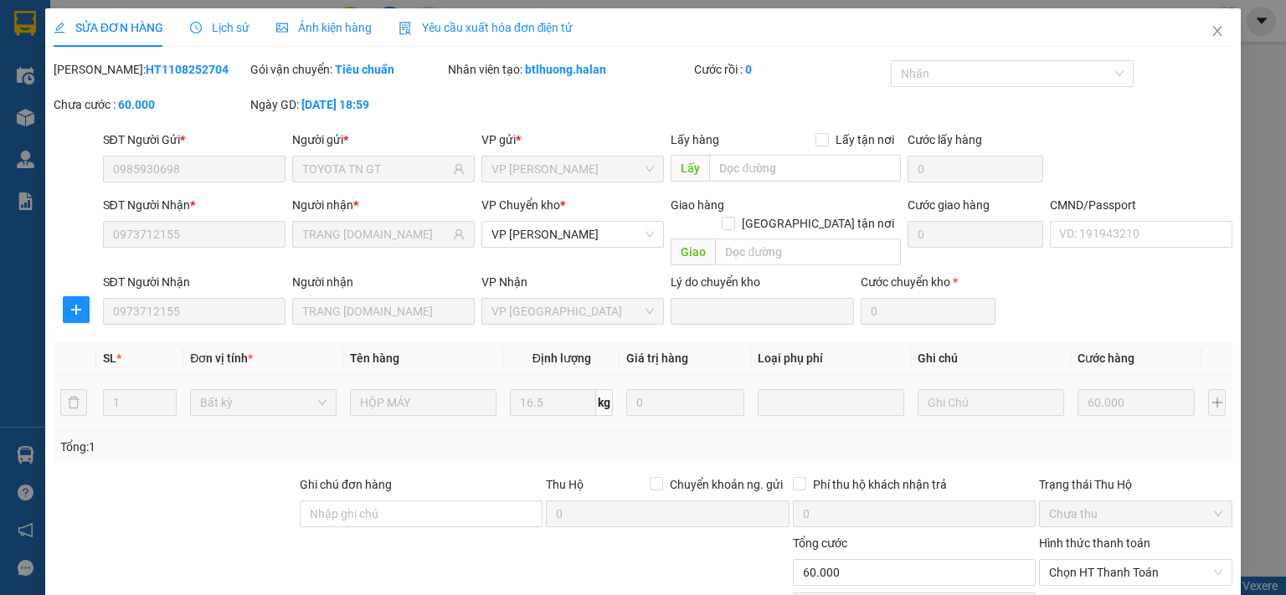
scroll to position [116, 0]
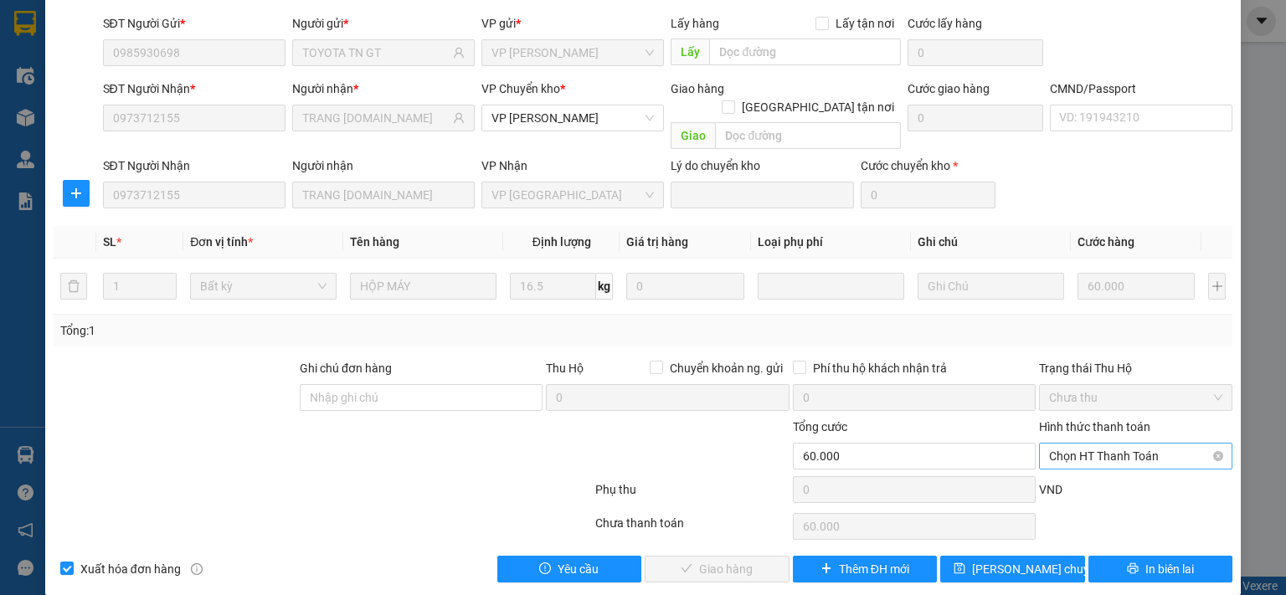
click at [1064, 444] on span "Chọn HT Thanh Toán" at bounding box center [1135, 456] width 173 height 25
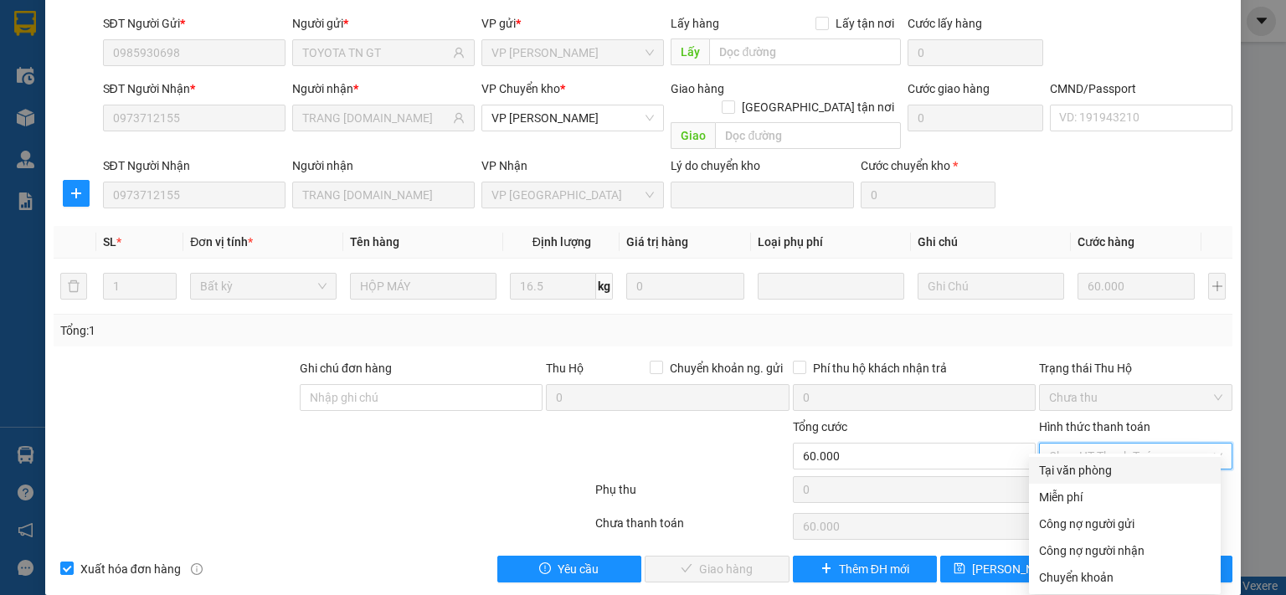
click at [1063, 471] on div "Tại văn phòng" at bounding box center [1125, 470] width 172 height 18
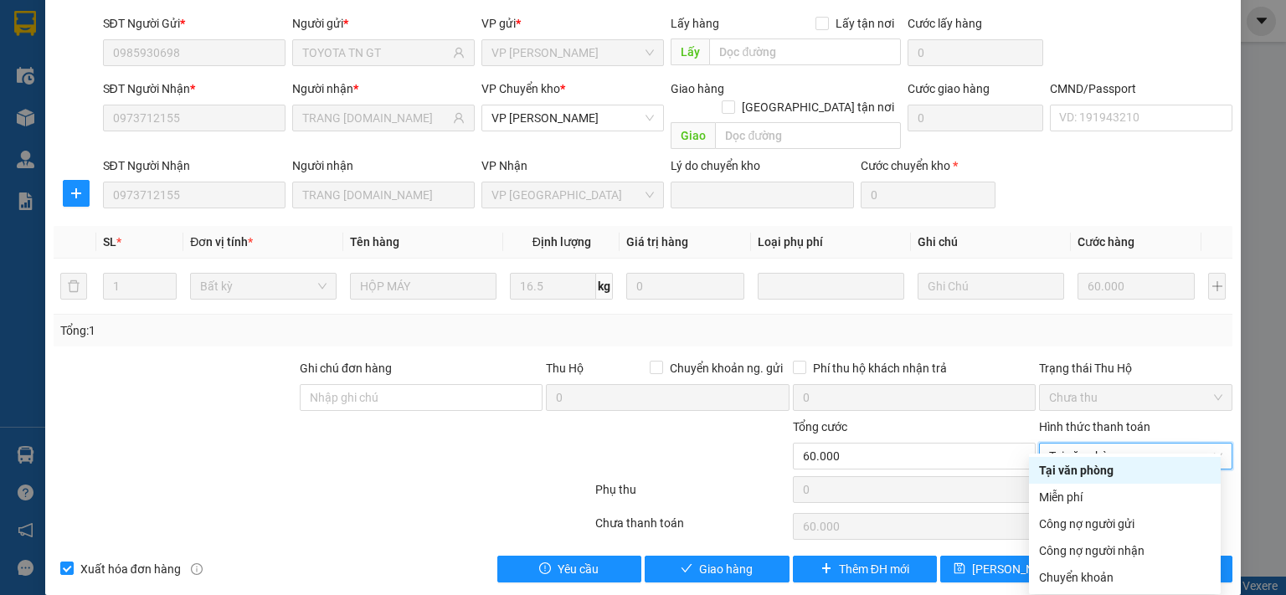
type input "0"
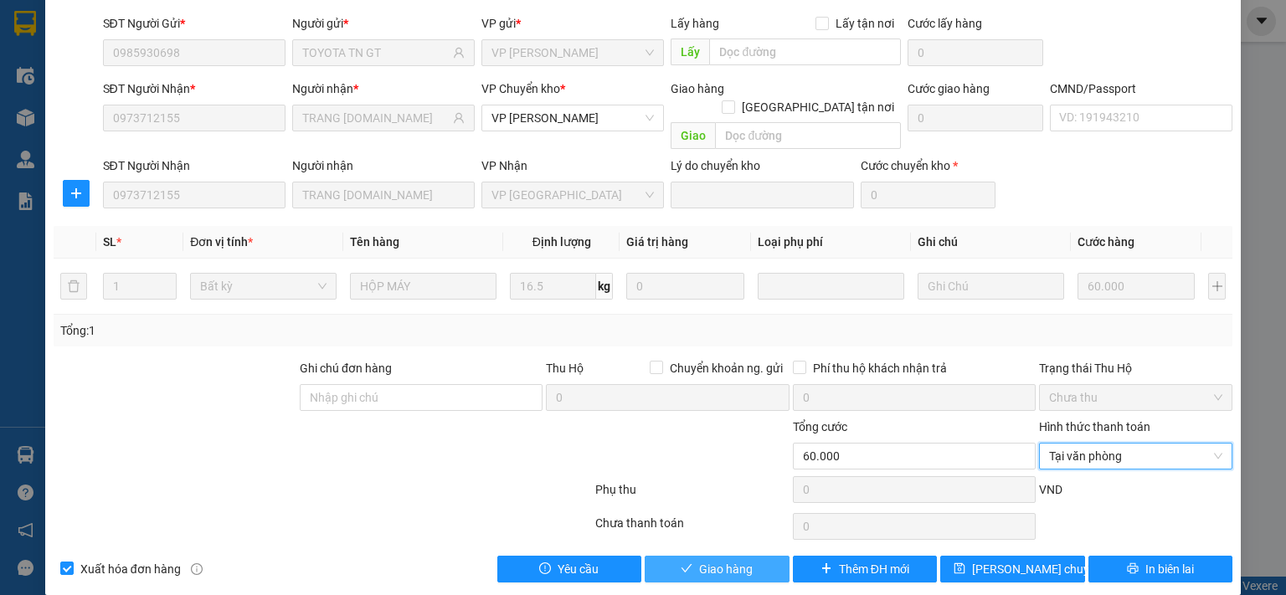
click at [744, 559] on button "Giao hàng" at bounding box center [717, 569] width 145 height 27
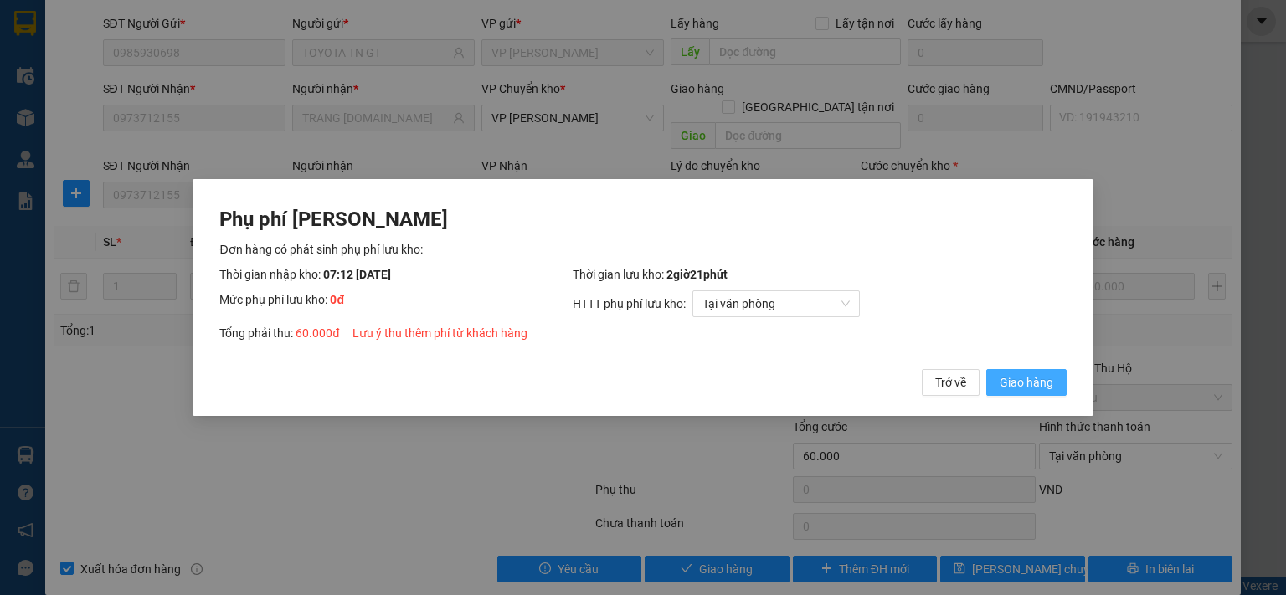
click at [1025, 385] on span "Giao hàng" at bounding box center [1027, 382] width 54 height 18
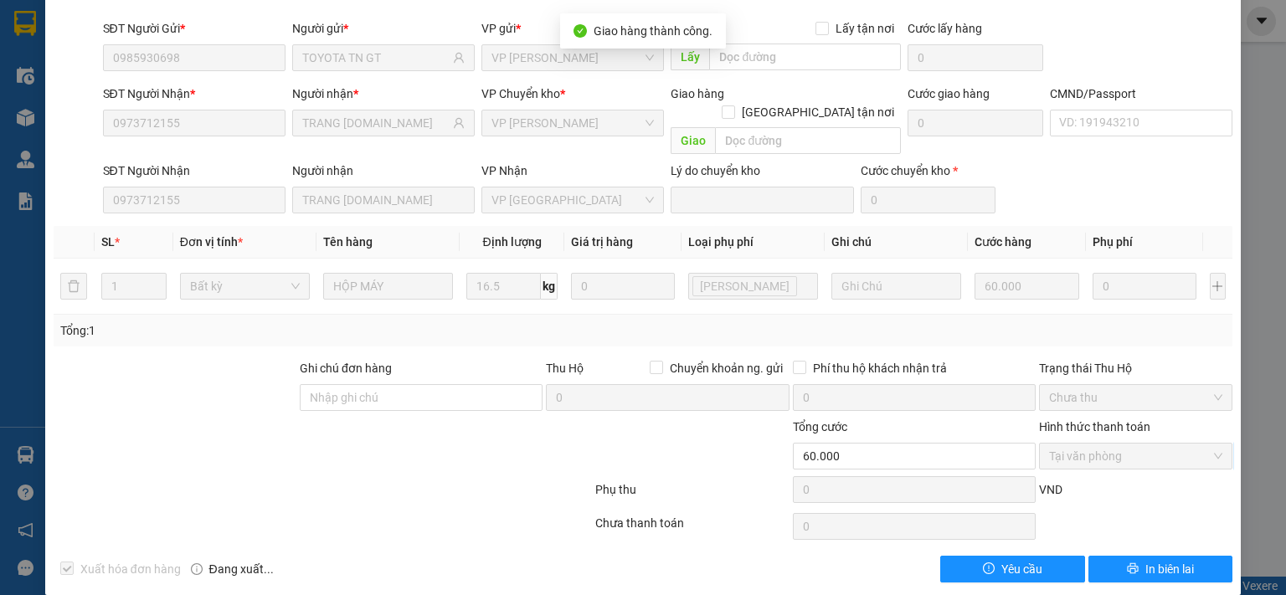
scroll to position [0, 0]
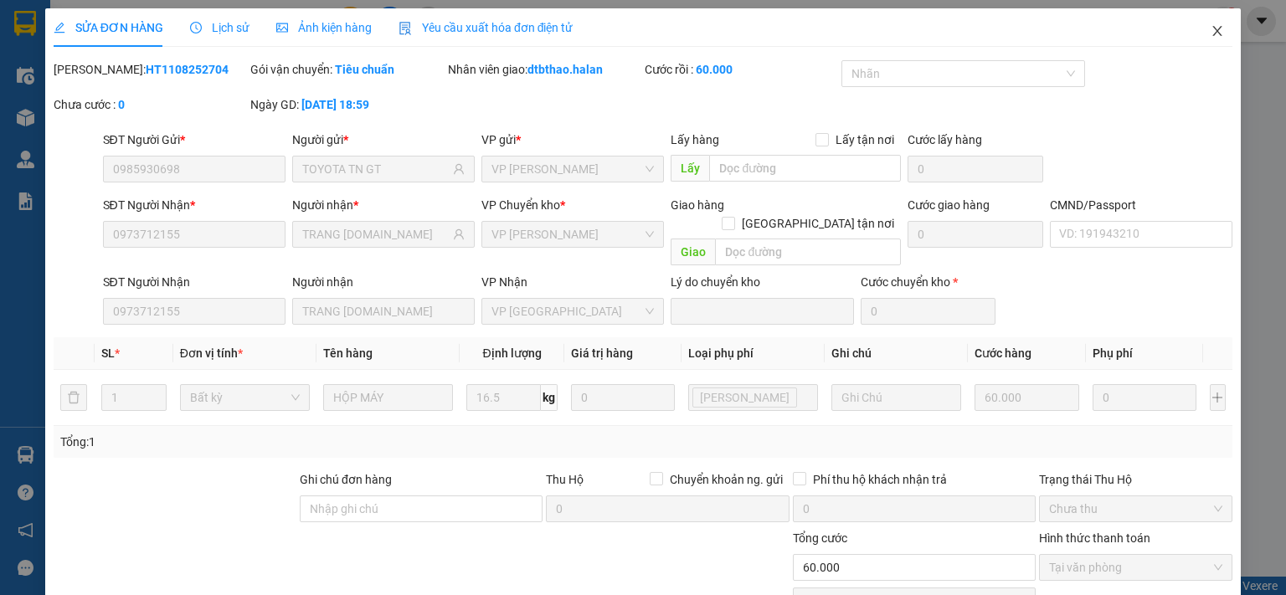
click at [1211, 30] on icon "close" at bounding box center [1217, 30] width 13 height 13
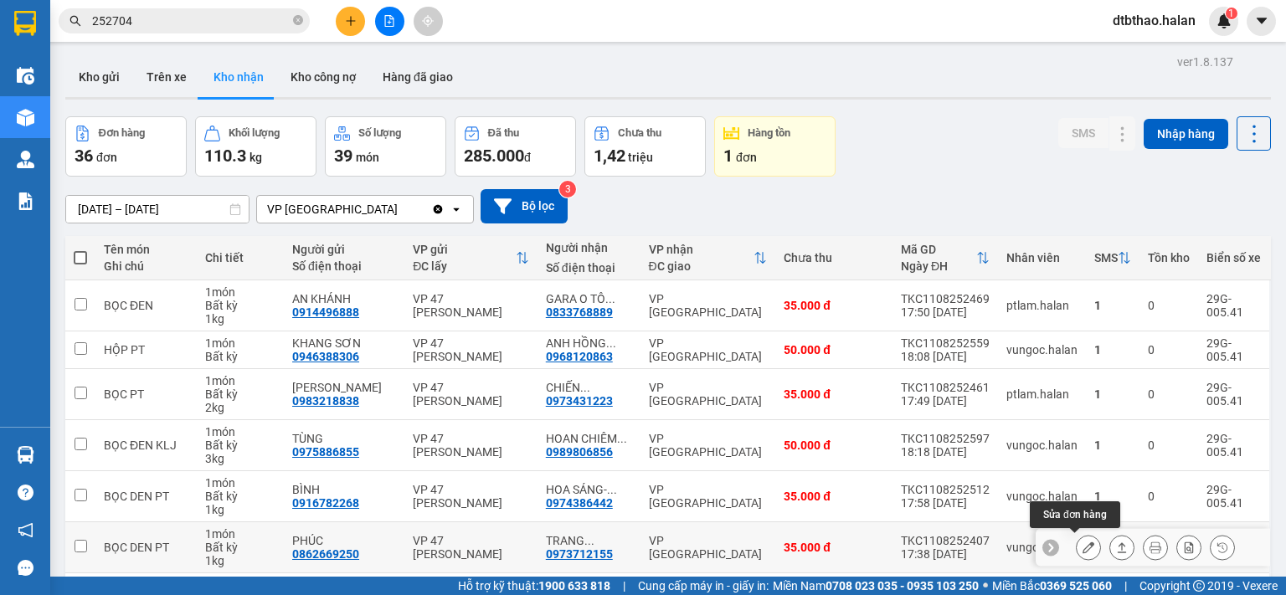
click at [1083, 546] on icon at bounding box center [1089, 548] width 12 height 12
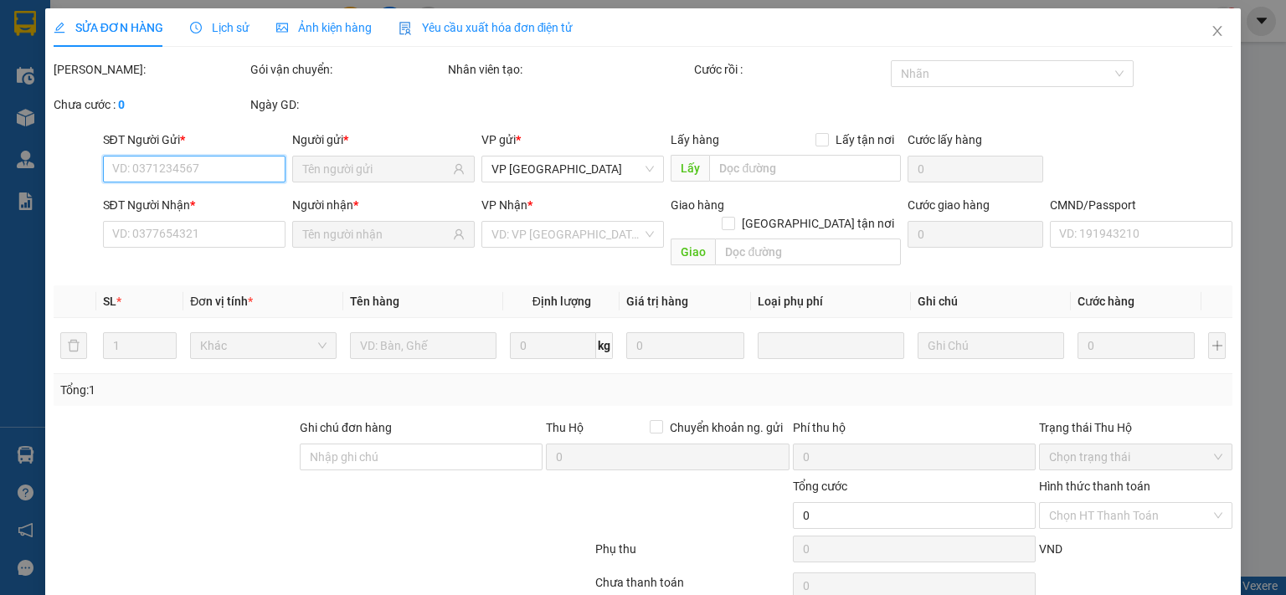
scroll to position [59, 0]
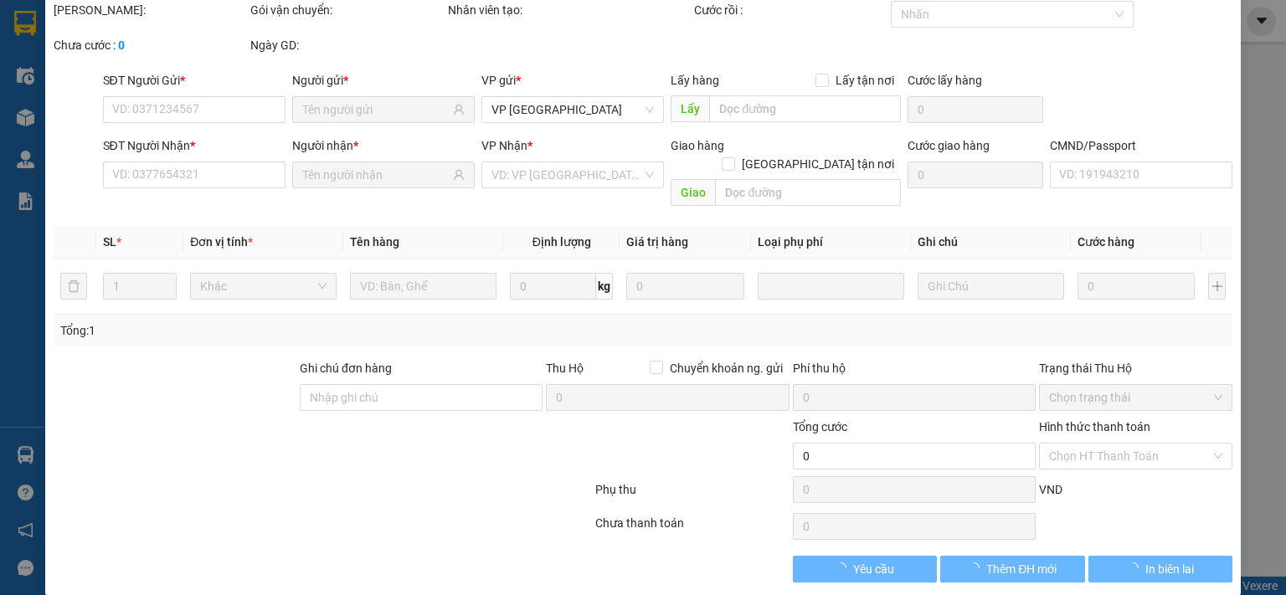
type input "0862669250"
type input "PHÚC"
type input "0973712155"
type input "TRANG [DOMAIN_NAME]"
type input "35.000"
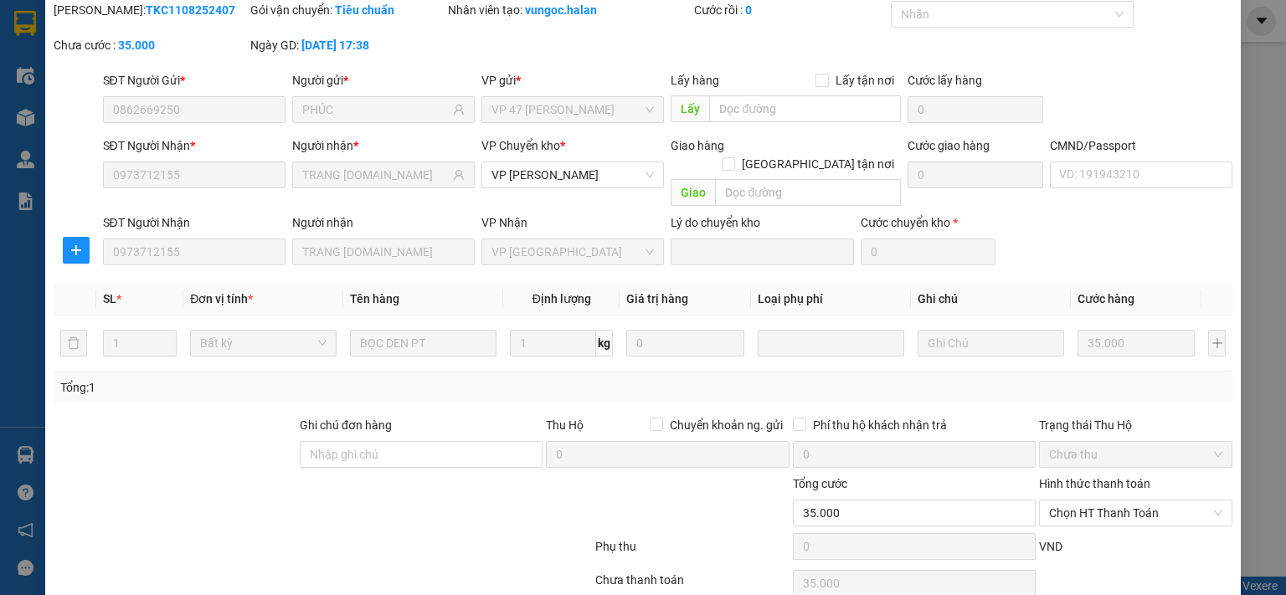
scroll to position [116, 0]
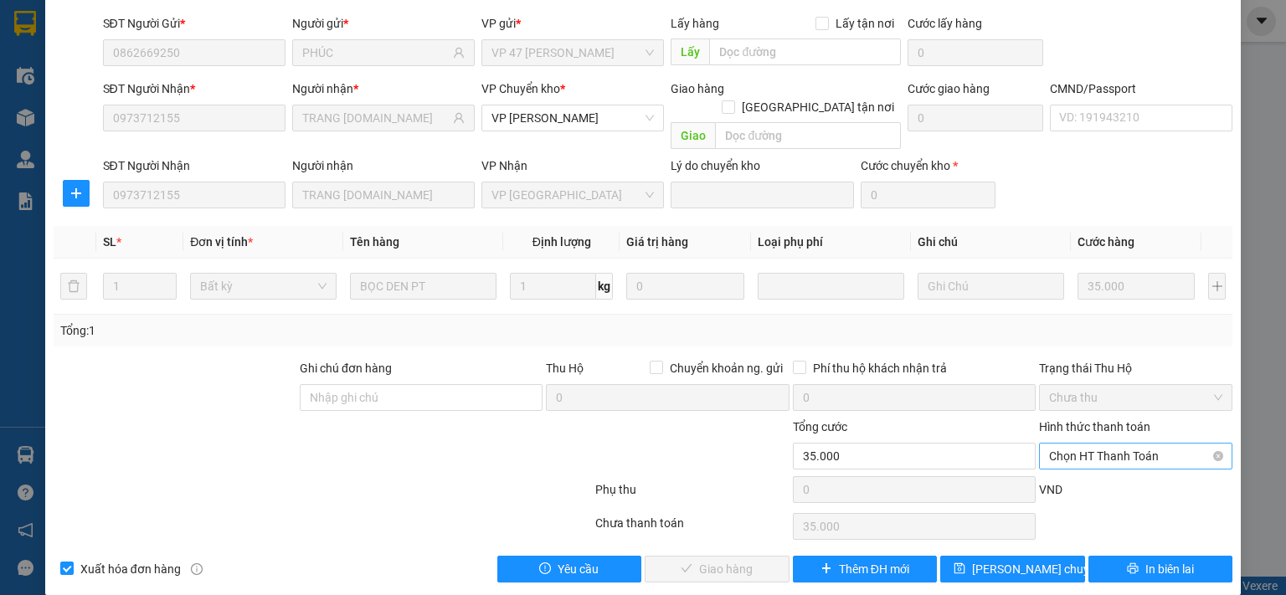
click at [1102, 444] on span "Chọn HT Thanh Toán" at bounding box center [1135, 456] width 173 height 25
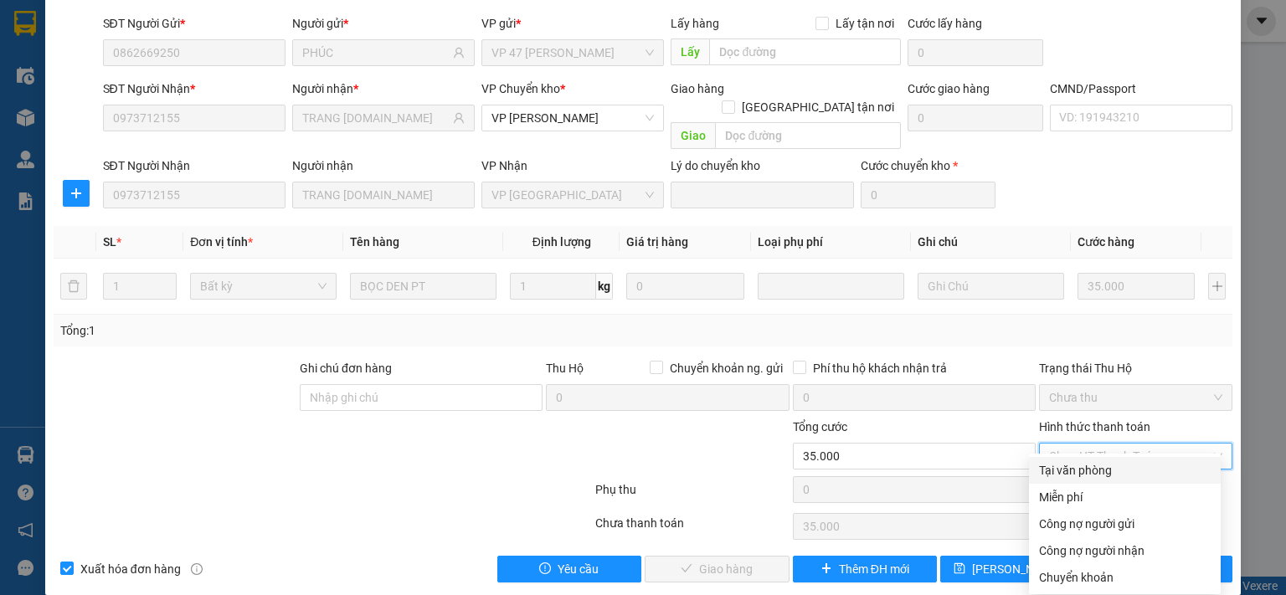
click at [1094, 471] on div "Tại văn phòng" at bounding box center [1125, 470] width 172 height 18
type input "0"
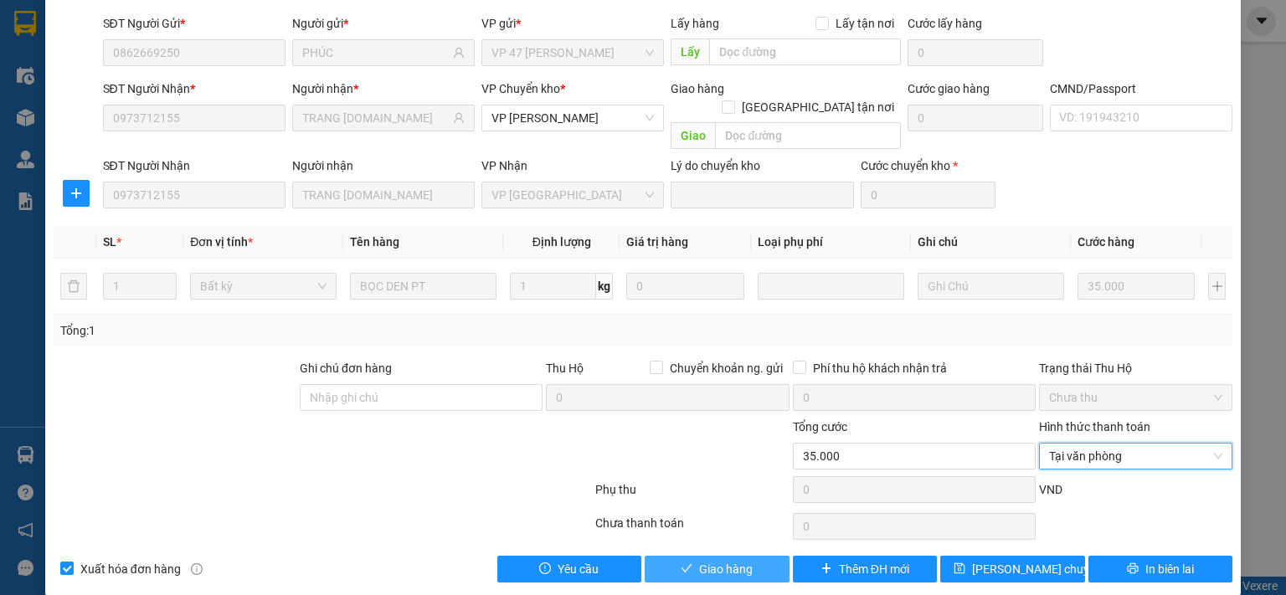
click at [764, 556] on button "Giao hàng" at bounding box center [717, 569] width 145 height 27
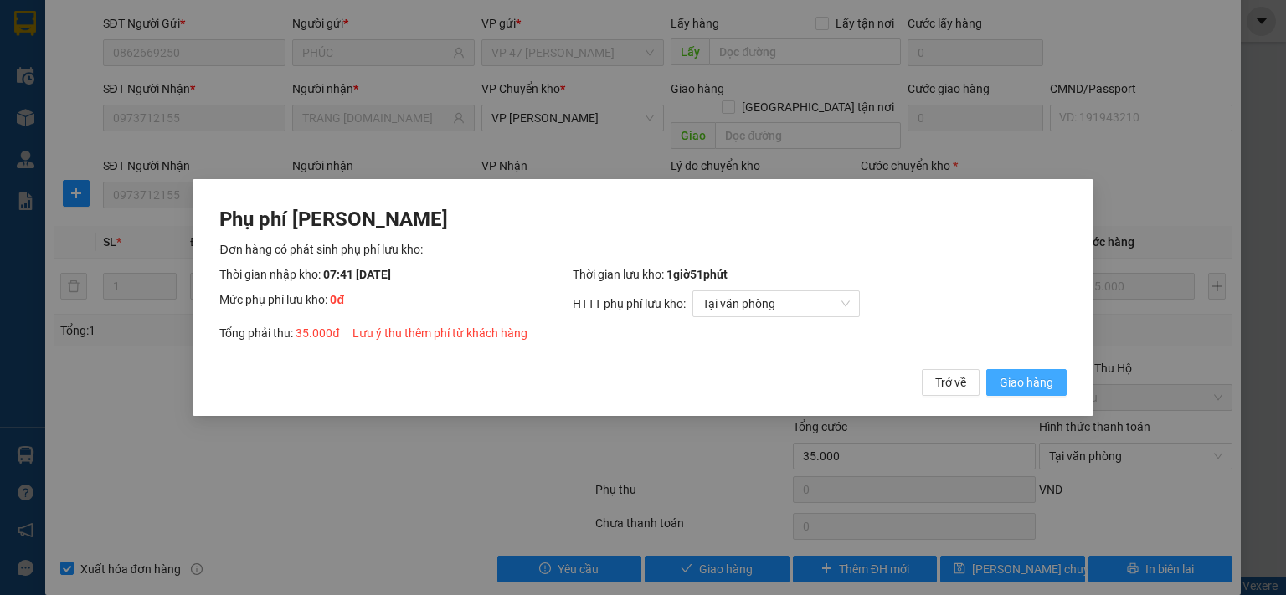
click at [1013, 381] on span "Giao hàng" at bounding box center [1027, 382] width 54 height 18
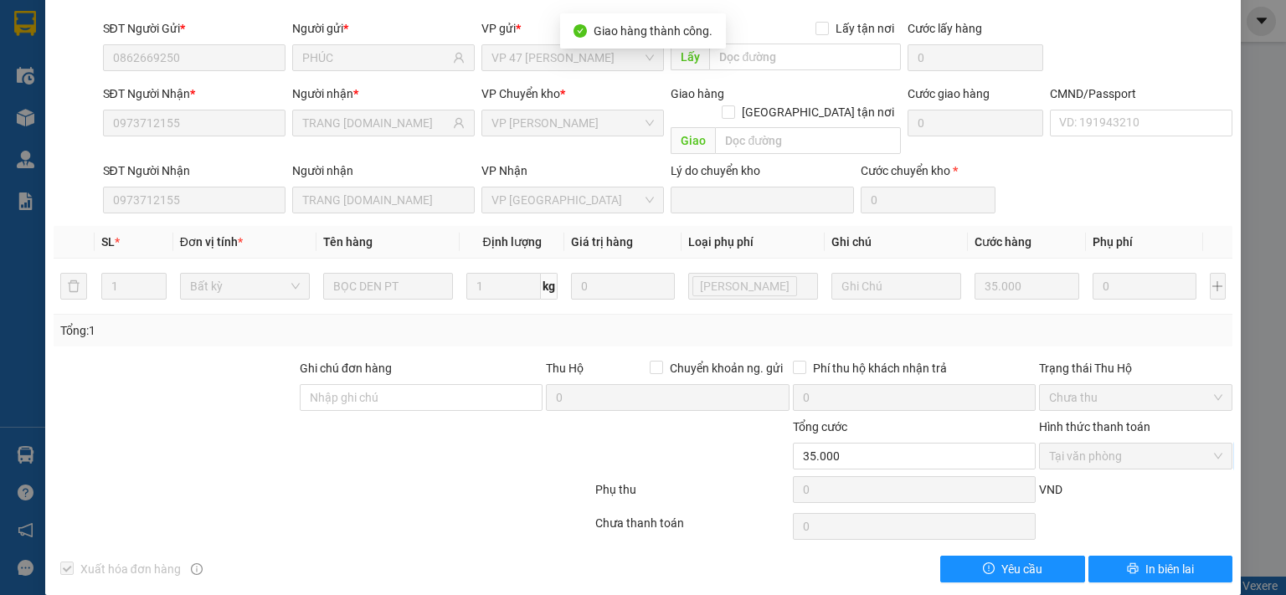
scroll to position [0, 0]
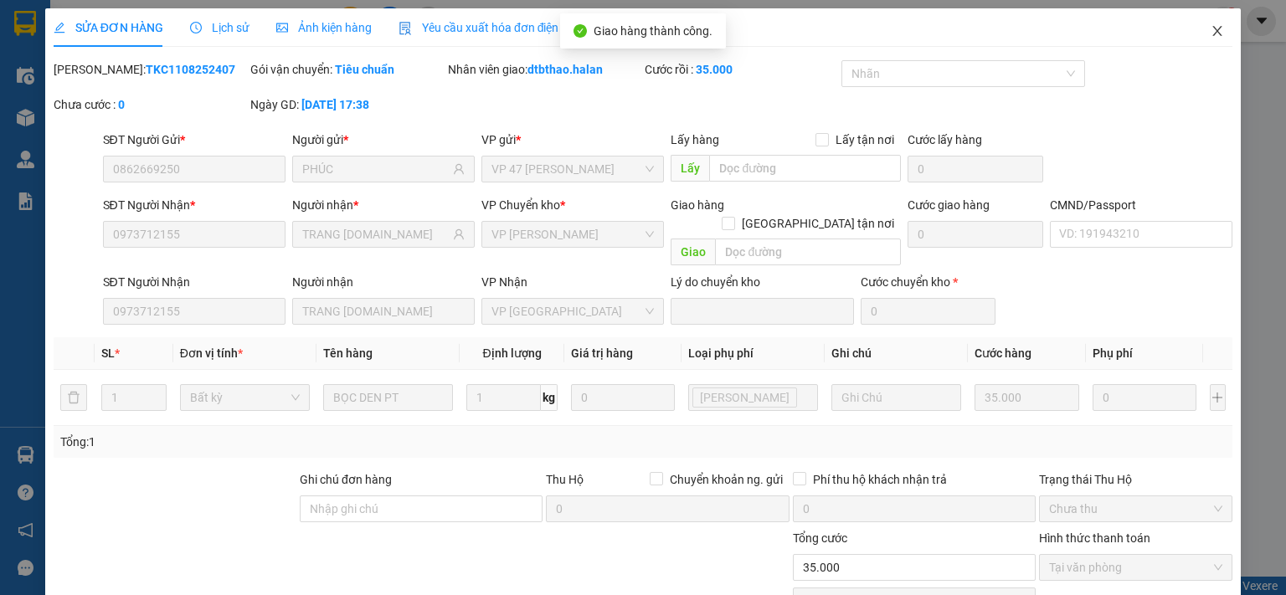
click at [1211, 32] on icon "close" at bounding box center [1217, 30] width 13 height 13
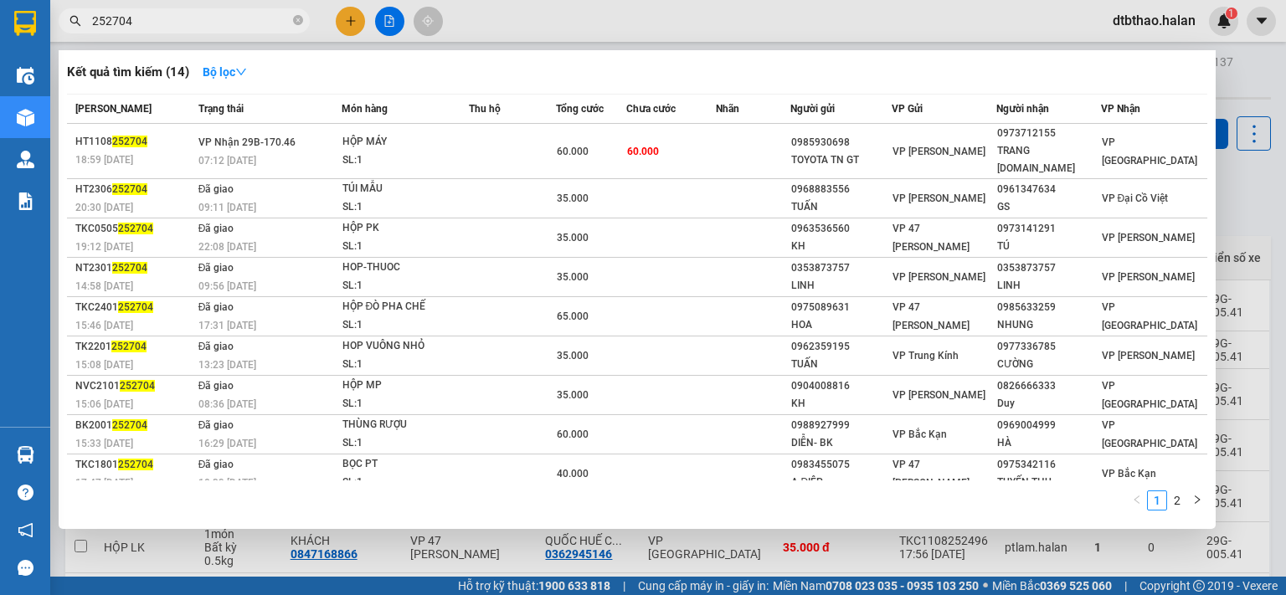
drag, startPoint x: 104, startPoint y: 19, endPoint x: 161, endPoint y: 19, distance: 56.9
click at [161, 19] on input "252704" at bounding box center [191, 21] width 198 height 18
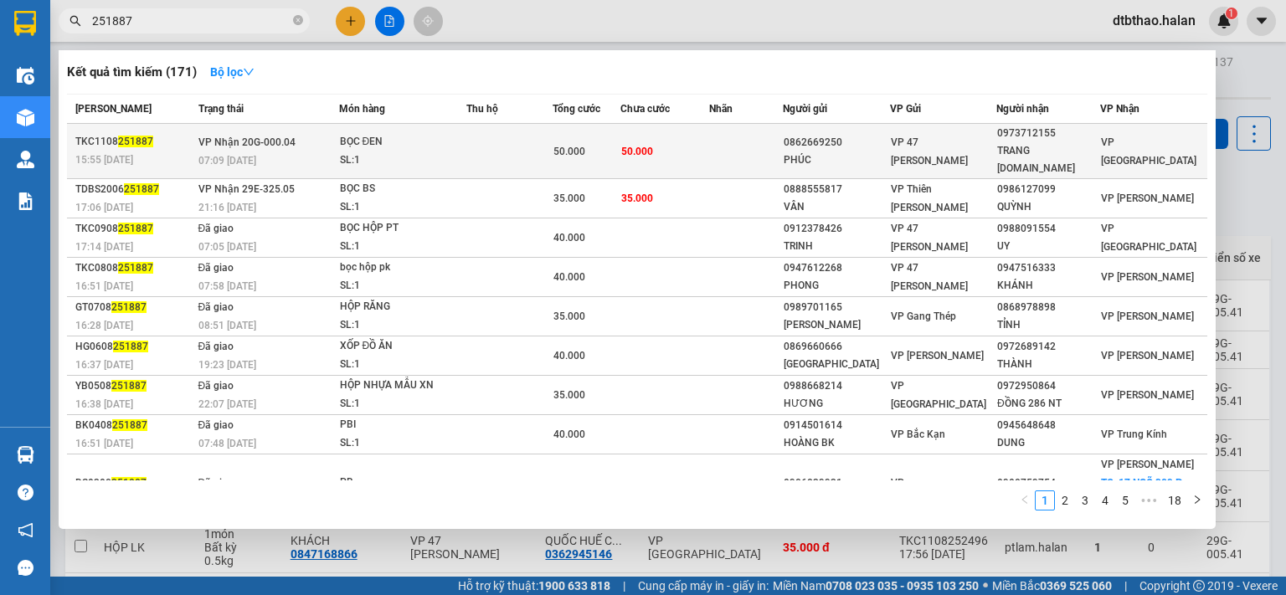
type input "251887"
click at [1057, 142] on div "TRANG [DOMAIN_NAME]" at bounding box center [1048, 159] width 102 height 35
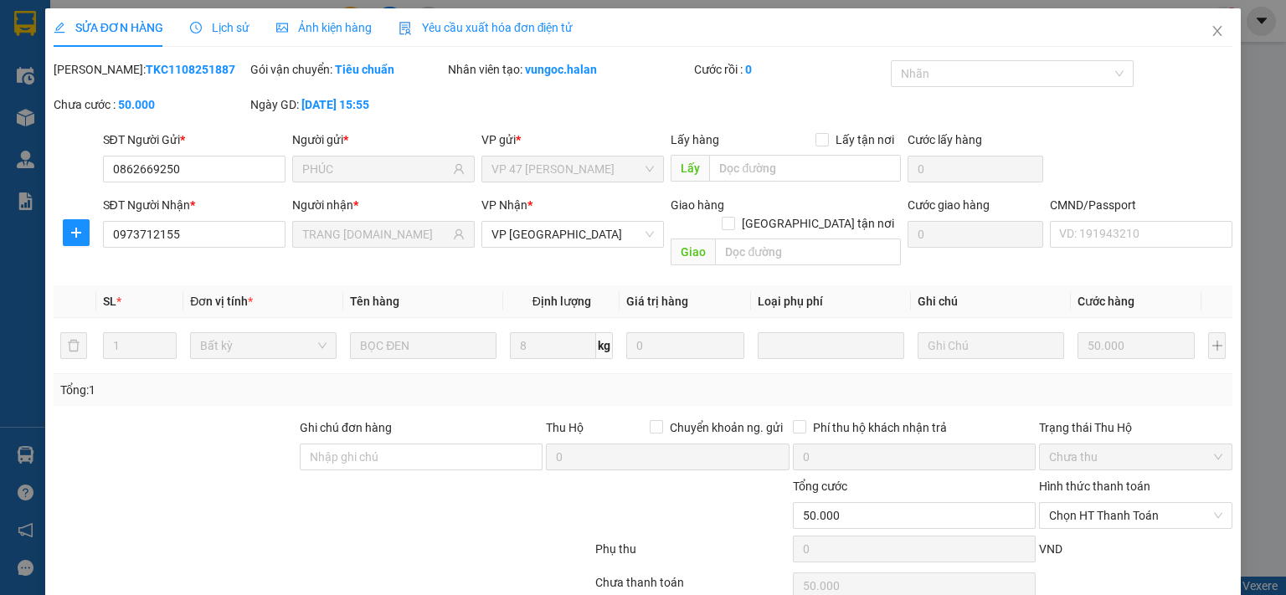
type input "0862669250"
type input "PHÚC"
type input "0973712155"
type input "TRANG [DOMAIN_NAME]"
type input "50.000"
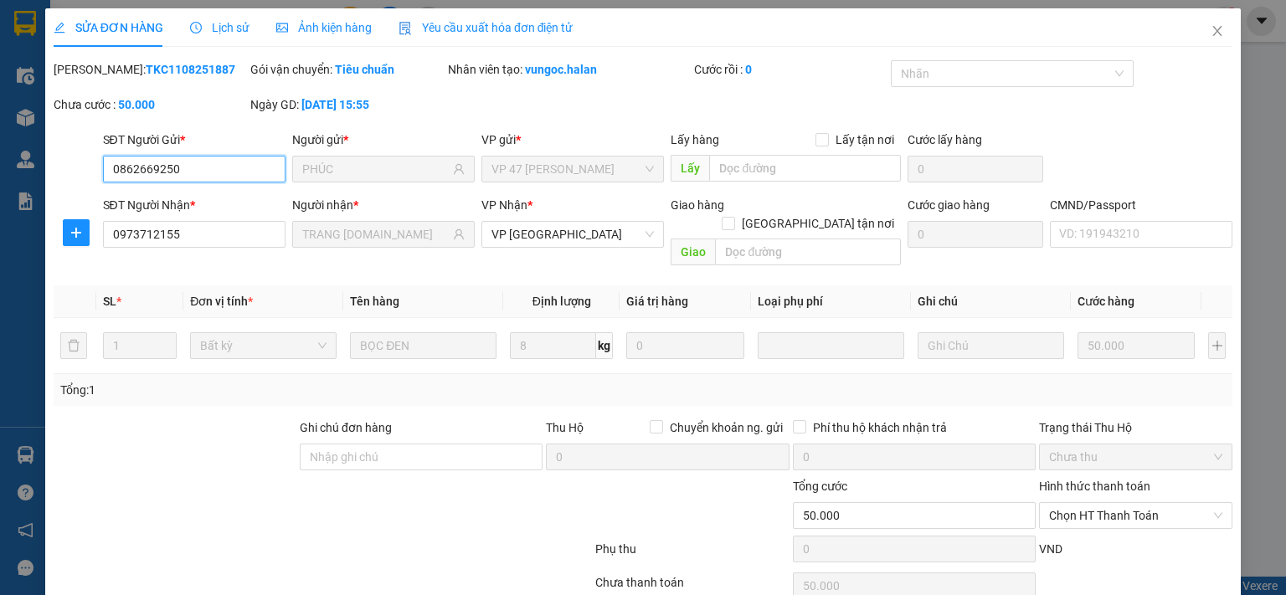
scroll to position [59, 0]
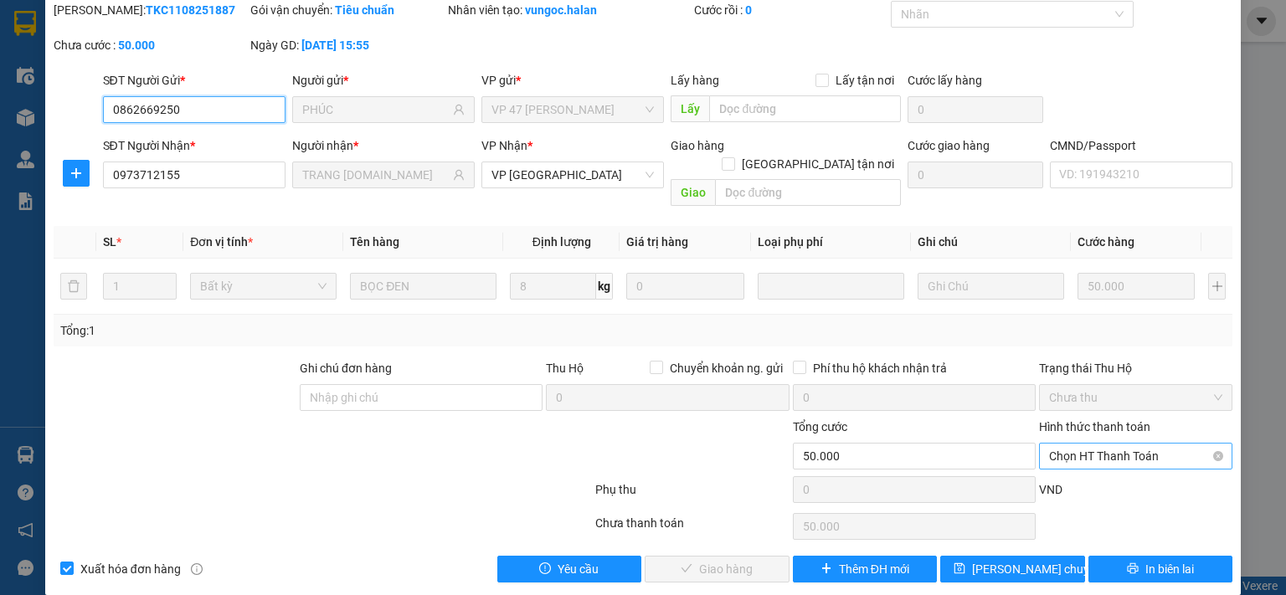
click at [1097, 444] on span "Chọn HT Thanh Toán" at bounding box center [1135, 456] width 173 height 25
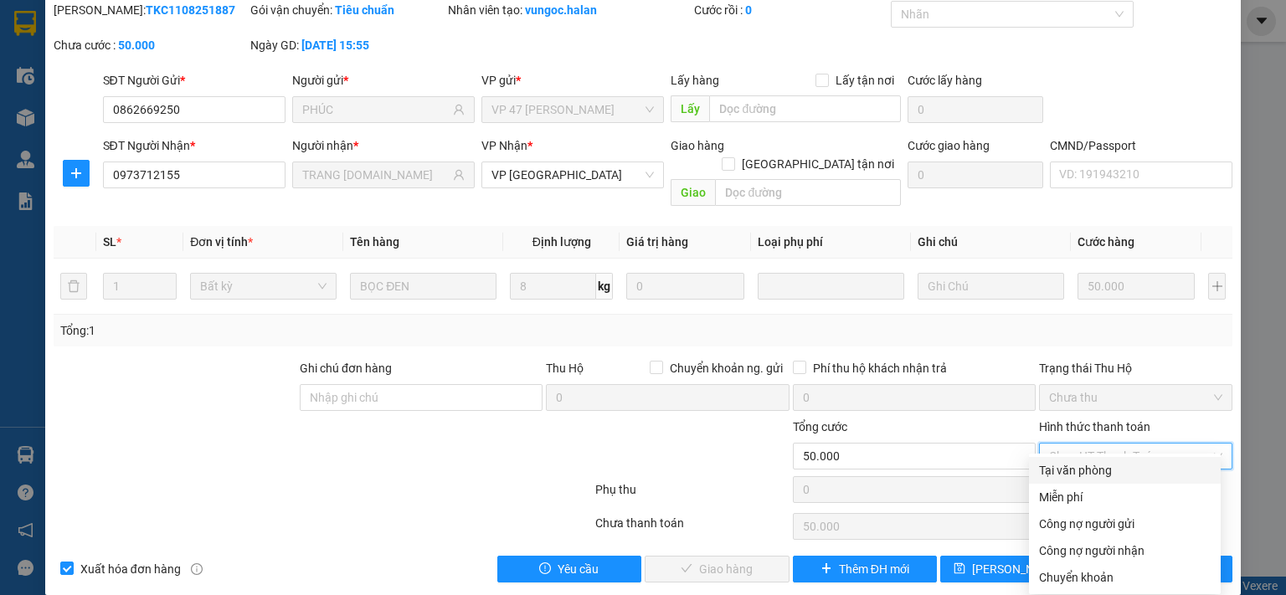
click at [1084, 476] on div "Tại văn phòng" at bounding box center [1125, 470] width 172 height 18
type input "0"
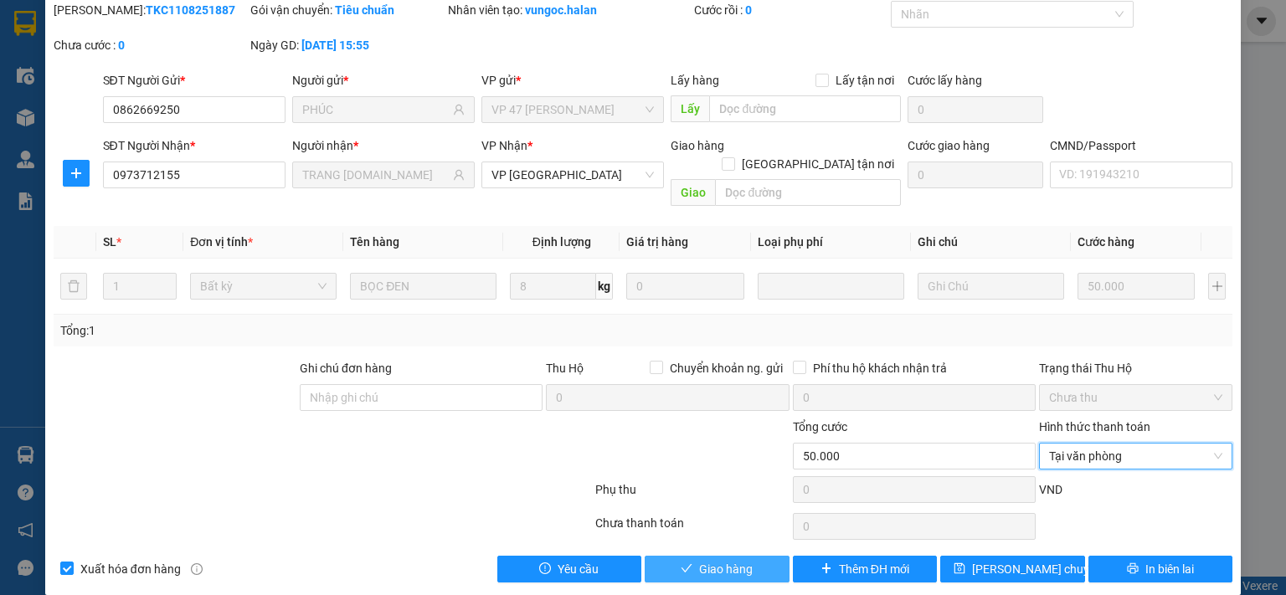
click at [750, 556] on button "Giao hàng" at bounding box center [717, 569] width 145 height 27
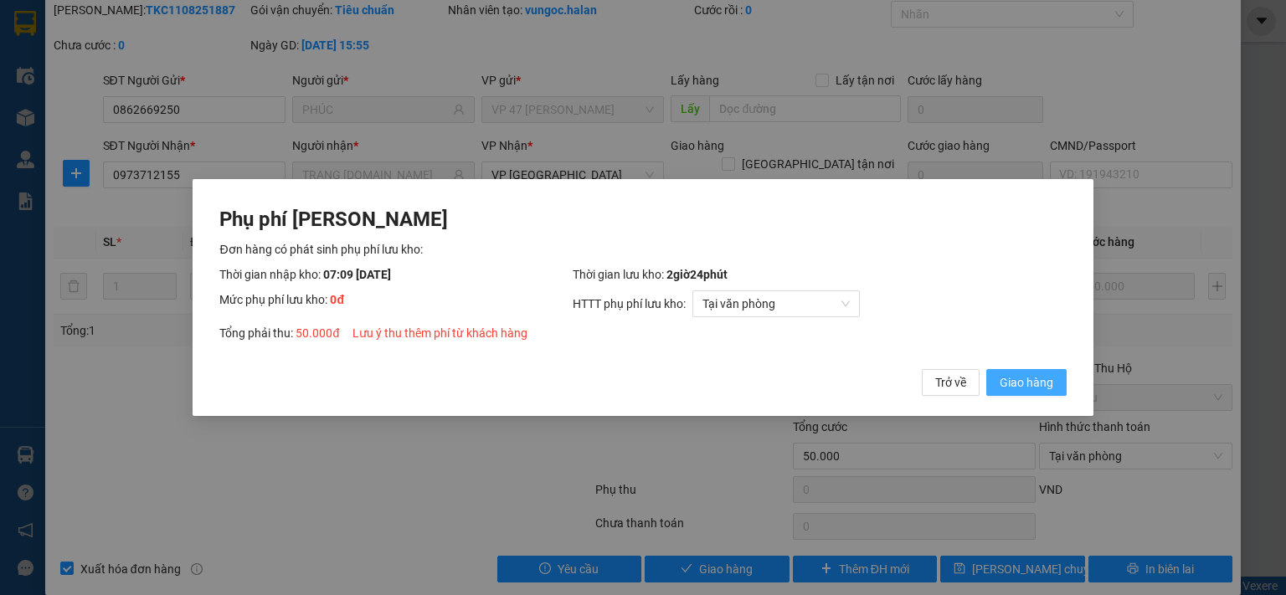
click at [1011, 391] on span "Giao hàng" at bounding box center [1027, 382] width 54 height 18
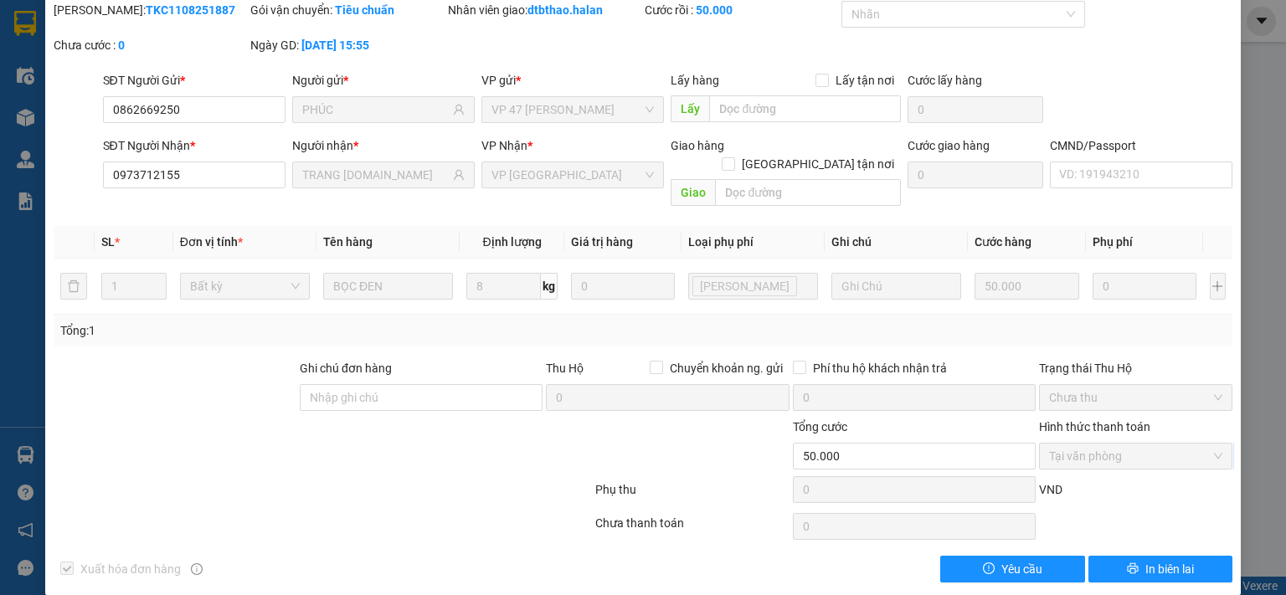
scroll to position [0, 0]
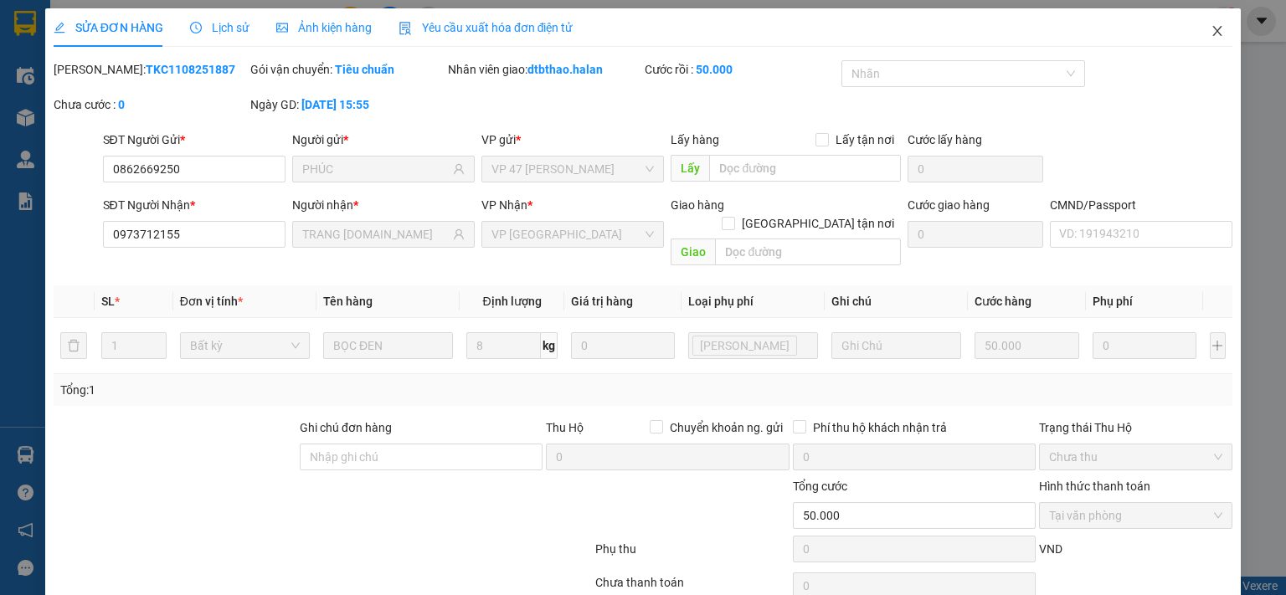
click at [1211, 35] on icon "close" at bounding box center [1217, 30] width 13 height 13
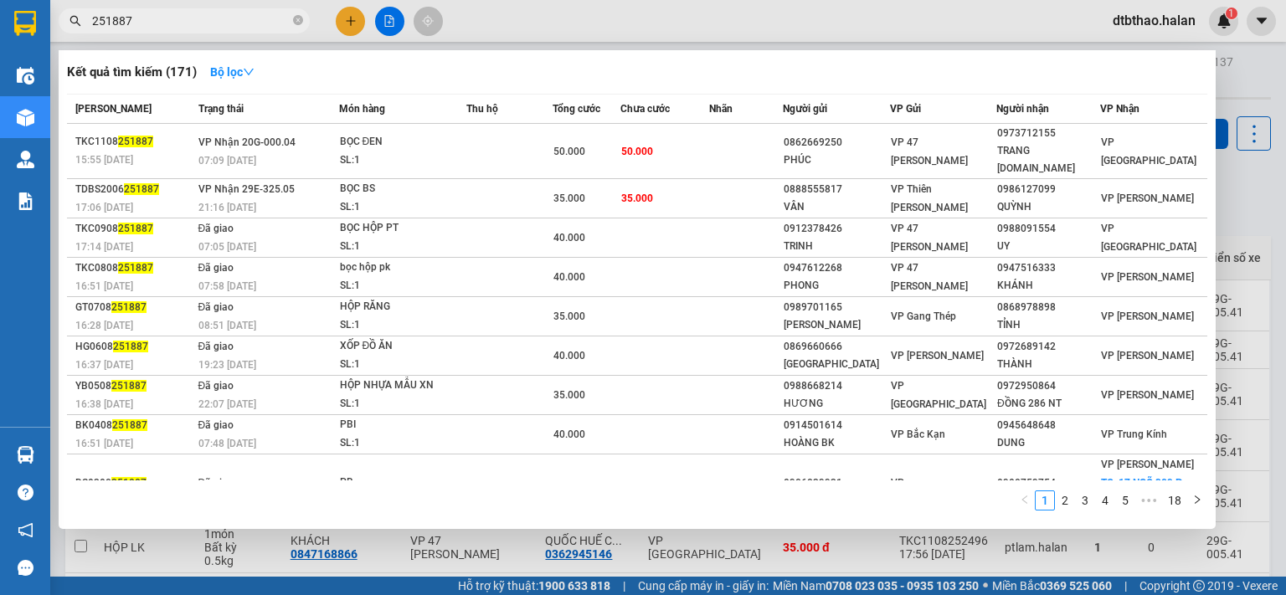
drag, startPoint x: 111, startPoint y: 21, endPoint x: 145, endPoint y: 22, distance: 34.3
click at [145, 22] on input "251887" at bounding box center [191, 21] width 198 height 18
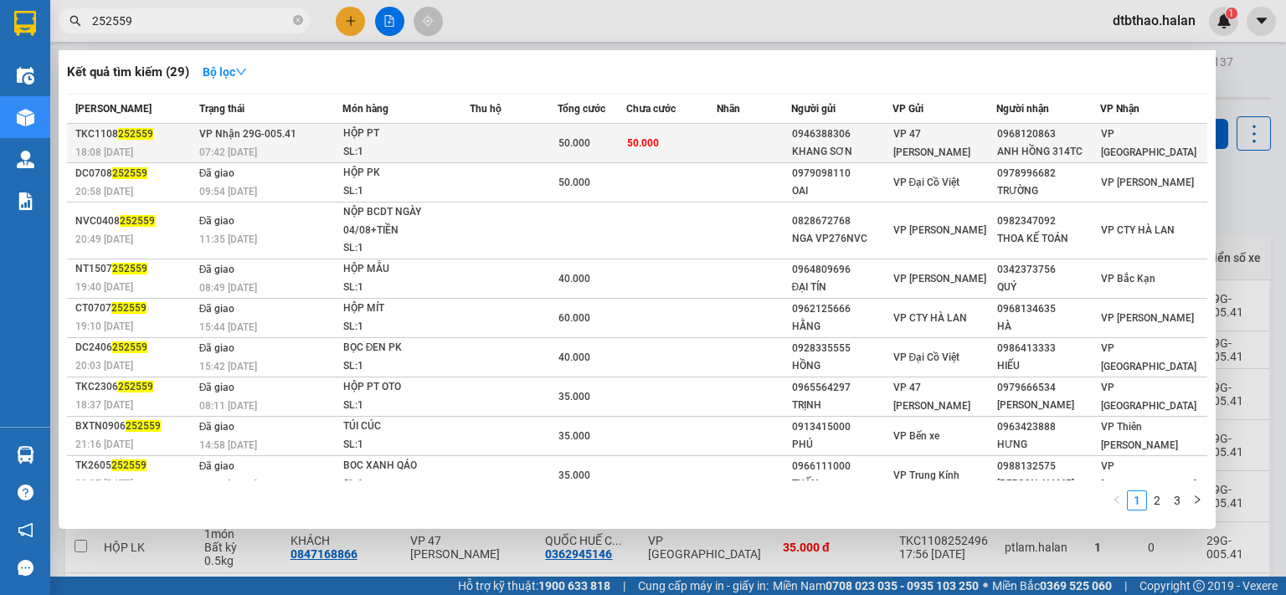
type input "252559"
click at [971, 142] on div "VP 47 [PERSON_NAME]" at bounding box center [945, 143] width 102 height 37
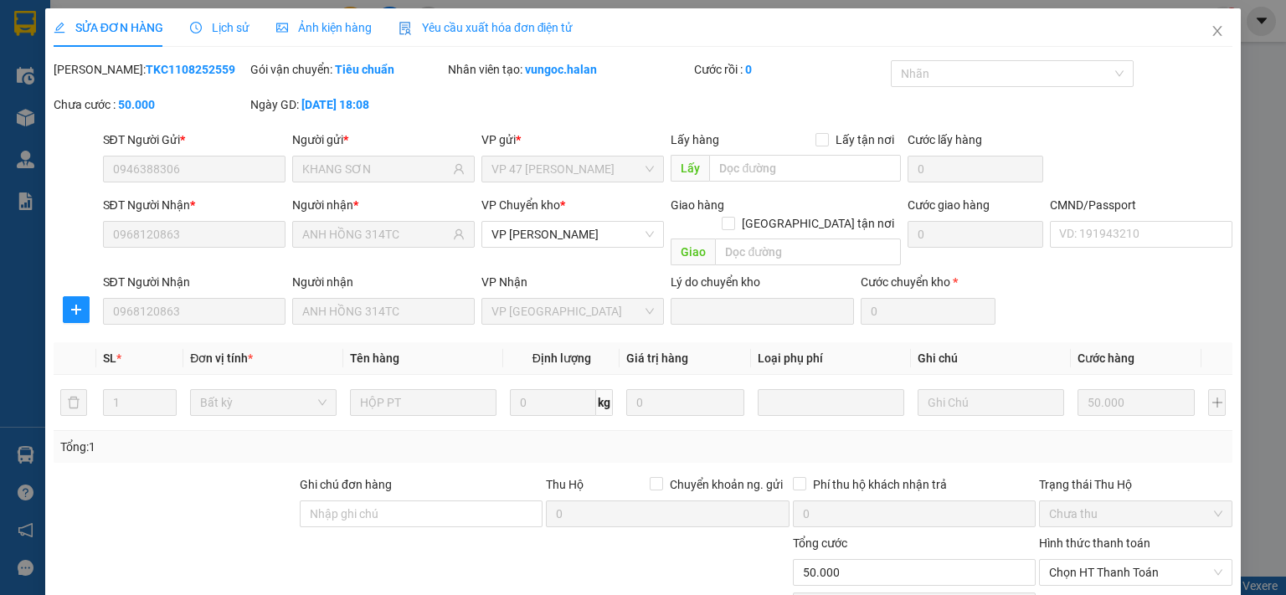
type input "0946388306"
type input "KHANG SƠN"
type input "0968120863"
type input "ANH HỒNG 314TC"
type input "50.000"
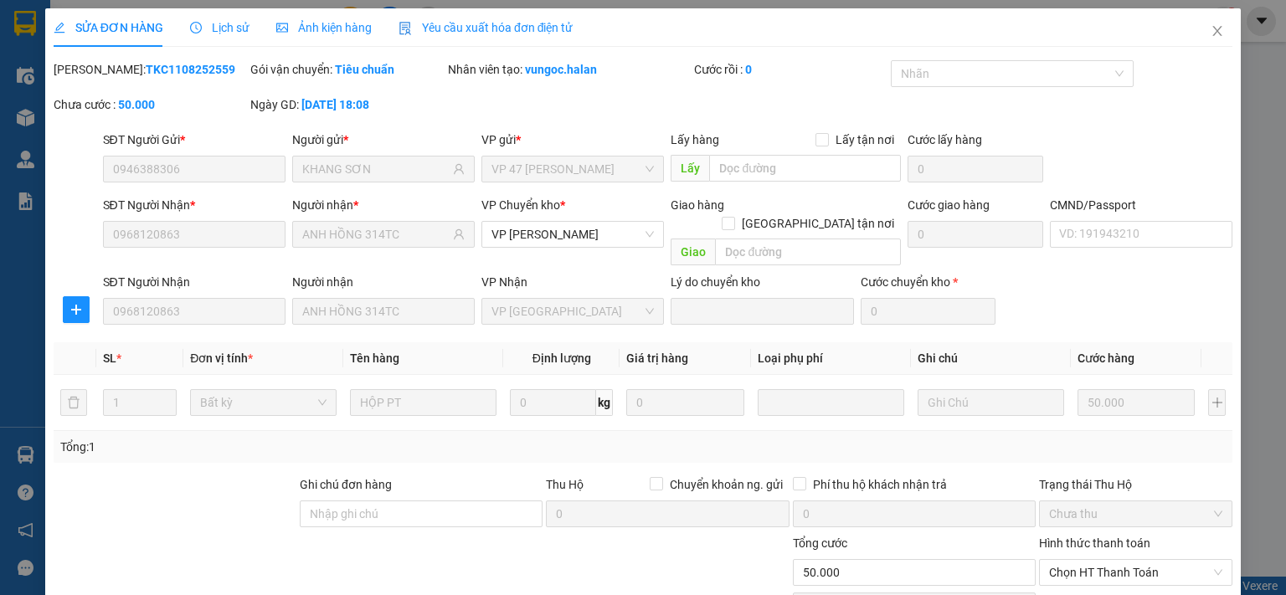
scroll to position [116, 0]
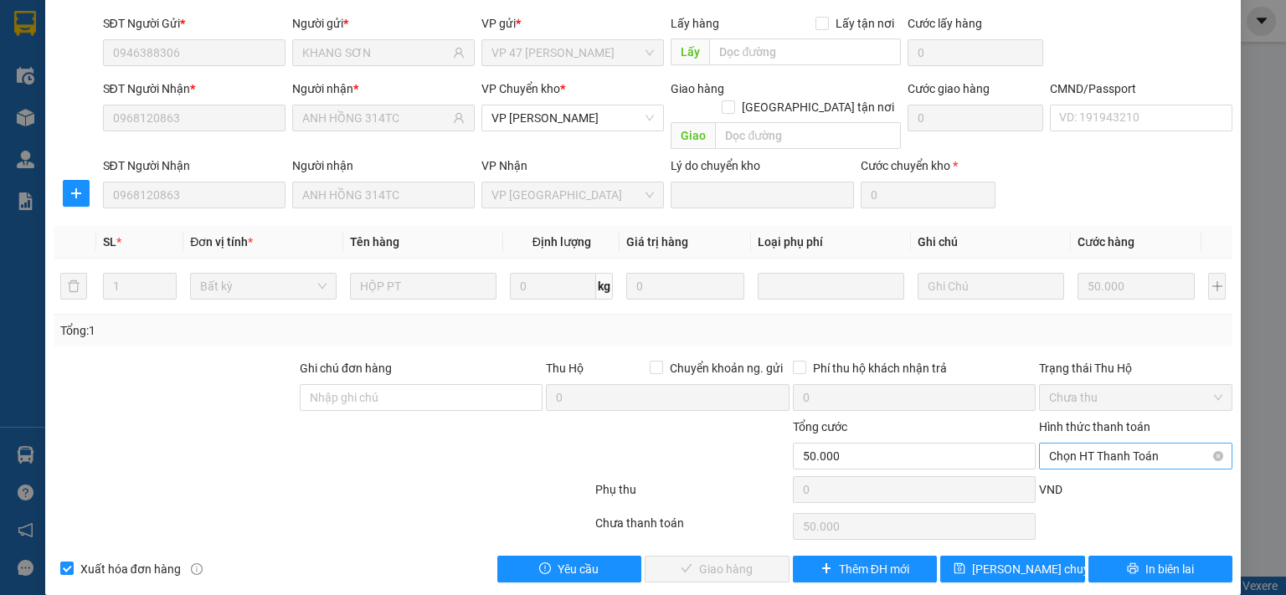
click at [1077, 444] on span "Chọn HT Thanh Toán" at bounding box center [1135, 456] width 173 height 25
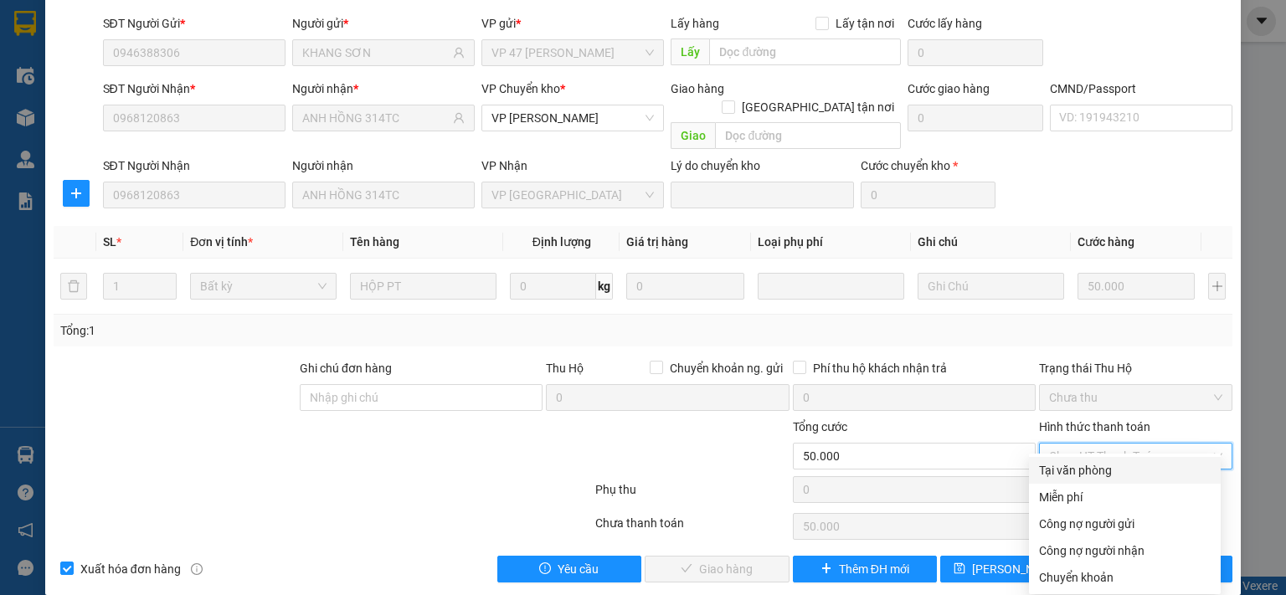
click at [1077, 472] on div "Tại văn phòng" at bounding box center [1125, 470] width 172 height 18
type input "0"
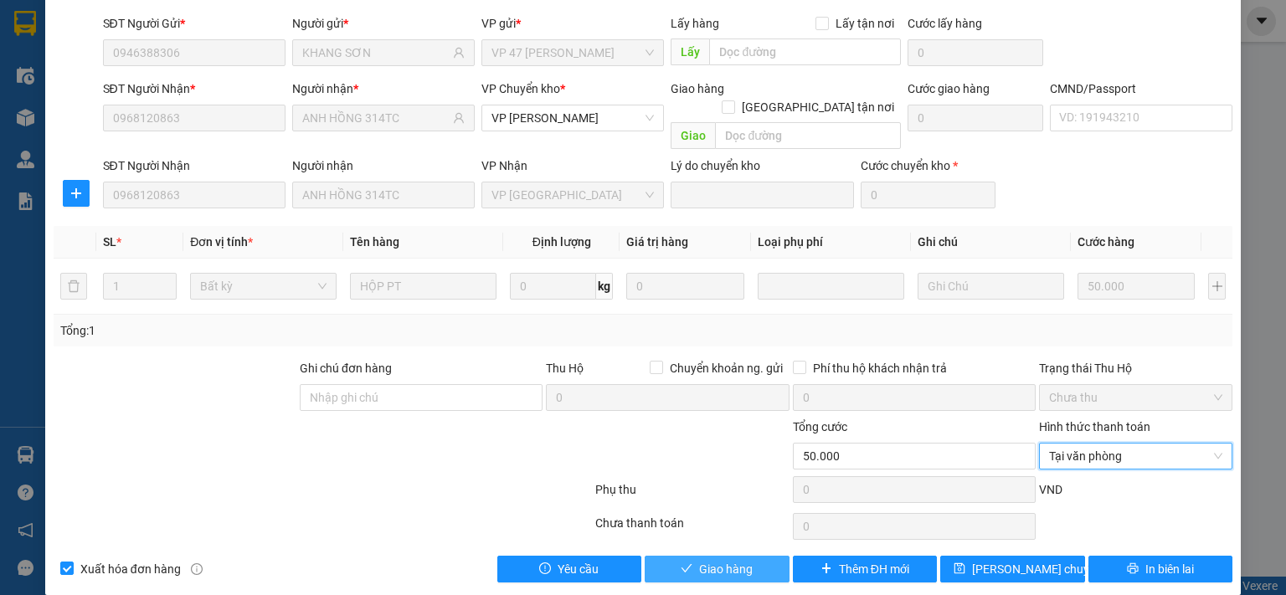
click at [761, 556] on button "Giao hàng" at bounding box center [717, 569] width 145 height 27
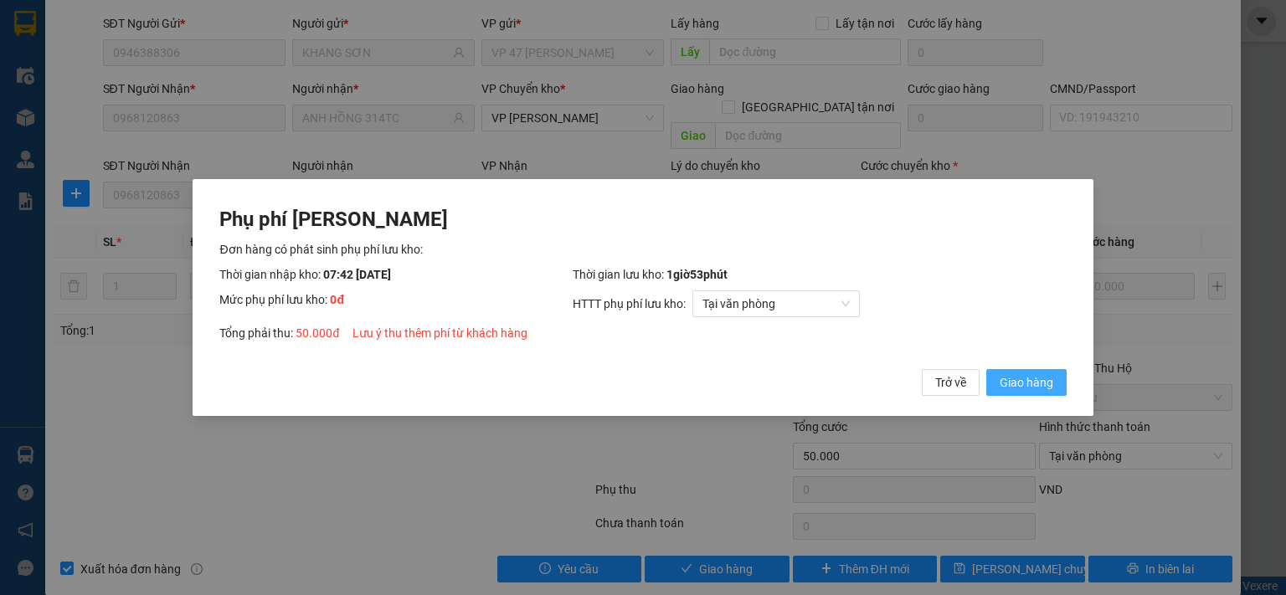
click at [1034, 389] on span "Giao hàng" at bounding box center [1027, 382] width 54 height 18
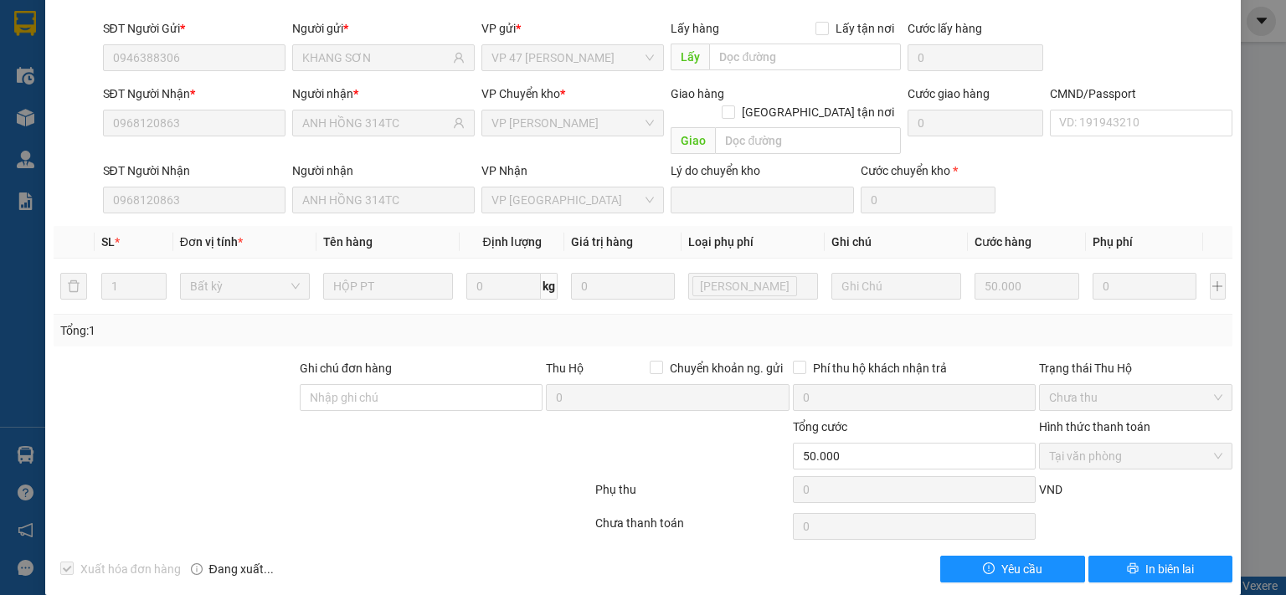
scroll to position [0, 0]
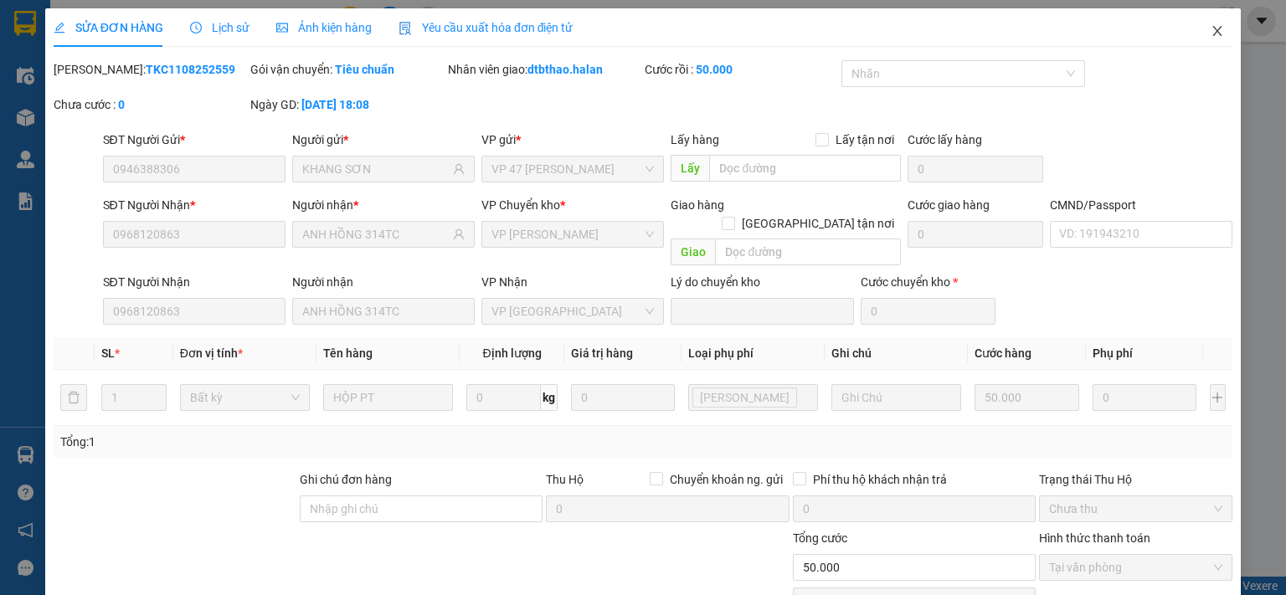
click at [1211, 30] on icon "close" at bounding box center [1217, 30] width 13 height 13
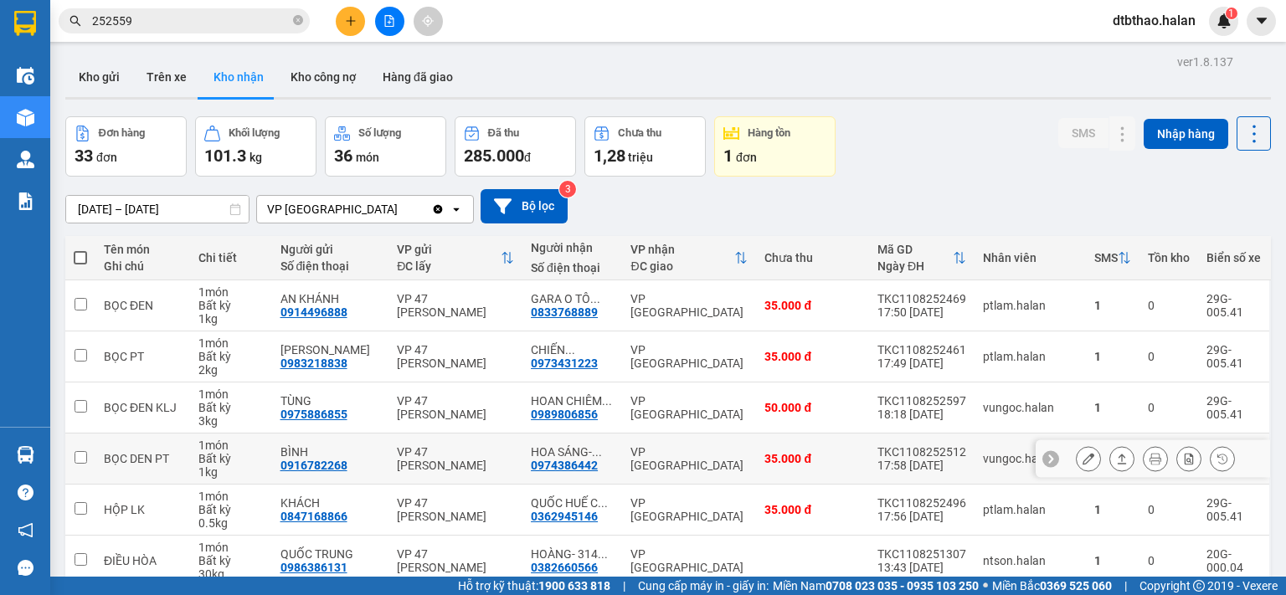
scroll to position [251, 0]
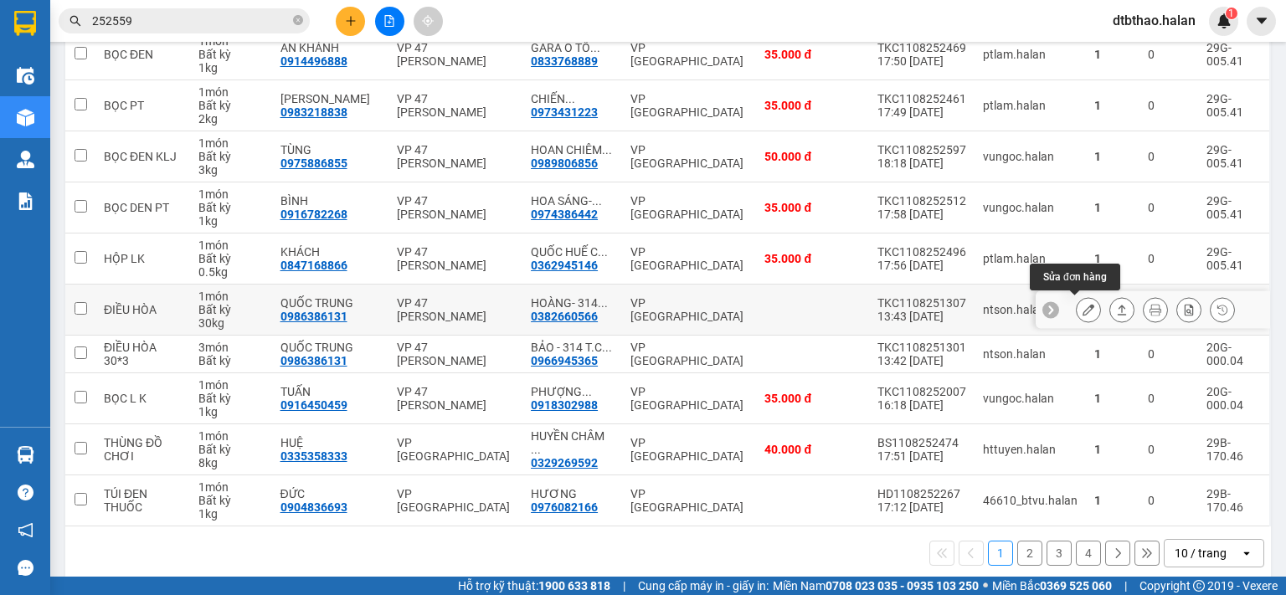
click at [1083, 307] on icon at bounding box center [1089, 310] width 12 height 12
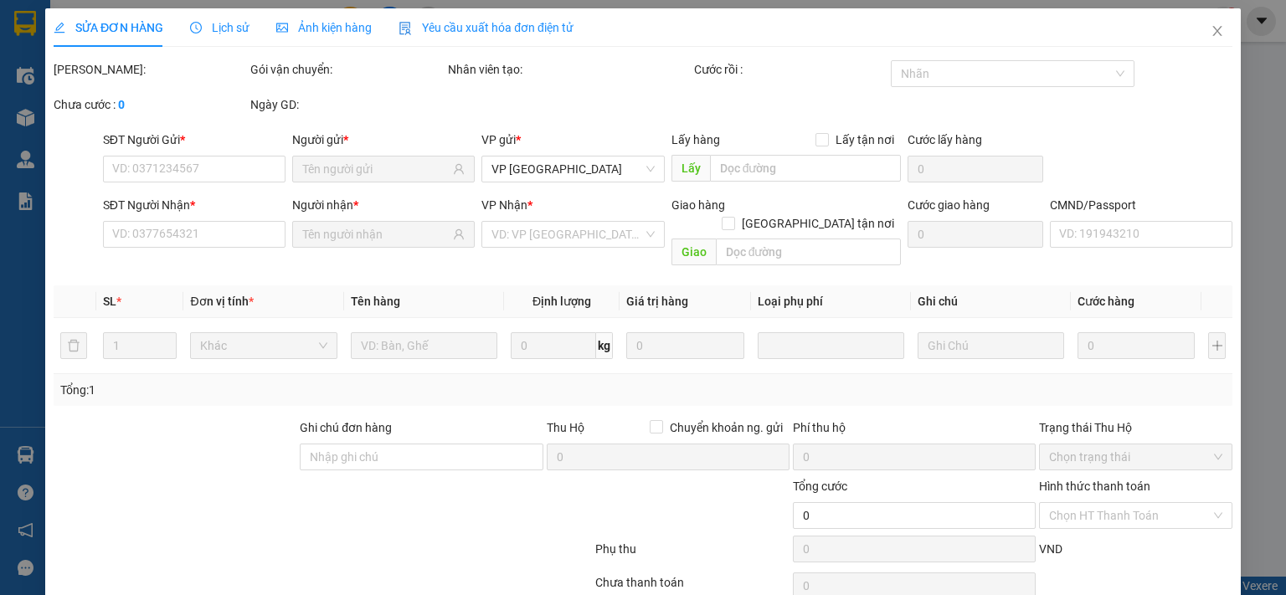
type input "0986386131"
type input "QUỐC TRUNG"
type input "0382660566"
type input "HOÀNG- 314 TC- CHIÊM HÓA"
type input "70.000"
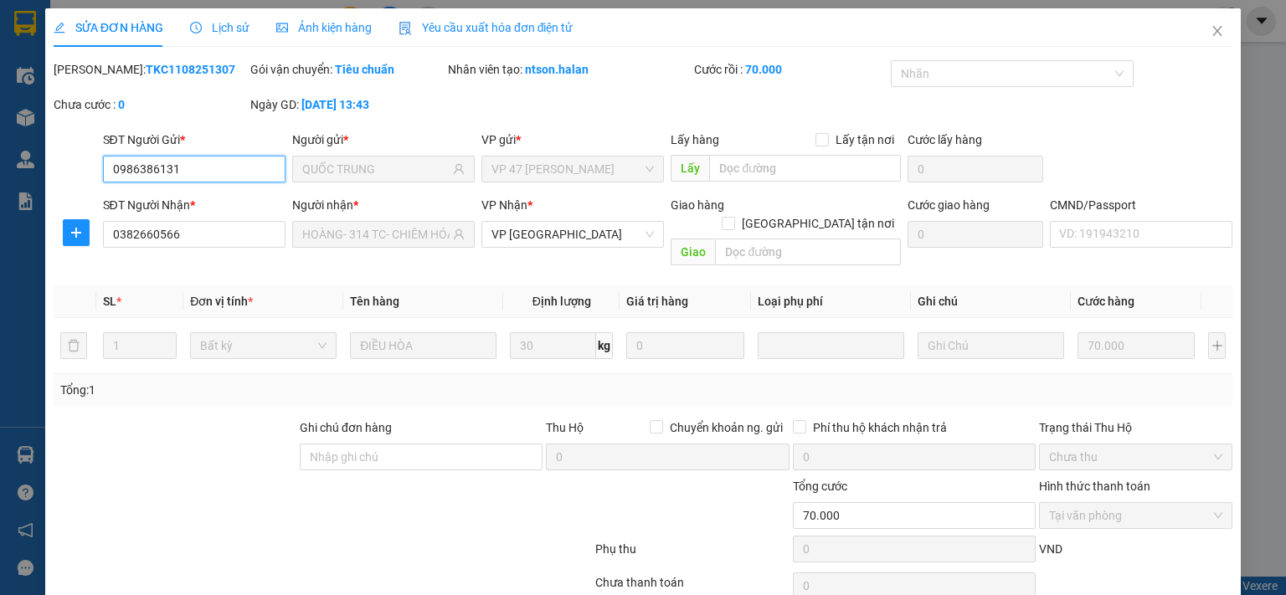
scroll to position [59, 0]
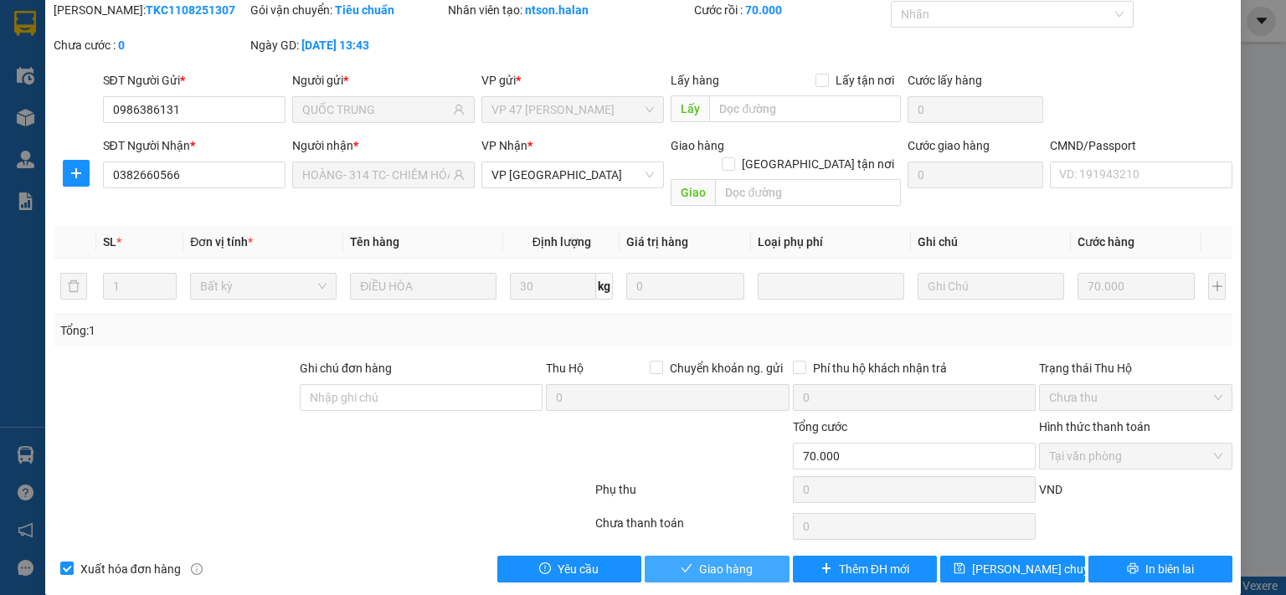
click at [756, 556] on button "Giao hàng" at bounding box center [717, 569] width 145 height 27
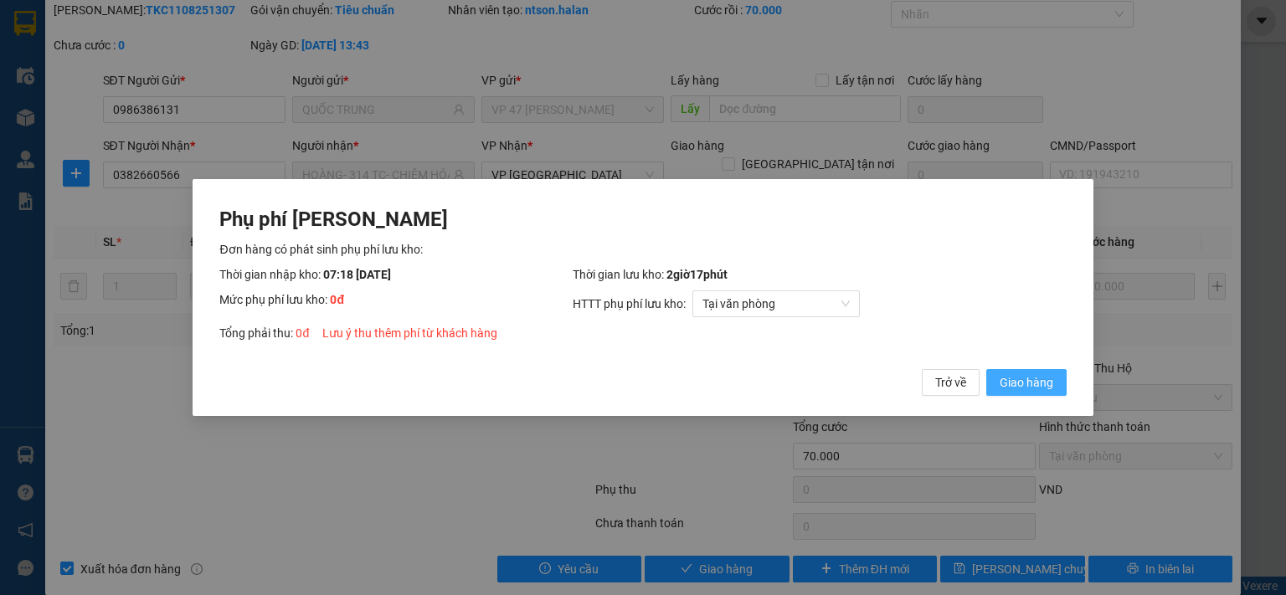
click at [995, 379] on button "Giao hàng" at bounding box center [1026, 382] width 80 height 27
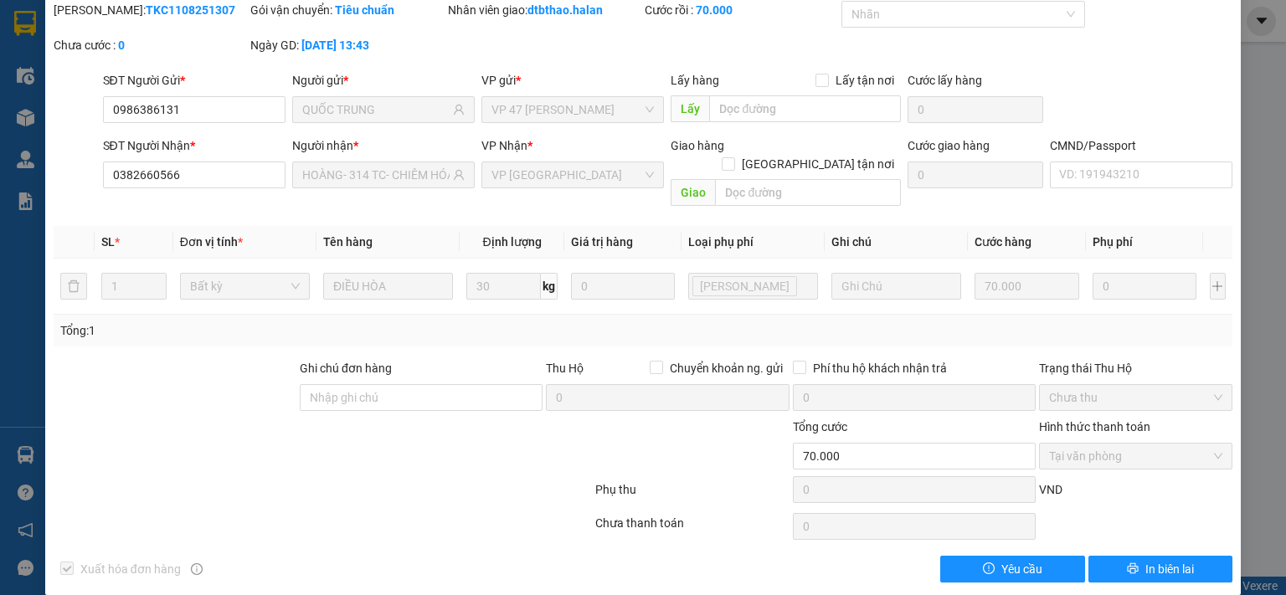
scroll to position [0, 0]
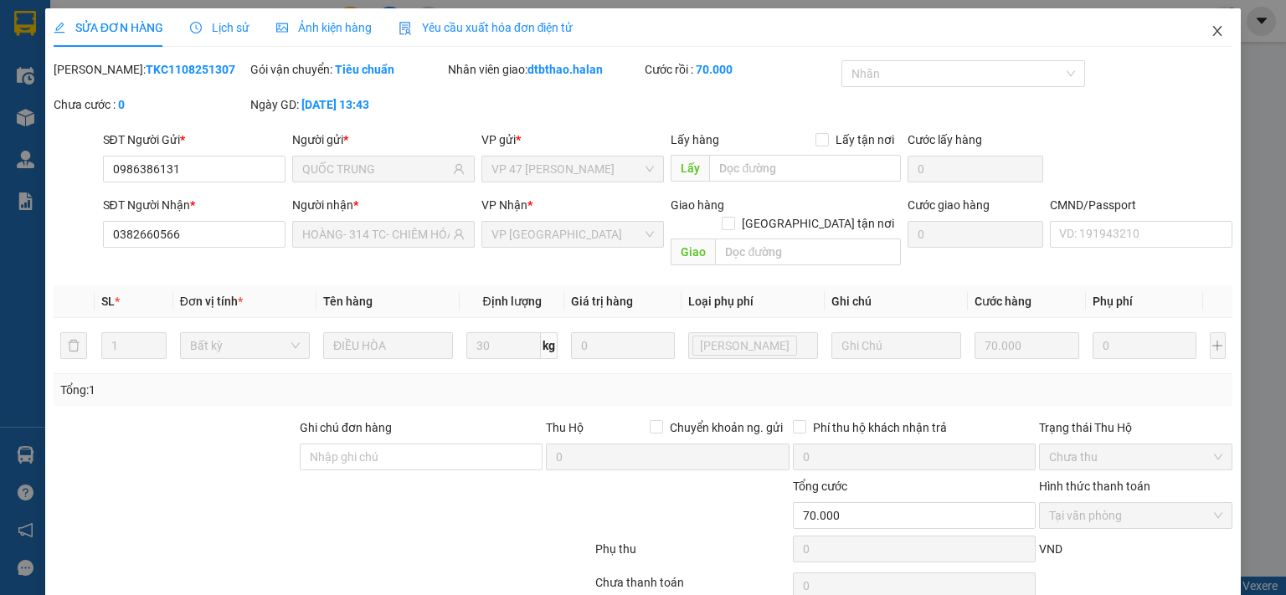
click at [1211, 36] on icon "close" at bounding box center [1217, 30] width 13 height 13
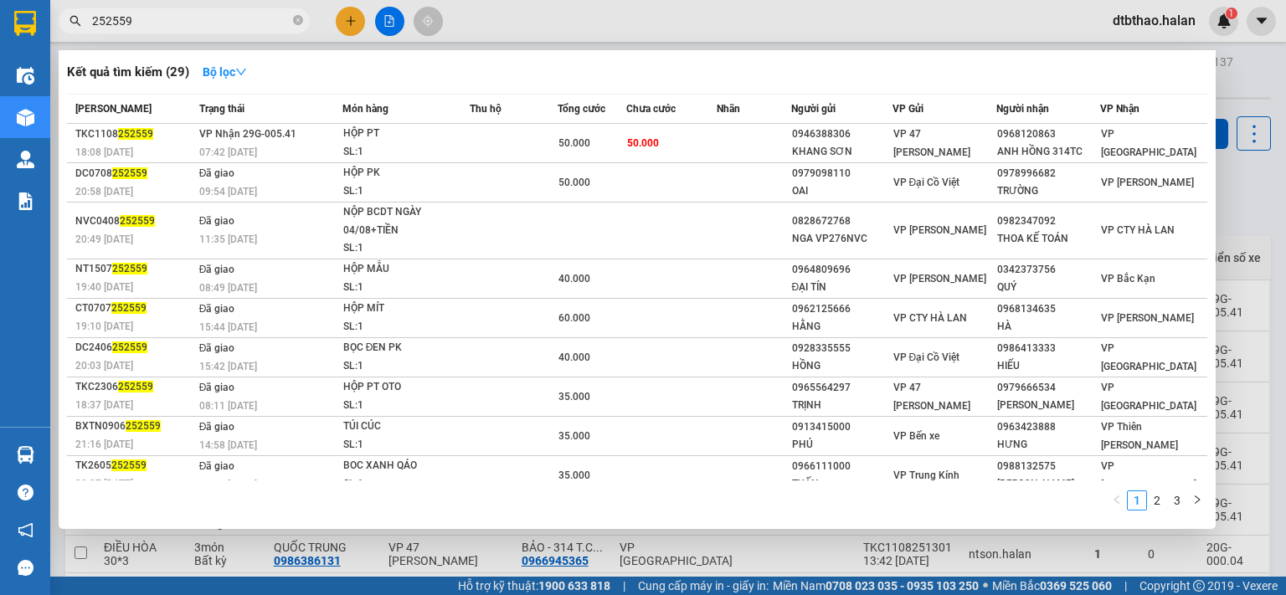
drag, startPoint x: 105, startPoint y: 21, endPoint x: 181, endPoint y: 23, distance: 76.2
click at [181, 23] on input "252559" at bounding box center [191, 21] width 198 height 18
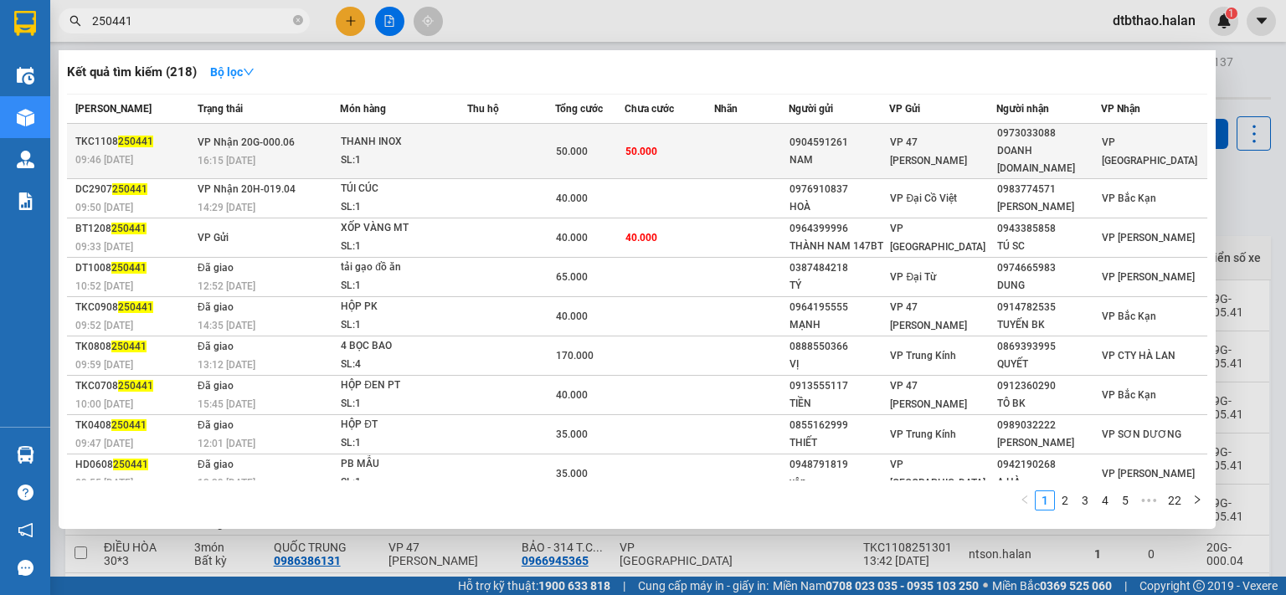
type input "250441"
click at [966, 147] on div "VP 47 [PERSON_NAME]" at bounding box center [943, 151] width 106 height 37
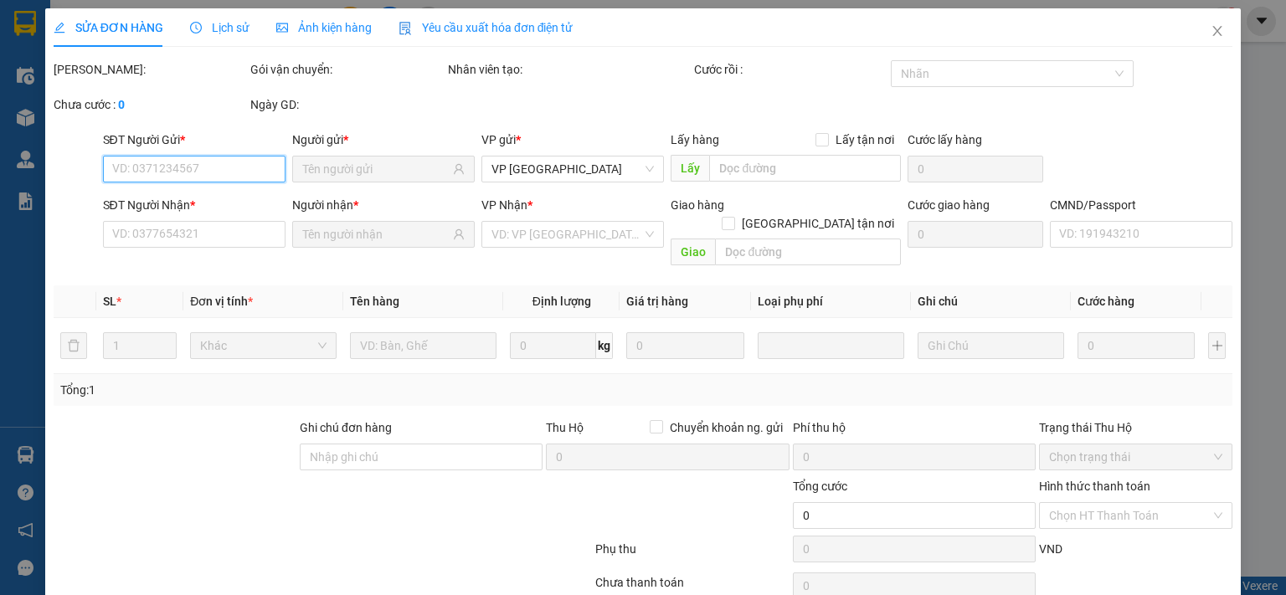
scroll to position [59, 0]
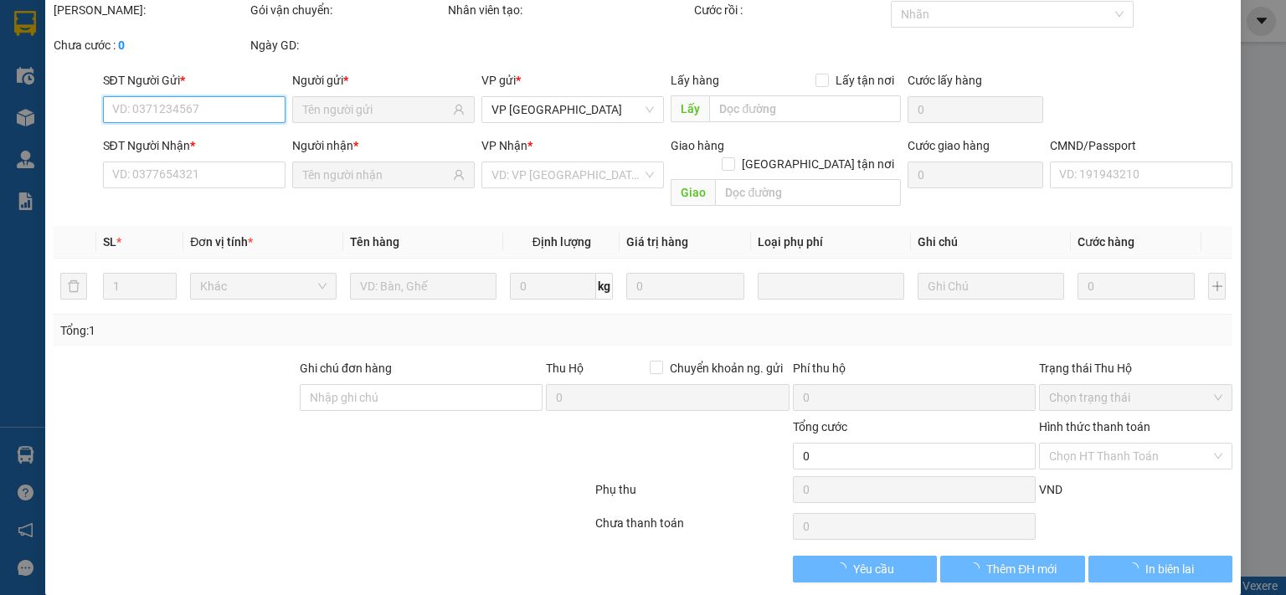
type input "0904591261"
type input "NAM"
type input "0973033088"
type input "DOANH 314.TC"
type input "50.000"
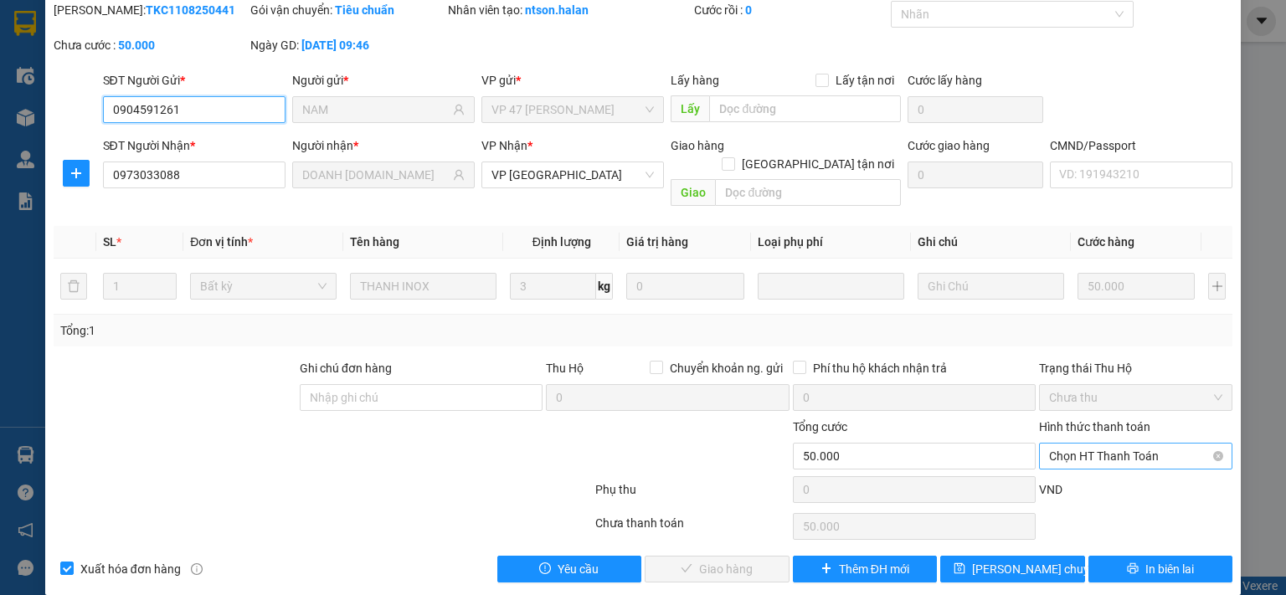
click at [1079, 444] on span "Chọn HT Thanh Toán" at bounding box center [1135, 456] width 173 height 25
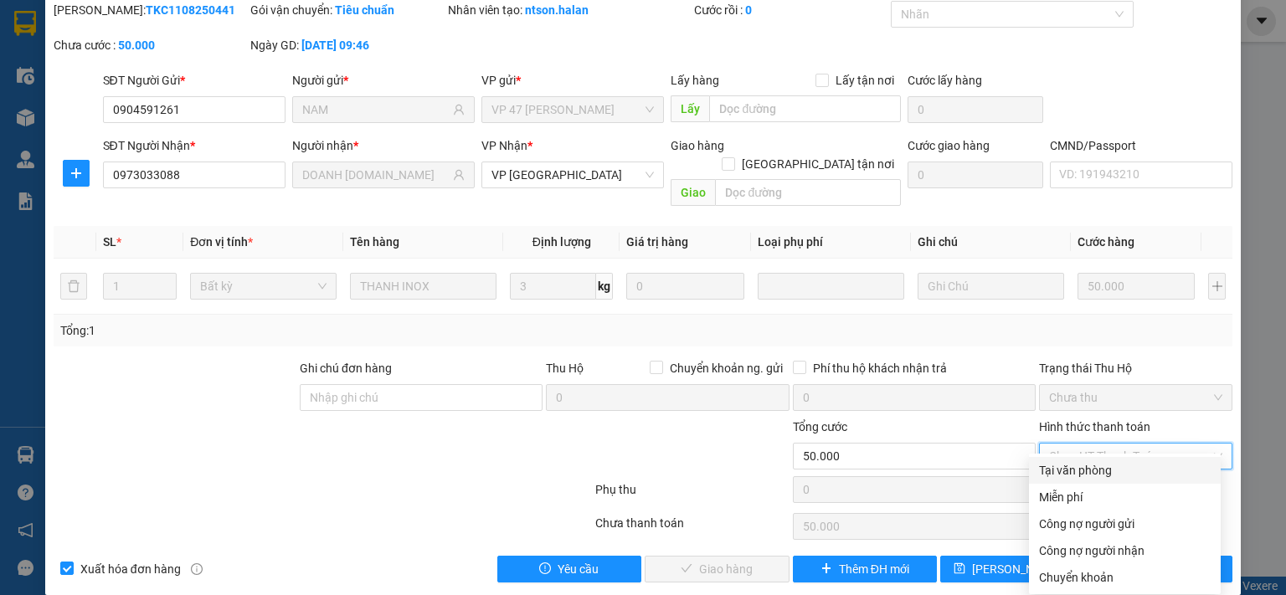
click at [1082, 468] on div "Tại văn phòng" at bounding box center [1125, 470] width 172 height 18
type input "0"
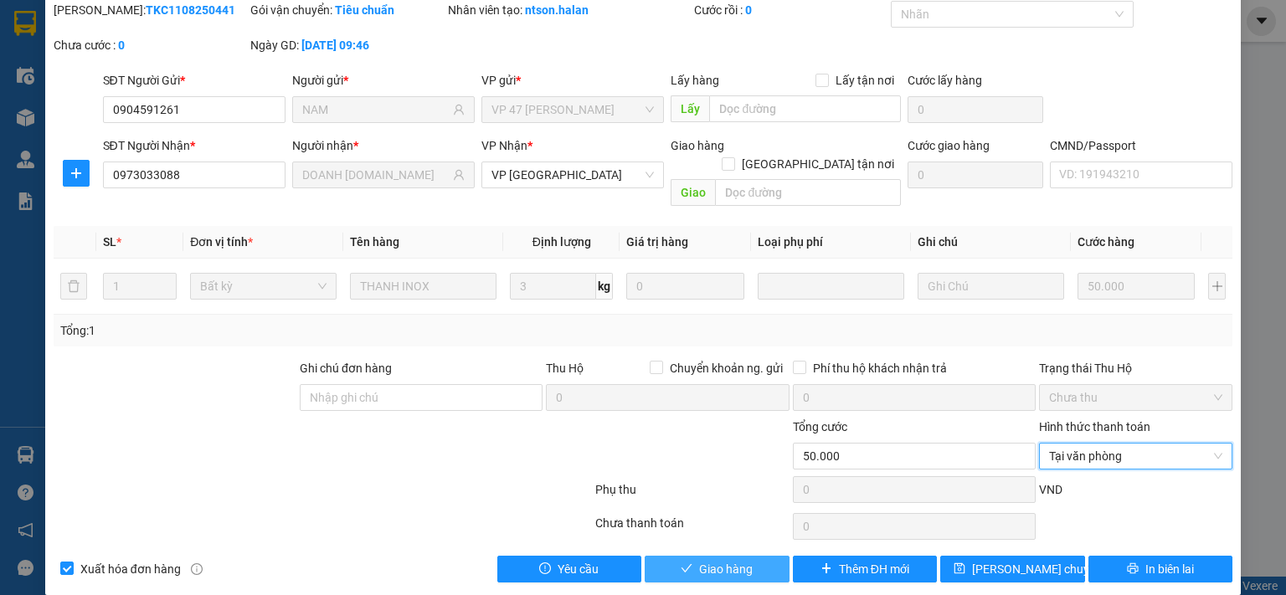
click at [724, 560] on span "Giao hàng" at bounding box center [726, 569] width 54 height 18
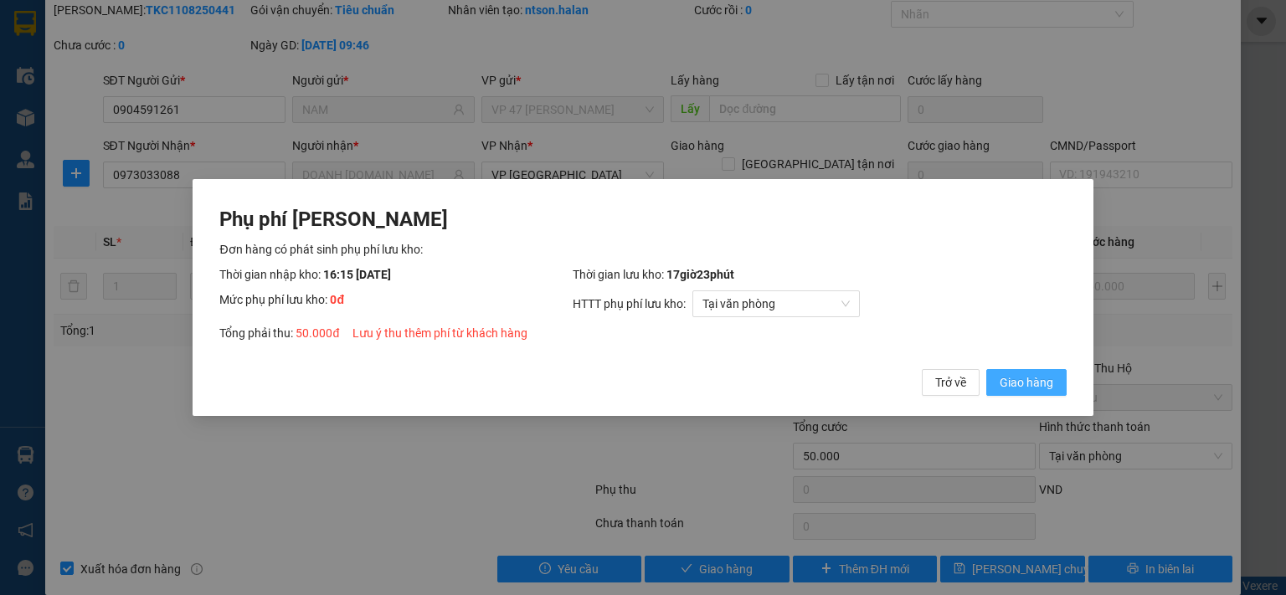
click at [1017, 387] on span "Giao hàng" at bounding box center [1027, 382] width 54 height 18
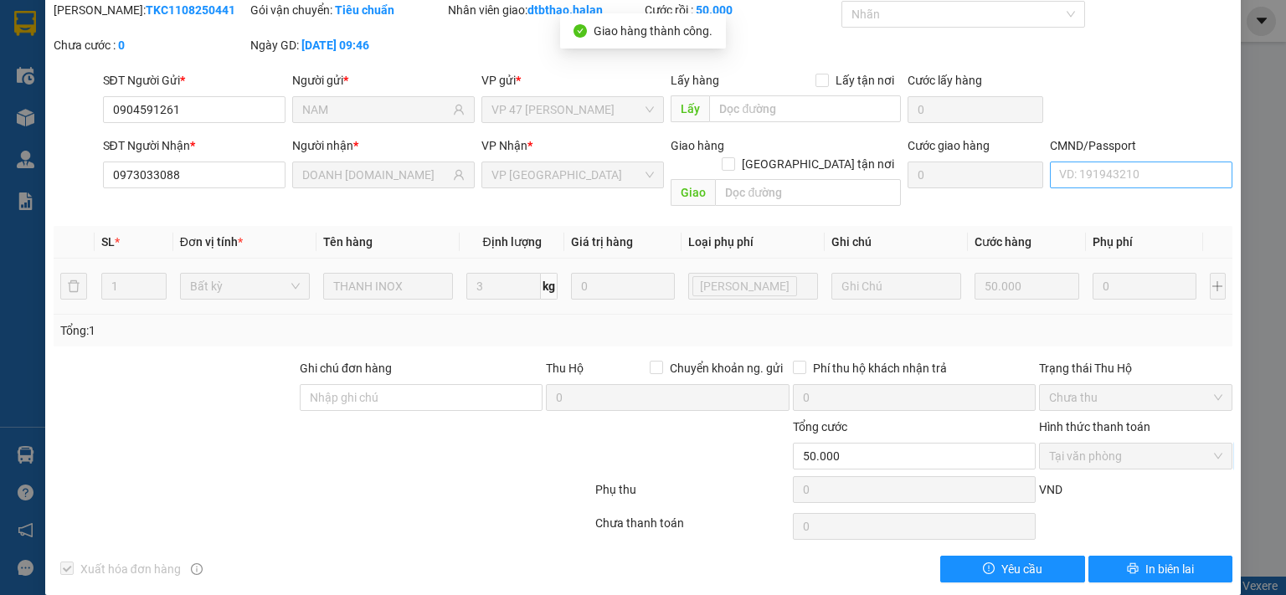
scroll to position [0, 0]
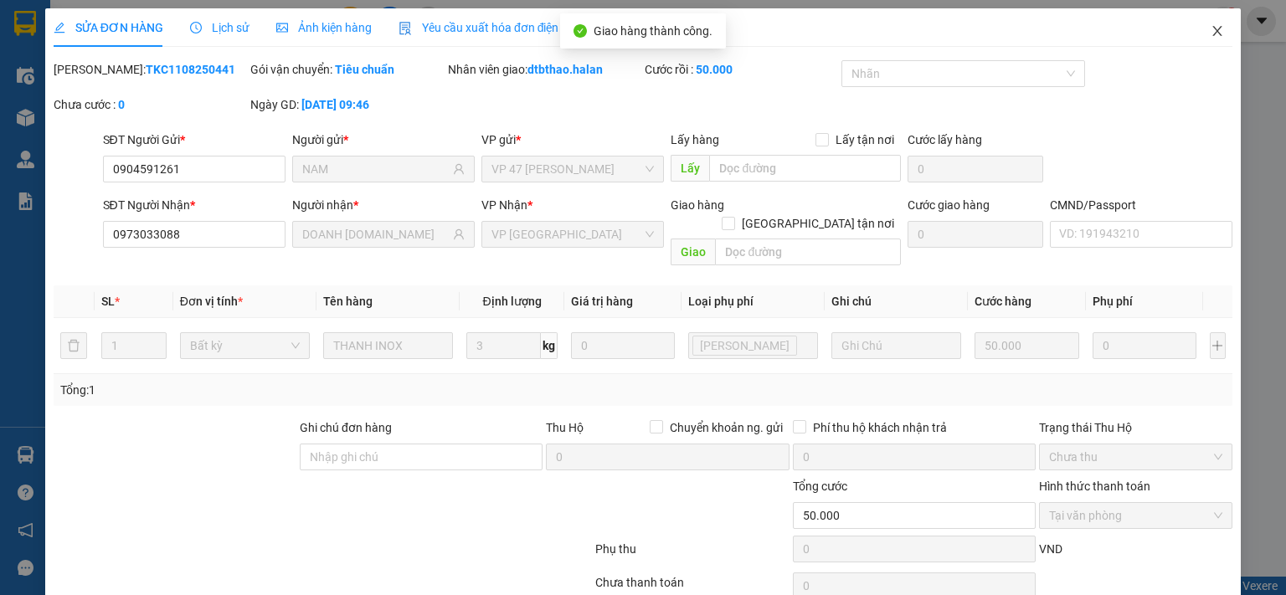
click at [1211, 33] on icon "close" at bounding box center [1217, 30] width 13 height 13
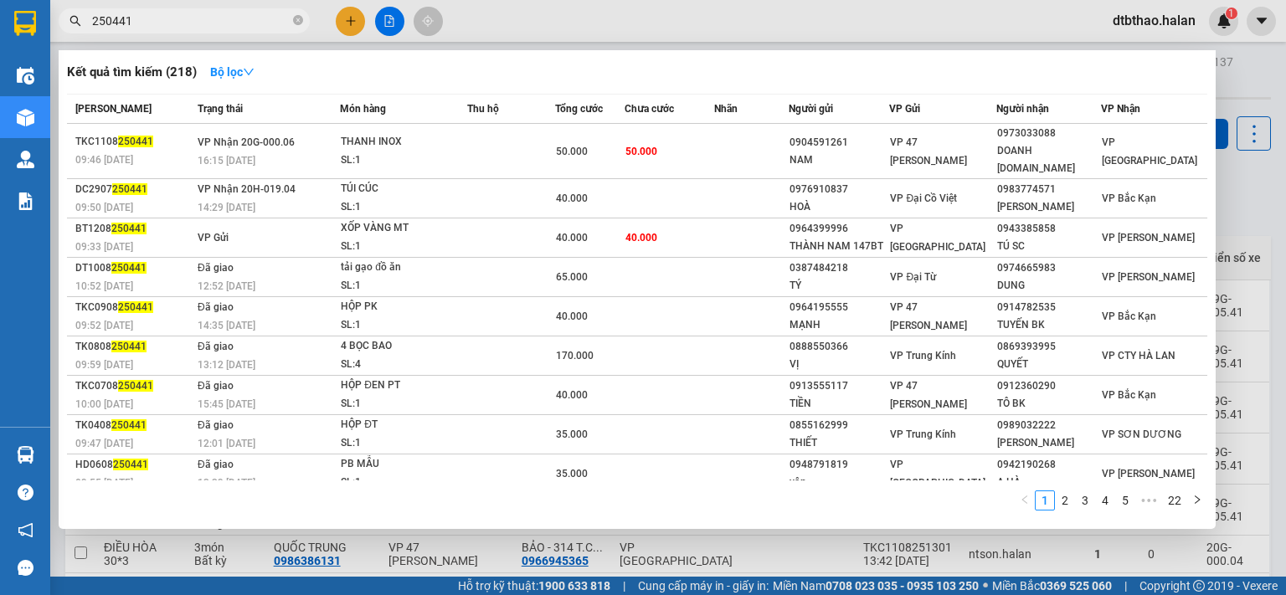
drag, startPoint x: 104, startPoint y: 18, endPoint x: 139, endPoint y: 19, distance: 35.2
click at [139, 19] on input "250441" at bounding box center [191, 21] width 198 height 18
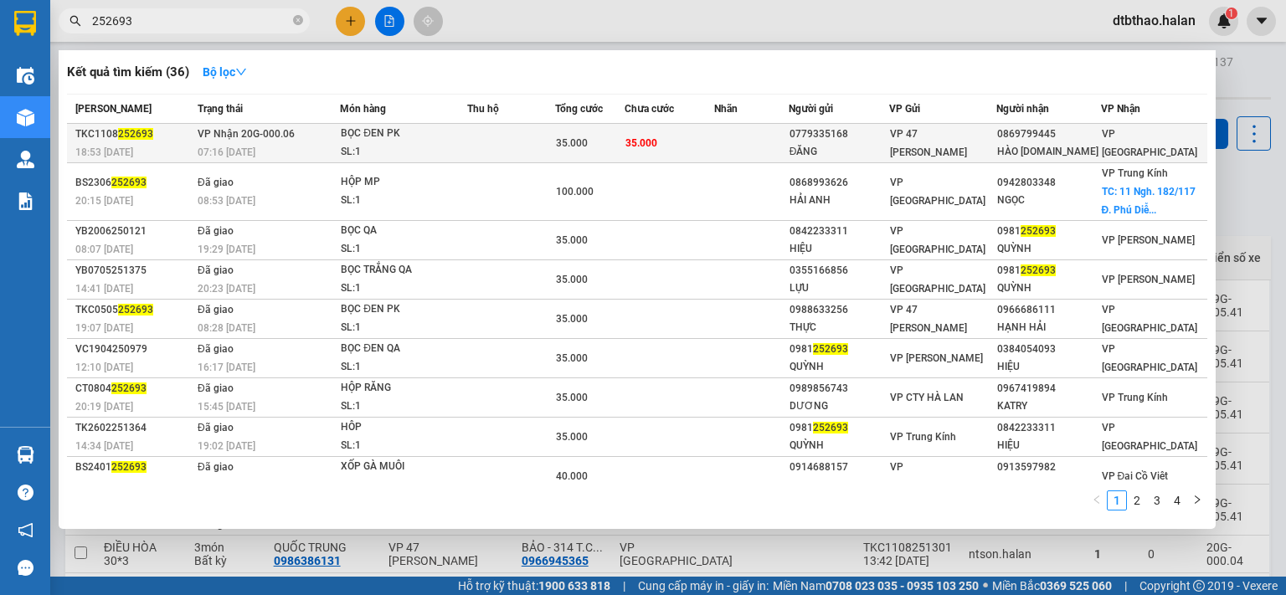
type input "252693"
click at [910, 142] on div "VP 47 [PERSON_NAME]" at bounding box center [943, 143] width 106 height 37
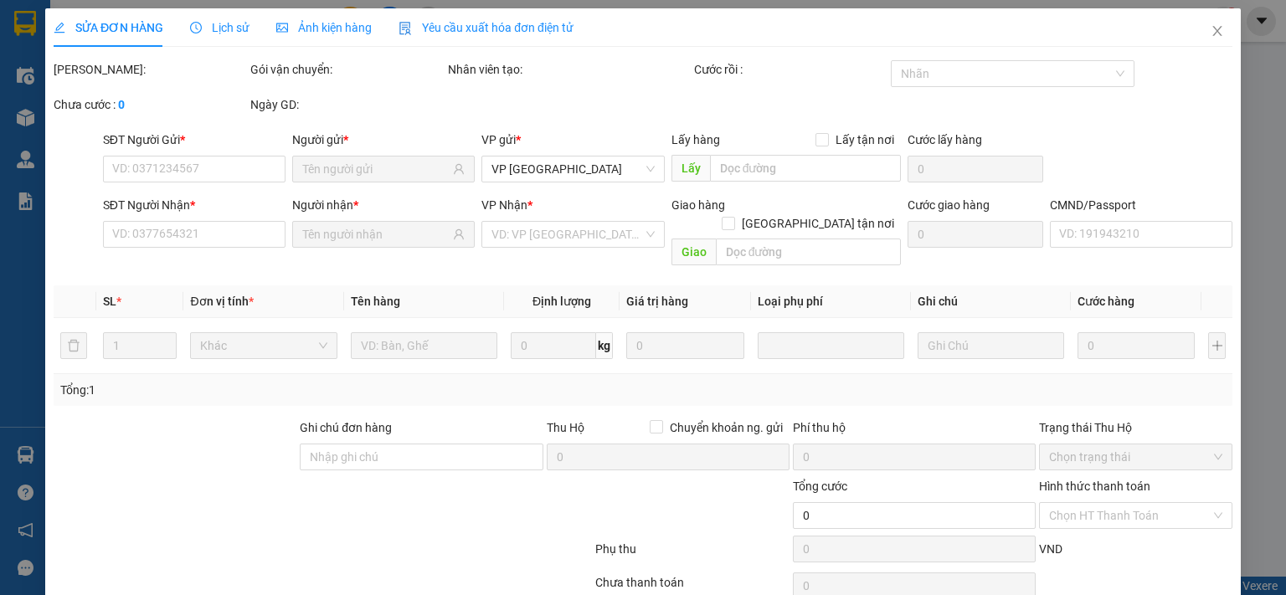
type input "0779335168"
type input "ĐĂNG"
type input "0869799445"
type input "HÀO 314.TC"
type input "35.000"
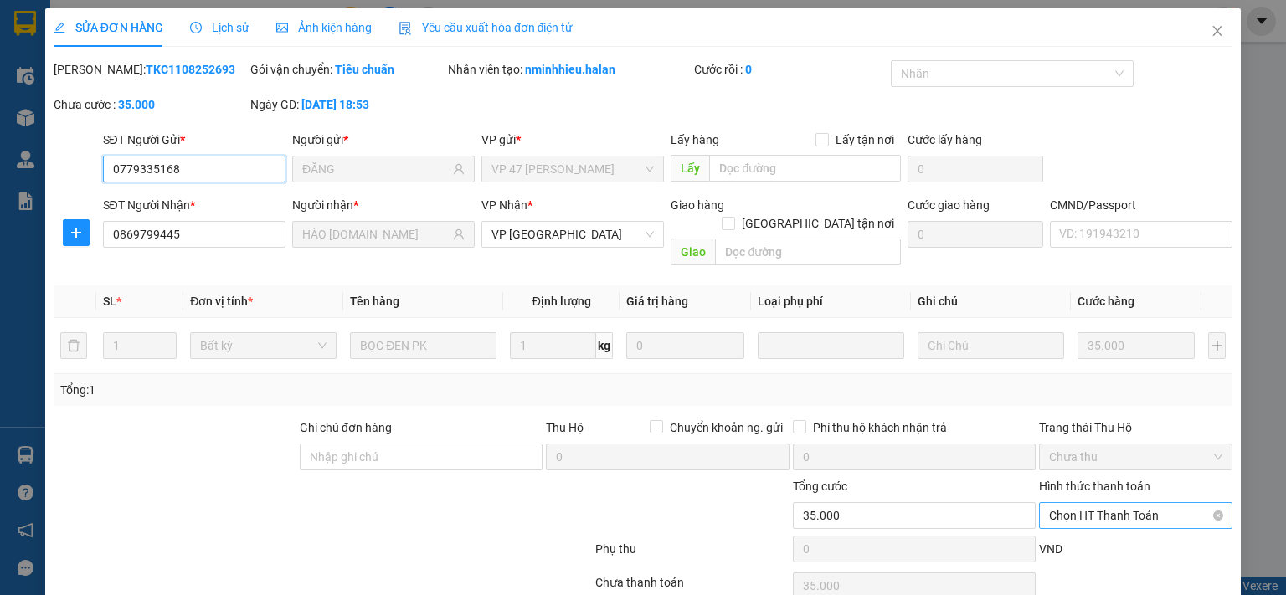
scroll to position [59, 0]
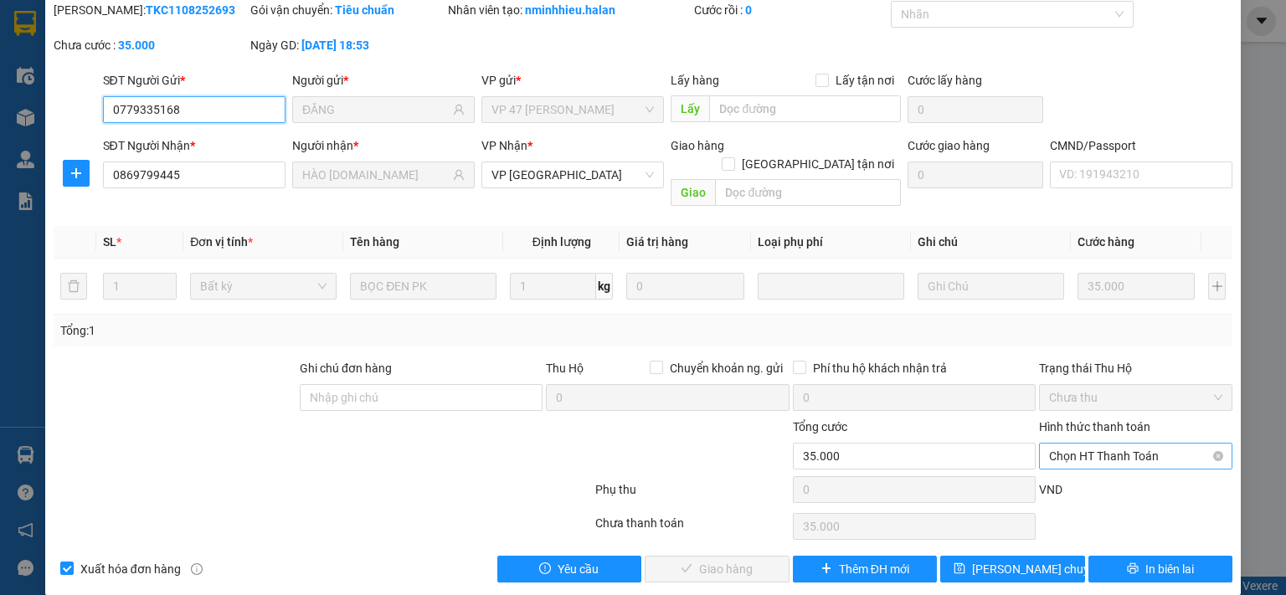
drag, startPoint x: 1069, startPoint y: 437, endPoint x: 1069, endPoint y: 451, distance: 13.4
click at [1069, 444] on span "Chọn HT Thanh Toán" at bounding box center [1135, 456] width 173 height 25
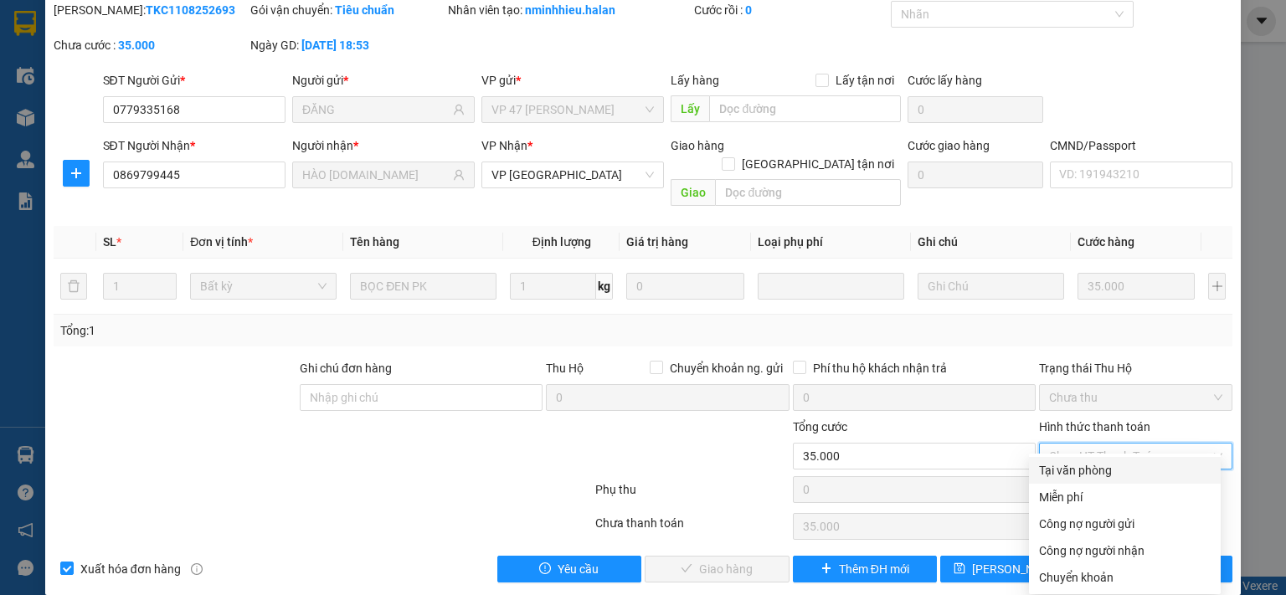
click at [1069, 466] on div "Tại văn phòng" at bounding box center [1125, 470] width 172 height 18
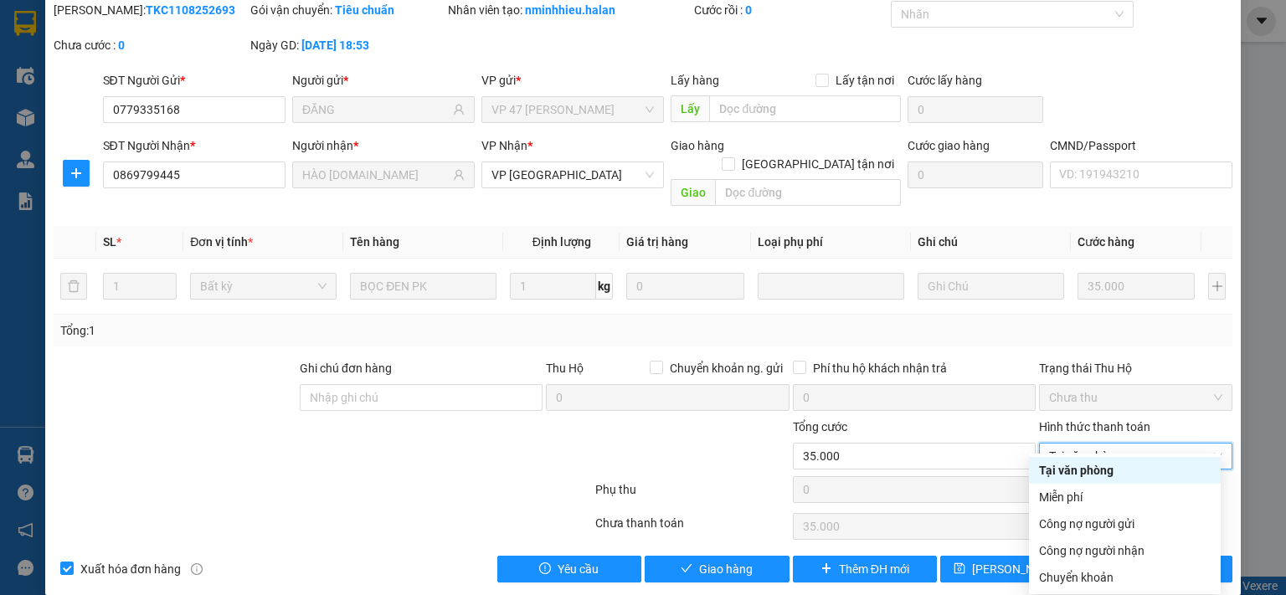
type input "0"
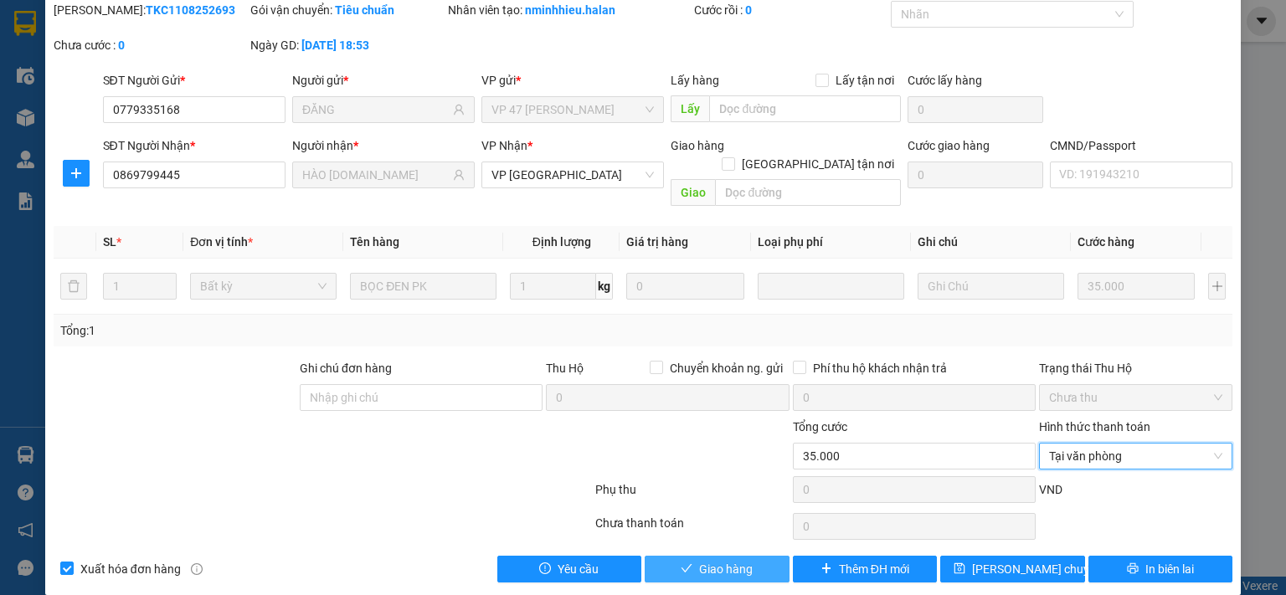
click at [739, 560] on span "Giao hàng" at bounding box center [726, 569] width 54 height 18
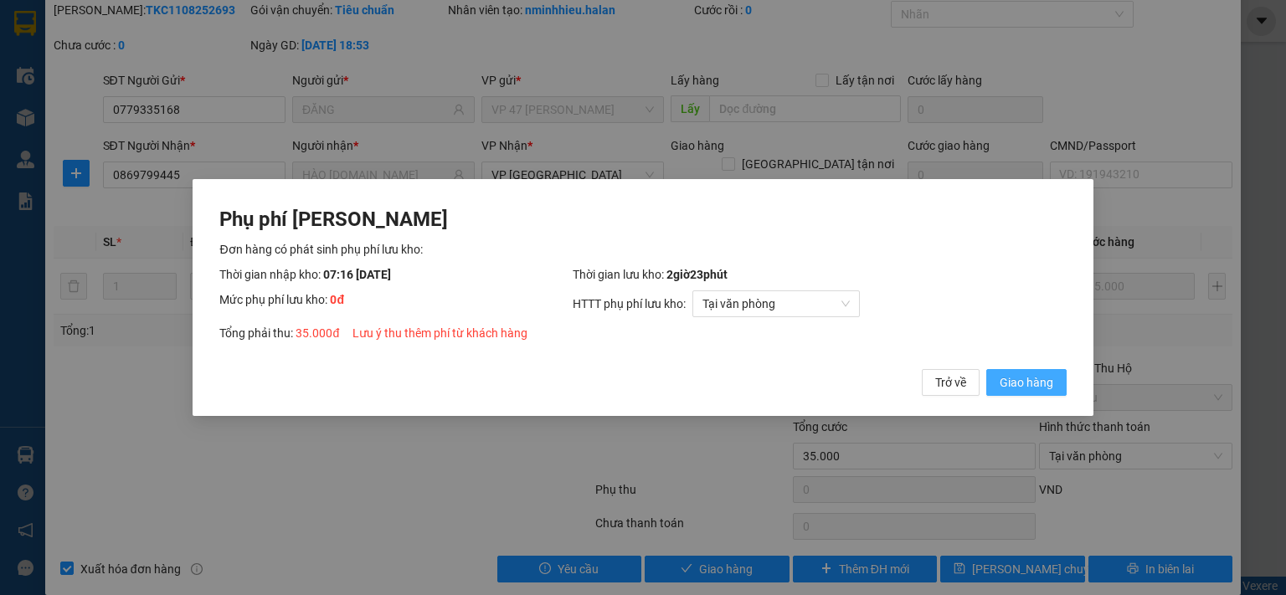
click at [1034, 394] on button "Giao hàng" at bounding box center [1026, 382] width 80 height 27
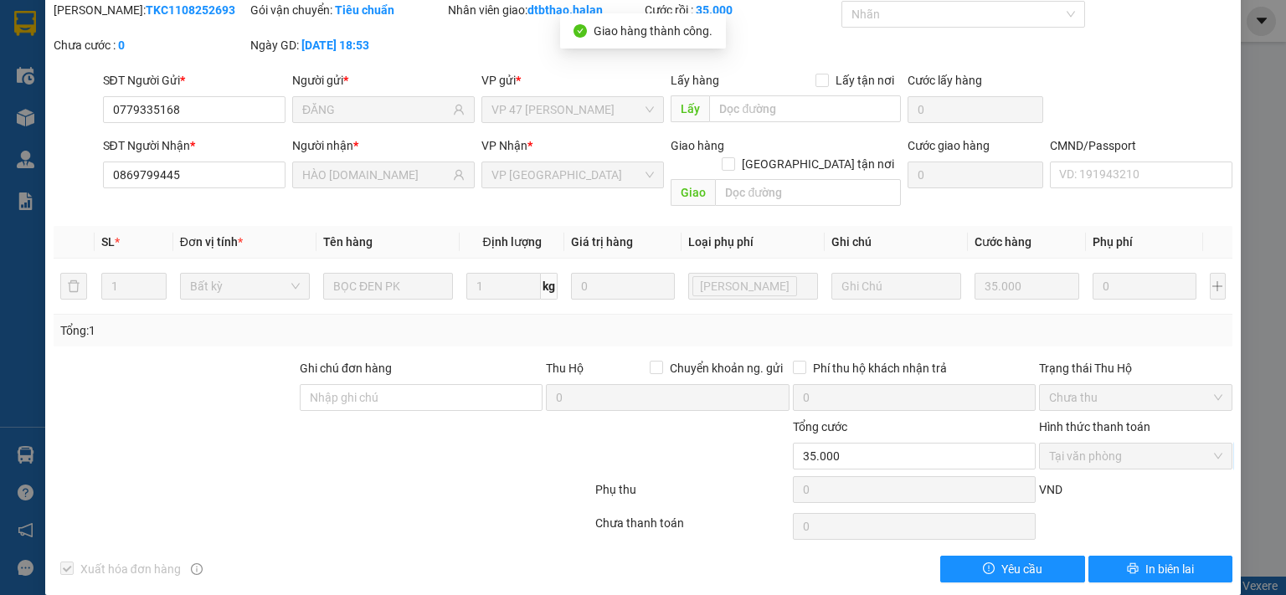
scroll to position [0, 0]
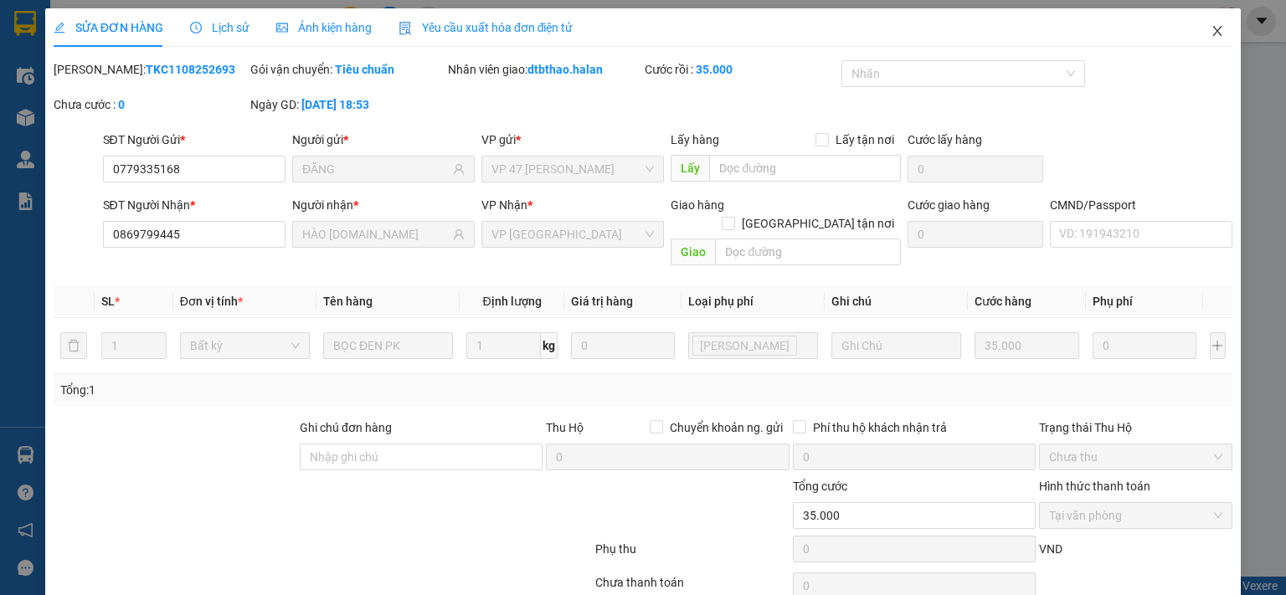
click at [1211, 33] on icon "close" at bounding box center [1217, 30] width 13 height 13
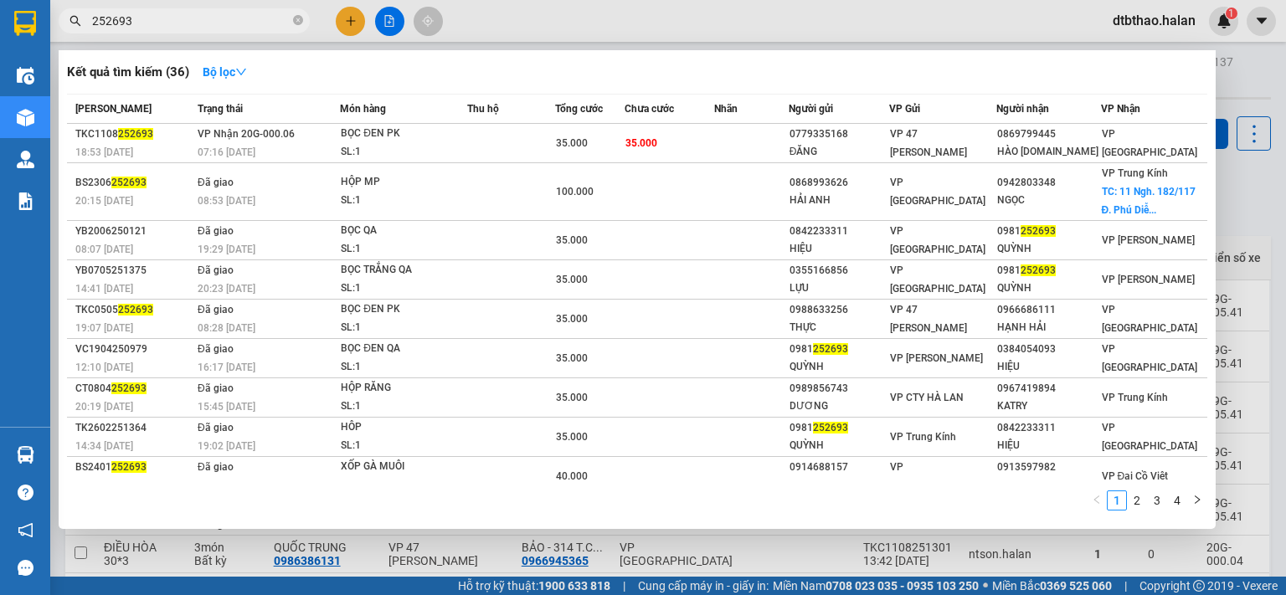
drag, startPoint x: 111, startPoint y: 19, endPoint x: 161, endPoint y: 19, distance: 50.2
click at [161, 19] on input "252693" at bounding box center [191, 21] width 198 height 18
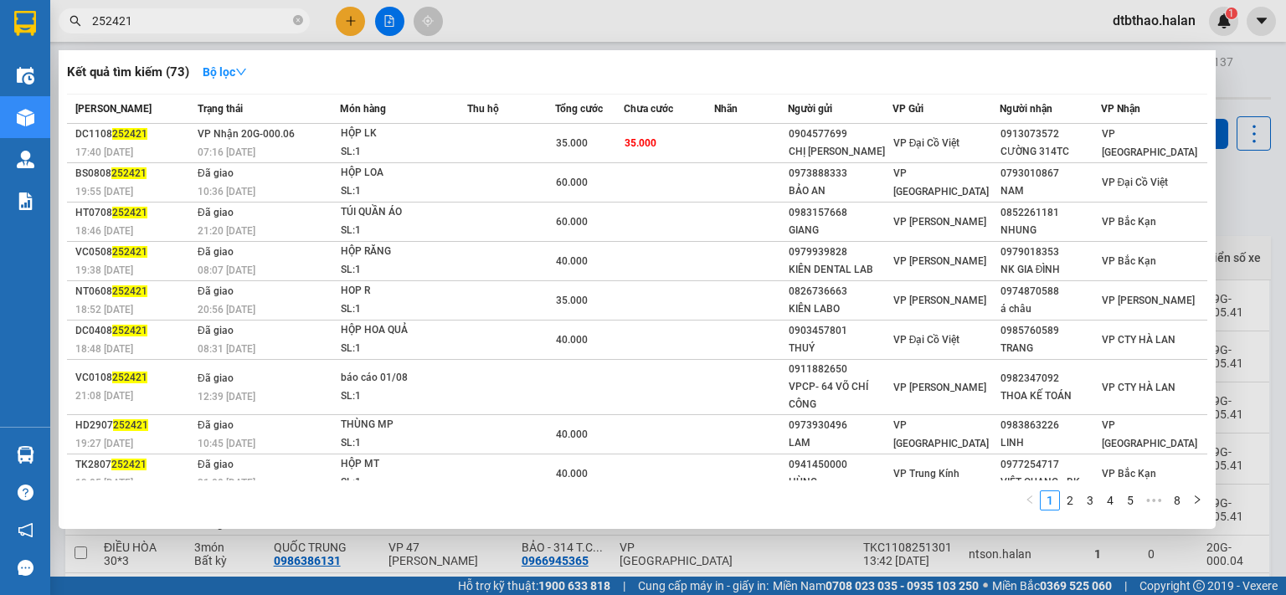
type input "252421"
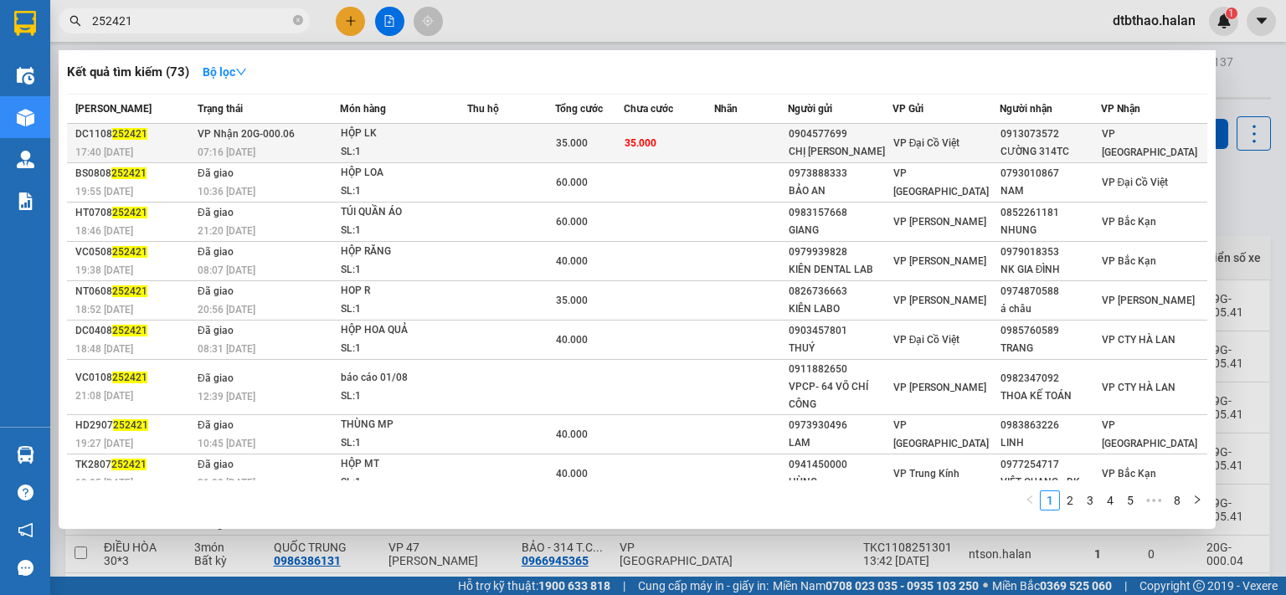
click at [600, 142] on div "35.000" at bounding box center [589, 143] width 67 height 18
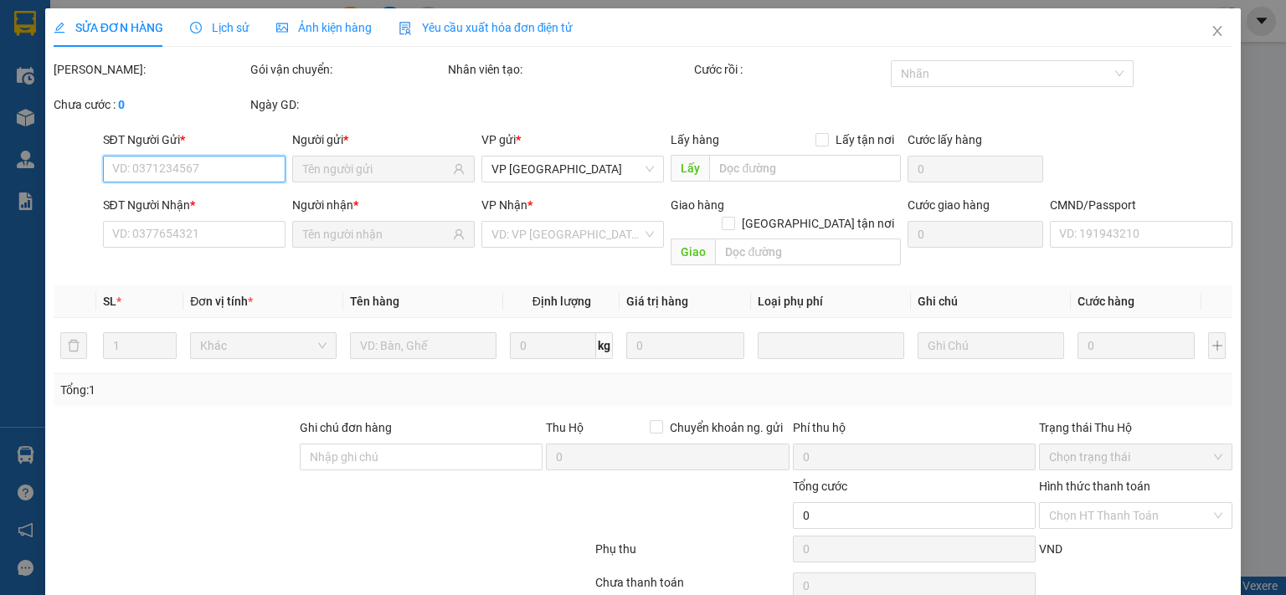
scroll to position [59, 0]
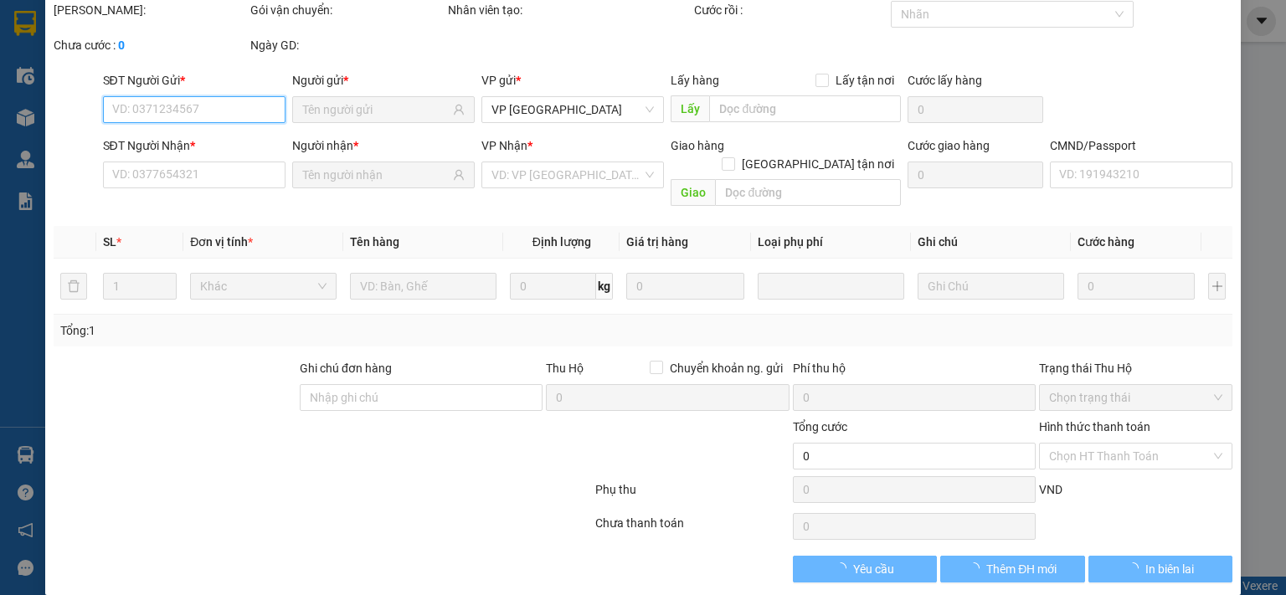
type input "0904577699"
type input "CHỊ TRANG"
type input "0913073572"
type input "CƯỜNG 314TC"
type input "35.000"
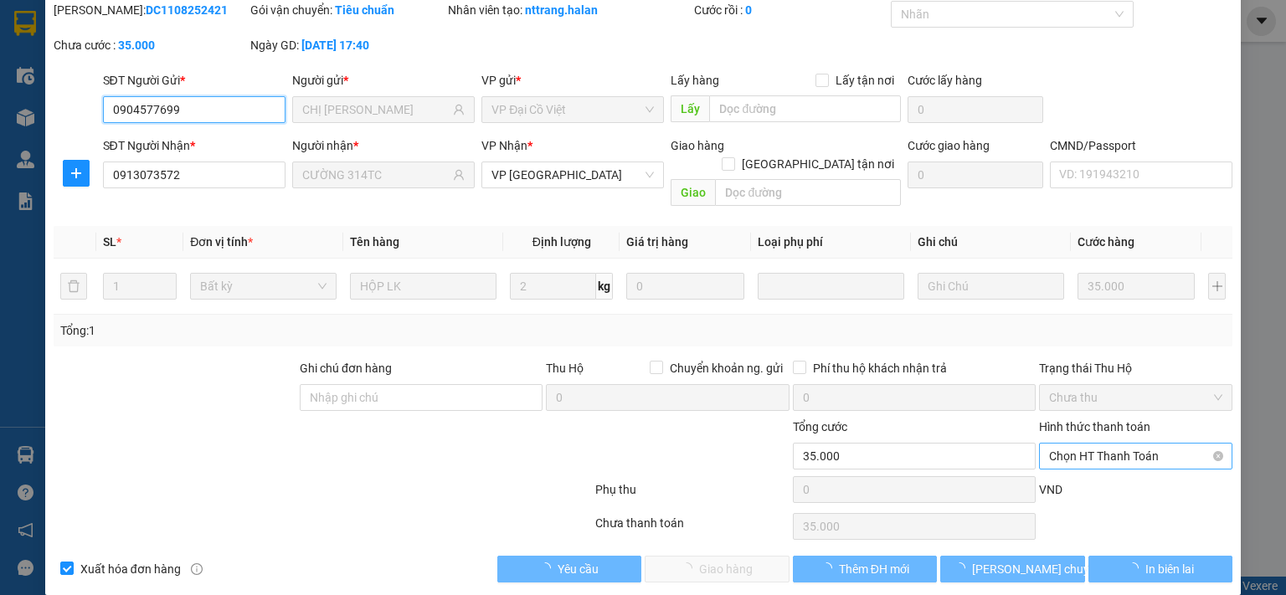
click at [1090, 444] on span "Chọn HT Thanh Toán" at bounding box center [1135, 456] width 173 height 25
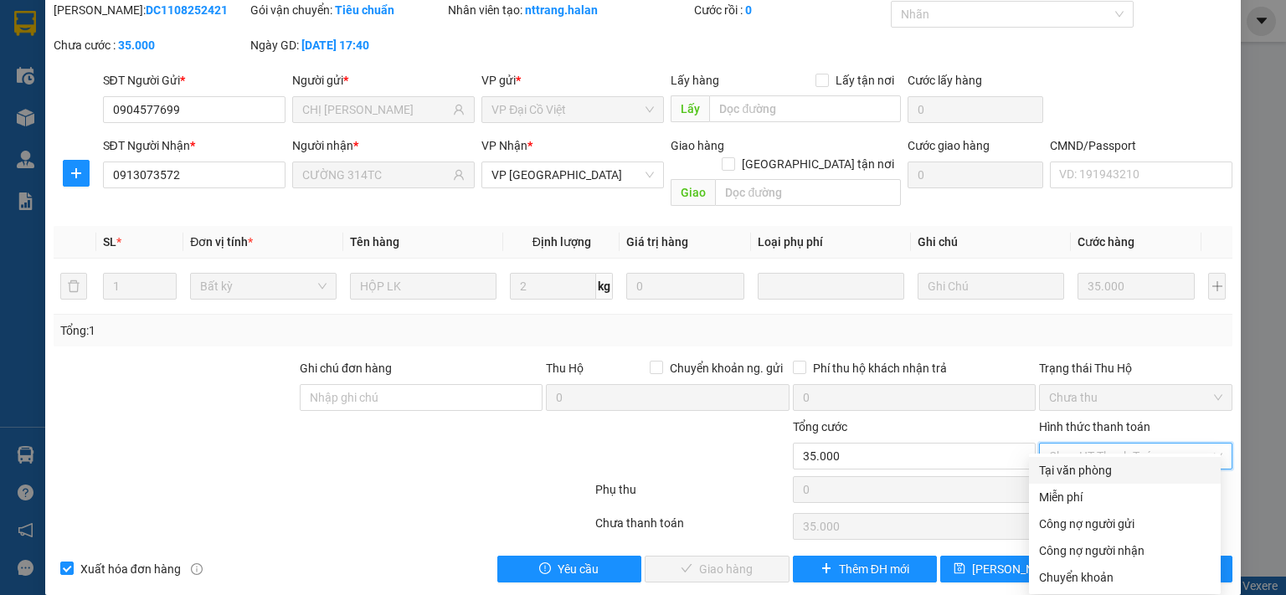
click at [1082, 469] on div "Tại văn phòng" at bounding box center [1125, 470] width 172 height 18
type input "0"
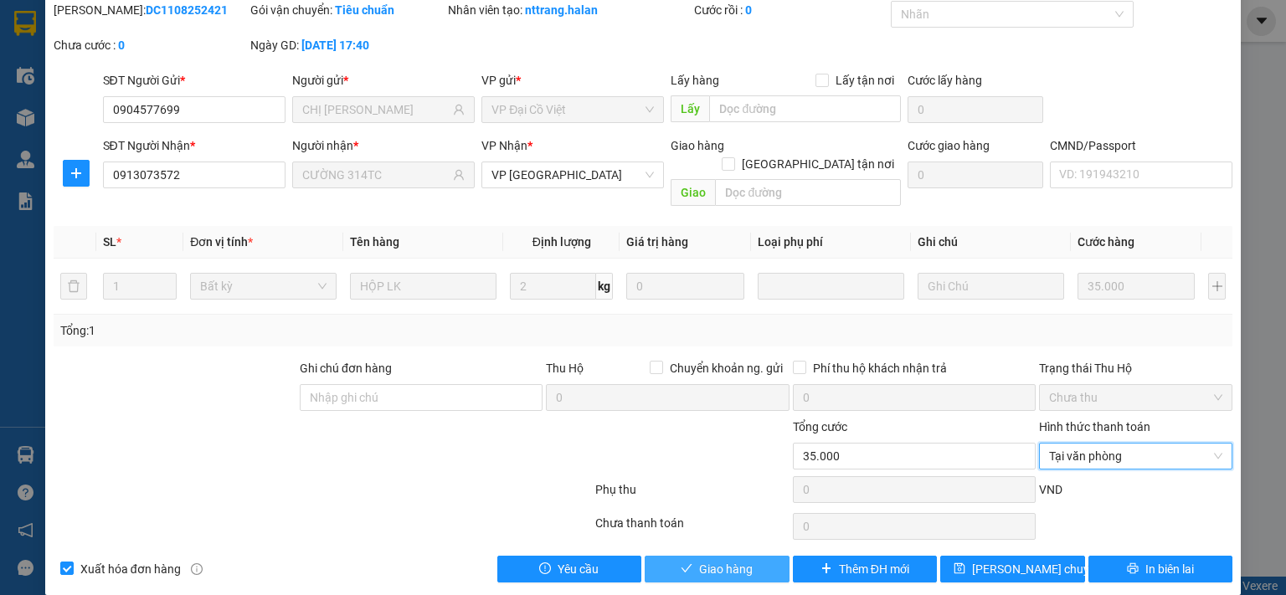
click at [668, 558] on button "Giao hàng" at bounding box center [717, 569] width 145 height 27
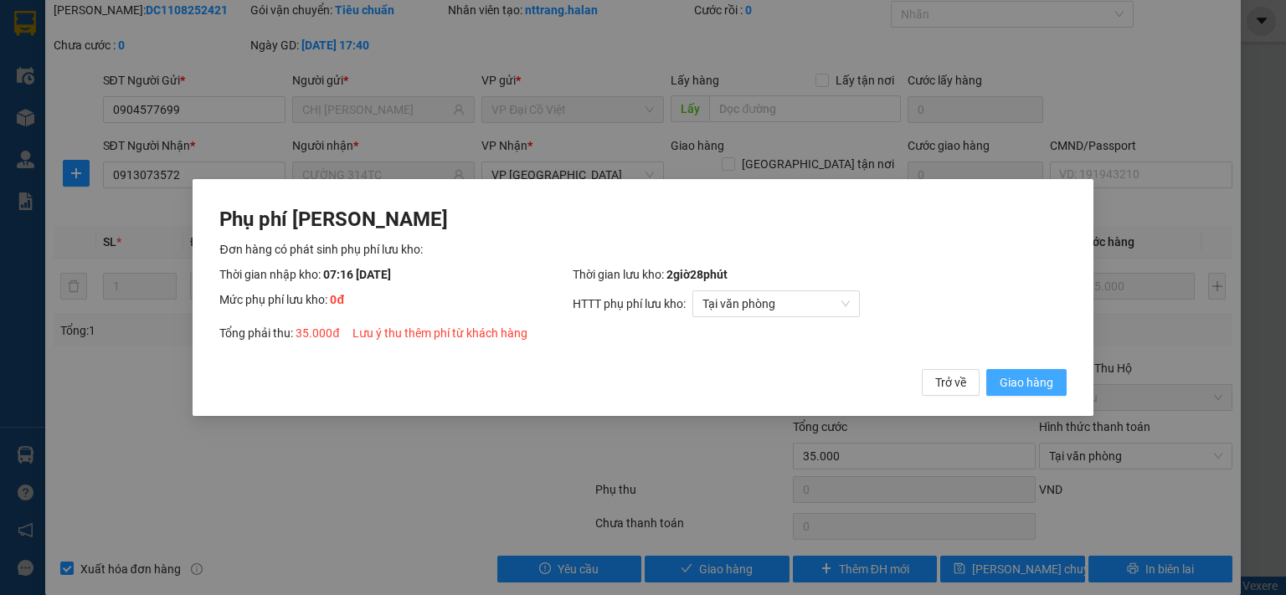
click at [1038, 379] on span "Giao hàng" at bounding box center [1027, 382] width 54 height 18
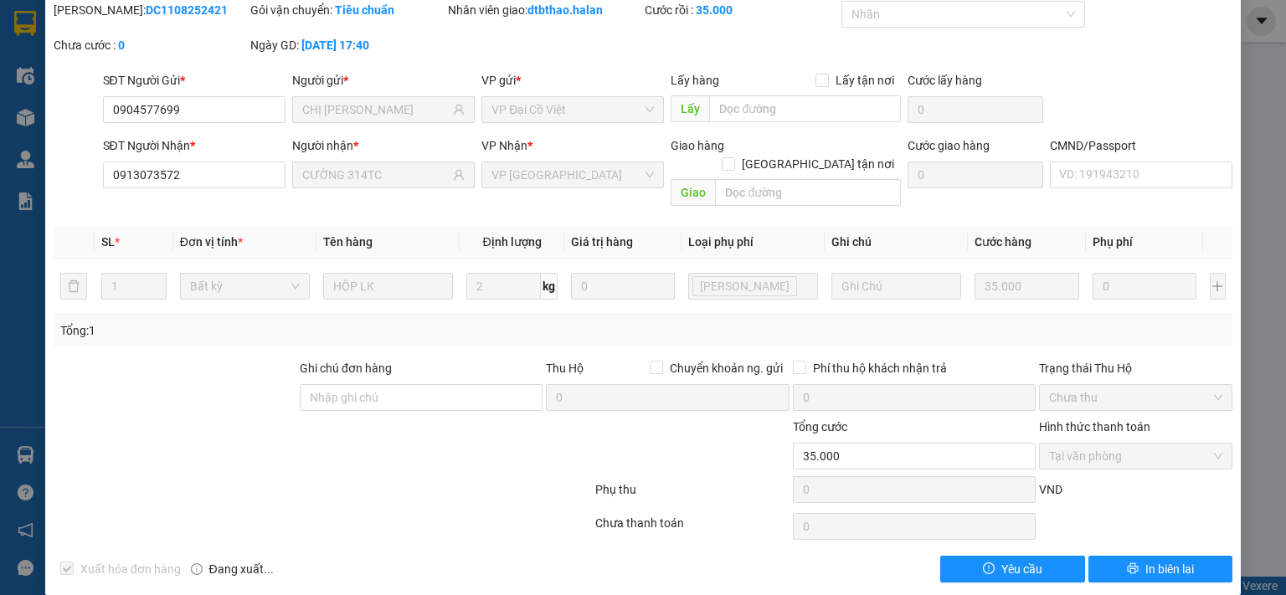
scroll to position [0, 0]
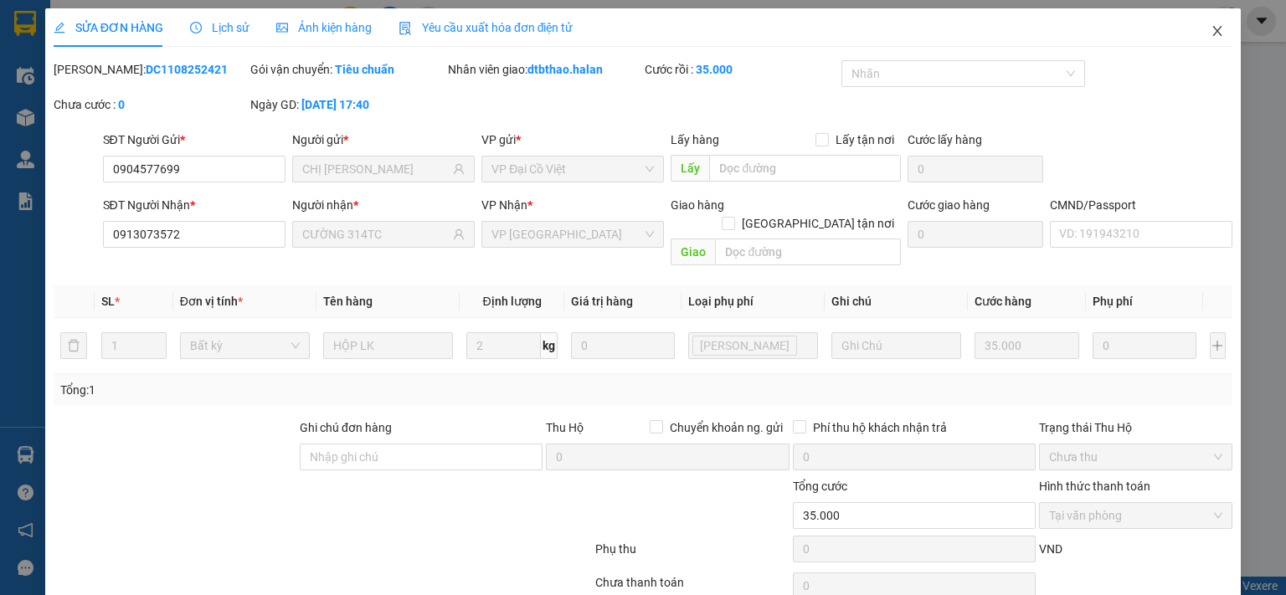
click at [1213, 34] on icon "close" at bounding box center [1217, 31] width 9 height 10
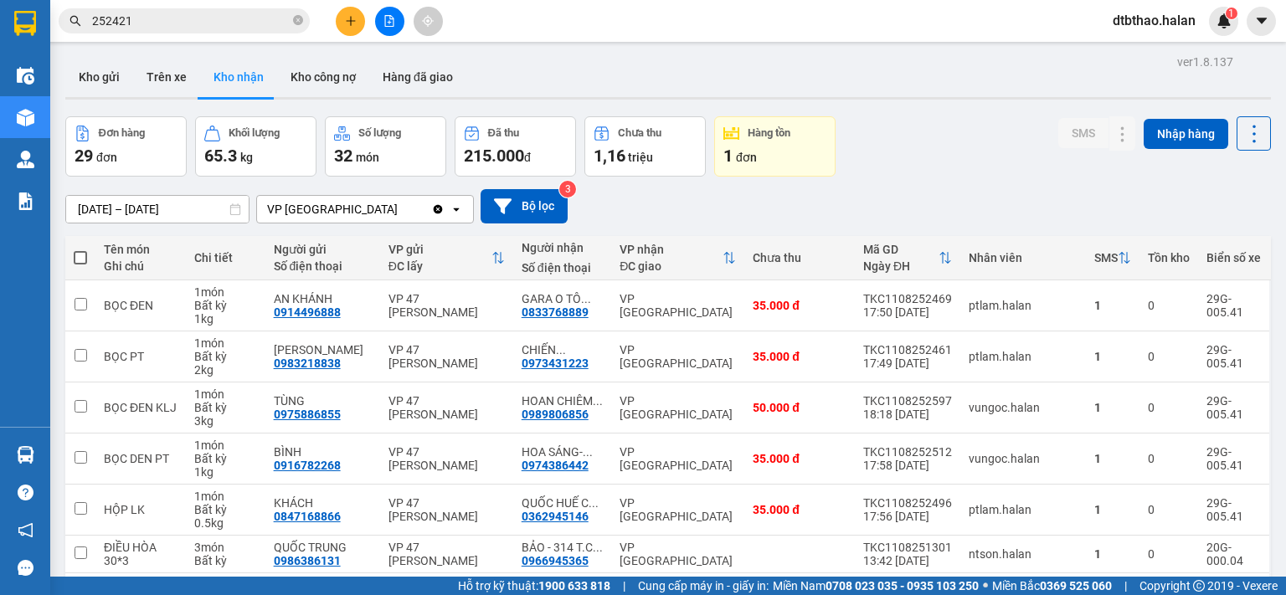
scroll to position [266, 0]
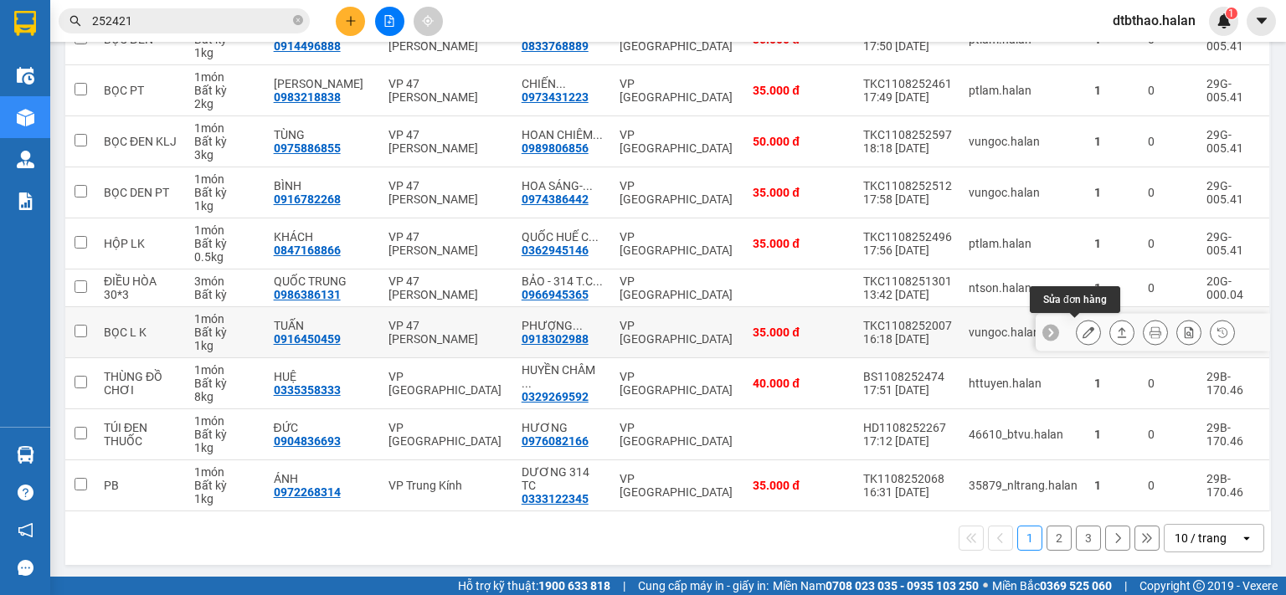
click at [1077, 337] on button at bounding box center [1088, 332] width 23 height 29
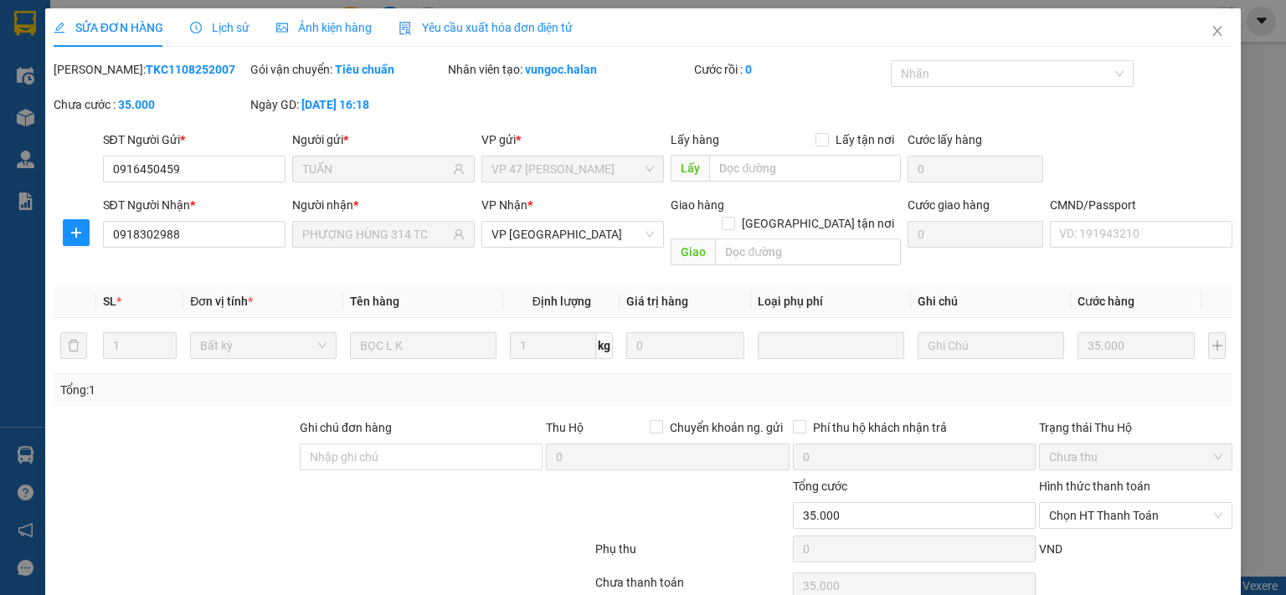
type input "0916450459"
type input "TUẤN"
type input "0918302988"
type input "PHƯỢNG HÙNG 314 TC"
type input "35.000"
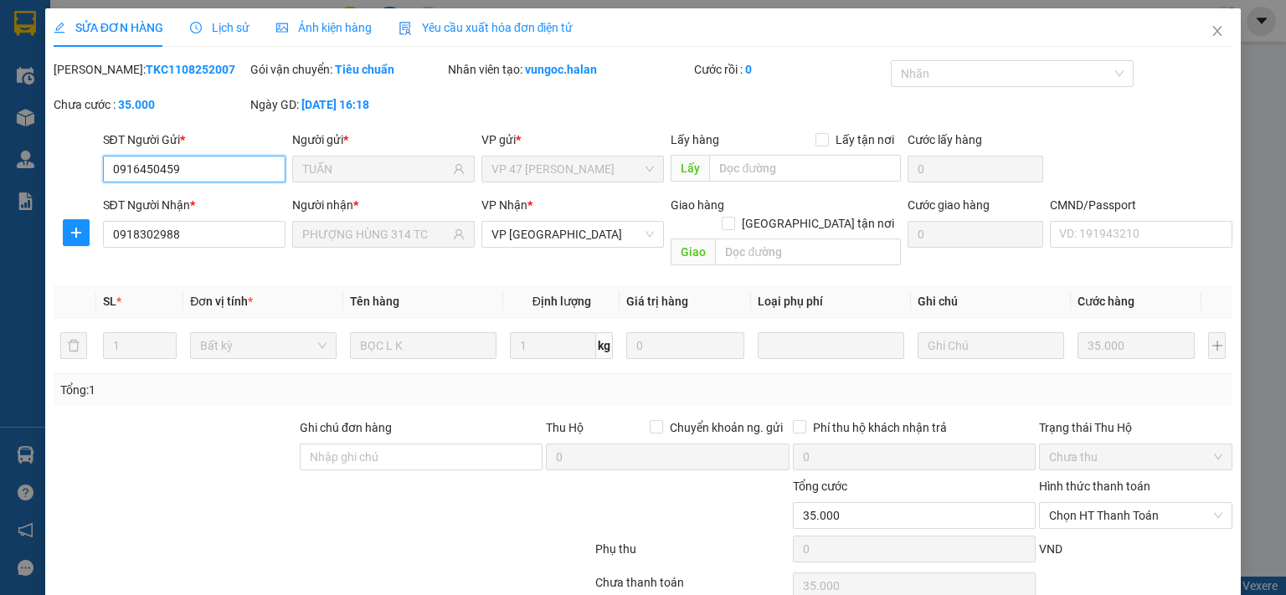
scroll to position [59, 0]
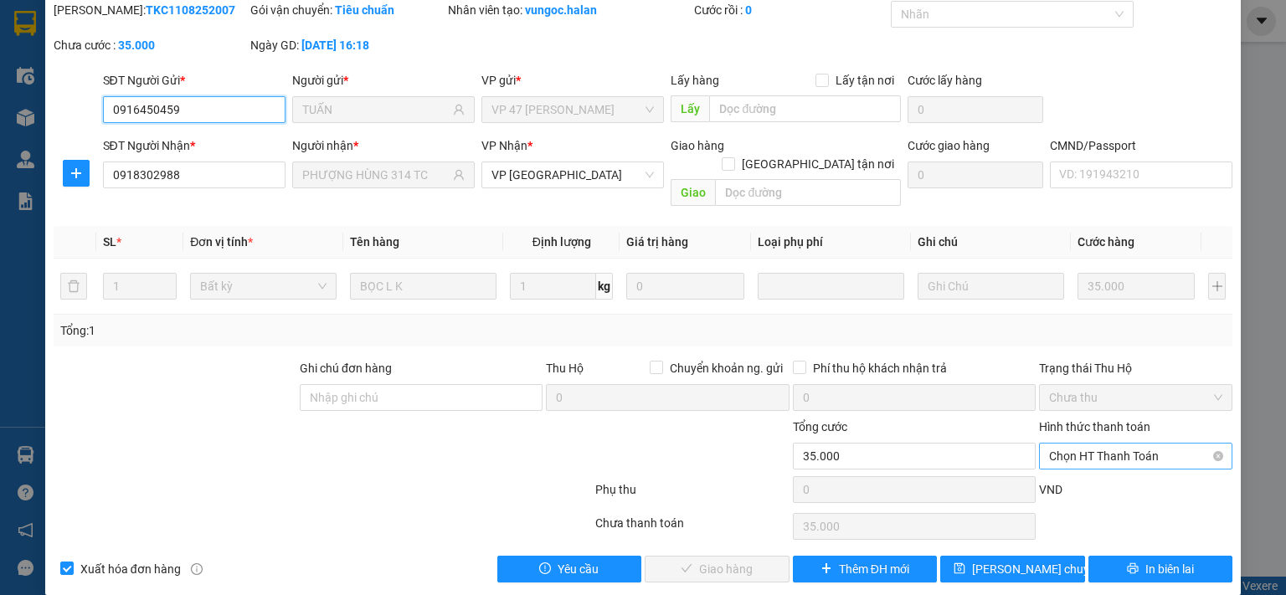
click at [1079, 444] on span "Chọn HT Thanh Toán" at bounding box center [1135, 456] width 173 height 25
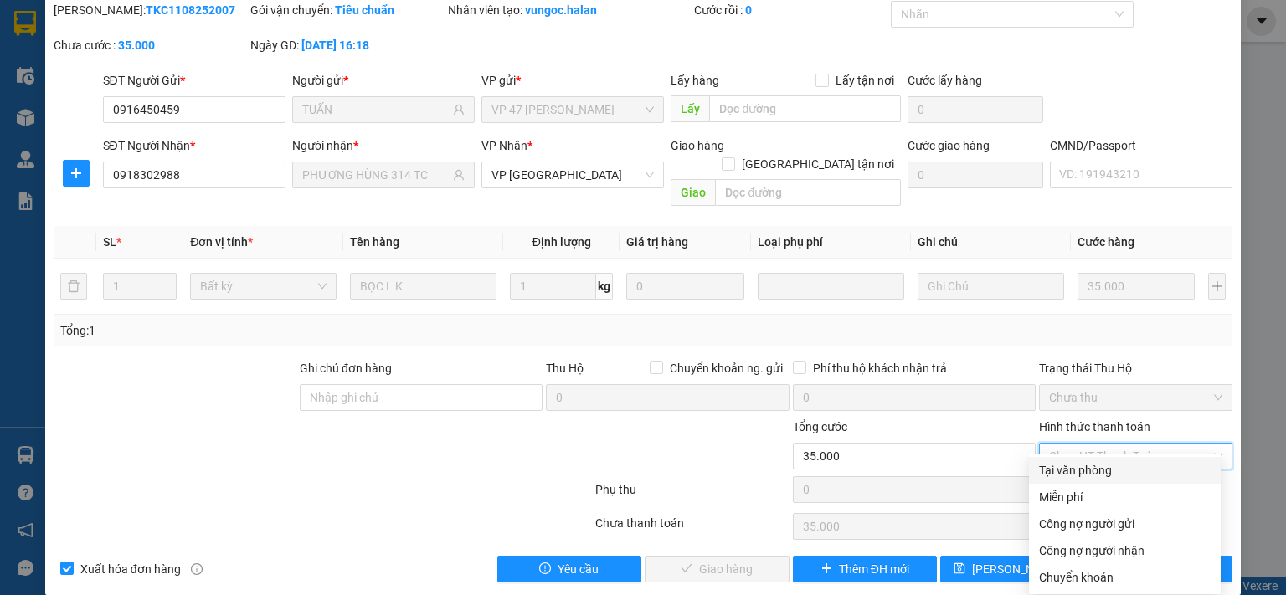
click at [1069, 470] on div "Tại văn phòng" at bounding box center [1125, 470] width 172 height 18
type input "0"
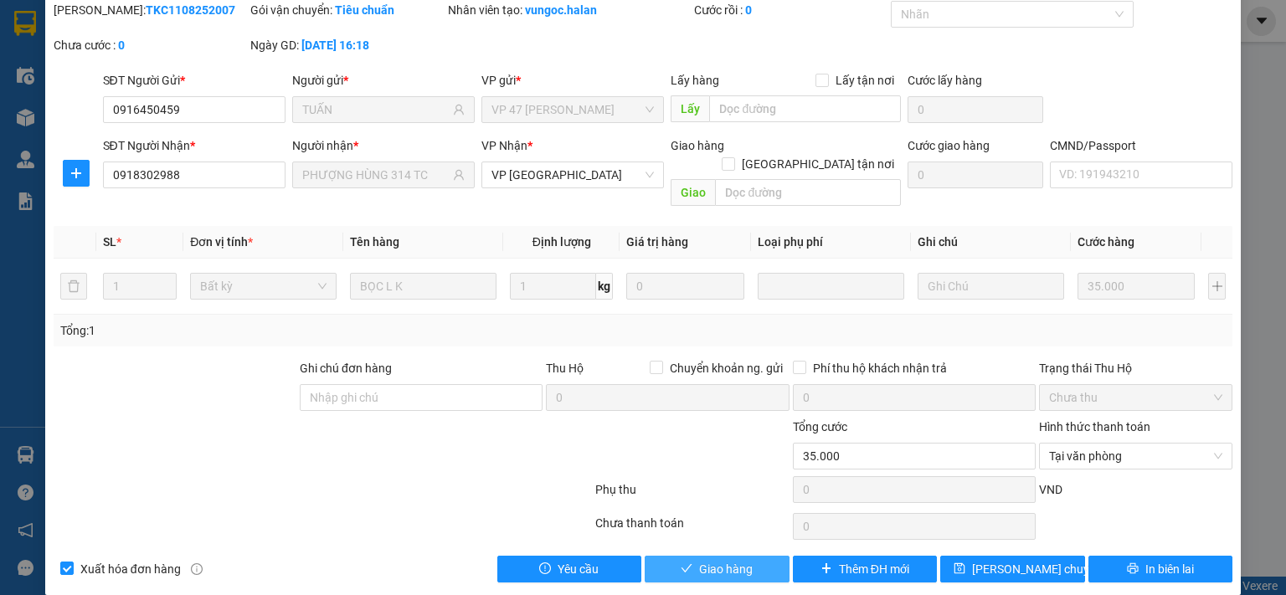
click at [727, 560] on span "Giao hàng" at bounding box center [726, 569] width 54 height 18
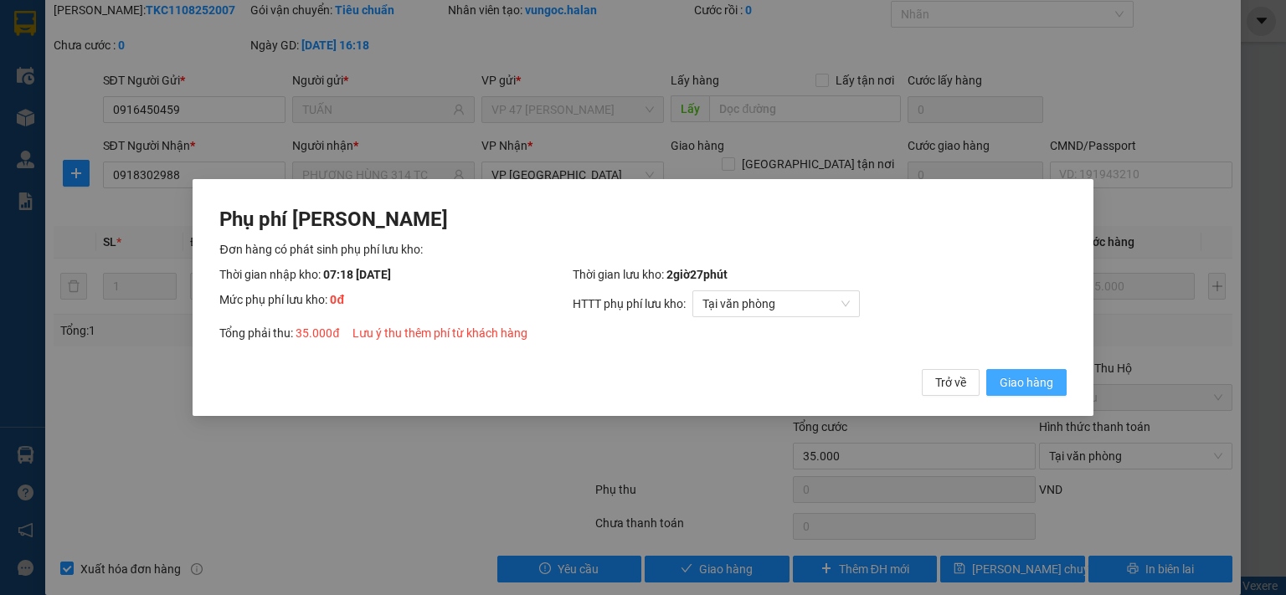
click at [1019, 391] on span "Giao hàng" at bounding box center [1027, 382] width 54 height 18
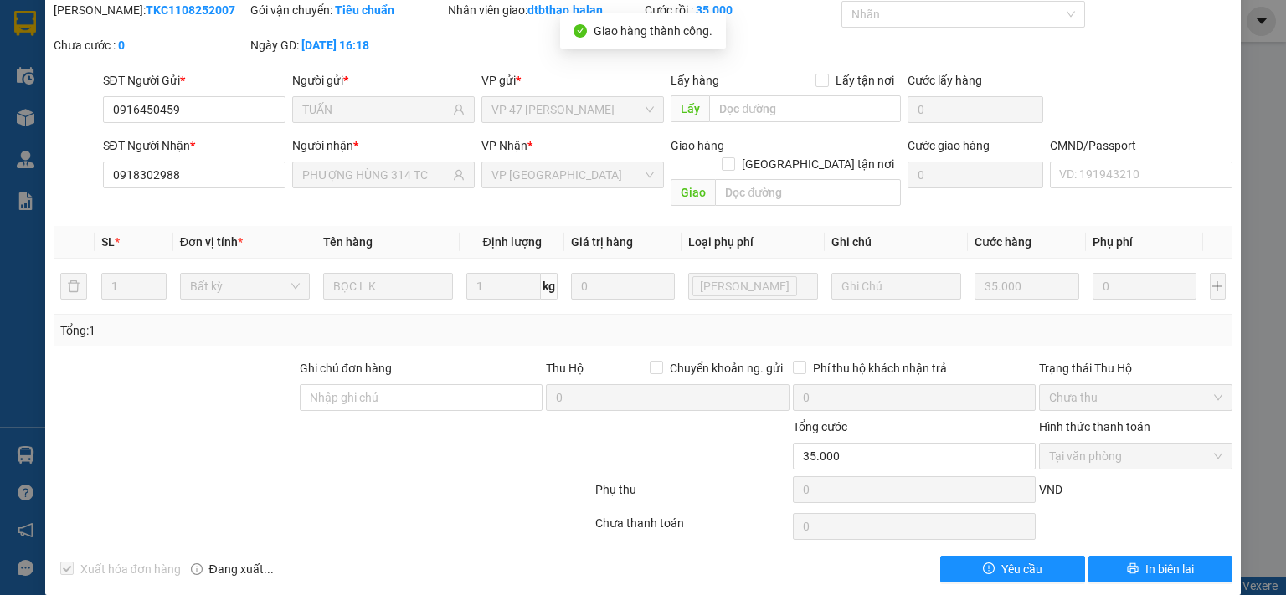
scroll to position [0, 0]
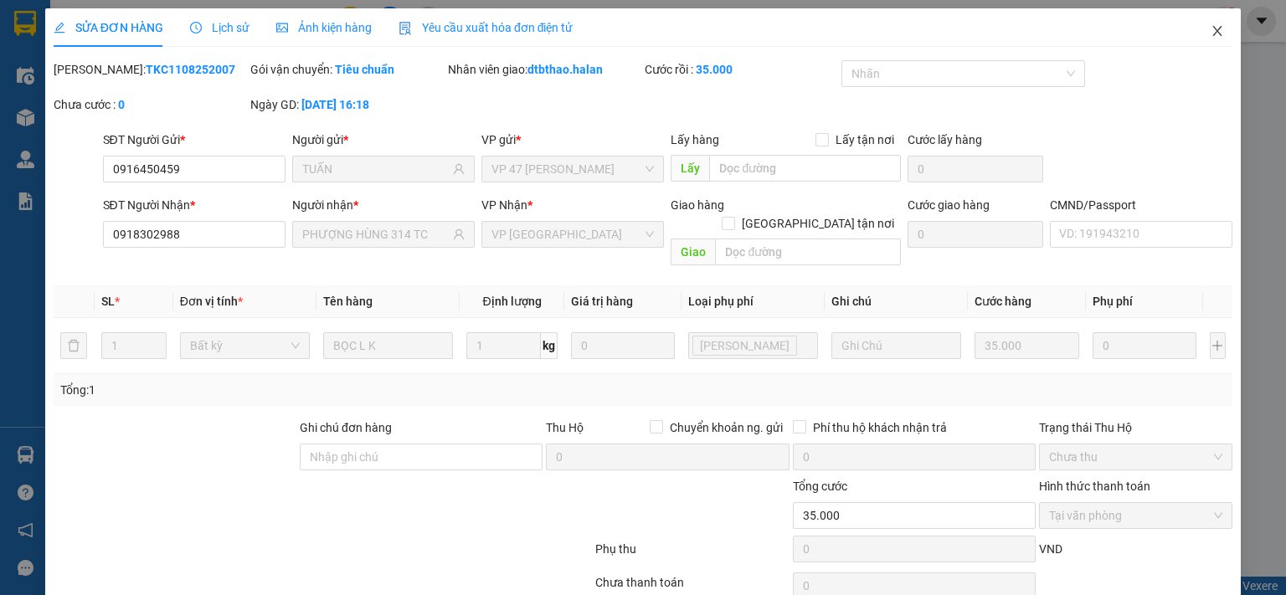
click at [1211, 30] on icon "close" at bounding box center [1217, 30] width 13 height 13
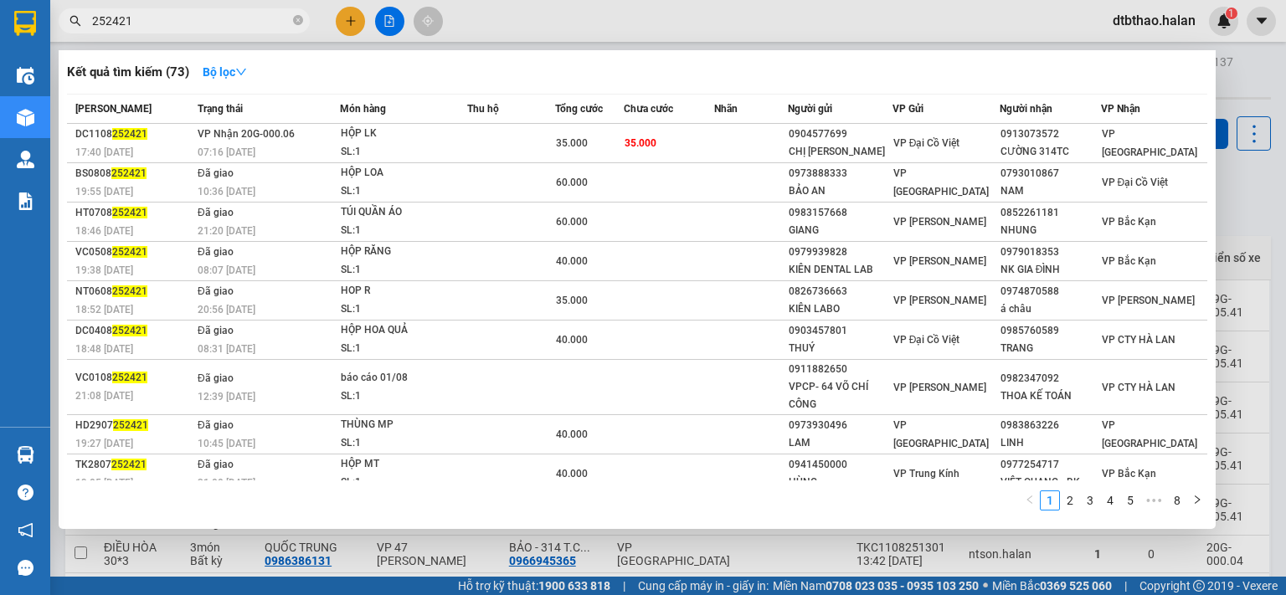
drag, startPoint x: 103, startPoint y: 20, endPoint x: 176, endPoint y: 20, distance: 72.9
click at [176, 20] on input "252421" at bounding box center [191, 21] width 198 height 18
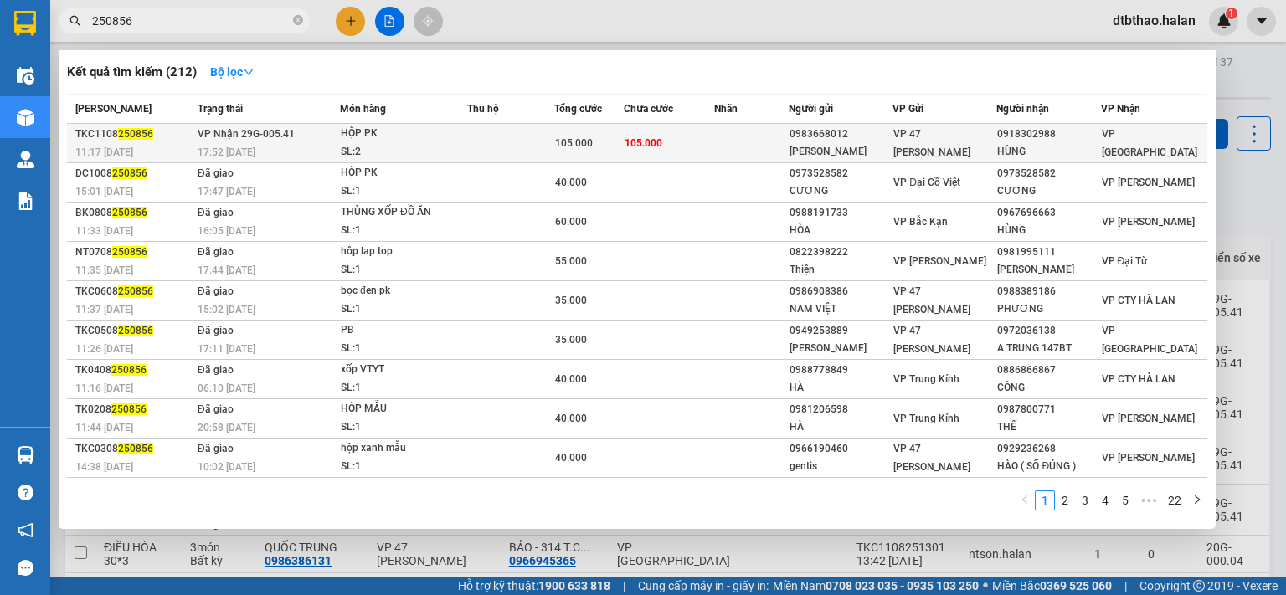
type input "250856"
click at [1035, 147] on div "HÙNG" at bounding box center [1048, 152] width 102 height 18
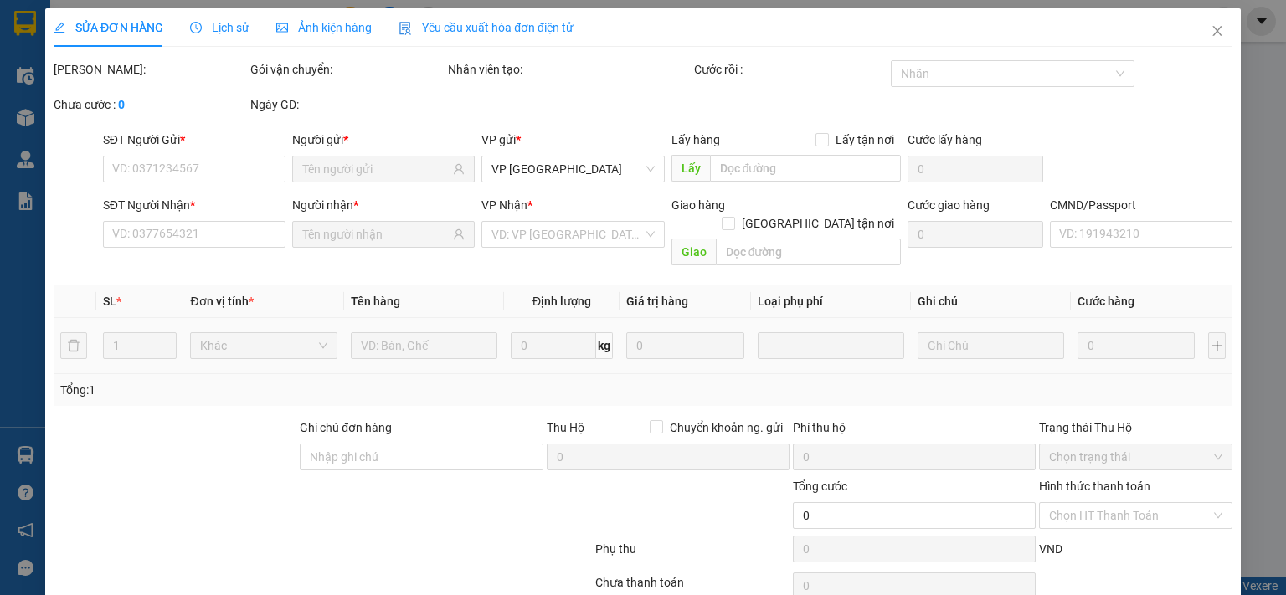
type input "0983668012"
type input "CHUNG SINO"
type input "0918302988"
type input "HÙNG"
type input "VP GỬI BÁO SỬA SỐ"
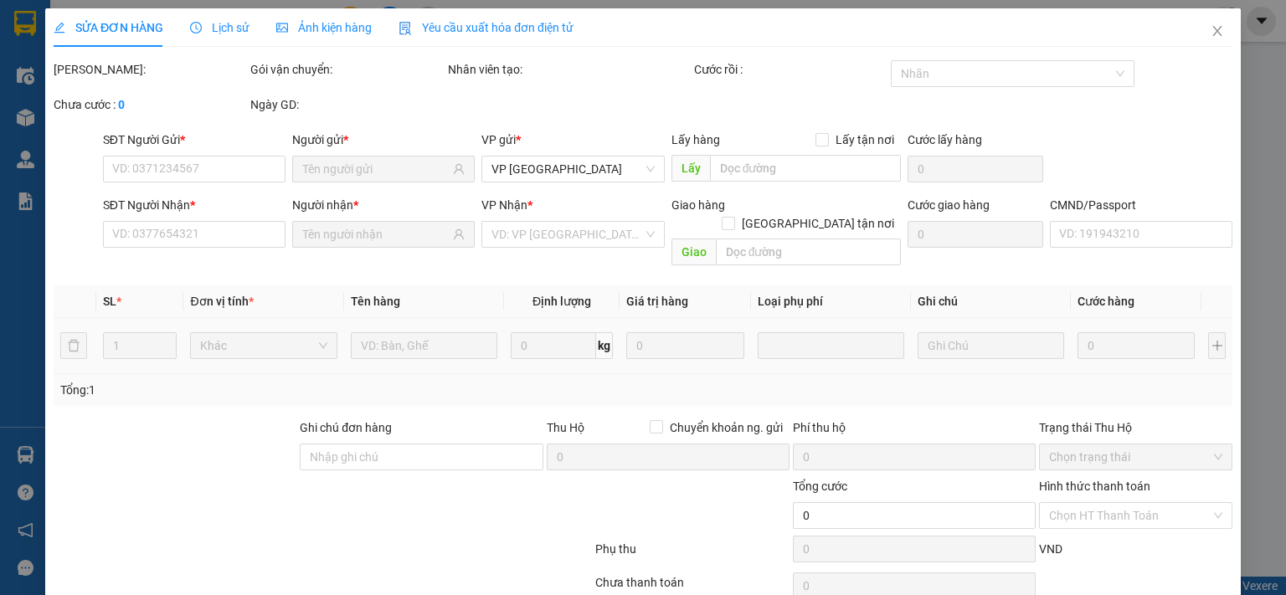
type input "105.000"
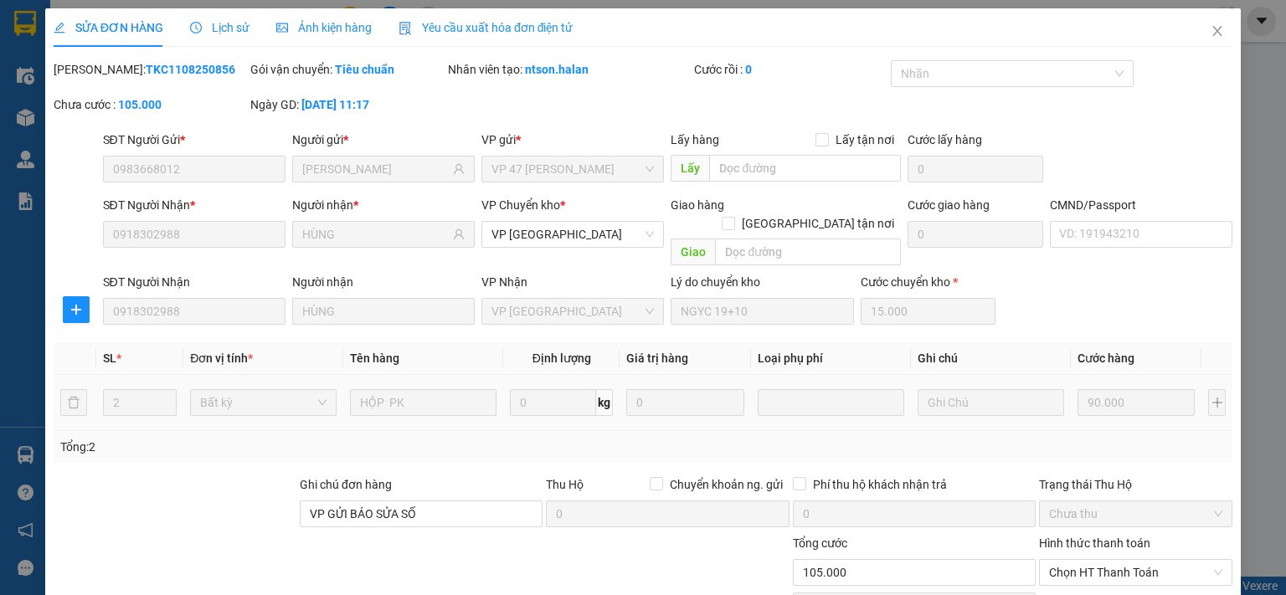
scroll to position [116, 0]
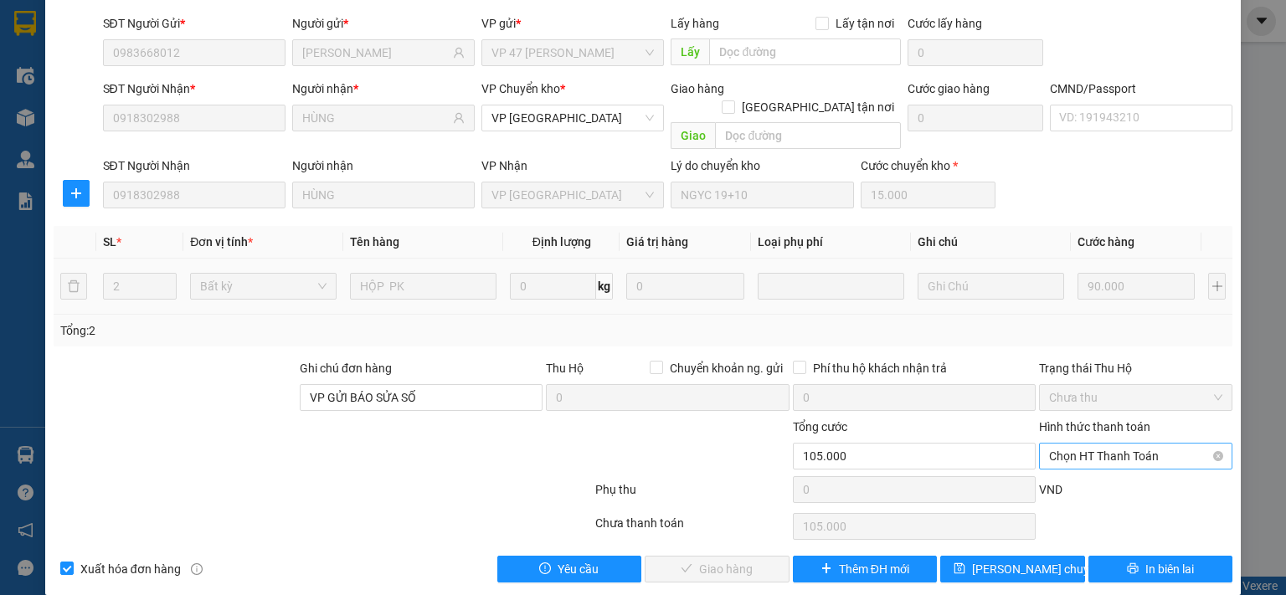
drag, startPoint x: 1100, startPoint y: 431, endPoint x: 1096, endPoint y: 439, distance: 8.6
click at [1100, 444] on span "Chọn HT Thanh Toán" at bounding box center [1135, 456] width 173 height 25
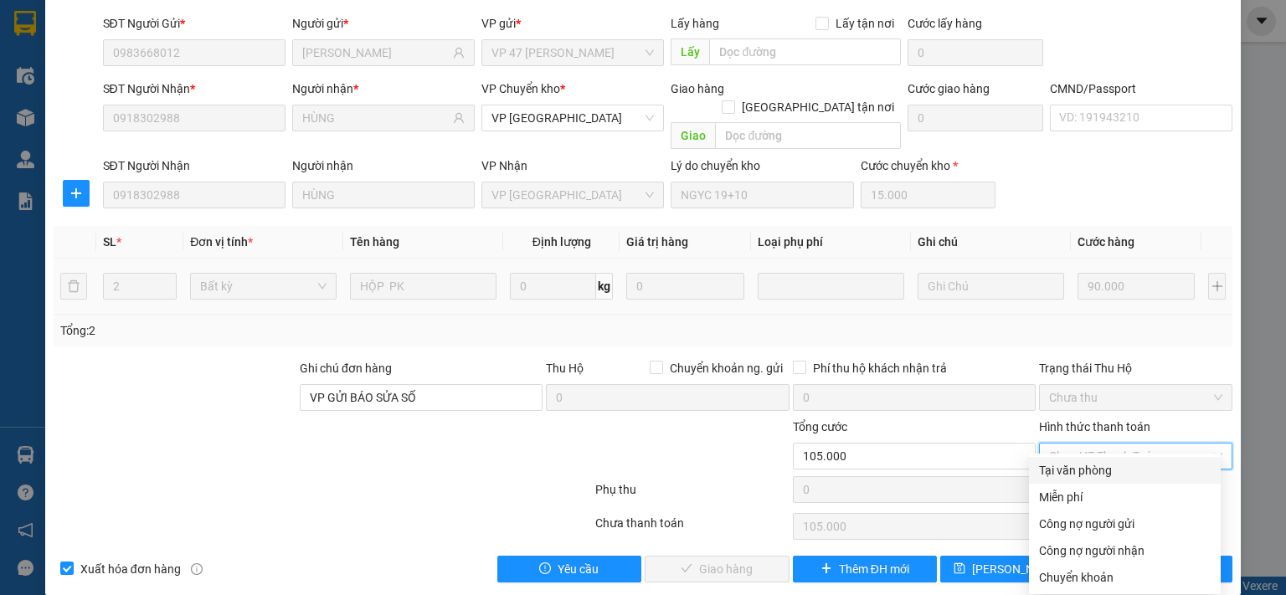
click at [1084, 468] on div "Tại văn phòng" at bounding box center [1125, 470] width 172 height 18
type input "0"
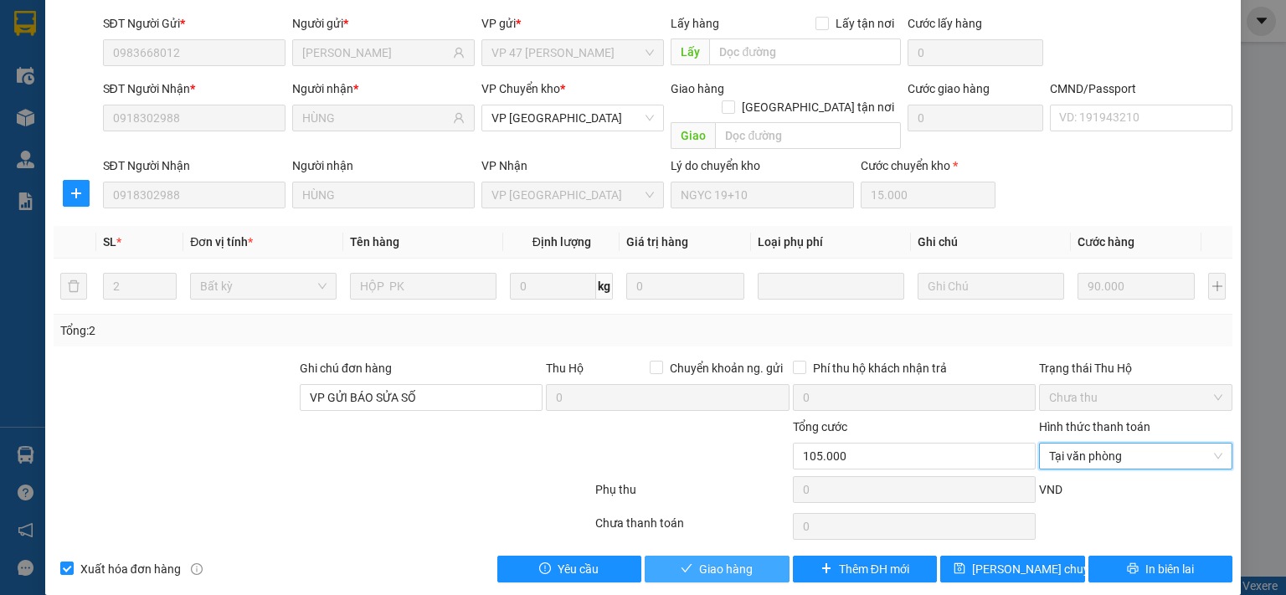
click at [708, 560] on span "Giao hàng" at bounding box center [726, 569] width 54 height 18
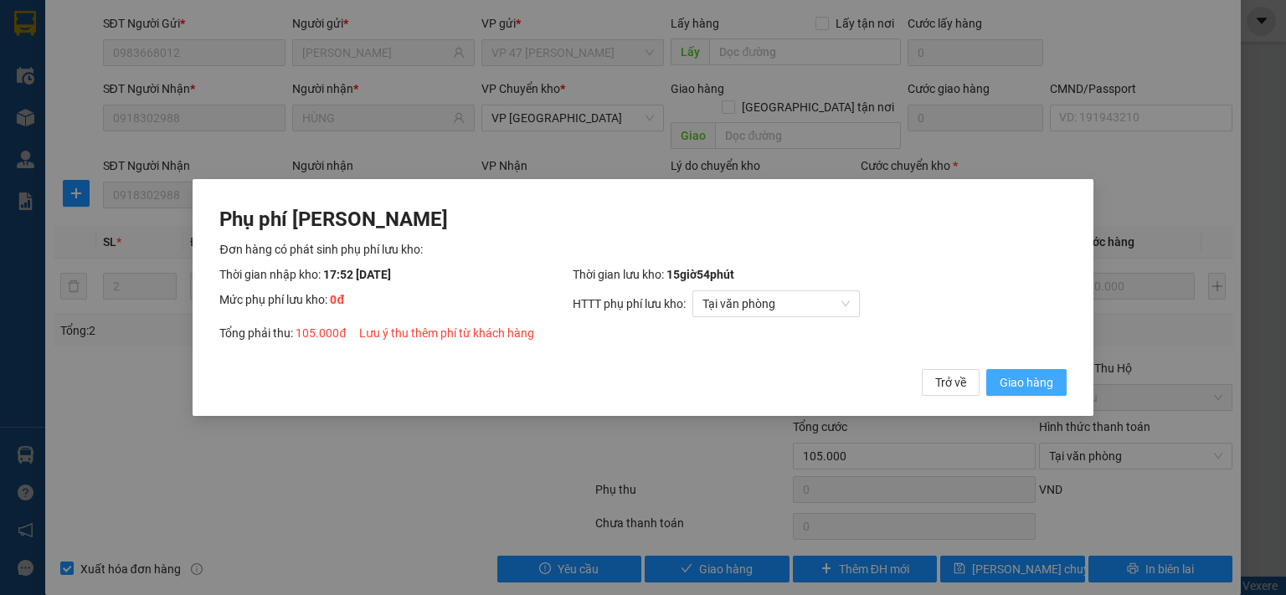
click at [1032, 384] on span "Giao hàng" at bounding box center [1027, 382] width 54 height 18
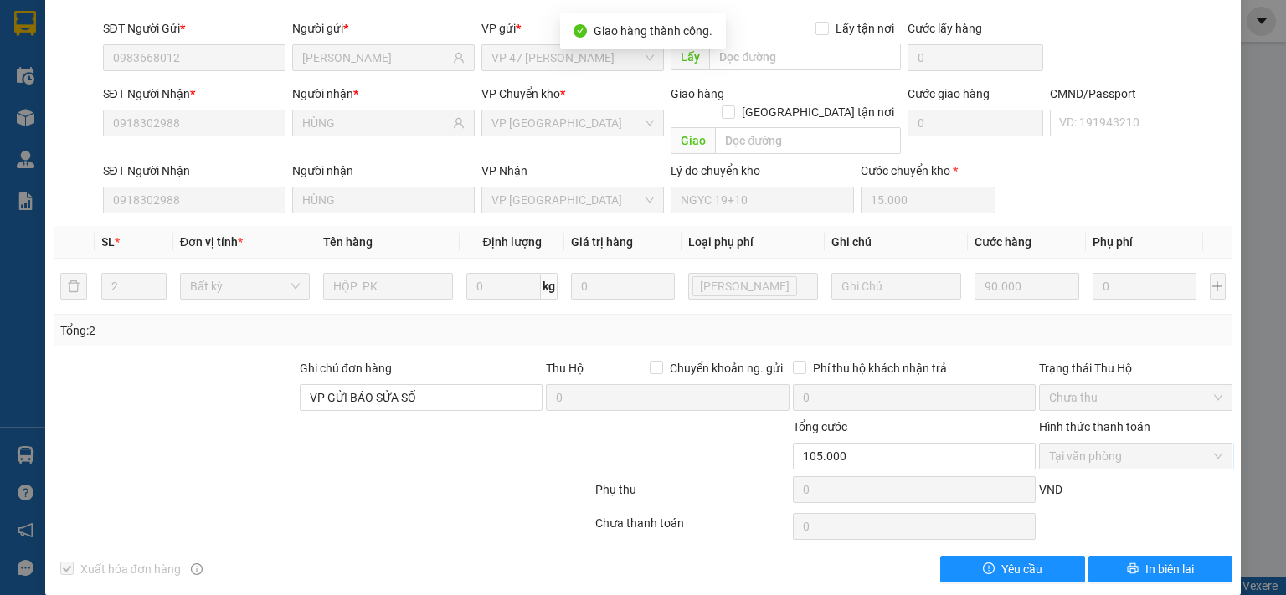
scroll to position [0, 0]
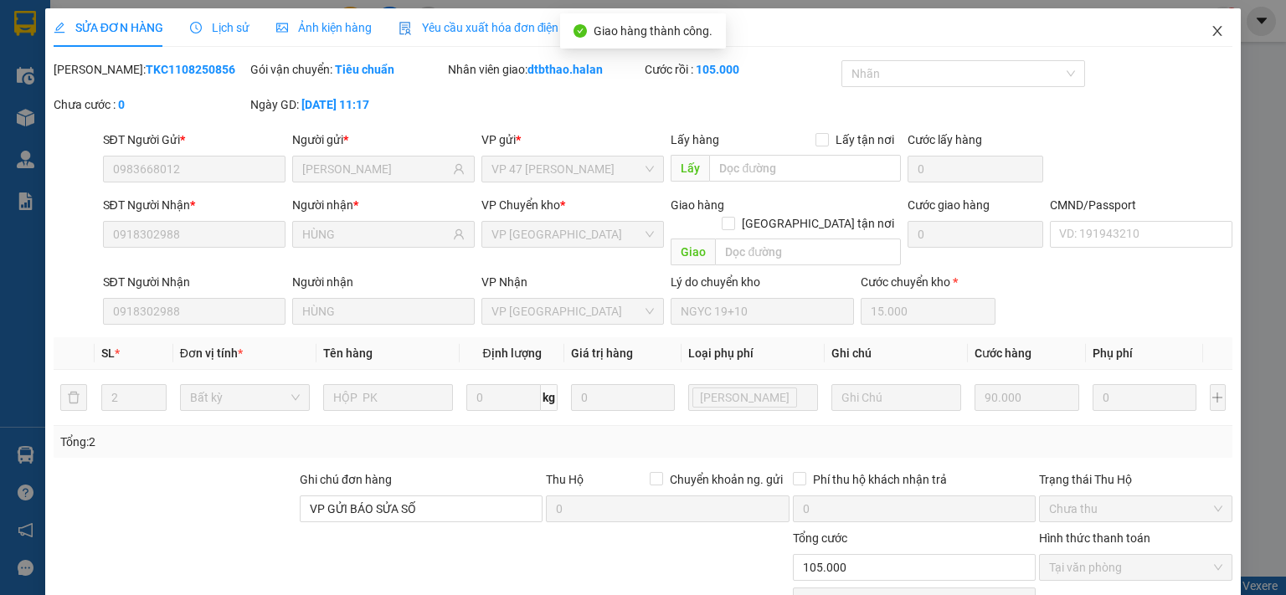
click at [1208, 23] on span "Close" at bounding box center [1217, 31] width 47 height 47
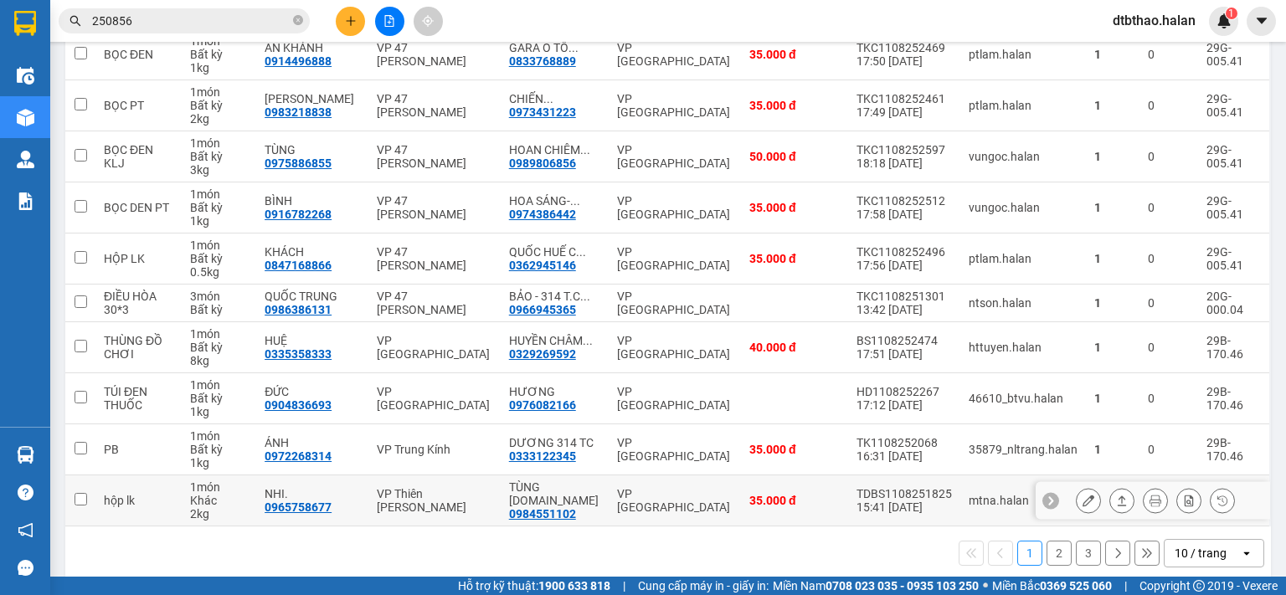
scroll to position [84, 0]
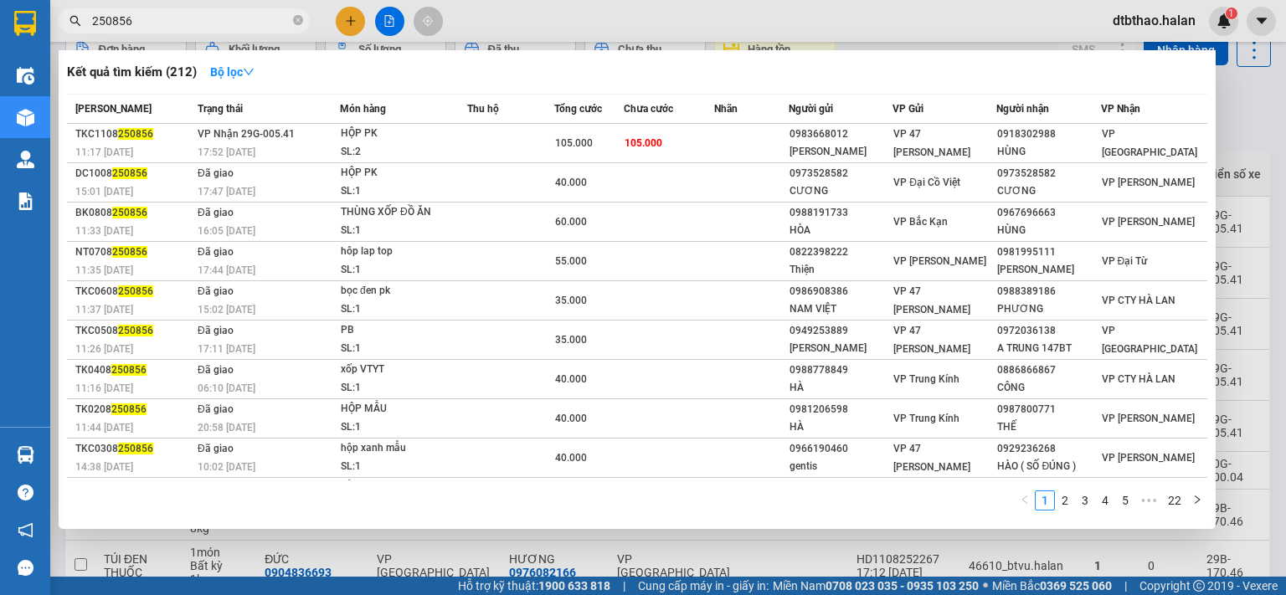
drag, startPoint x: 104, startPoint y: 21, endPoint x: 148, endPoint y: 21, distance: 44.4
click at [148, 21] on input "250856" at bounding box center [191, 21] width 198 height 18
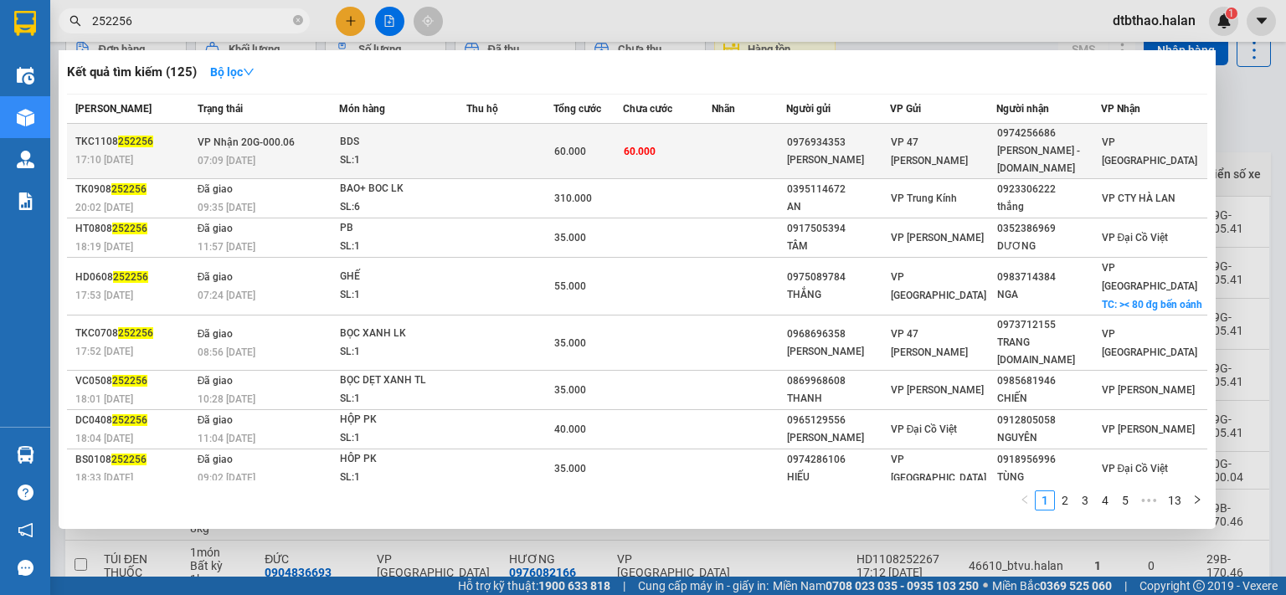
type input "252256"
click at [1052, 138] on div "0974256686" at bounding box center [1048, 134] width 102 height 18
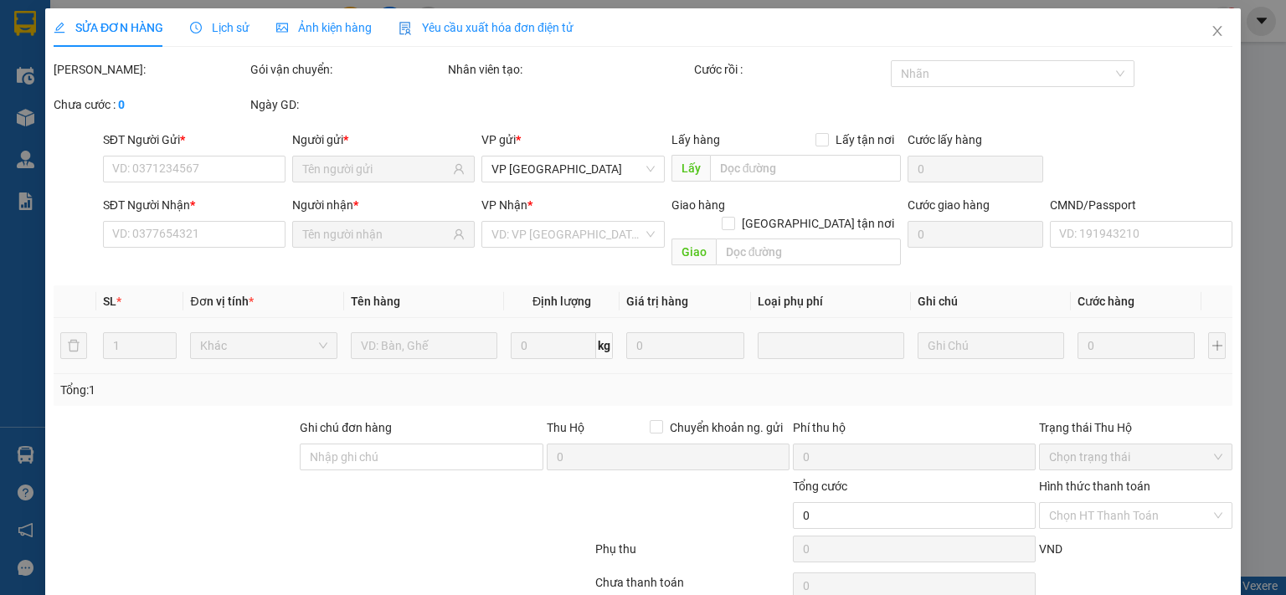
type input "0976934353"
type input "[PERSON_NAME]"
type input "0974256686"
type input "NGỌC ÁNH - 314.TC"
type input "60.000"
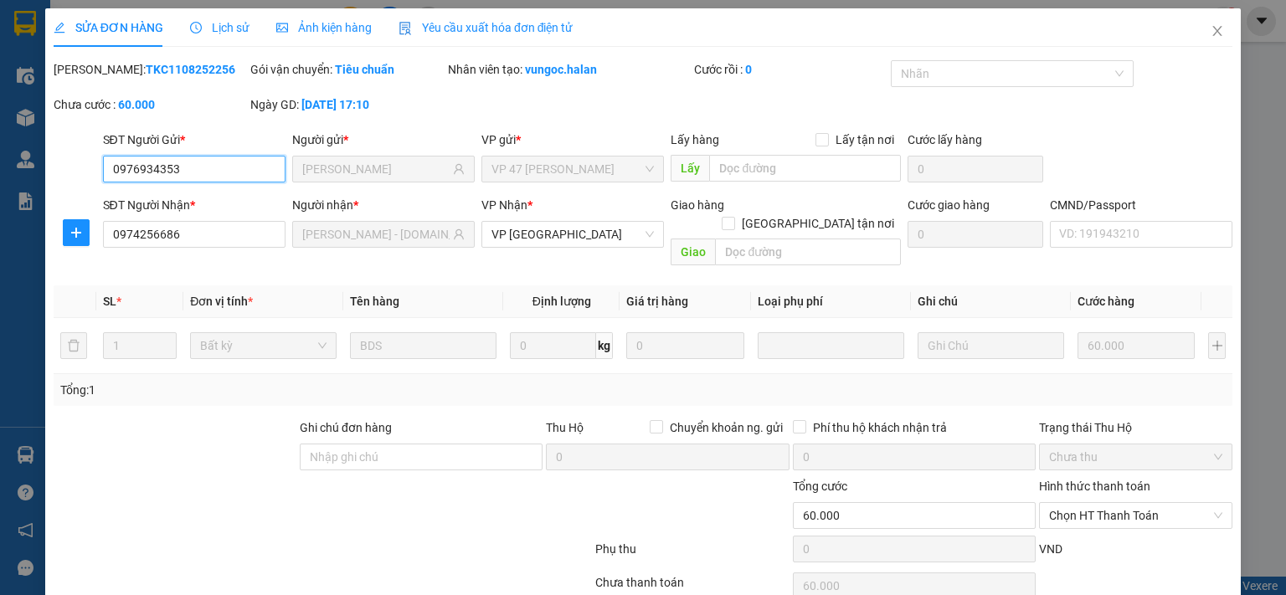
scroll to position [59, 0]
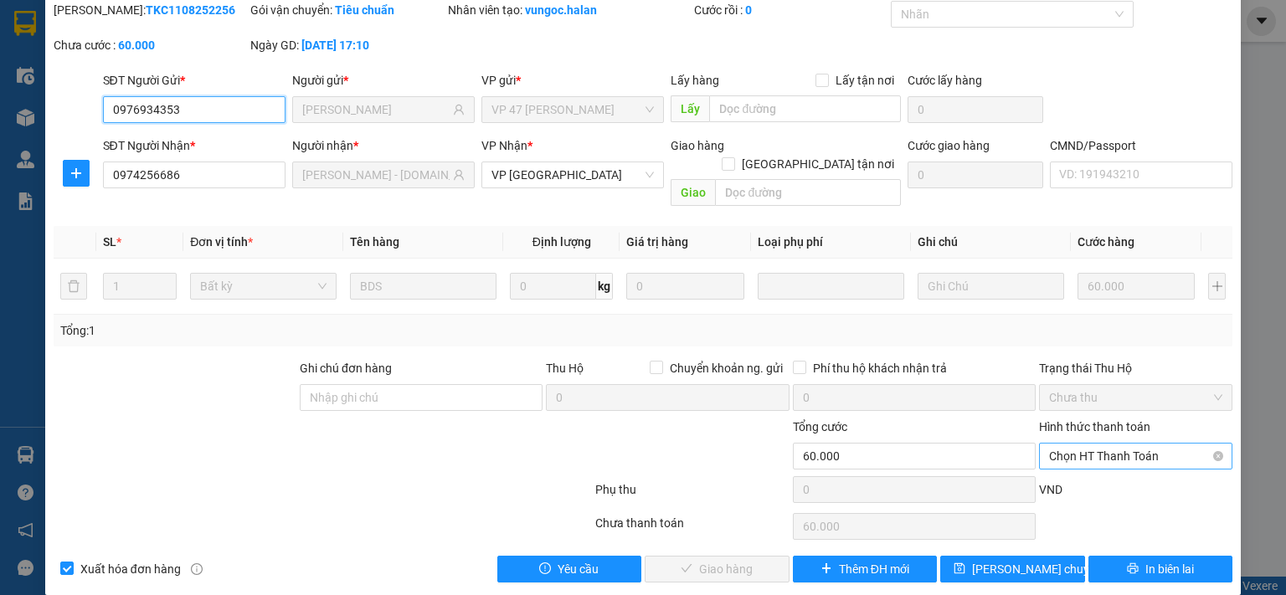
click at [1099, 444] on span "Chọn HT Thanh Toán" at bounding box center [1135, 456] width 173 height 25
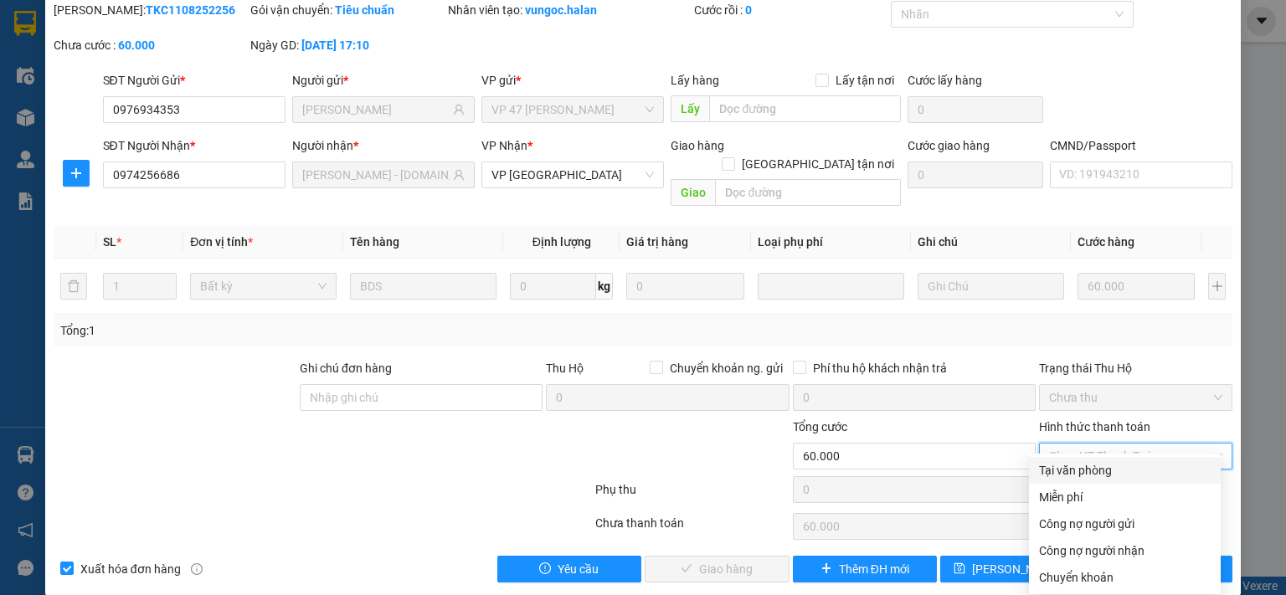
click at [1077, 466] on div "Tại văn phòng" at bounding box center [1125, 470] width 172 height 18
type input "0"
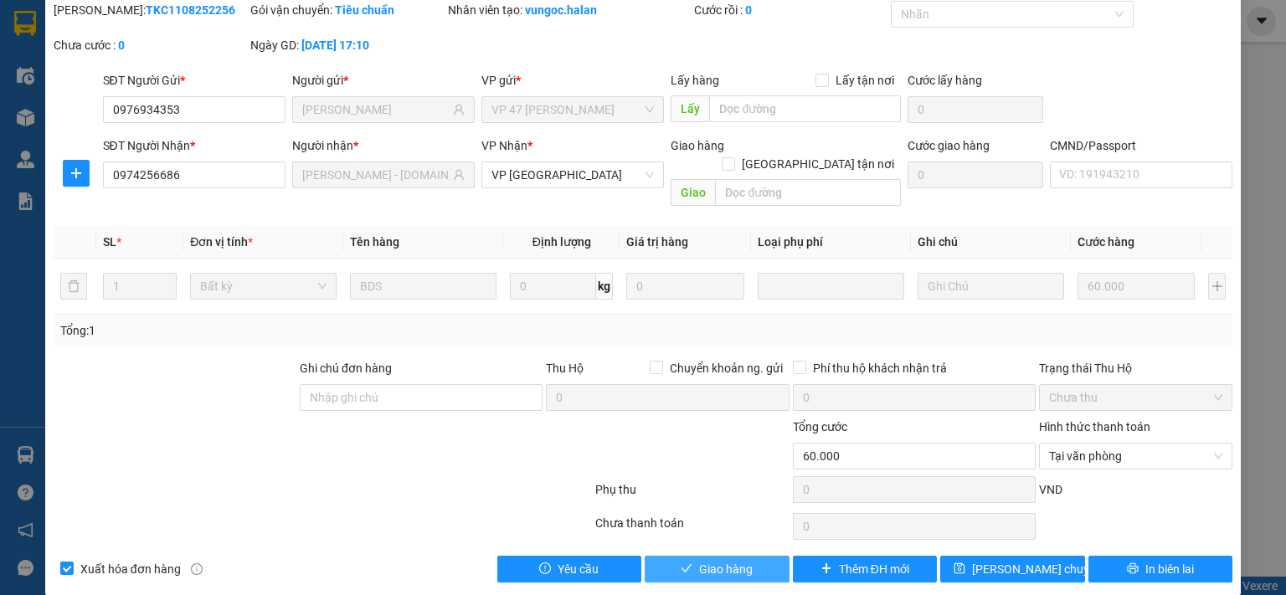
click at [736, 560] on span "Giao hàng" at bounding box center [726, 569] width 54 height 18
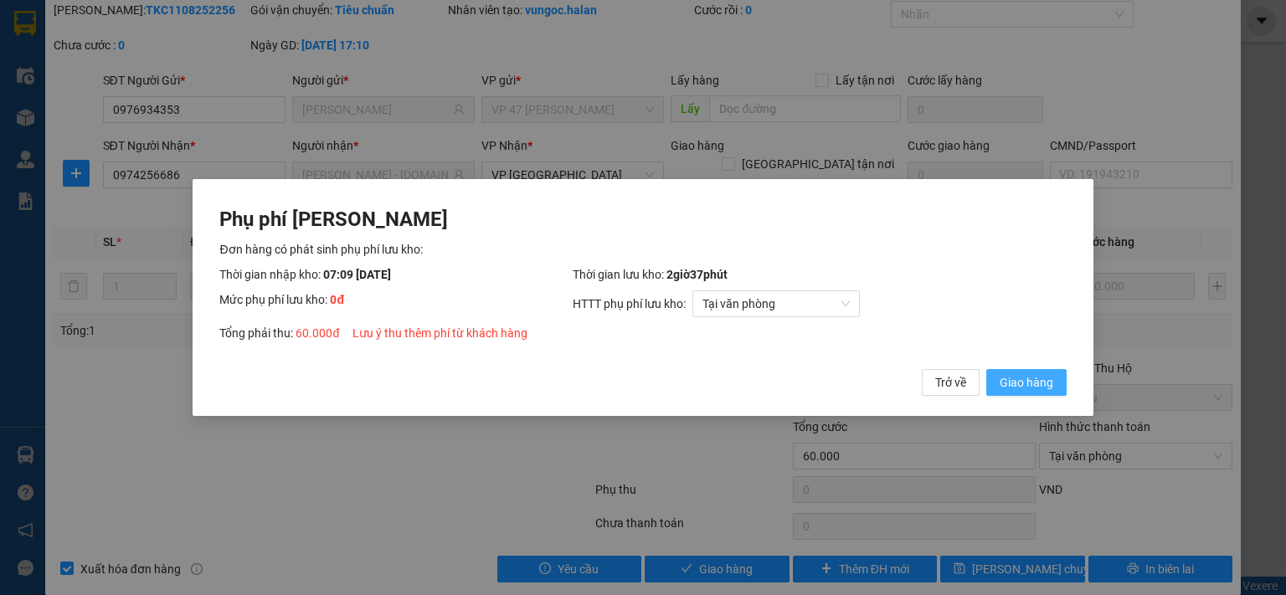
click at [1013, 384] on span "Giao hàng" at bounding box center [1027, 382] width 54 height 18
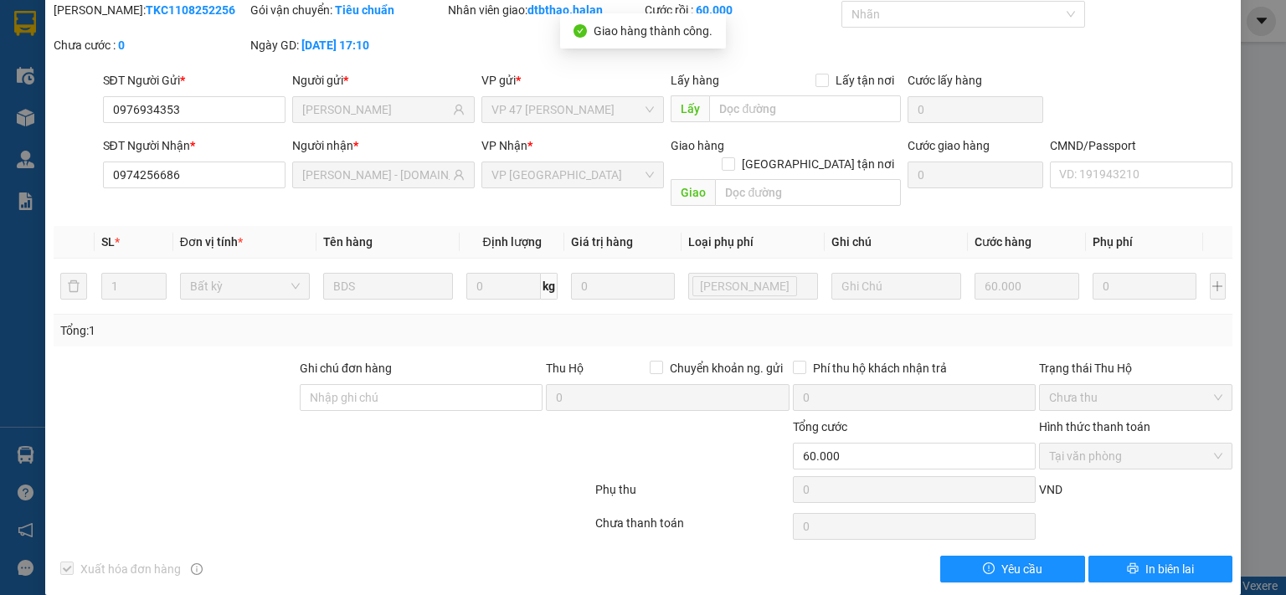
scroll to position [0, 0]
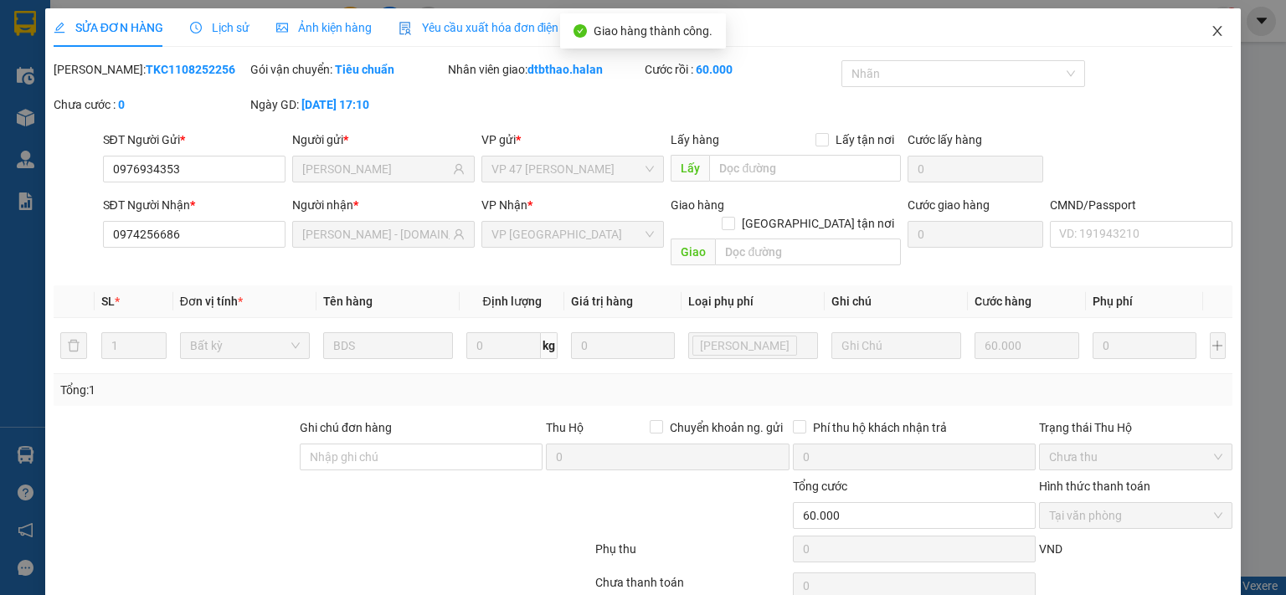
click at [1211, 33] on icon "close" at bounding box center [1217, 30] width 13 height 13
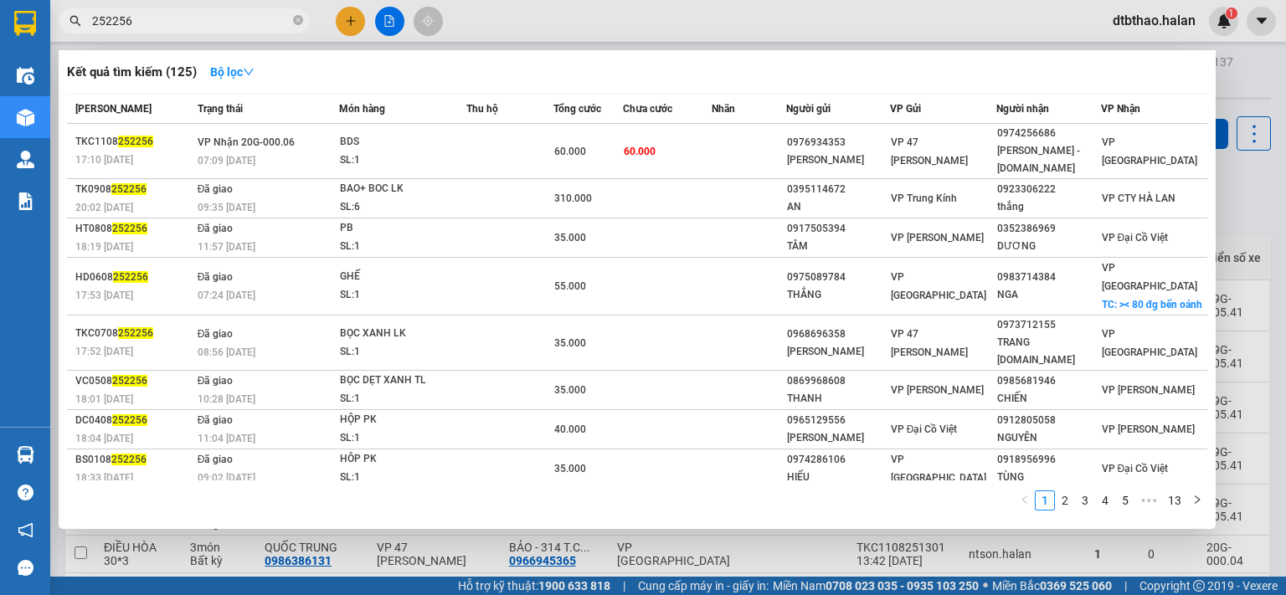
drag, startPoint x: 112, startPoint y: 21, endPoint x: 178, endPoint y: 28, distance: 65.7
click at [149, 22] on input "252256" at bounding box center [191, 21] width 198 height 18
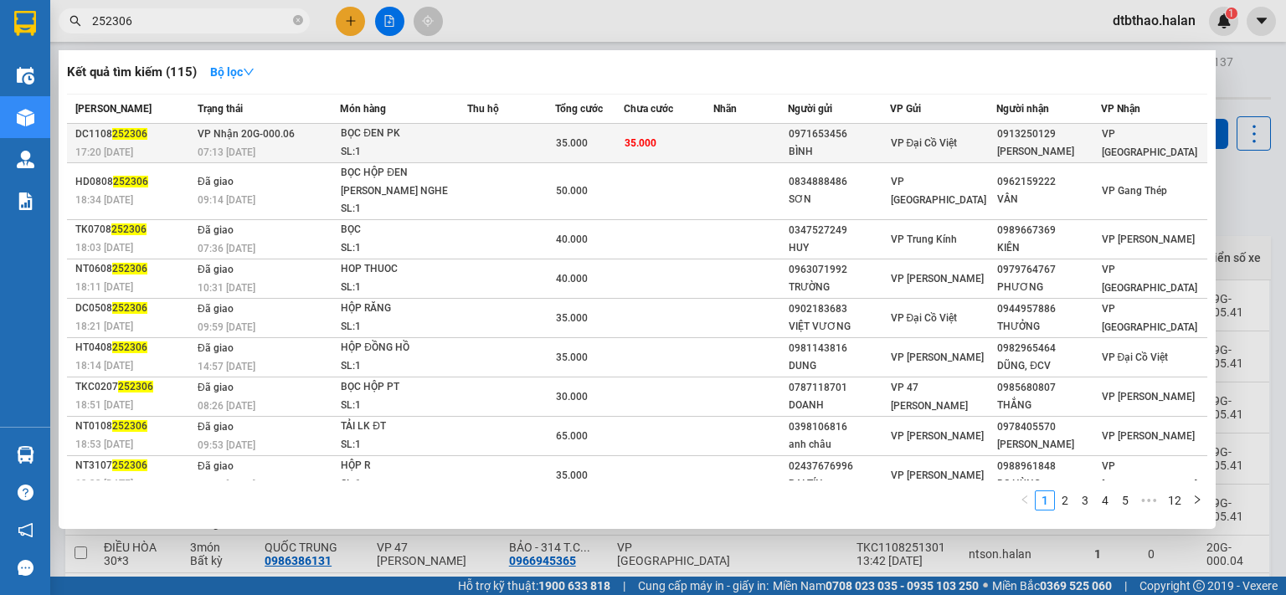
type input "252306"
click at [1014, 142] on div "0913250129" at bounding box center [1048, 135] width 102 height 18
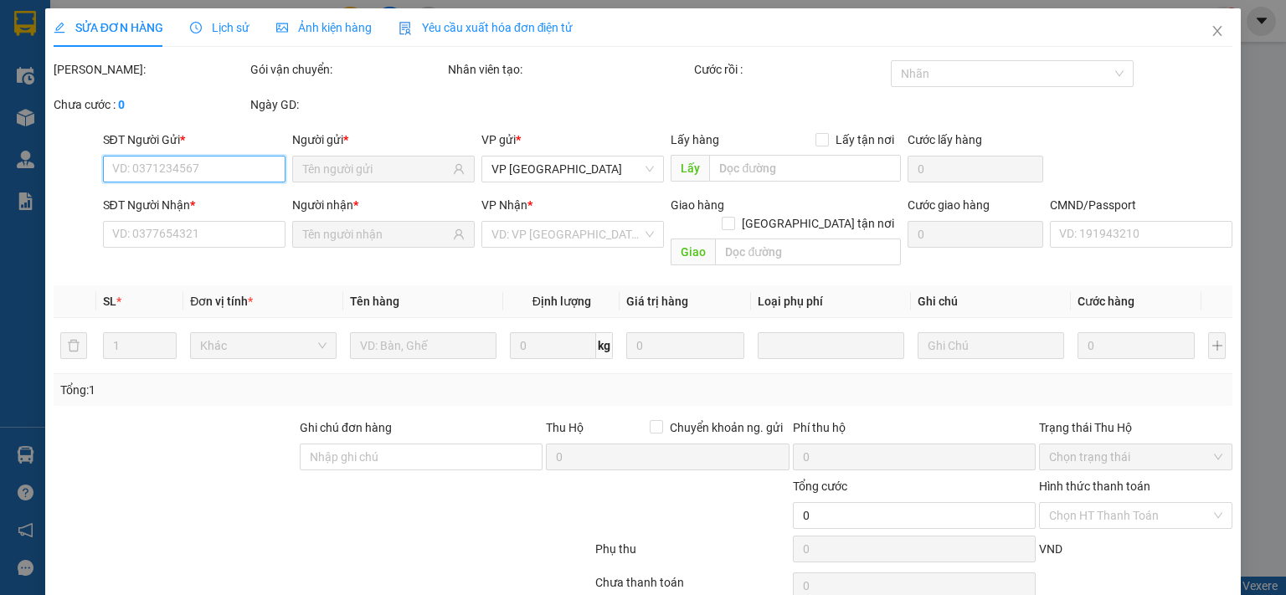
type input "0971653456"
type input "BÌNH"
type input "0913250129"
type input "CƯỜNG HẰNG"
type input "35.000"
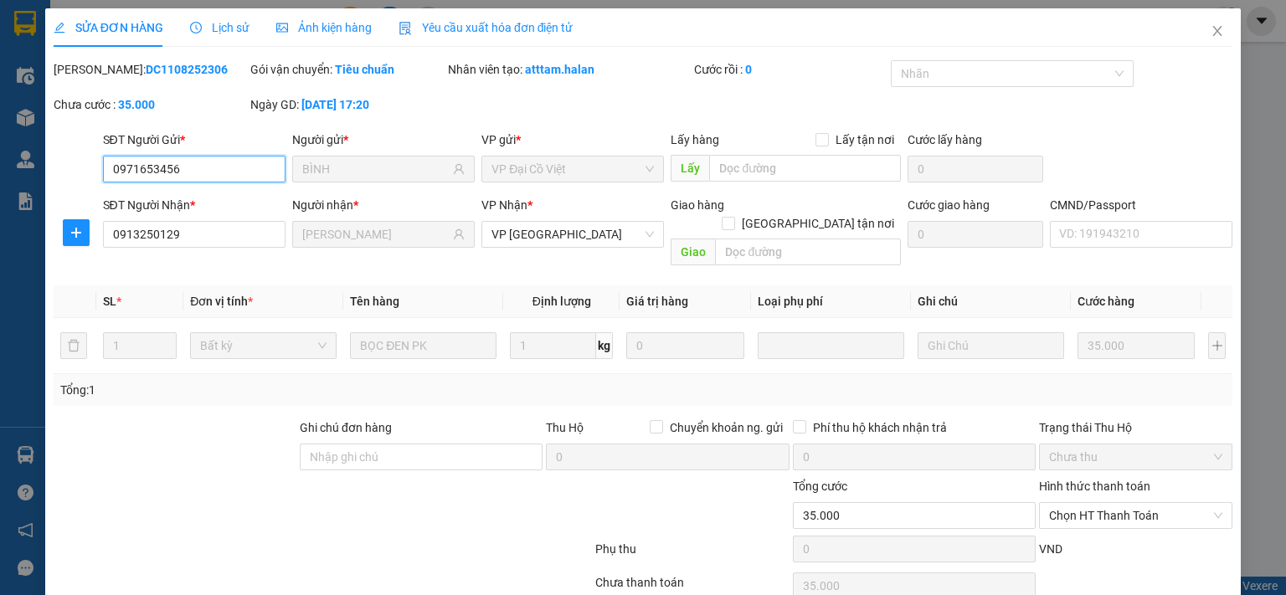
scroll to position [59, 0]
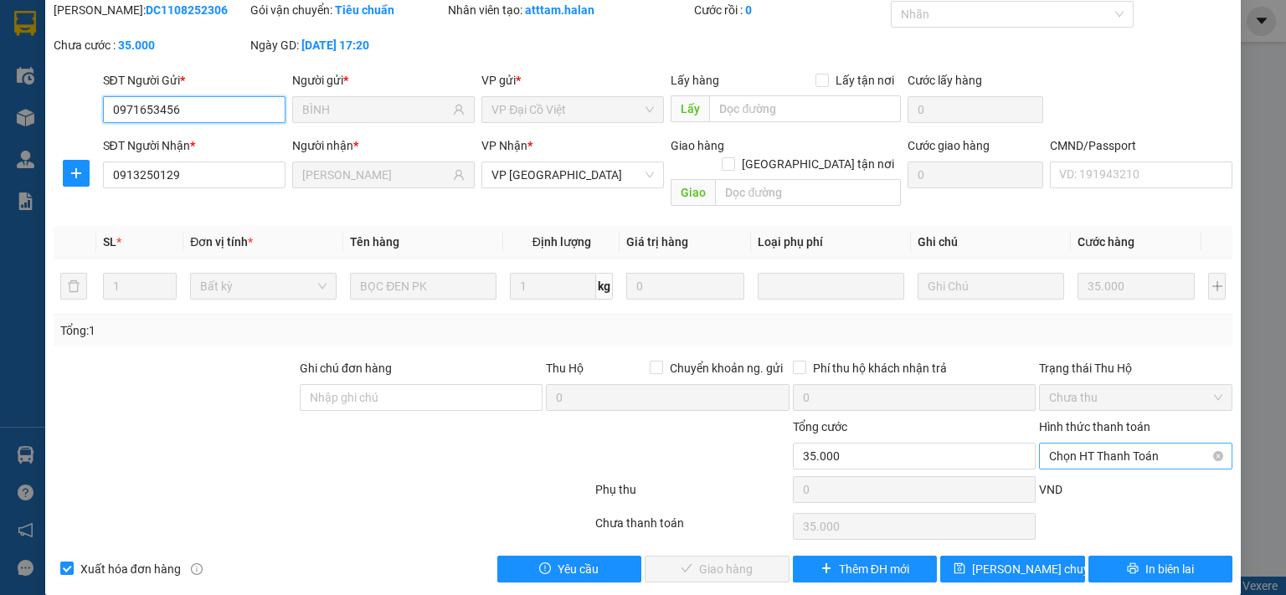
click at [1100, 444] on span "Chọn HT Thanh Toán" at bounding box center [1135, 456] width 173 height 25
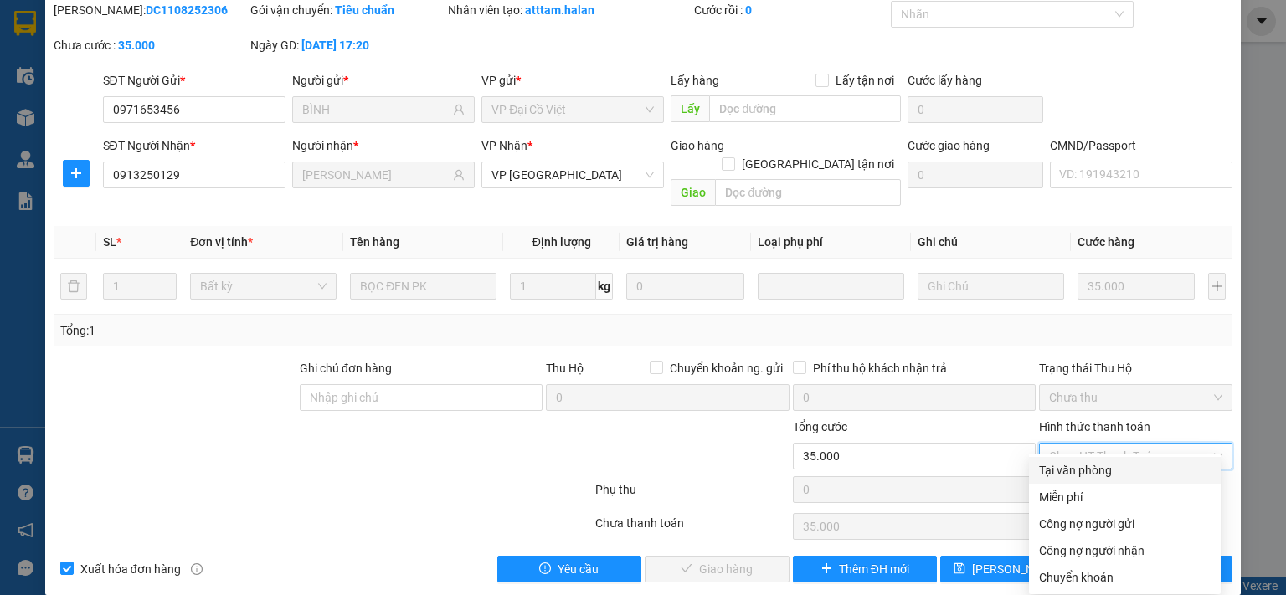
drag, startPoint x: 1089, startPoint y: 471, endPoint x: 914, endPoint y: 533, distance: 185.9
click at [1089, 471] on div "Tại văn phòng" at bounding box center [1125, 470] width 172 height 18
type input "0"
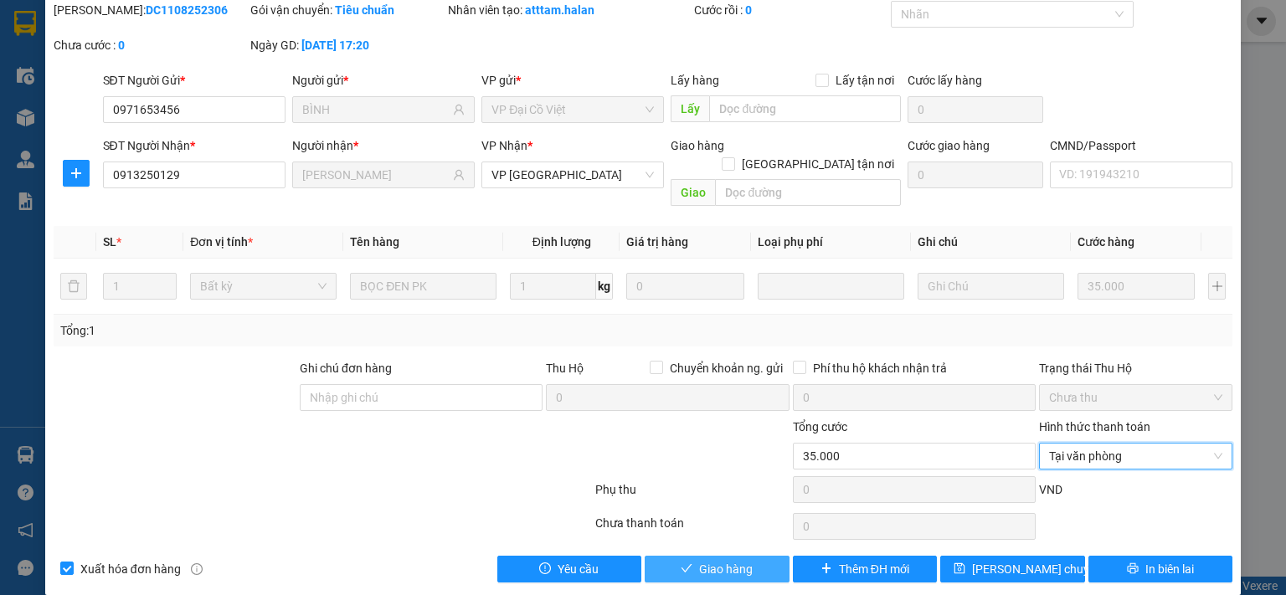
click at [750, 557] on button "Giao hàng" at bounding box center [717, 569] width 145 height 27
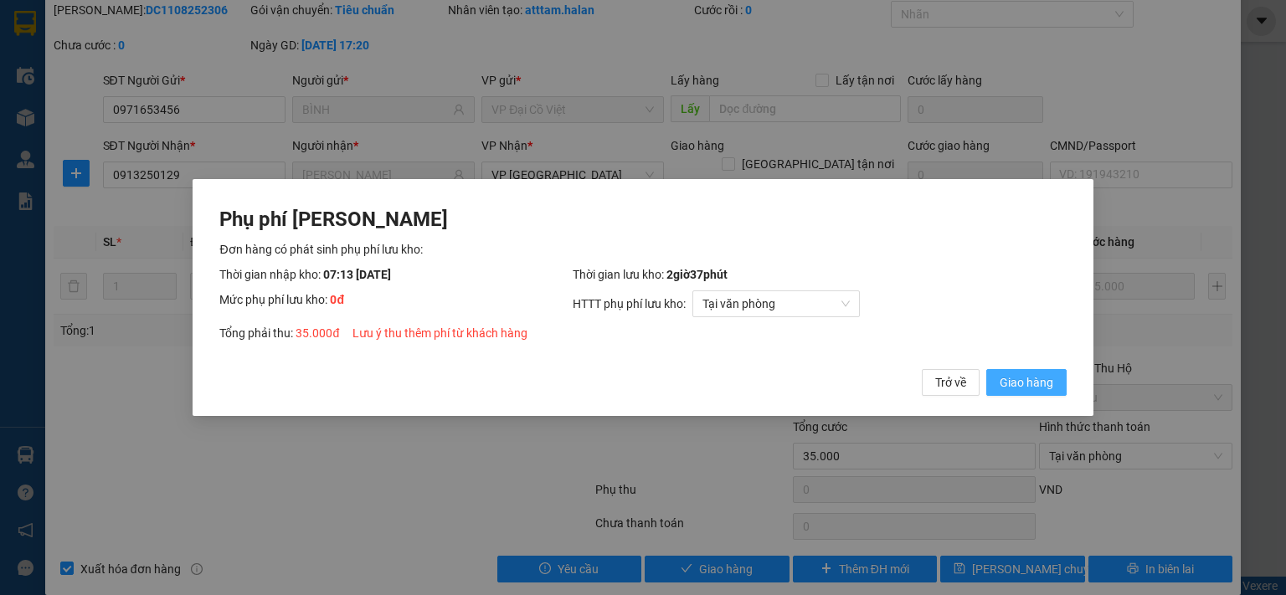
click at [1007, 384] on span "Giao hàng" at bounding box center [1027, 382] width 54 height 18
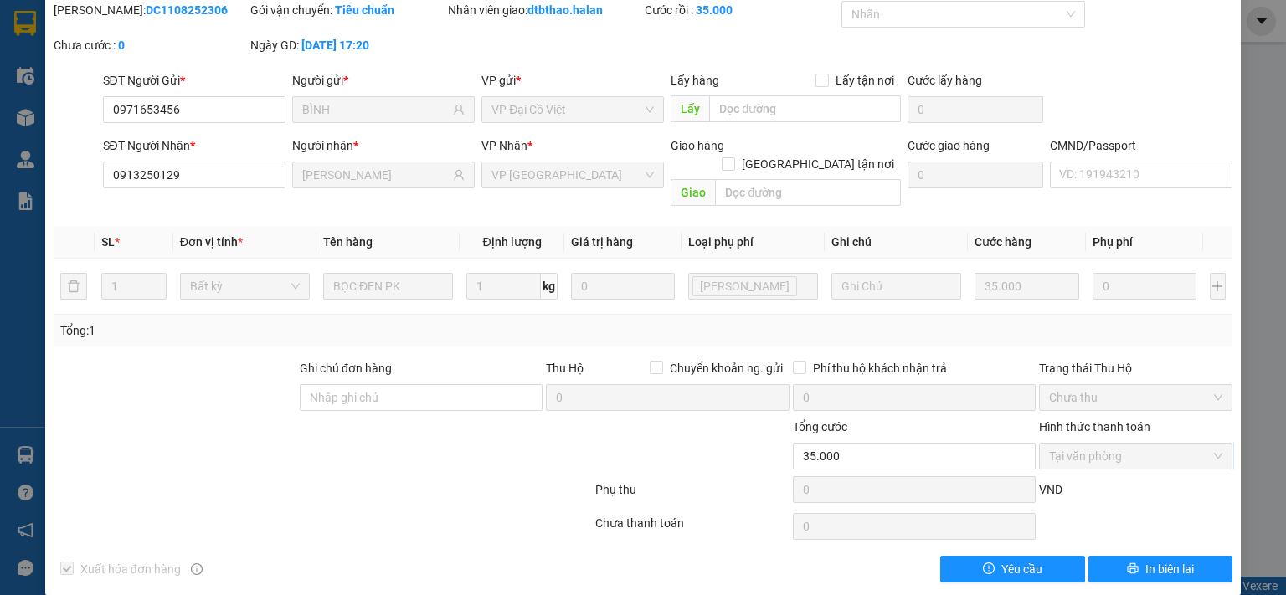
scroll to position [0, 0]
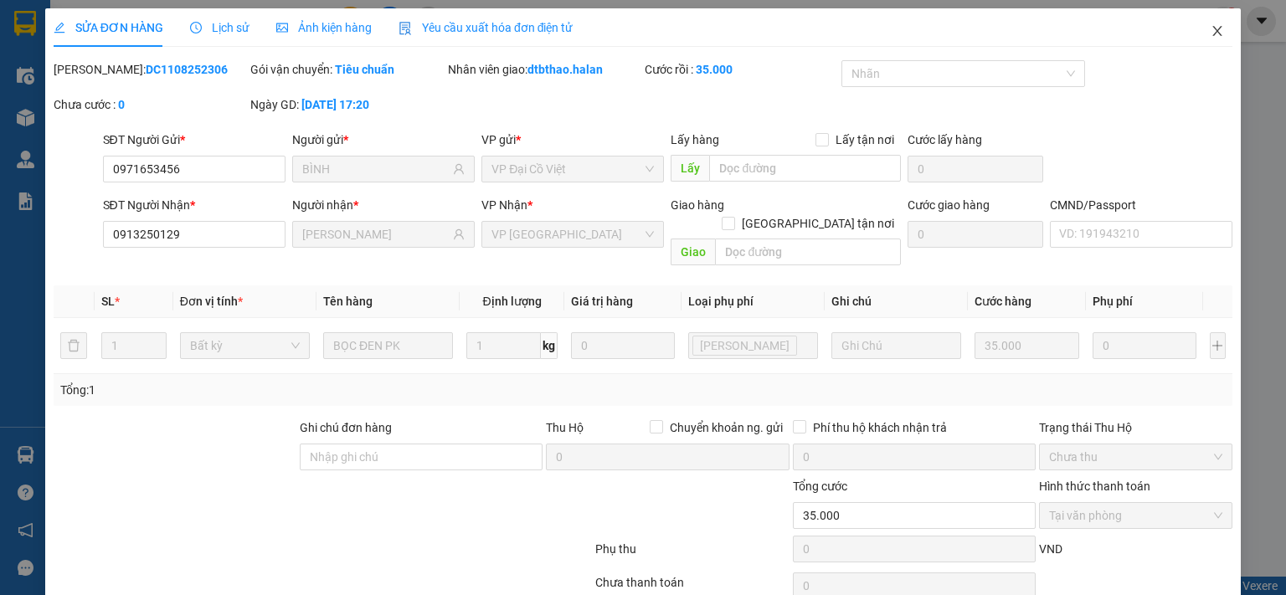
click at [1213, 36] on icon "close" at bounding box center [1217, 31] width 9 height 10
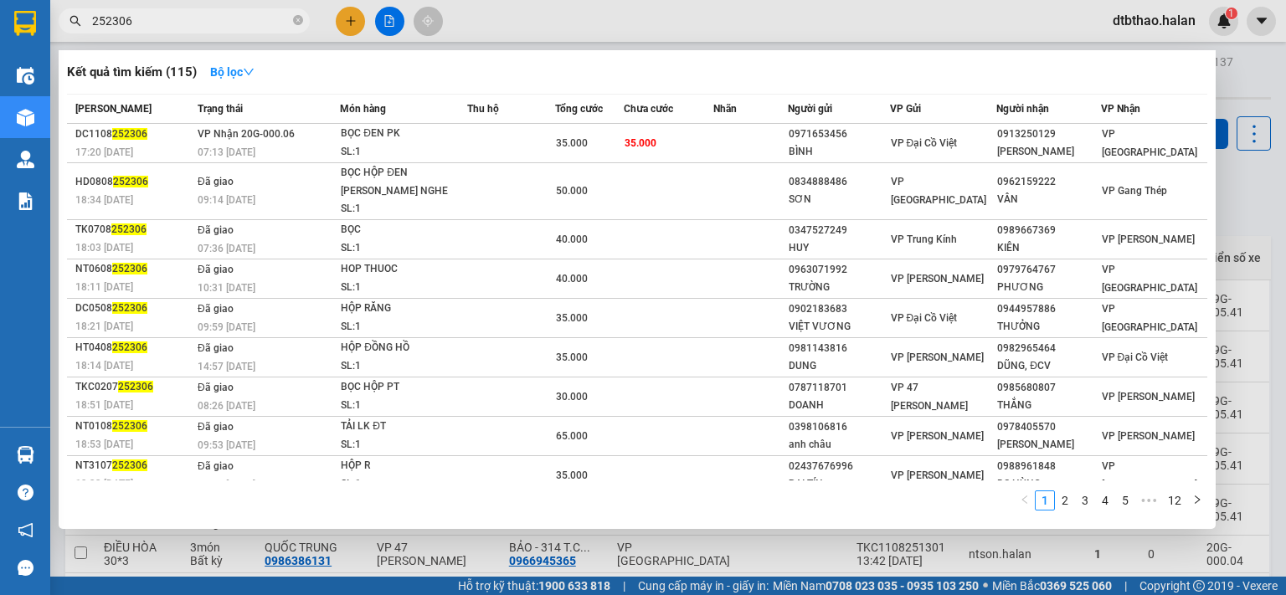
drag, startPoint x: 111, startPoint y: 18, endPoint x: 156, endPoint y: 18, distance: 45.2
click at [156, 18] on input "252306" at bounding box center [191, 21] width 198 height 18
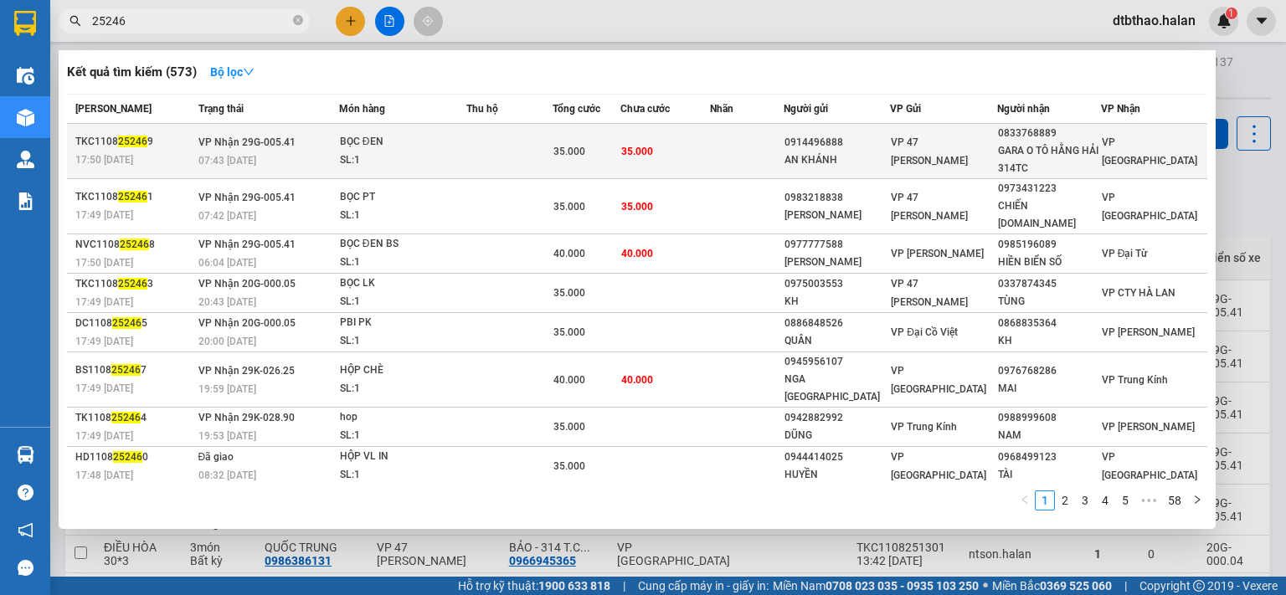
type input "25246"
click at [1055, 155] on div "GARA O TÔ HẰNG HẢI 314TC" at bounding box center [1049, 159] width 102 height 35
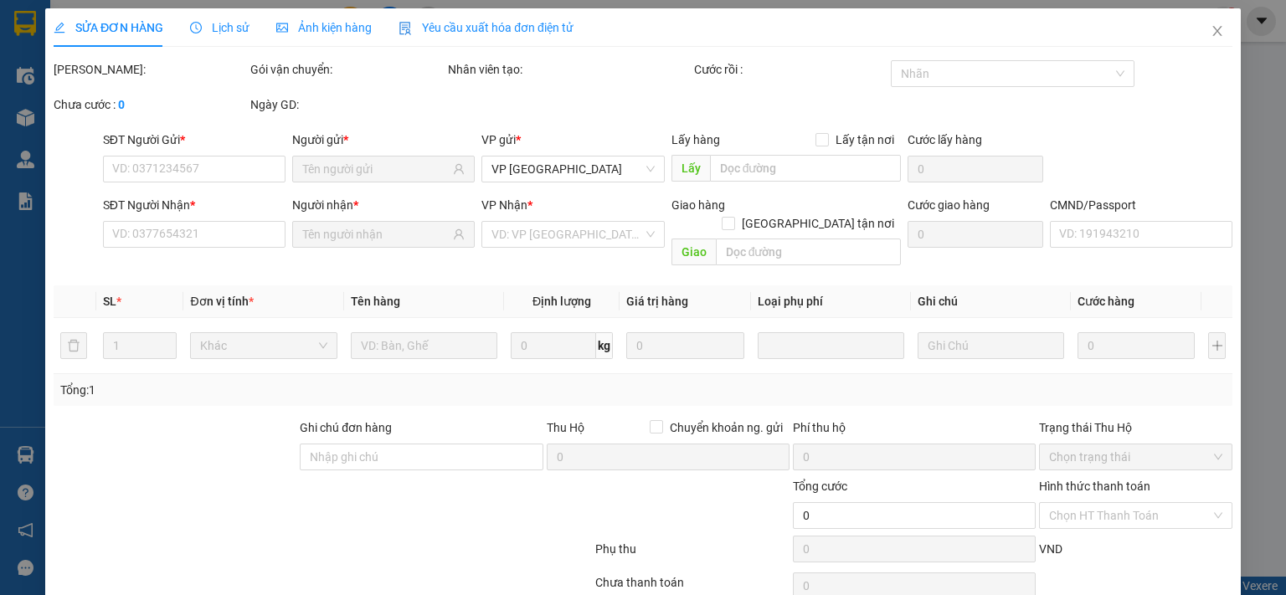
type input "0914496888"
type input "AN KHÁNH"
type input "0833768889"
type input "GARA O TÔ HẰNG HẢI 314TC"
type input "35.000"
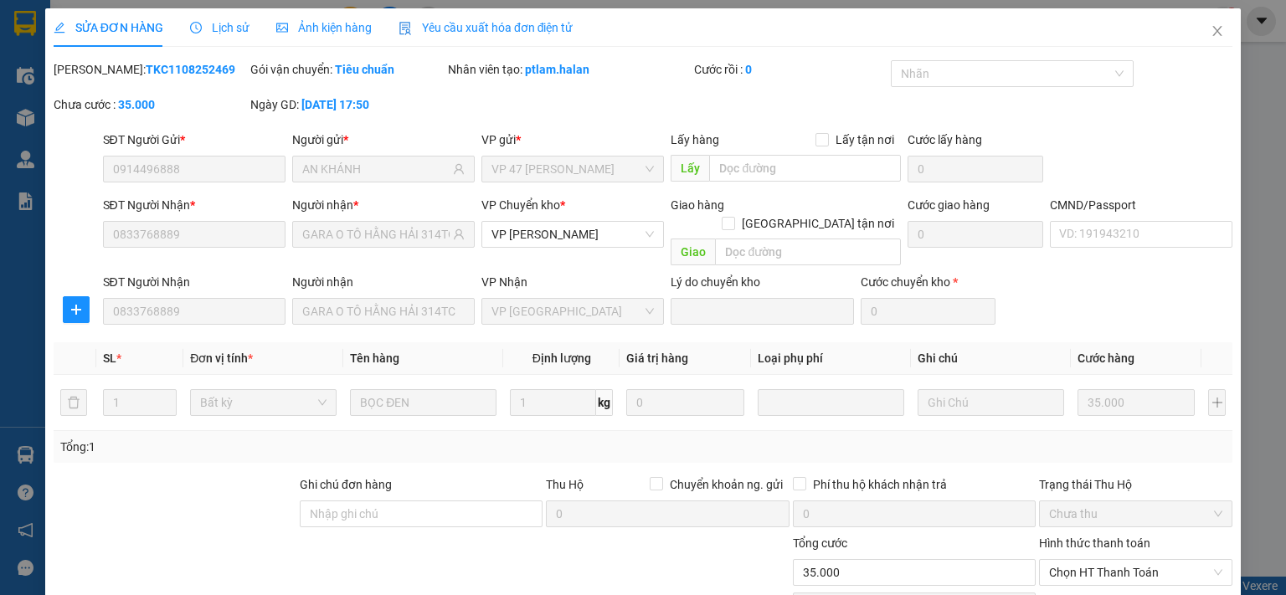
scroll to position [116, 0]
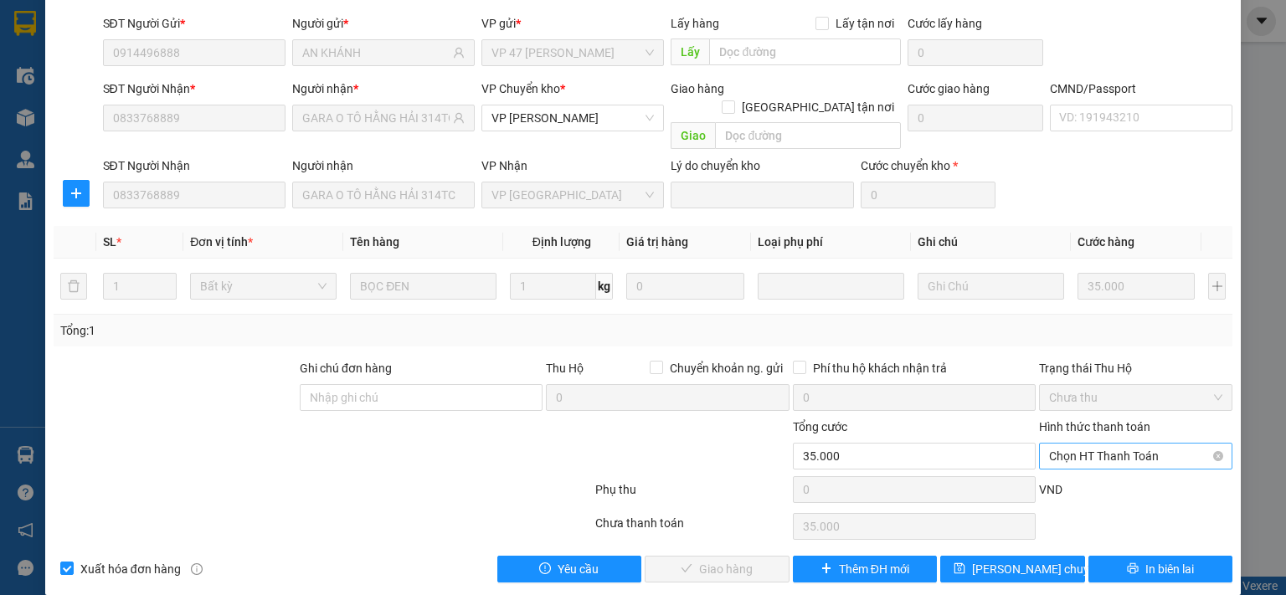
click at [1120, 444] on span "Chọn HT Thanh Toán" at bounding box center [1135, 456] width 173 height 25
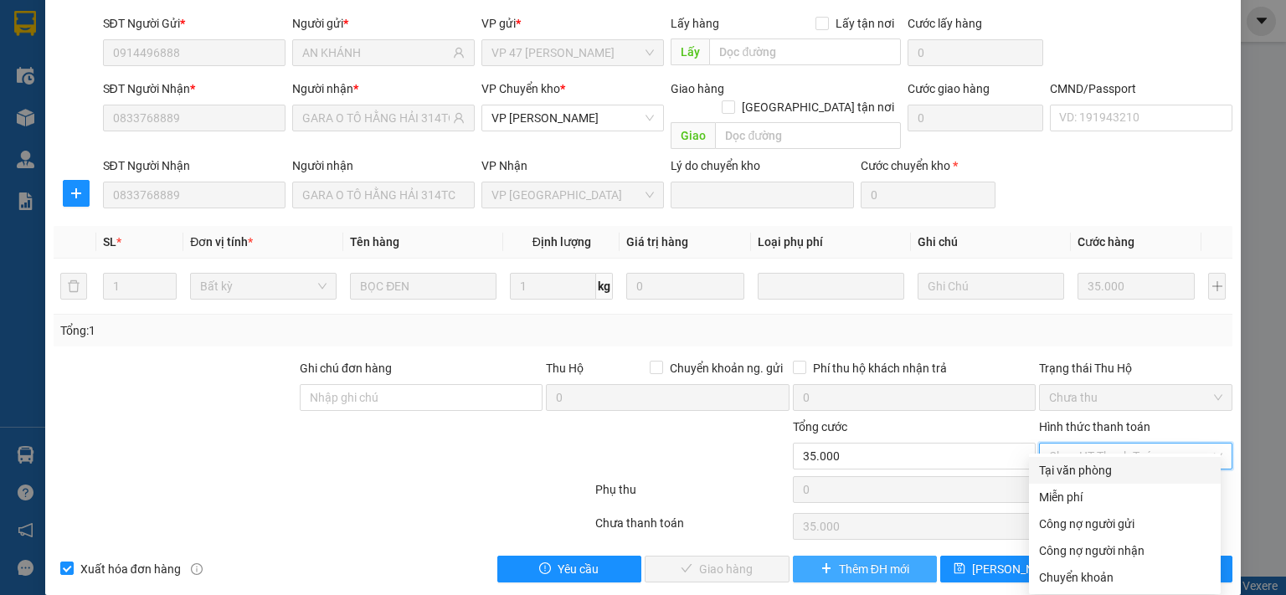
drag, startPoint x: 1102, startPoint y: 471, endPoint x: 884, endPoint y: 540, distance: 228.3
click at [1100, 471] on div "Tại văn phòng" at bounding box center [1125, 470] width 172 height 18
type input "0"
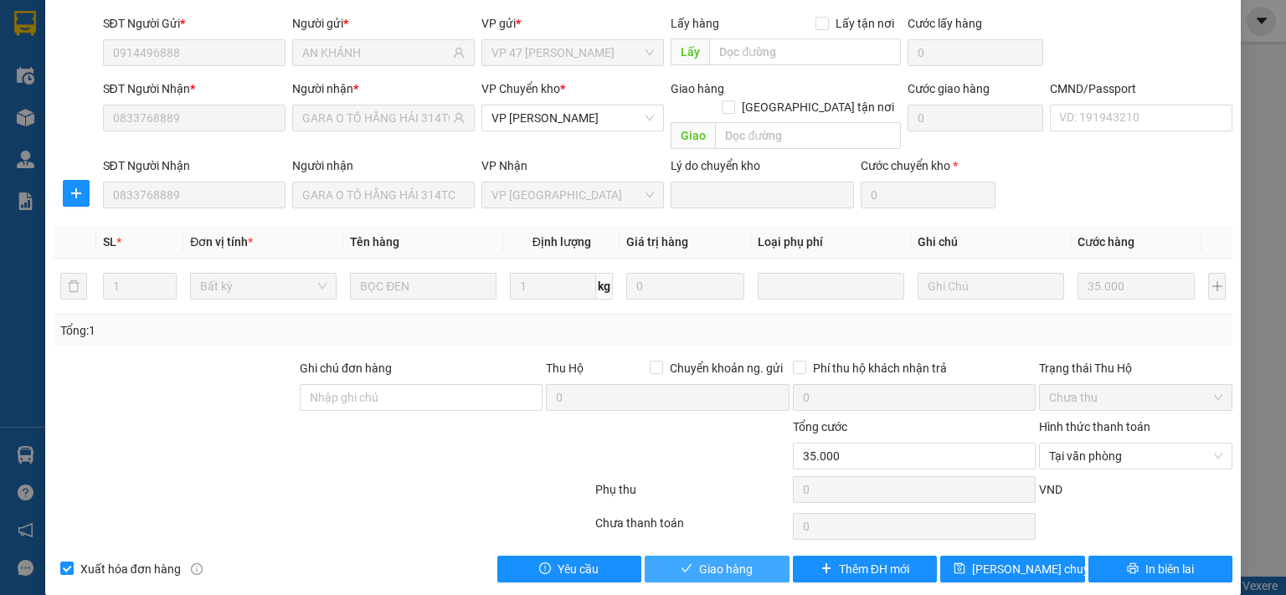
click at [740, 560] on span "Giao hàng" at bounding box center [726, 569] width 54 height 18
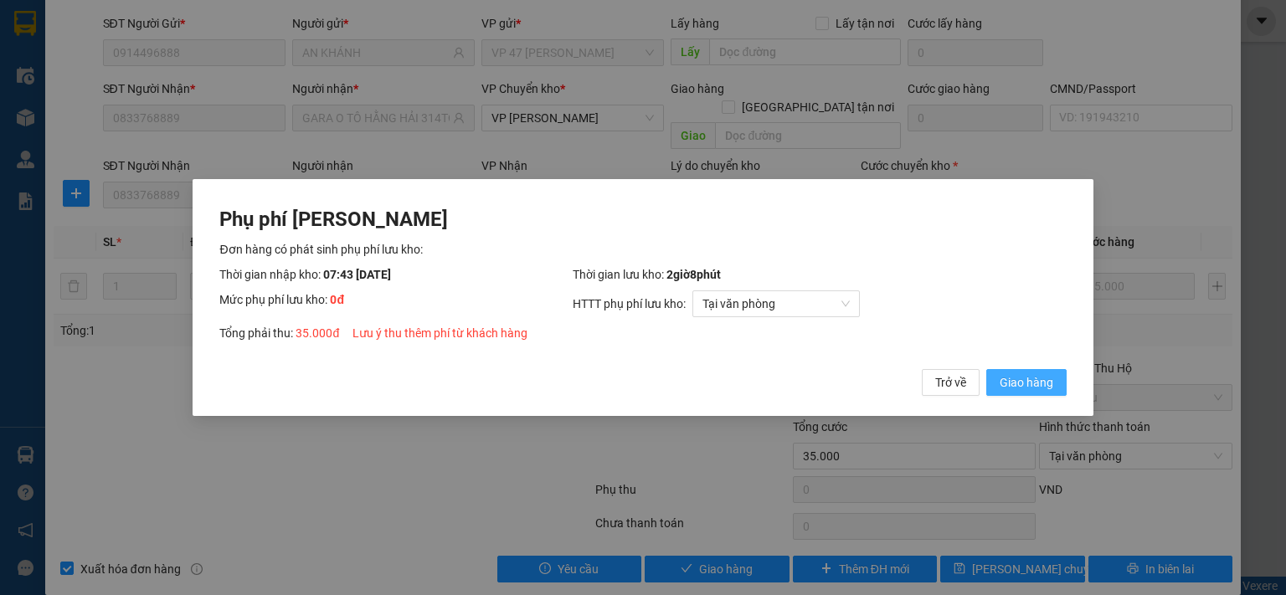
click at [1022, 386] on span "Giao hàng" at bounding box center [1027, 382] width 54 height 18
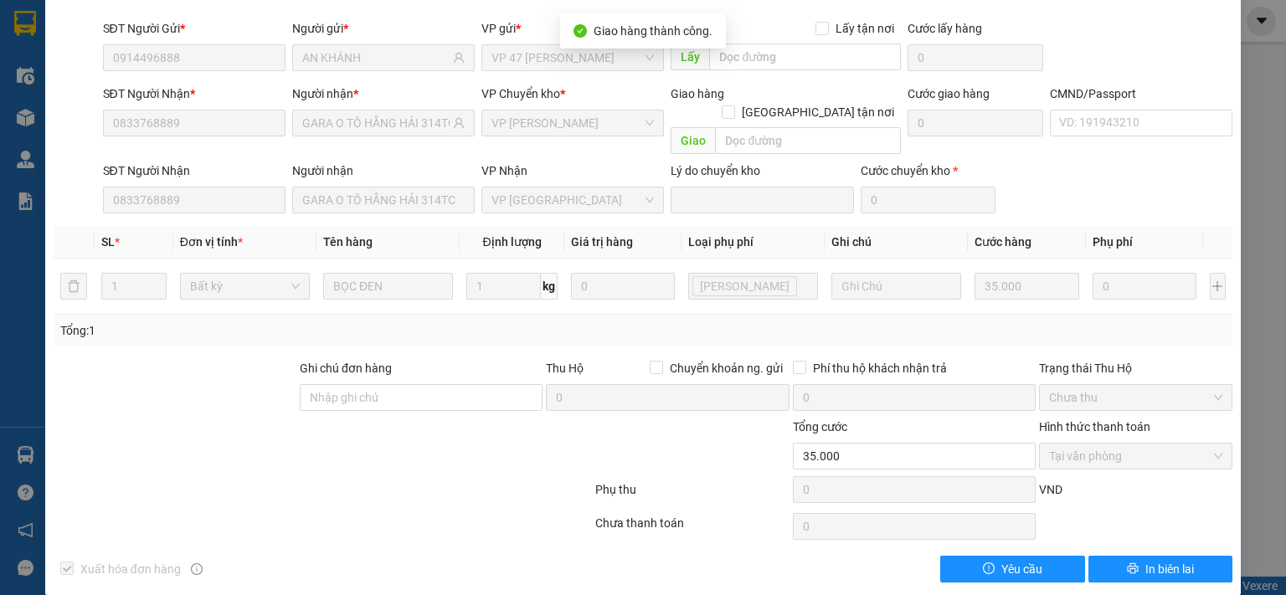
scroll to position [0, 0]
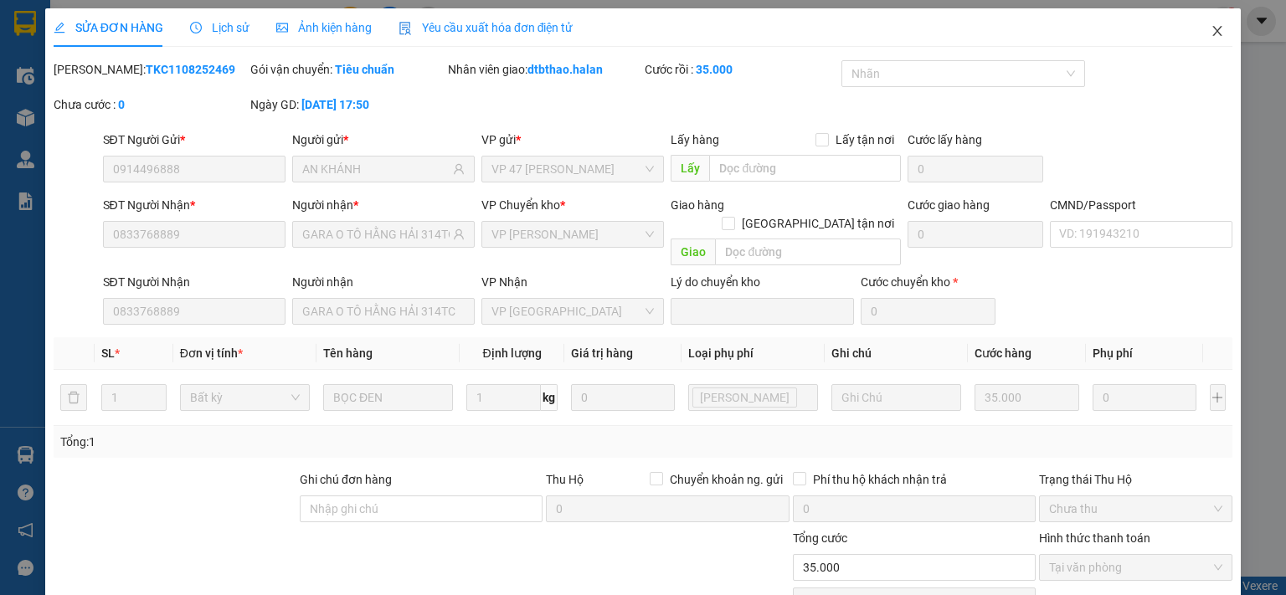
click at [1211, 28] on icon "close" at bounding box center [1217, 30] width 13 height 13
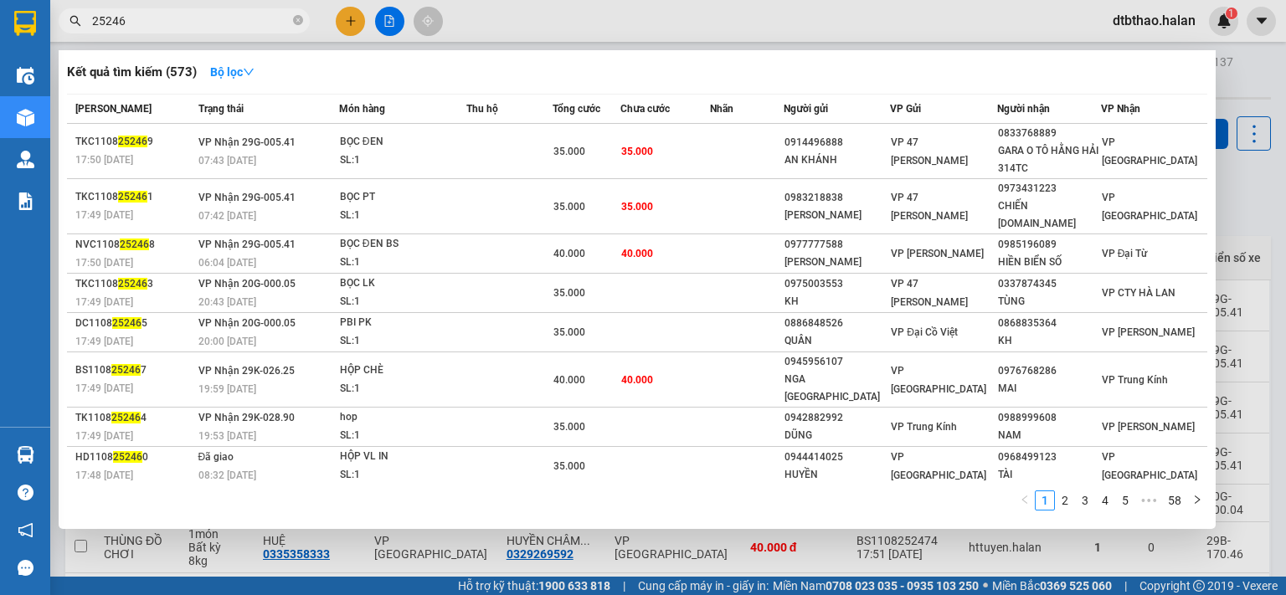
drag, startPoint x: 104, startPoint y: 21, endPoint x: 150, endPoint y: 21, distance: 46.1
click at [150, 21] on input "25246" at bounding box center [191, 21] width 198 height 18
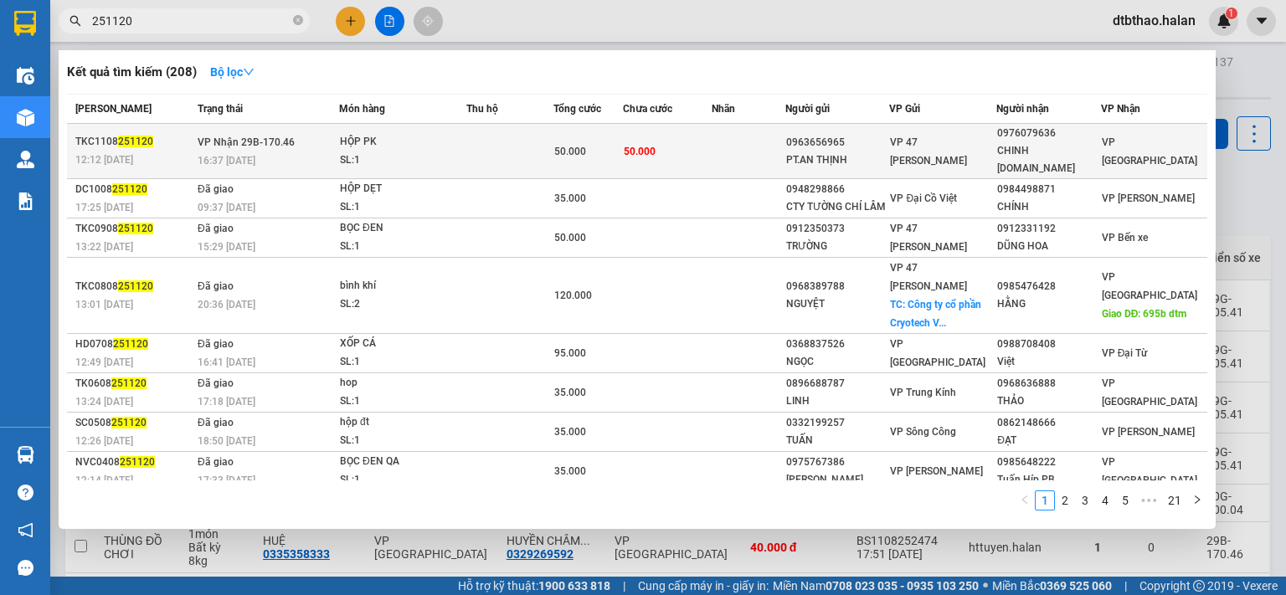
type input "251120"
click at [1033, 144] on div "CHINH [DOMAIN_NAME]" at bounding box center [1048, 159] width 103 height 35
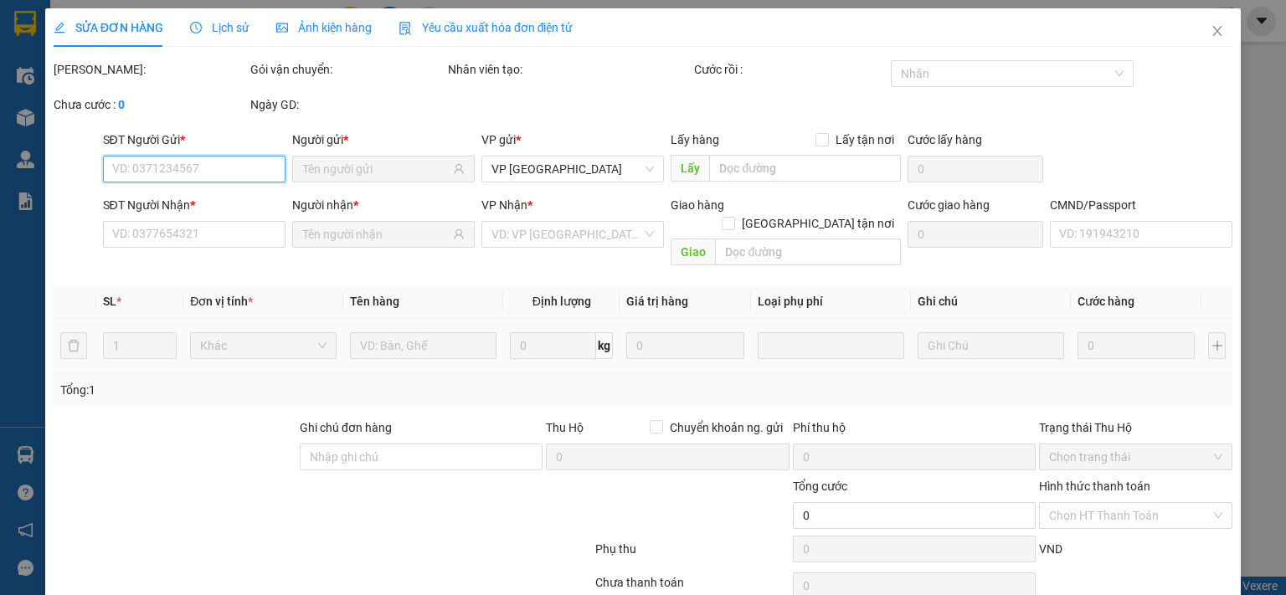
scroll to position [59, 0]
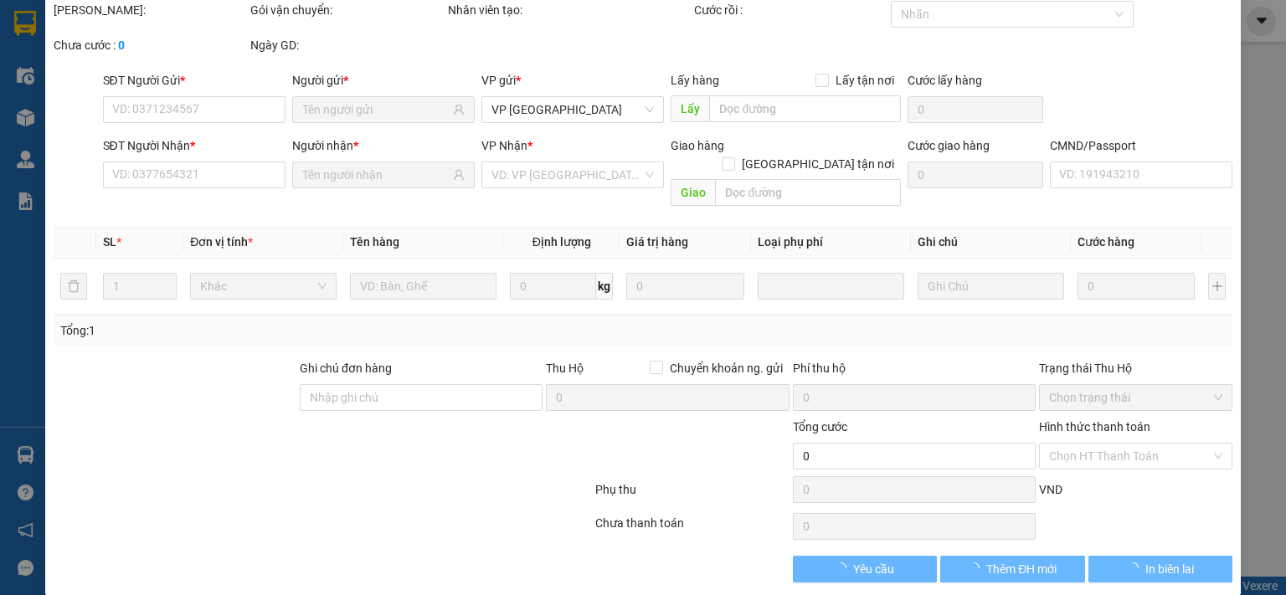
type input "0963656965"
type input "PT.AN THỊNH"
type input "0976079636"
type input "CHINH [DOMAIN_NAME]"
type input "50.000"
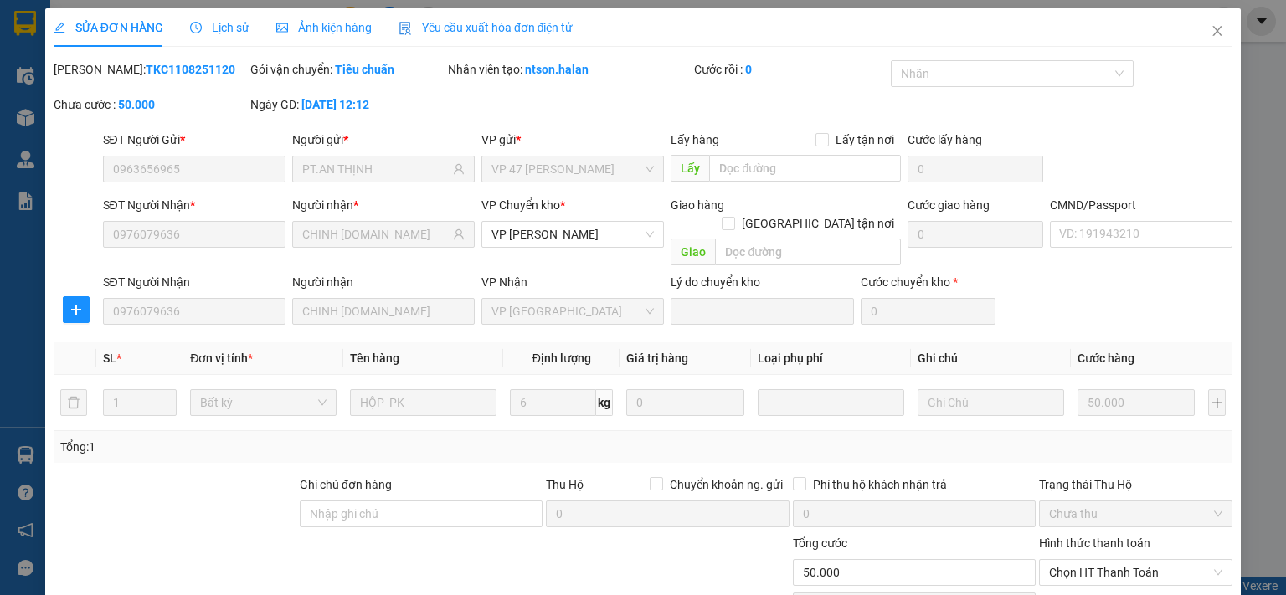
scroll to position [116, 0]
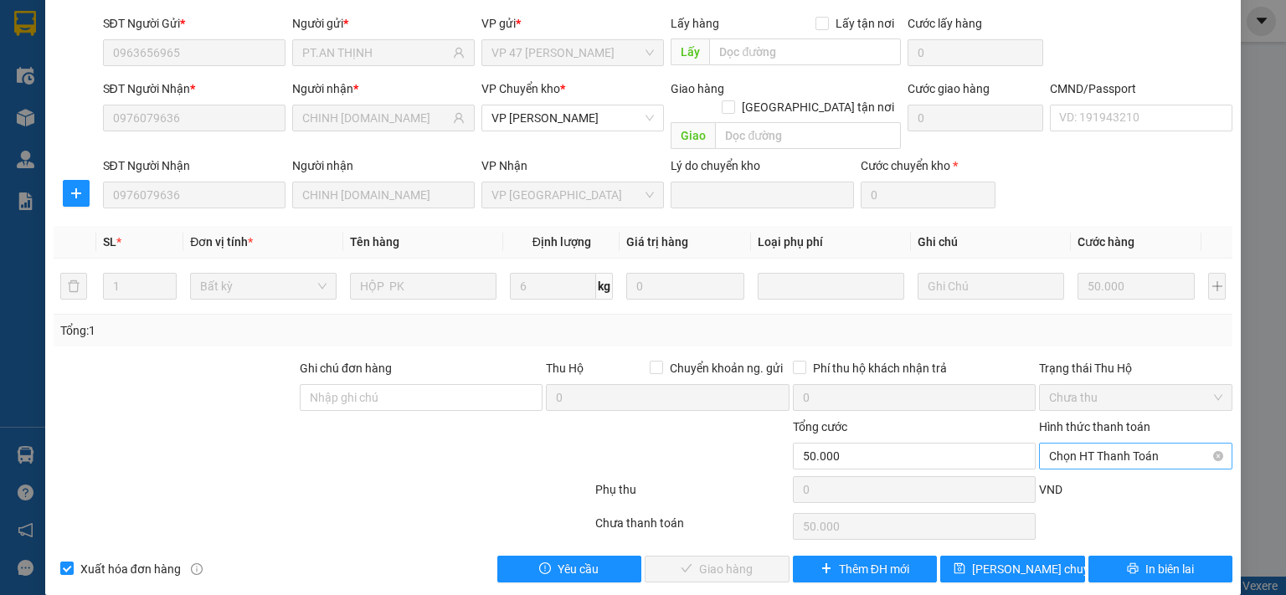
click at [1087, 444] on span "Chọn HT Thanh Toán" at bounding box center [1135, 456] width 173 height 25
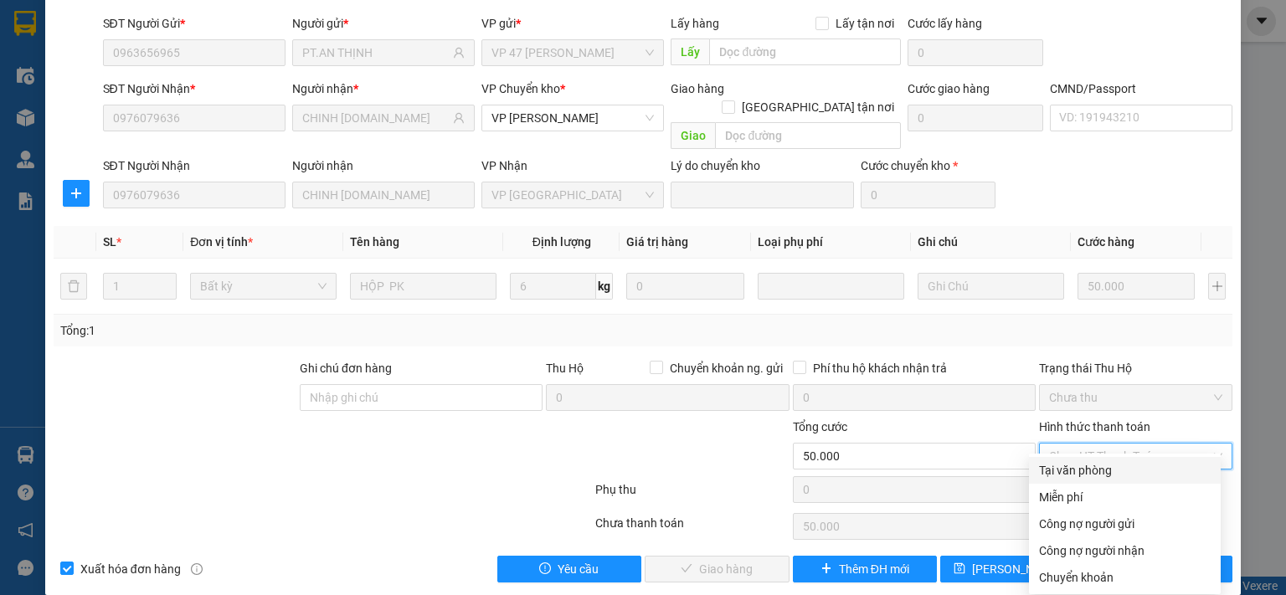
click at [1079, 471] on div "Tại văn phòng" at bounding box center [1125, 470] width 172 height 18
type input "0"
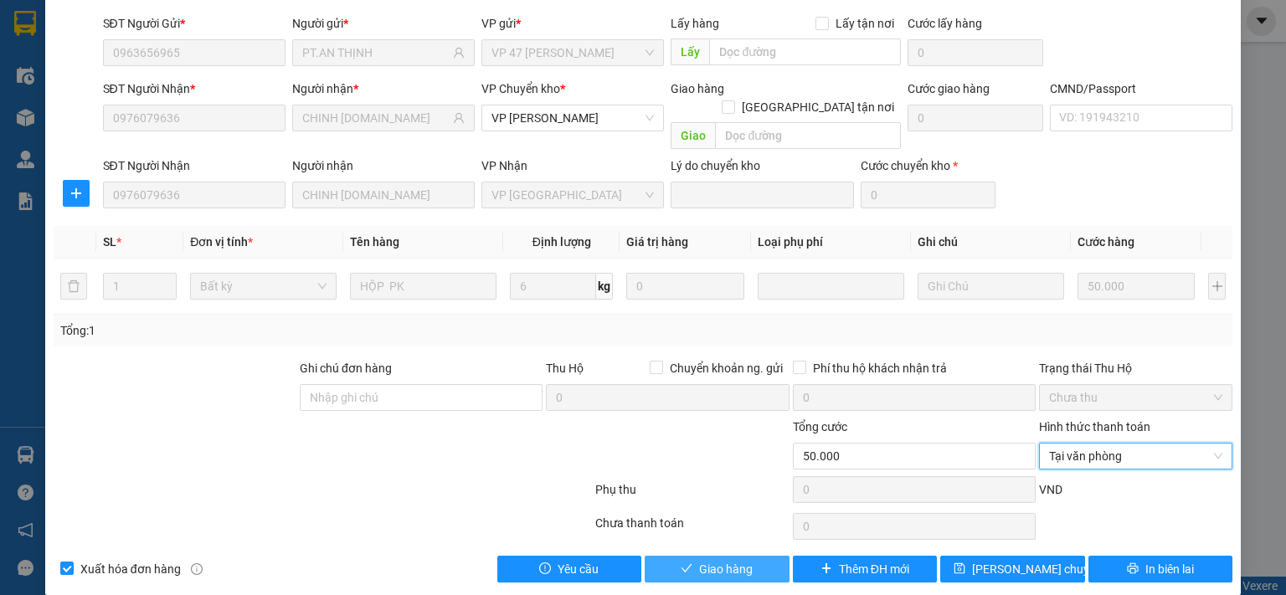
click at [742, 560] on span "Giao hàng" at bounding box center [726, 569] width 54 height 18
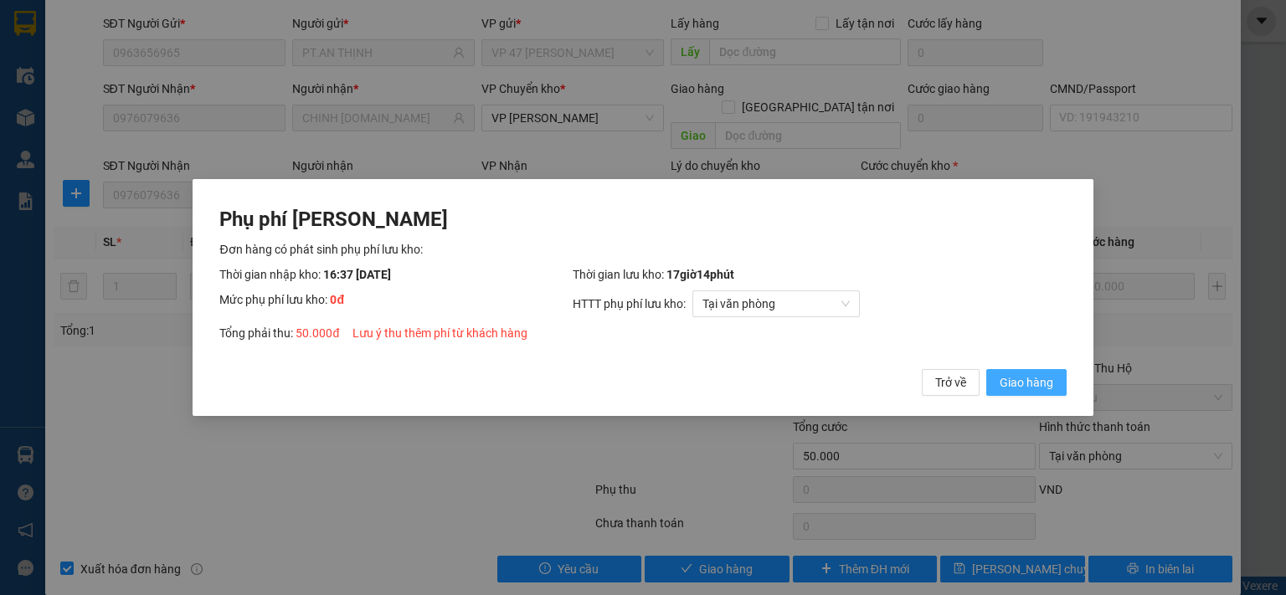
click at [1026, 387] on span "Giao hàng" at bounding box center [1027, 382] width 54 height 18
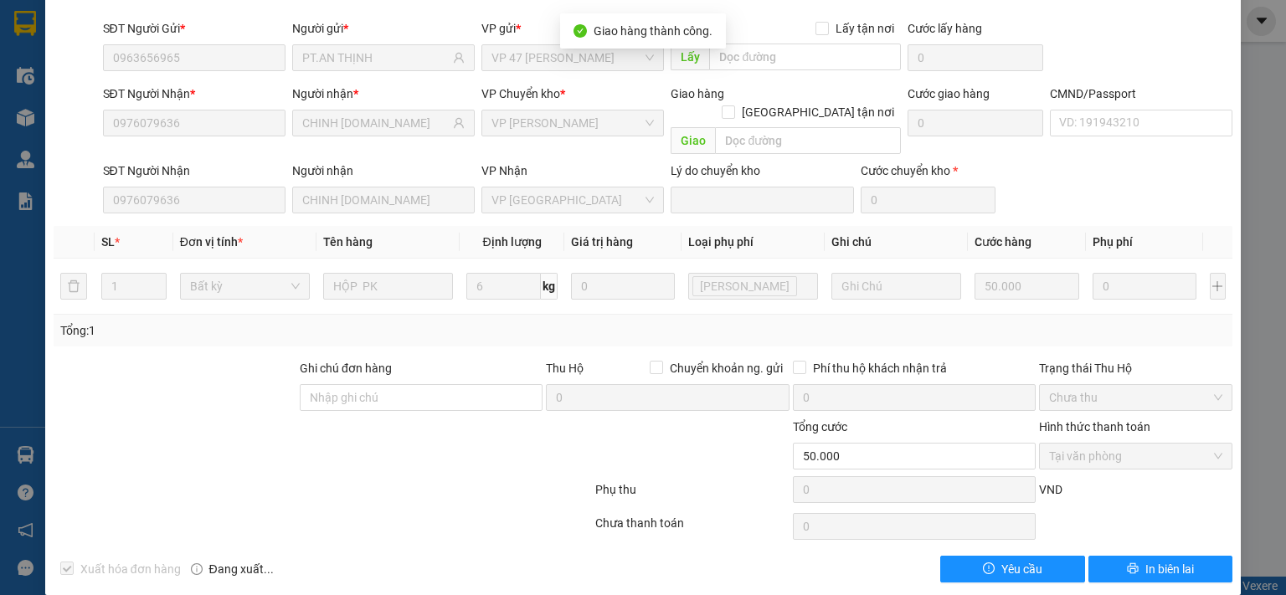
scroll to position [0, 0]
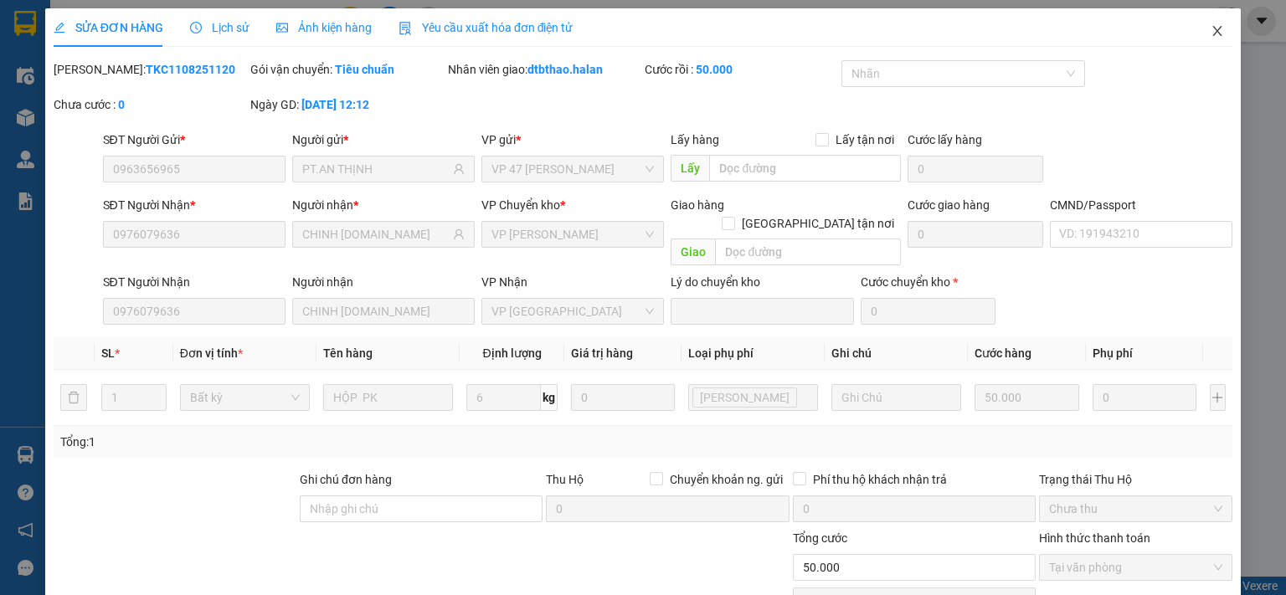
click at [1211, 28] on icon "close" at bounding box center [1217, 30] width 13 height 13
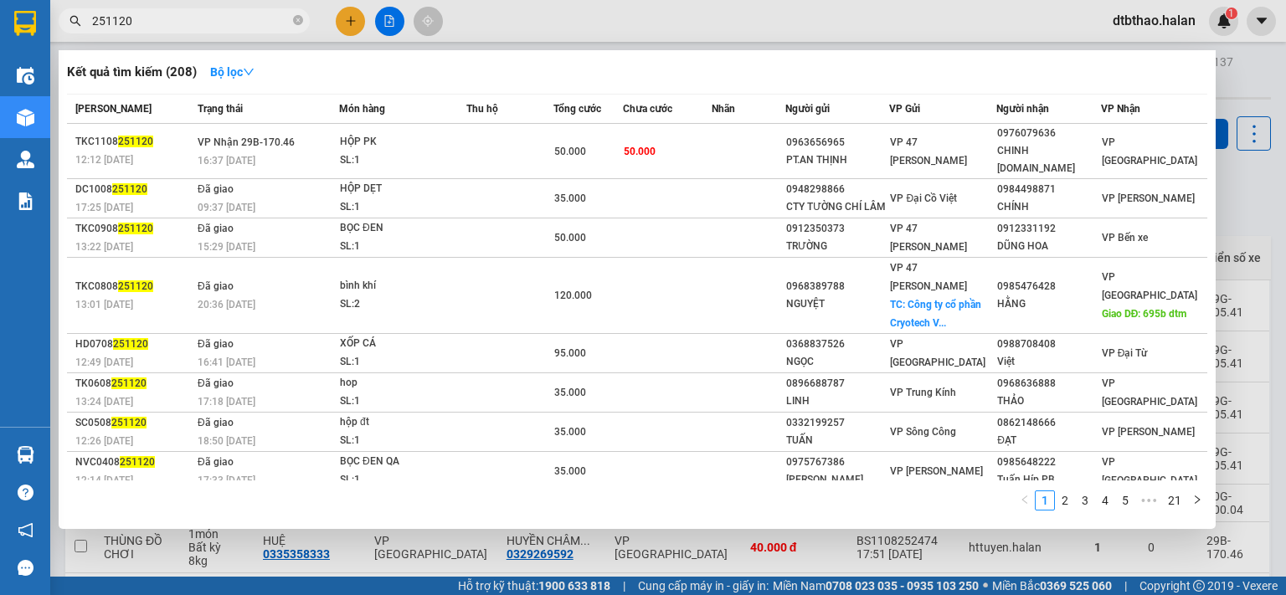
drag, startPoint x: 119, startPoint y: 19, endPoint x: 176, endPoint y: 26, distance: 57.3
click at [176, 26] on input "251120" at bounding box center [191, 21] width 198 height 18
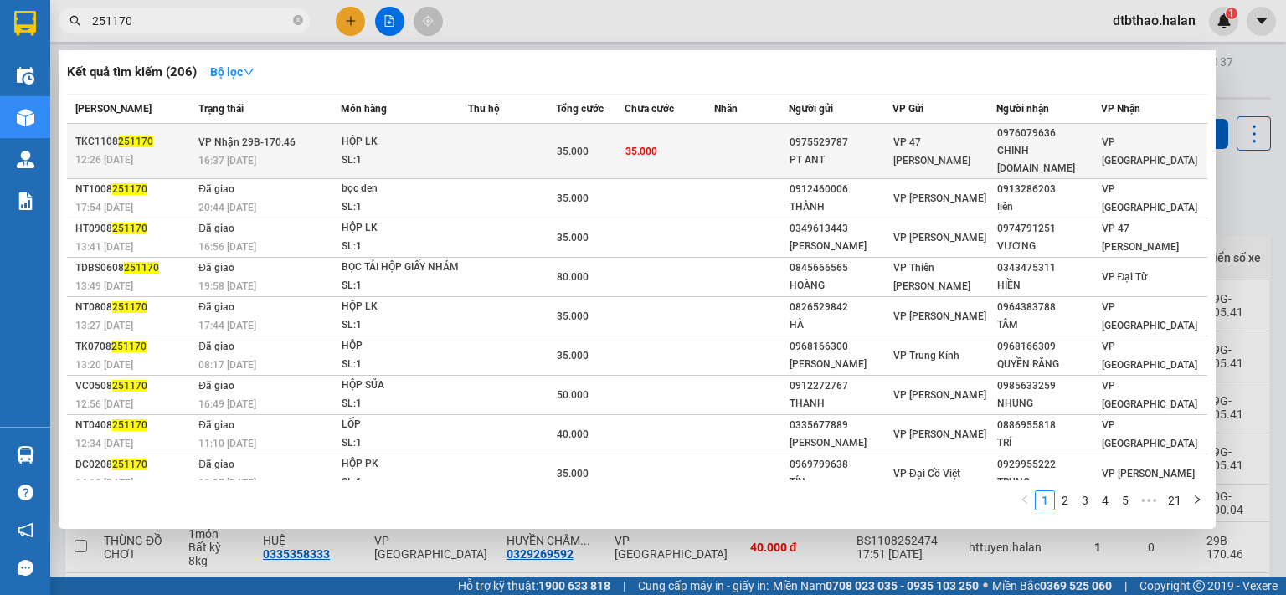
type input "251170"
click at [1018, 134] on div "0976079636" at bounding box center [1048, 134] width 102 height 18
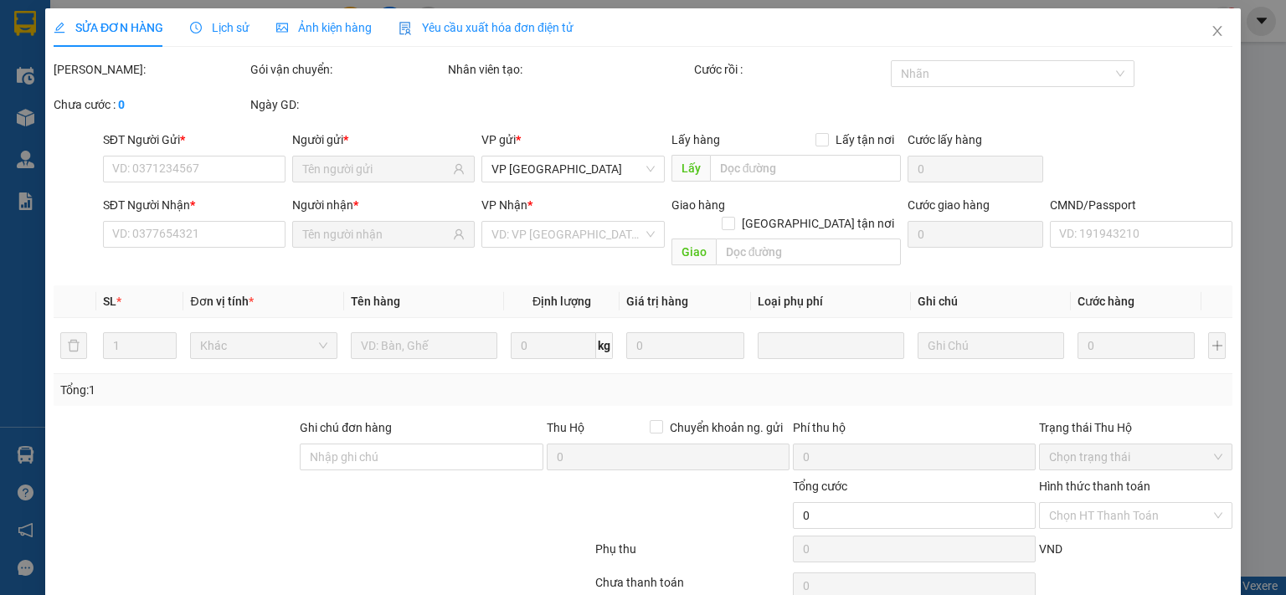
type input "0975529787"
type input "PT ANT"
type input "0976079636"
type input "CHINH [DOMAIN_NAME]"
type input "35.000"
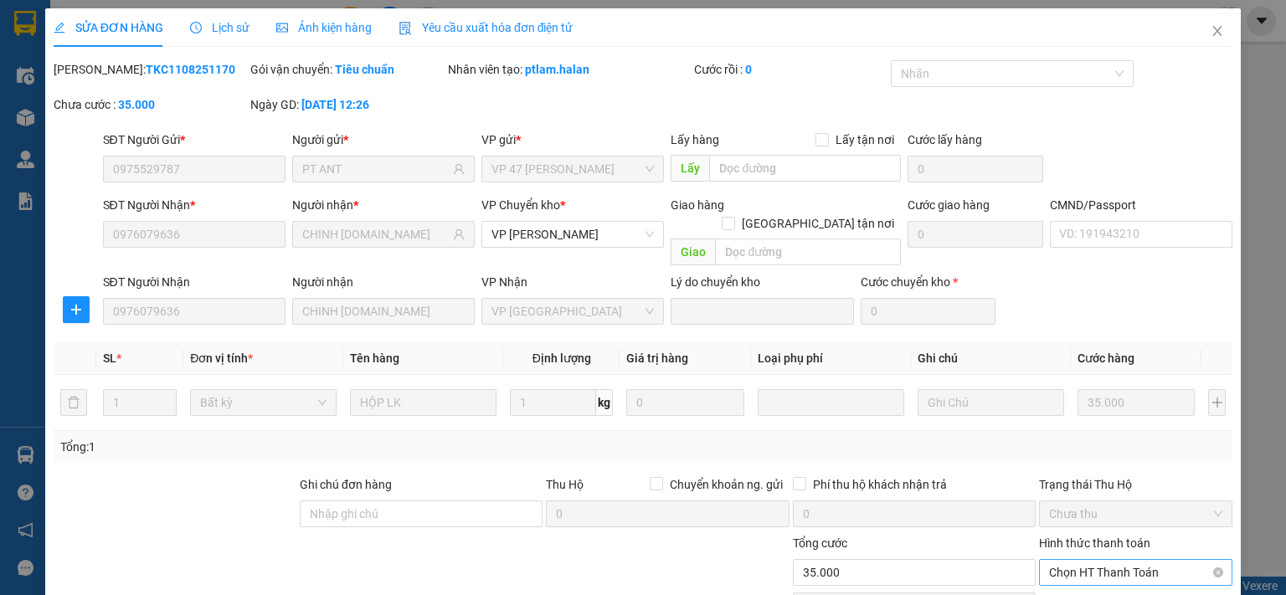
scroll to position [116, 0]
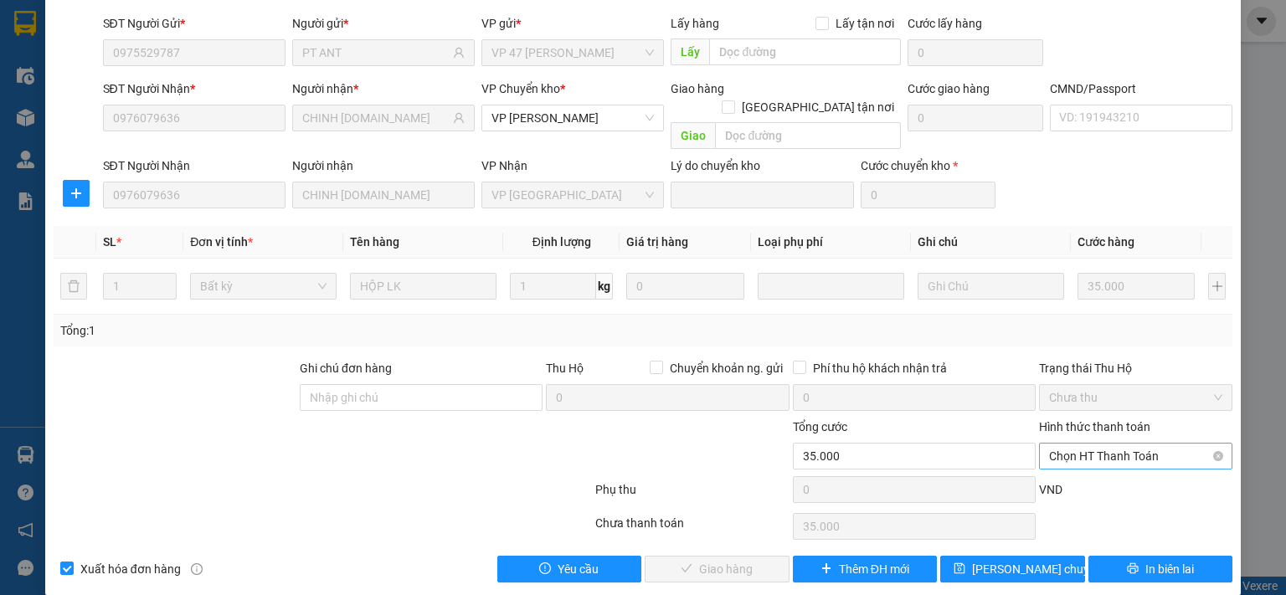
click at [1102, 444] on span "Chọn HT Thanh Toán" at bounding box center [1135, 456] width 173 height 25
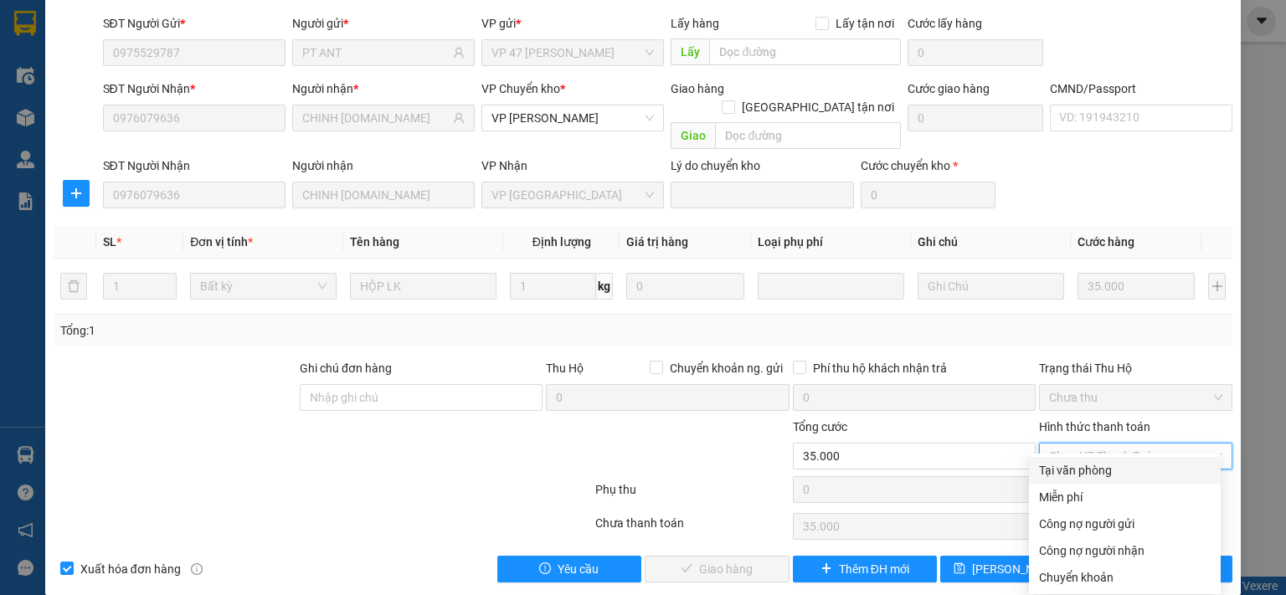
drag, startPoint x: 1074, startPoint y: 476, endPoint x: 906, endPoint y: 523, distance: 174.7
click at [1074, 477] on div "Tại văn phòng" at bounding box center [1125, 470] width 172 height 18
type input "0"
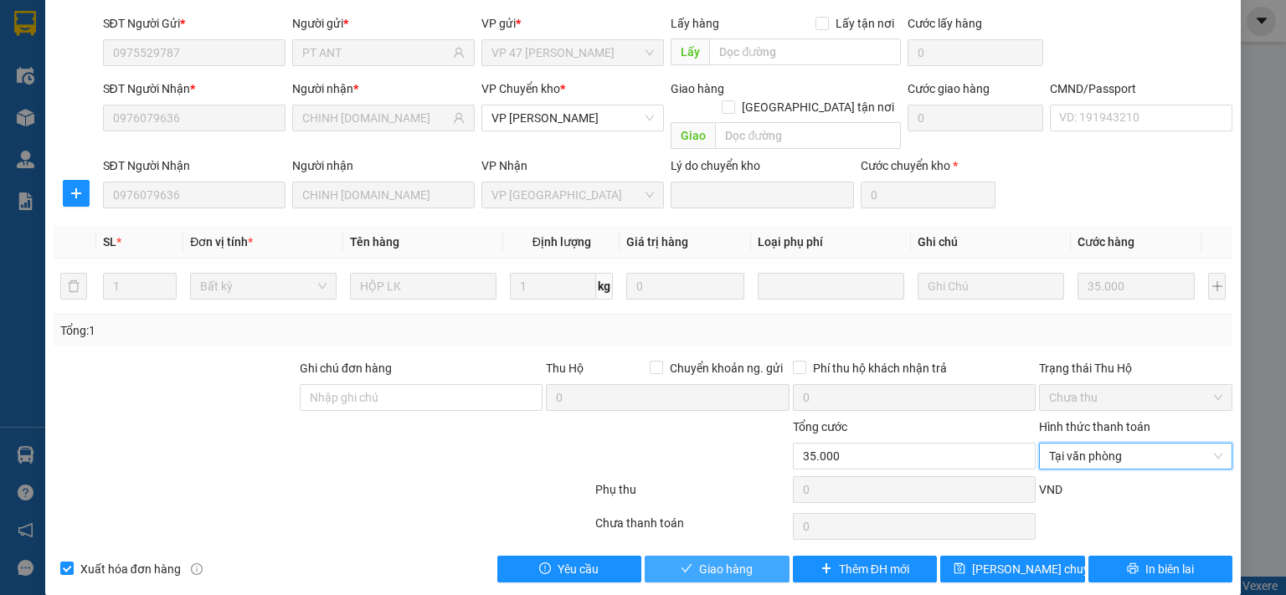
click at [740, 560] on span "Giao hàng" at bounding box center [726, 569] width 54 height 18
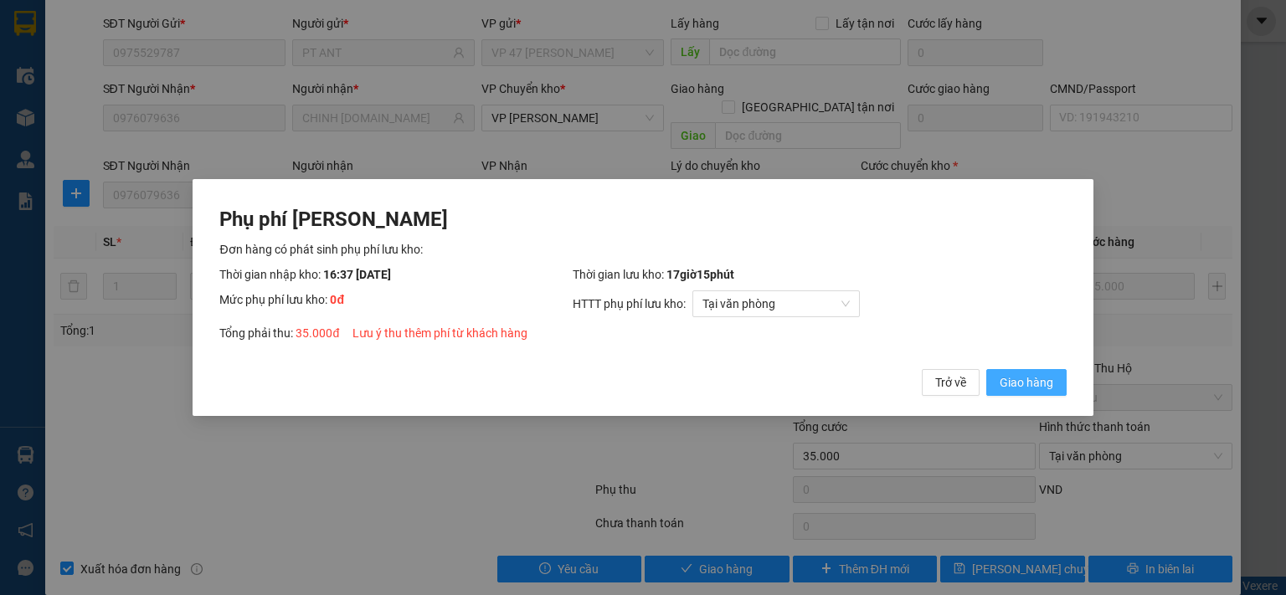
click at [1035, 389] on span "Giao hàng" at bounding box center [1027, 382] width 54 height 18
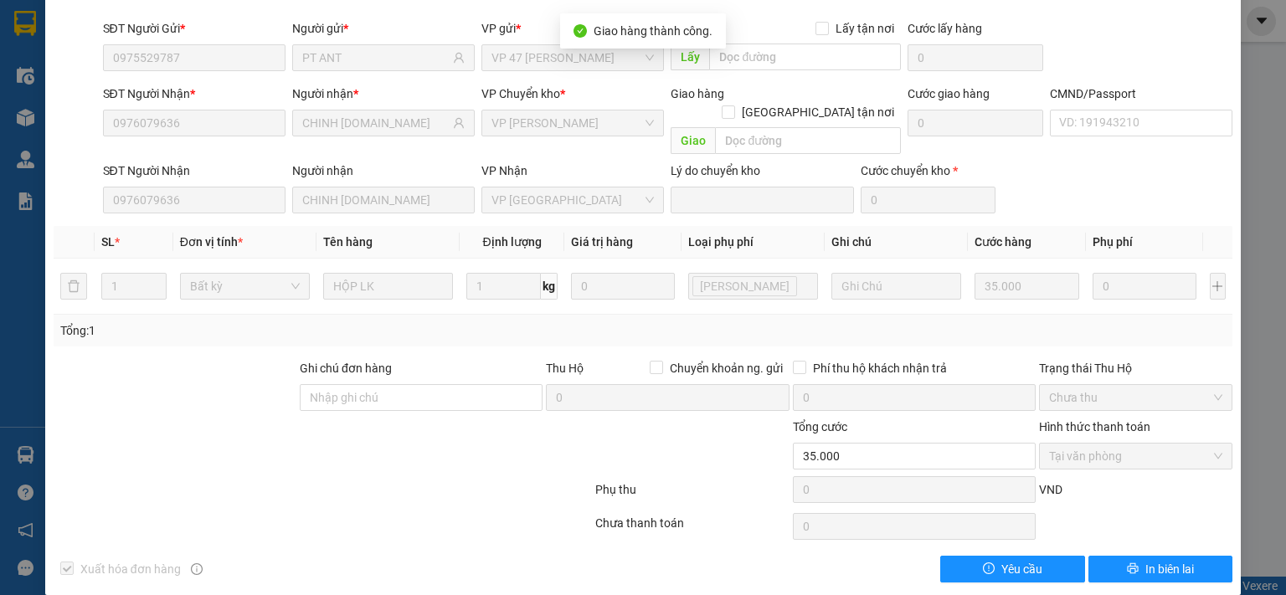
scroll to position [0, 0]
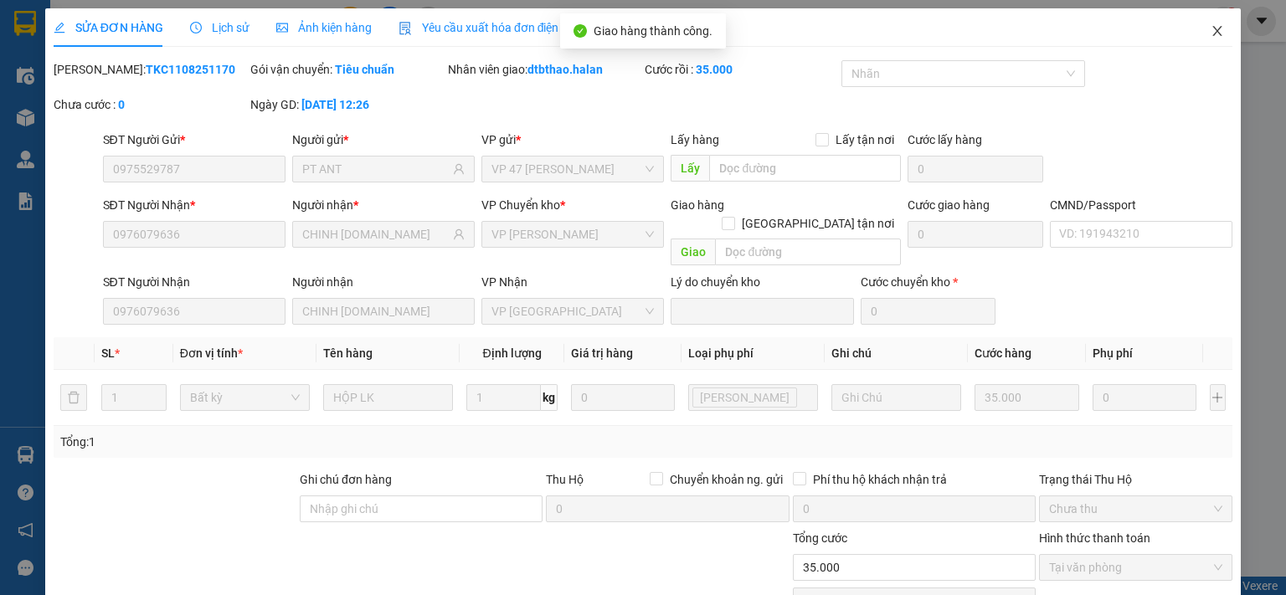
click at [1211, 37] on icon "close" at bounding box center [1217, 30] width 13 height 13
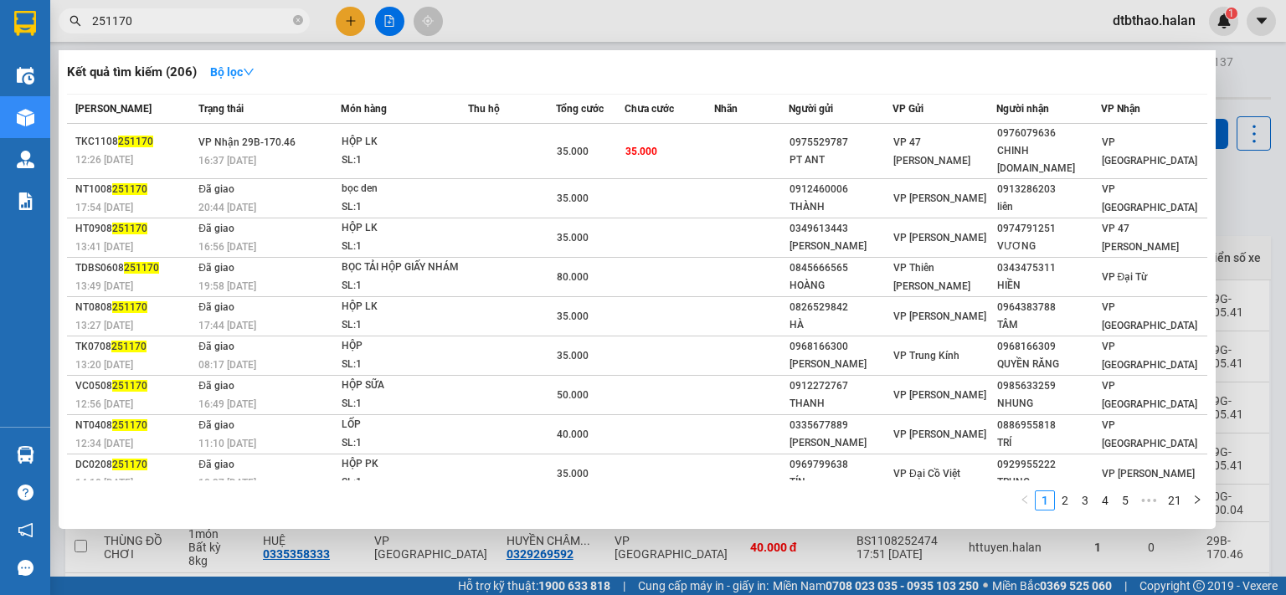
drag, startPoint x: 110, startPoint y: 21, endPoint x: 138, endPoint y: 19, distance: 28.5
click at [138, 19] on input "251170" at bounding box center [191, 21] width 198 height 18
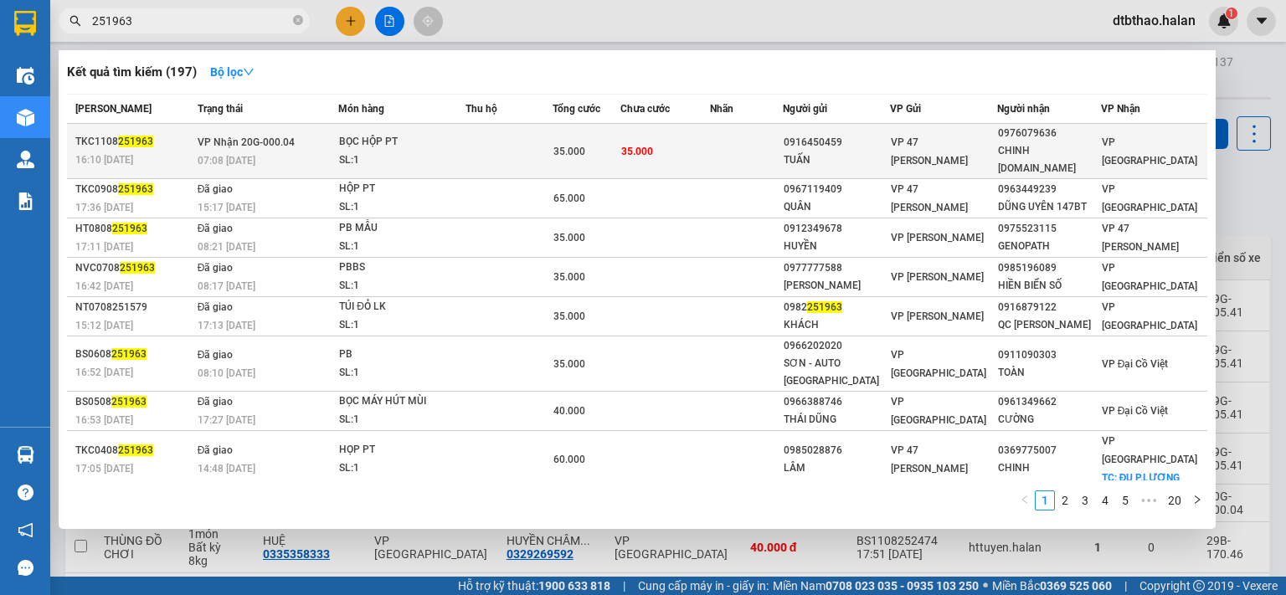
type input "251963"
click at [1022, 131] on div "0976079636" at bounding box center [1049, 134] width 102 height 18
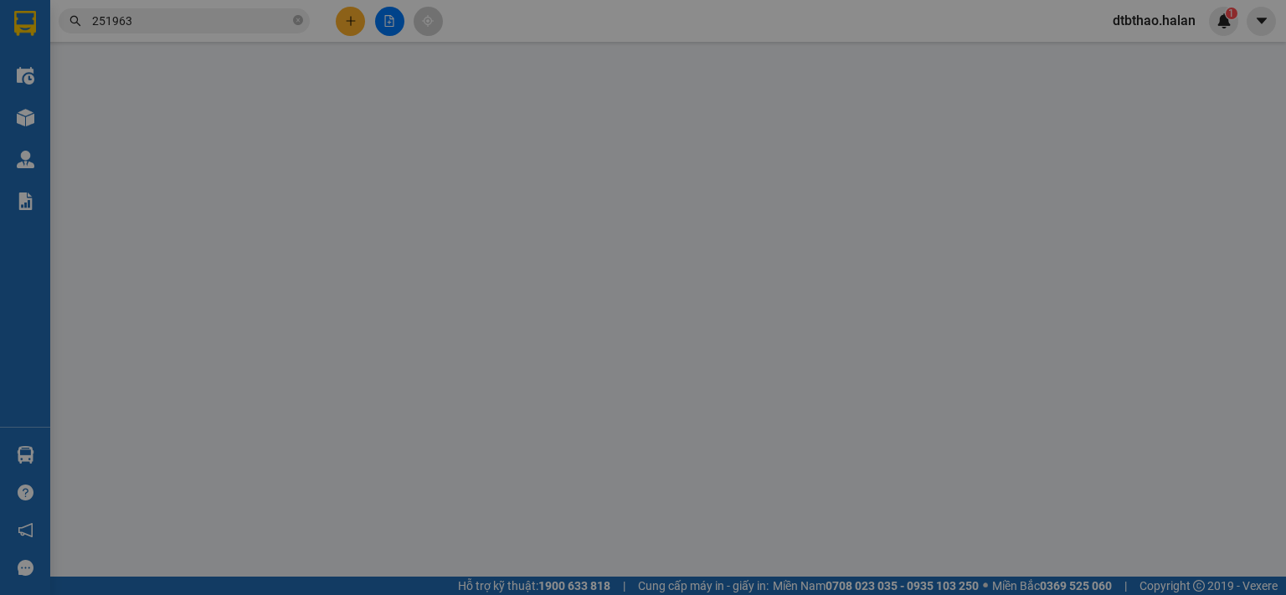
type input "0916450459"
type input "TUẤN"
type input "0976079636"
type input "CHINH [DOMAIN_NAME]"
type input "35.000"
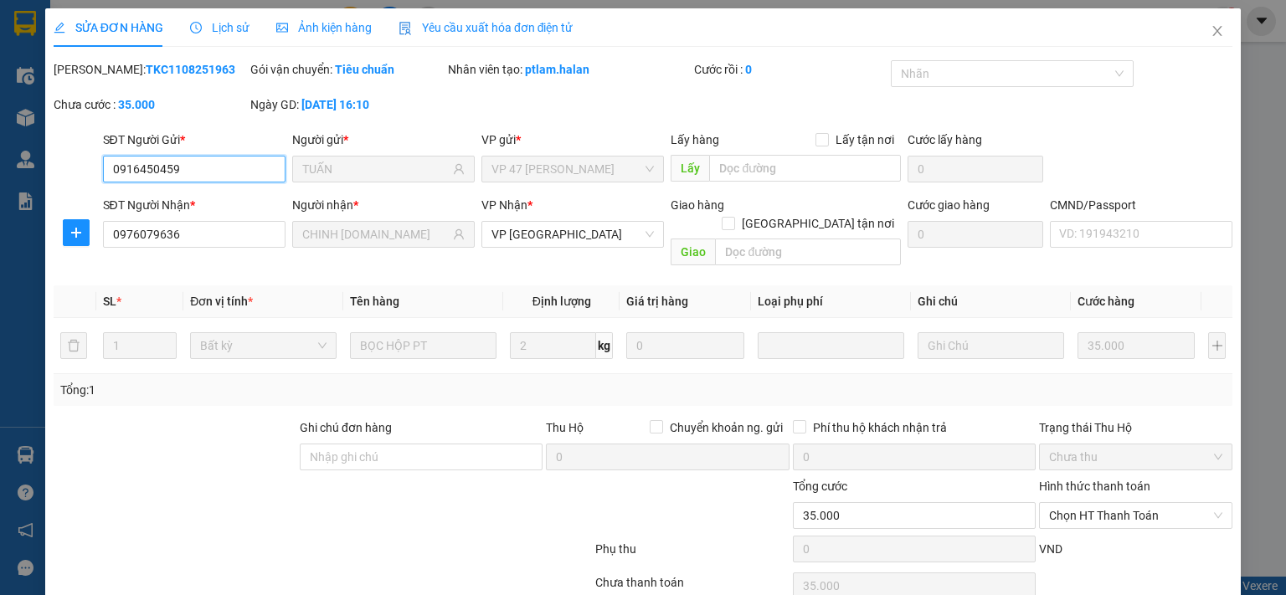
scroll to position [59, 0]
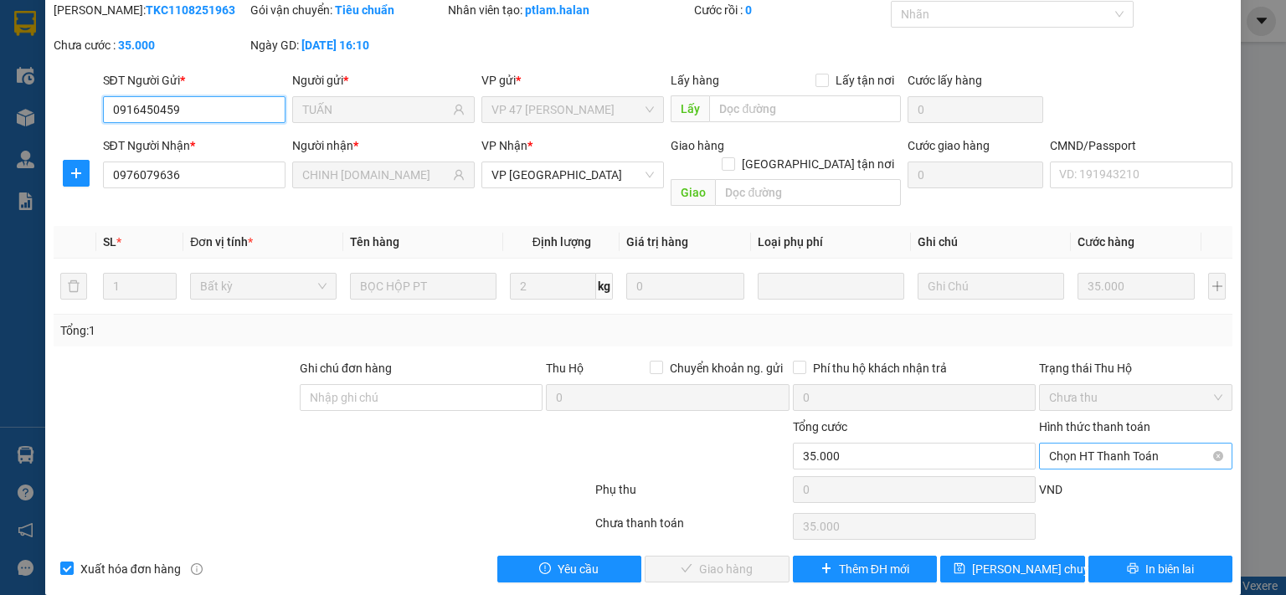
click at [1103, 444] on span "Chọn HT Thanh Toán" at bounding box center [1135, 456] width 173 height 25
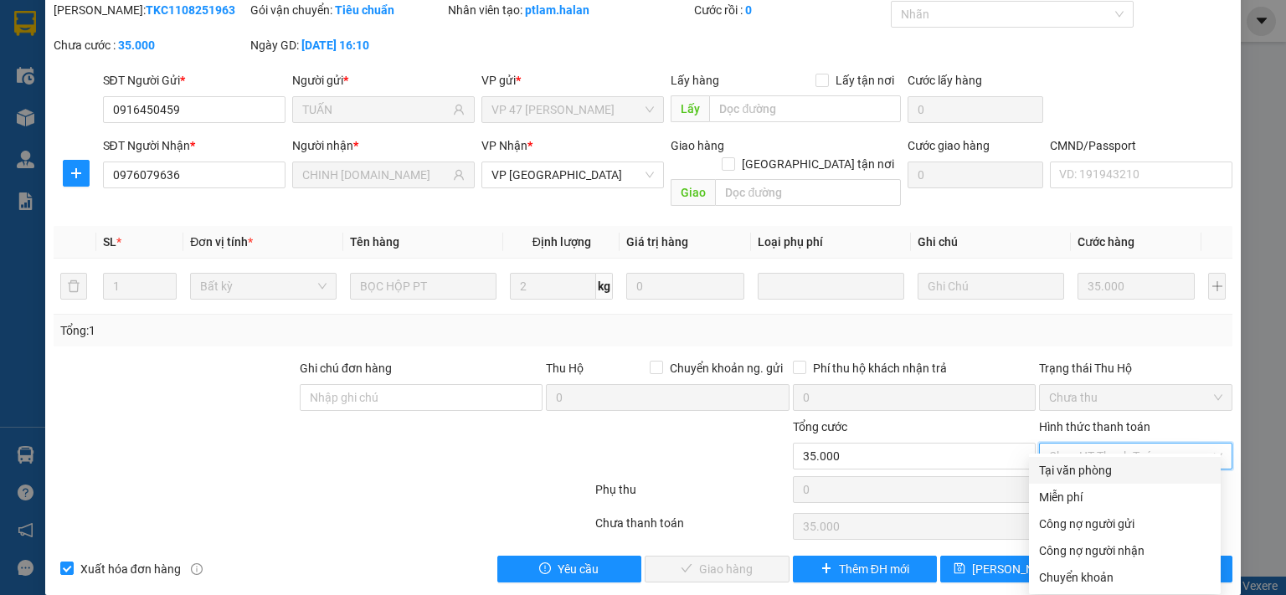
click at [1080, 471] on div "Tại văn phòng" at bounding box center [1125, 470] width 172 height 18
type input "0"
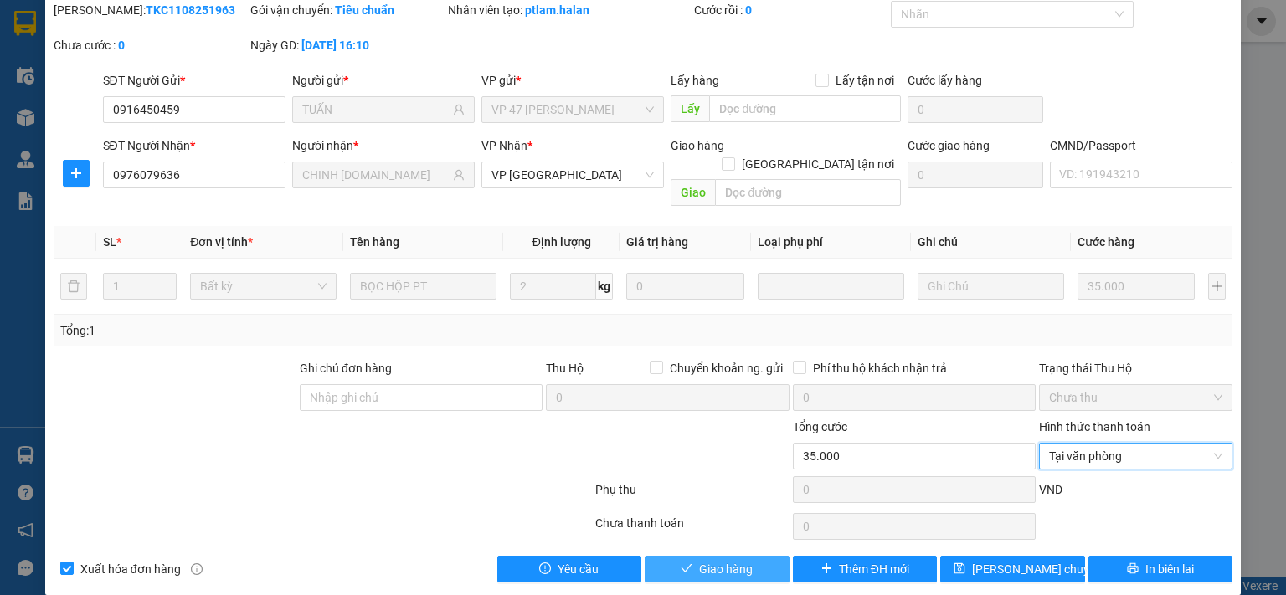
click at [700, 560] on span "Giao hàng" at bounding box center [726, 569] width 54 height 18
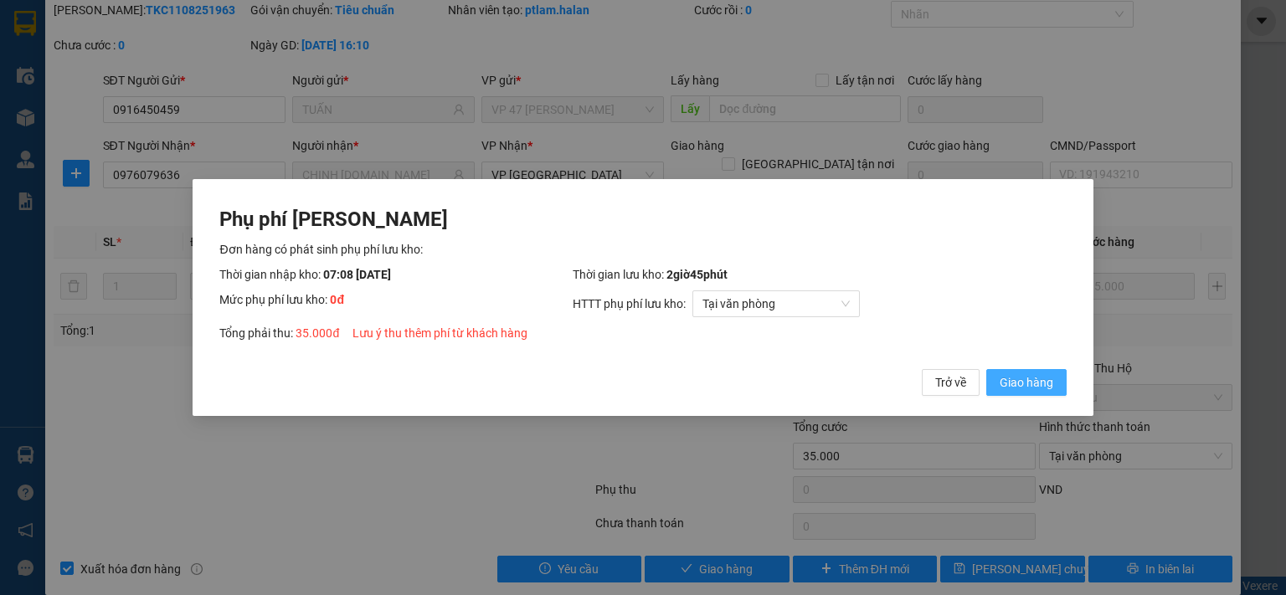
click at [1015, 384] on span "Giao hàng" at bounding box center [1027, 382] width 54 height 18
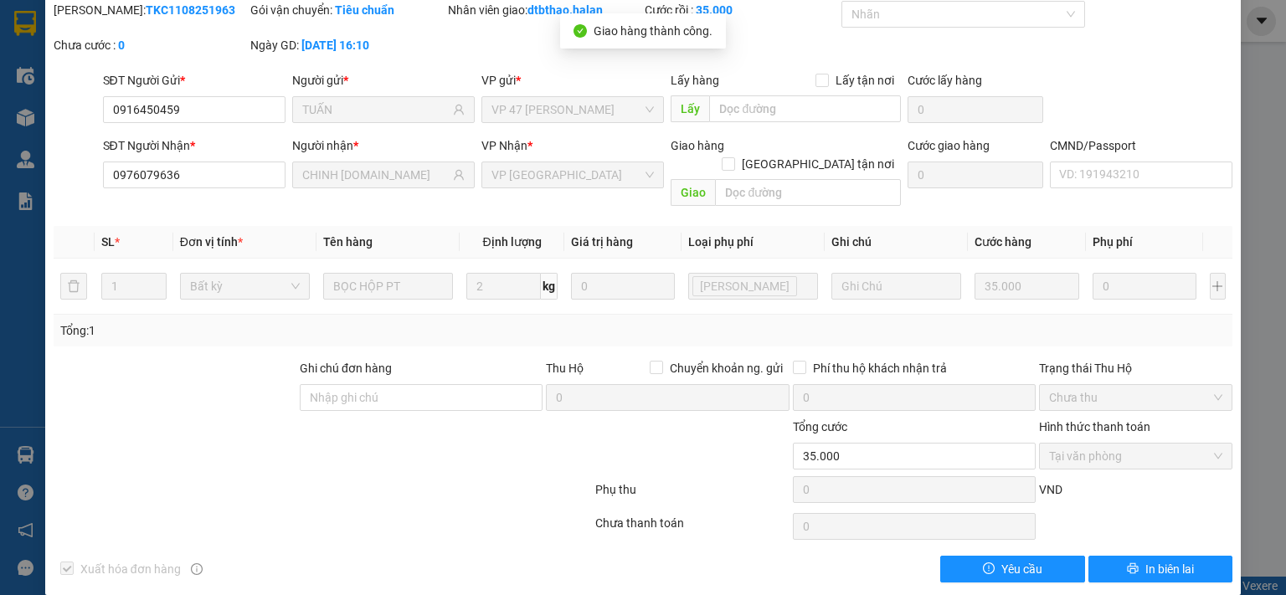
scroll to position [0, 0]
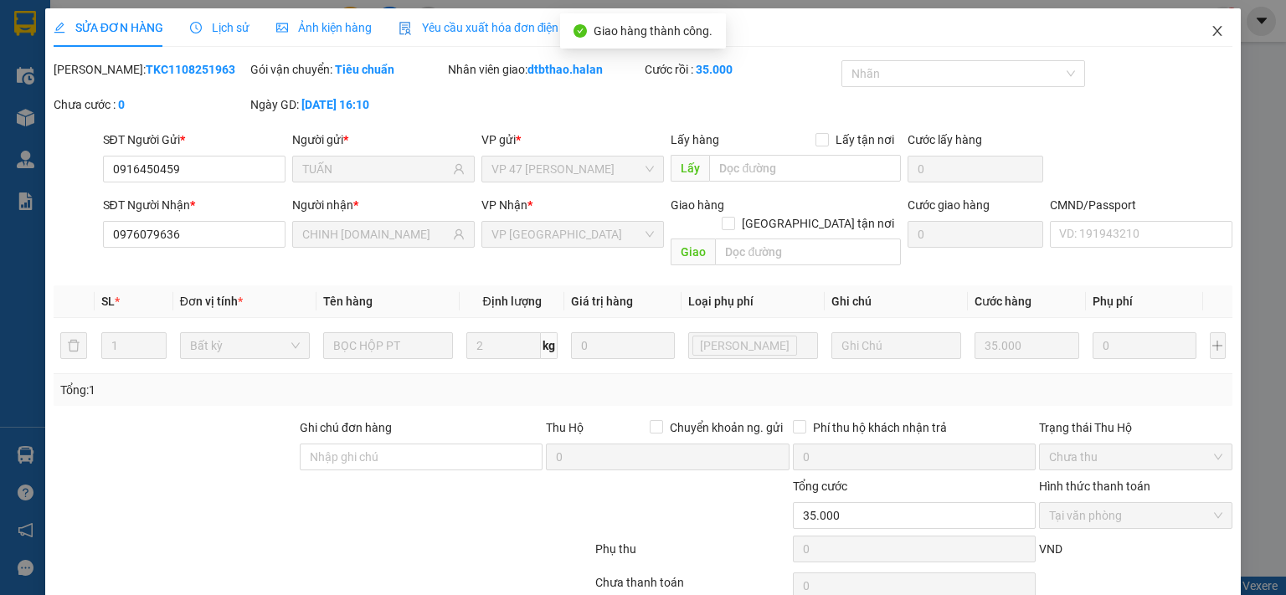
click at [1211, 30] on icon "close" at bounding box center [1217, 30] width 13 height 13
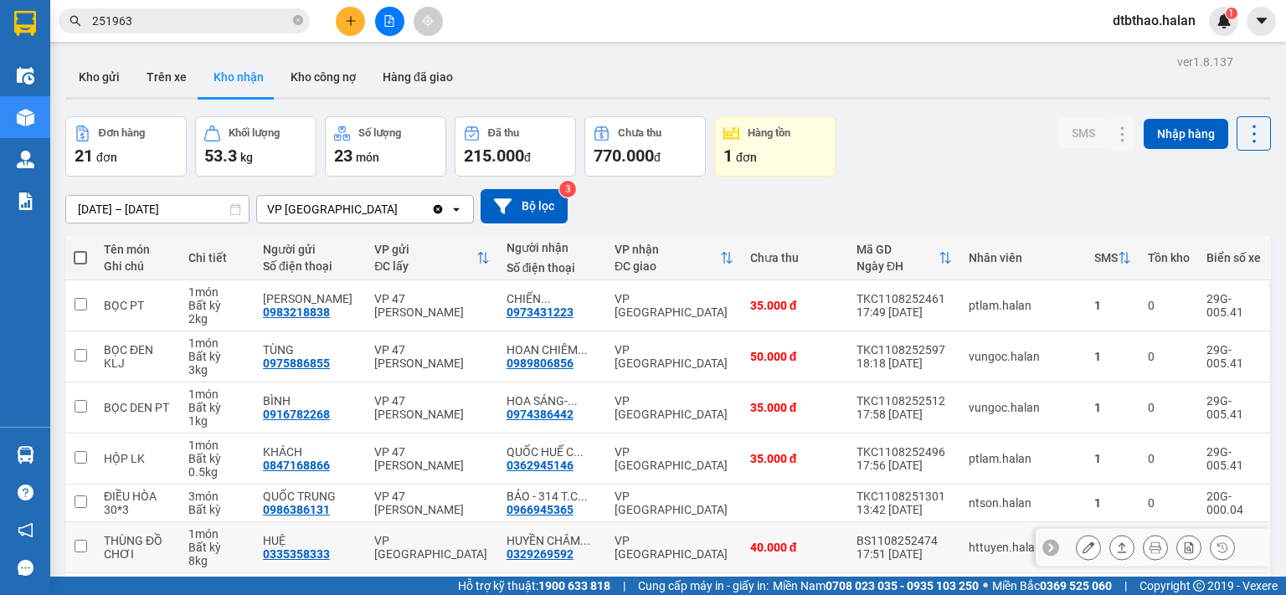
scroll to position [167, 0]
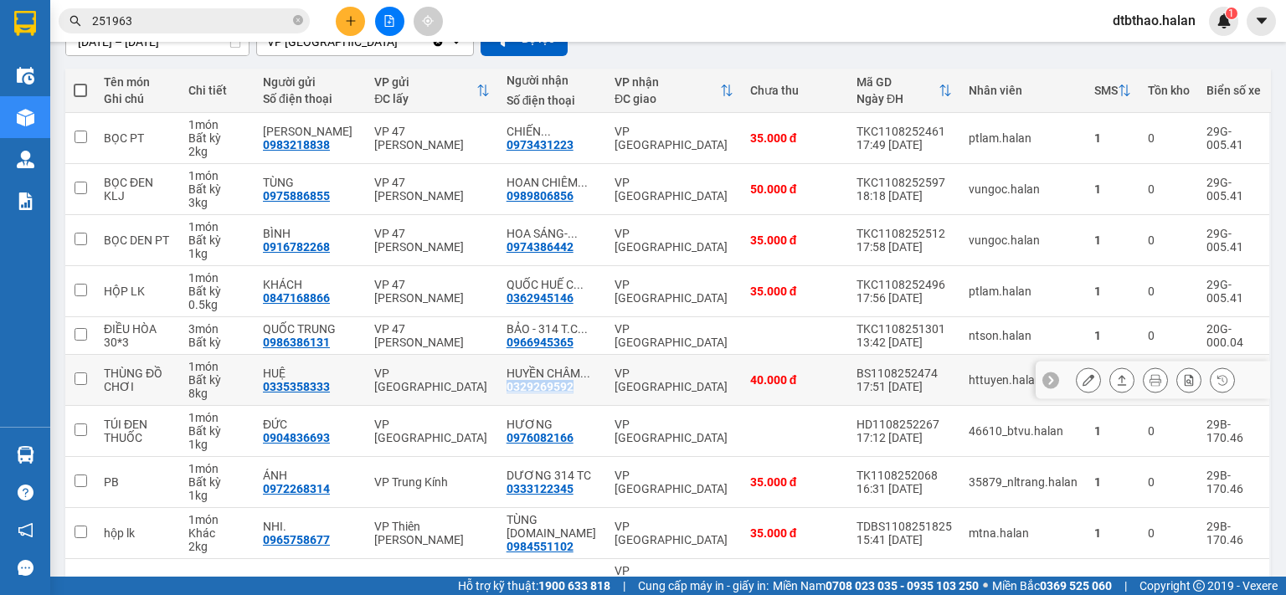
drag, startPoint x: 509, startPoint y: 387, endPoint x: 583, endPoint y: 391, distance: 73.8
click at [583, 391] on td "HUYỀN CHÂM ... 0329269592" at bounding box center [552, 380] width 108 height 51
checkbox input "true"
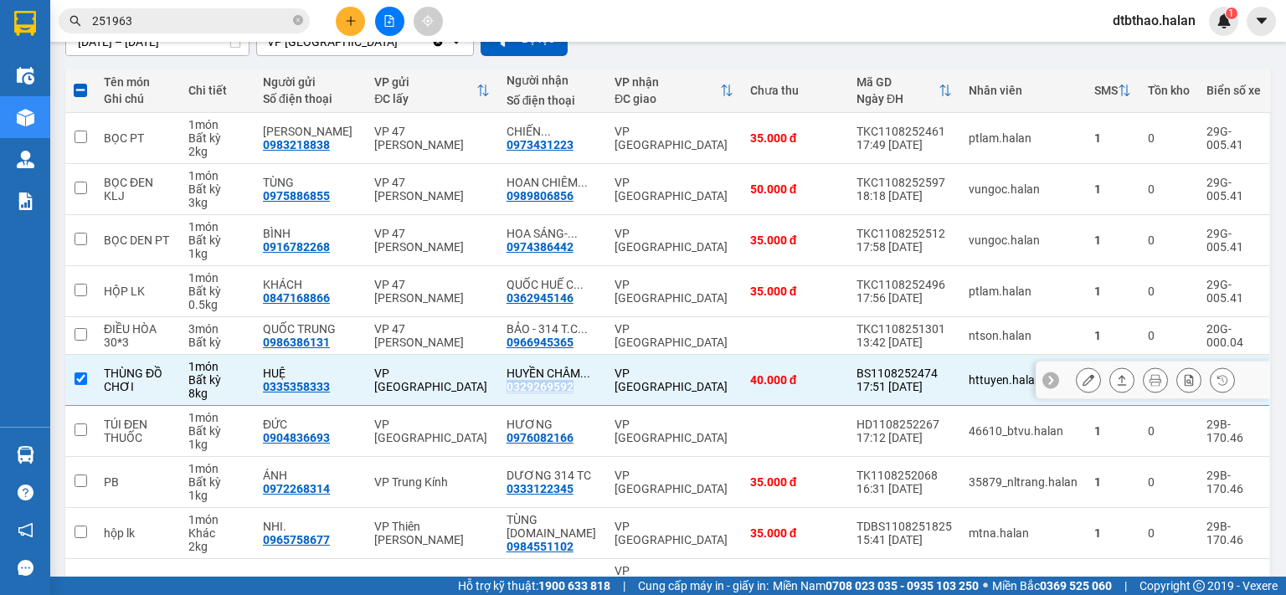
copy div "0329269592"
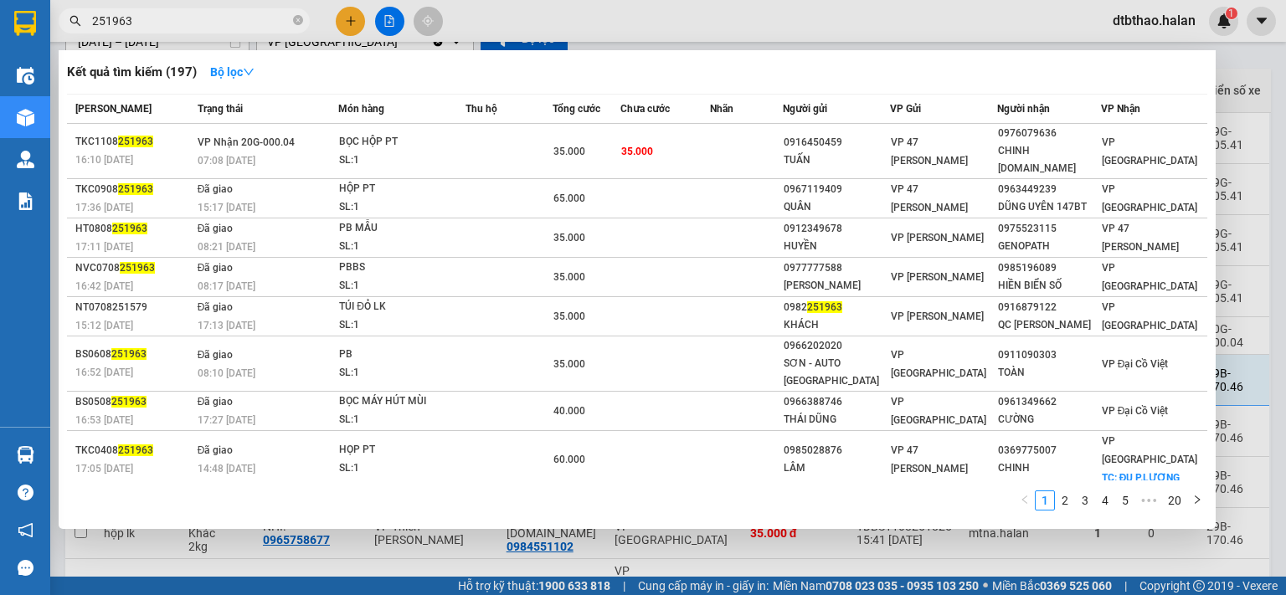
drag, startPoint x: 104, startPoint y: 21, endPoint x: 51, endPoint y: 25, distance: 52.9
click at [51, 25] on div "251963" at bounding box center [163, 20] width 327 height 25
paste input "0329269592"
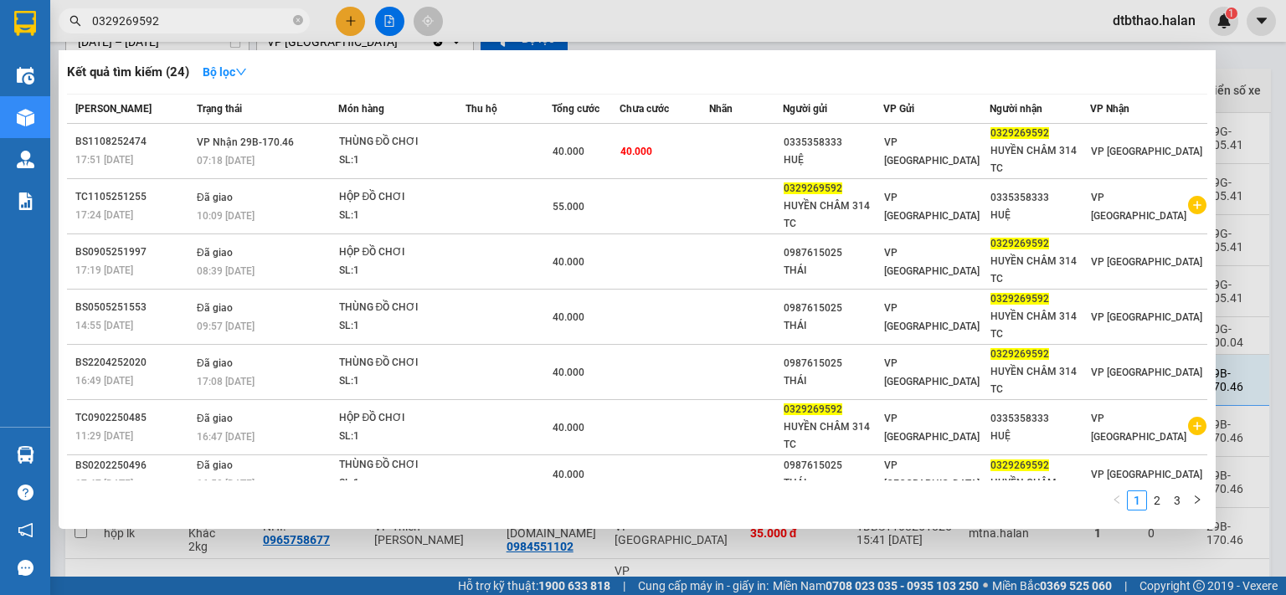
type input "0329269592"
click at [465, 549] on div at bounding box center [643, 297] width 1286 height 595
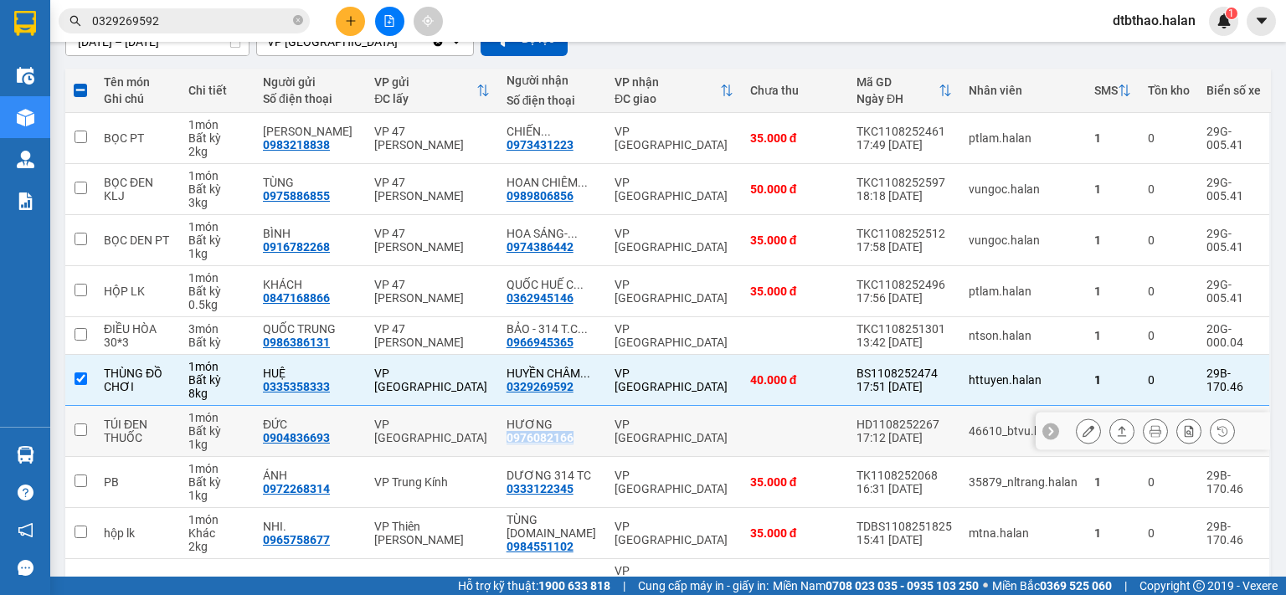
drag, startPoint x: 507, startPoint y: 438, endPoint x: 585, endPoint y: 437, distance: 77.0
click at [585, 437] on td "HƯƠNG 0976082166" at bounding box center [552, 431] width 108 height 51
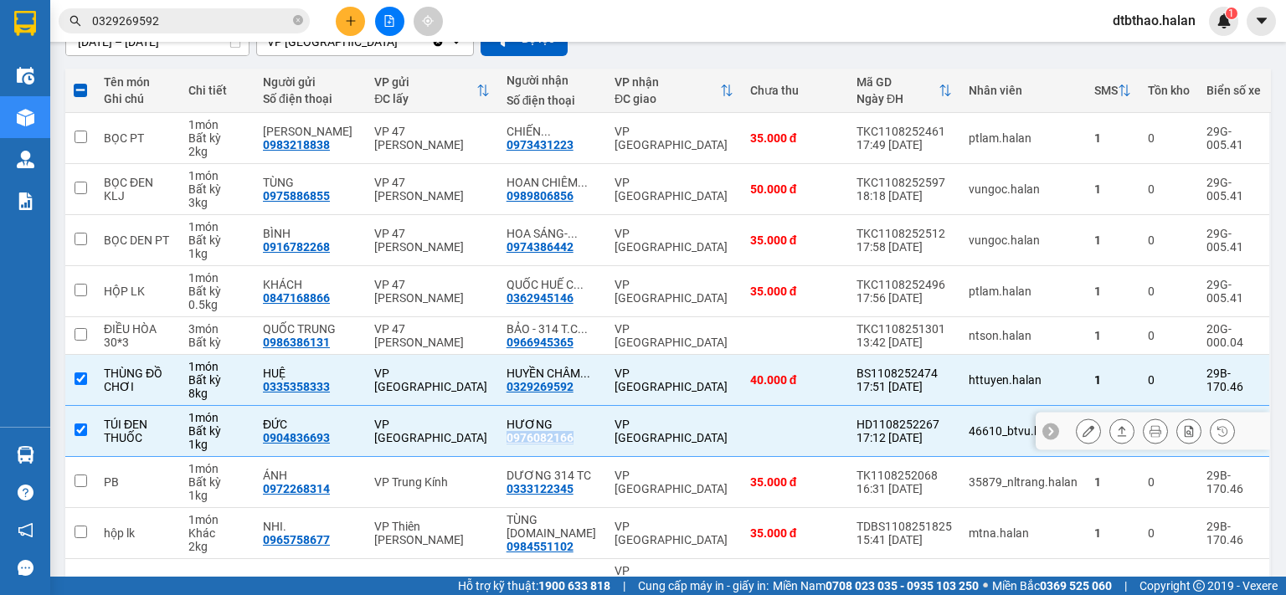
checkbox input "true"
copy div "0976082166"
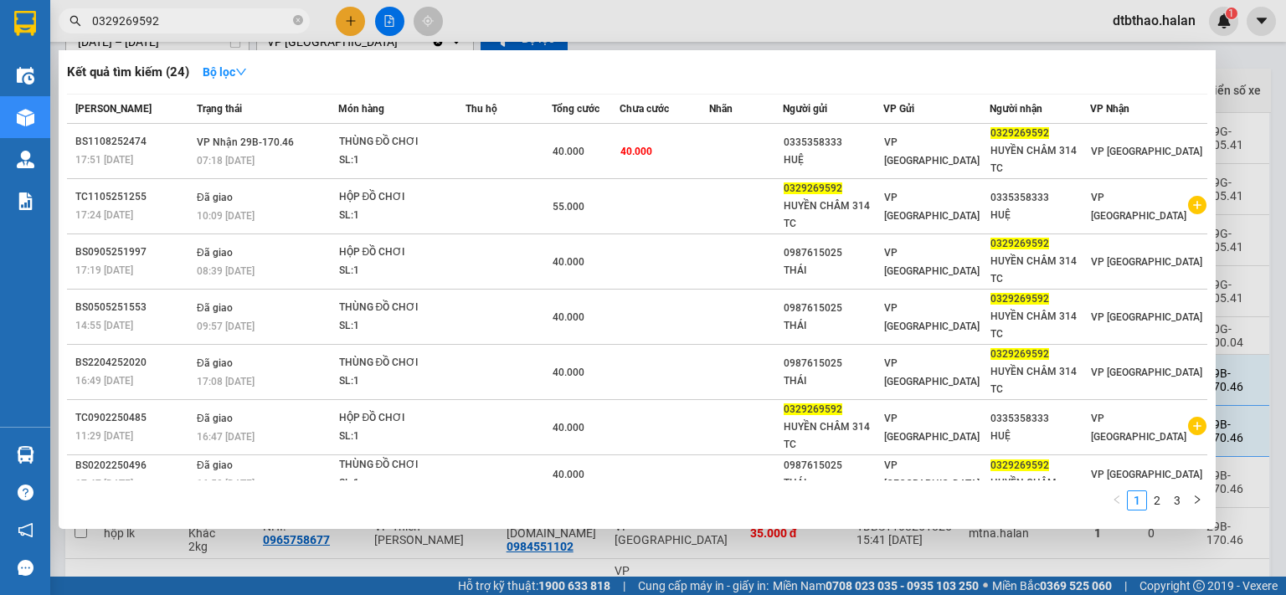
drag, startPoint x: 167, startPoint y: 26, endPoint x: 62, endPoint y: 39, distance: 106.3
click at [62, 36] on div "Kết quả tìm kiếm ( 24 ) Bộ lọc Mã ĐH Trạng thái Món hàng Thu hộ Tổng cước Chưa …" at bounding box center [163, 21] width 327 height 29
paste input "976082166"
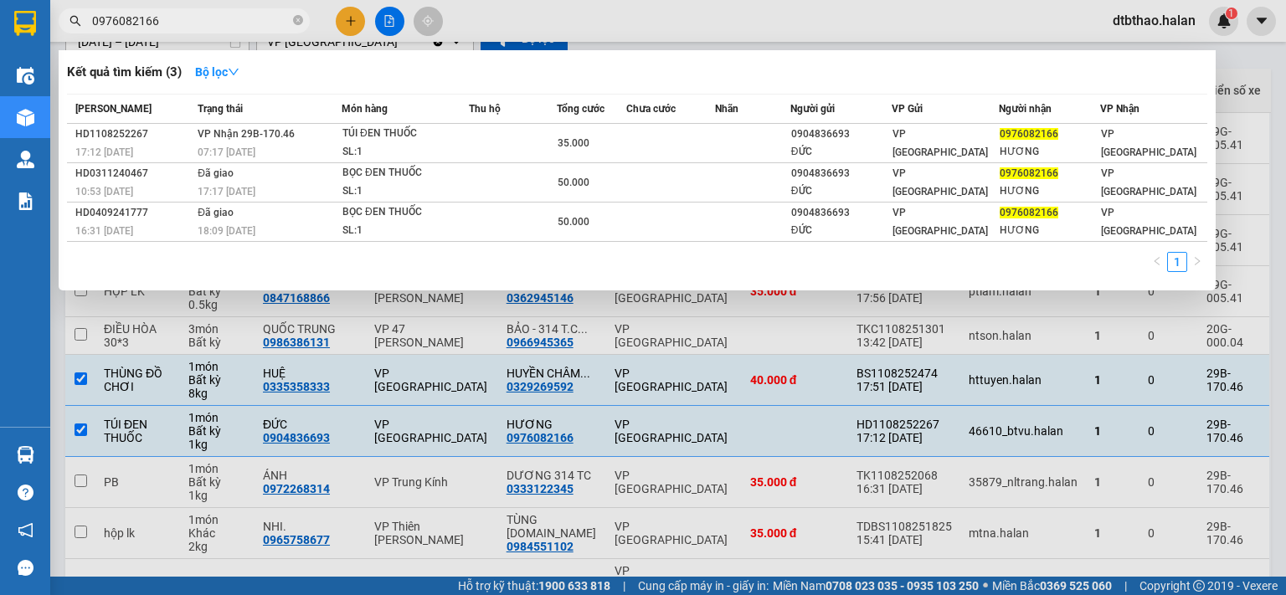
click at [373, 491] on div at bounding box center [643, 297] width 1286 height 595
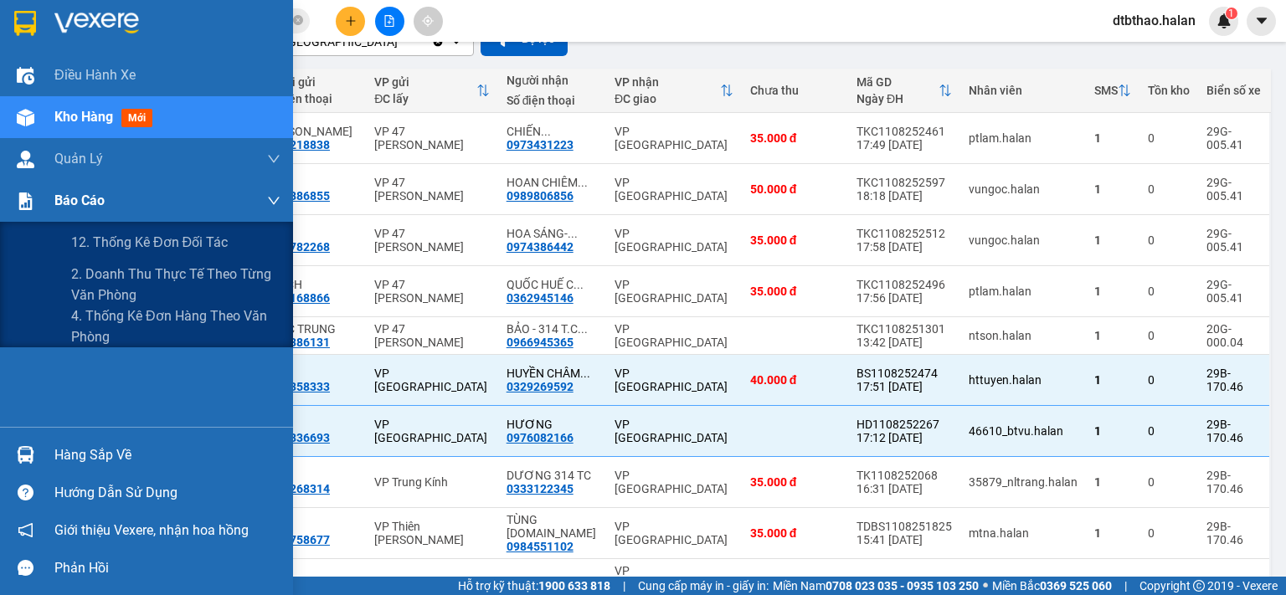
scroll to position [0, 0]
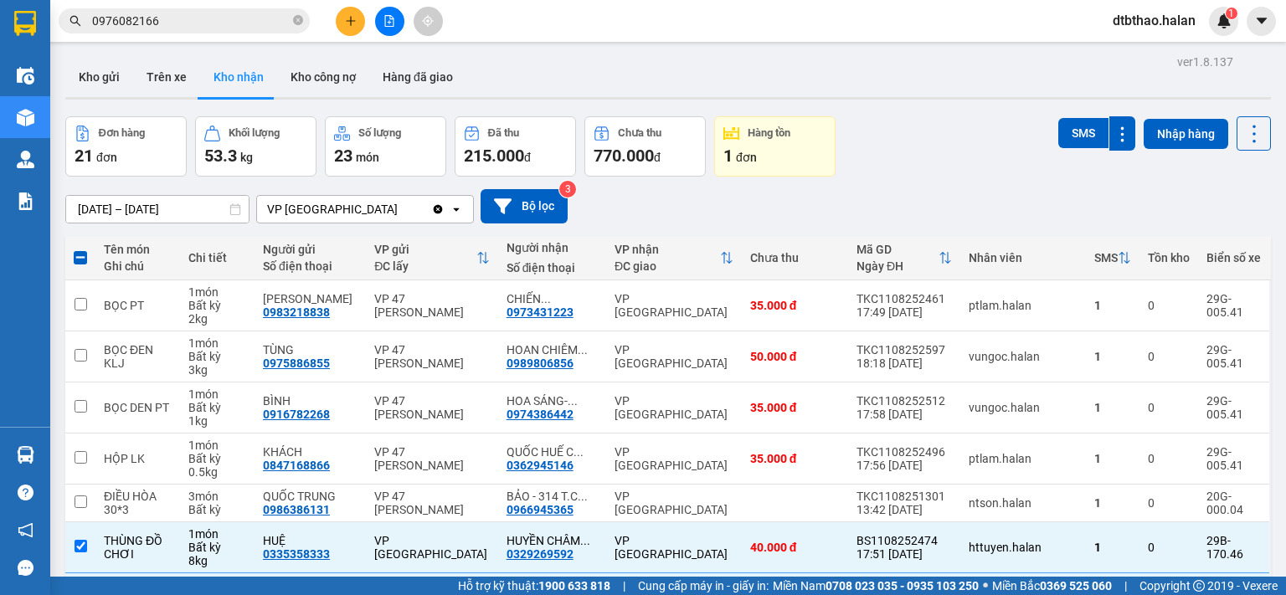
click at [234, 76] on button "Kho nhận" at bounding box center [238, 77] width 77 height 40
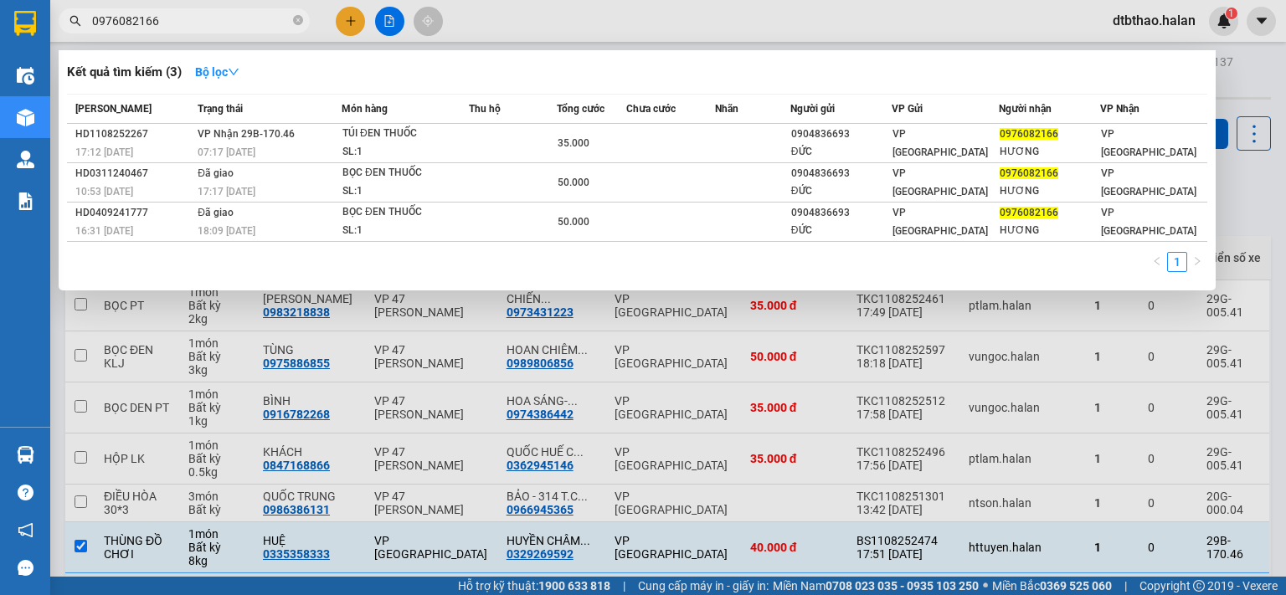
drag, startPoint x: 158, startPoint y: 23, endPoint x: 27, endPoint y: 29, distance: 131.6
click at [27, 29] on section "Kết quả tìm kiếm ( 3 ) Bộ lọc Mã ĐH Trạng thái Món hàng Thu hộ Tổng cước Chưa c…" at bounding box center [643, 297] width 1286 height 595
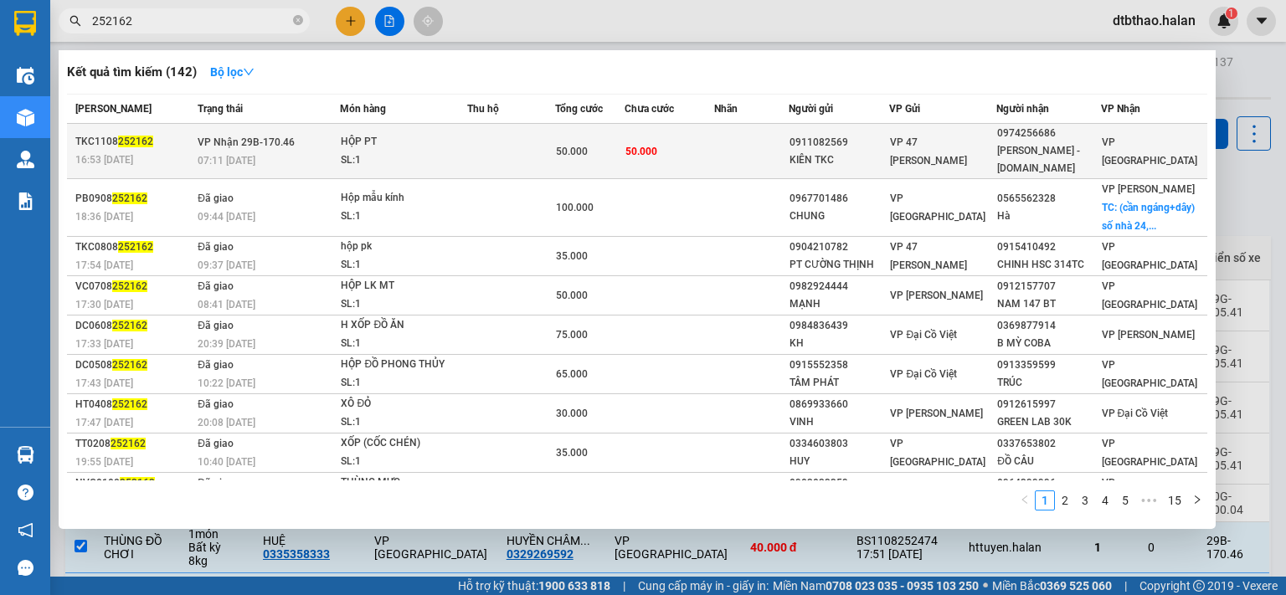
type input "252162"
click at [956, 140] on span "VP 47 [PERSON_NAME]" at bounding box center [928, 151] width 77 height 30
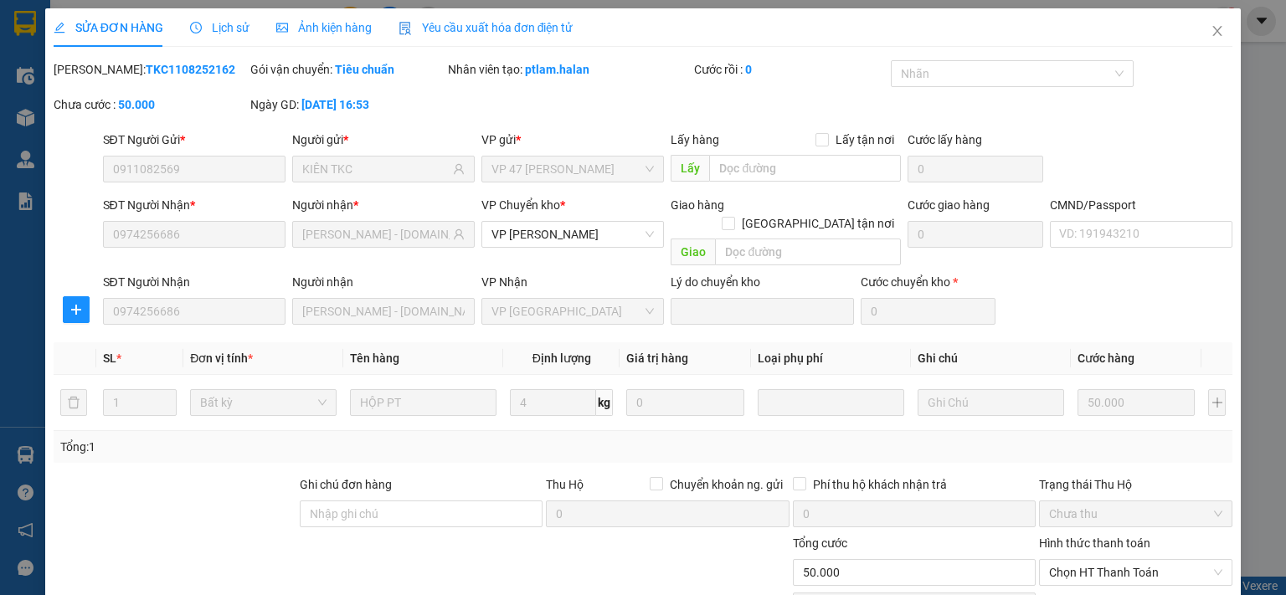
type input "0911082569"
type input "KIÊN TKC"
type input "0974256686"
type input "NGỌC ÁNH - 314.TC"
type input "50.000"
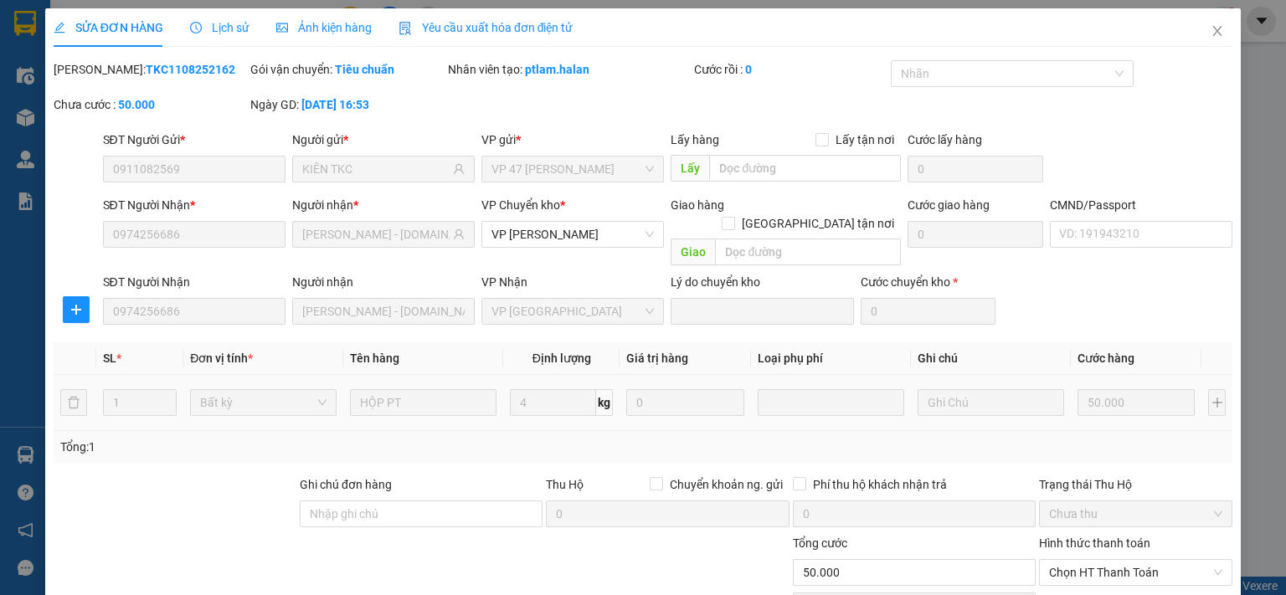
scroll to position [116, 0]
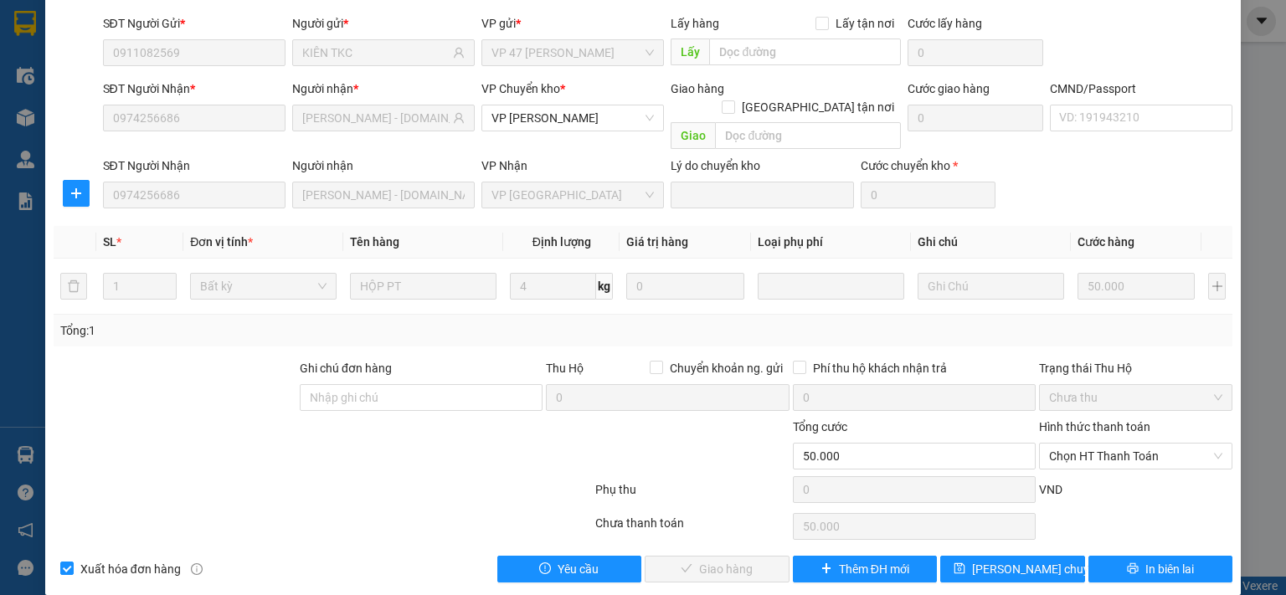
drag, startPoint x: 1095, startPoint y: 437, endPoint x: 1089, endPoint y: 452, distance: 16.5
click at [1094, 444] on span "Chọn HT Thanh Toán" at bounding box center [1135, 456] width 173 height 25
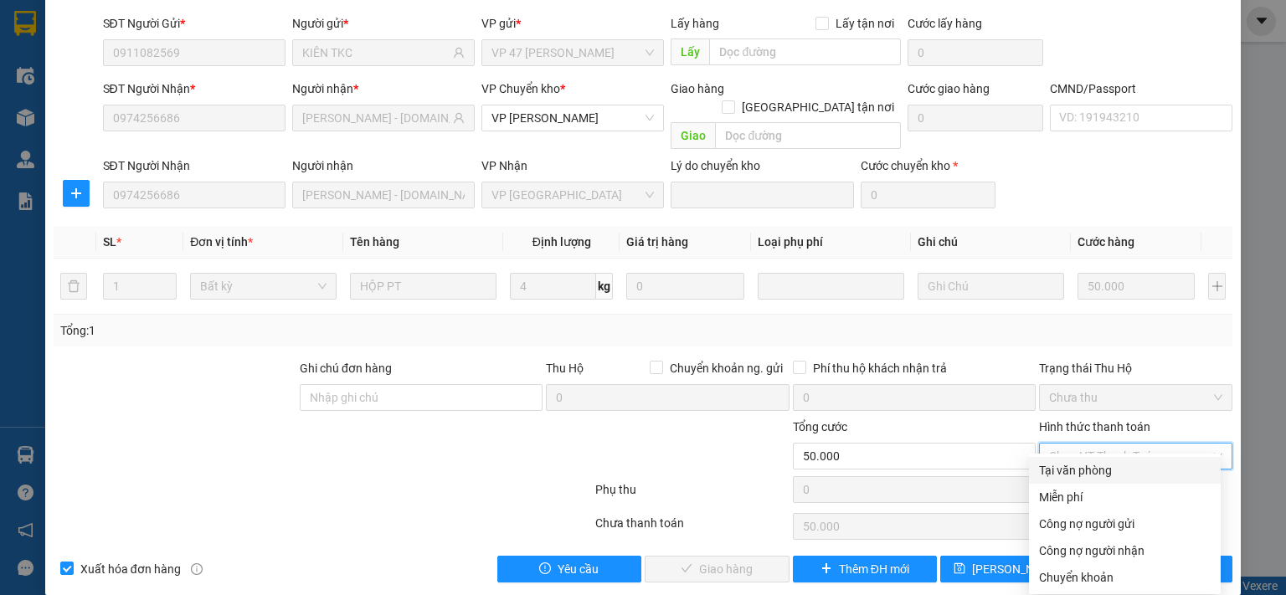
click at [1082, 472] on div "Tại văn phòng" at bounding box center [1125, 470] width 172 height 18
type input "0"
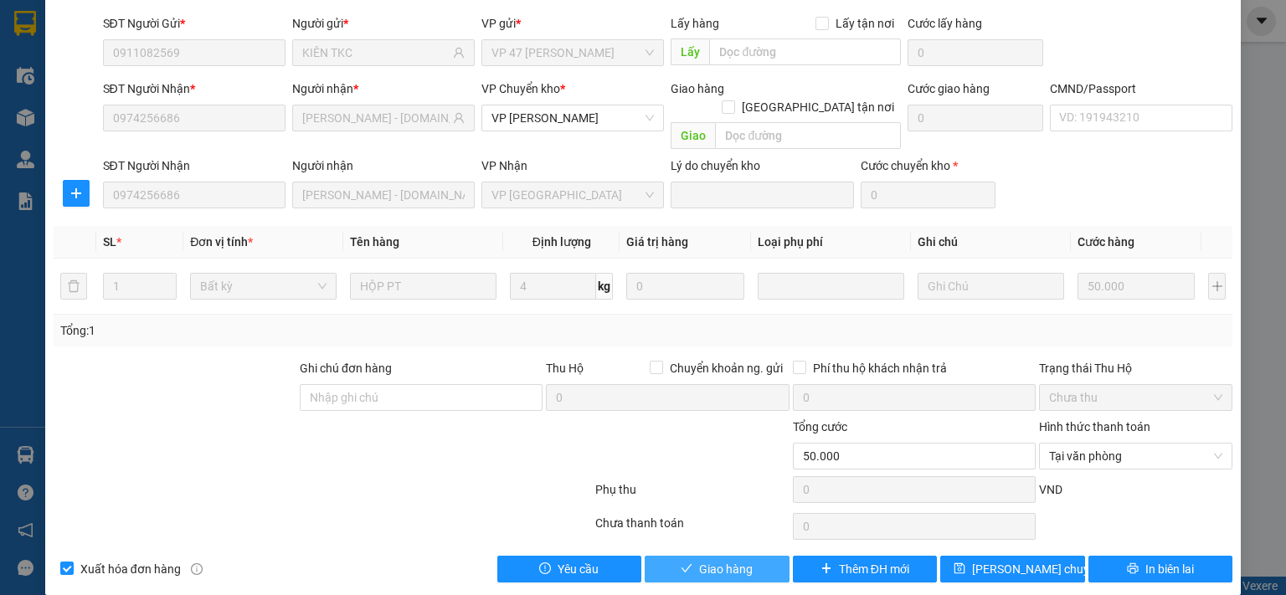
click at [754, 556] on button "Giao hàng" at bounding box center [717, 569] width 145 height 27
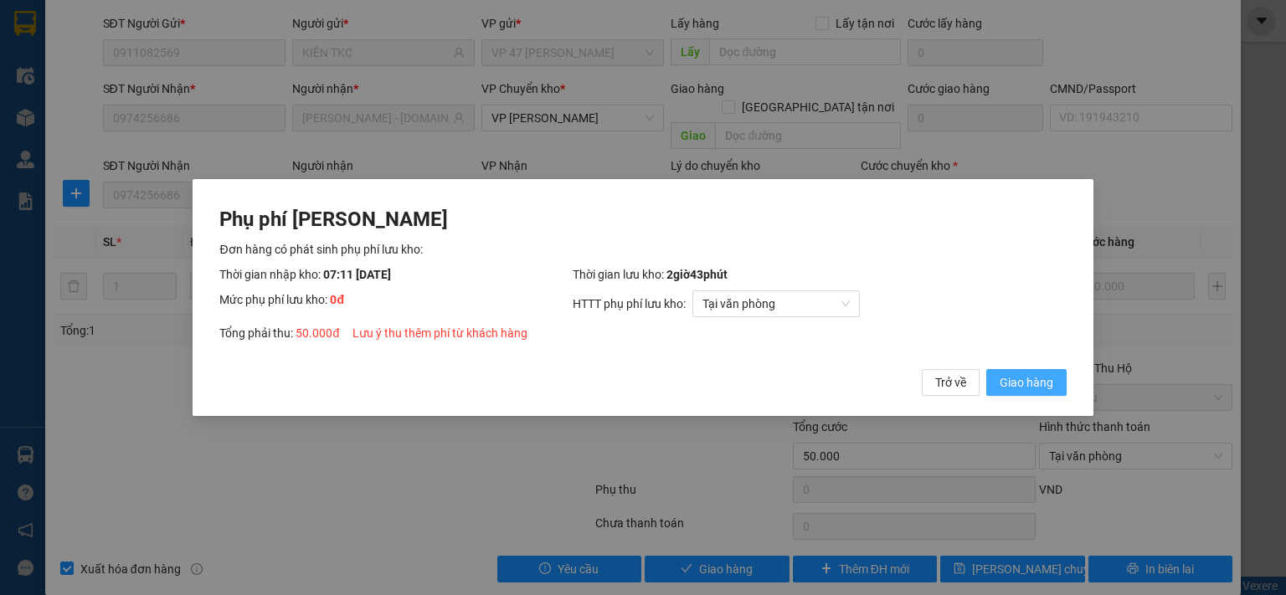
click at [1011, 379] on span "Giao hàng" at bounding box center [1027, 382] width 54 height 18
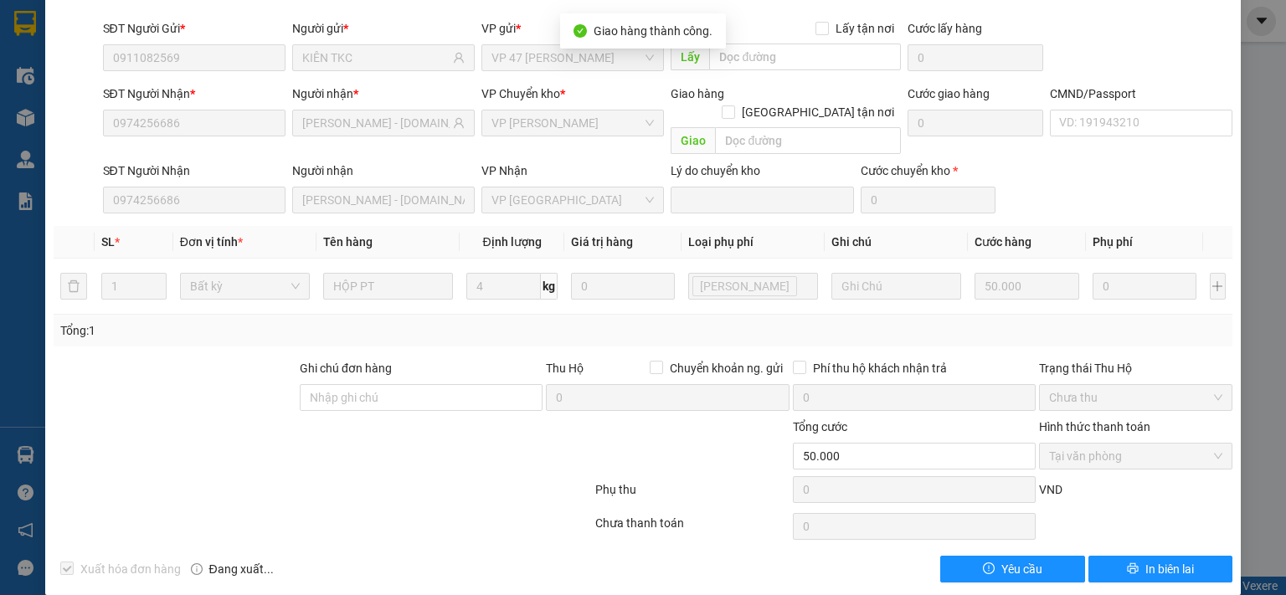
scroll to position [0, 0]
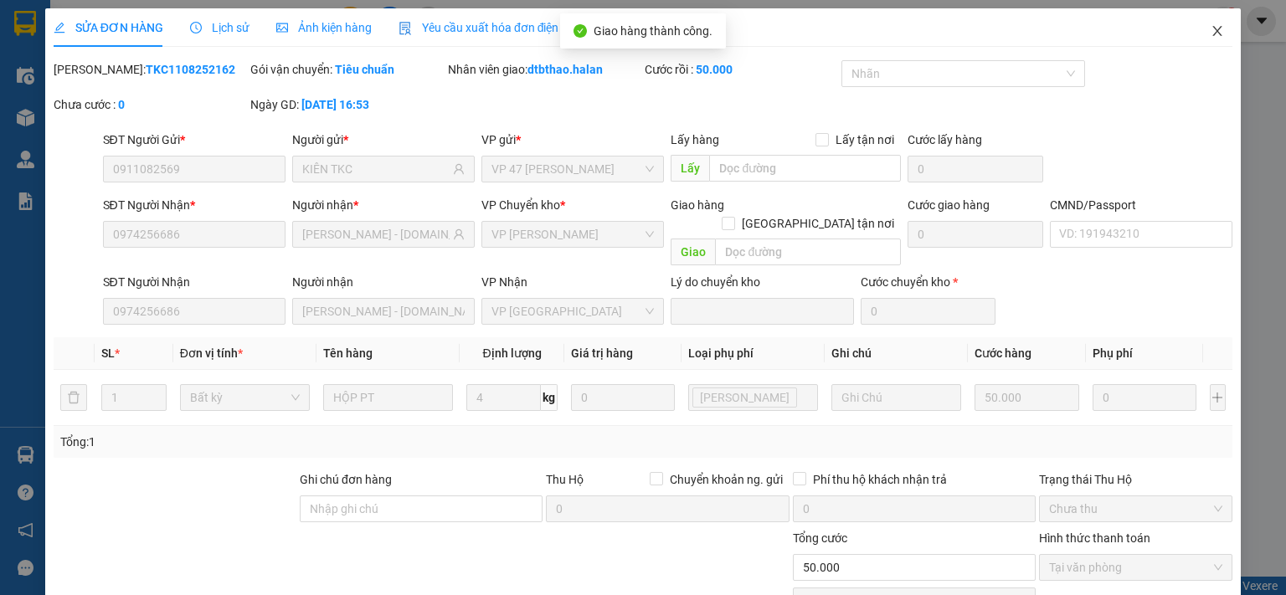
click at [1213, 31] on icon "close" at bounding box center [1217, 31] width 9 height 10
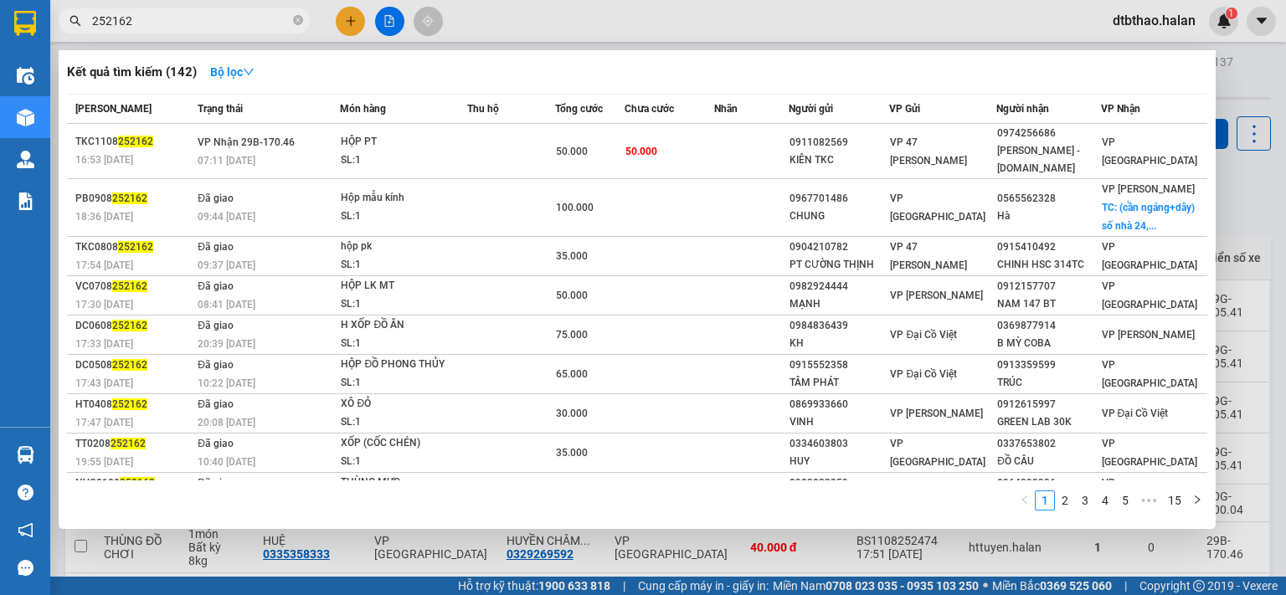
drag, startPoint x: 104, startPoint y: 19, endPoint x: 166, endPoint y: 19, distance: 62.0
click at [166, 19] on input "252162" at bounding box center [191, 21] width 198 height 18
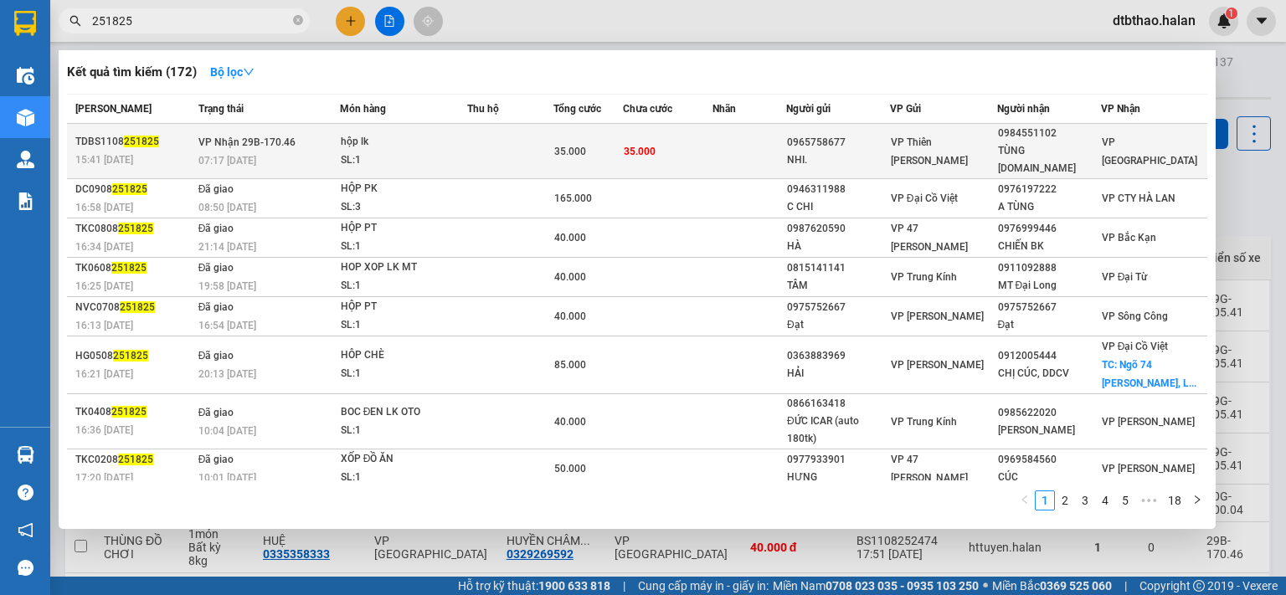
type input "251825"
click at [877, 152] on div "NHI." at bounding box center [838, 161] width 102 height 18
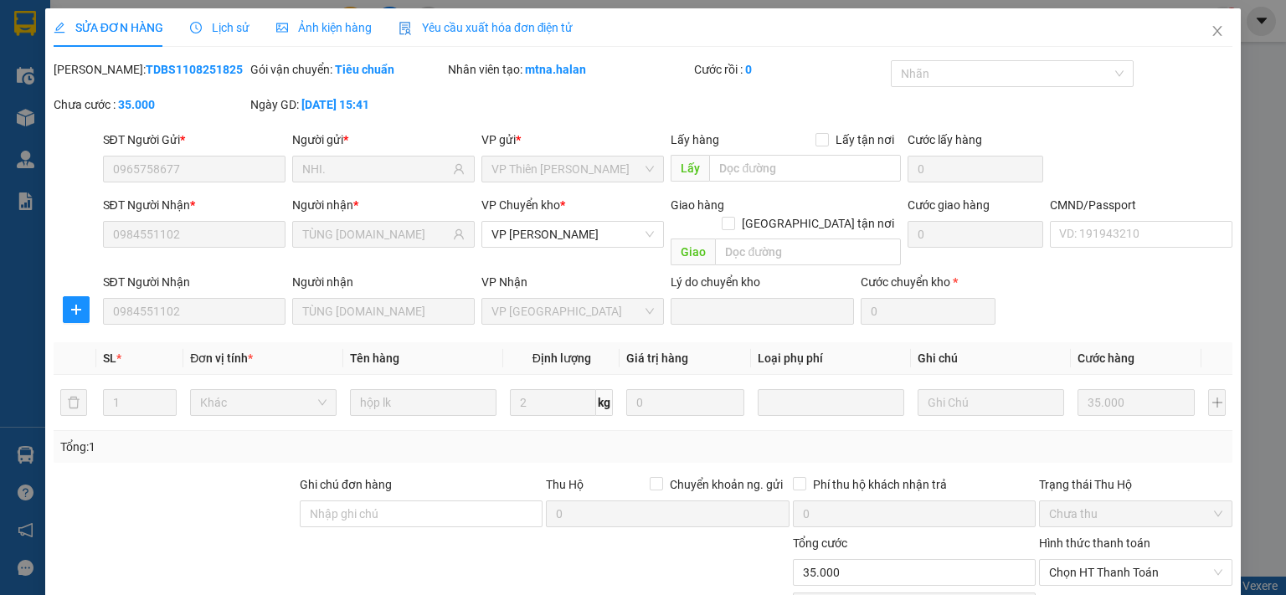
type input "0965758677"
type input "NHI."
type input "0984551102"
type input "TÙNG [DOMAIN_NAME]"
type input "35.000"
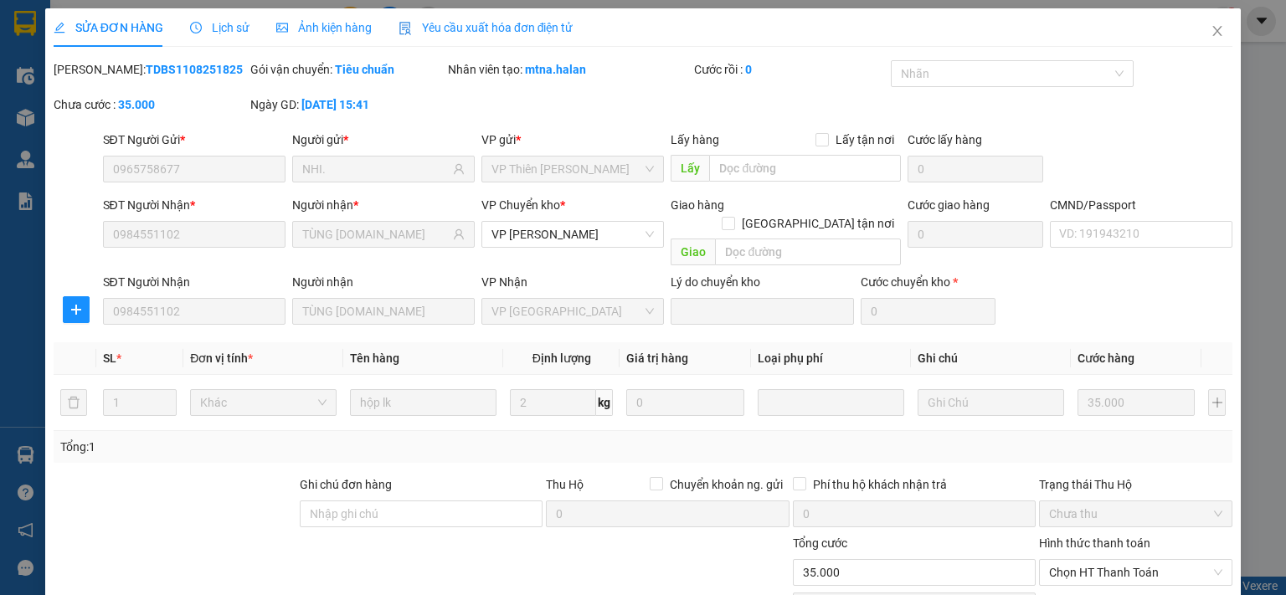
type input "35.000"
click at [1115, 560] on span "Chọn HT Thanh Toán" at bounding box center [1135, 572] width 173 height 25
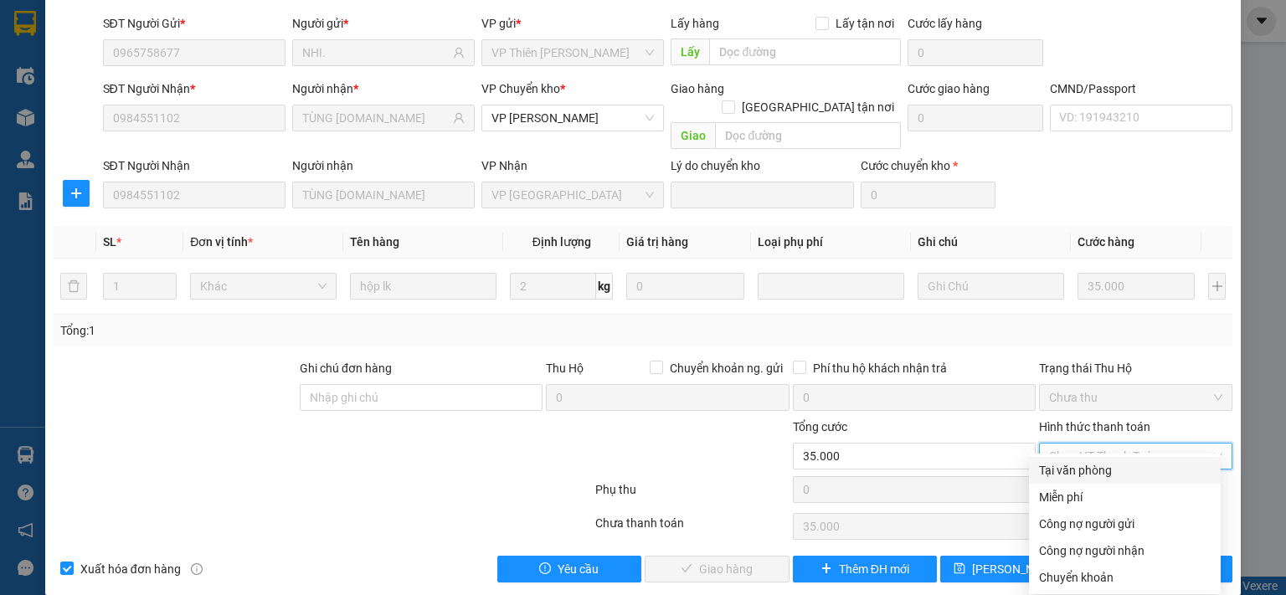
click at [1095, 476] on div "Tại văn phòng" at bounding box center [1125, 470] width 172 height 18
type input "0"
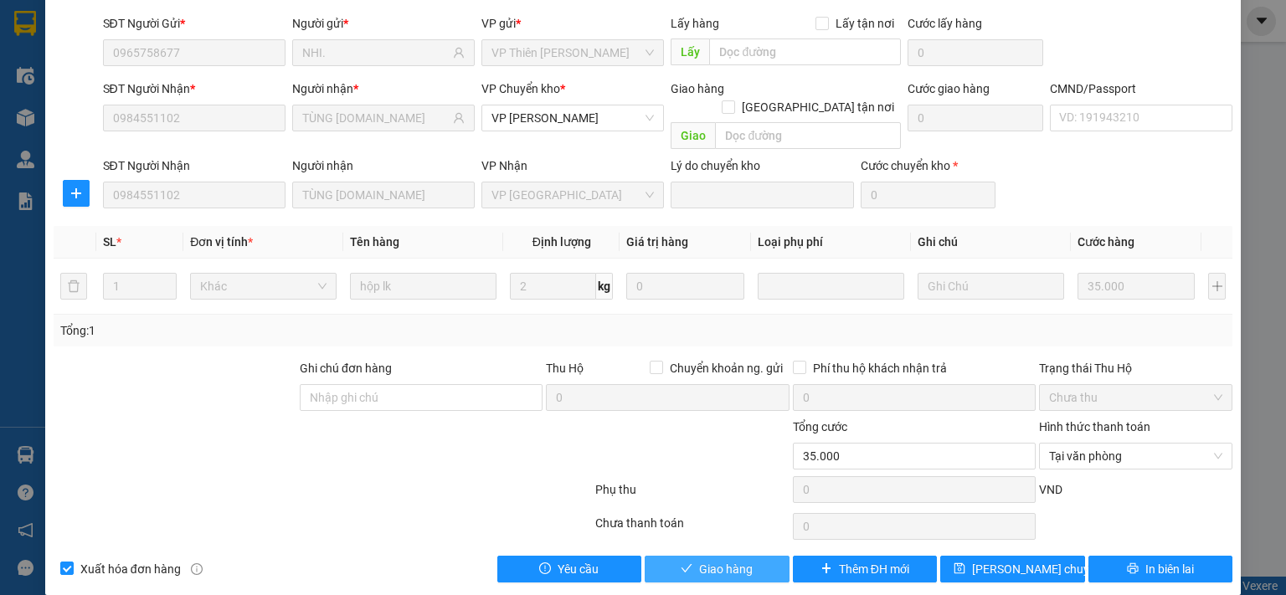
click at [734, 560] on span "Giao hàng" at bounding box center [726, 569] width 54 height 18
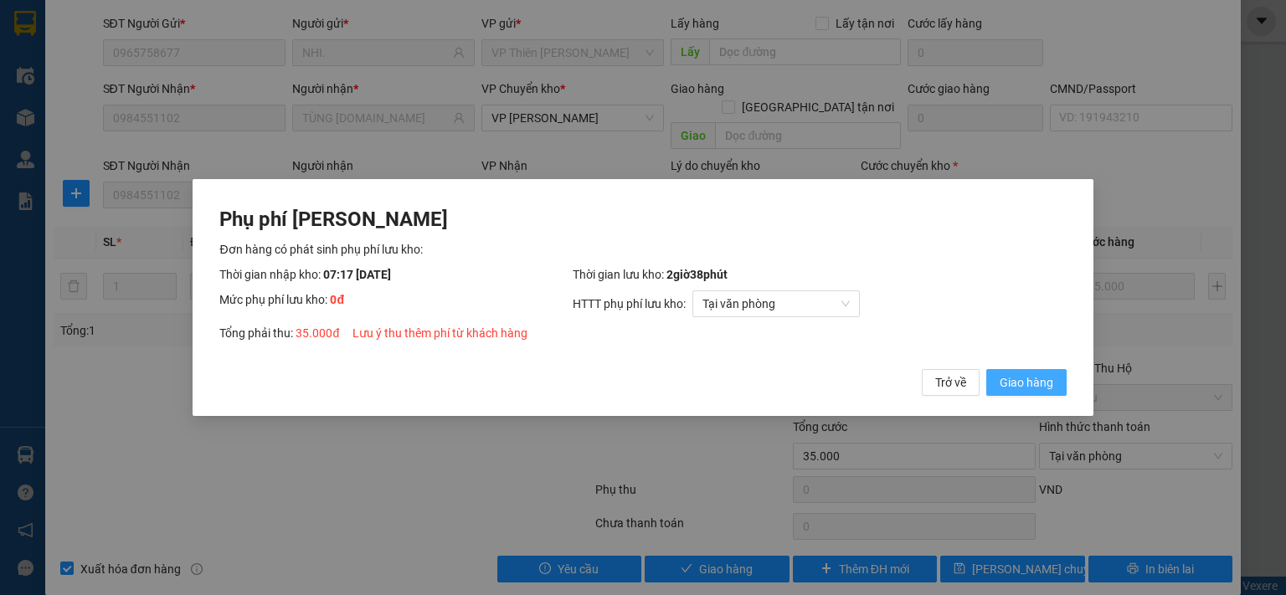
click at [1021, 388] on span "Giao hàng" at bounding box center [1027, 382] width 54 height 18
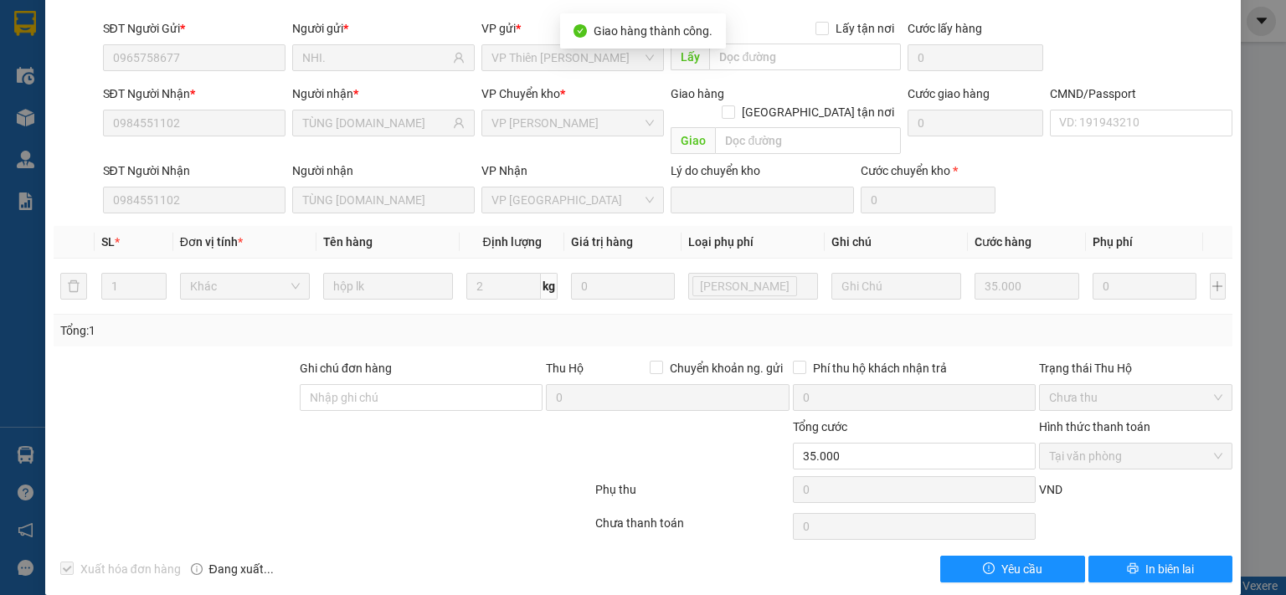
scroll to position [0, 0]
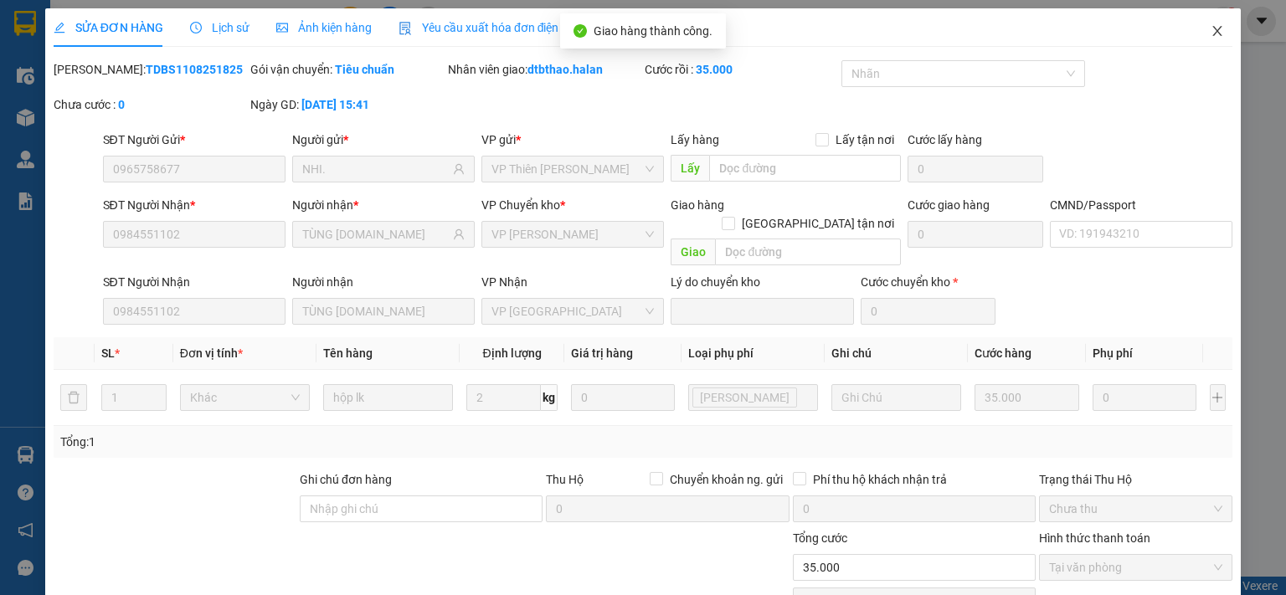
click at [1211, 33] on icon "close" at bounding box center [1217, 30] width 13 height 13
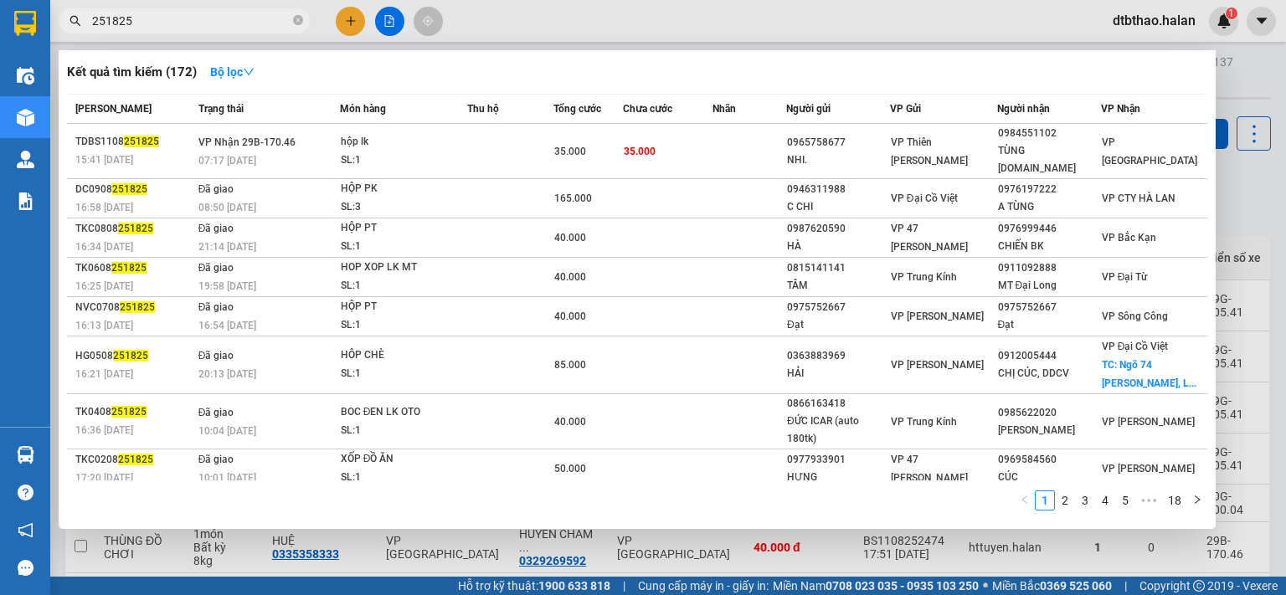
drag, startPoint x: 104, startPoint y: 18, endPoint x: 181, endPoint y: 18, distance: 77.0
click at [181, 18] on input "251825" at bounding box center [191, 21] width 198 height 18
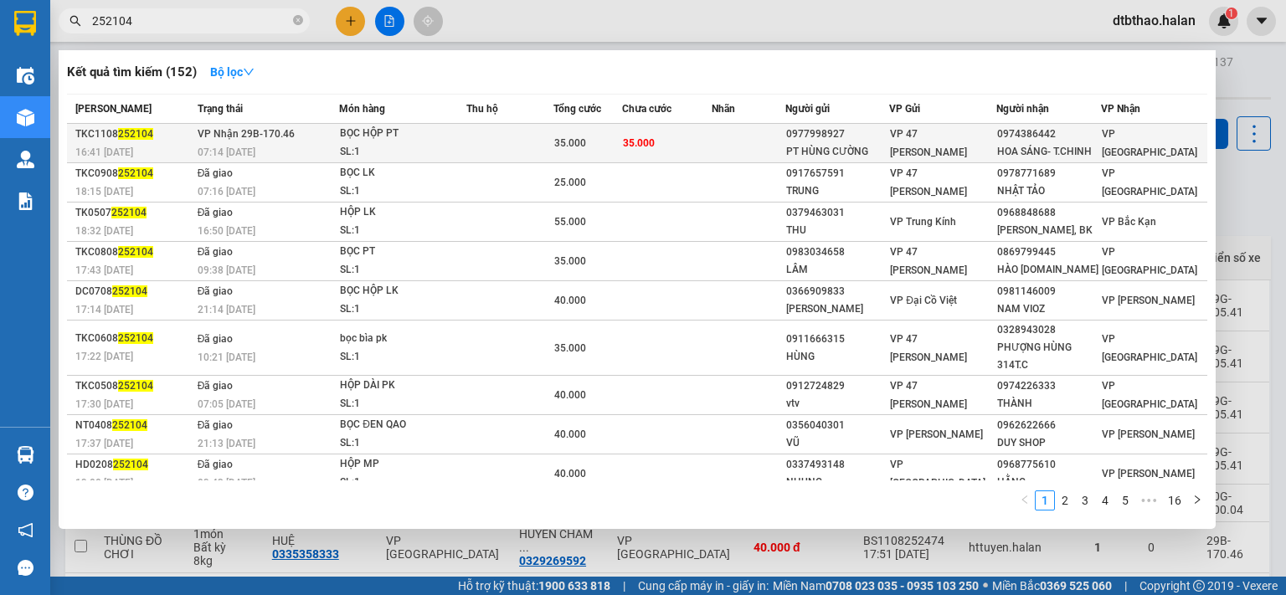
type input "252104"
click at [1035, 131] on div "0974386442" at bounding box center [1048, 135] width 103 height 18
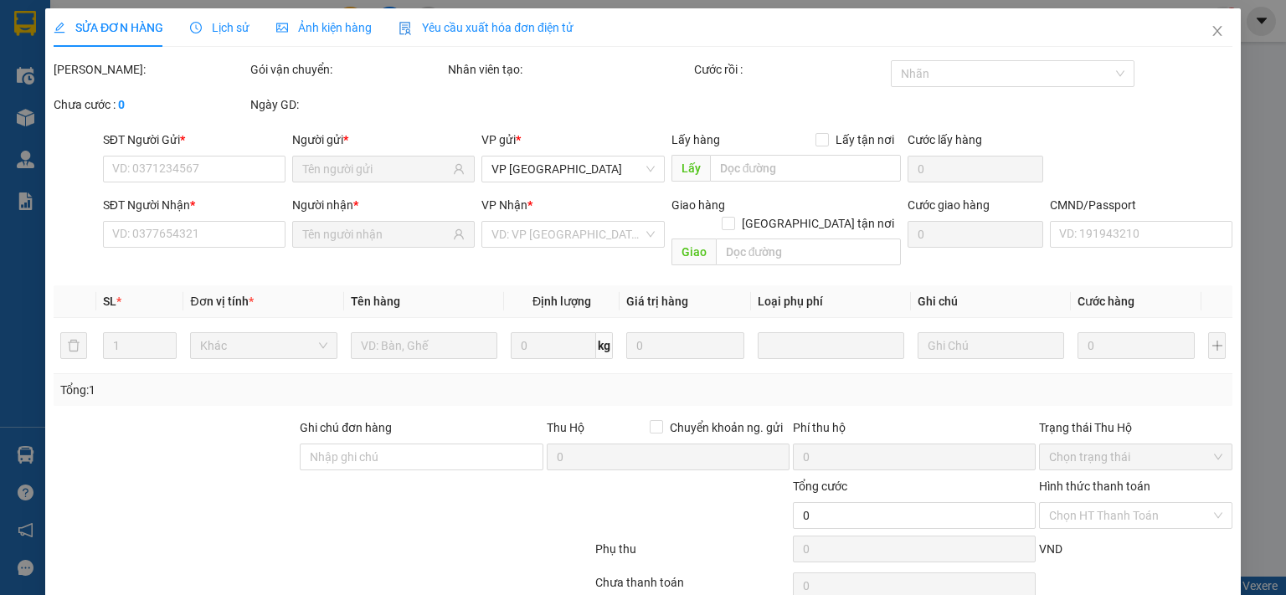
type input "0977998927"
type input "PT HÙNG CƯỜNG"
type input "0974386442"
type input "HOA SÁNG- T.CHINH"
type input "35.000"
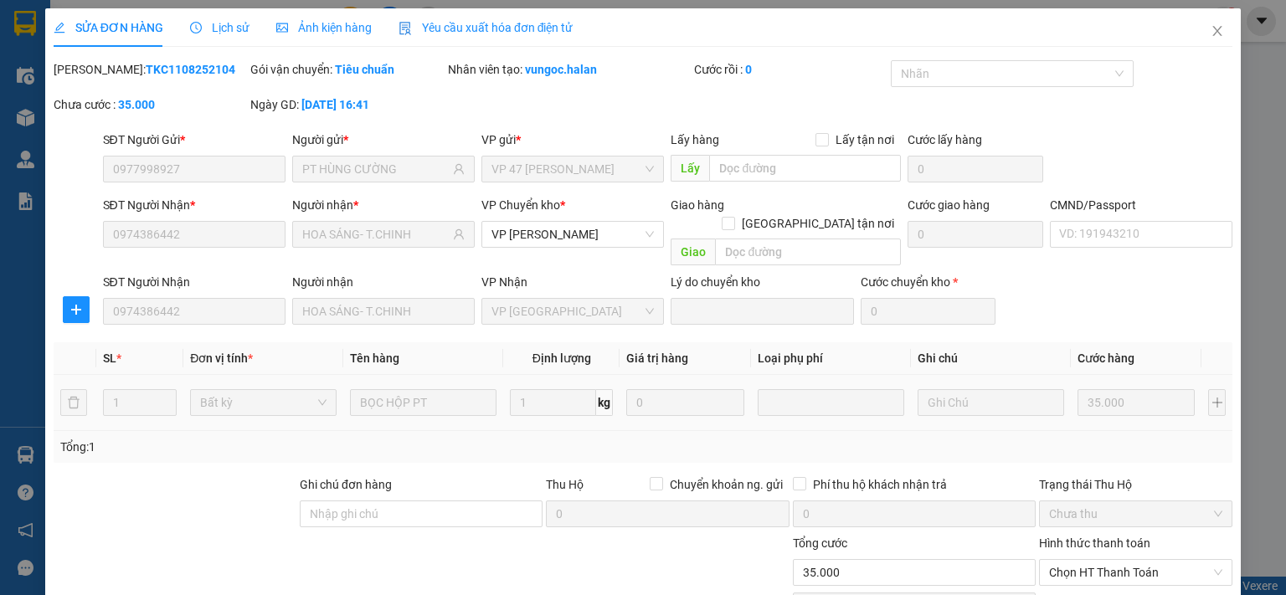
scroll to position [116, 0]
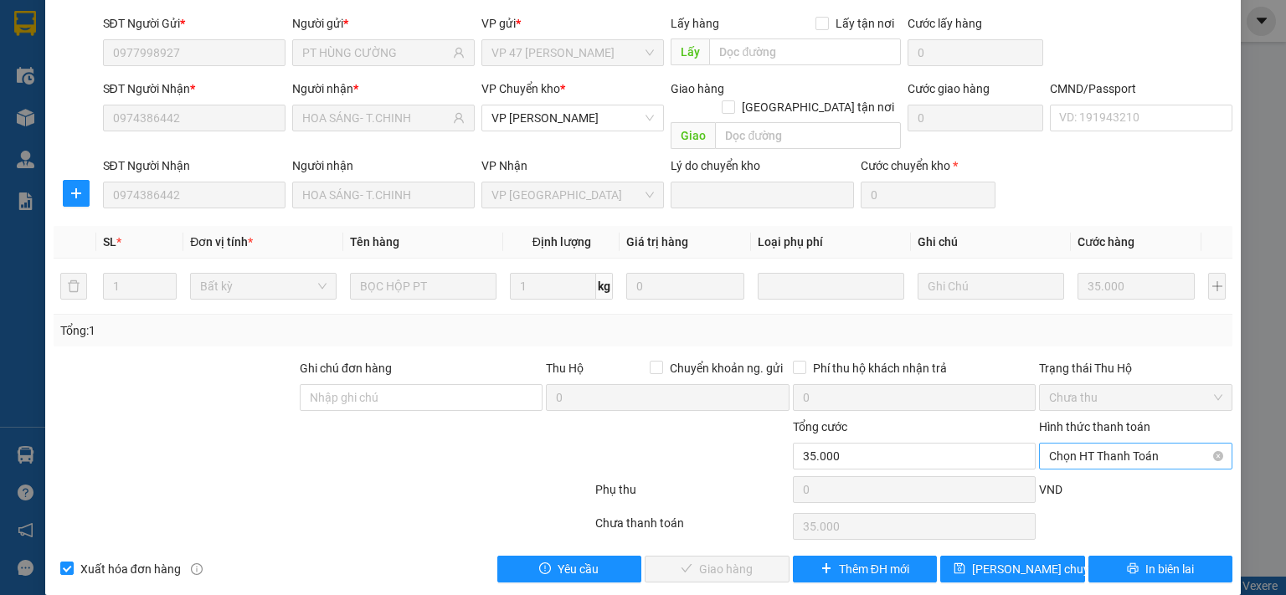
click at [1124, 444] on span "Chọn HT Thanh Toán" at bounding box center [1135, 456] width 173 height 25
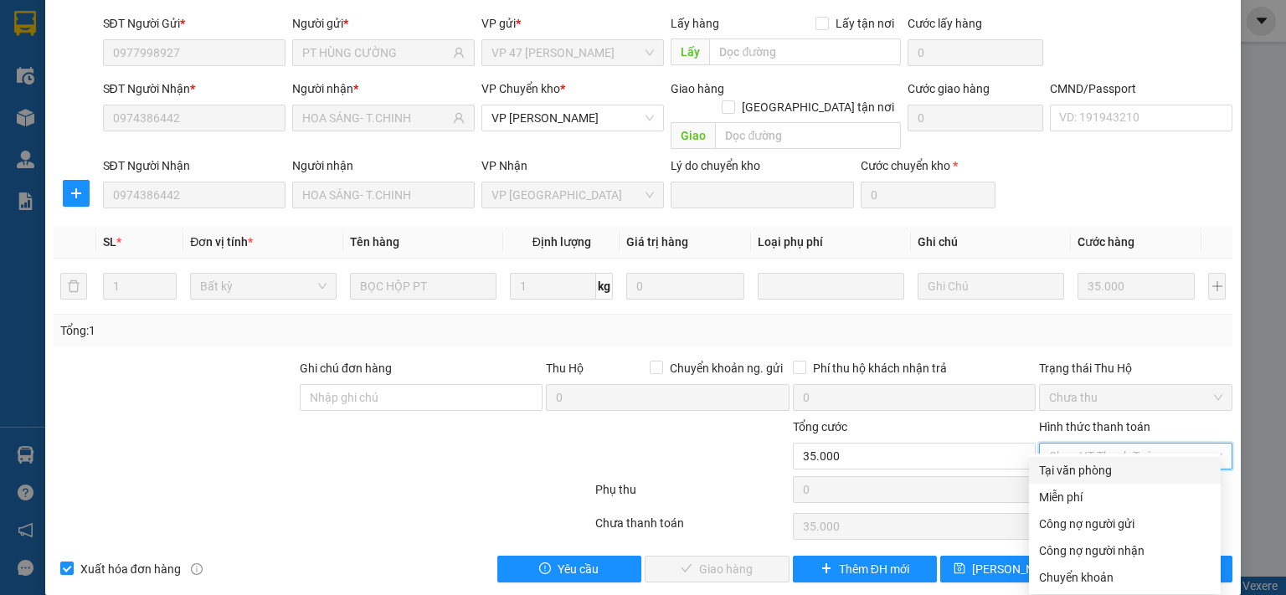
click at [1064, 473] on div "Tại văn phòng" at bounding box center [1125, 470] width 172 height 18
type input "0"
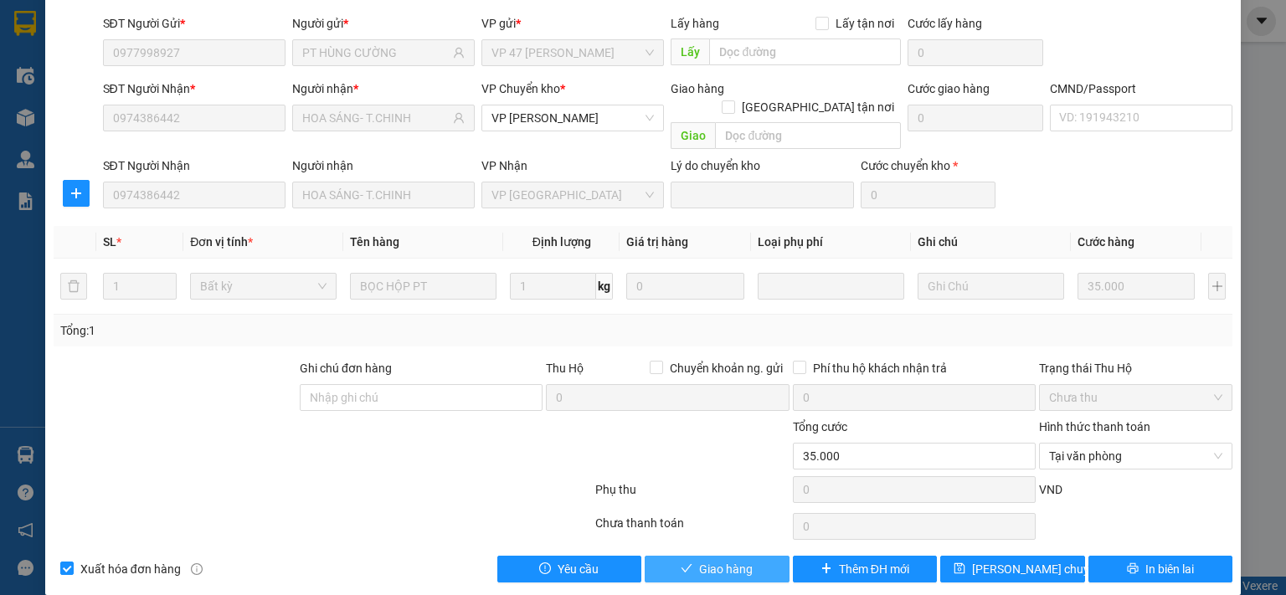
click at [751, 556] on button "Giao hàng" at bounding box center [717, 569] width 145 height 27
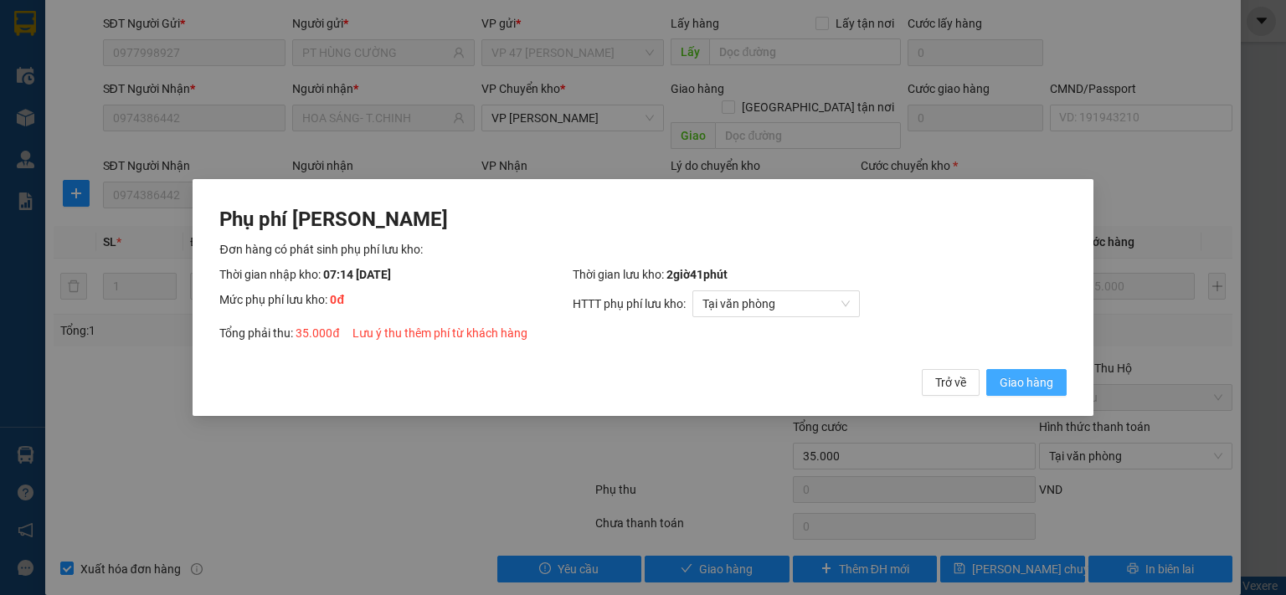
click at [1048, 390] on span "Giao hàng" at bounding box center [1027, 382] width 54 height 18
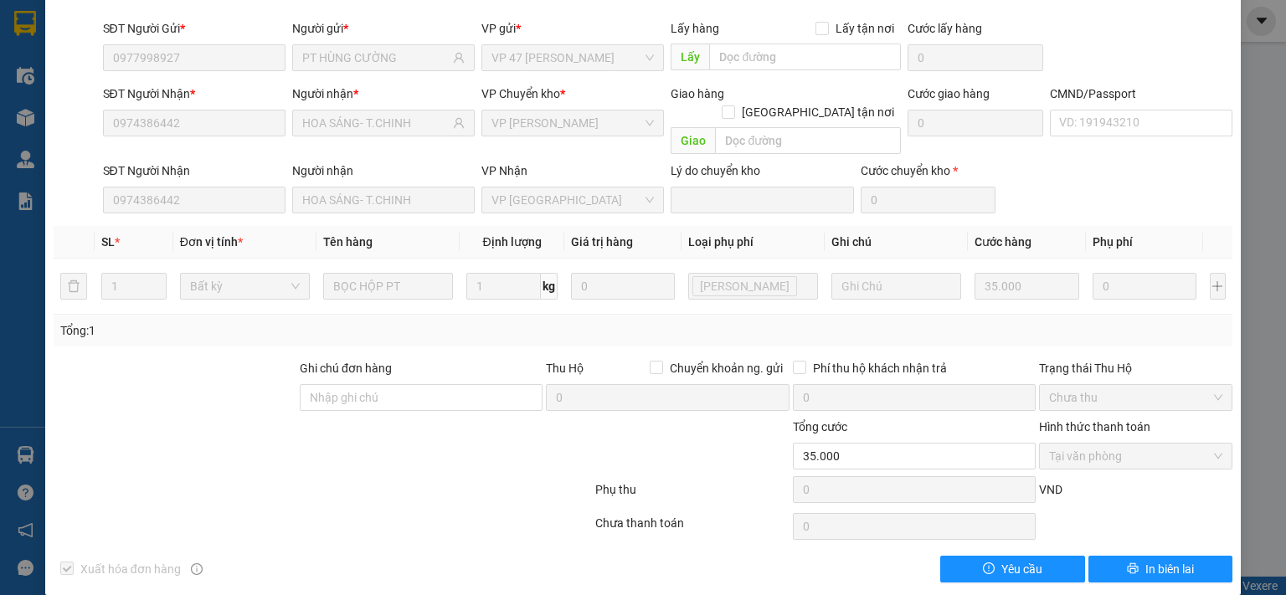
scroll to position [0, 0]
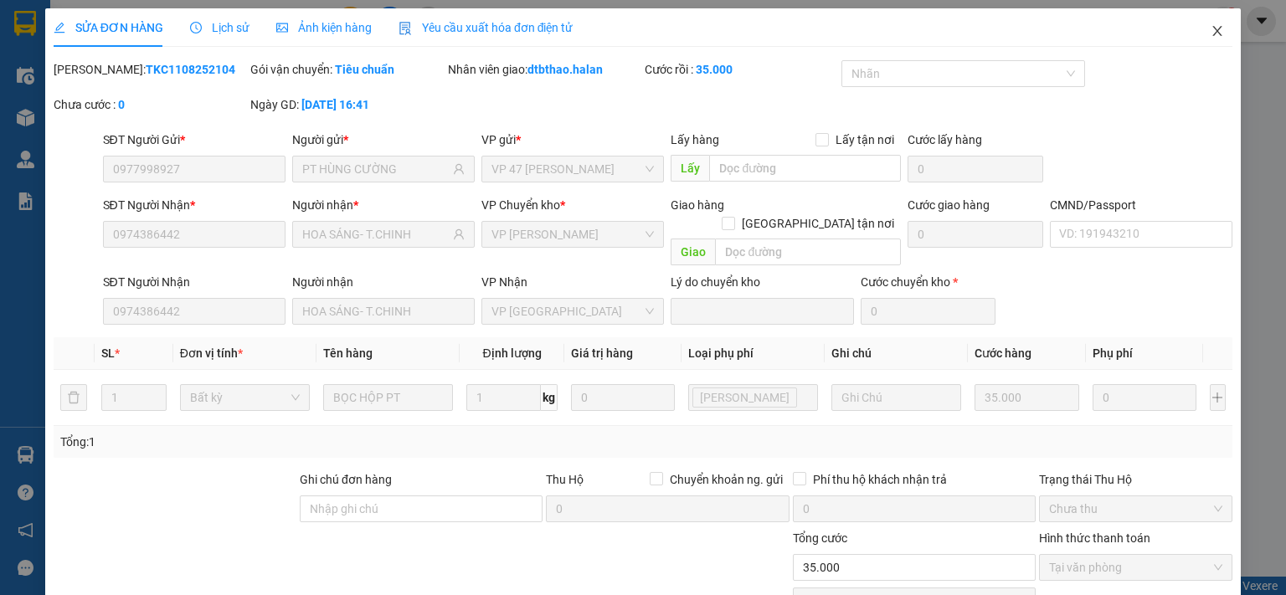
click at [1211, 33] on icon "close" at bounding box center [1217, 30] width 13 height 13
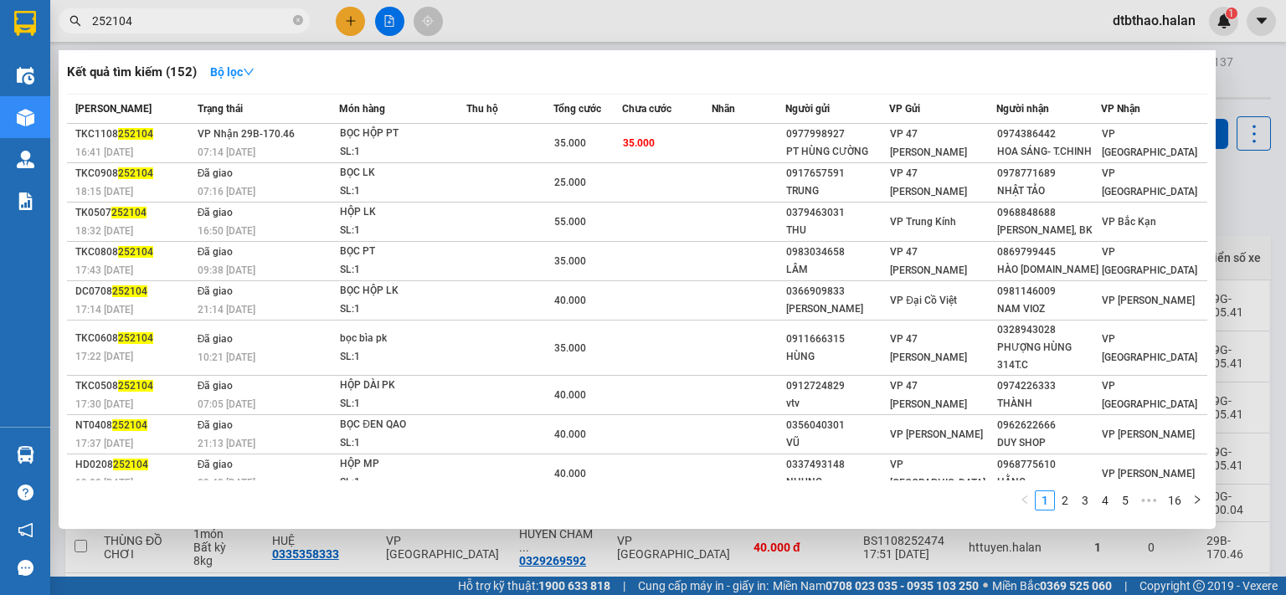
drag, startPoint x: 110, startPoint y: 21, endPoint x: 155, endPoint y: 28, distance: 45.8
click at [155, 28] on input "252104" at bounding box center [191, 21] width 198 height 18
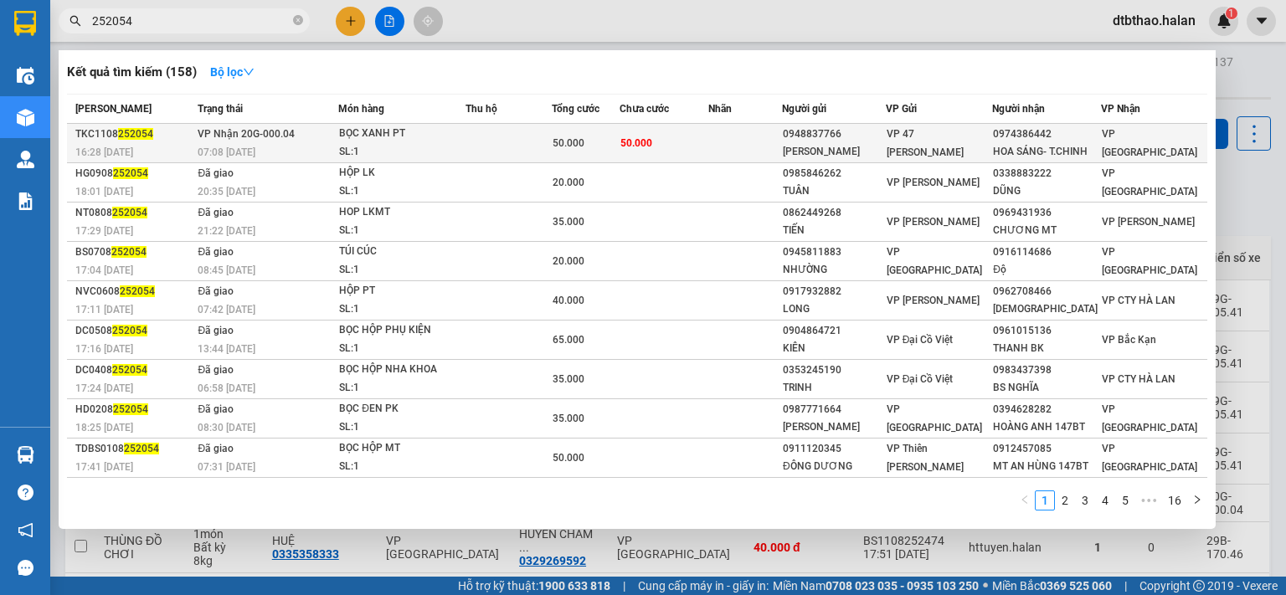
type input "252054"
click at [962, 147] on div "VP 47 [PERSON_NAME]" at bounding box center [940, 143] width 106 height 37
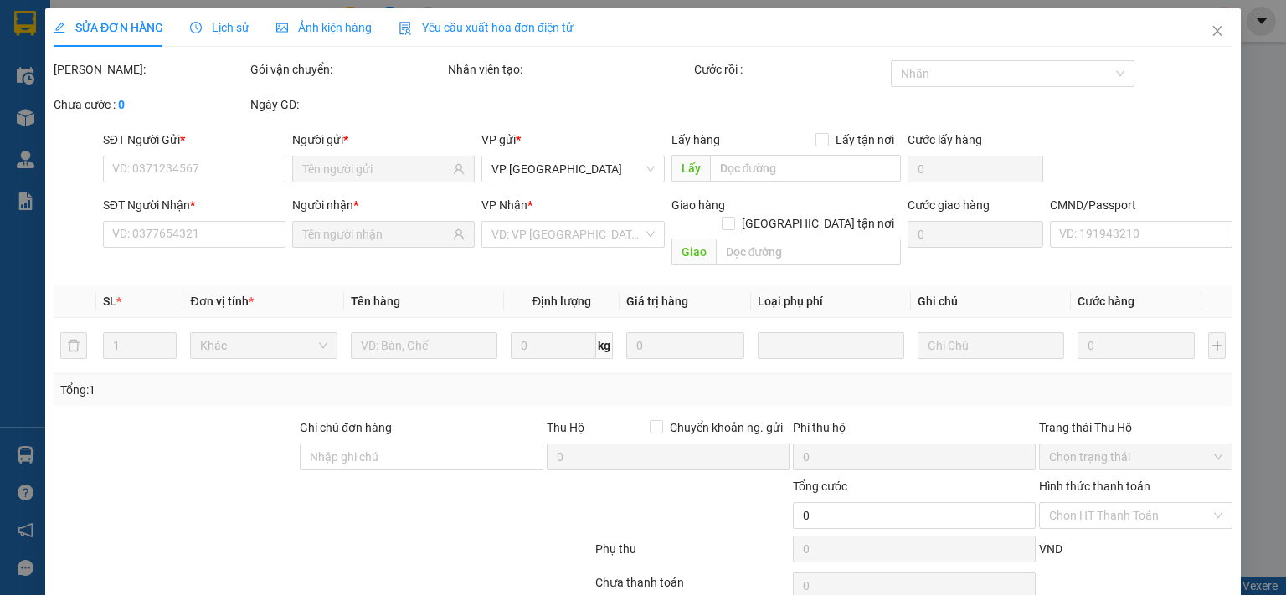
type input "0948837766"
type input "KHÁNH MATS"
type input "0974386442"
type input "HOA SÁNG- T.CHINH"
type input "50.000"
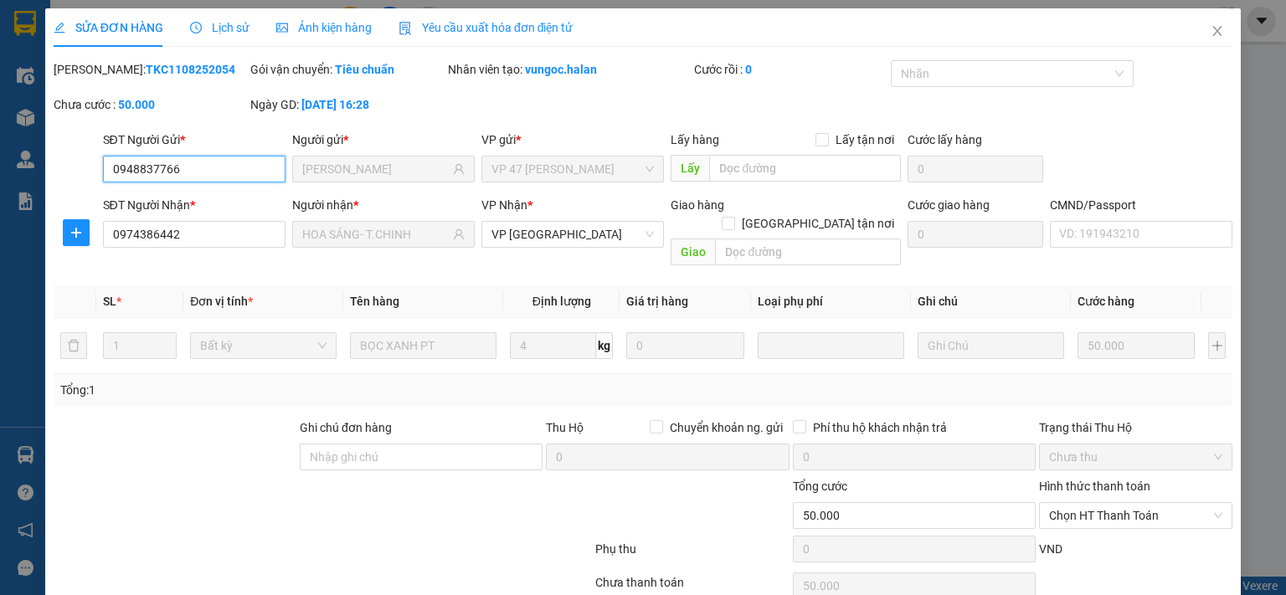
scroll to position [59, 0]
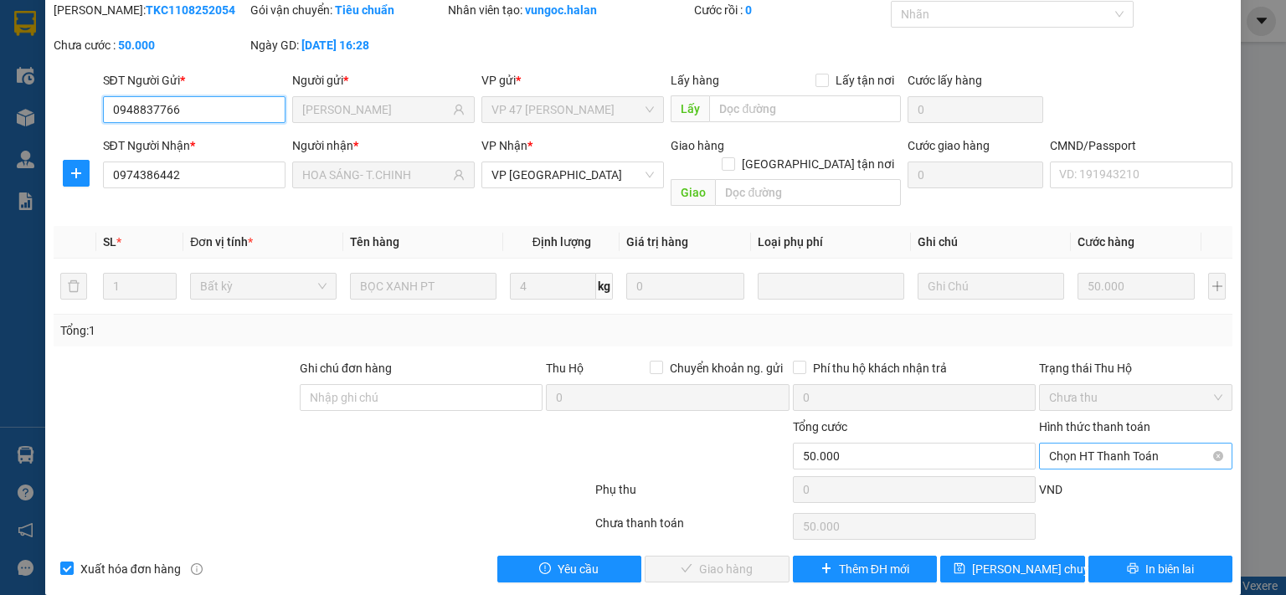
drag, startPoint x: 1121, startPoint y: 437, endPoint x: 1115, endPoint y: 451, distance: 14.6
click at [1120, 444] on span "Chọn HT Thanh Toán" at bounding box center [1135, 456] width 173 height 25
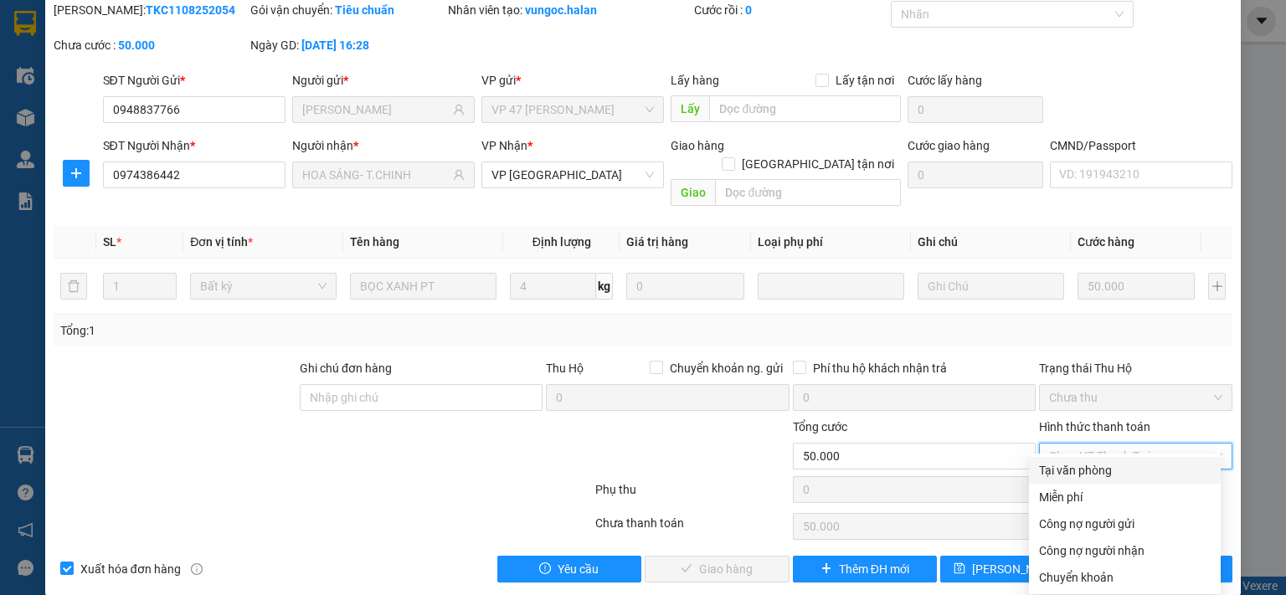
drag, startPoint x: 1105, startPoint y: 466, endPoint x: 1094, endPoint y: 475, distance: 14.3
click at [1104, 467] on div "Tại văn phòng" at bounding box center [1125, 470] width 172 height 18
type input "0"
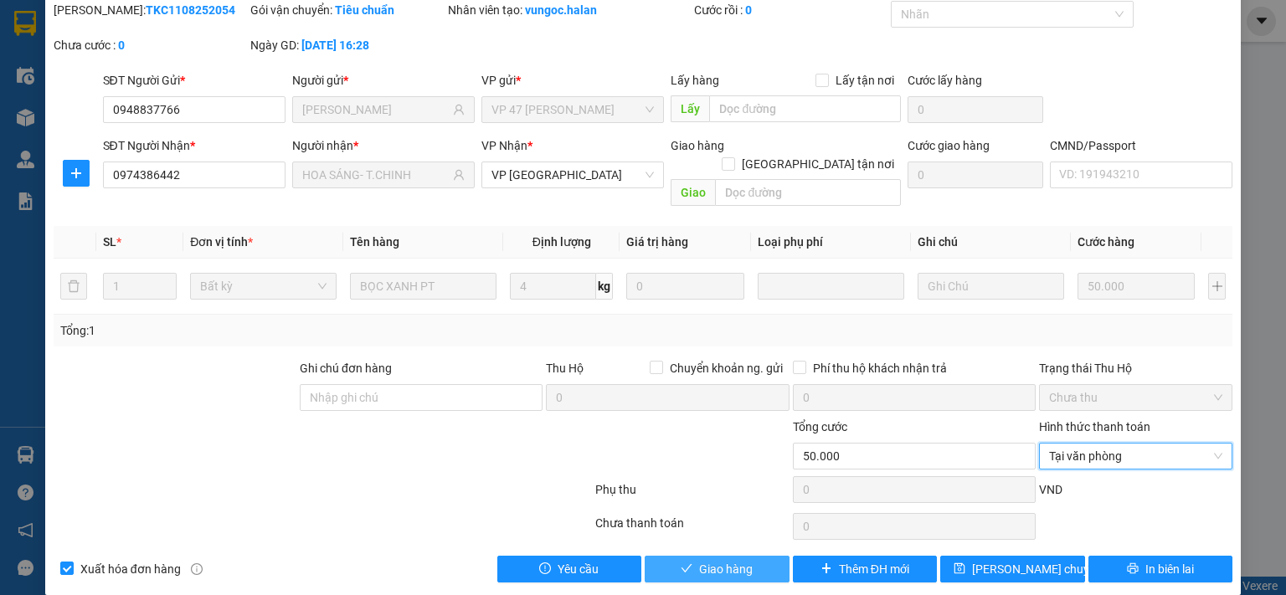
click at [737, 560] on span "Giao hàng" at bounding box center [726, 569] width 54 height 18
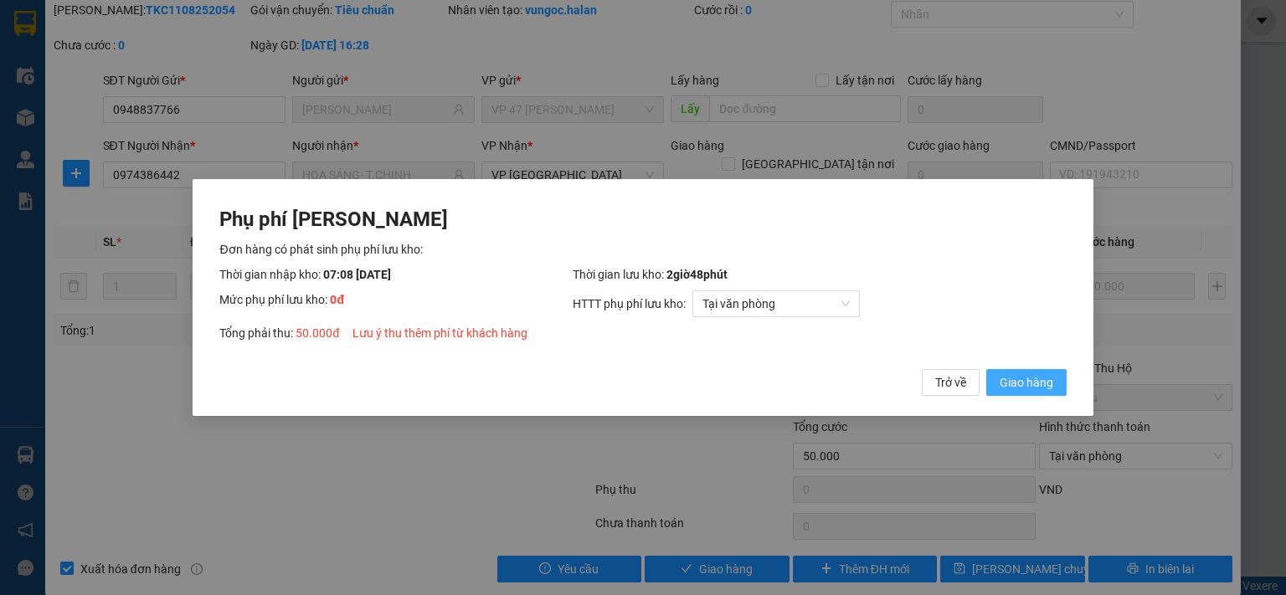
click at [1036, 385] on span "Giao hàng" at bounding box center [1027, 382] width 54 height 18
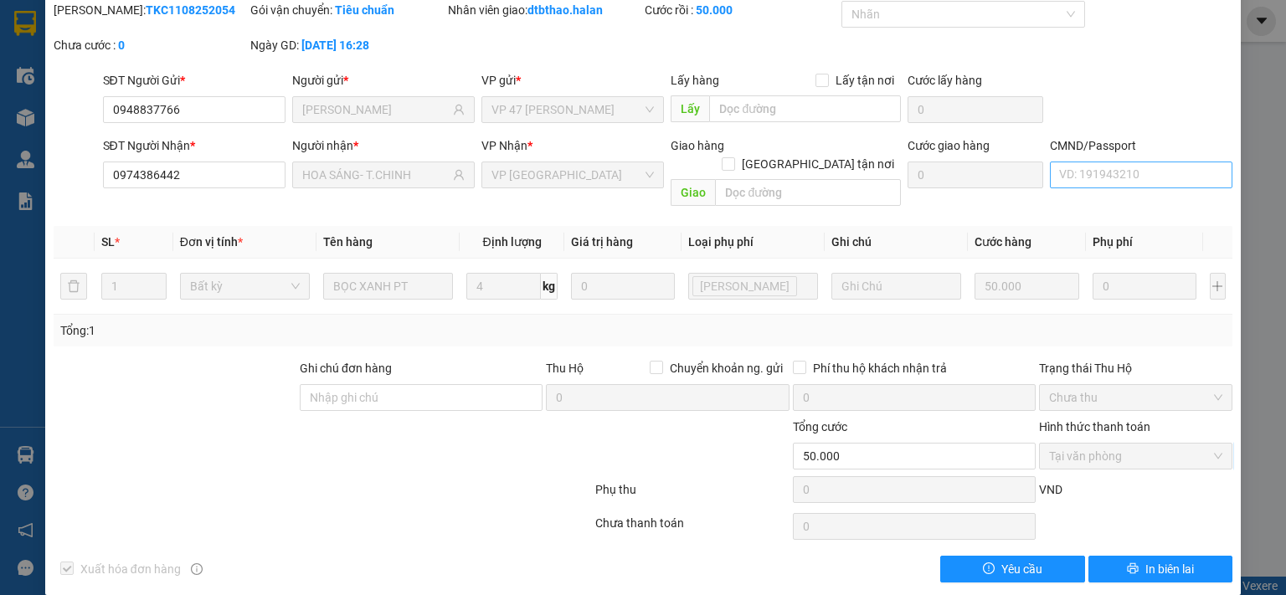
scroll to position [0, 0]
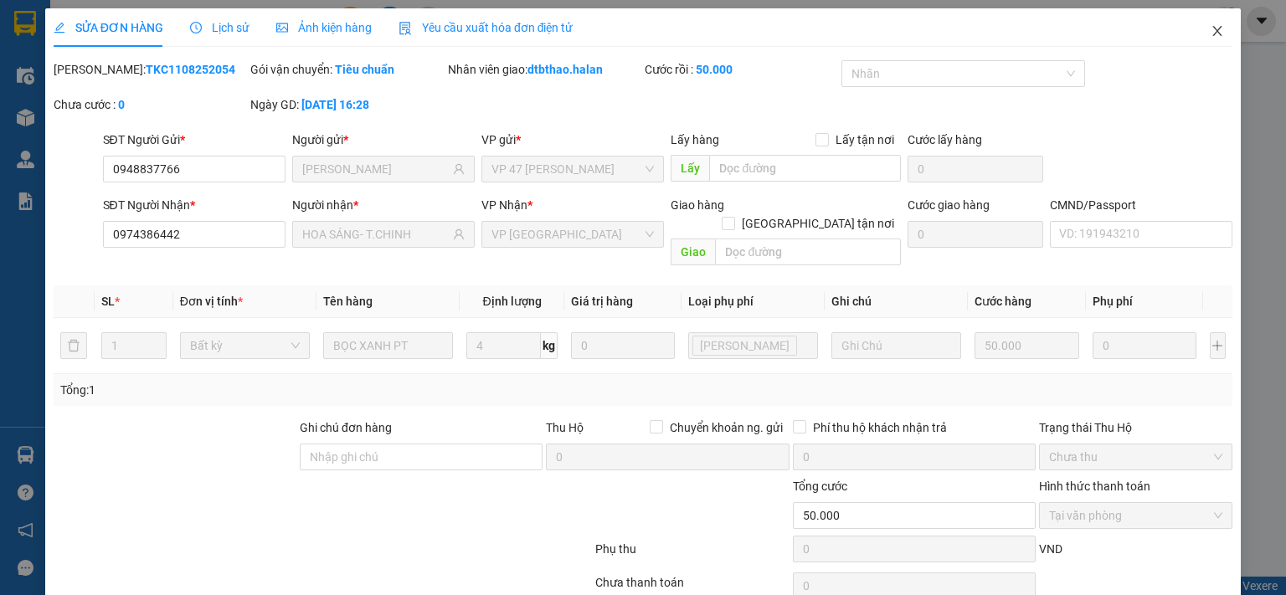
click at [1211, 28] on icon "close" at bounding box center [1217, 30] width 13 height 13
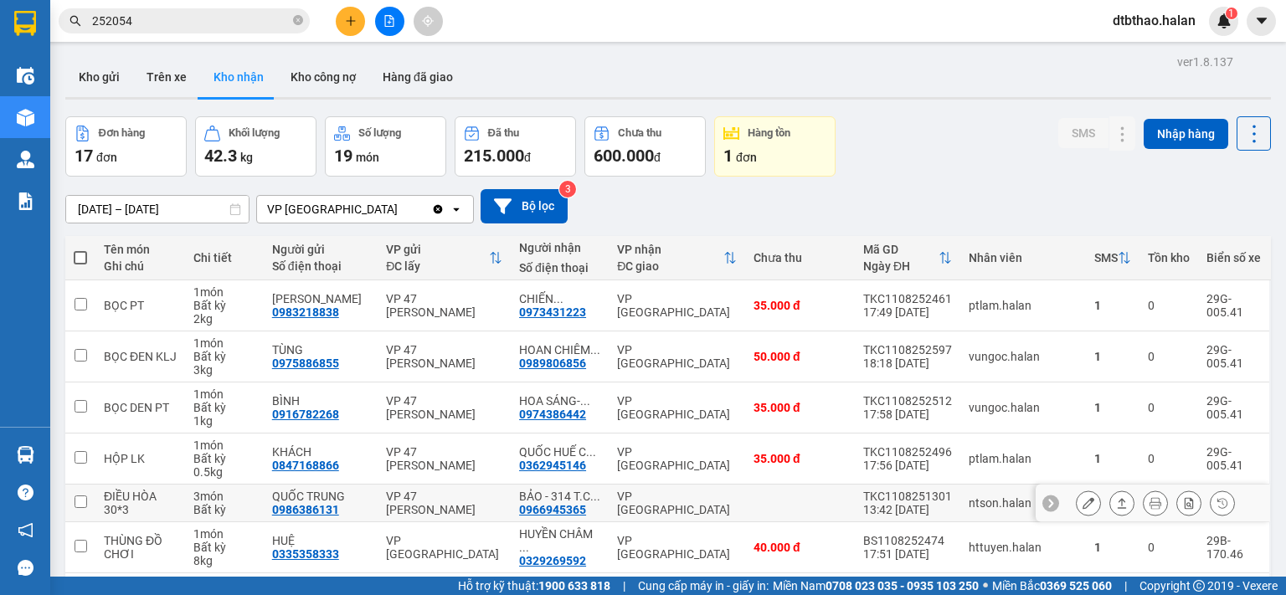
scroll to position [266, 0]
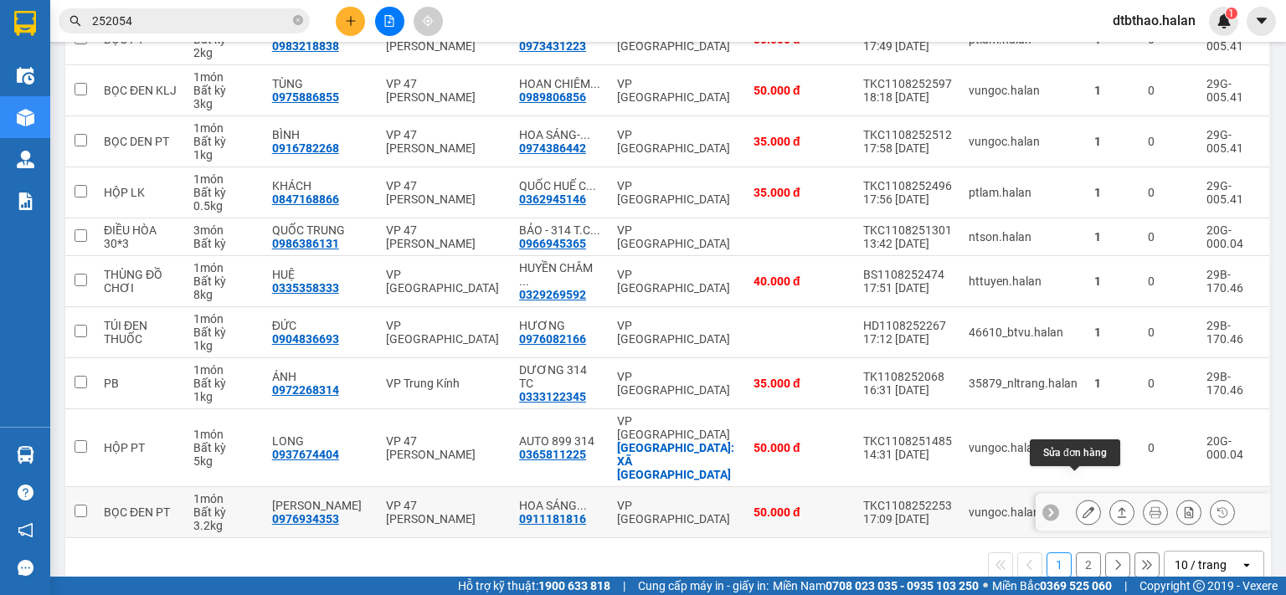
click at [1083, 507] on icon at bounding box center [1089, 513] width 12 height 12
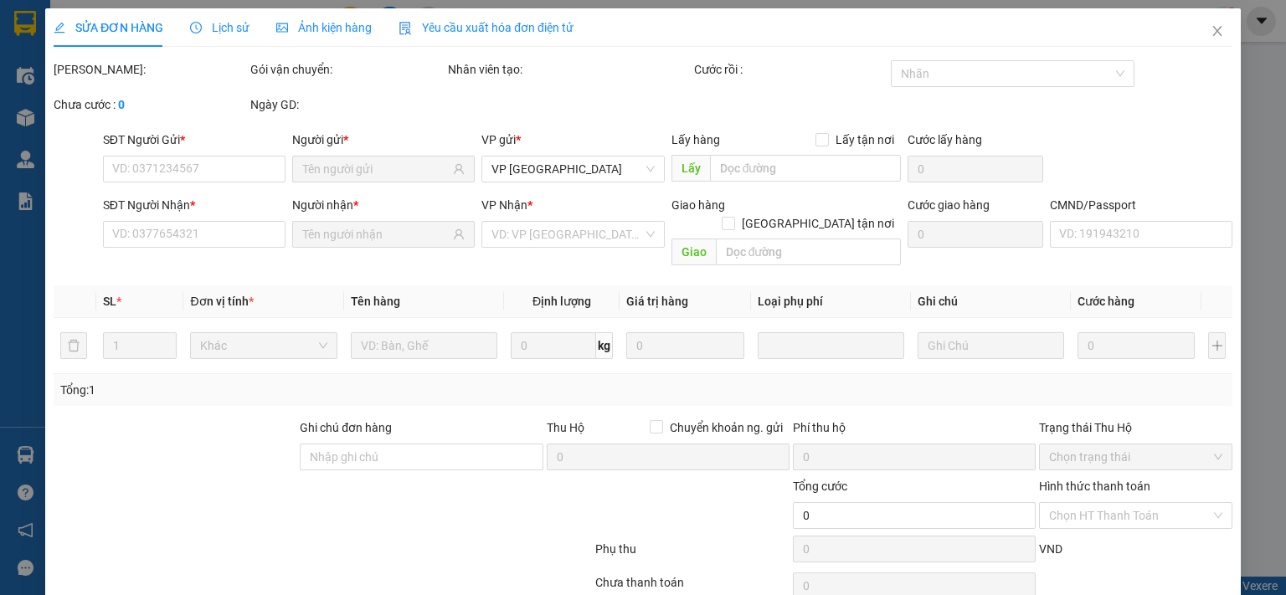
type input "0976934353"
type input "[PERSON_NAME]"
type input "0911181816"
type input "HOA SÁNG [DOMAIN_NAME]"
type input "50.000"
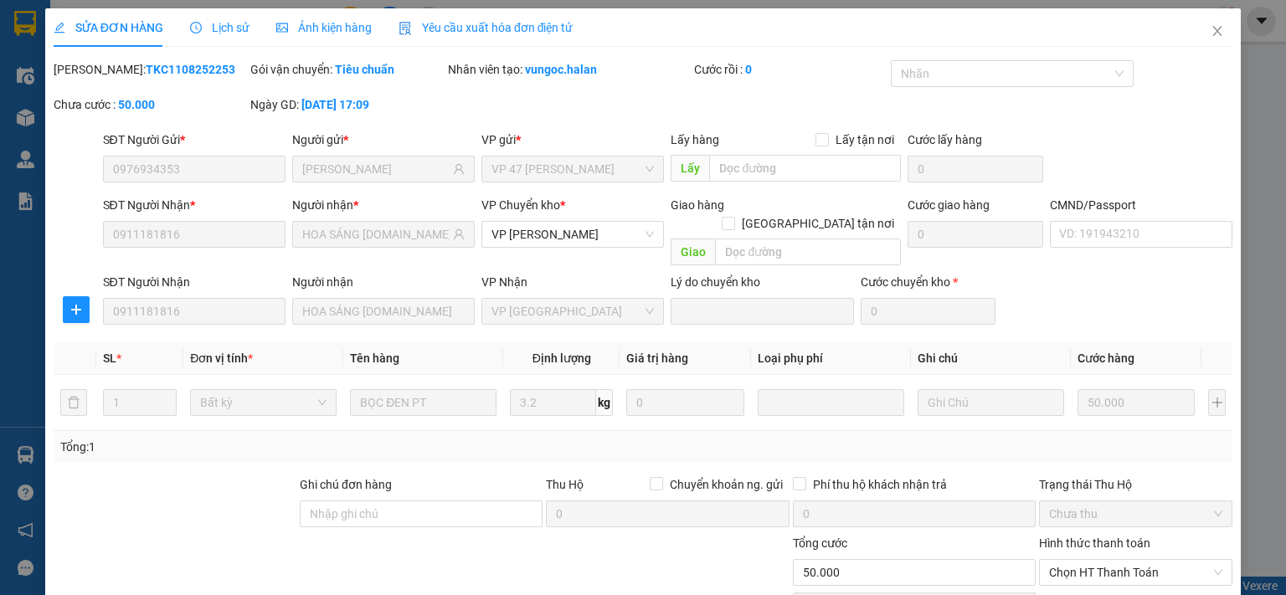
scroll to position [116, 0]
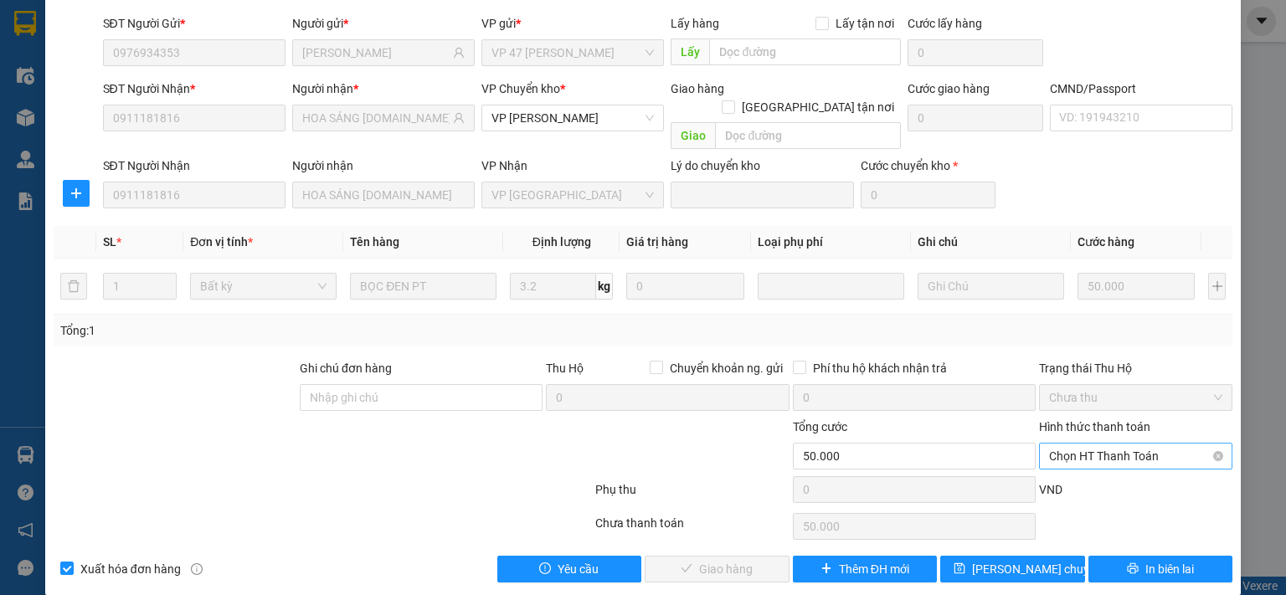
click at [1110, 444] on span "Chọn HT Thanh Toán" at bounding box center [1135, 456] width 173 height 25
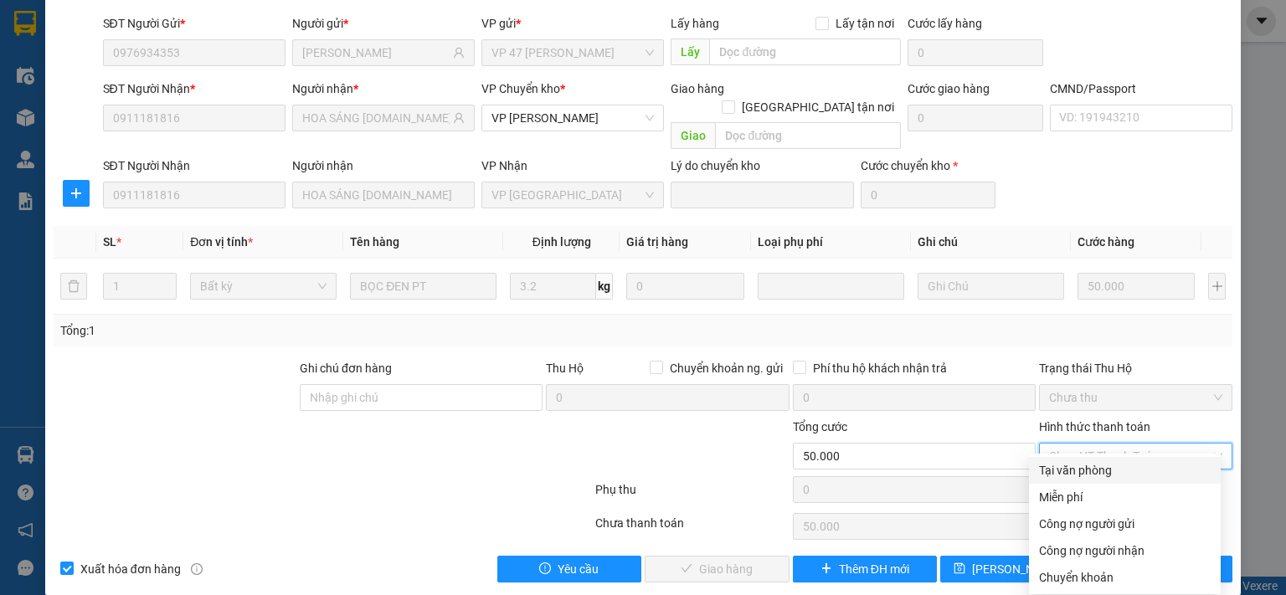
click at [1100, 471] on div "Tại văn phòng" at bounding box center [1125, 470] width 172 height 18
type input "0"
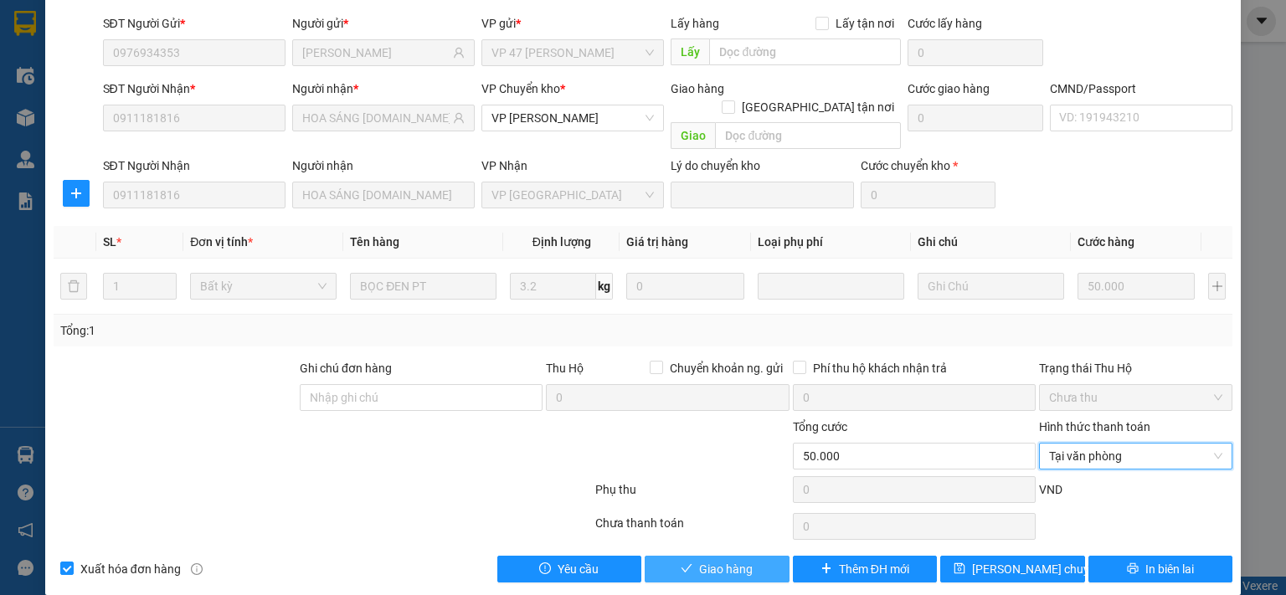
click at [747, 556] on button "Giao hàng" at bounding box center [717, 569] width 145 height 27
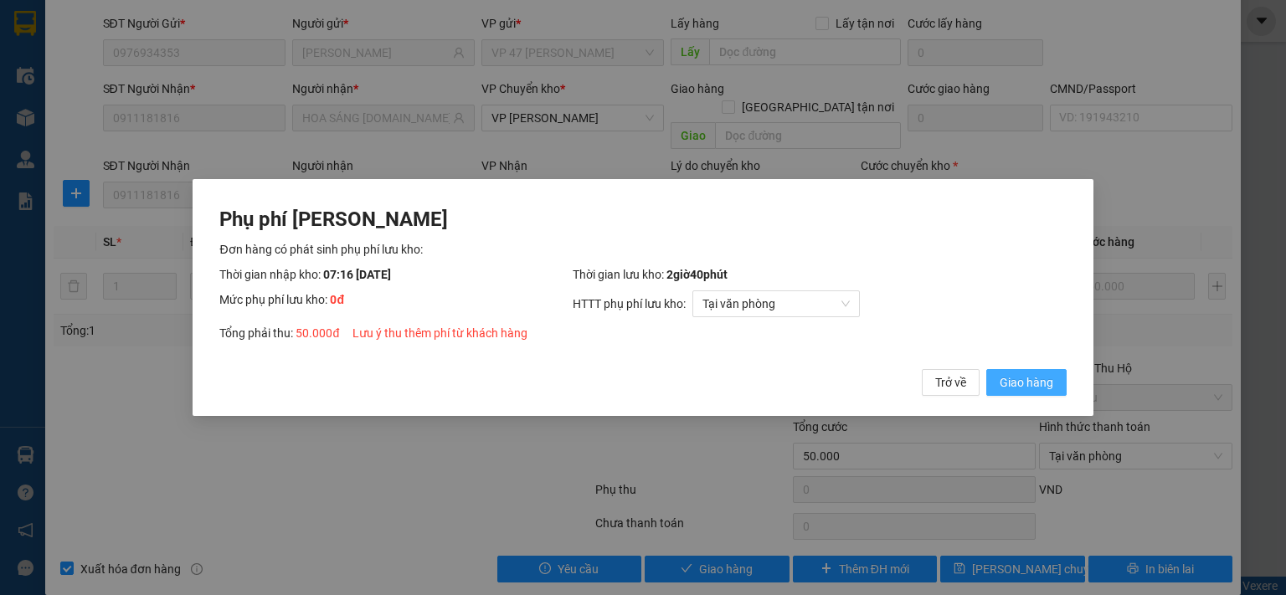
click at [1031, 385] on span "Giao hàng" at bounding box center [1027, 382] width 54 height 18
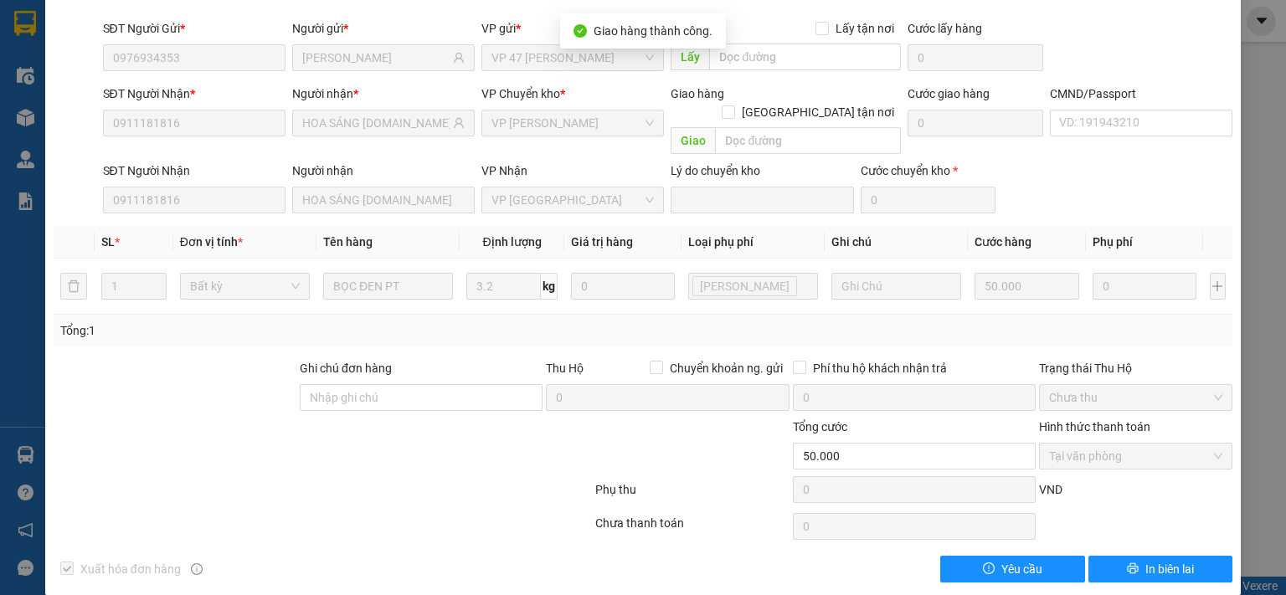
scroll to position [0, 0]
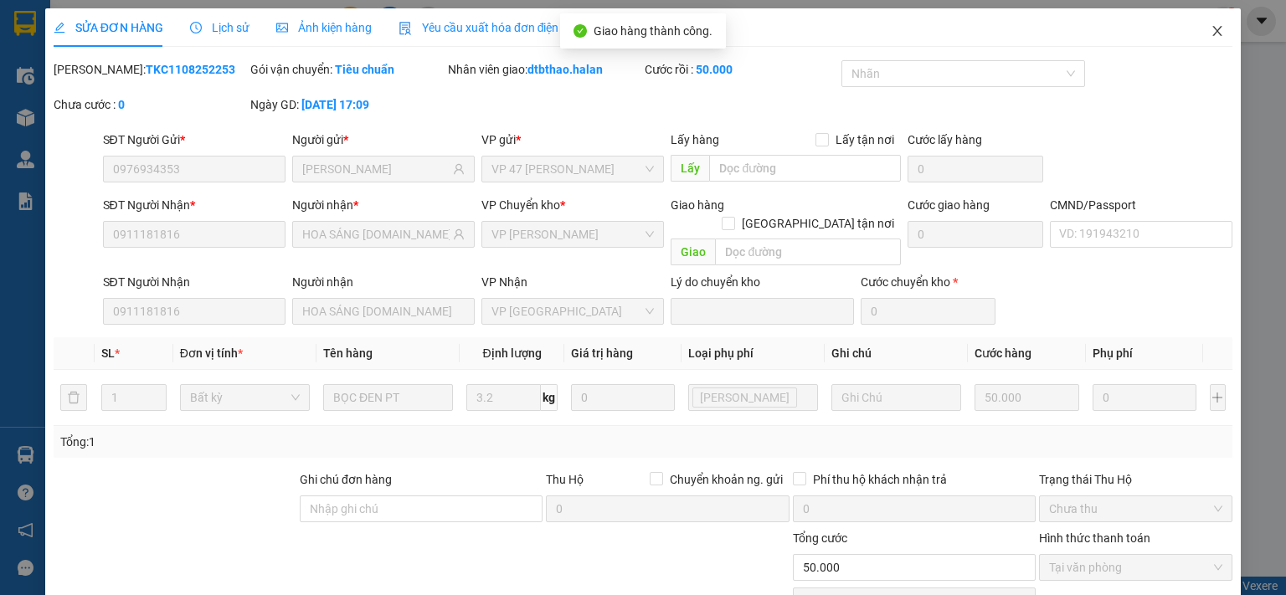
click at [1211, 32] on icon "close" at bounding box center [1217, 30] width 13 height 13
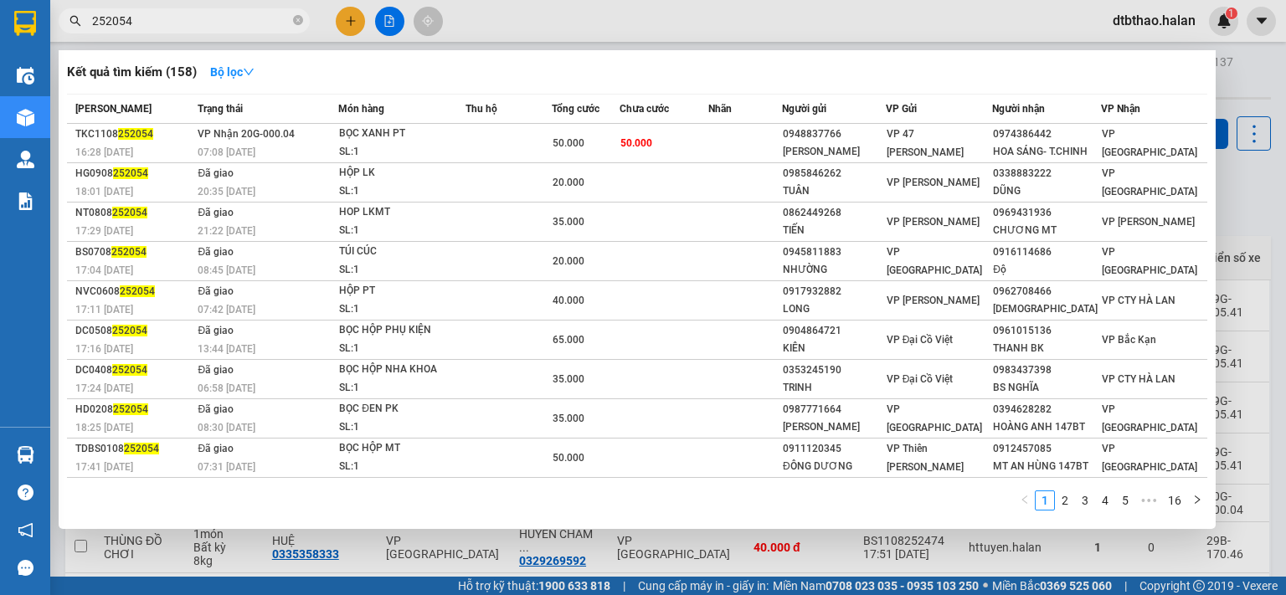
drag, startPoint x: 104, startPoint y: 26, endPoint x: 178, endPoint y: 26, distance: 73.7
click at [178, 26] on input "252054" at bounding box center [191, 21] width 198 height 18
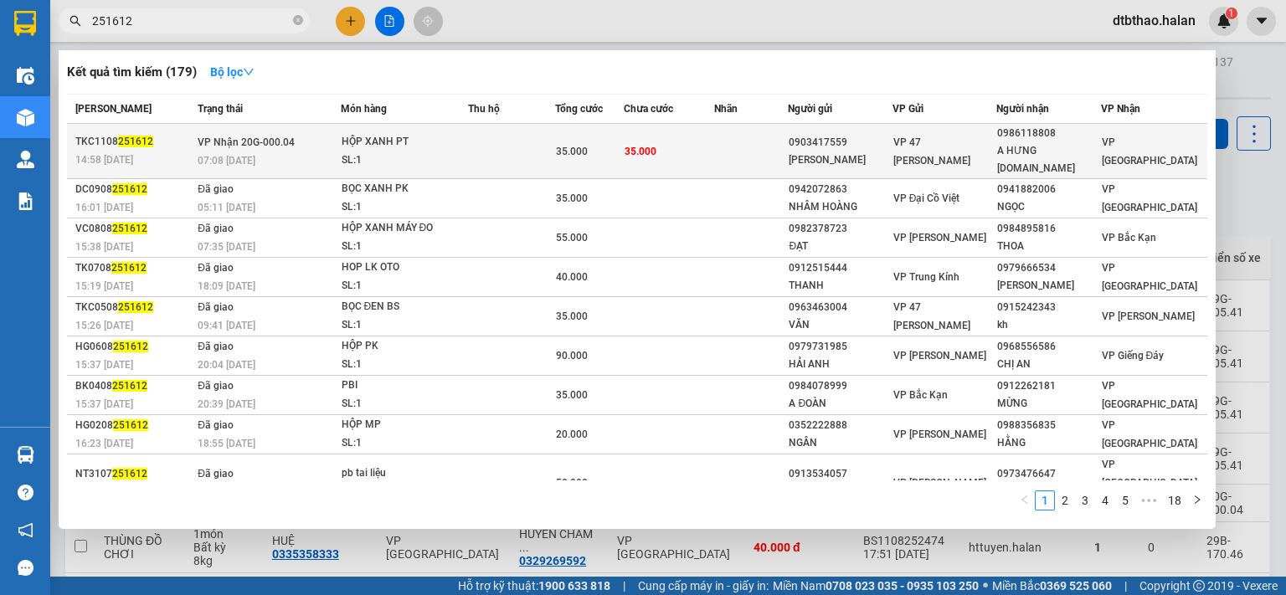
type input "251612"
click at [985, 157] on div "VP 47 [PERSON_NAME]" at bounding box center [945, 151] width 102 height 37
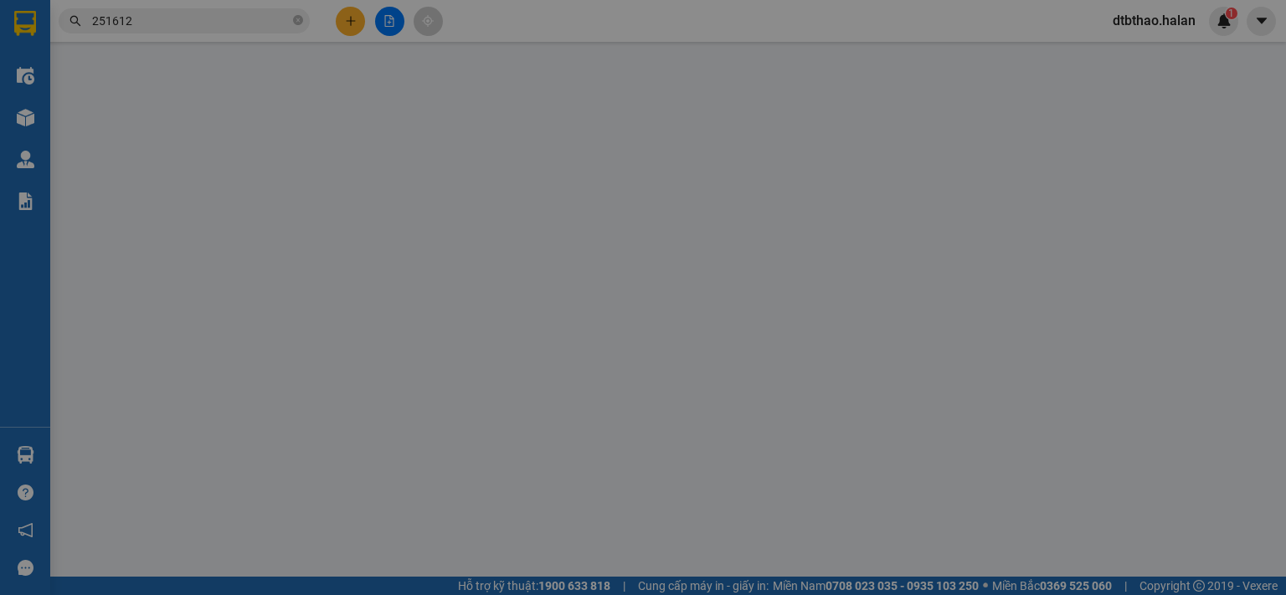
type input "0903417559"
type input "QUỲNH HẢI"
type input "0986118808"
type input "A HƯNG GARA-314.TC"
type input "35.000"
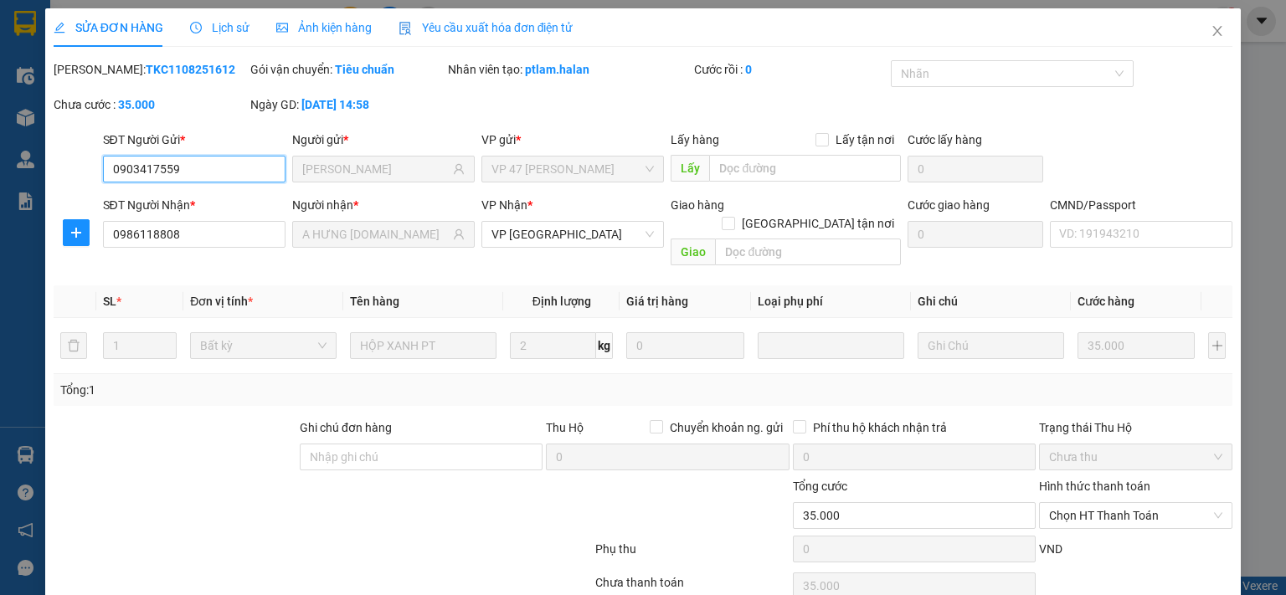
scroll to position [59, 0]
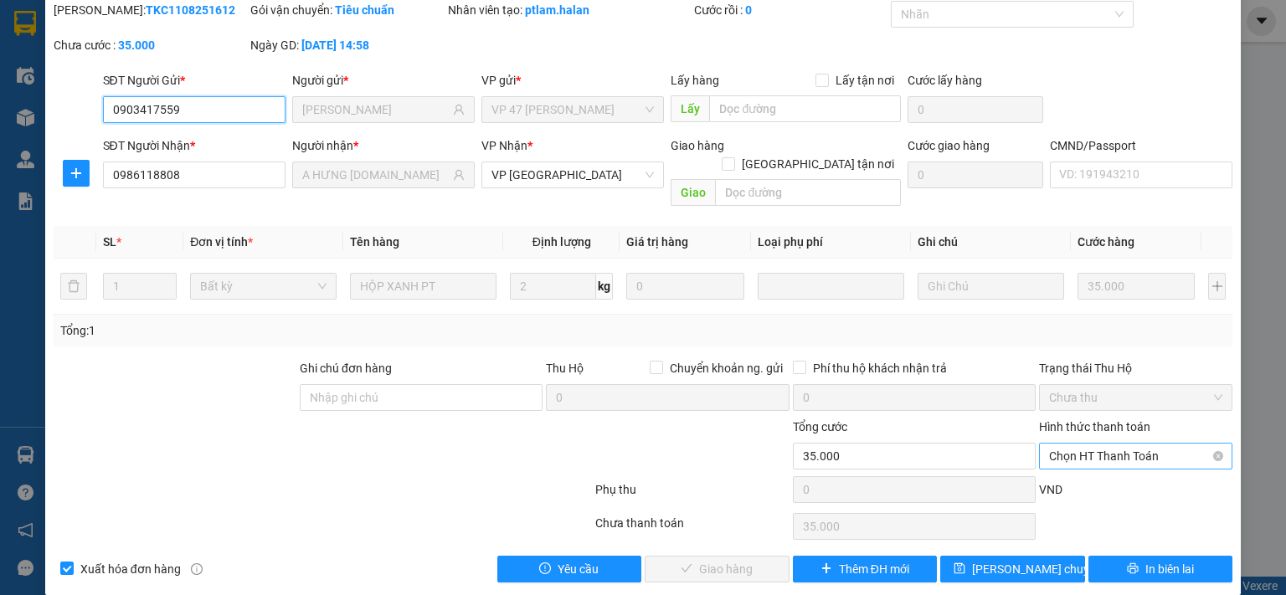
click at [1109, 444] on span "Chọn HT Thanh Toán" at bounding box center [1135, 456] width 173 height 25
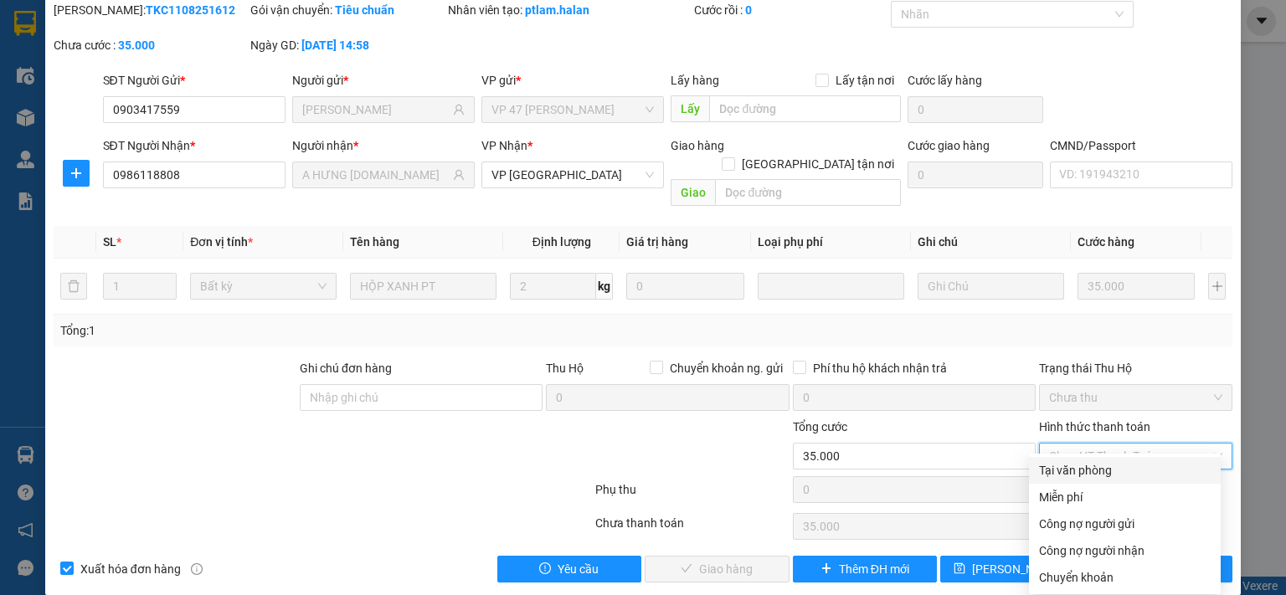
click at [1096, 469] on div "Tại văn phòng" at bounding box center [1125, 470] width 172 height 18
type input "0"
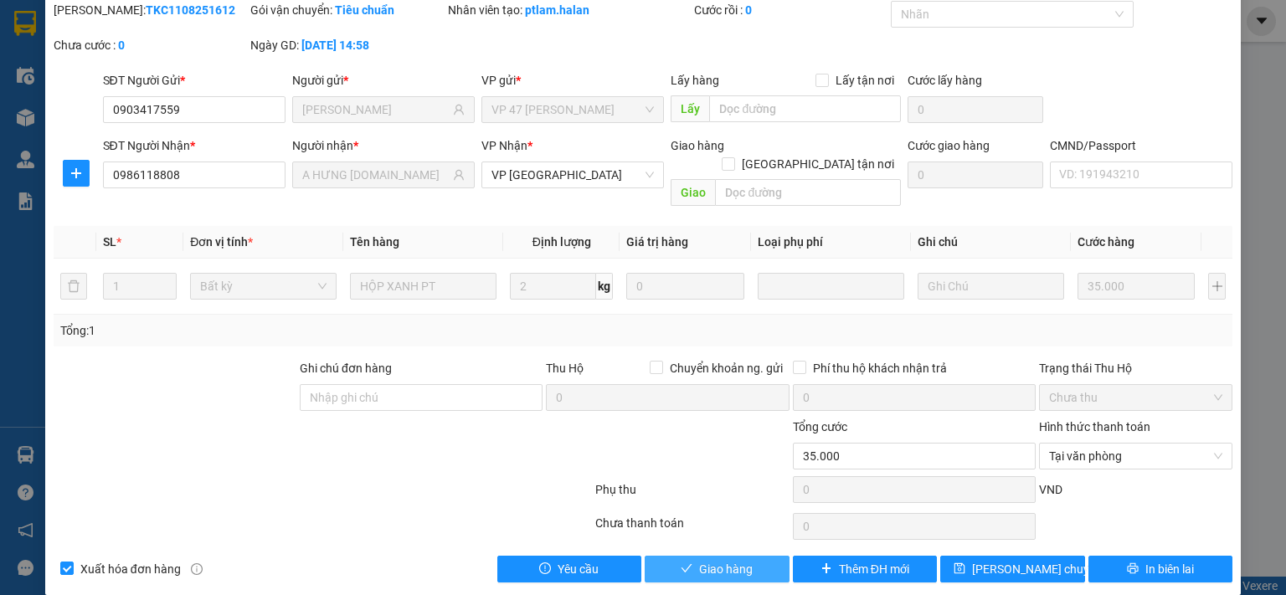
click at [746, 556] on button "Giao hàng" at bounding box center [717, 569] width 145 height 27
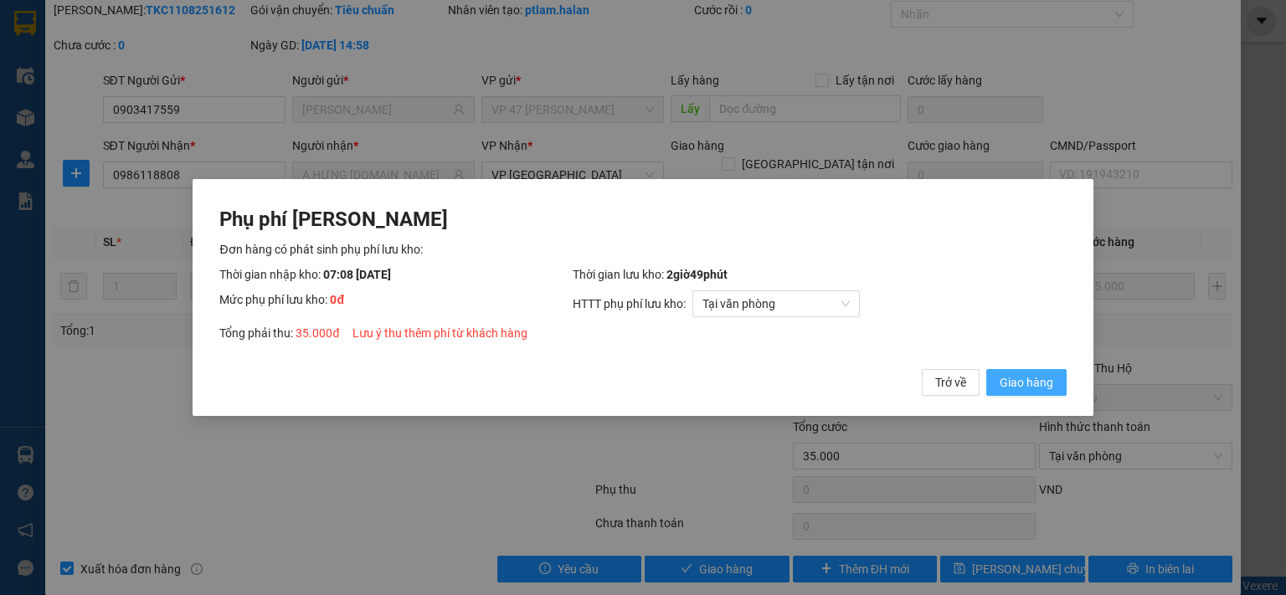
click at [1012, 381] on span "Giao hàng" at bounding box center [1027, 382] width 54 height 18
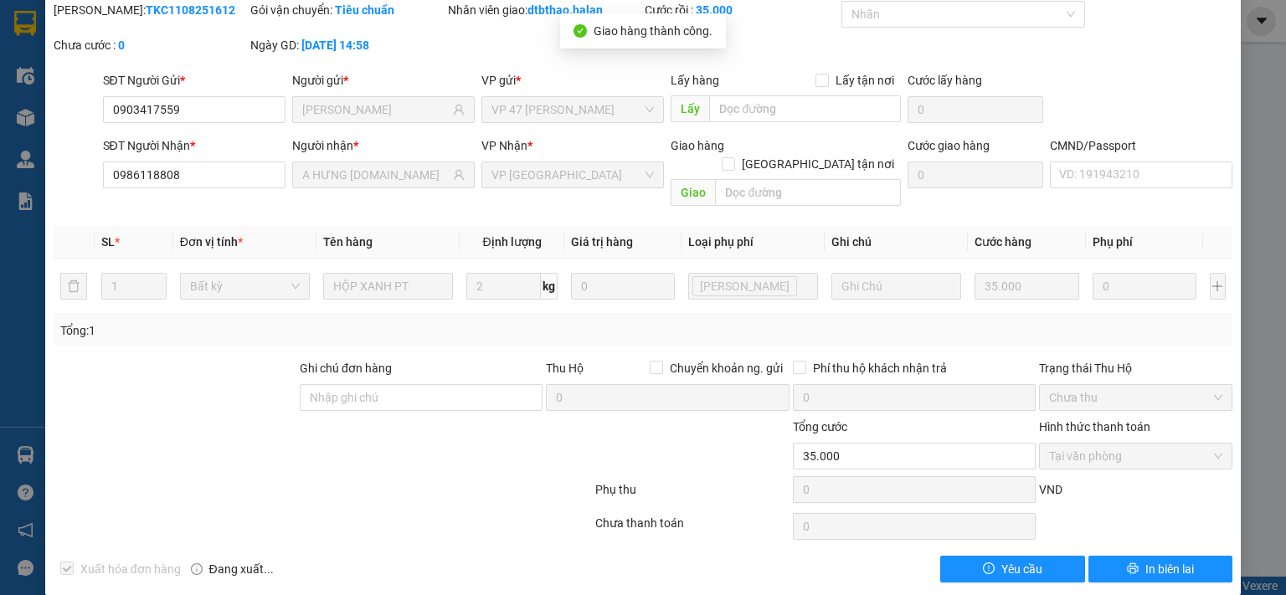
scroll to position [0, 0]
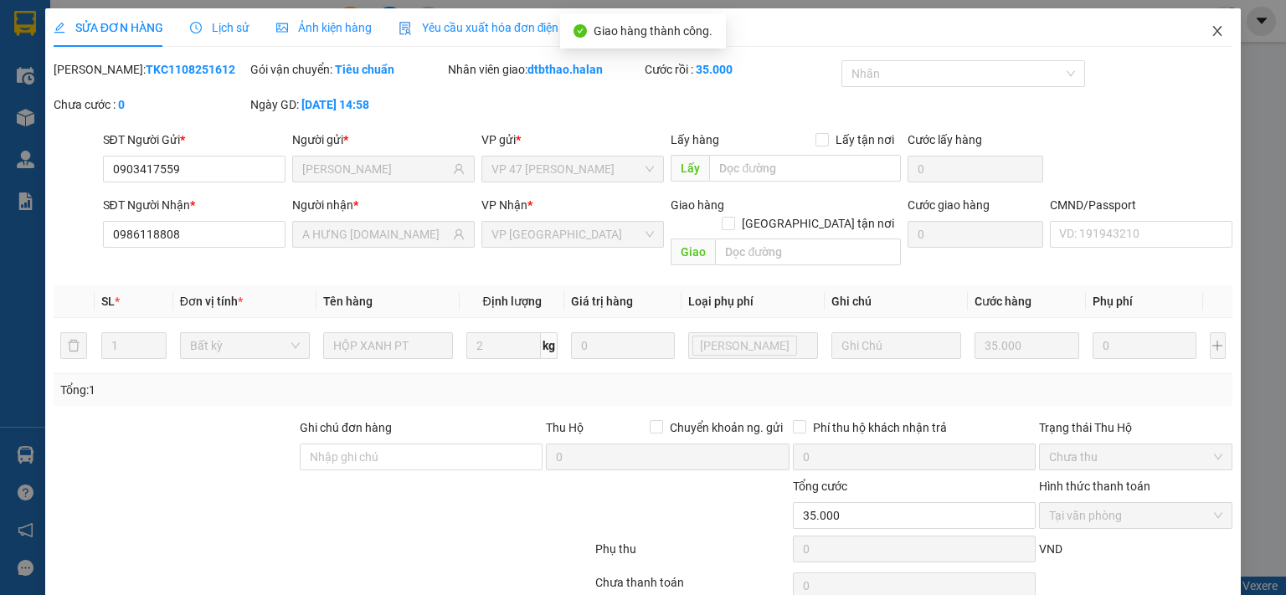
click at [1211, 27] on icon "close" at bounding box center [1217, 30] width 13 height 13
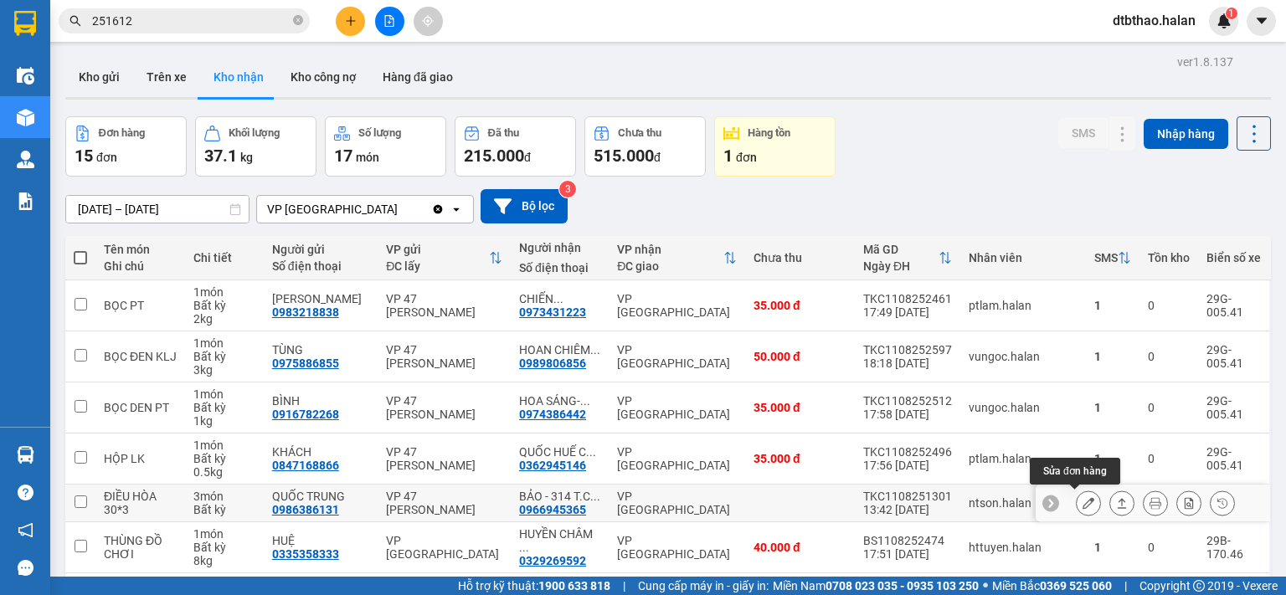
click at [1083, 498] on icon at bounding box center [1089, 503] width 12 height 12
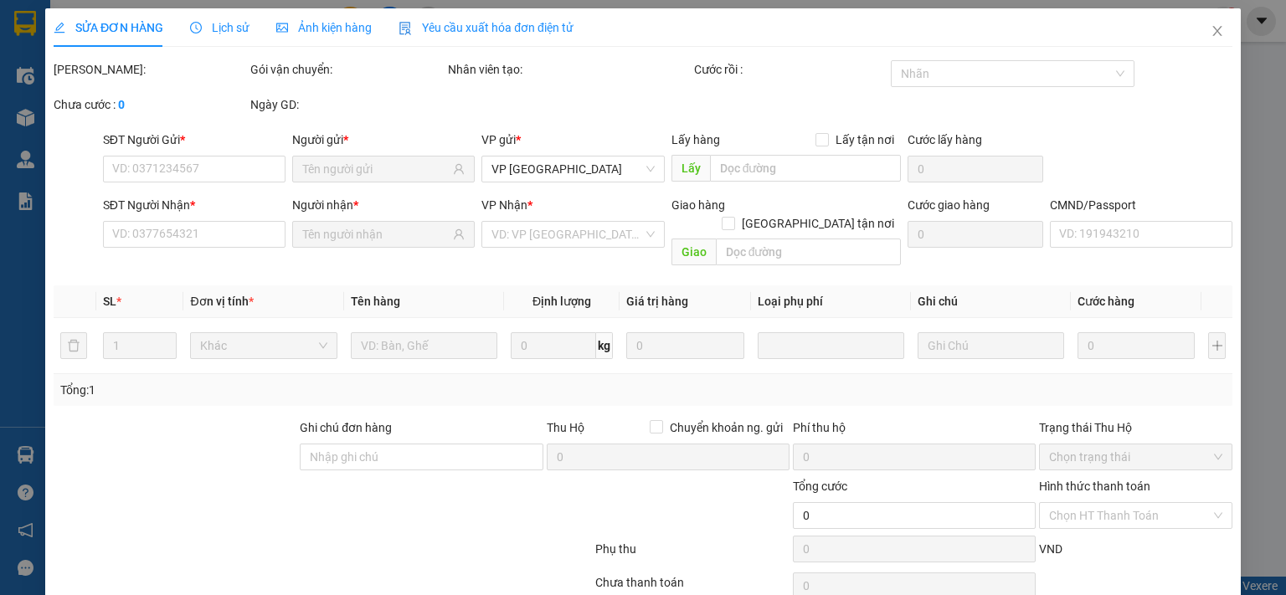
type input "0986386131"
type input "QUỐC TRUNG"
type input "0966945365"
type input "BẢO - 314 T.C CHÓA"
type input "008091001086"
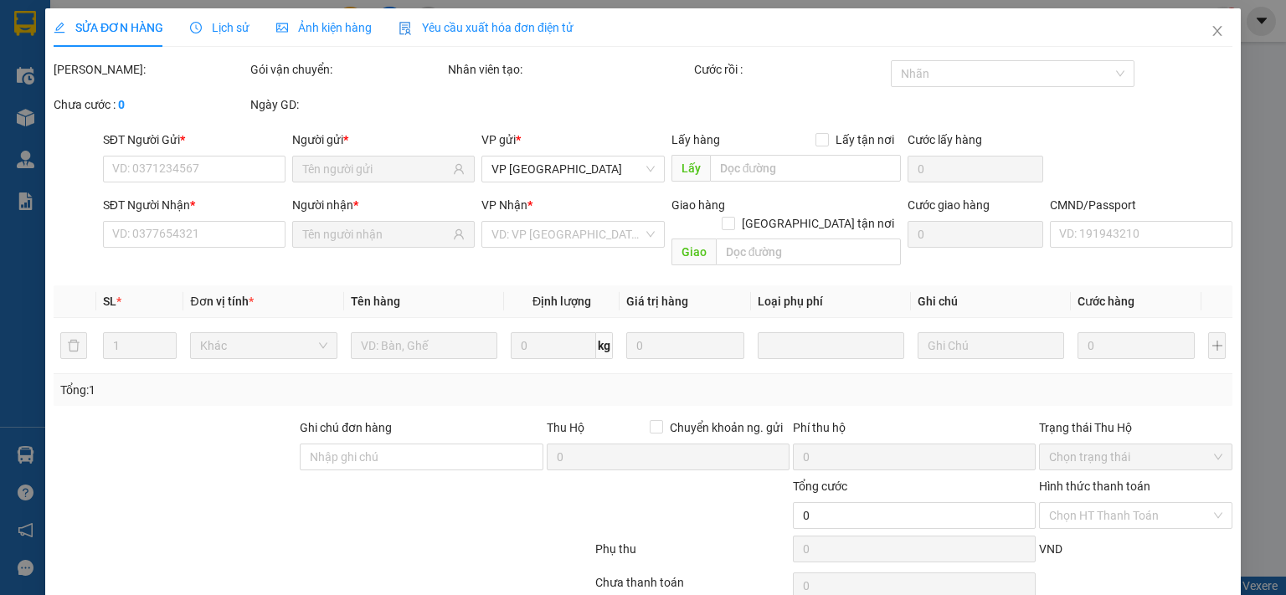
type input "180.000"
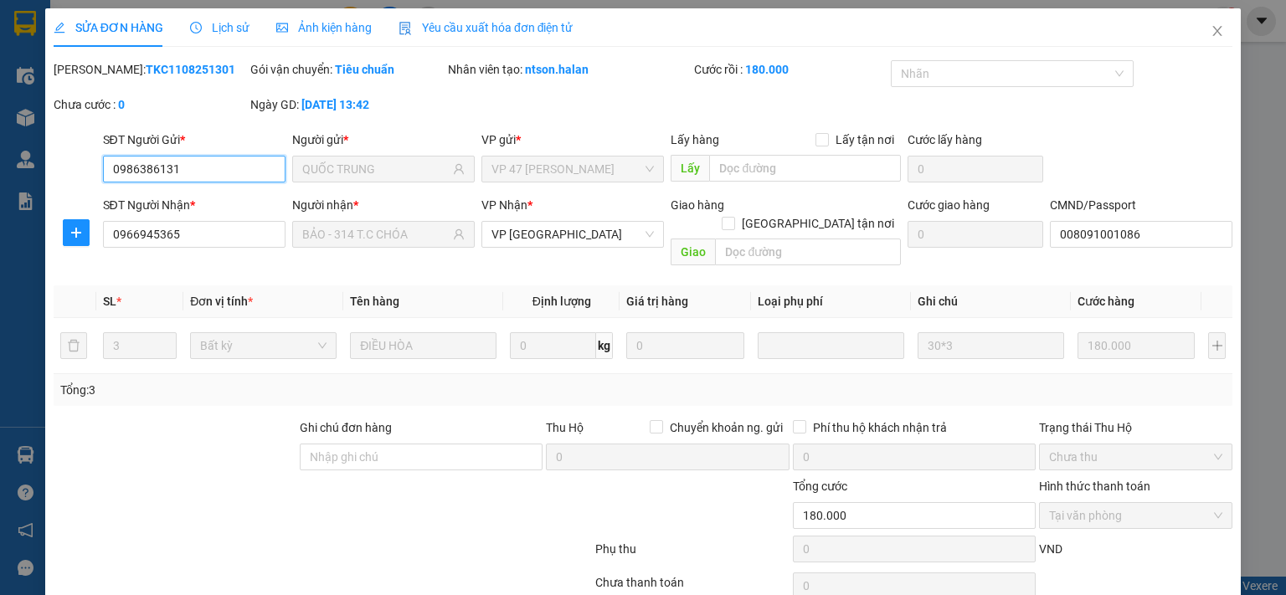
scroll to position [59, 0]
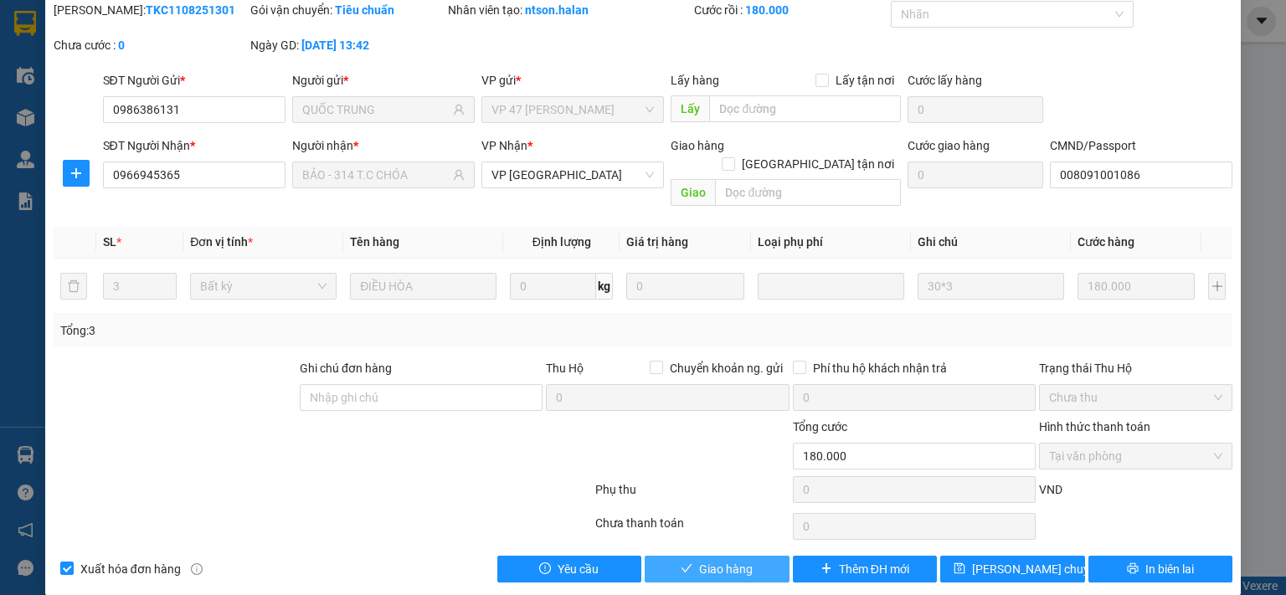
click at [713, 560] on span "Giao hàng" at bounding box center [726, 569] width 54 height 18
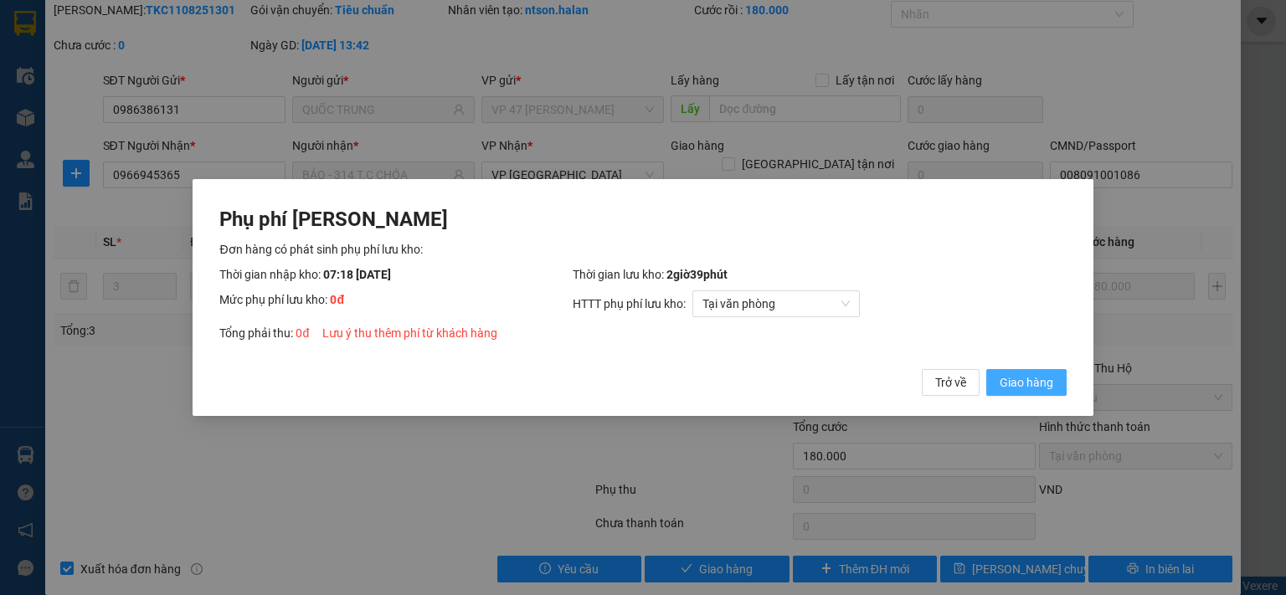
click at [1022, 387] on span "Giao hàng" at bounding box center [1027, 382] width 54 height 18
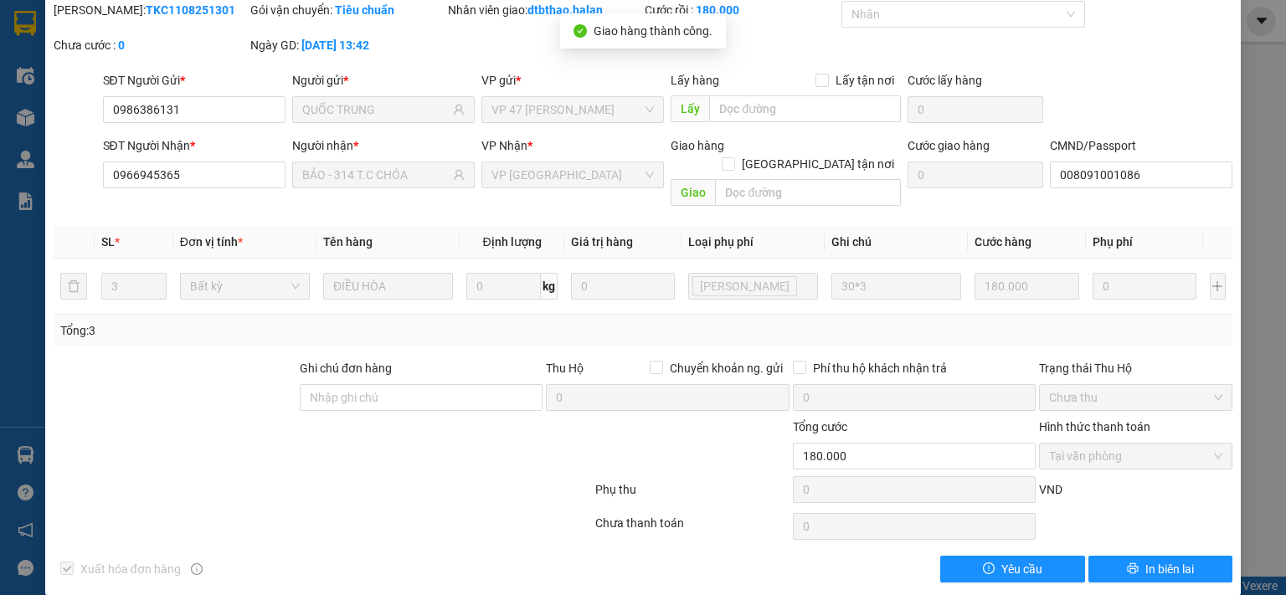
scroll to position [0, 0]
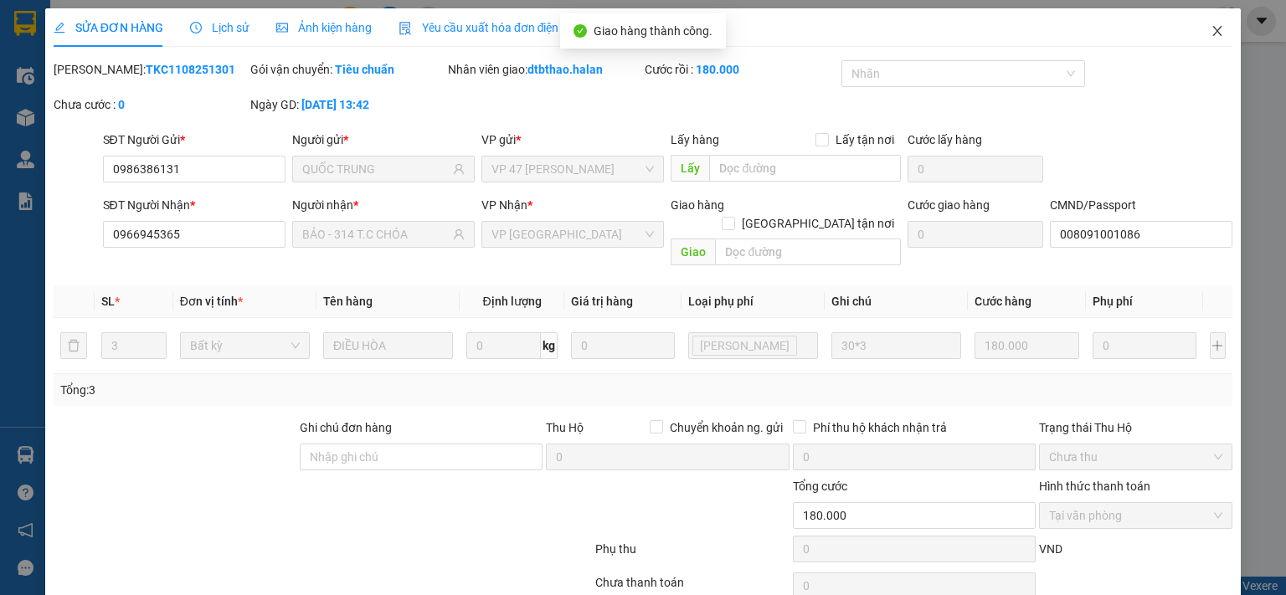
click at [1213, 33] on icon "close" at bounding box center [1217, 31] width 9 height 10
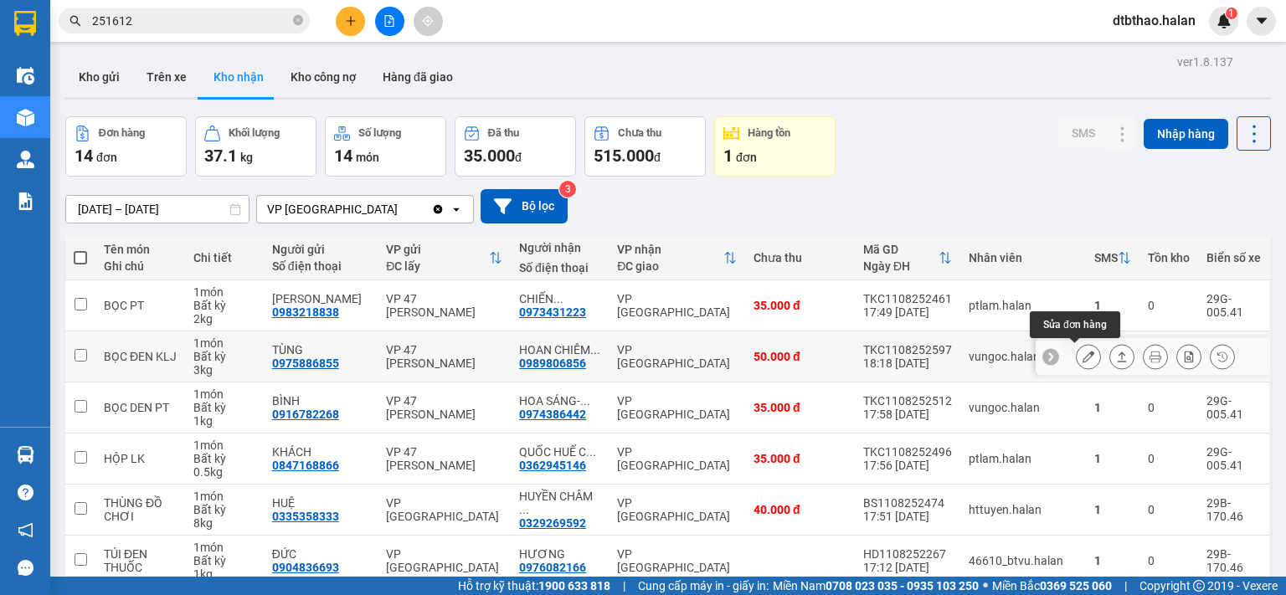
click at [1077, 355] on button at bounding box center [1088, 356] width 23 height 29
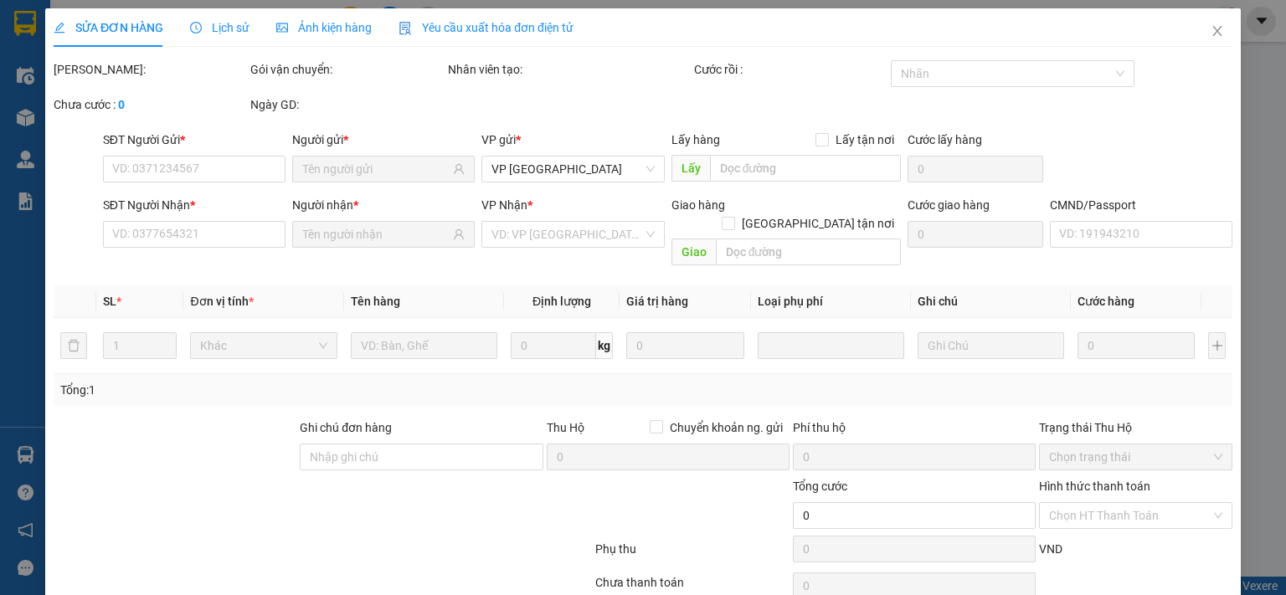
type input "0975886855"
type input "TÙNG"
type input "0989806856"
type input "HOAN CHIÊM HOÁ"
type input "50.000"
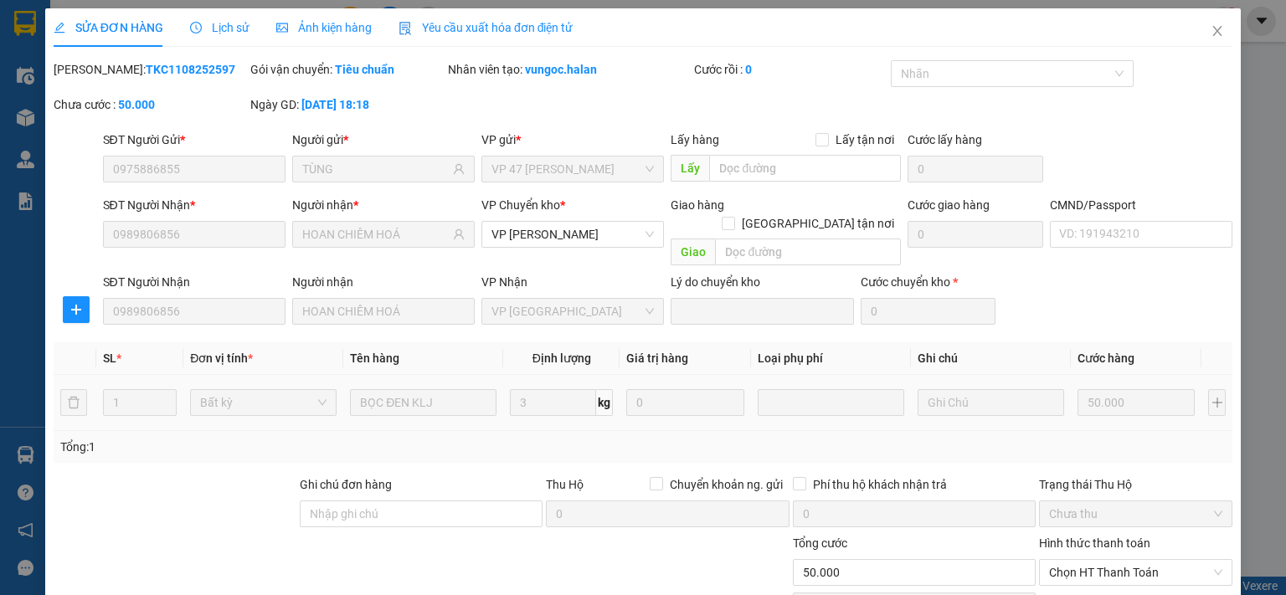
scroll to position [116, 0]
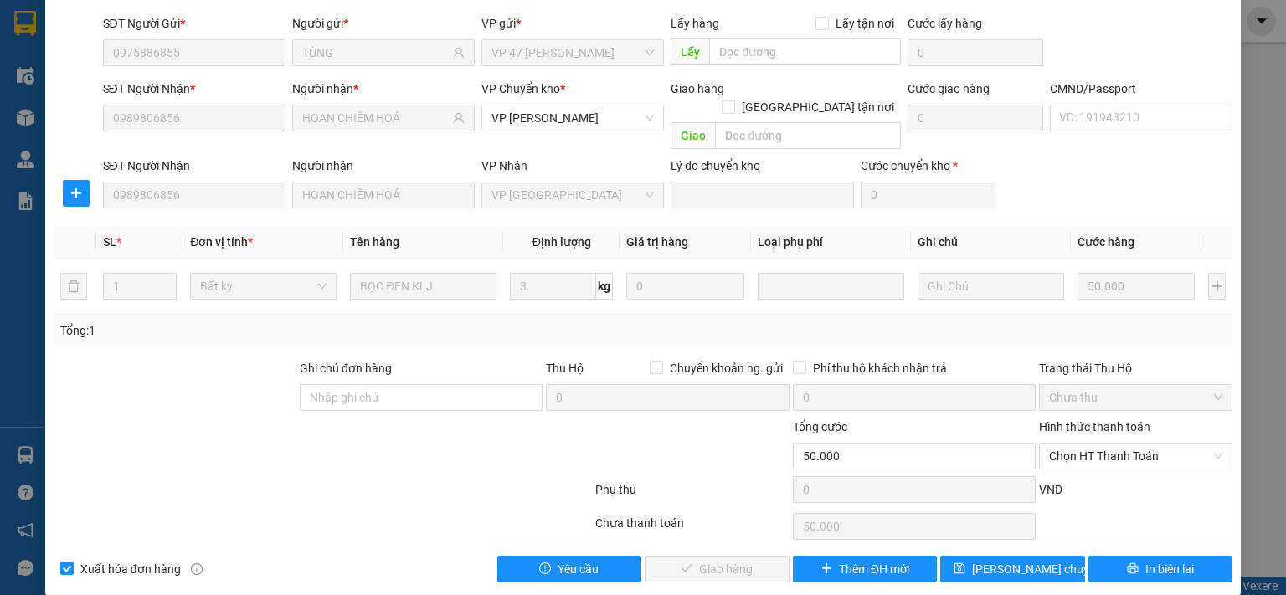
drag, startPoint x: 1125, startPoint y: 439, endPoint x: 1119, endPoint y: 458, distance: 20.4
click at [1125, 444] on span "Chọn HT Thanh Toán" at bounding box center [1135, 456] width 173 height 25
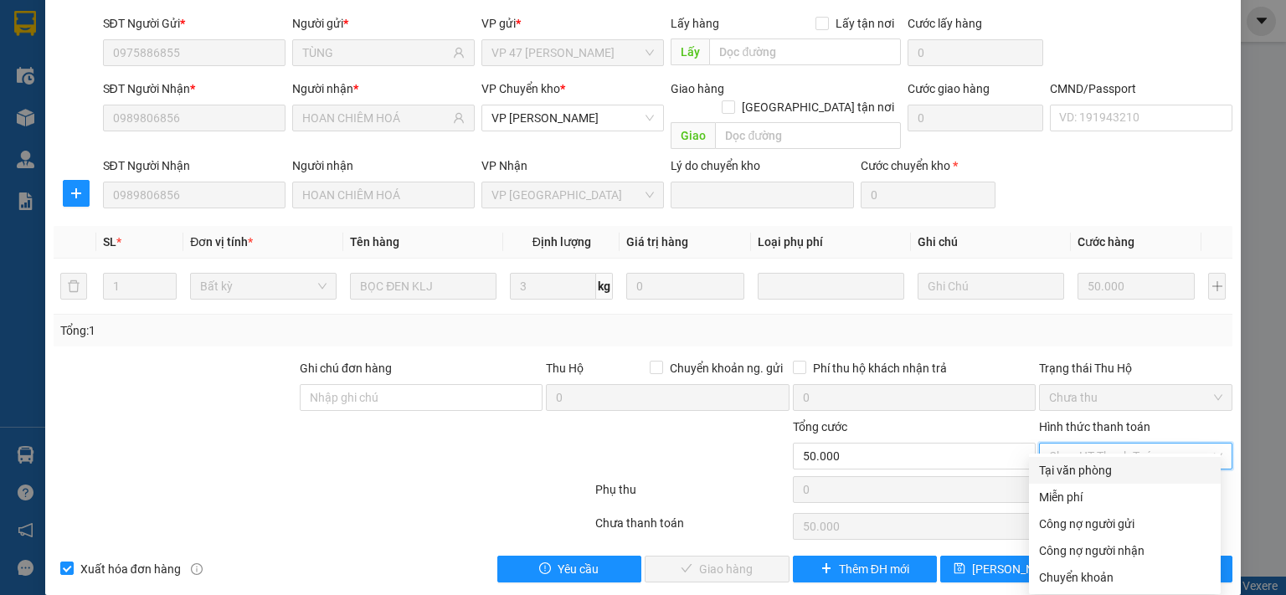
drag, startPoint x: 1099, startPoint y: 472, endPoint x: 876, endPoint y: 527, distance: 229.3
click at [1098, 472] on div "Tại văn phòng" at bounding box center [1125, 470] width 172 height 18
type input "0"
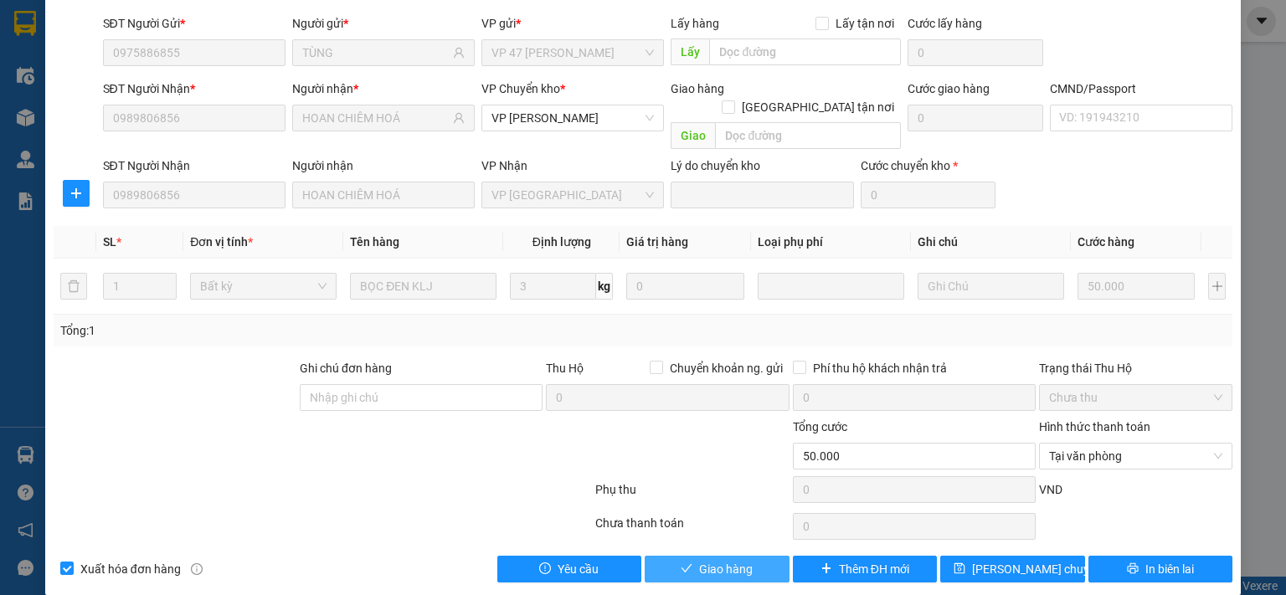
click at [728, 560] on span "Giao hàng" at bounding box center [726, 569] width 54 height 18
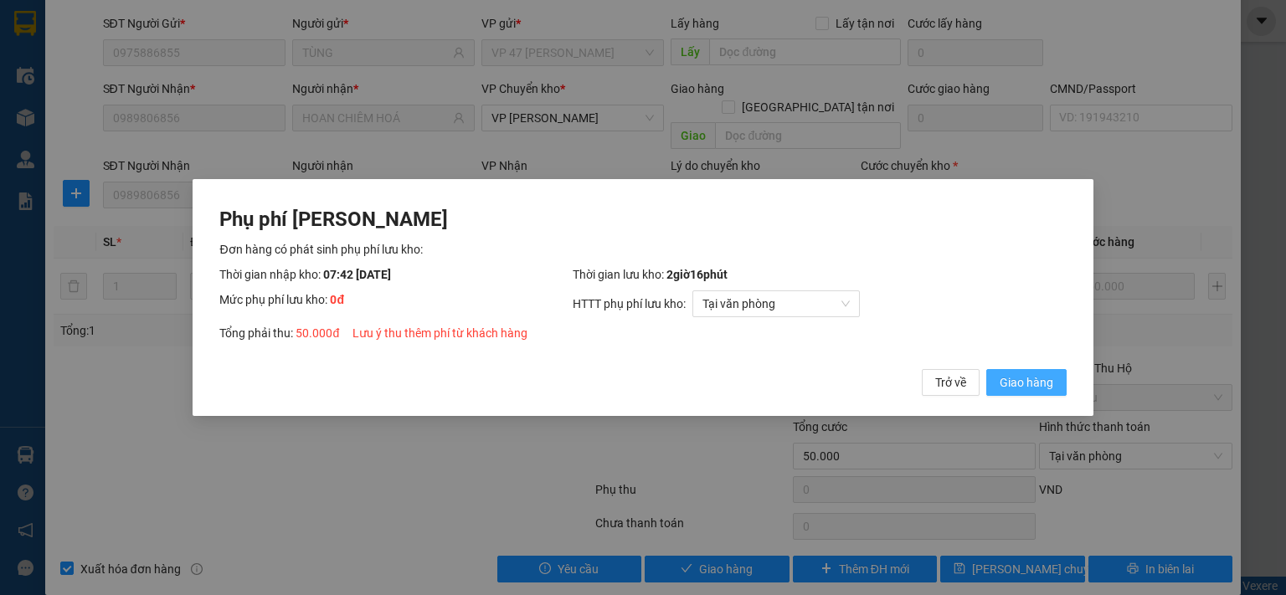
click at [1042, 389] on span "Giao hàng" at bounding box center [1027, 382] width 54 height 18
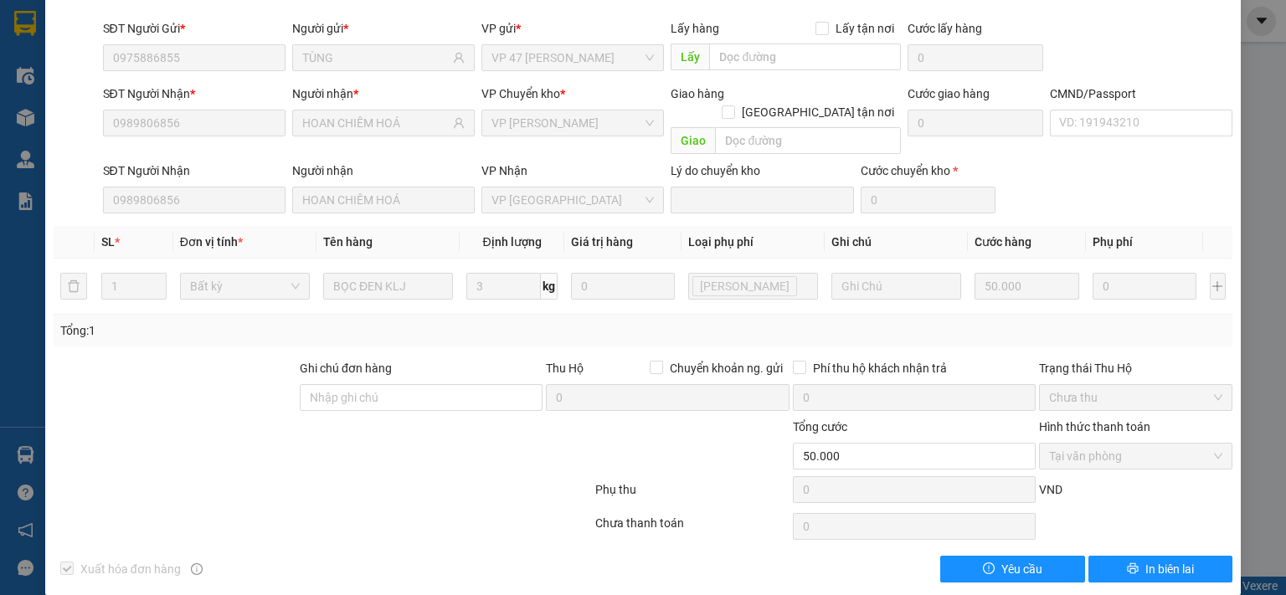
scroll to position [0, 0]
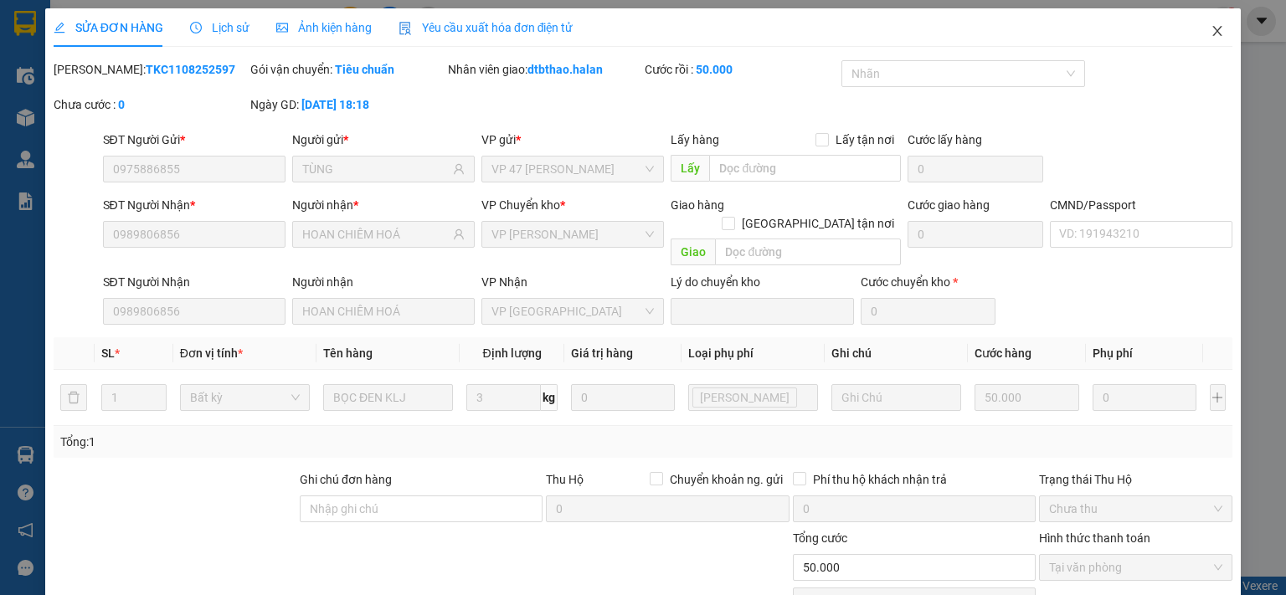
click at [1211, 29] on icon "close" at bounding box center [1217, 30] width 13 height 13
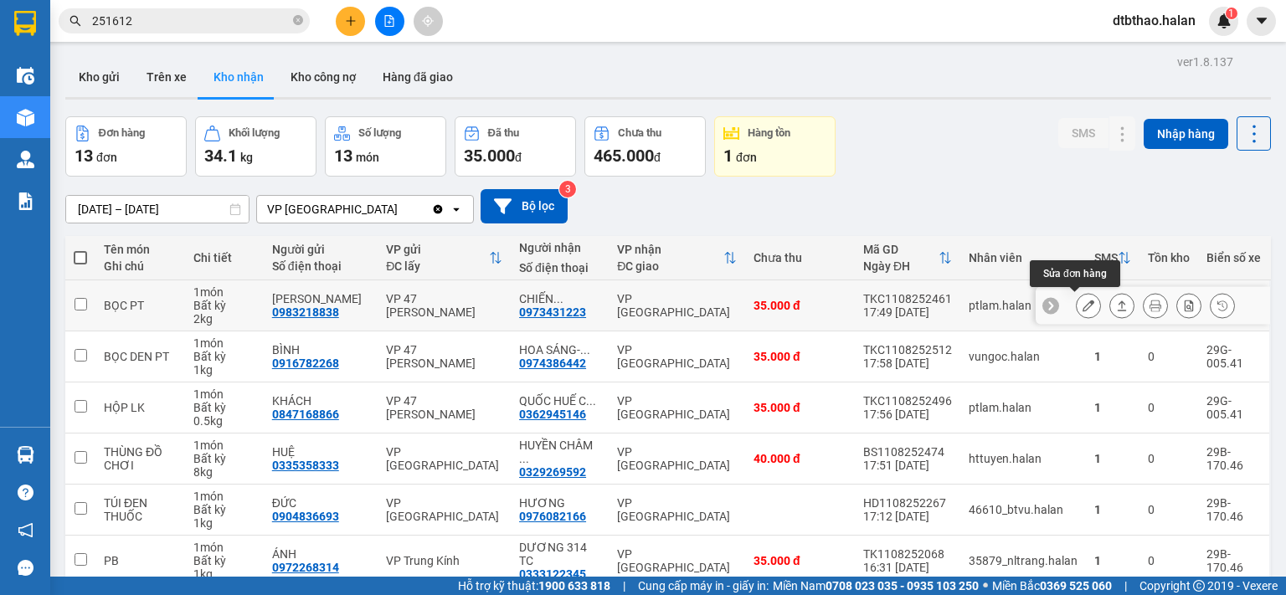
click at [1083, 306] on icon at bounding box center [1089, 306] width 12 height 12
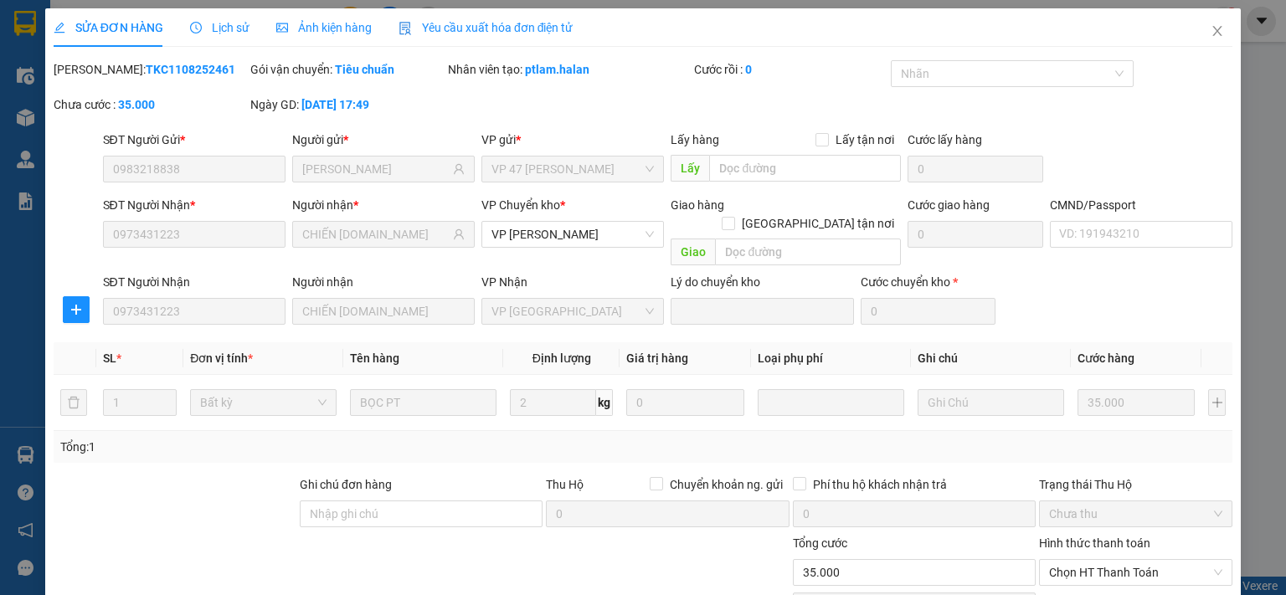
type input "0983218838"
type input "[PERSON_NAME]"
type input "0973431223"
type input "CHIẾN C.HOÁ-314.TC"
type input "35.000"
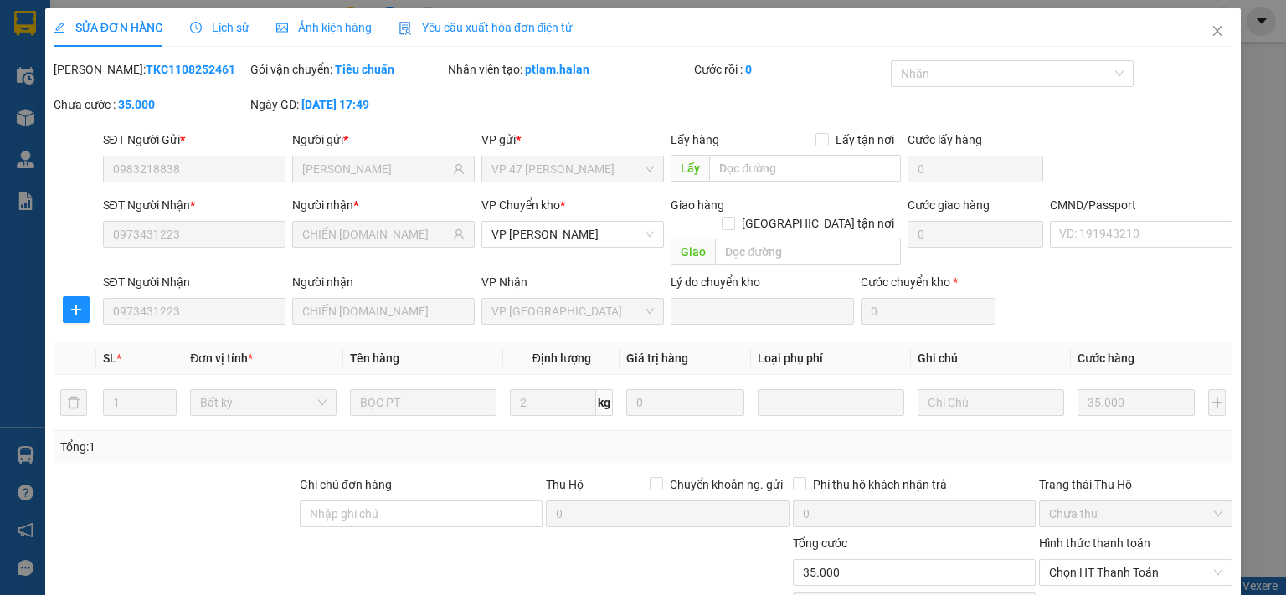
scroll to position [116, 0]
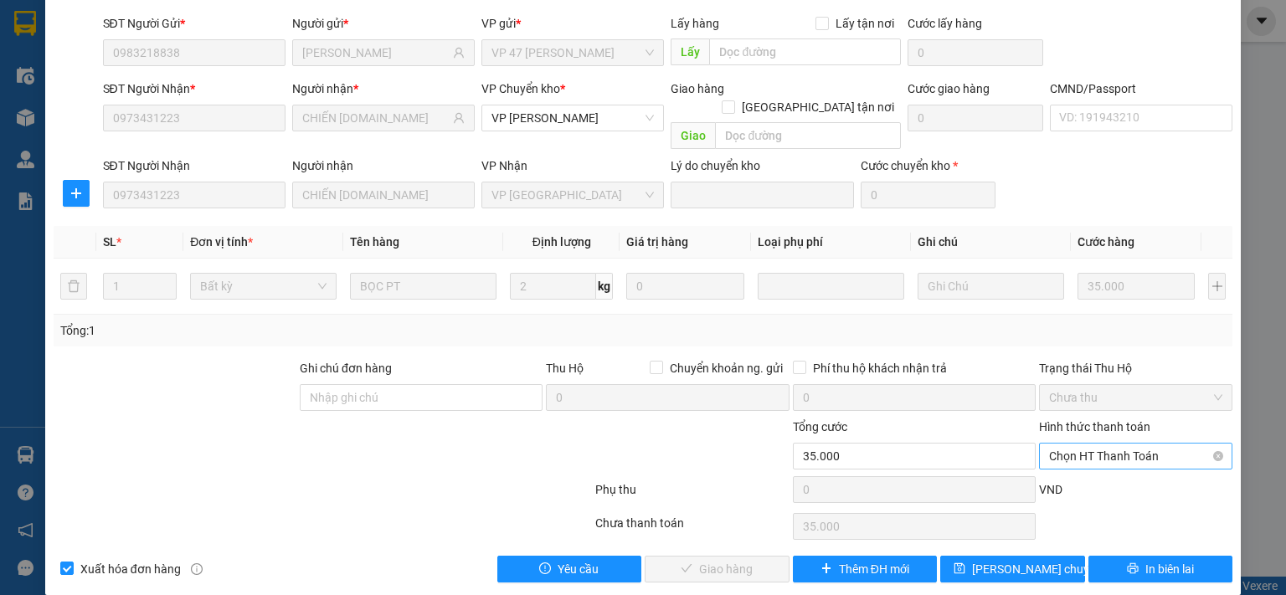
drag, startPoint x: 1112, startPoint y: 438, endPoint x: 1109, endPoint y: 448, distance: 10.6
click at [1111, 444] on span "Chọn HT Thanh Toán" at bounding box center [1135, 456] width 173 height 25
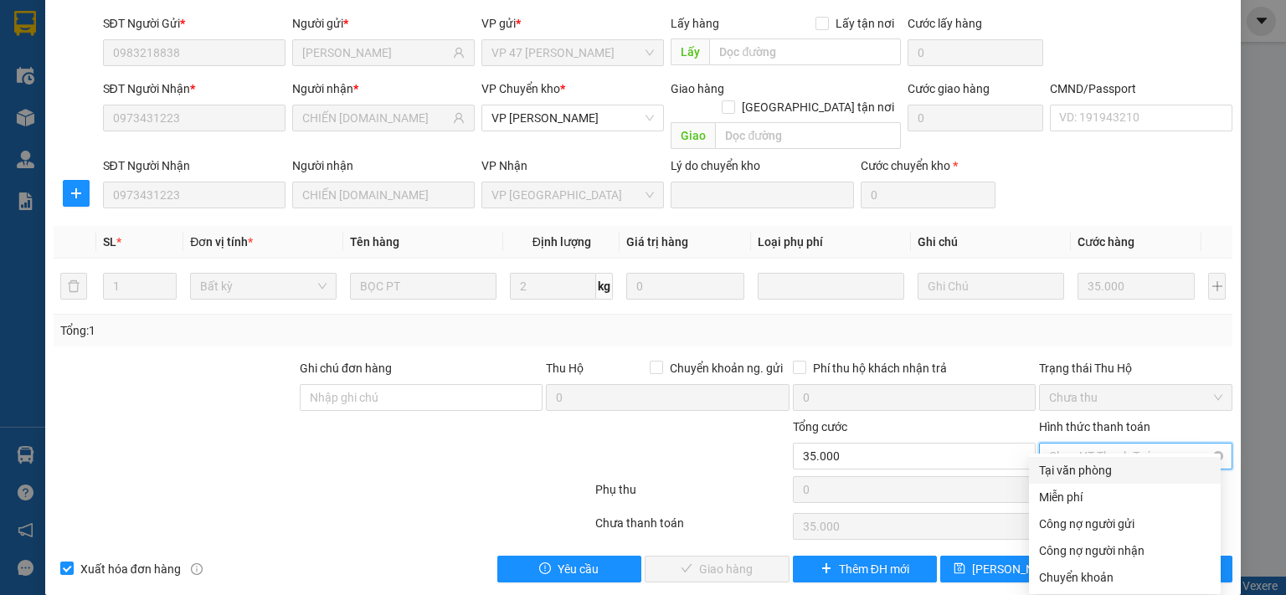
click at [1095, 477] on div "Tại văn phòng" at bounding box center [1125, 470] width 172 height 18
type input "0"
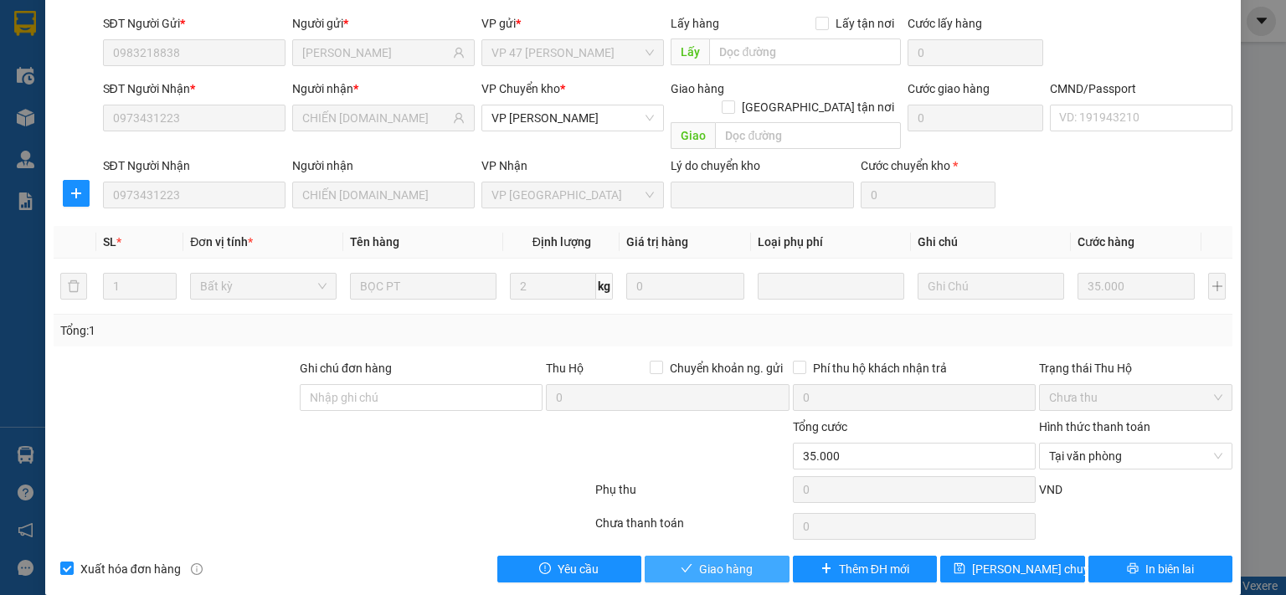
click at [740, 560] on span "Giao hàng" at bounding box center [726, 569] width 54 height 18
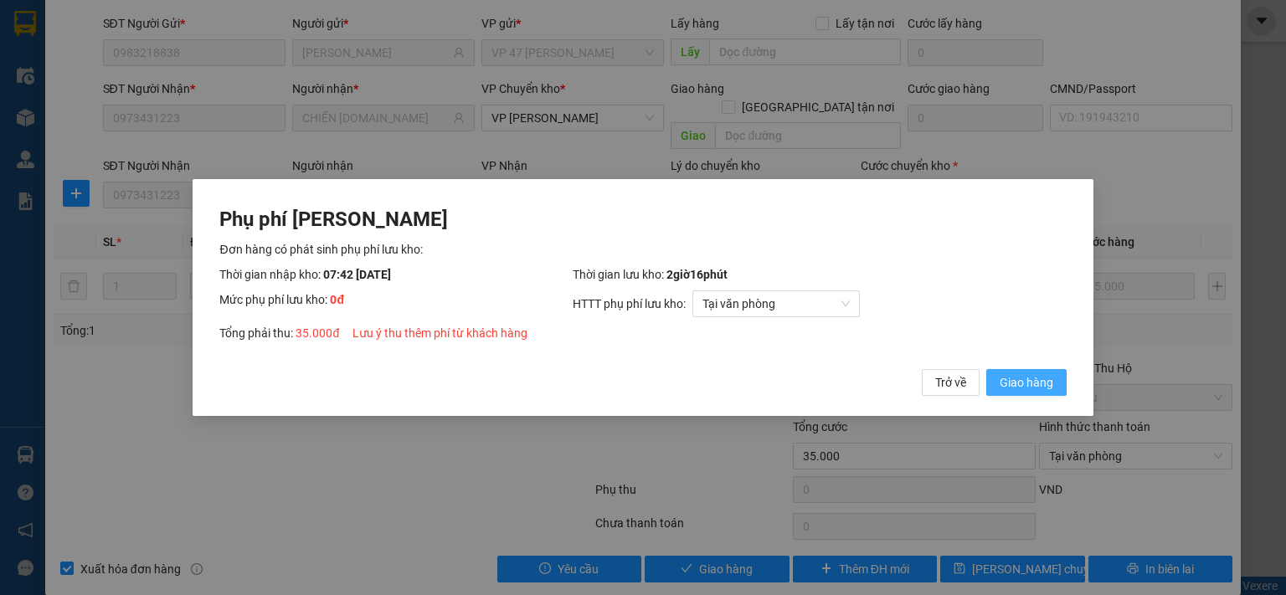
click at [1022, 381] on span "Giao hàng" at bounding box center [1027, 382] width 54 height 18
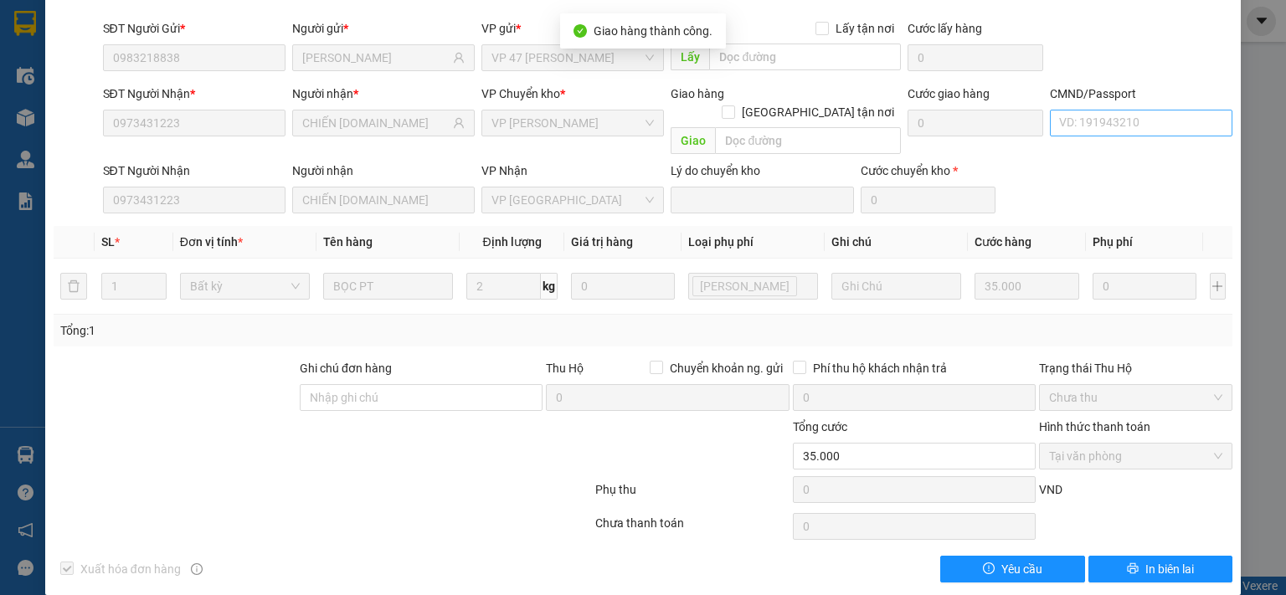
scroll to position [0, 0]
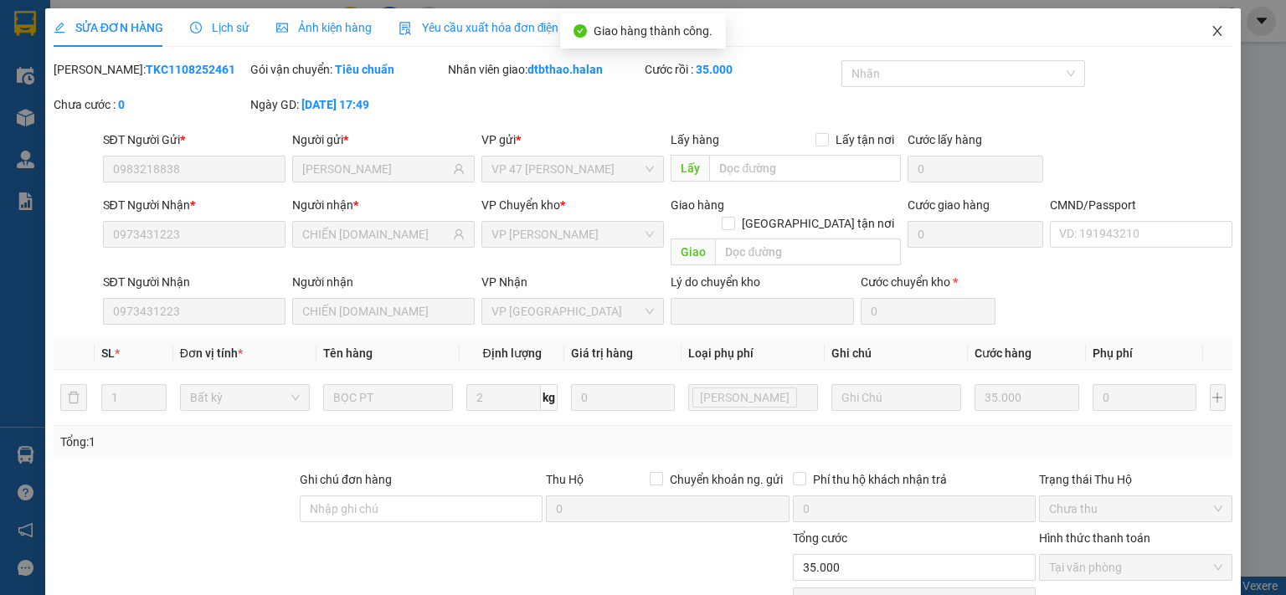
click at [1211, 28] on icon "close" at bounding box center [1217, 30] width 13 height 13
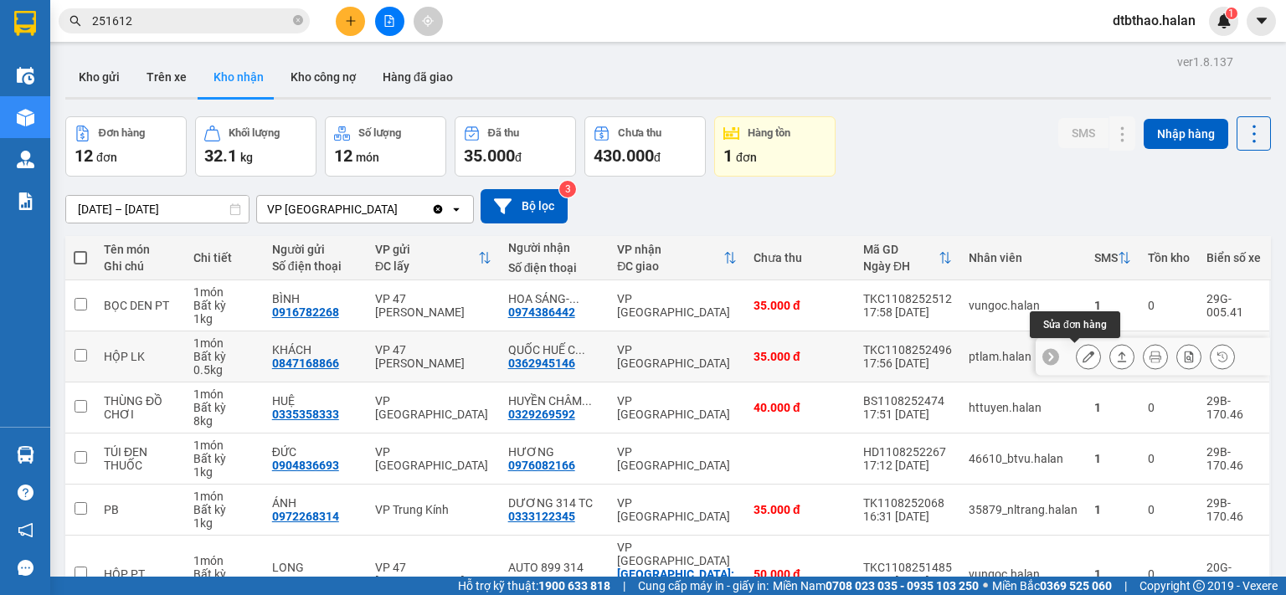
click at [1083, 358] on icon at bounding box center [1089, 357] width 12 height 12
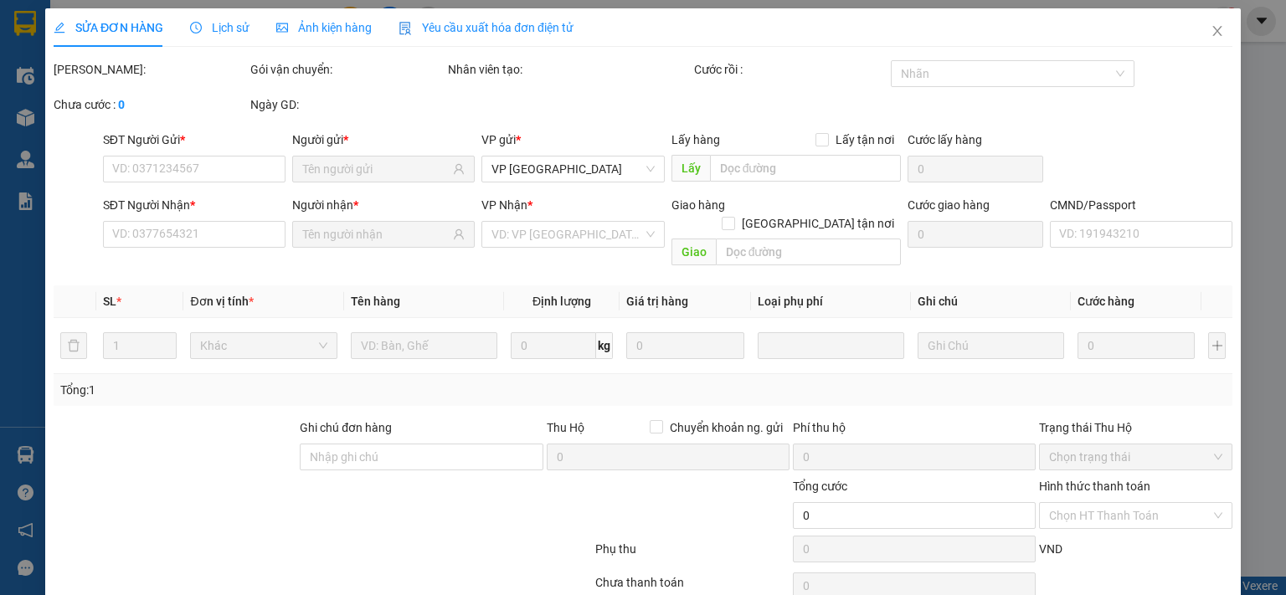
type input "0847168866"
type input "KHÁCH"
type input "0362945146"
type input "QUỐC HUẾ C-HOÁ-314TC"
type input "35.000"
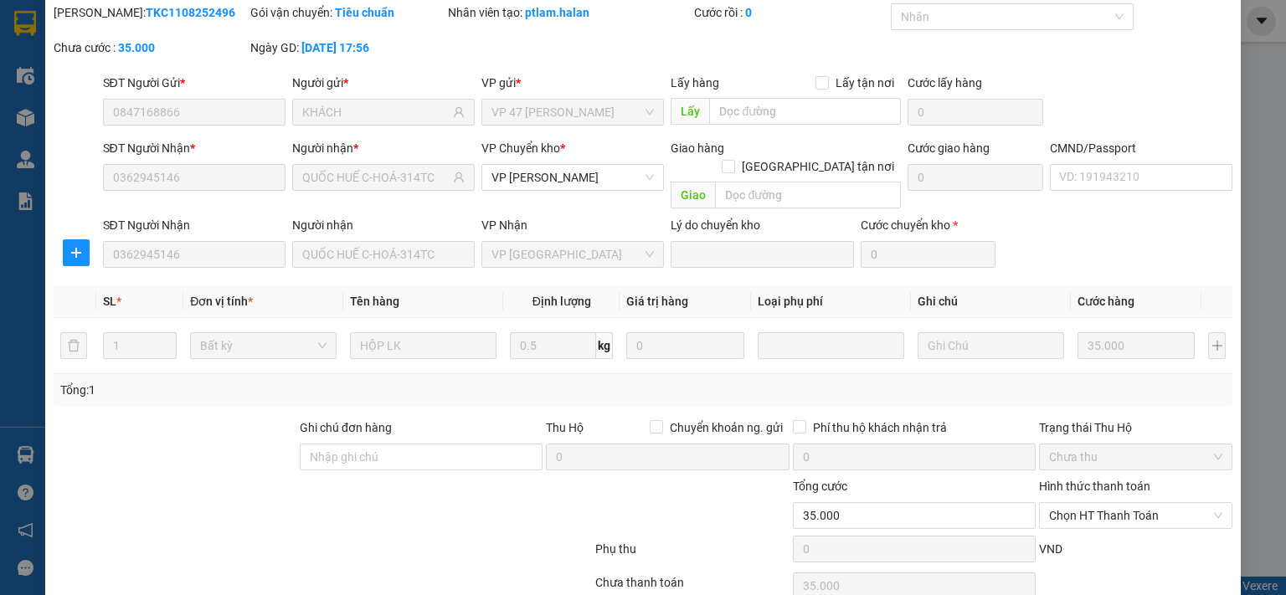
scroll to position [116, 0]
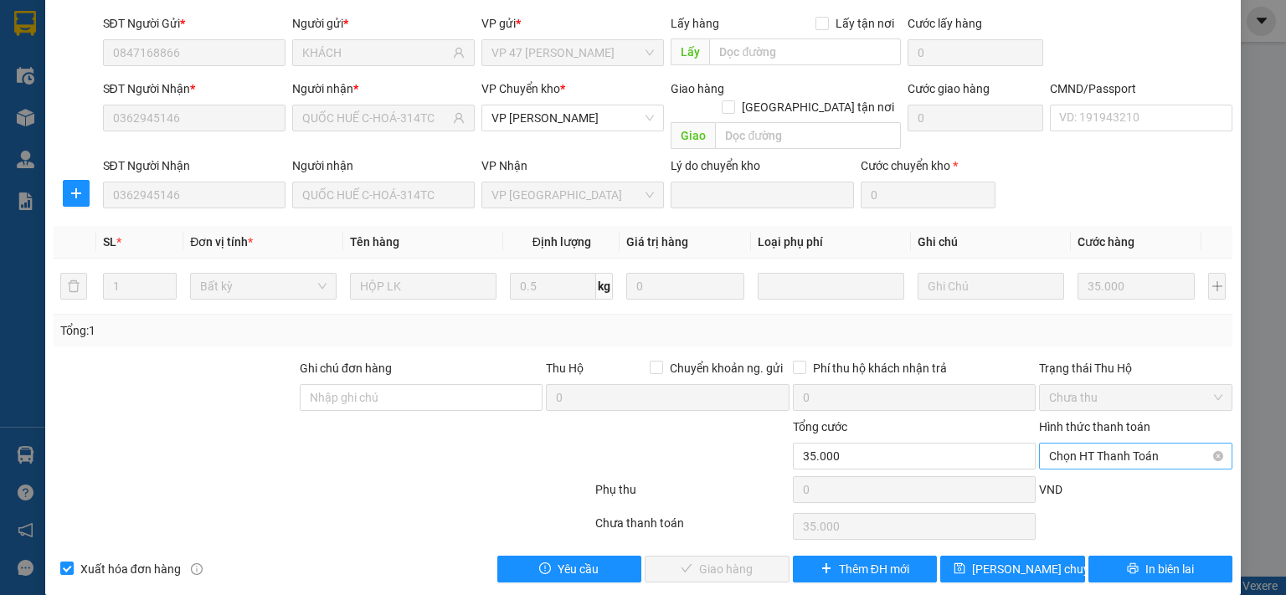
drag, startPoint x: 1081, startPoint y: 438, endPoint x: 1081, endPoint y: 447, distance: 9.2
click at [1082, 444] on span "Chọn HT Thanh Toán" at bounding box center [1135, 456] width 173 height 25
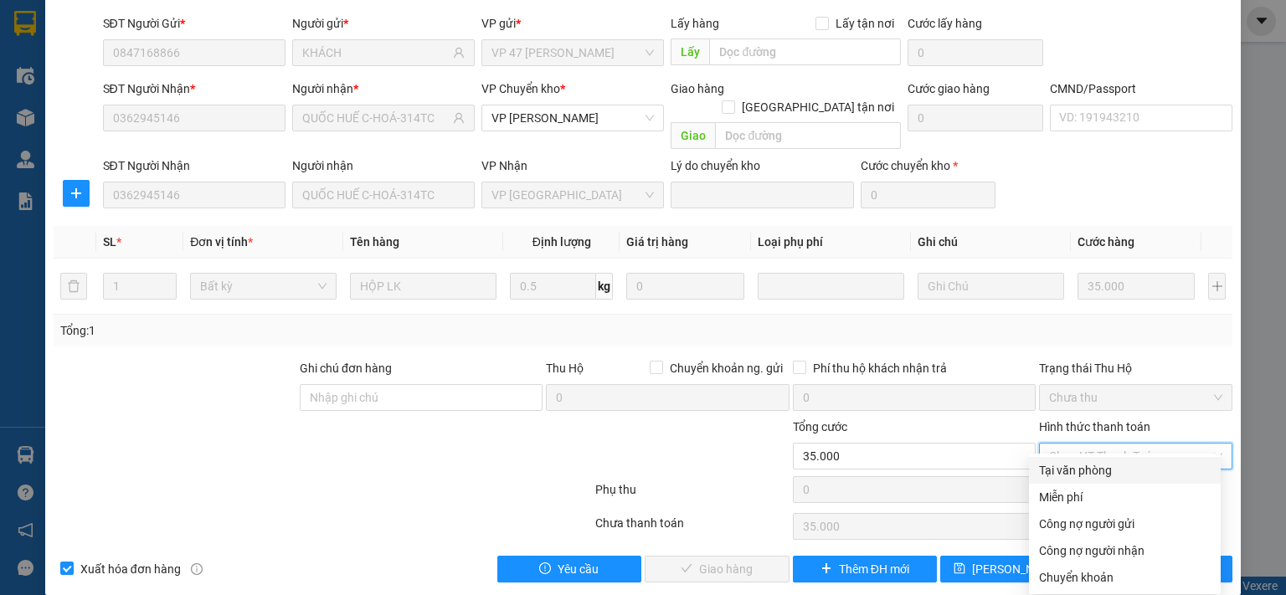
click at [1073, 476] on div "Tại văn phòng" at bounding box center [1125, 470] width 172 height 18
type input "0"
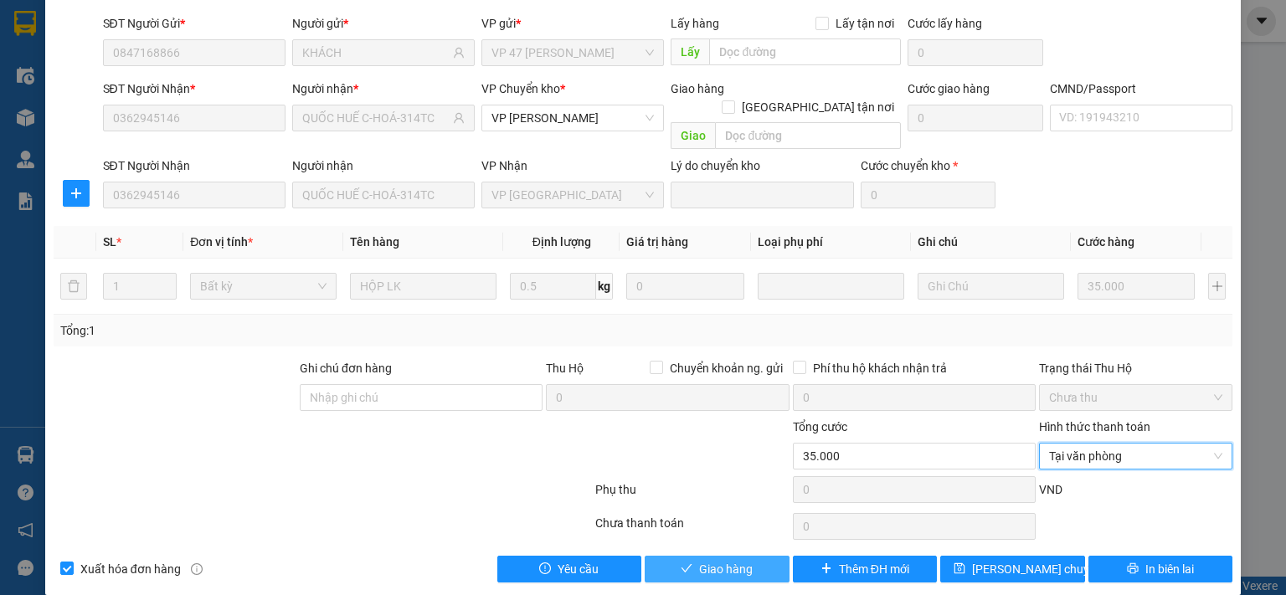
click at [714, 560] on span "Giao hàng" at bounding box center [726, 569] width 54 height 18
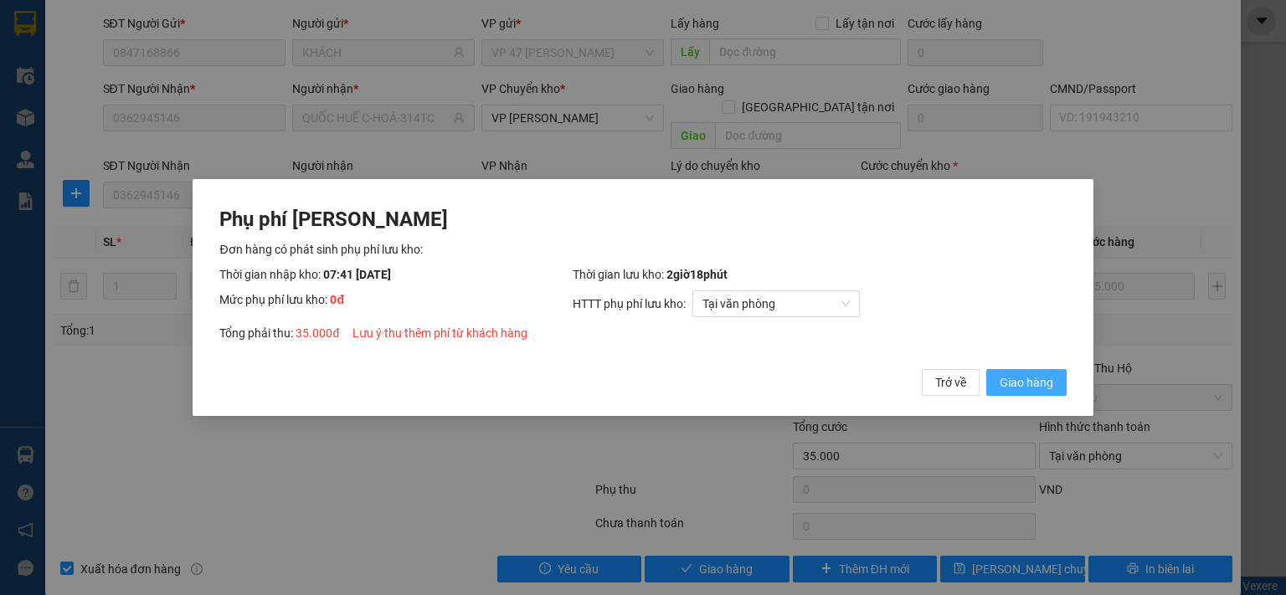
click at [1028, 383] on span "Giao hàng" at bounding box center [1027, 382] width 54 height 18
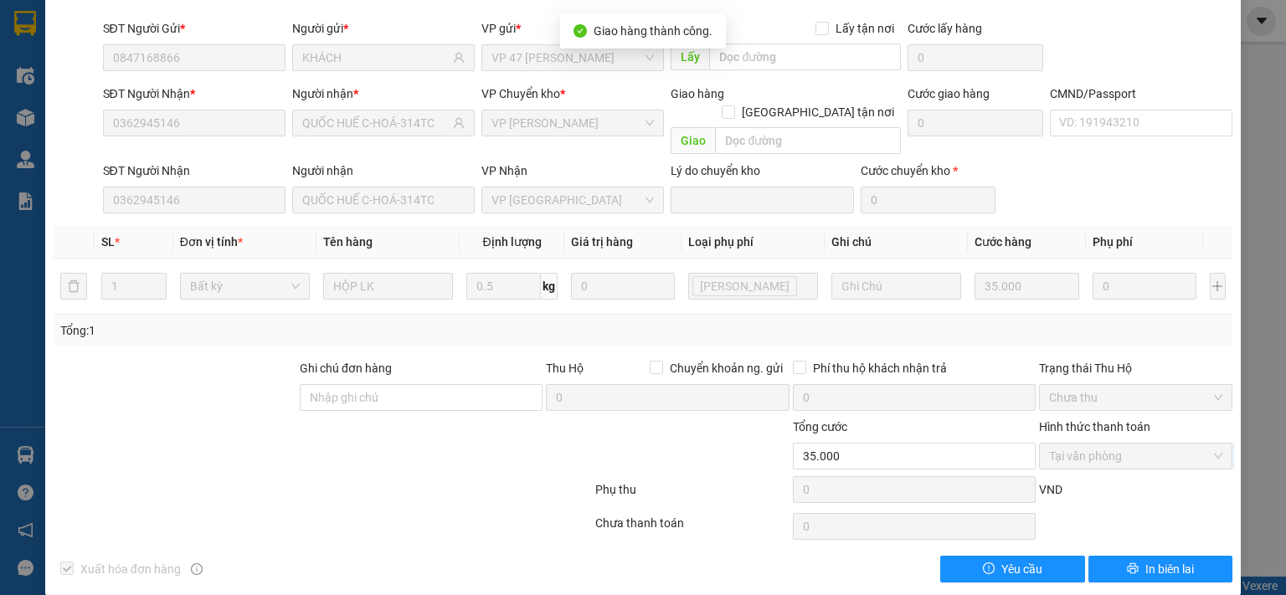
scroll to position [0, 0]
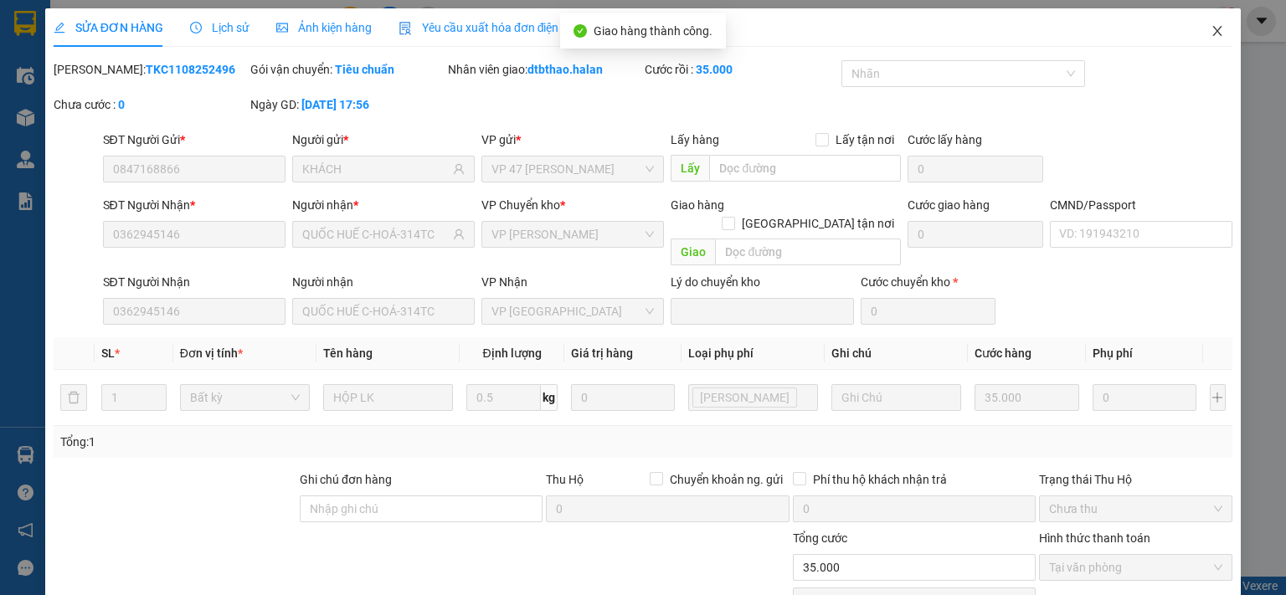
click at [1211, 26] on icon "close" at bounding box center [1217, 30] width 13 height 13
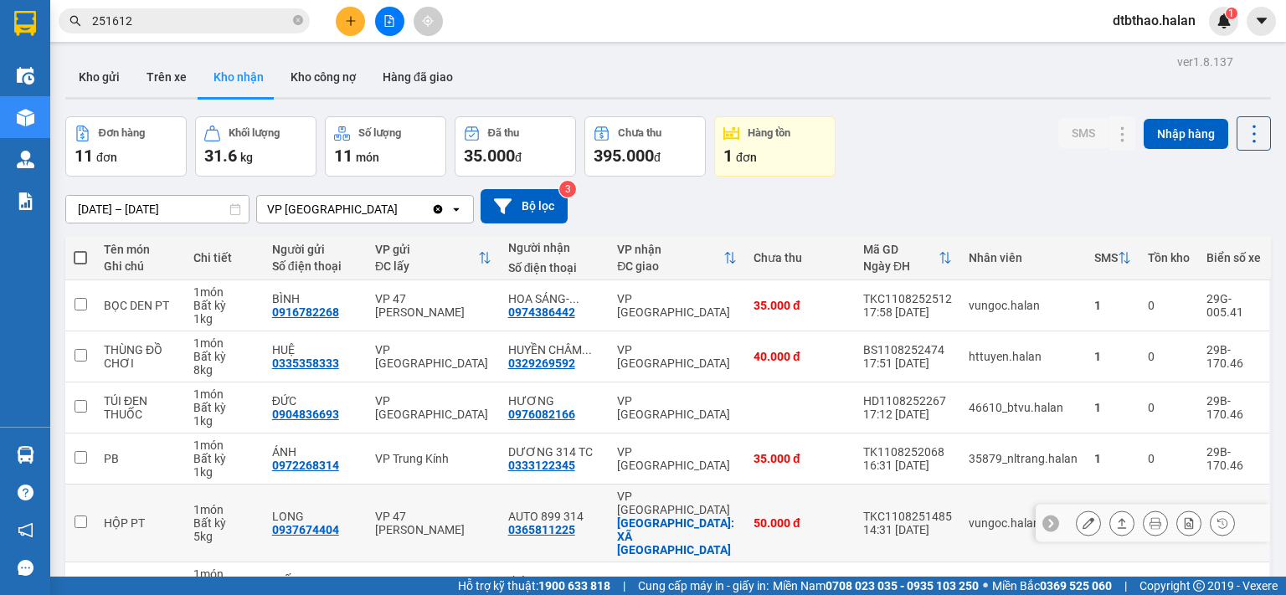
scroll to position [280, 0]
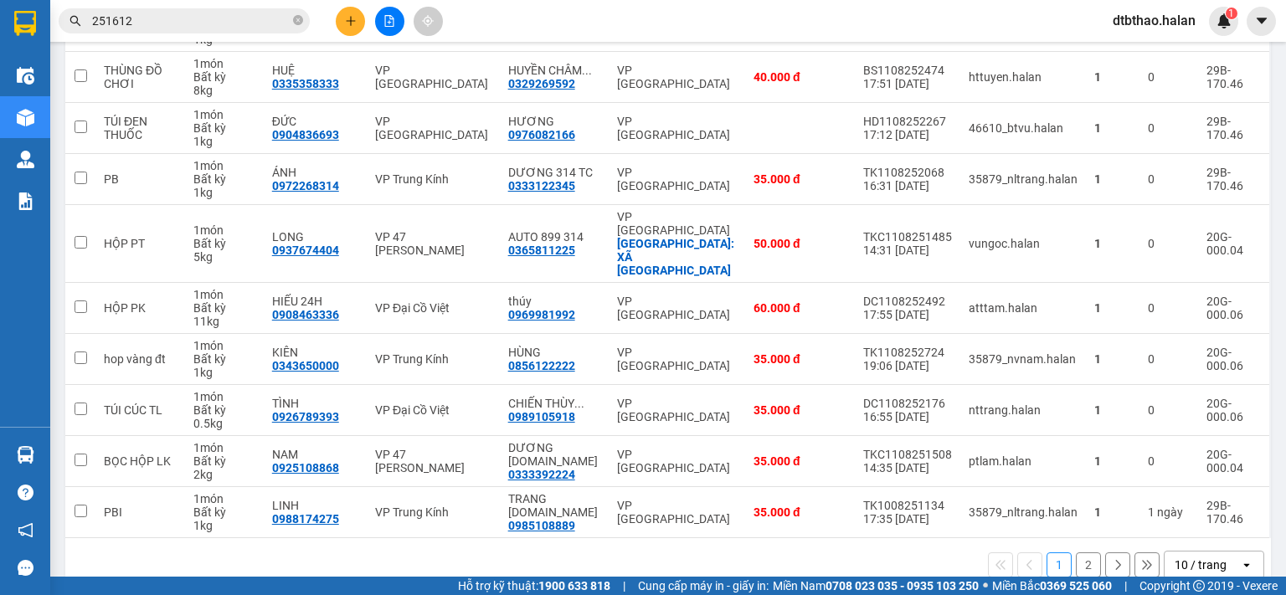
click at [1076, 553] on button "2" at bounding box center [1088, 565] width 25 height 25
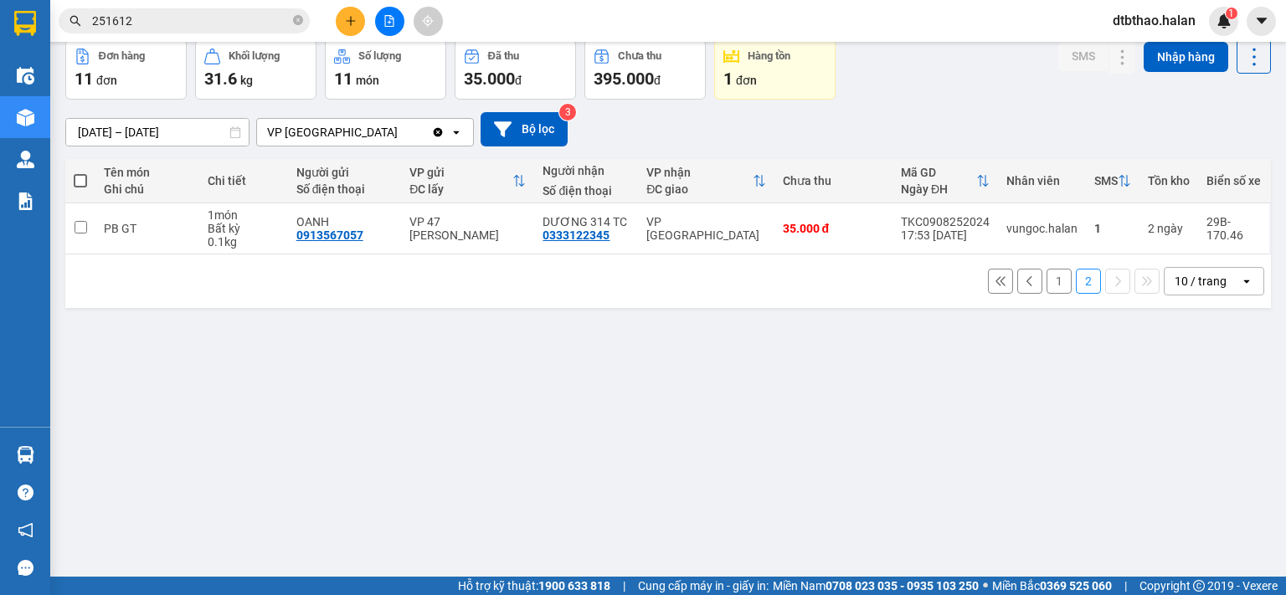
scroll to position [0, 0]
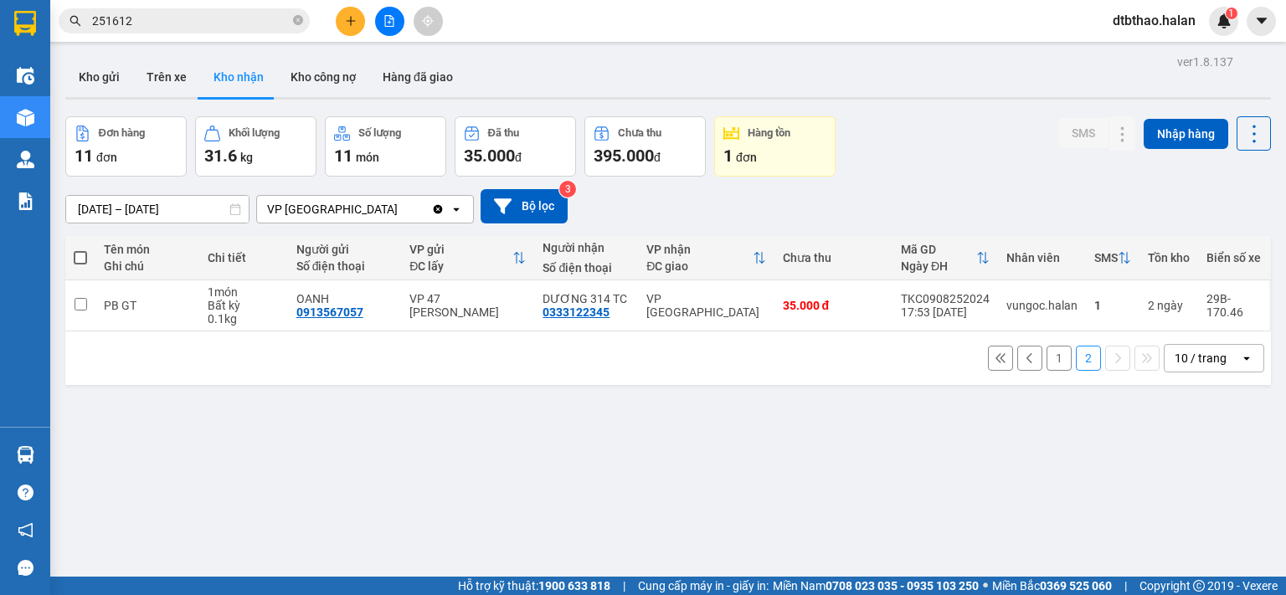
drag, startPoint x: 106, startPoint y: 75, endPoint x: 113, endPoint y: 130, distance: 55.7
click at [106, 75] on button "Kho gửi" at bounding box center [99, 77] width 68 height 40
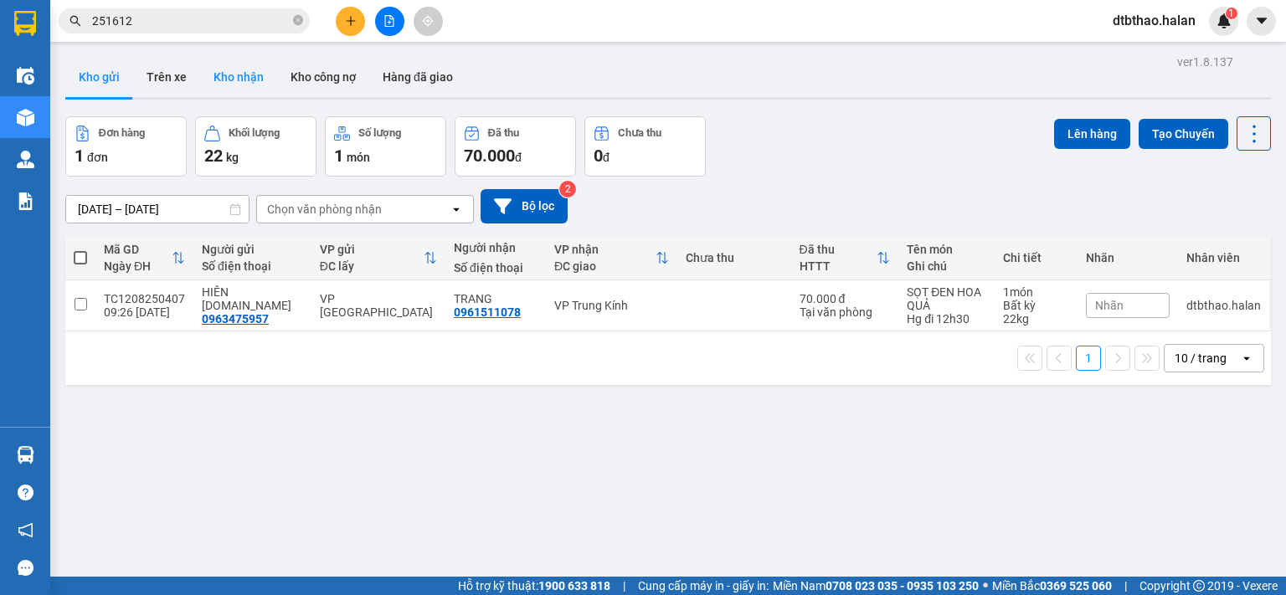
click at [212, 74] on button "Kho nhận" at bounding box center [238, 77] width 77 height 40
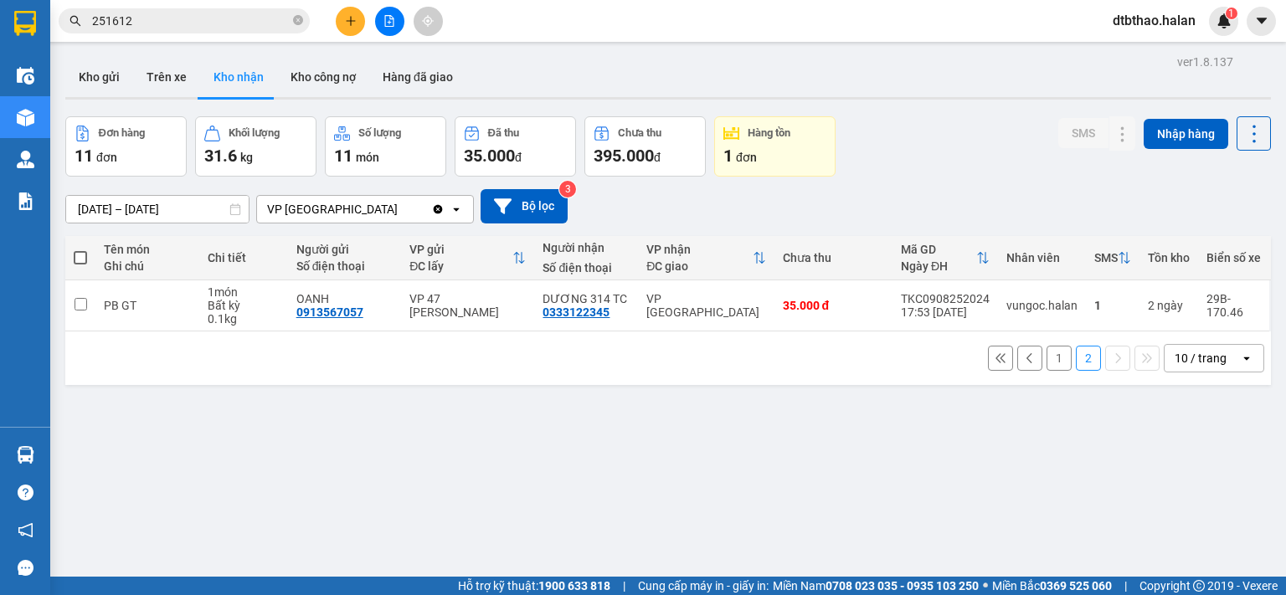
click at [1047, 358] on button "1" at bounding box center [1059, 358] width 25 height 25
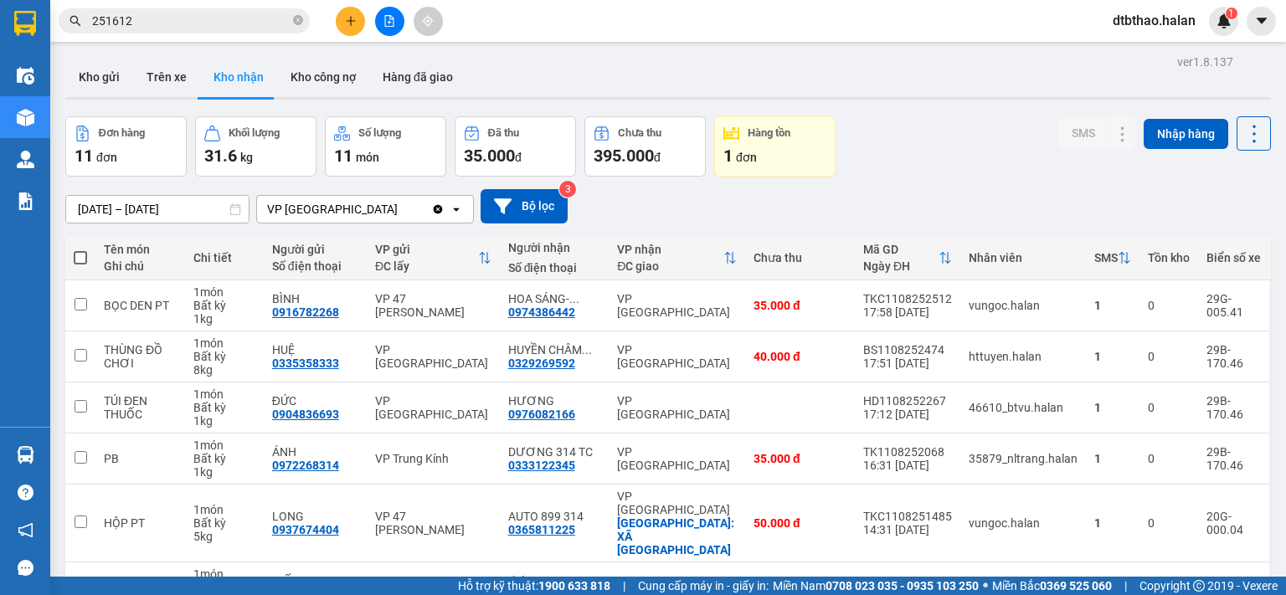
scroll to position [251, 0]
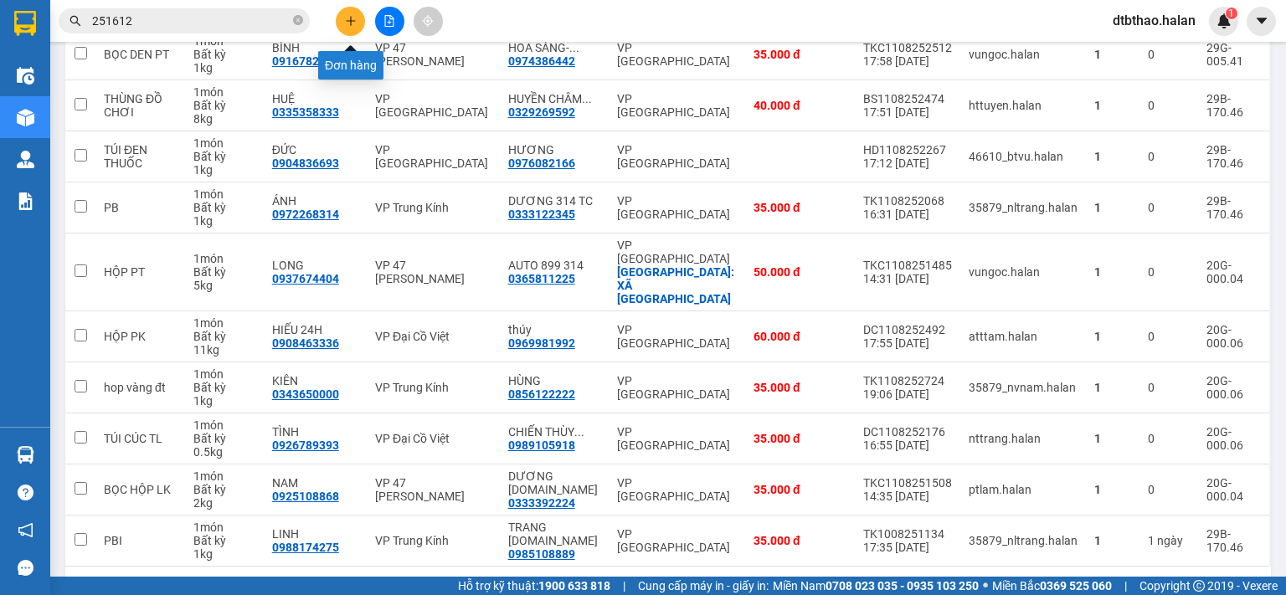
click at [352, 23] on icon "plus" at bounding box center [351, 21] width 12 height 12
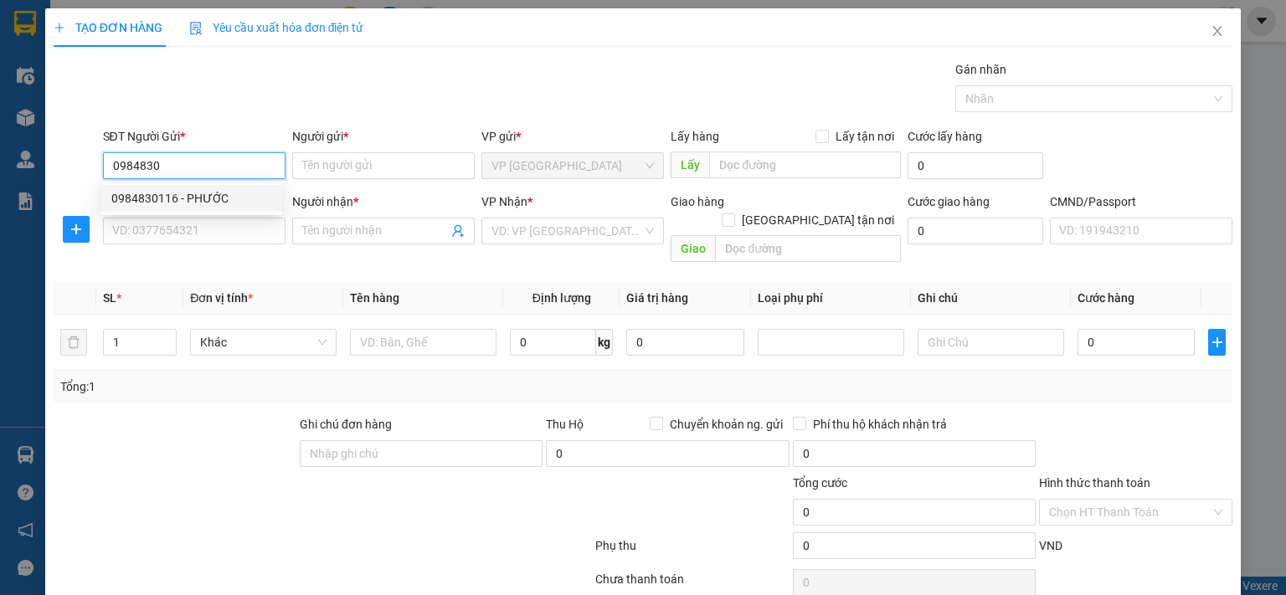
click at [207, 197] on div "0984830116 - PHƯỚC" at bounding box center [191, 198] width 161 height 18
type input "0984830116"
type input "PHƯỚC"
type input "0984830116"
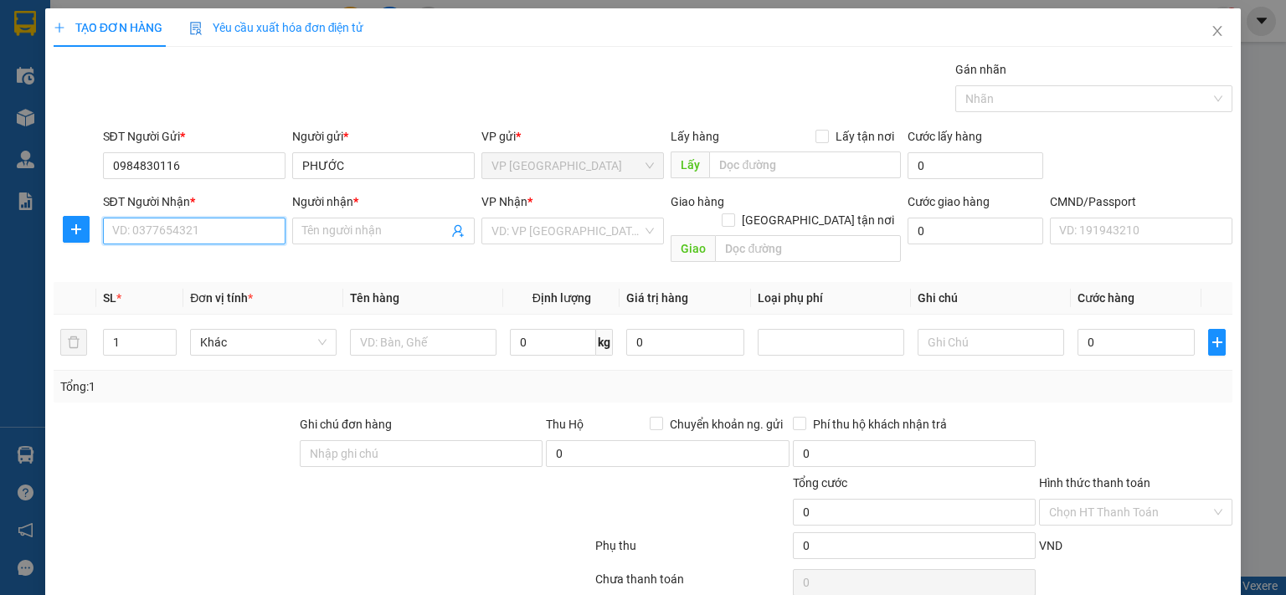
click at [206, 239] on input "SĐT Người Nhận *" at bounding box center [194, 231] width 183 height 27
click at [198, 264] on div "0968883556 - TUẤN" at bounding box center [191, 264] width 161 height 18
type input "0968883556"
type input "TUẤN"
click at [72, 225] on icon "plus" at bounding box center [76, 229] width 13 height 13
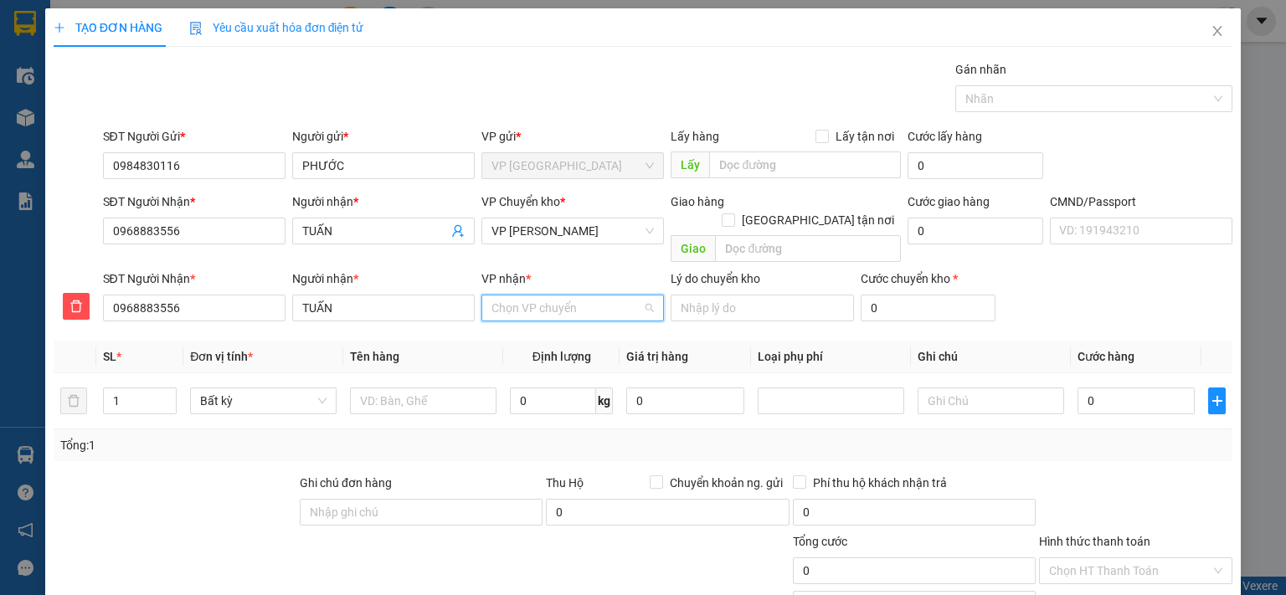
click at [558, 296] on input "VP nhận *" at bounding box center [567, 308] width 151 height 25
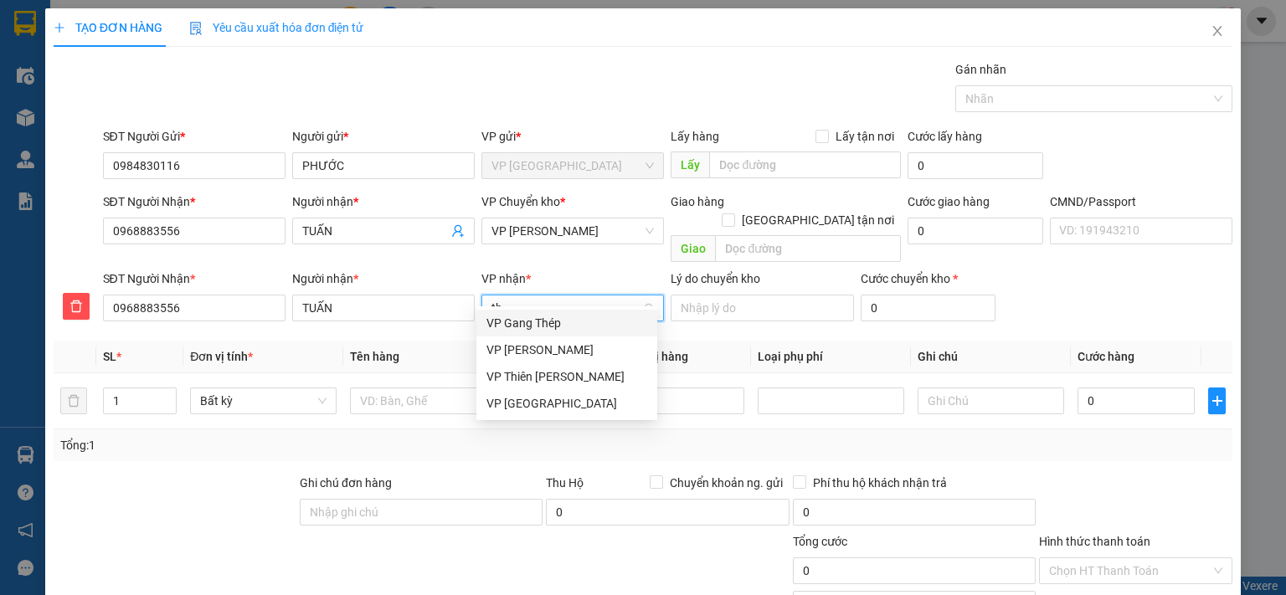
type input "thụ"
click at [559, 327] on div "VP [PERSON_NAME]" at bounding box center [567, 323] width 161 height 18
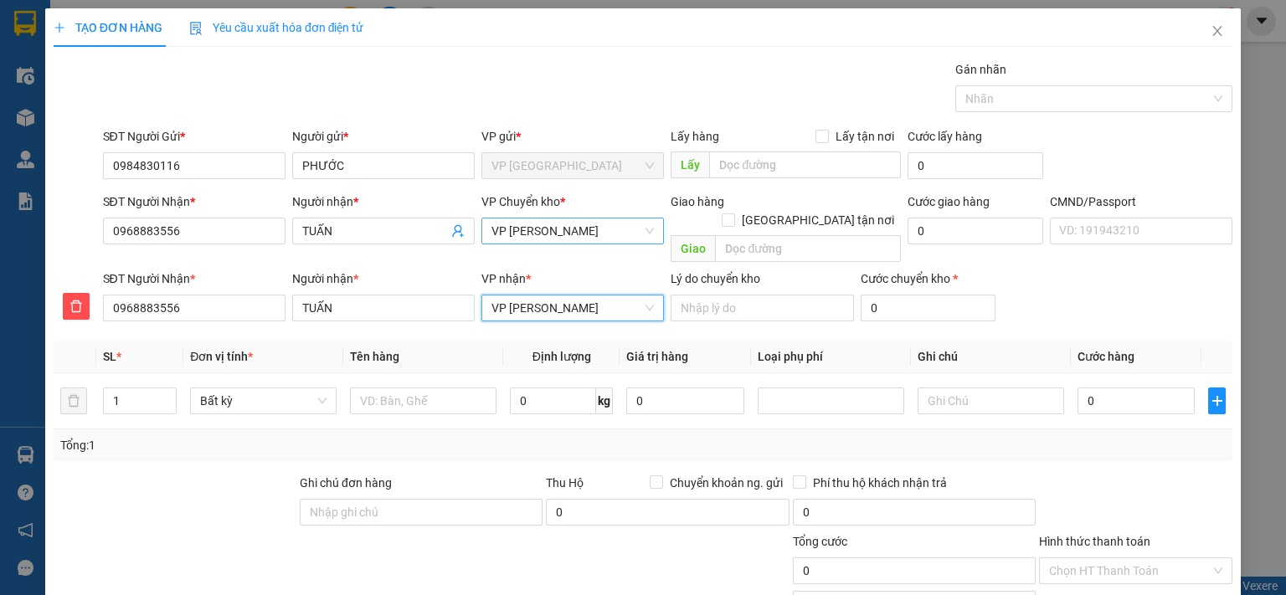
click at [564, 231] on span "VP [PERSON_NAME]" at bounding box center [573, 231] width 162 height 25
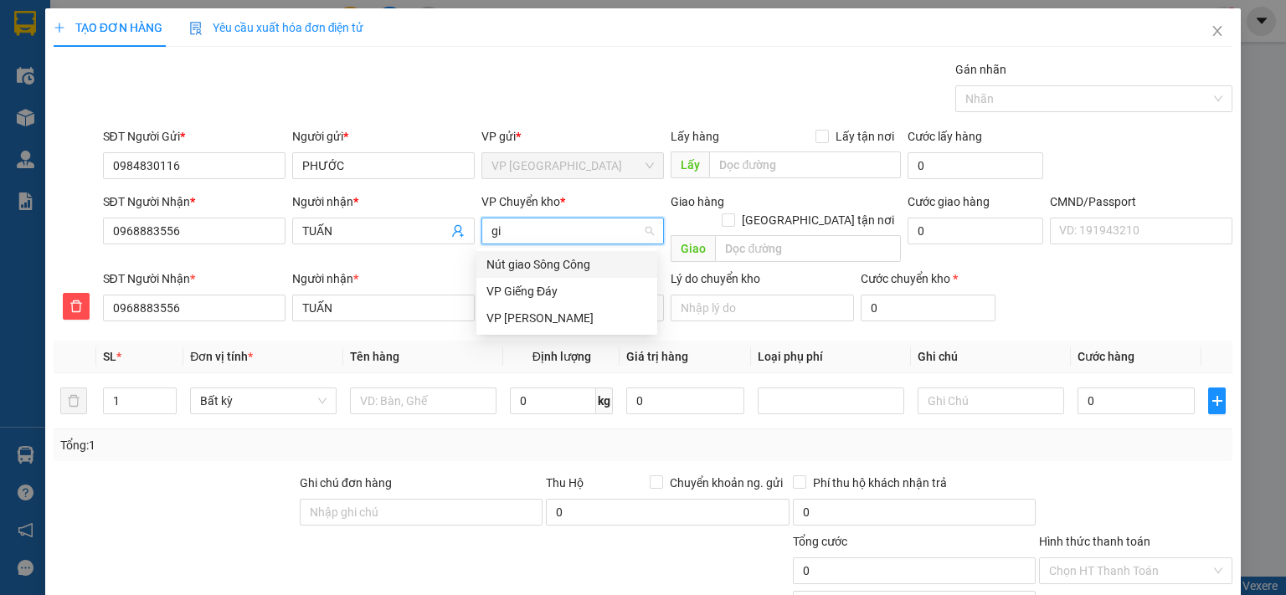
type input "gia"
click at [538, 294] on div "VP [PERSON_NAME]" at bounding box center [567, 291] width 161 height 18
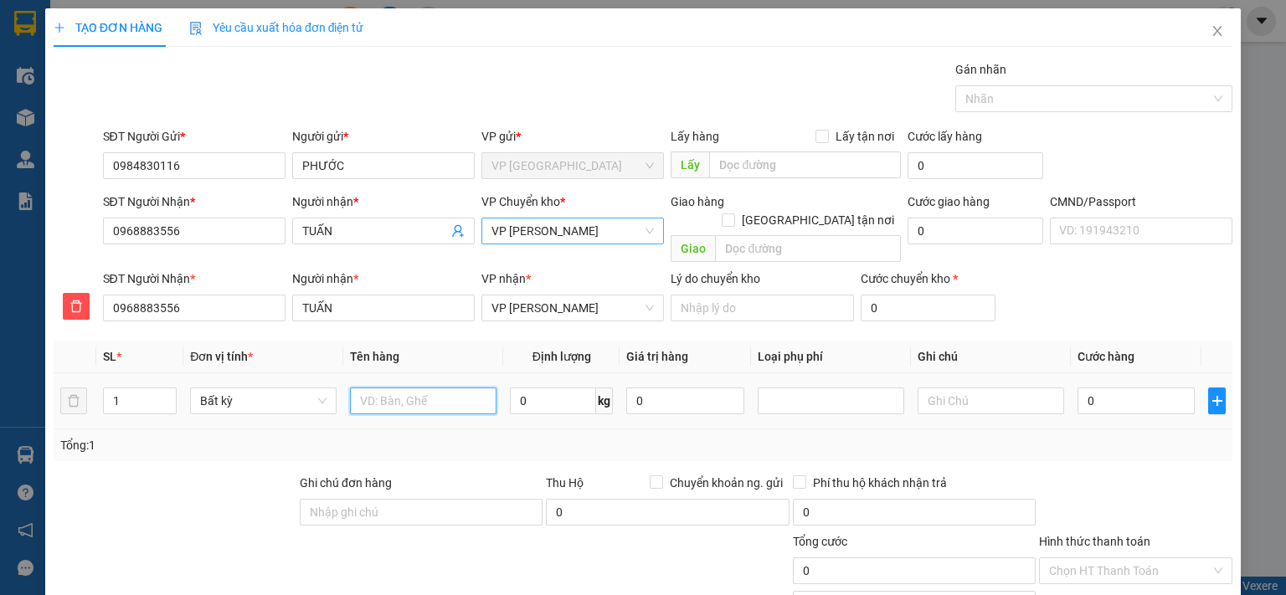
click at [406, 388] on input "text" at bounding box center [423, 401] width 147 height 27
type input "BỌC MẪU XN"
click at [1136, 388] on input "0" at bounding box center [1136, 401] width 117 height 27
type input "3"
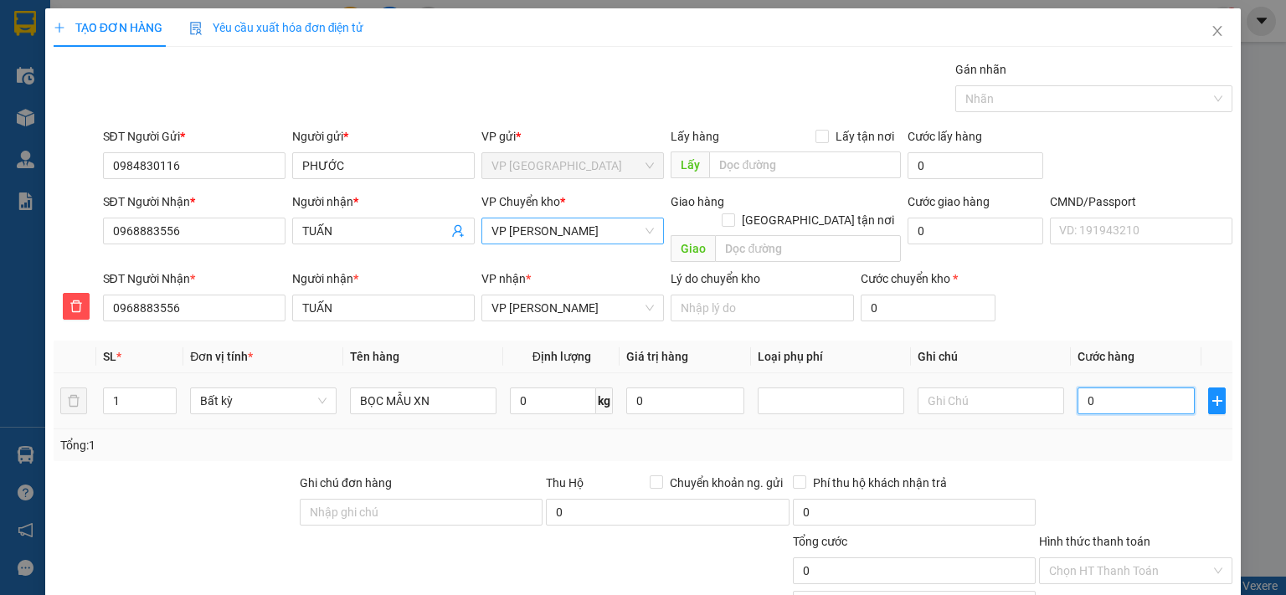
type input "3"
type input "35"
type input "350"
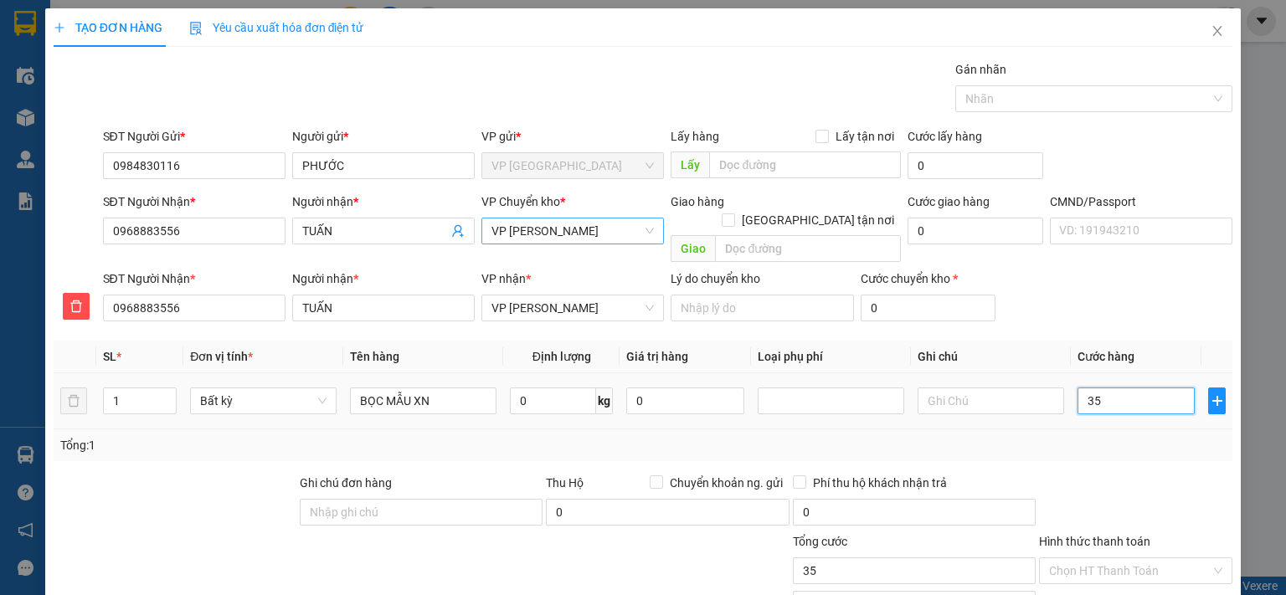
type input "350"
type input "3.500"
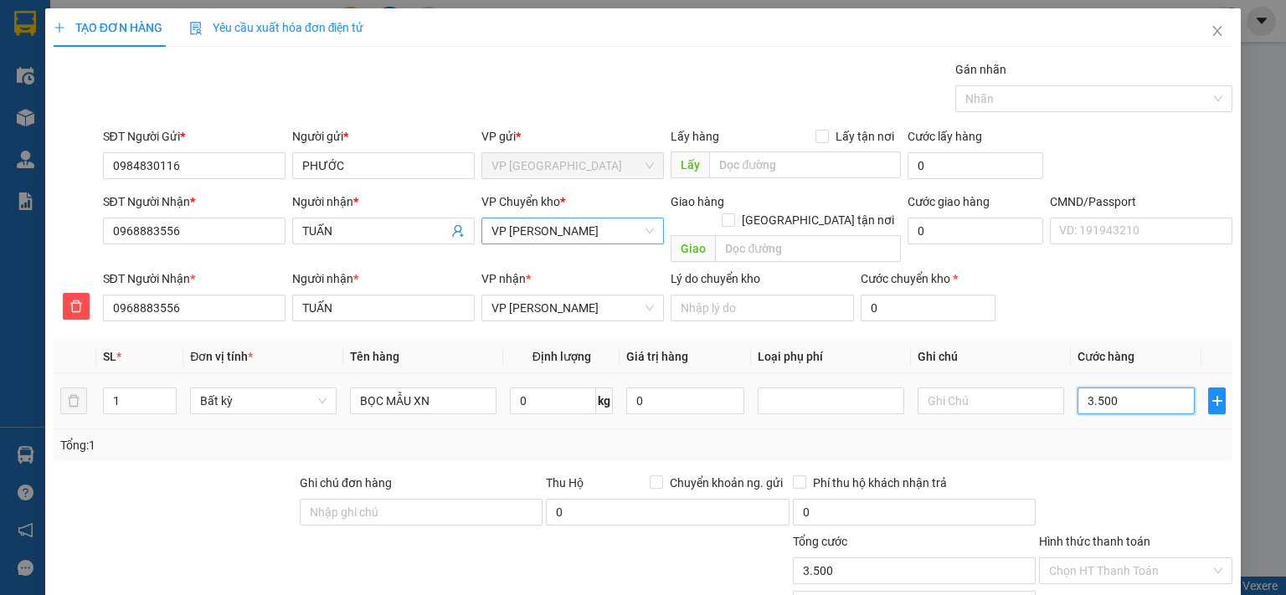
type input "35.000"
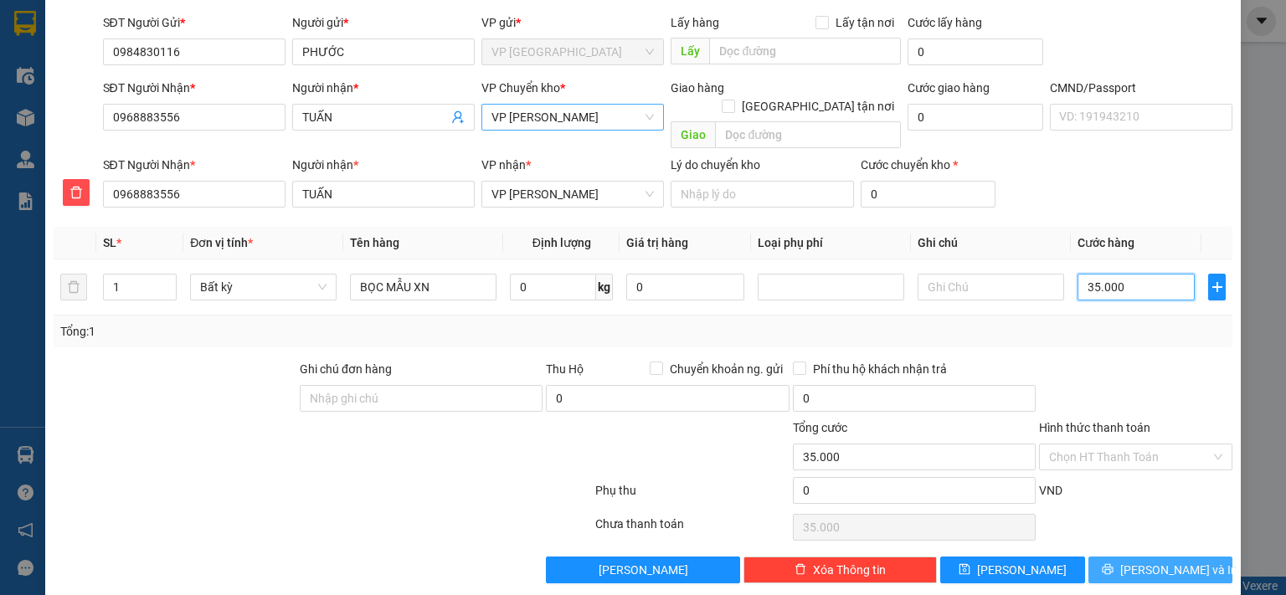
type input "35.000"
click at [1146, 561] on span "[PERSON_NAME] và In" at bounding box center [1178, 570] width 117 height 18
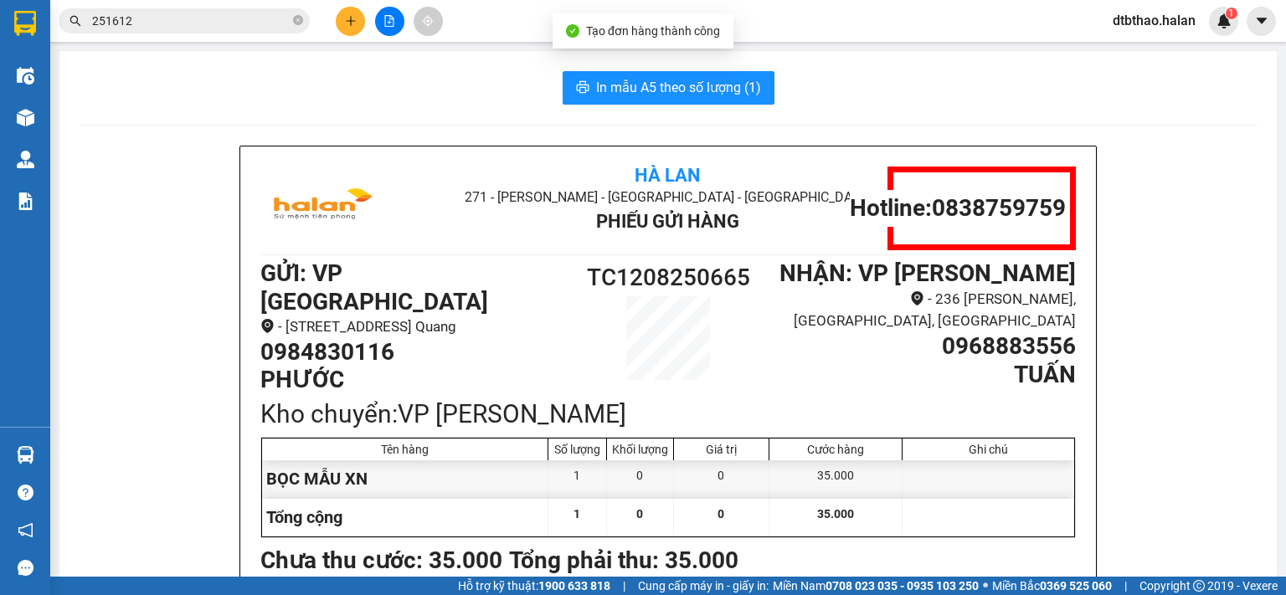
scroll to position [84, 0]
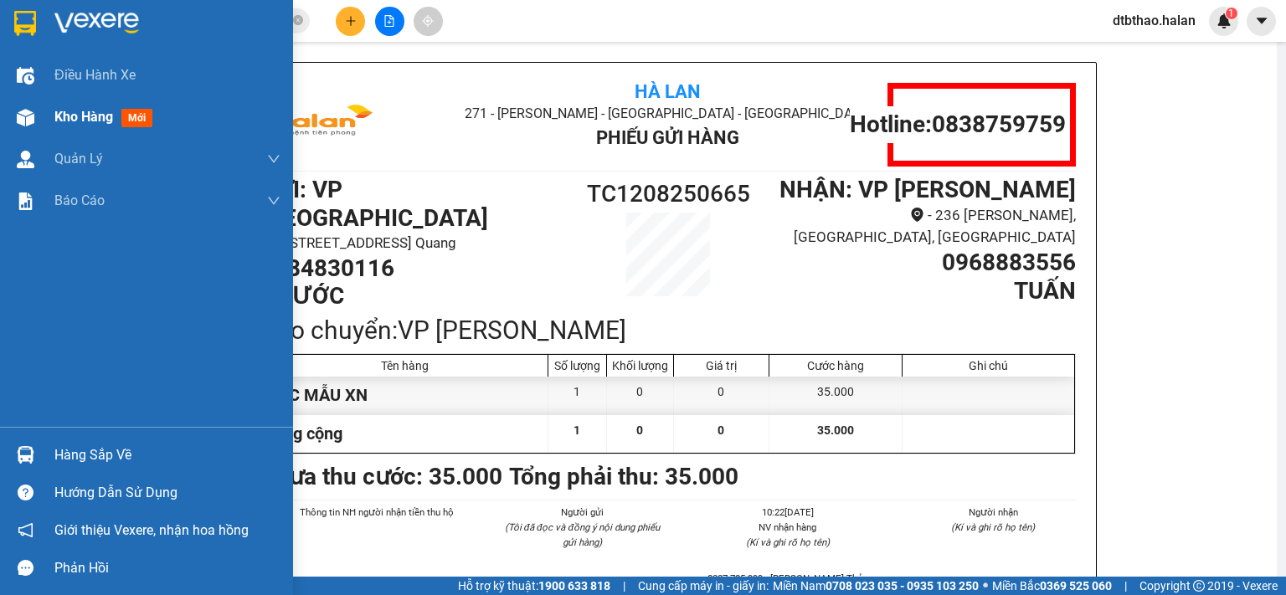
click at [101, 106] on div "Kho hàng mới" at bounding box center [167, 117] width 226 height 42
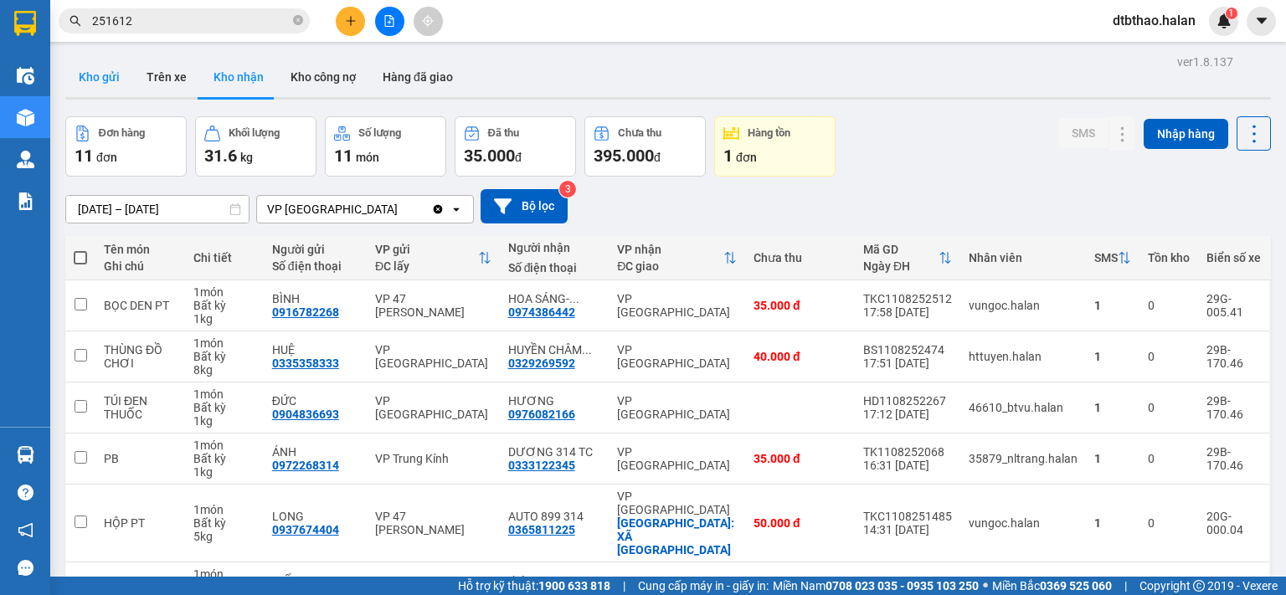
click at [84, 78] on button "Kho gửi" at bounding box center [99, 77] width 68 height 40
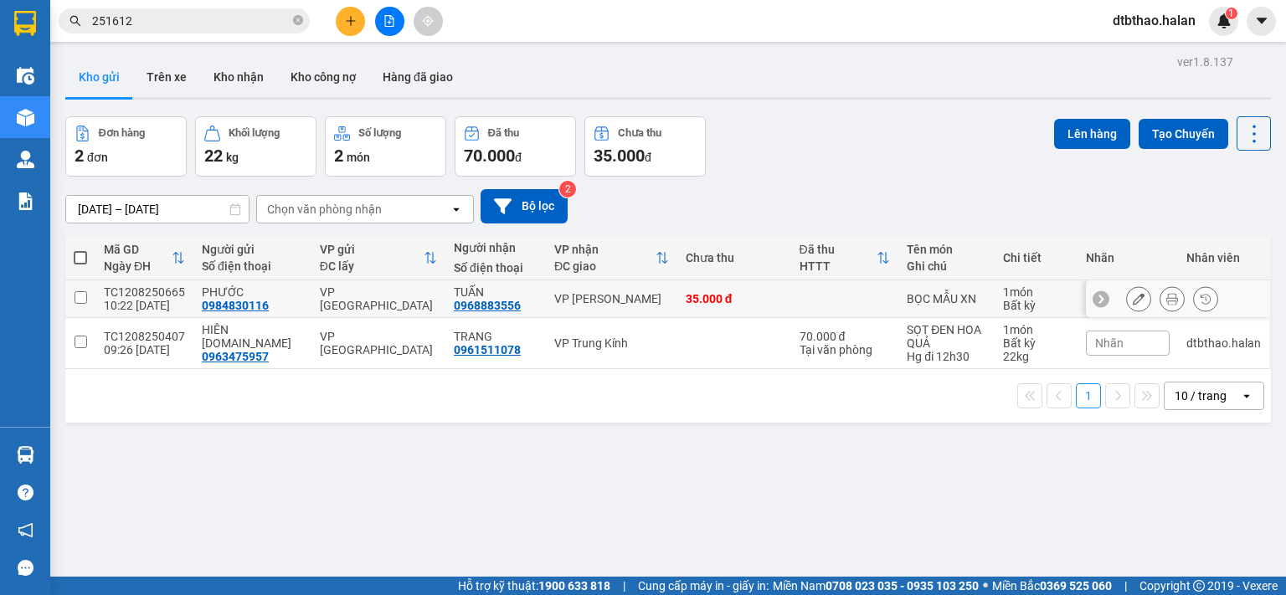
click at [79, 297] on input "checkbox" at bounding box center [81, 297] width 13 height 13
checkbox input "true"
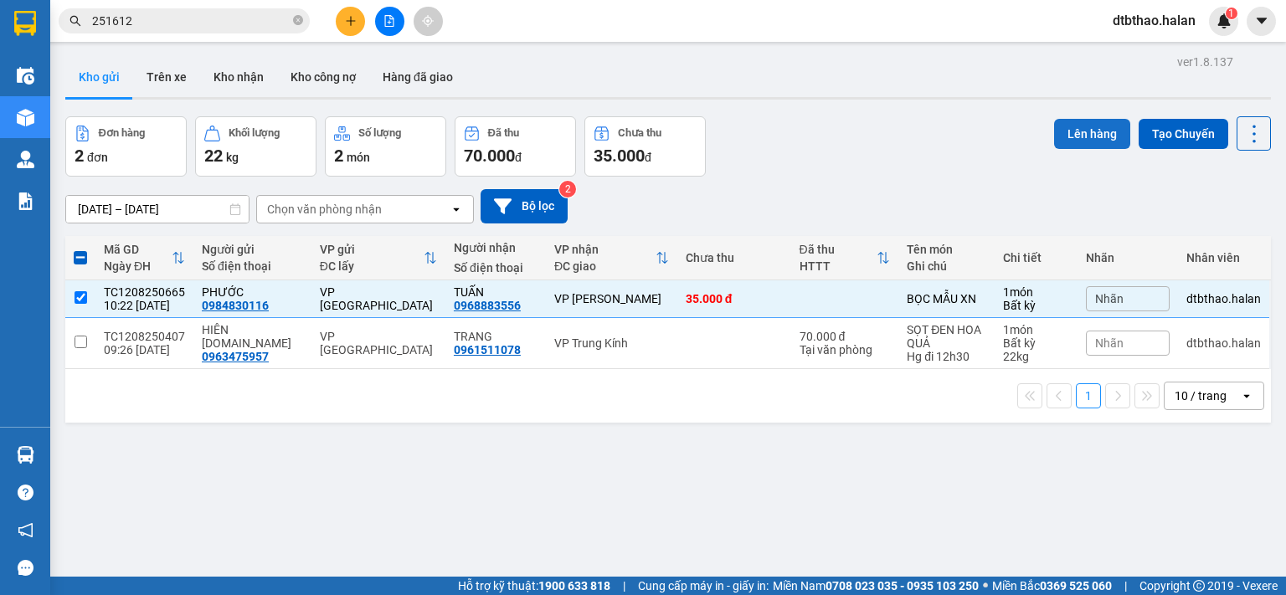
click at [1083, 133] on button "Lên hàng" at bounding box center [1092, 134] width 76 height 30
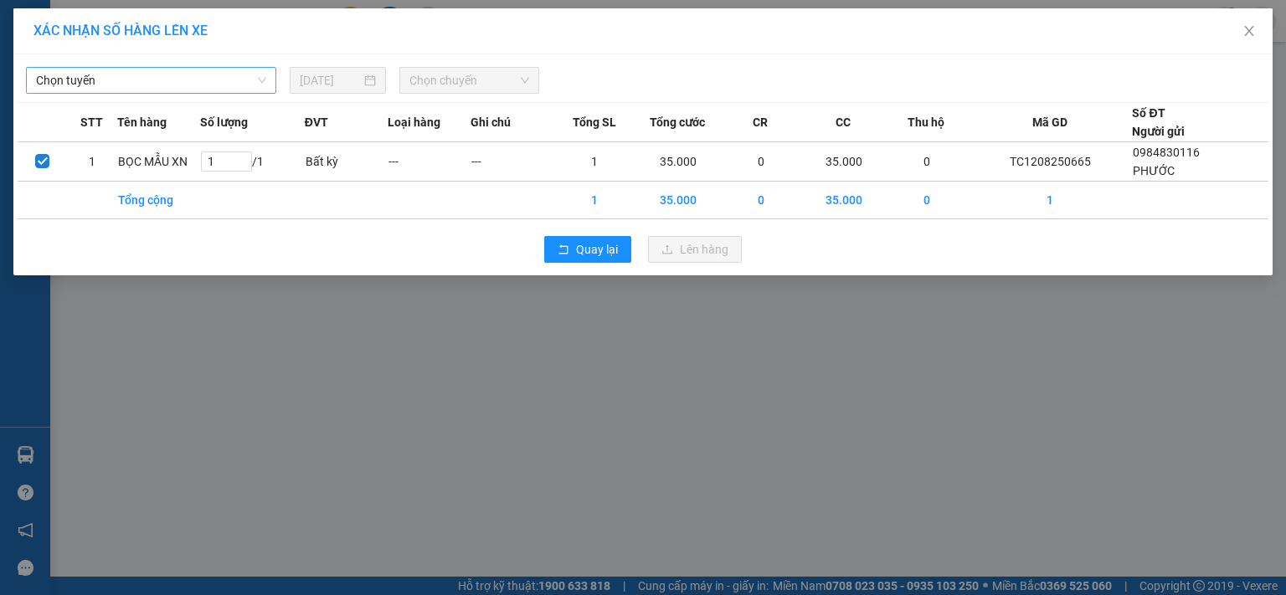
click at [99, 80] on span "Chọn tuyến" at bounding box center [151, 80] width 230 height 25
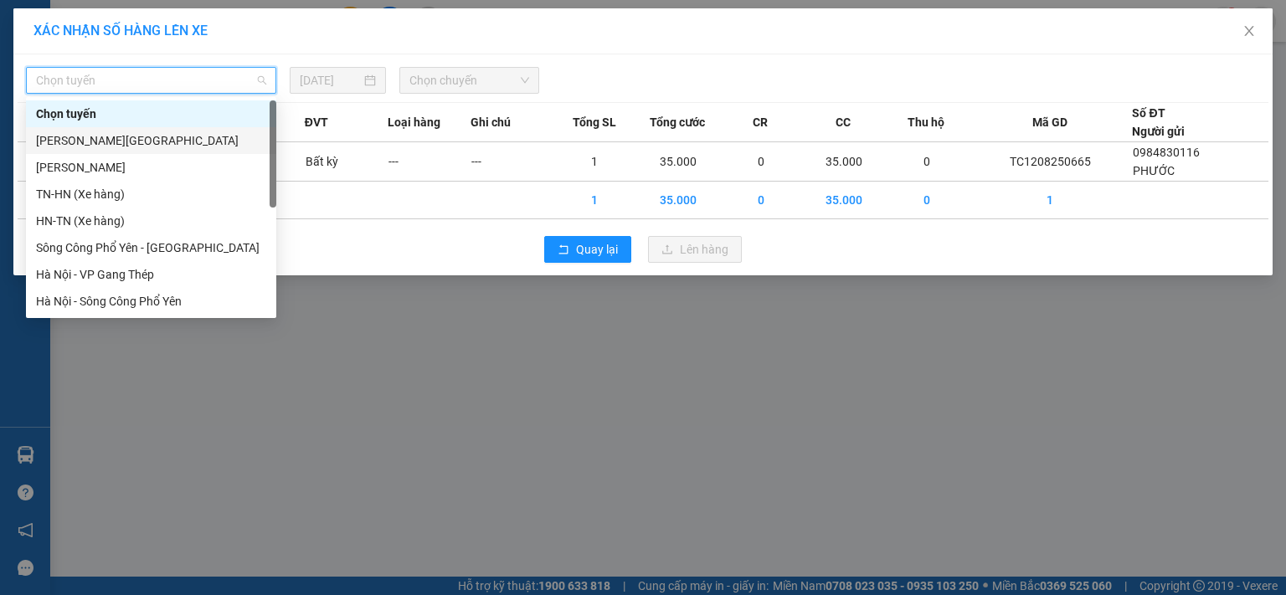
click at [173, 147] on div "[PERSON_NAME][GEOGRAPHIC_DATA]" at bounding box center [151, 140] width 230 height 18
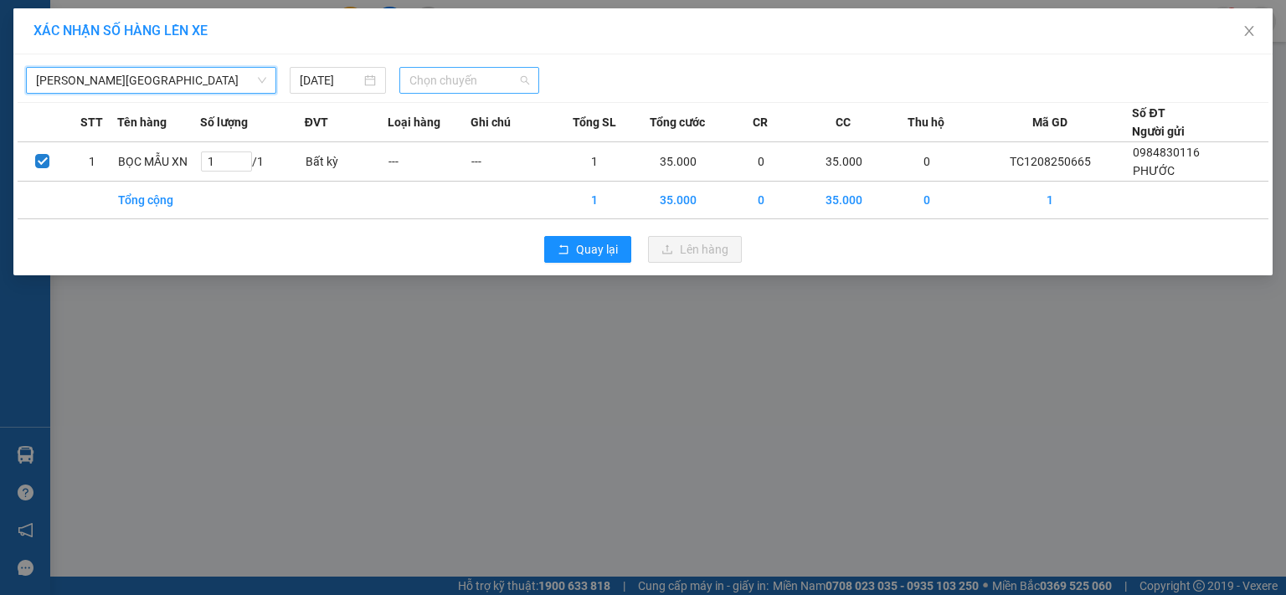
click at [430, 78] on span "Chọn chuyến" at bounding box center [469, 80] width 121 height 25
